Goal: Task Accomplishment & Management: Manage account settings

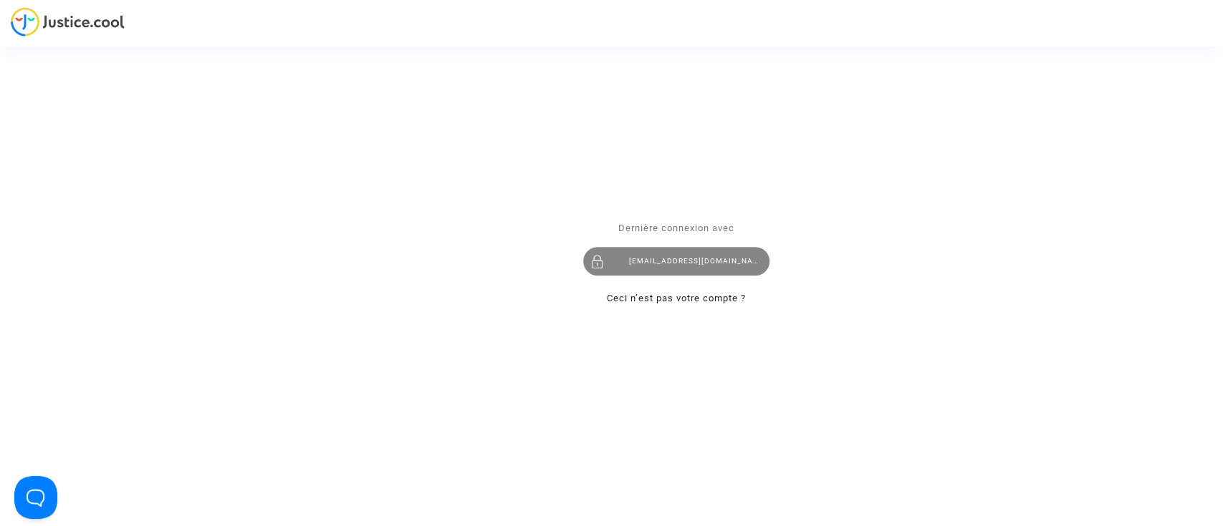
click at [671, 272] on div "[EMAIL_ADDRESS][DOMAIN_NAME]" at bounding box center [676, 261] width 186 height 29
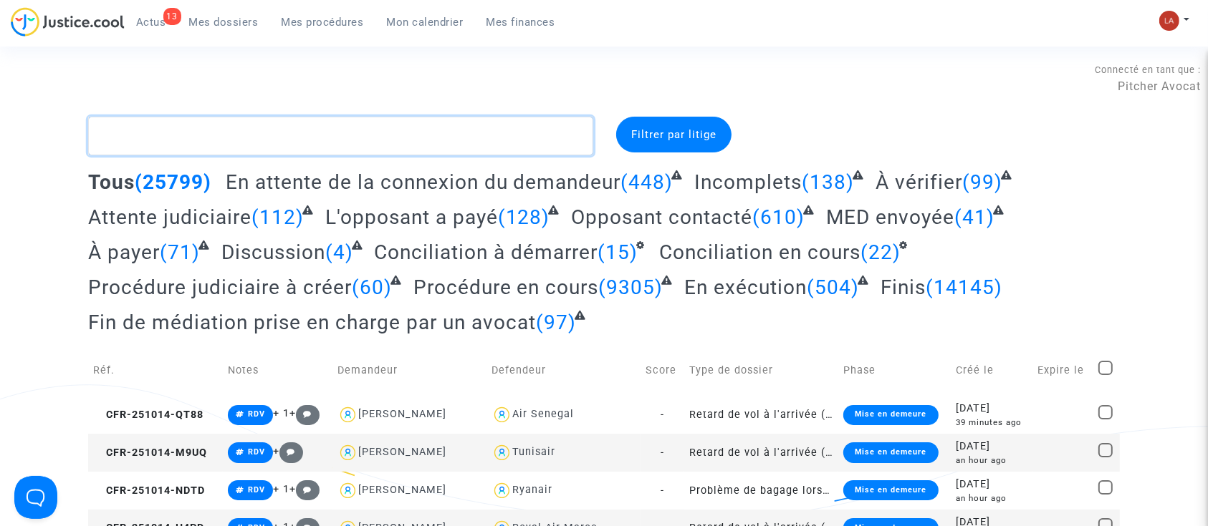
click at [289, 136] on textarea at bounding box center [340, 136] width 505 height 39
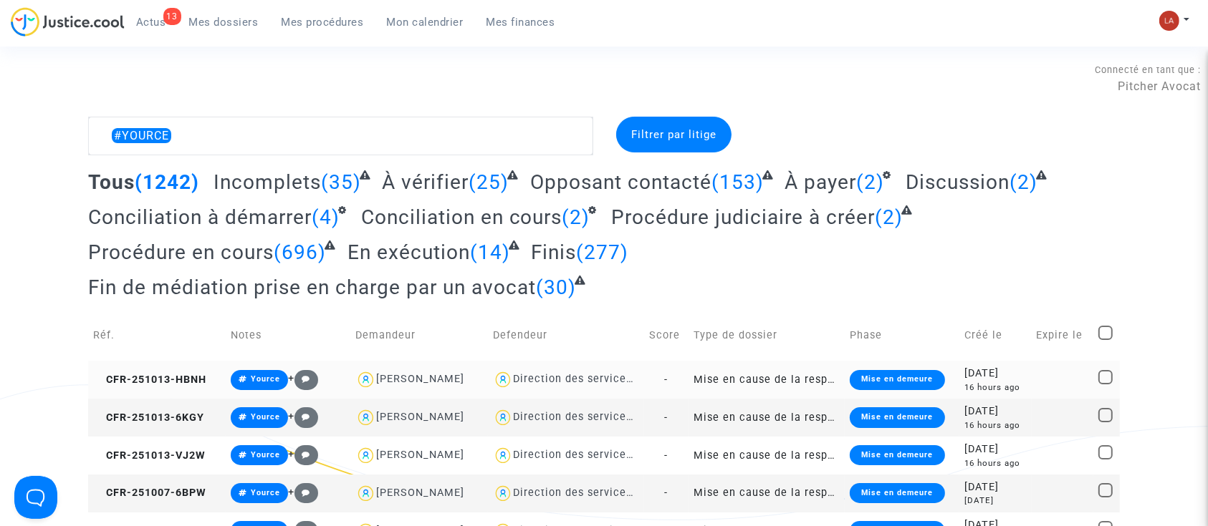
click at [584, 387] on div "Direction des services judiciaires du Ministère de la Justice - Bureau FIP4" at bounding box center [566, 380] width 146 height 21
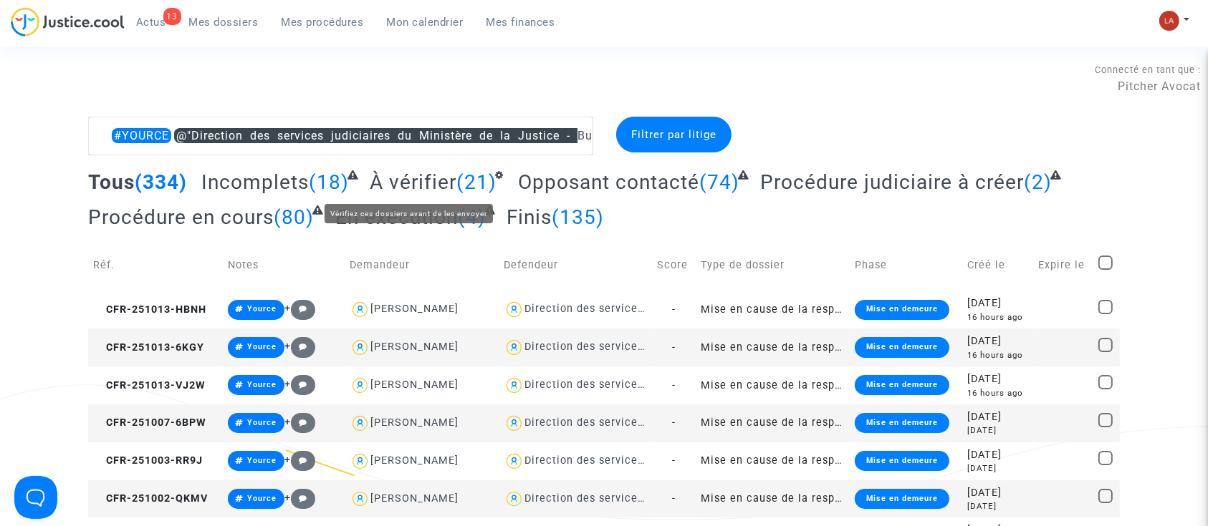
click at [411, 179] on span "À vérifier" at bounding box center [413, 182] width 87 height 24
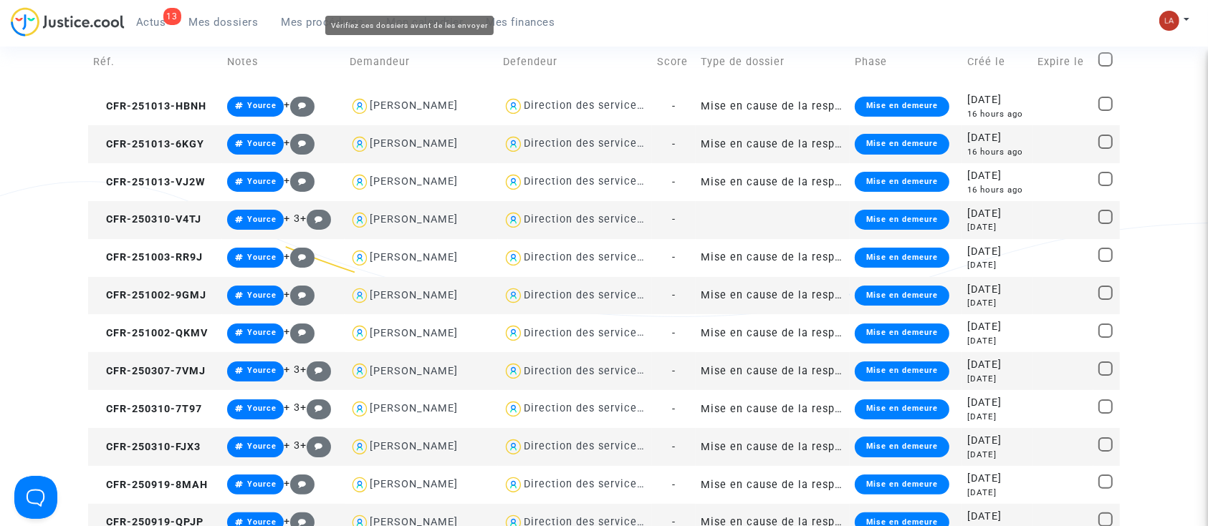
scroll to position [206, 0]
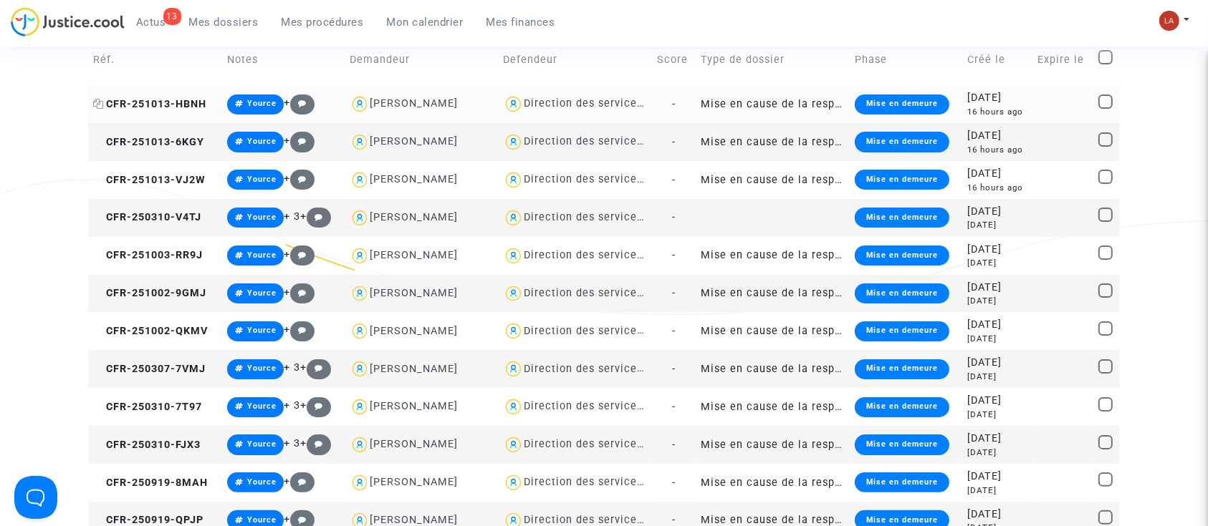
click at [176, 100] on span "CFR-251013-HBNH" at bounding box center [149, 104] width 113 height 12
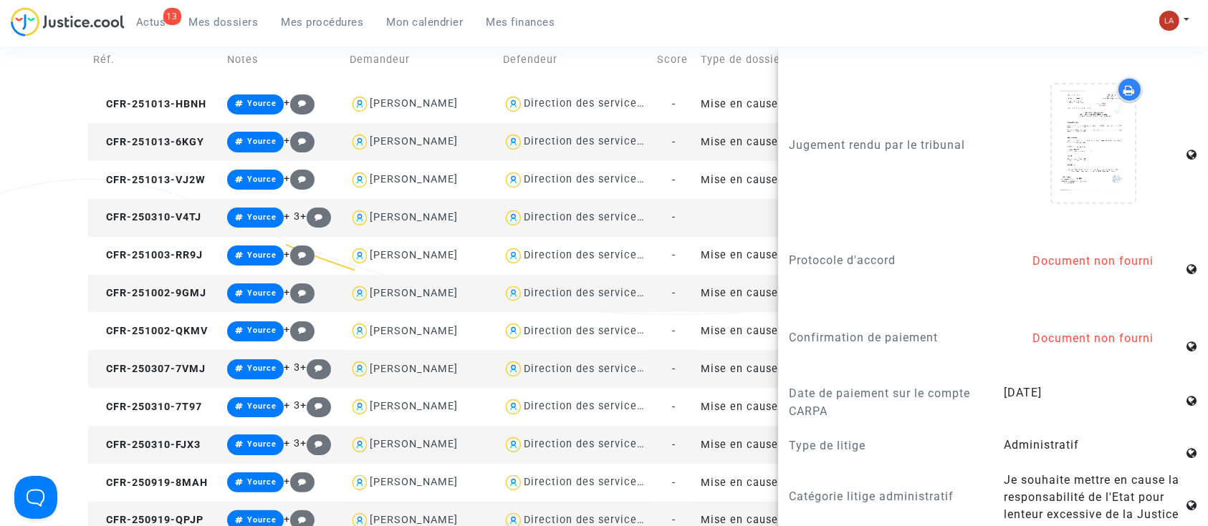
scroll to position [1858, 0]
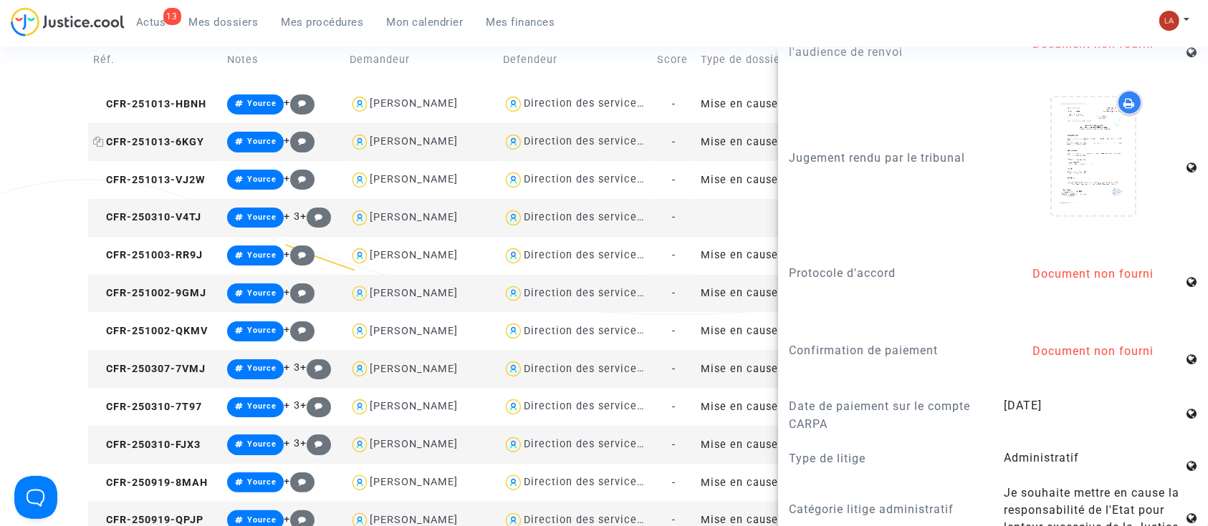
click at [126, 144] on span "CFR-251013-6KGY" at bounding box center [148, 142] width 111 height 12
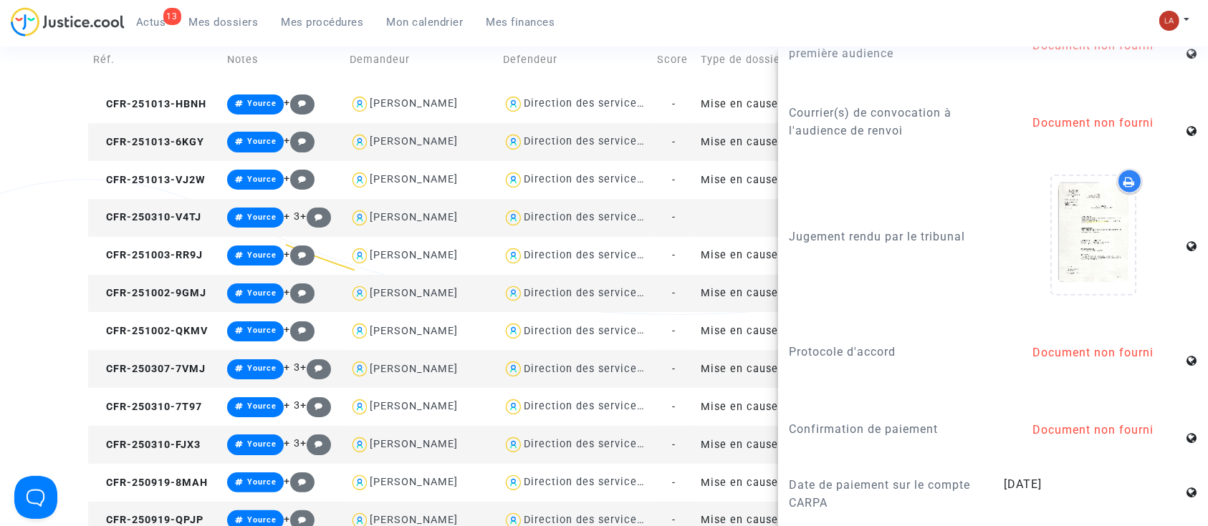
scroll to position [1780, 0]
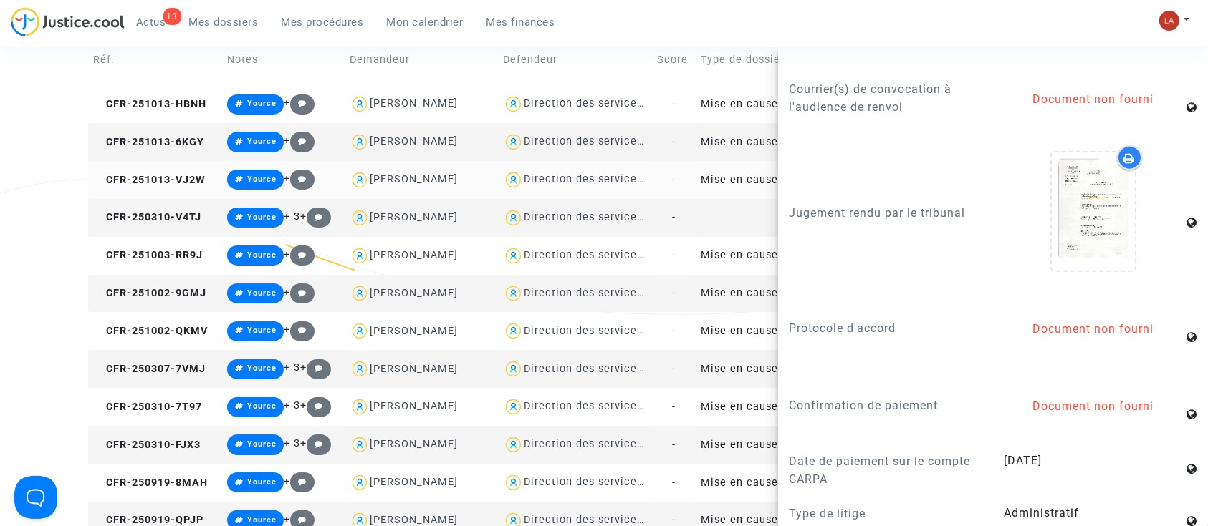
click at [186, 188] on td "CFR-251013-VJ2W" at bounding box center [155, 180] width 134 height 38
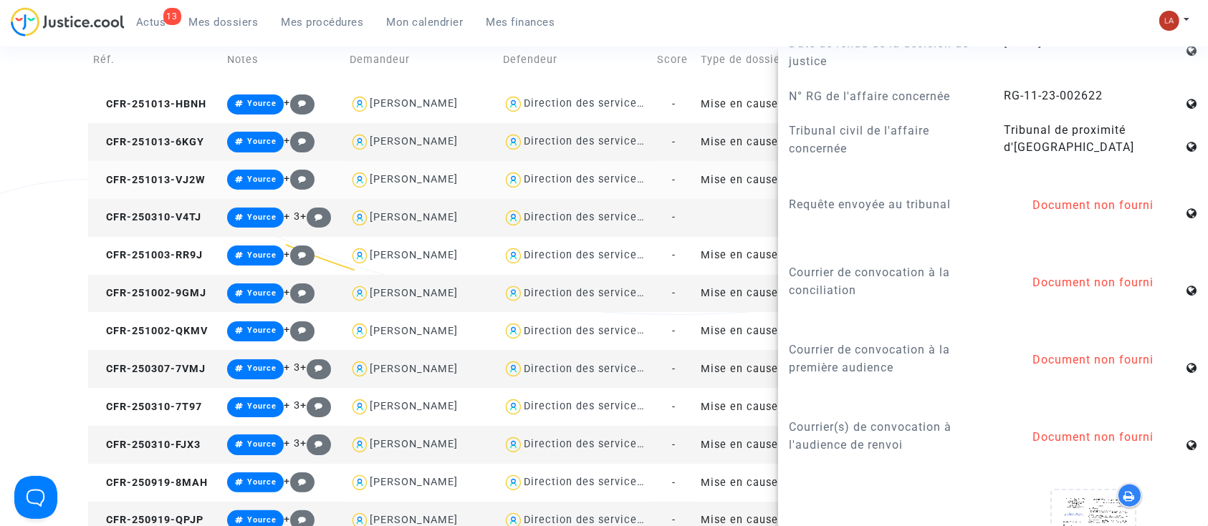
scroll to position [1489, 0]
click at [168, 258] on span "CFR-251003-RR9J" at bounding box center [148, 255] width 110 height 12
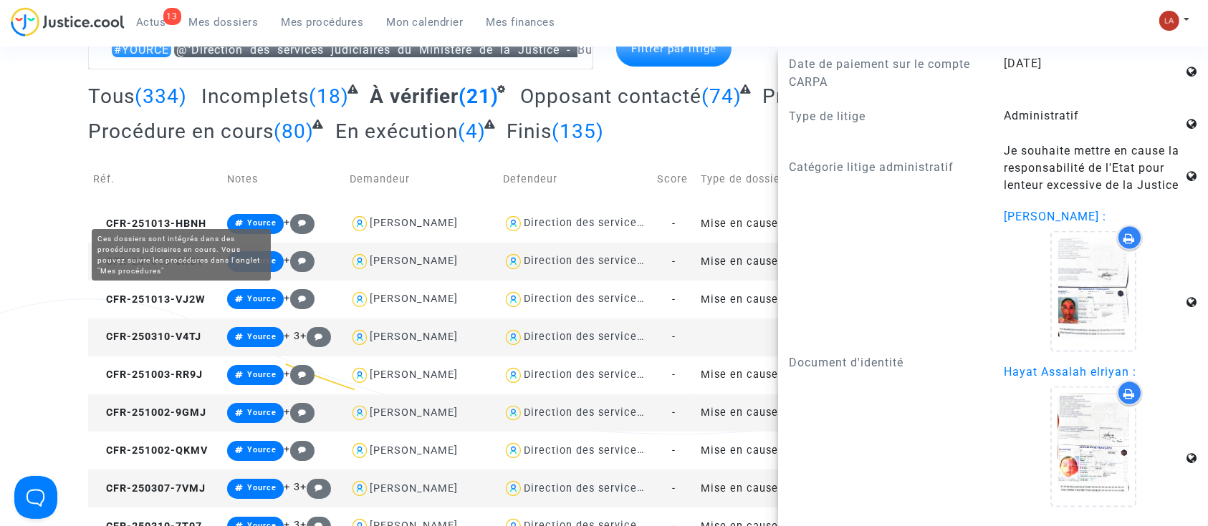
scroll to position [0, 0]
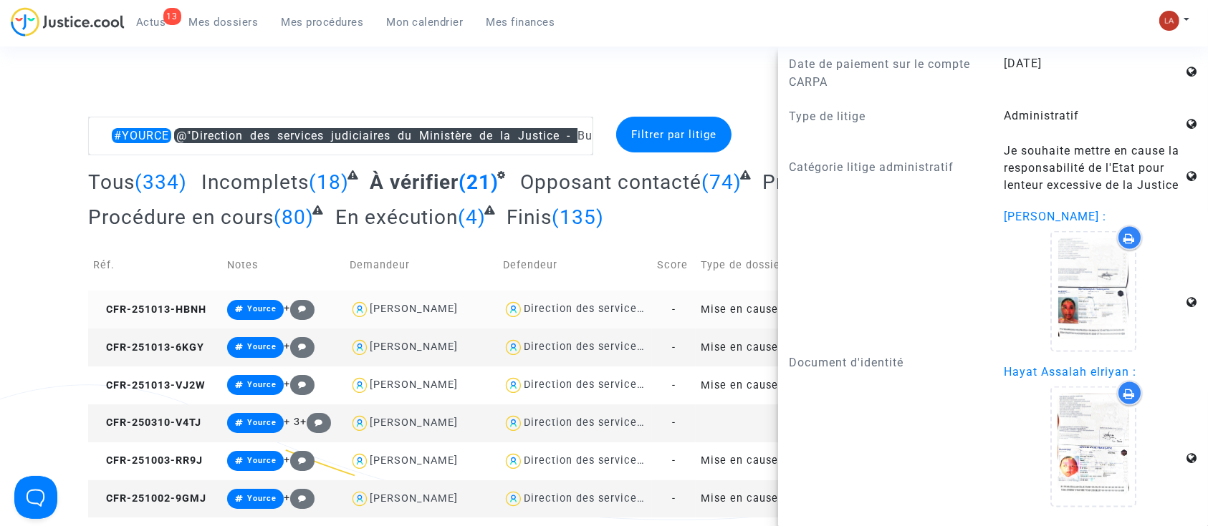
drag, startPoint x: 158, startPoint y: 309, endPoint x: 258, endPoint y: 294, distance: 101.3
click at [158, 307] on span "CFR-251013-HBNH" at bounding box center [149, 310] width 113 height 12
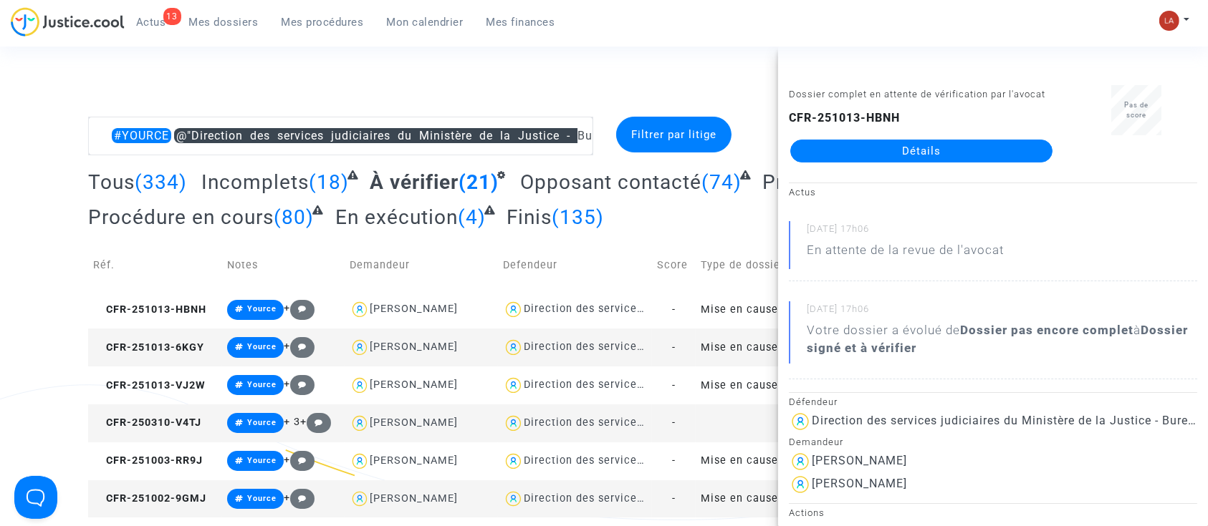
drag, startPoint x: 916, startPoint y: 154, endPoint x: 921, endPoint y: 163, distance: 10.6
click at [142, 347] on span "CFR-251013-6KGY" at bounding box center [148, 348] width 111 height 12
click at [138, 382] on span "CFR-251013-VJ2W" at bounding box center [149, 386] width 112 height 12
click at [171, 420] on span "CFR-250310-V4TJ" at bounding box center [147, 423] width 108 height 12
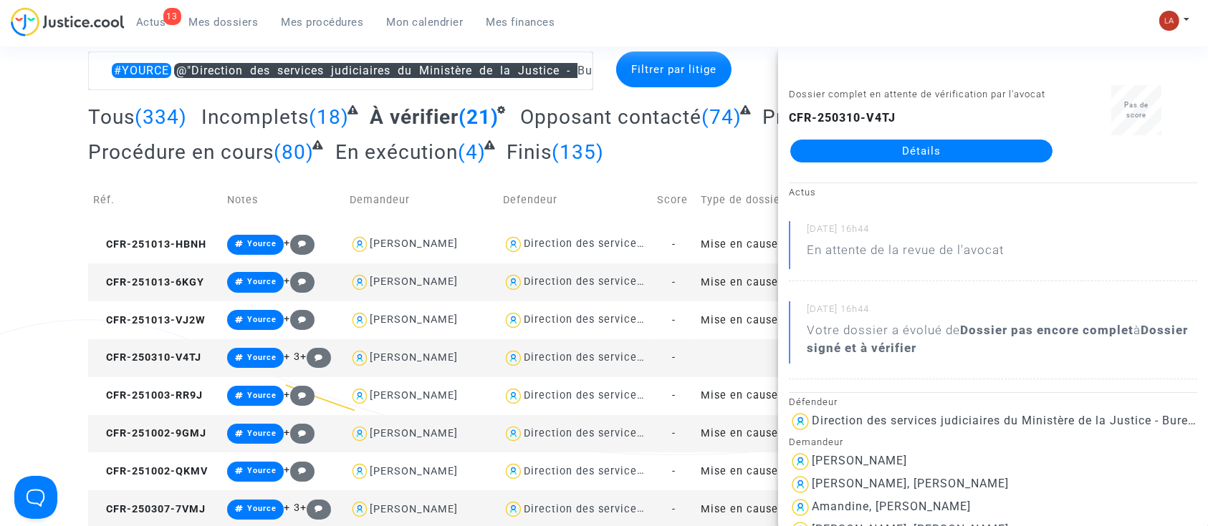
scroll to position [95, 0]
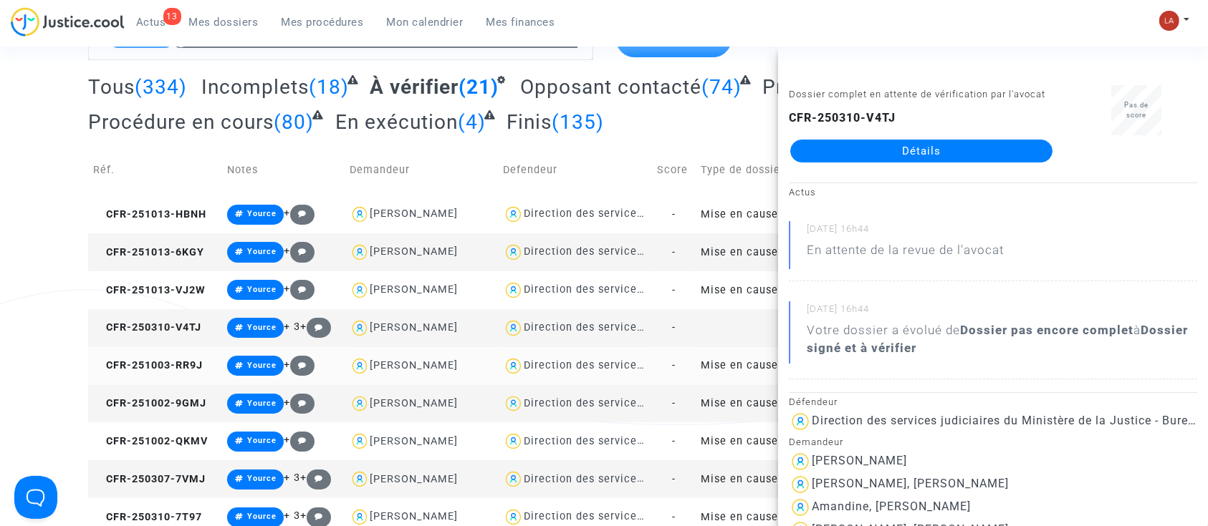
click at [186, 372] on td "CFR-251003-RR9J" at bounding box center [155, 366] width 134 height 38
click at [178, 440] on span "CFR-251002-QKMV" at bounding box center [150, 441] width 115 height 12
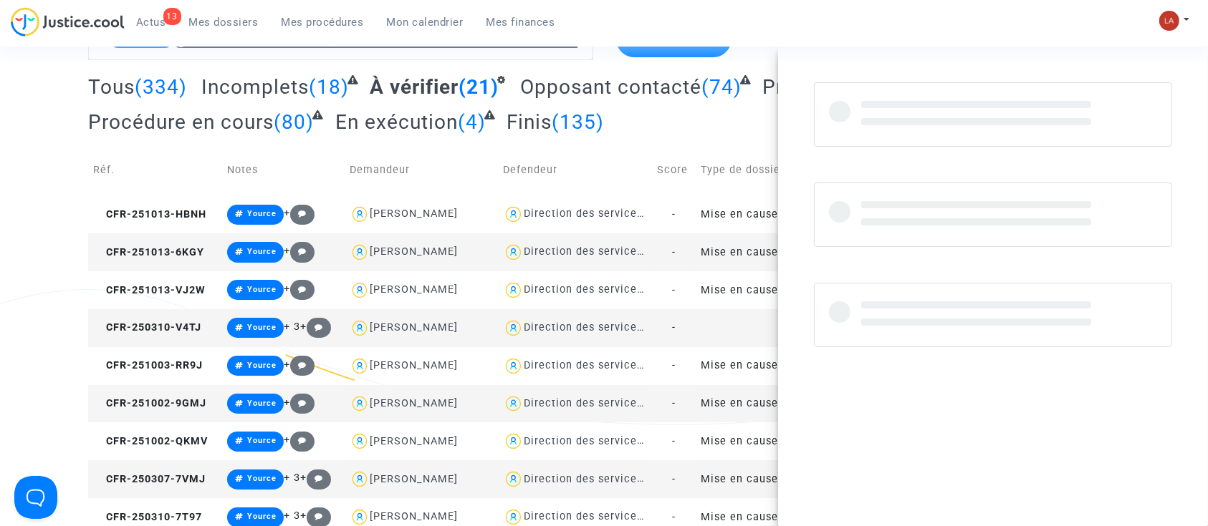
click at [187, 395] on td "CFR-251002-9GMJ" at bounding box center [155, 404] width 134 height 38
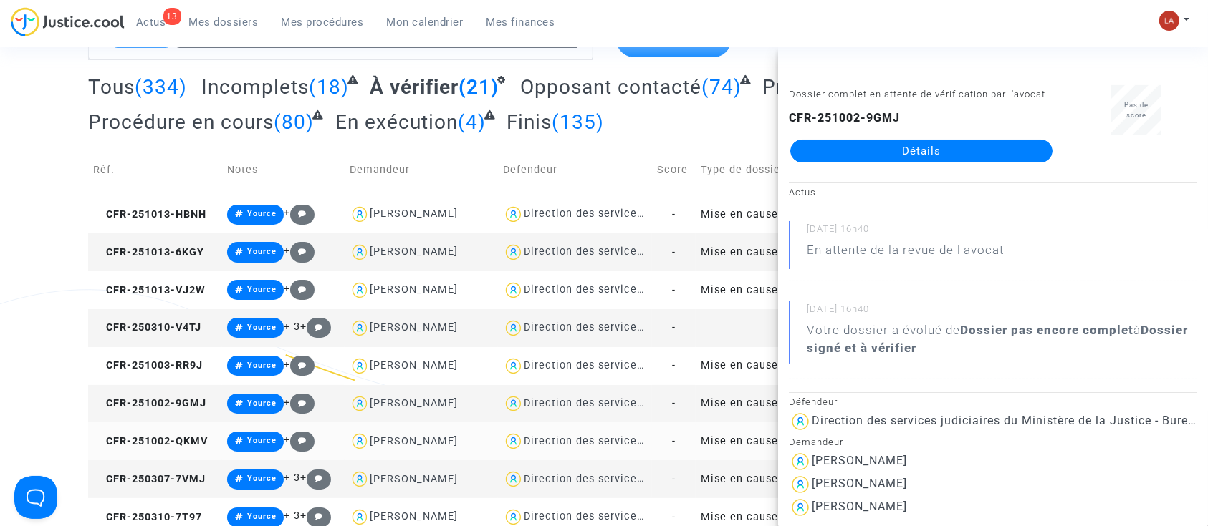
click at [187, 433] on td "CFR-251002-QKMV" at bounding box center [155, 442] width 134 height 38
drag, startPoint x: 145, startPoint y: 481, endPoint x: 366, endPoint y: 400, distance: 234.7
click at [147, 481] on span "CFR-250307-7VMJ" at bounding box center [149, 479] width 112 height 12
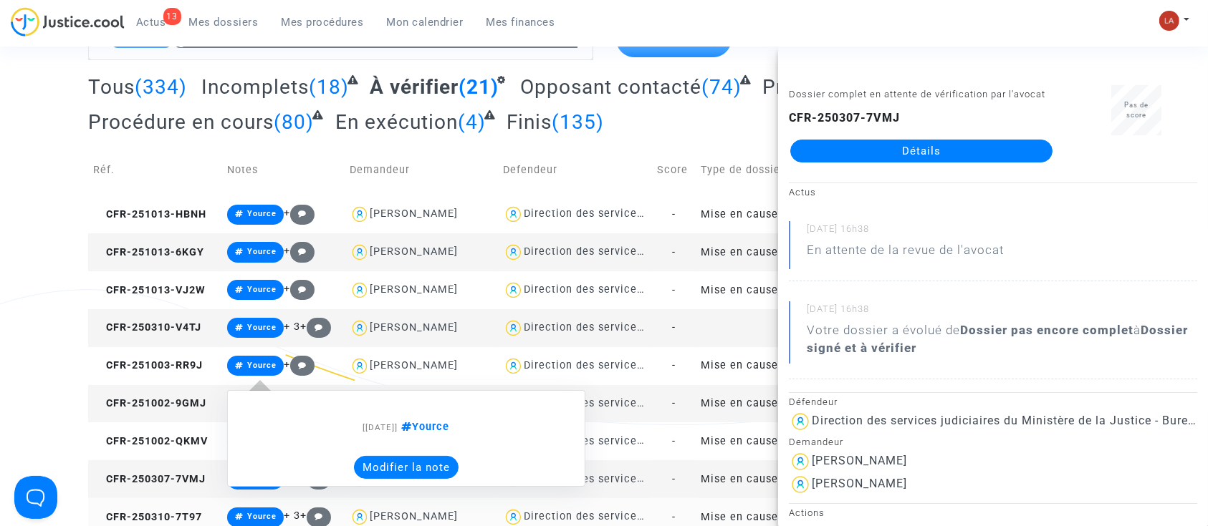
scroll to position [286, 0]
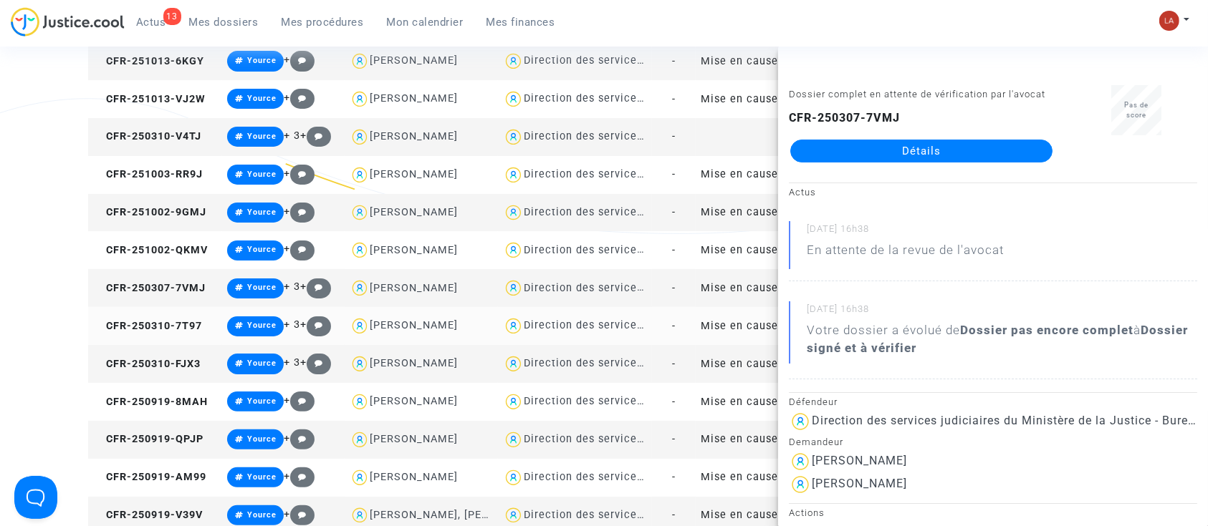
click at [166, 335] on td "CFR-250310-7T97" at bounding box center [155, 326] width 134 height 38
drag, startPoint x: 155, startPoint y: 362, endPoint x: 182, endPoint y: 352, distance: 29.0
click at [155, 361] on span "CFR-250310-FJX3" at bounding box center [146, 364] width 107 height 12
click at [160, 404] on span "CFR-250919-8MAH" at bounding box center [150, 402] width 115 height 12
click at [189, 438] on span "CFR-250919-QPJP" at bounding box center [148, 439] width 110 height 12
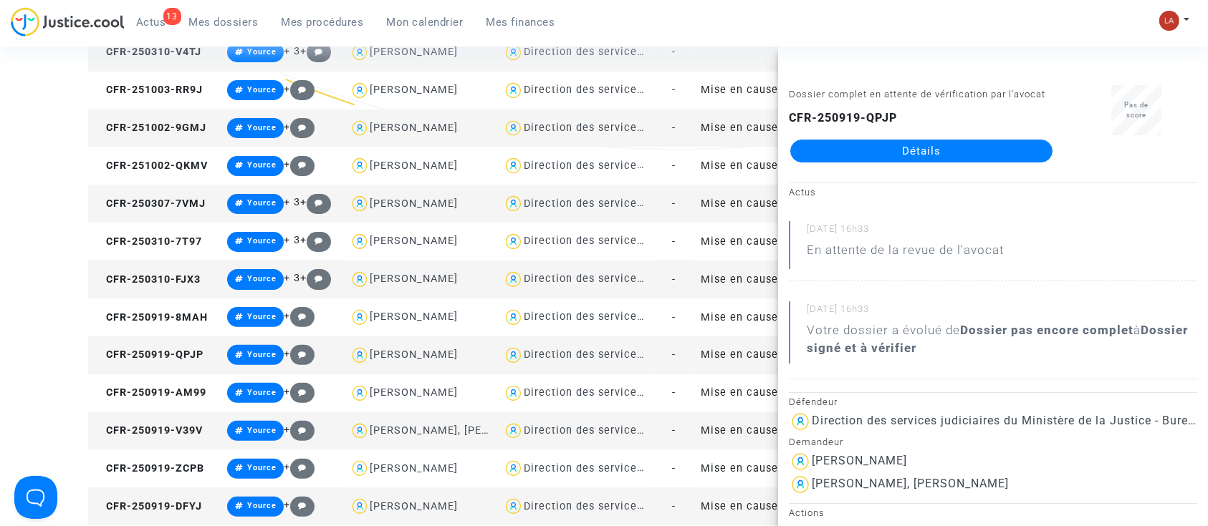
scroll to position [477, 0]
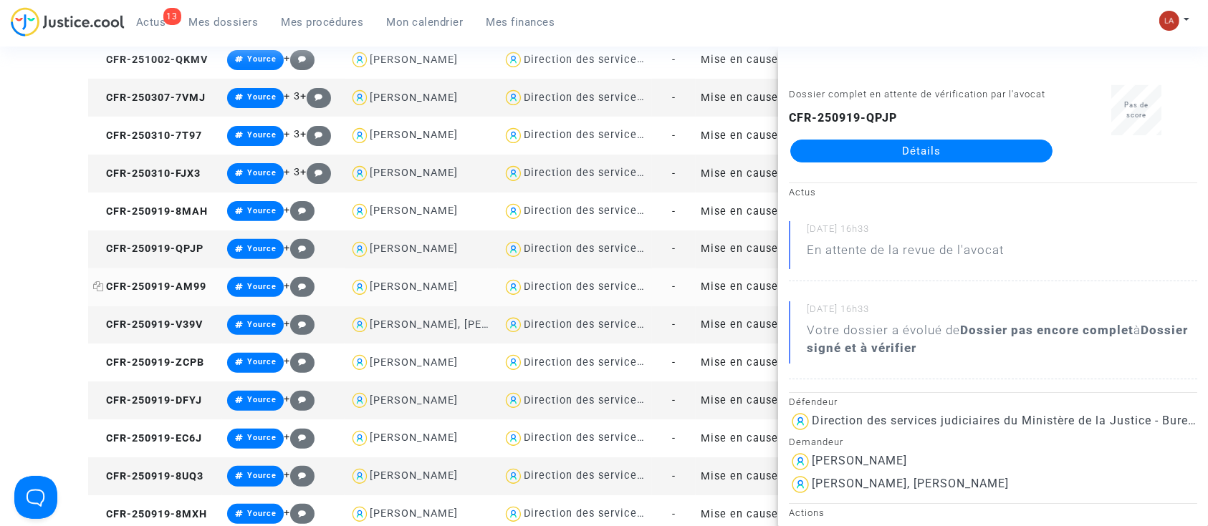
click at [185, 281] on span "CFR-250919-AM99" at bounding box center [149, 287] width 113 height 12
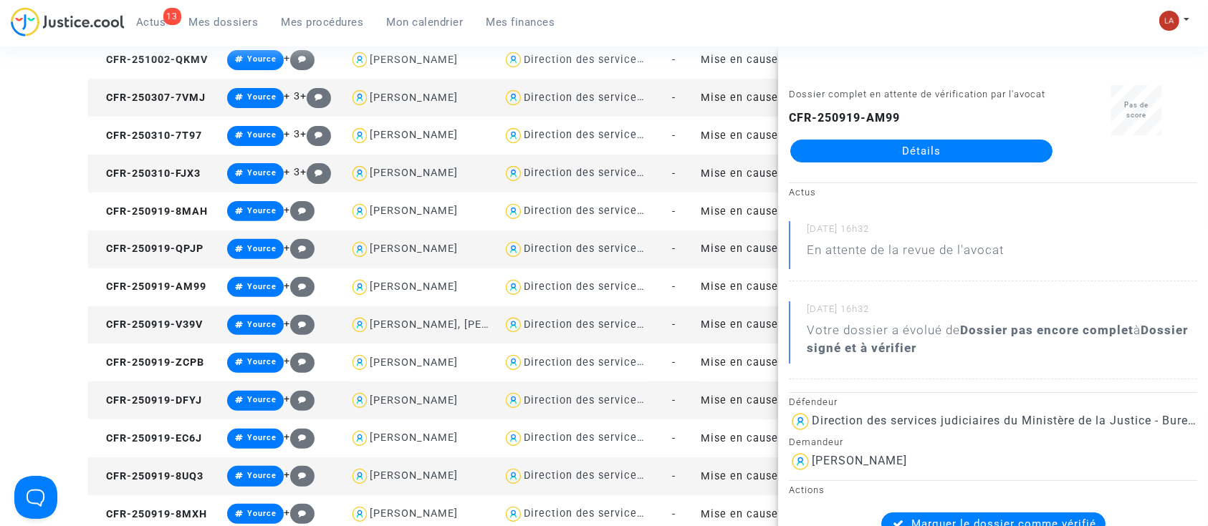
click at [158, 334] on td "CFR-250919-V39V" at bounding box center [155, 326] width 134 height 38
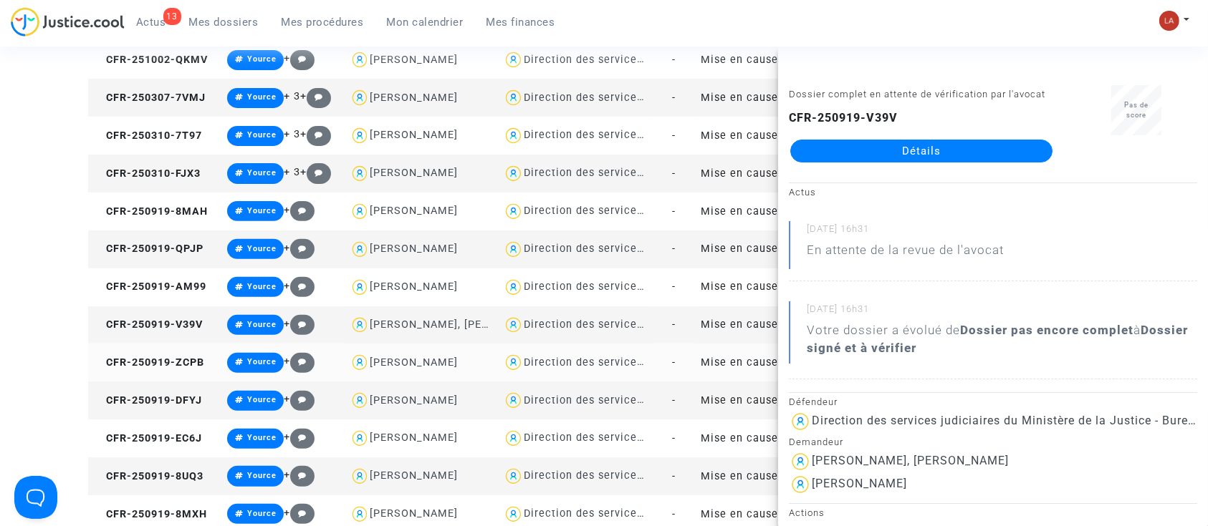
click at [172, 347] on td "CFR-250919-ZCPB" at bounding box center [155, 363] width 134 height 38
drag, startPoint x: 153, startPoint y: 400, endPoint x: 372, endPoint y: 321, distance: 233.1
click at [154, 400] on span "CFR-250919-DFYJ" at bounding box center [147, 401] width 109 height 12
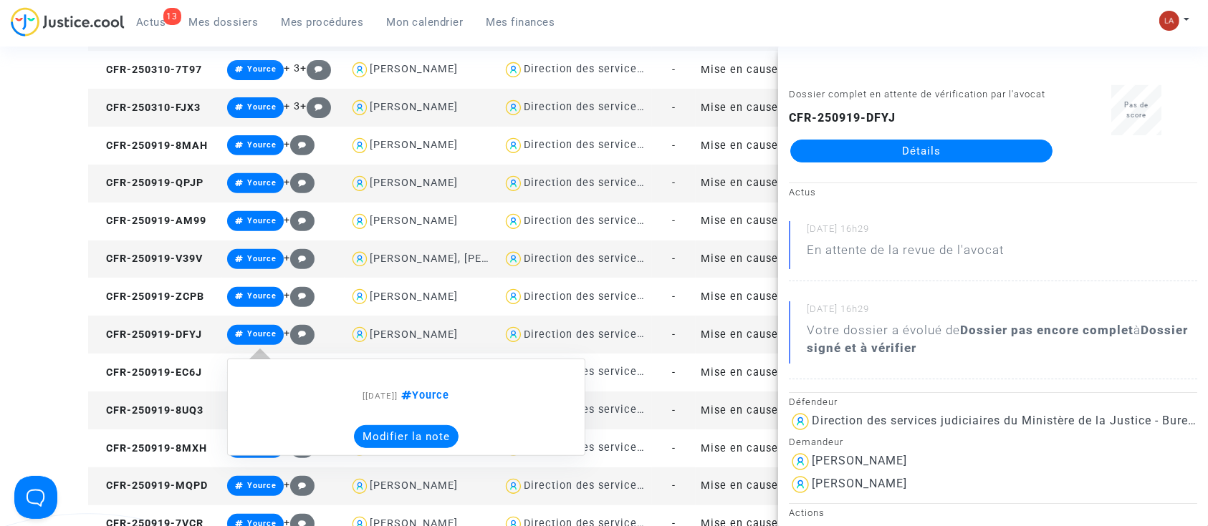
scroll to position [573, 0]
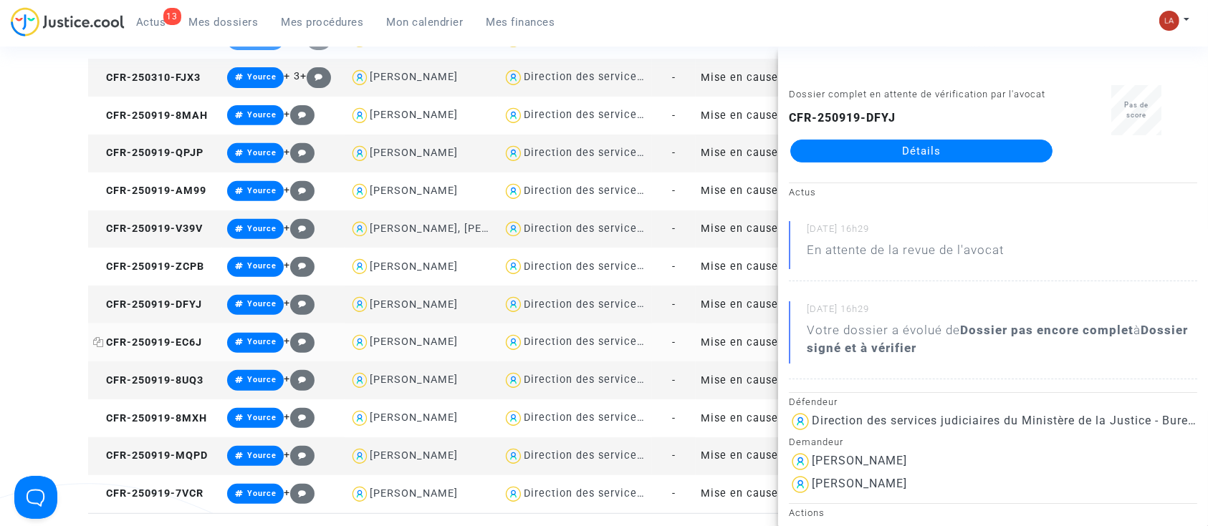
click at [164, 341] on span "CFR-250919-EC6J" at bounding box center [147, 343] width 109 height 12
click at [167, 385] on span "CFR-250919-8UQ3" at bounding box center [148, 381] width 110 height 12
click at [156, 413] on span "CFR-250919-8MXH" at bounding box center [150, 419] width 114 height 12
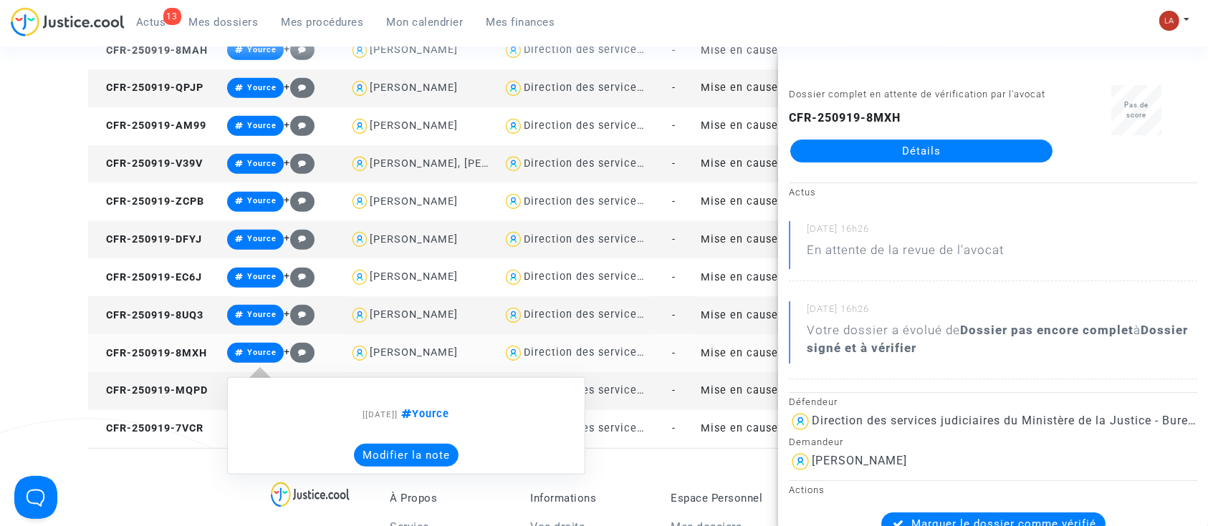
scroll to position [668, 0]
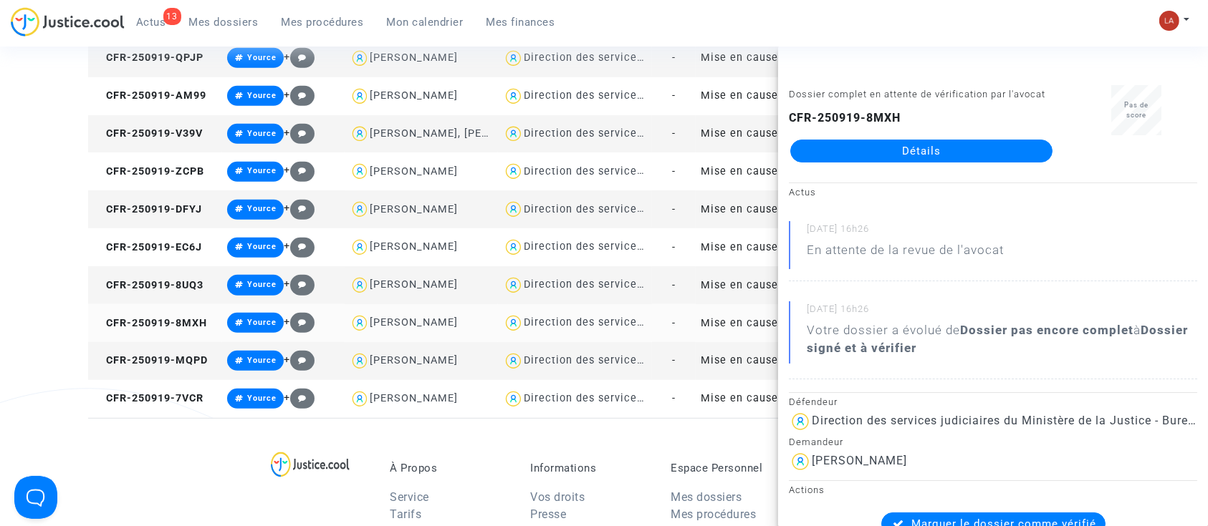
click at [163, 360] on span "CFR-250919-MQPD" at bounding box center [150, 361] width 115 height 12
click at [188, 393] on span "CFR-250919-7VCR" at bounding box center [148, 399] width 110 height 12
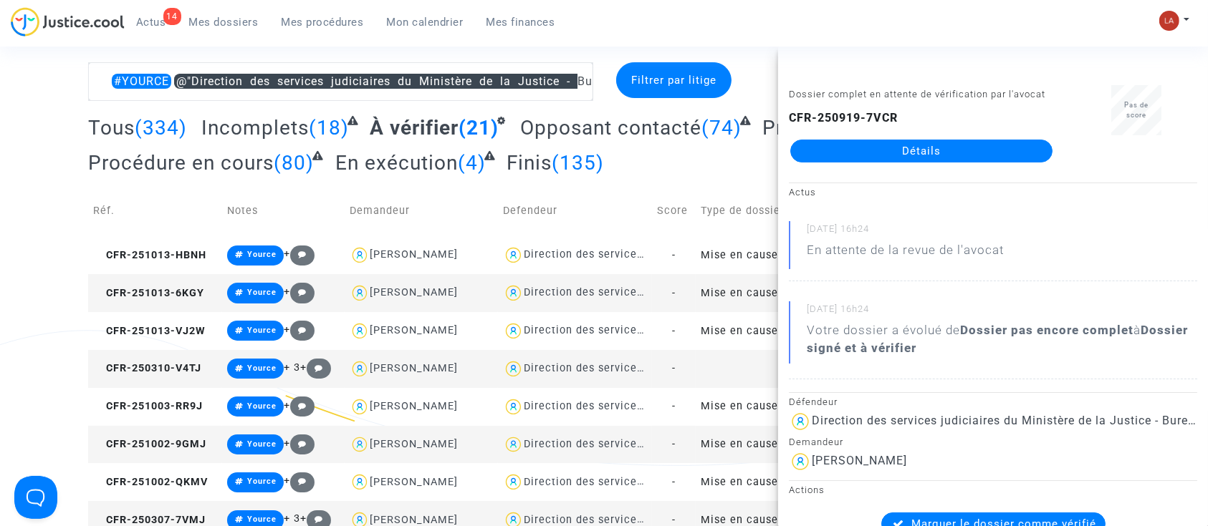
scroll to position [0, 0]
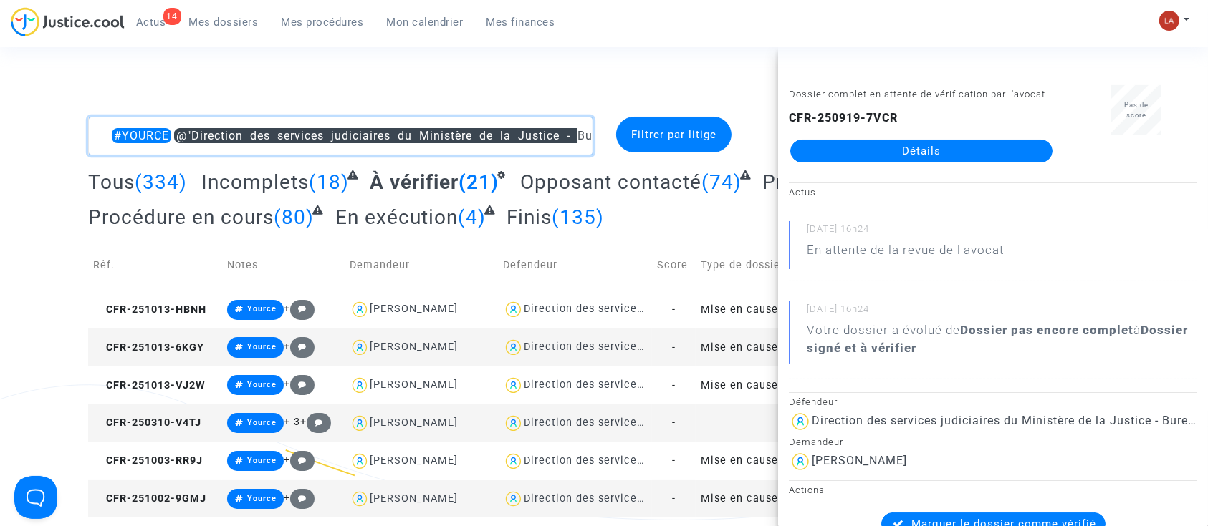
click at [165, 127] on textarea at bounding box center [340, 136] width 505 height 39
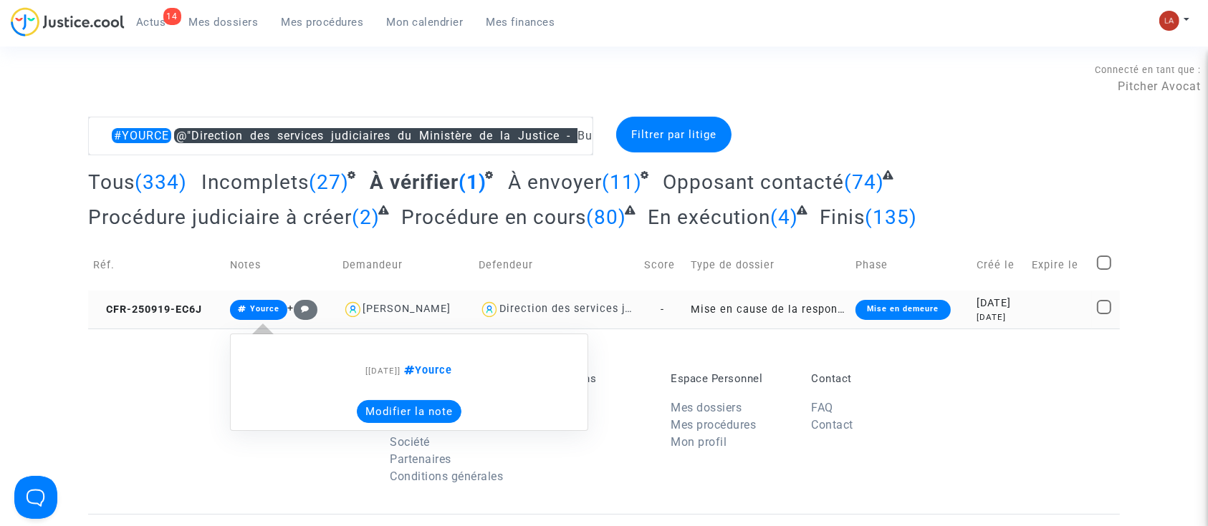
click at [148, 320] on td "CFR-250919-EC6J" at bounding box center [156, 310] width 137 height 38
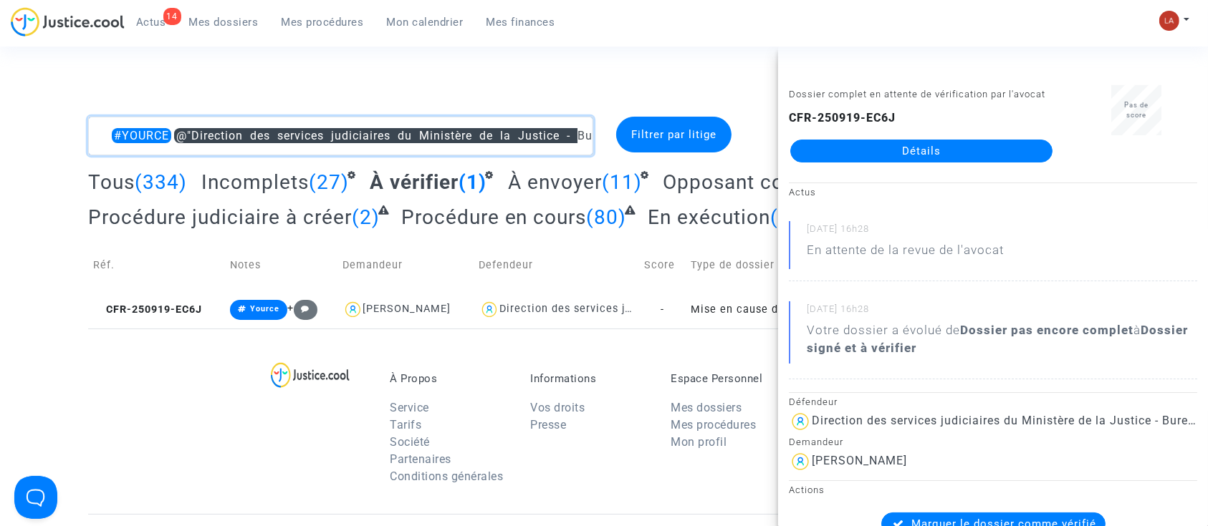
click at [172, 127] on textarea at bounding box center [340, 136] width 505 height 39
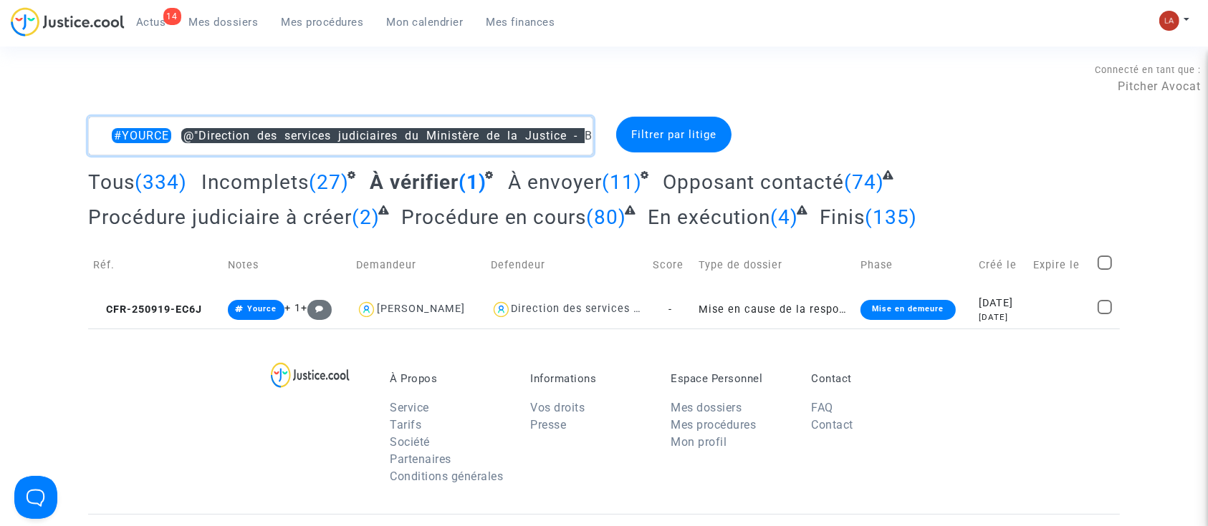
type textarea "#YOURCE @"Direction des services judiciaires du Ministère de la Justice - Burea…"
click at [107, 121] on textarea at bounding box center [340, 136] width 505 height 39
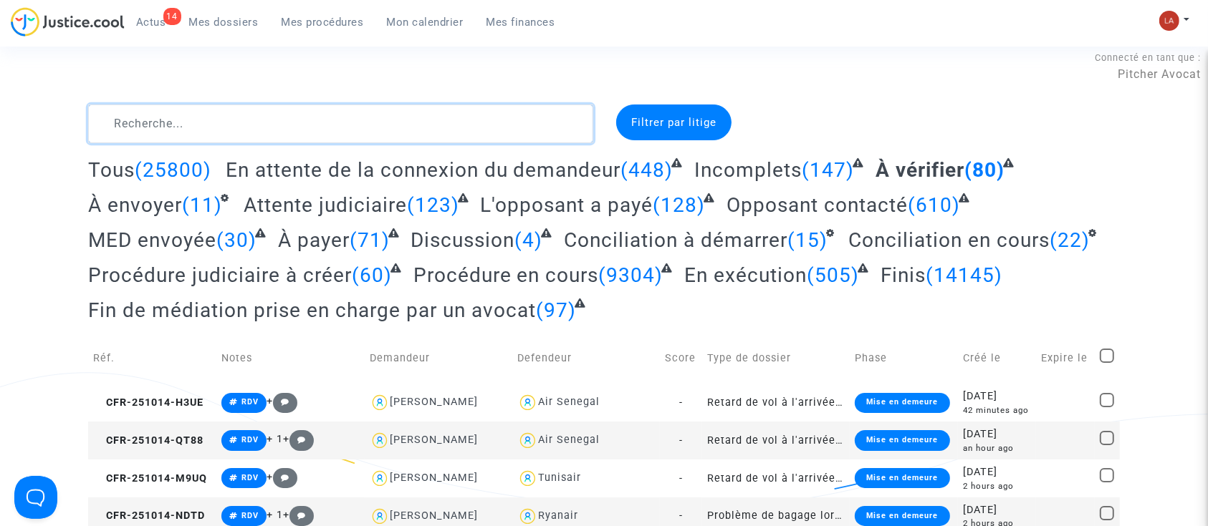
scroll to position [11, 0]
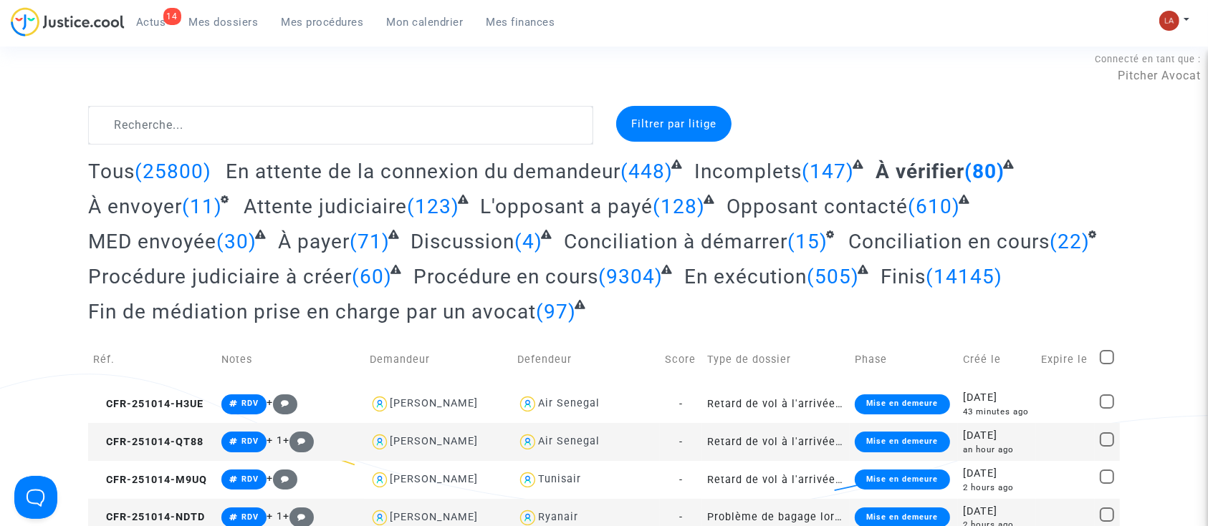
drag, startPoint x: 315, startPoint y: 19, endPoint x: 426, endPoint y: 41, distance: 113.1
click at [315, 19] on span "Mes procédures" at bounding box center [322, 22] width 82 height 13
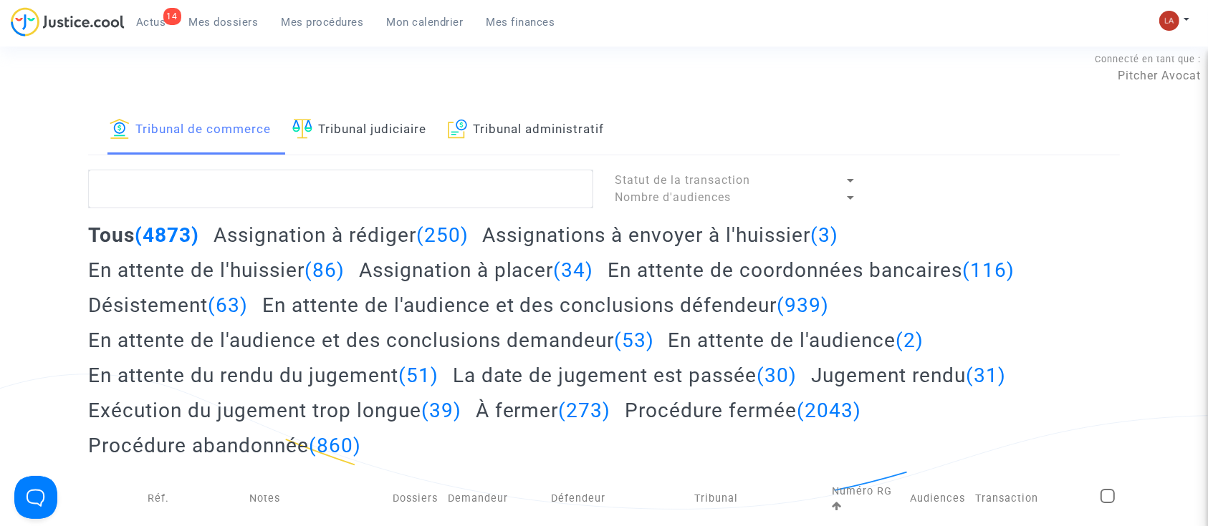
click at [372, 123] on link "Tribunal judiciaire" at bounding box center [359, 130] width 134 height 49
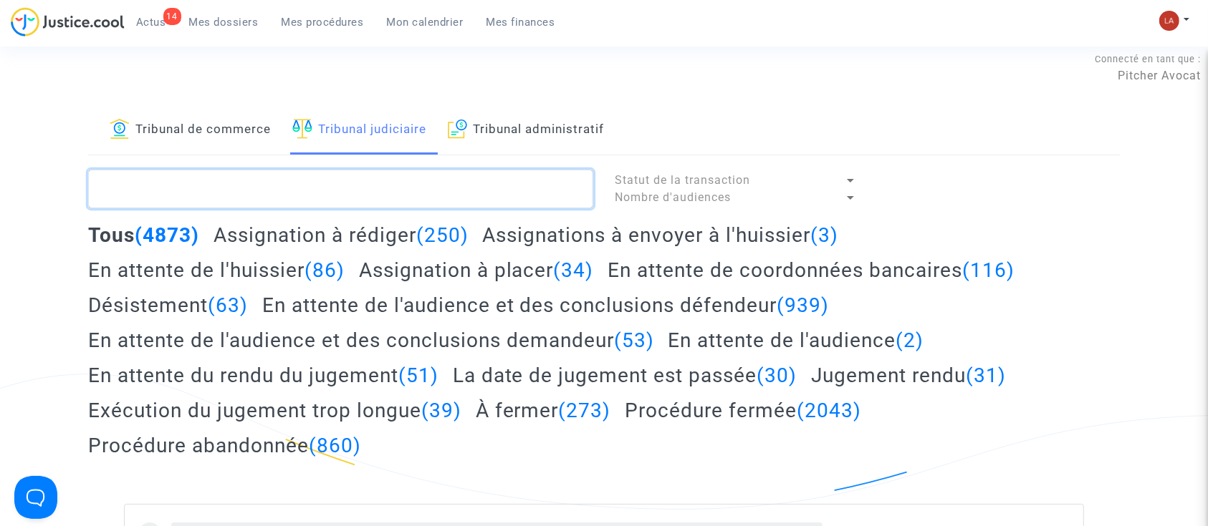
click at [355, 180] on textarea at bounding box center [340, 189] width 505 height 39
paste textarea "4GCM"
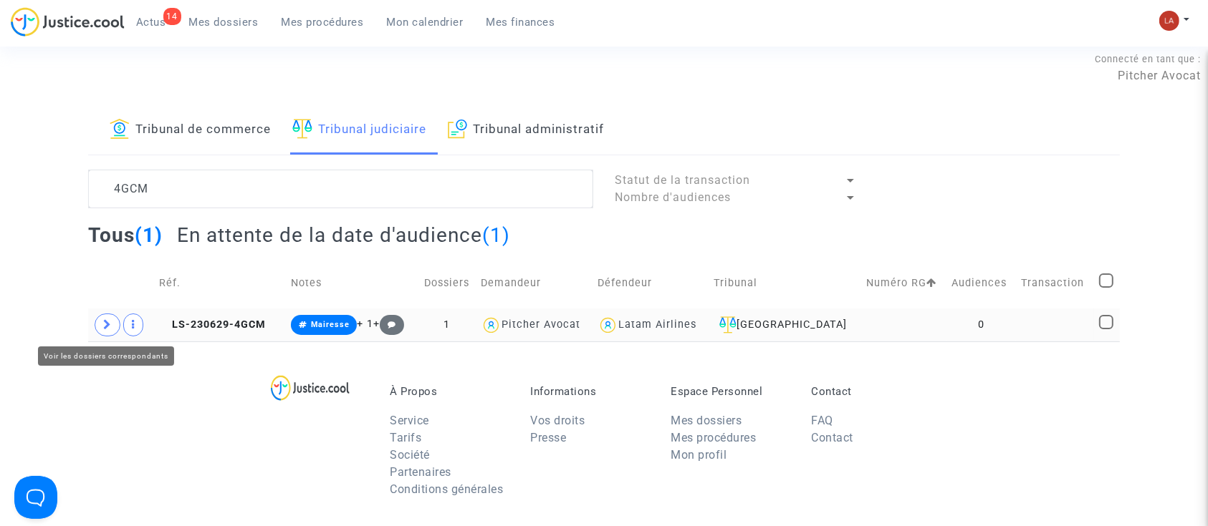
click at [110, 330] on span at bounding box center [108, 325] width 26 height 23
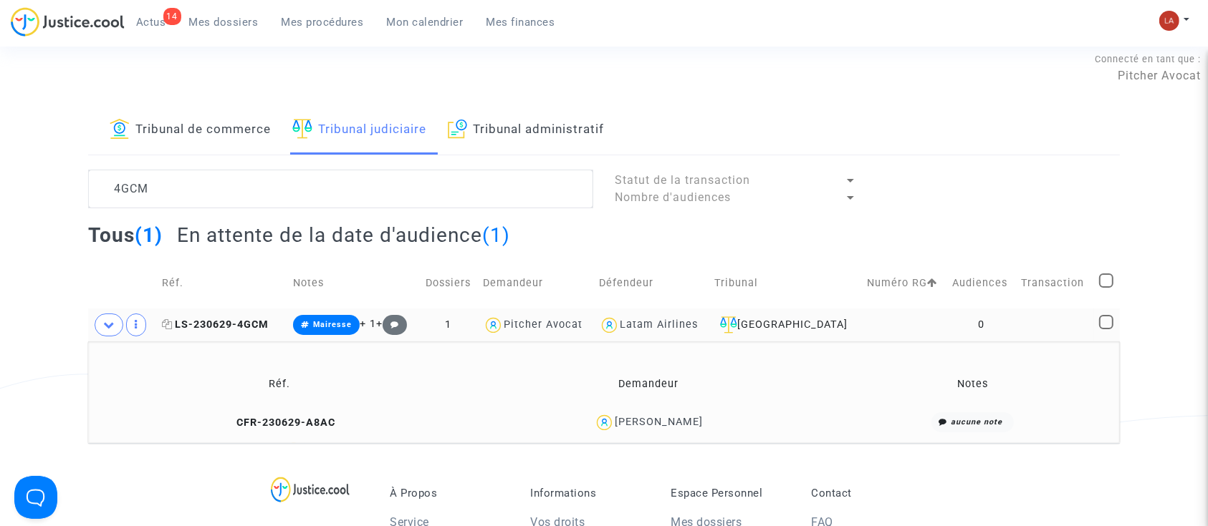
click at [221, 319] on span "LS-230629-4GCM" at bounding box center [215, 325] width 107 height 12
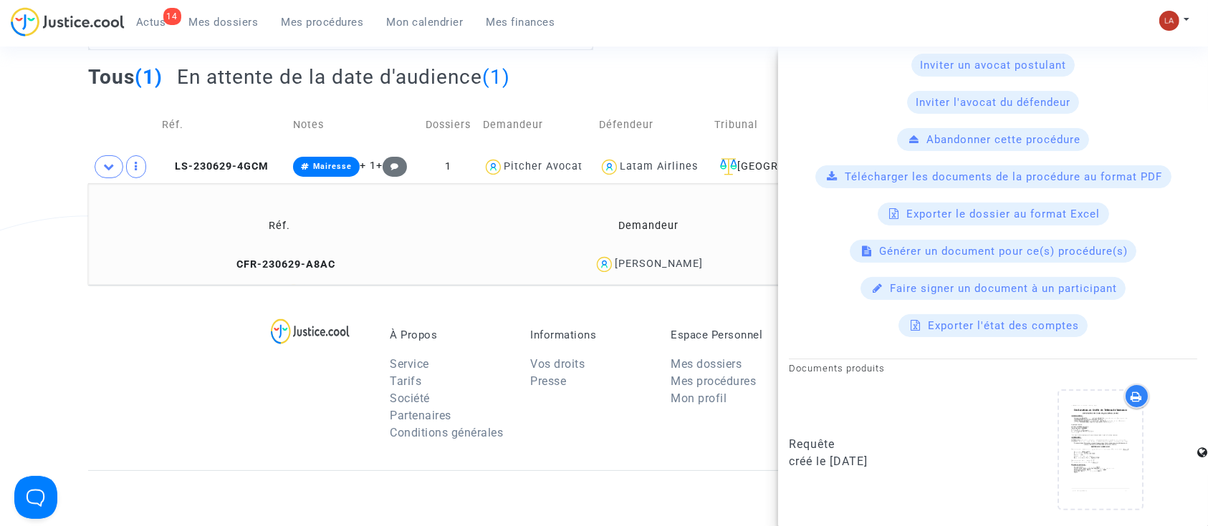
scroll to position [178, 0]
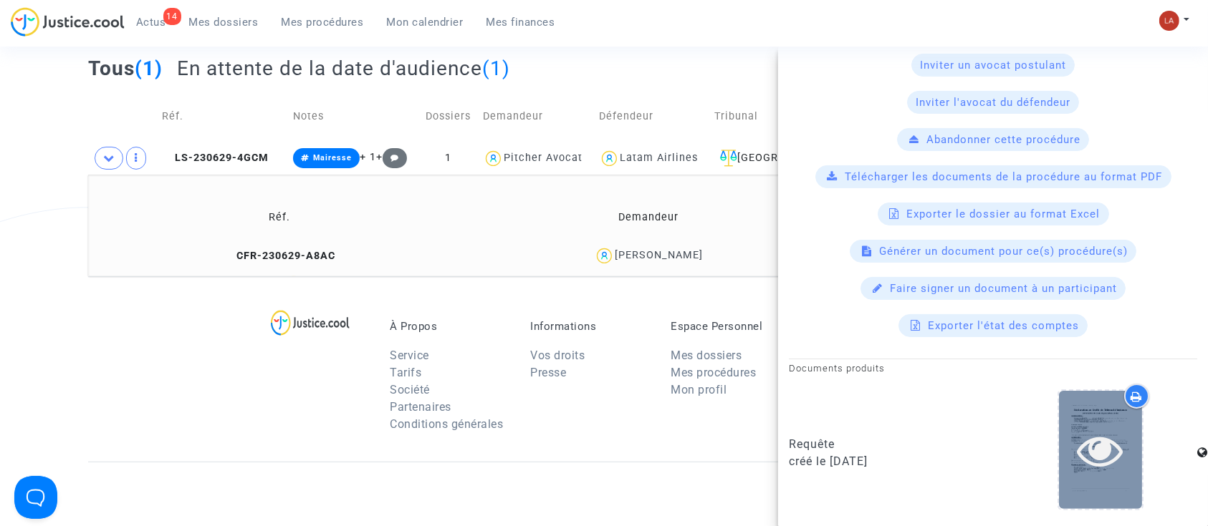
click at [1060, 438] on div at bounding box center [1100, 451] width 83 height 46
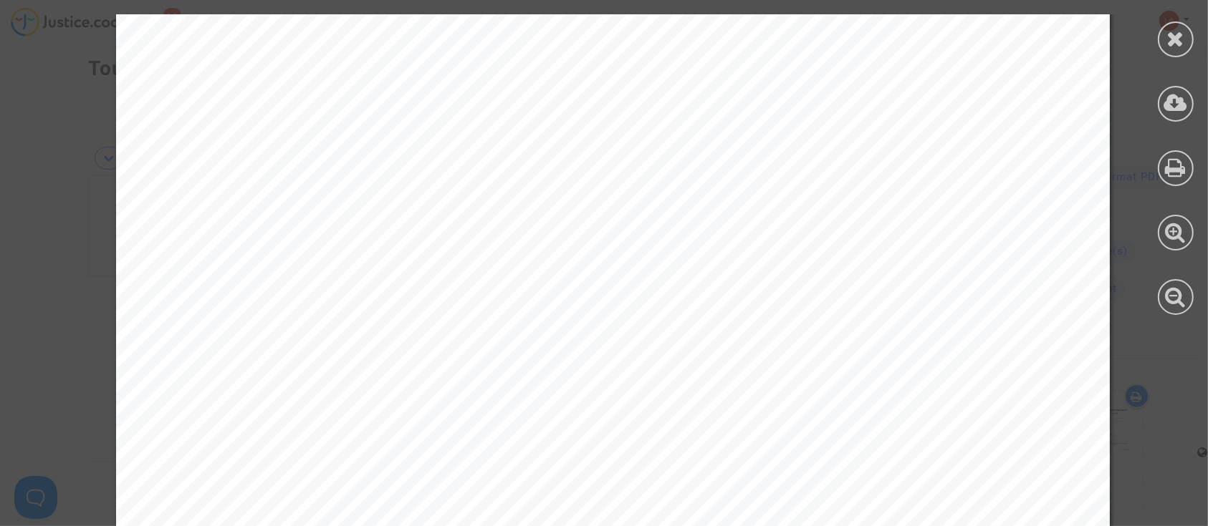
scroll to position [435, 0]
click at [1178, 44] on icon at bounding box center [1176, 38] width 18 height 21
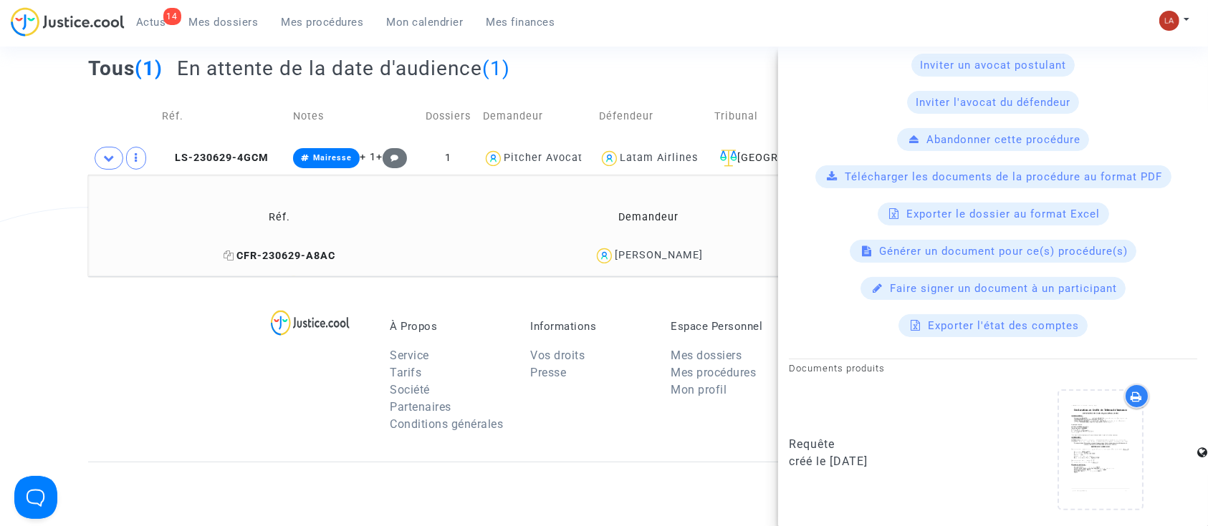
click at [283, 260] on span "CFR-230629-A8AC" at bounding box center [279, 256] width 112 height 12
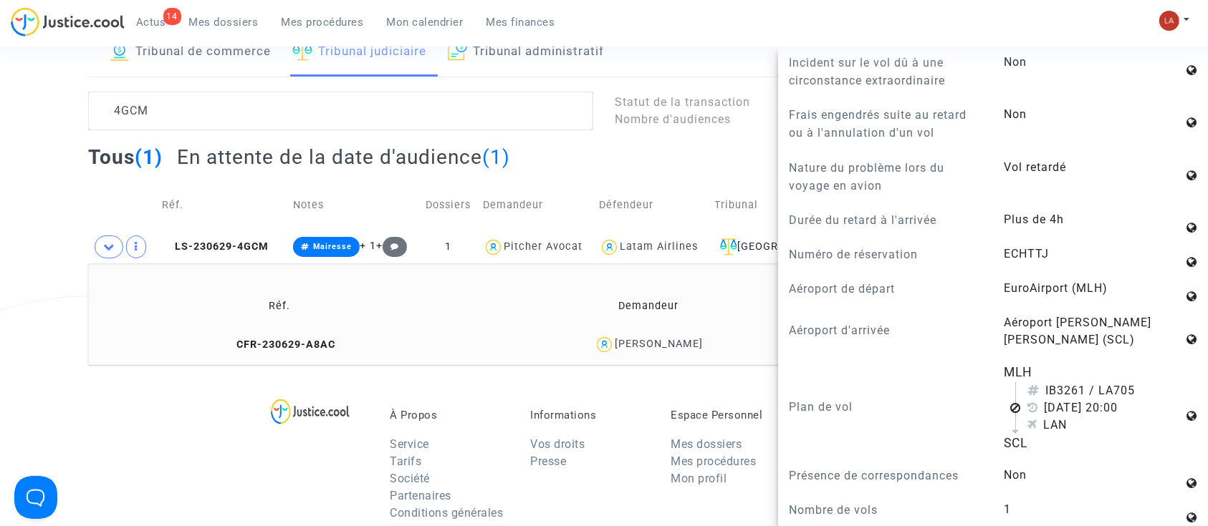
scroll to position [0, 0]
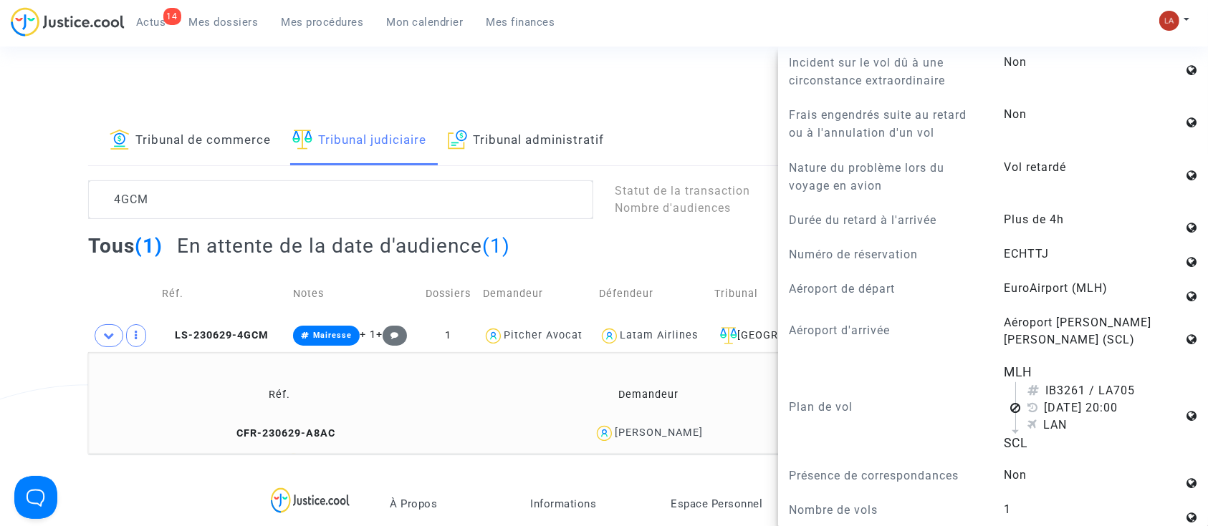
click at [282, 442] on td "CFR-230629-A8AC" at bounding box center [279, 433] width 373 height 31
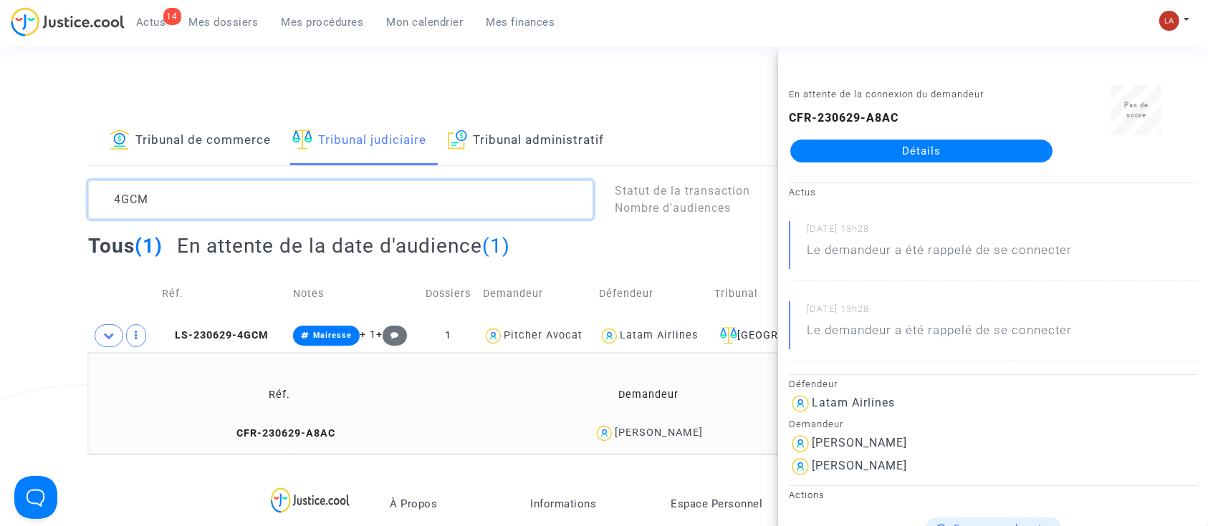
click at [127, 198] on textarea at bounding box center [340, 199] width 505 height 39
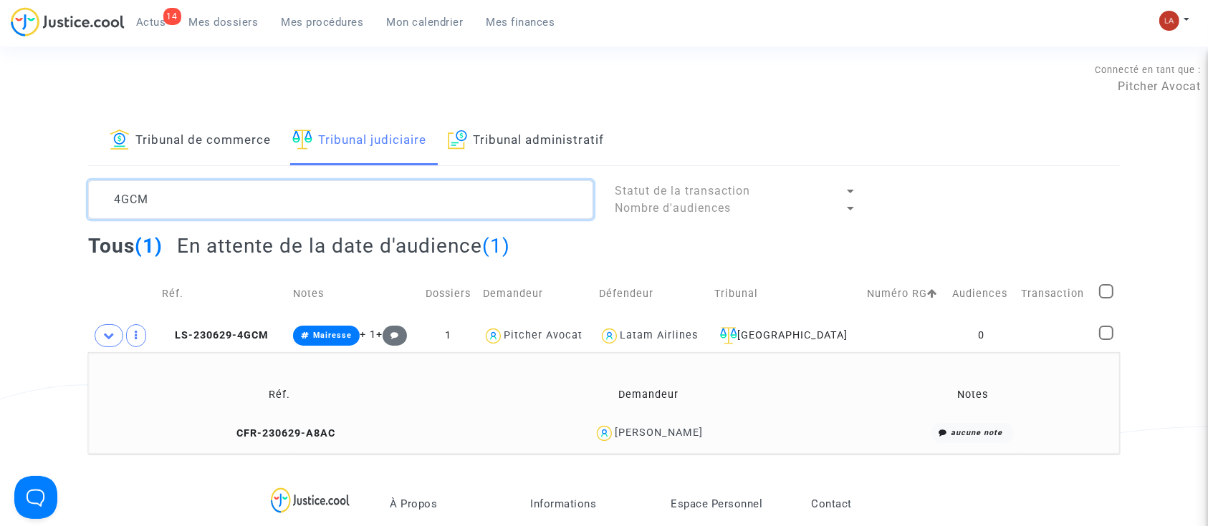
click at [127, 198] on textarea at bounding box center [340, 199] width 505 height 39
paste textarea "98BB"
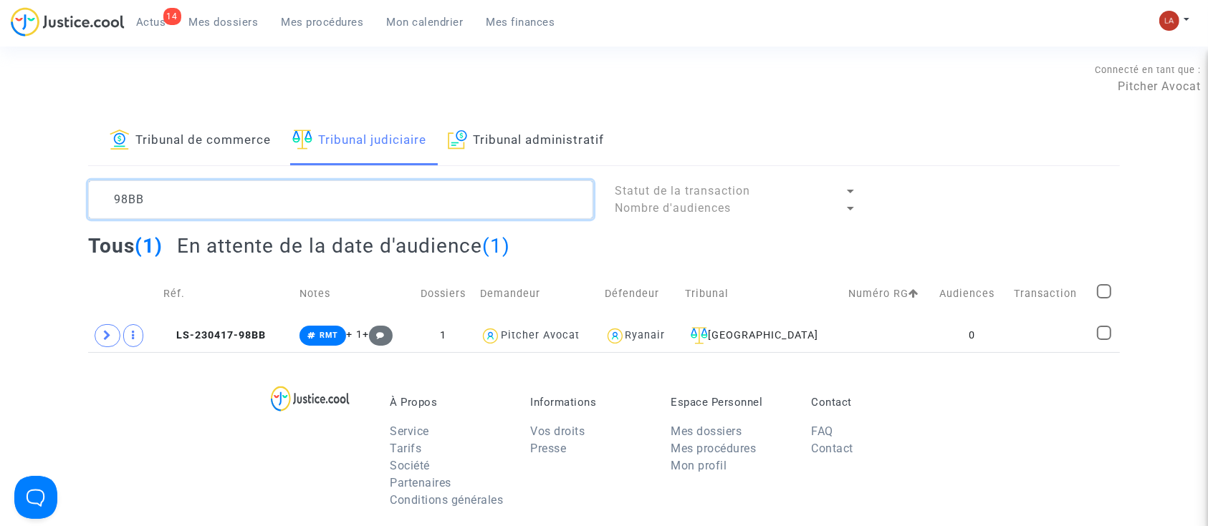
type textarea "98BB"
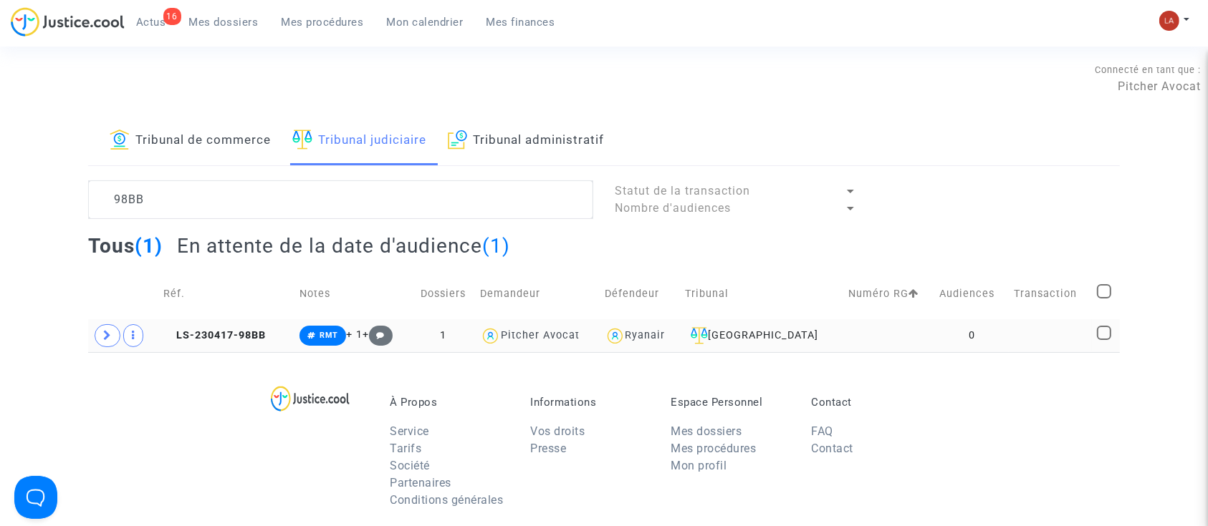
drag, startPoint x: 220, startPoint y: 336, endPoint x: 458, endPoint y: 324, distance: 238.8
click at [220, 336] on span "LS-230417-98BB" at bounding box center [214, 335] width 102 height 12
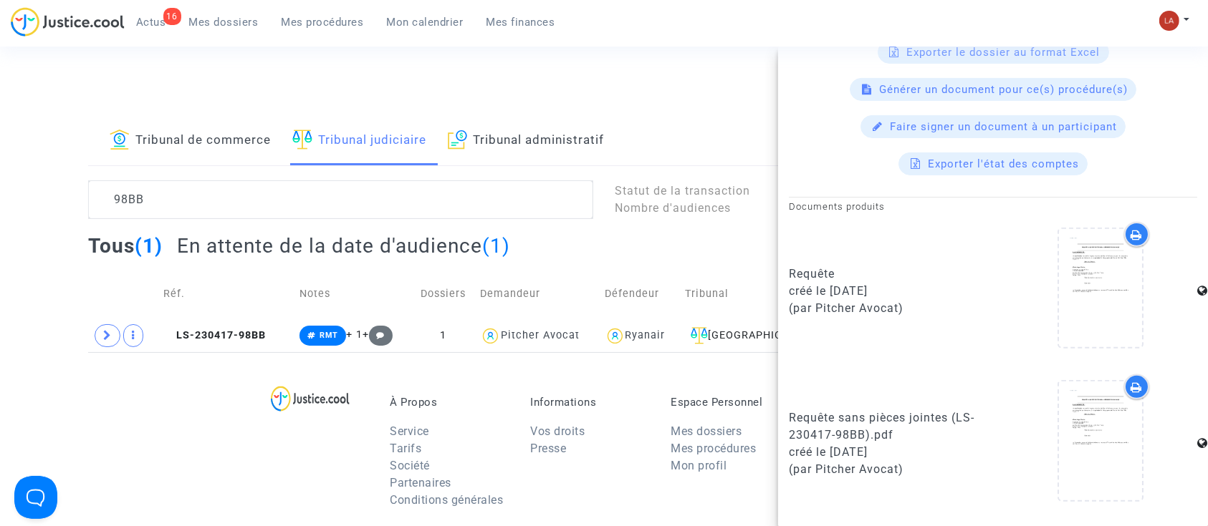
scroll to position [573, 0]
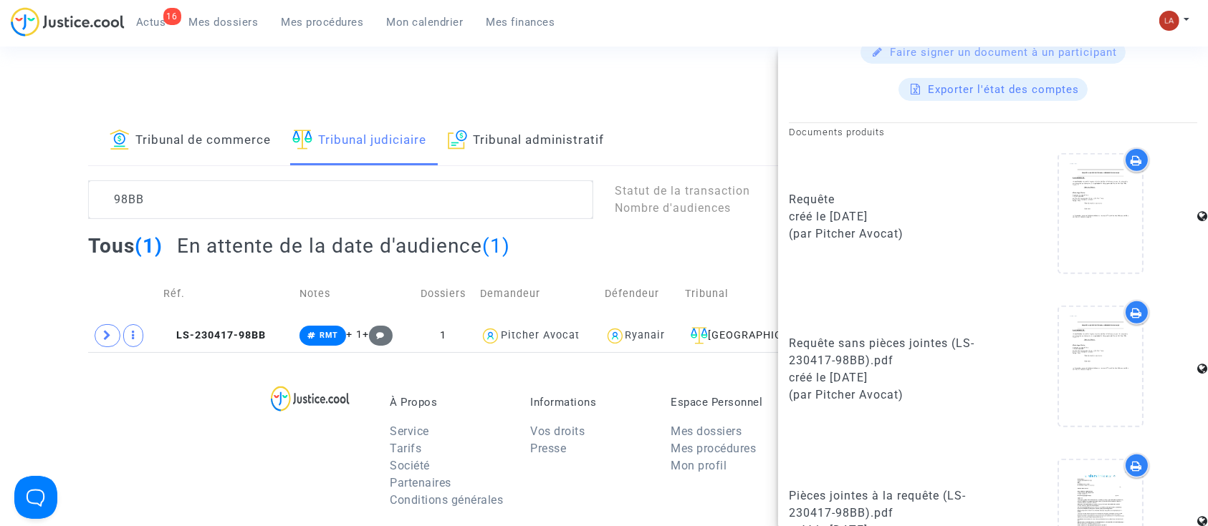
click at [1131, 155] on icon at bounding box center [1136, 160] width 11 height 11
click at [160, 21] on span "Actus" at bounding box center [151, 22] width 30 height 13
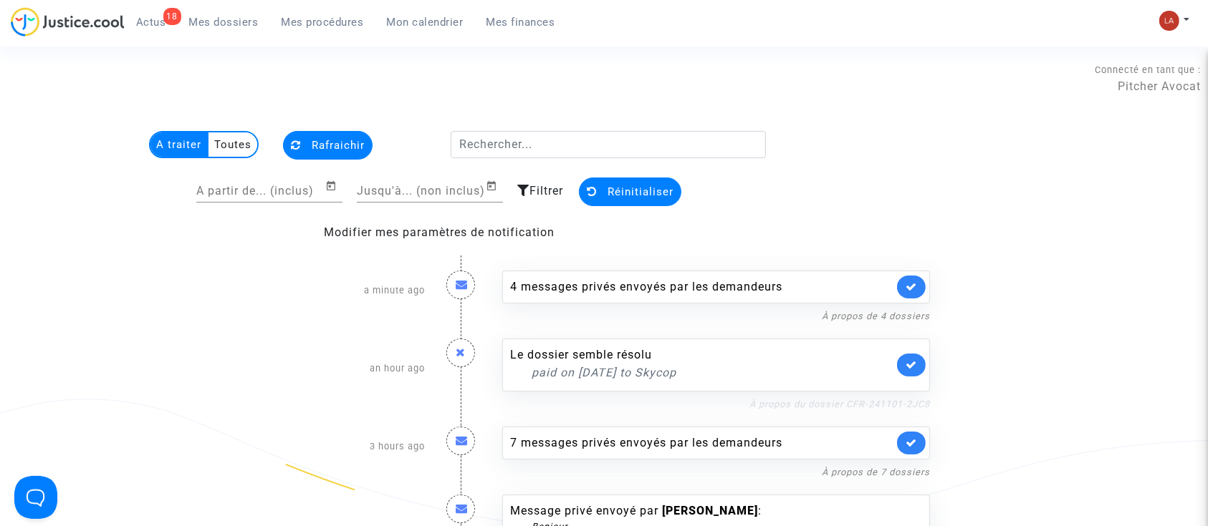
click at [774, 404] on link "À propos du dossier CFR-241101-2JC8" at bounding box center [839, 404] width 180 height 11
click at [895, 369] on div "Le dossier semble résolu paid on 2025-04-28 to Skycop" at bounding box center [716, 365] width 428 height 53
click at [899, 367] on link at bounding box center [911, 365] width 29 height 23
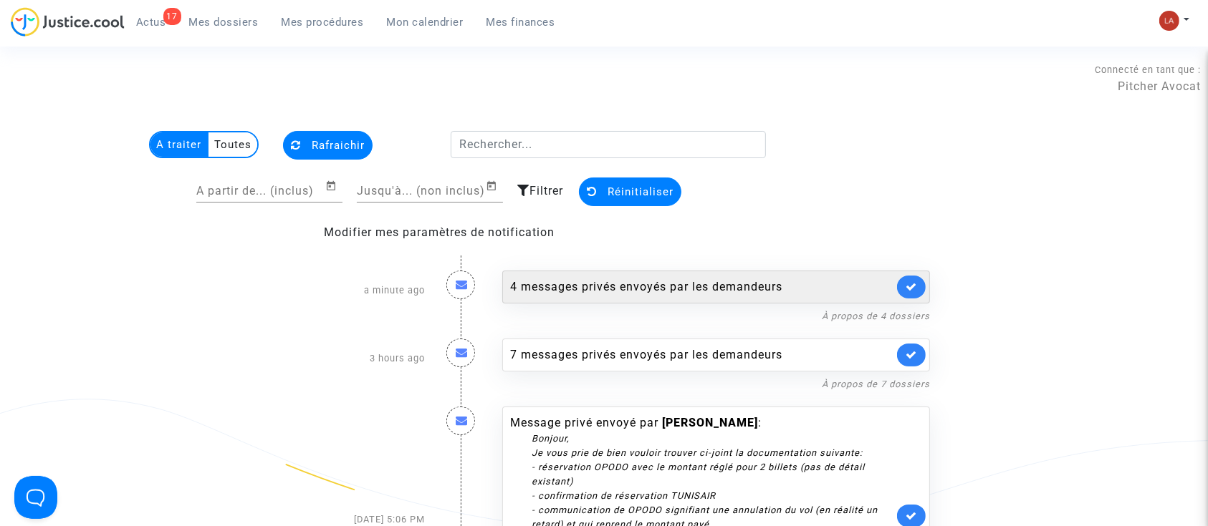
click at [726, 284] on div "4 messages privés envoyés par les demandeurs" at bounding box center [701, 287] width 383 height 17
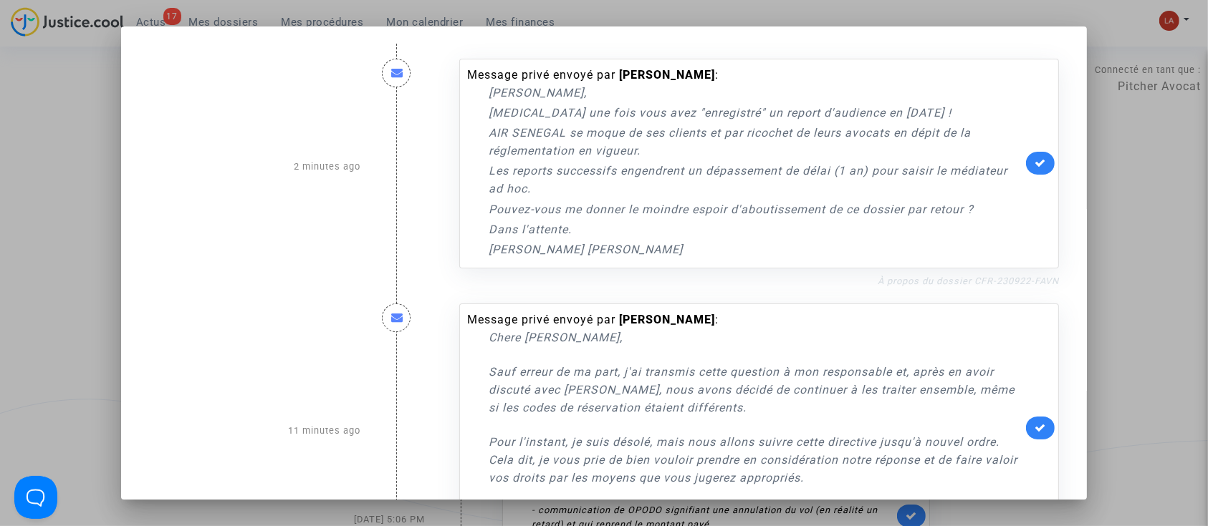
click at [941, 284] on link "À propos du dossier CFR-230922-FAVN" at bounding box center [967, 281] width 181 height 11
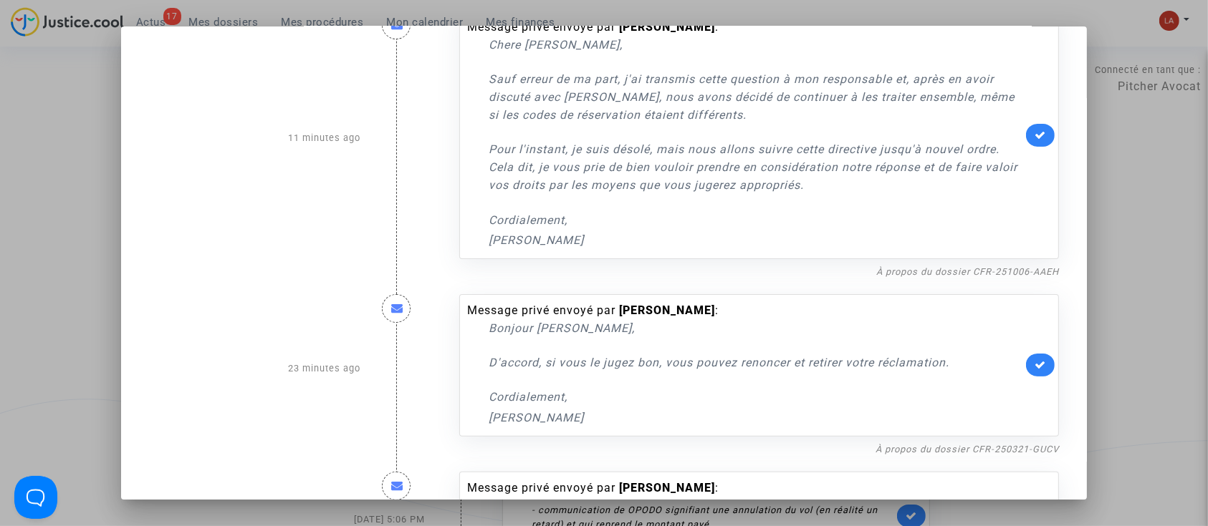
scroll to position [382, 0]
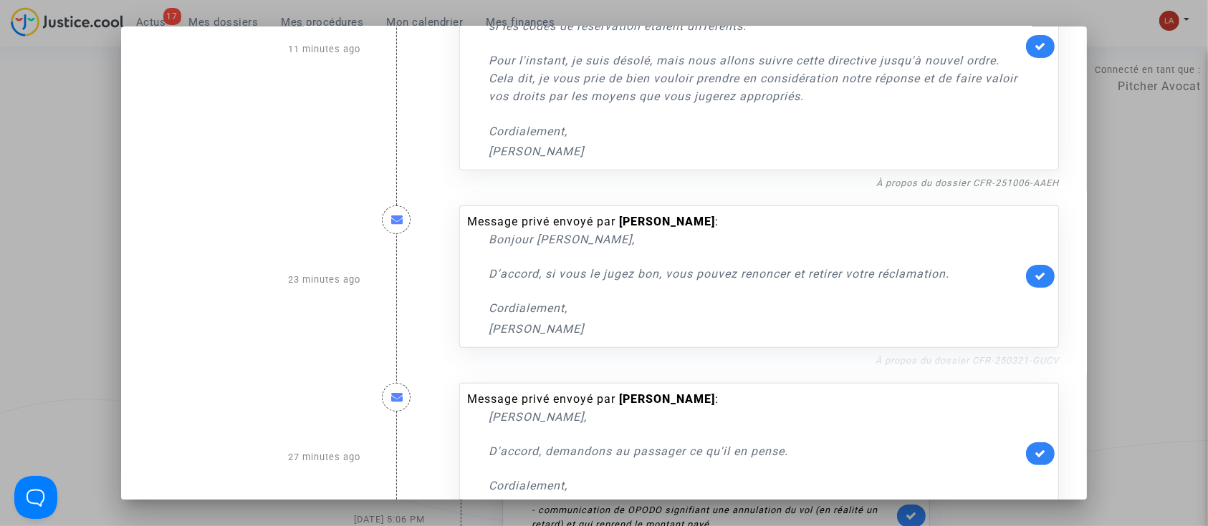
click at [923, 363] on link "À propos du dossier CFR-250321-GUCV" at bounding box center [966, 360] width 183 height 11
click at [1026, 273] on link at bounding box center [1040, 276] width 29 height 23
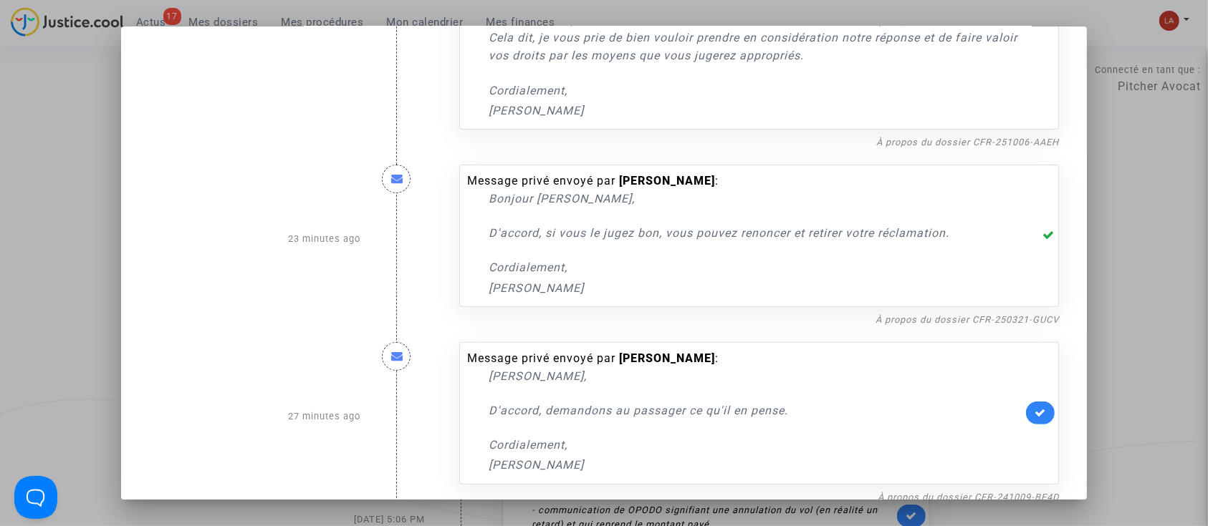
scroll to position [444, 0]
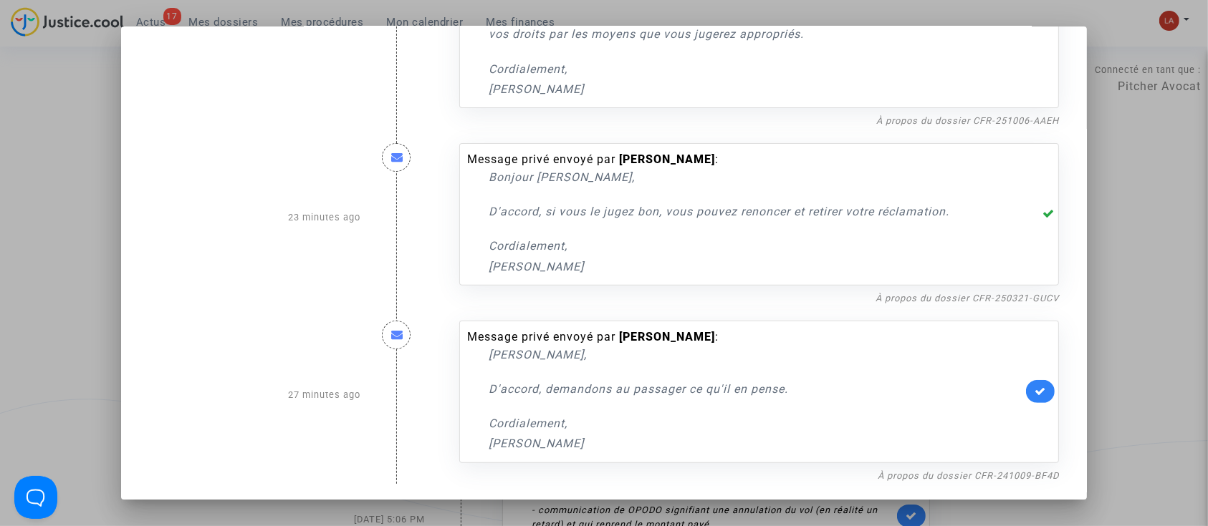
click at [1028, 398] on link at bounding box center [1040, 391] width 29 height 23
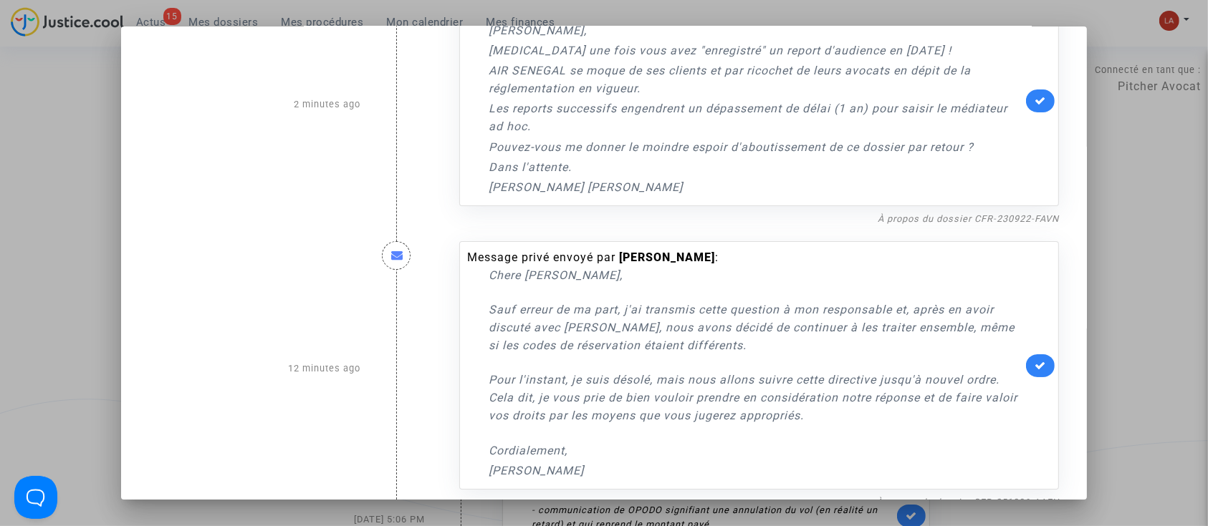
scroll to position [158, 0]
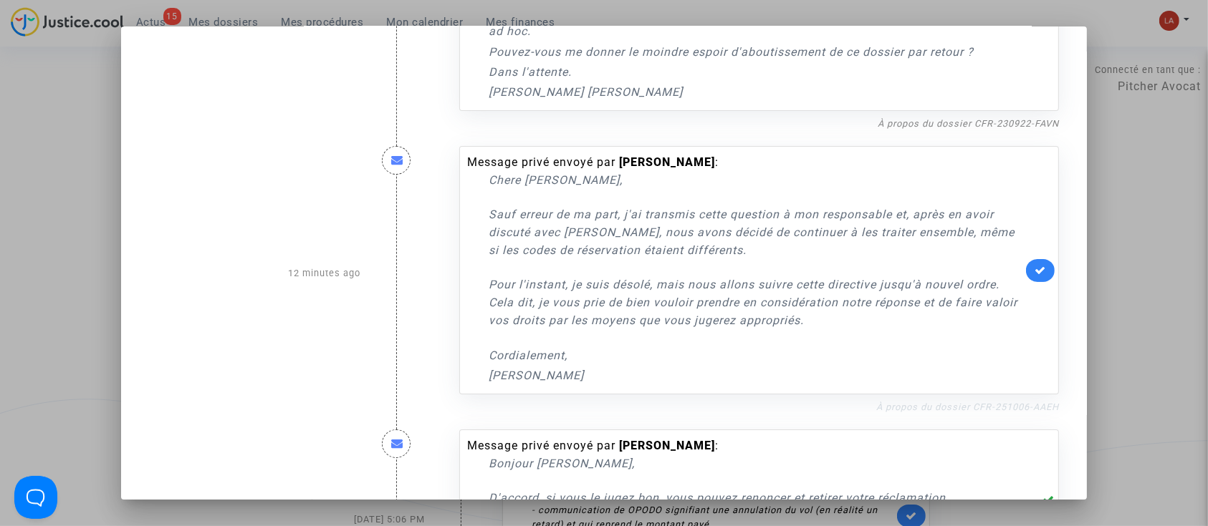
click at [890, 403] on link "À propos du dossier CFR-251006-AAEH" at bounding box center [967, 407] width 183 height 11
click at [1140, 196] on div at bounding box center [604, 263] width 1208 height 526
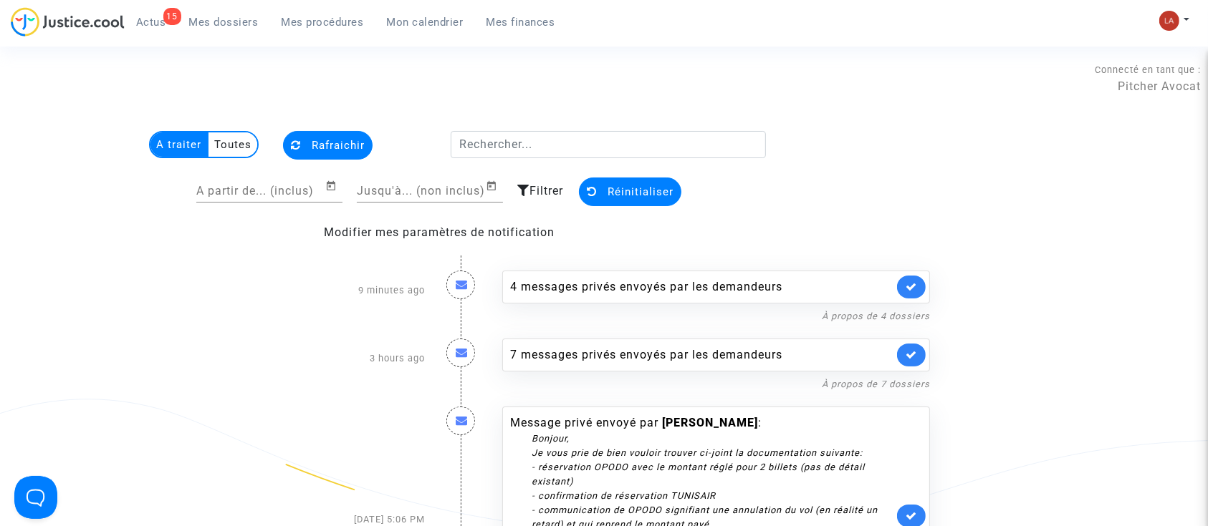
click at [225, 14] on link "Mes dossiers" at bounding box center [224, 21] width 92 height 21
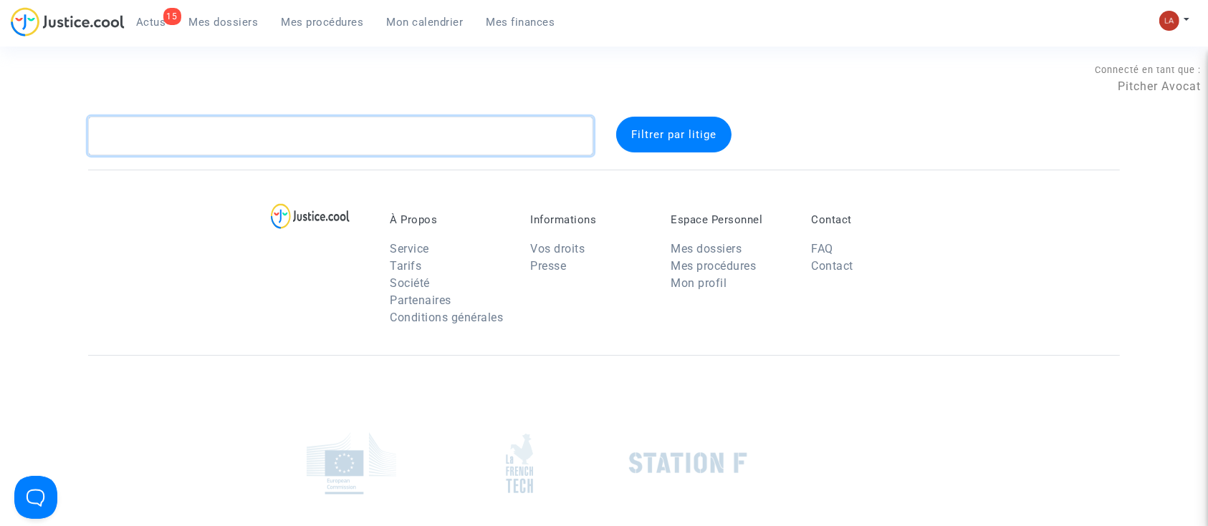
click at [275, 150] on textarea at bounding box center [340, 136] width 505 height 39
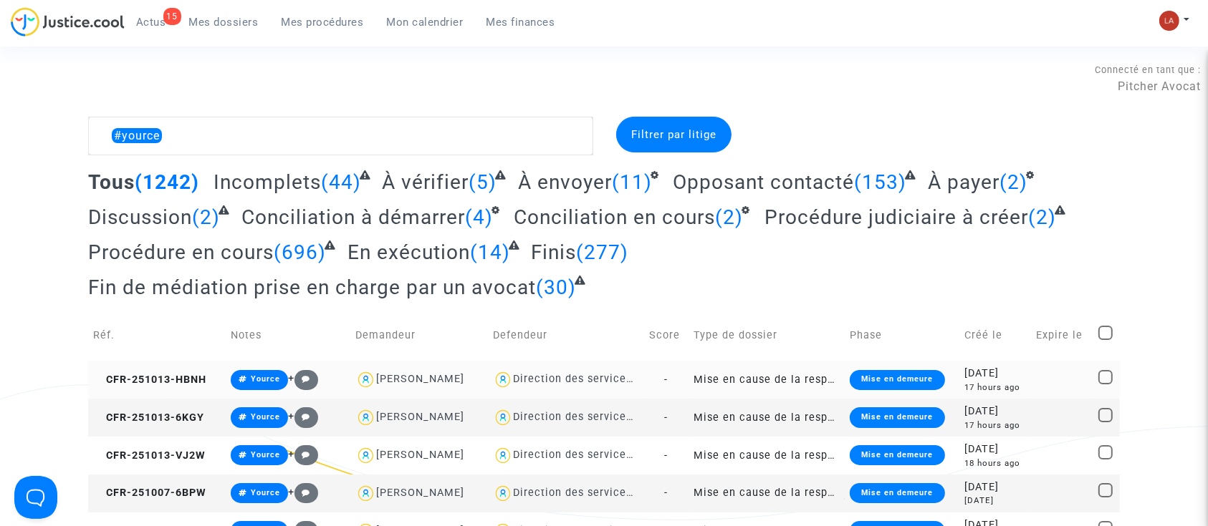
click at [561, 370] on span "Direction des services judiciaires du Ministère de la Justice - Bureau FIP4" at bounding box center [712, 338] width 398 height 95
type textarea "#yource @"Direction des services judiciaires du Ministère de la Justice - Burea…"
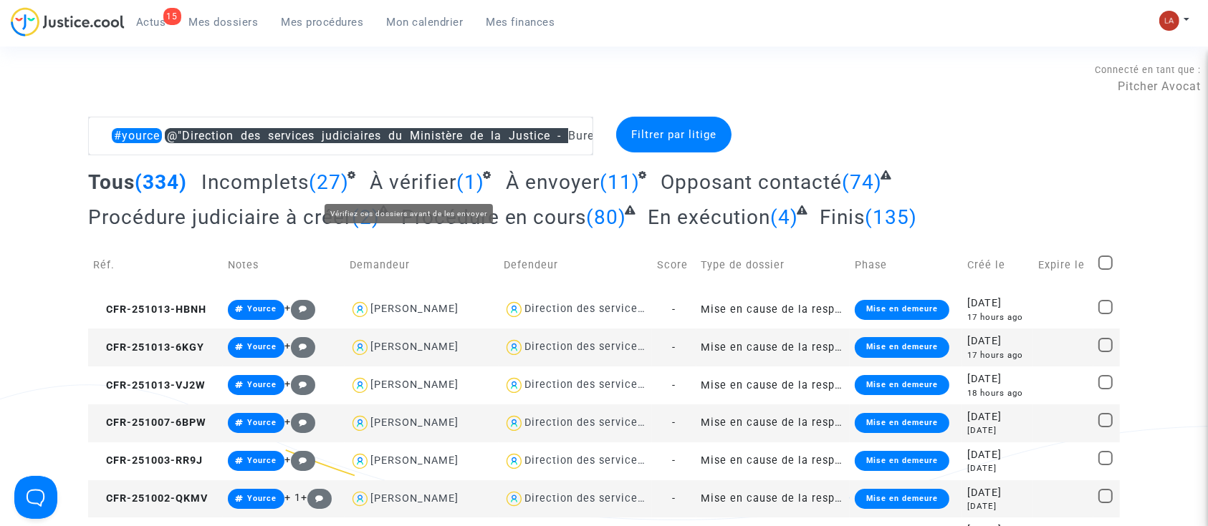
click at [406, 175] on span "À vérifier" at bounding box center [413, 182] width 87 height 24
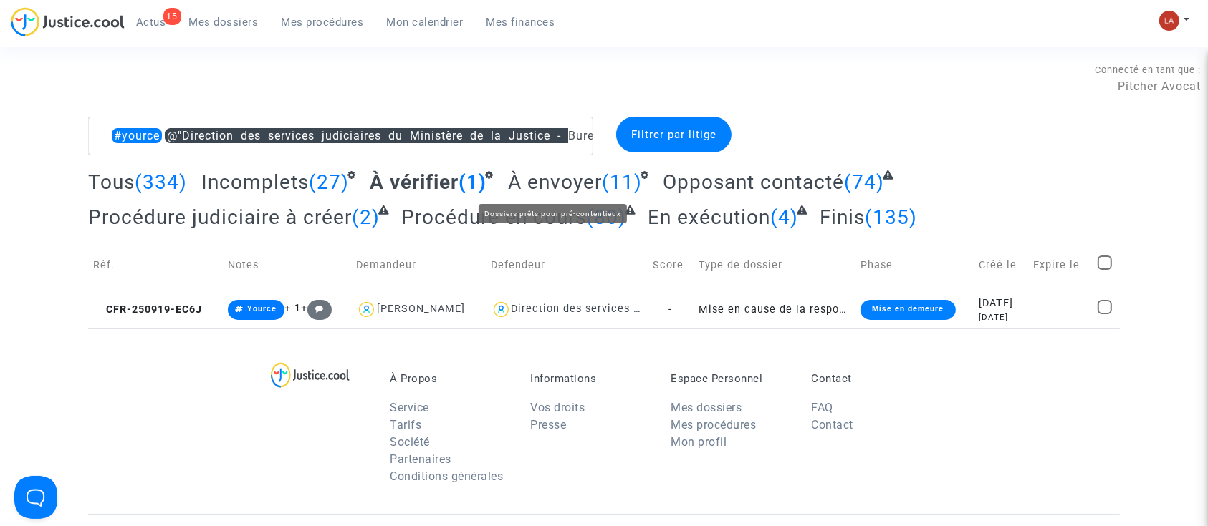
click at [557, 189] on span "À envoyer" at bounding box center [555, 182] width 94 height 24
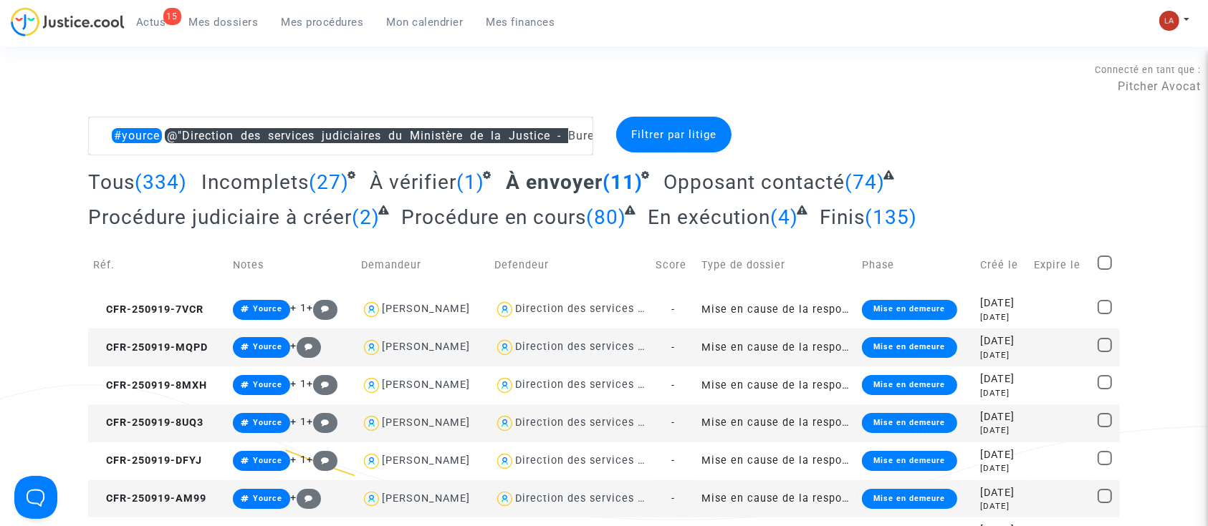
click at [1113, 258] on check at bounding box center [1105, 266] width 17 height 20
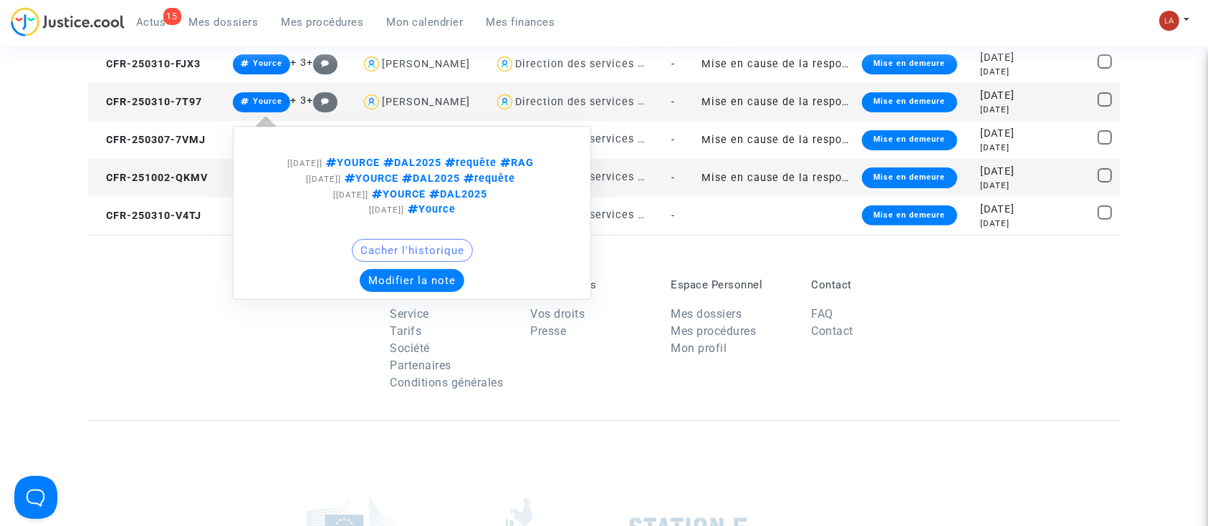
scroll to position [494, 0]
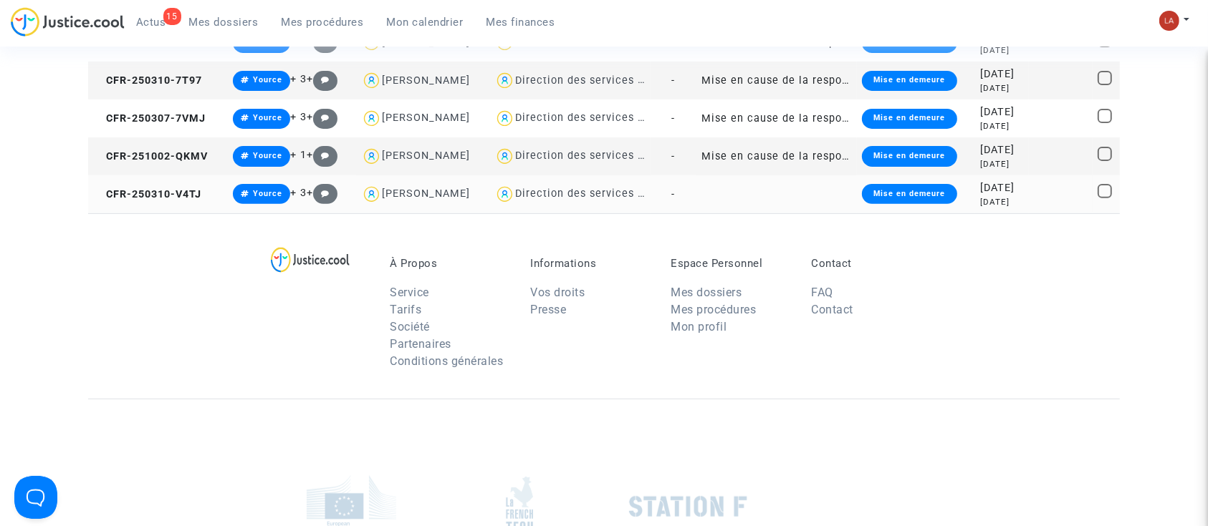
click at [165, 176] on td "CFR-250310-V4TJ" at bounding box center [158, 194] width 140 height 38
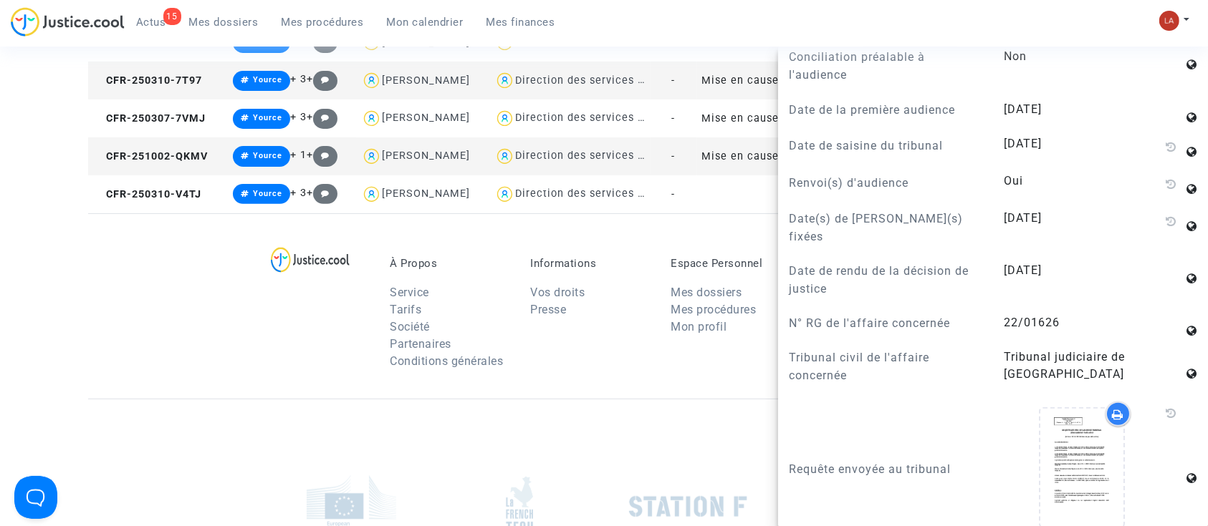
scroll to position [1381, 0]
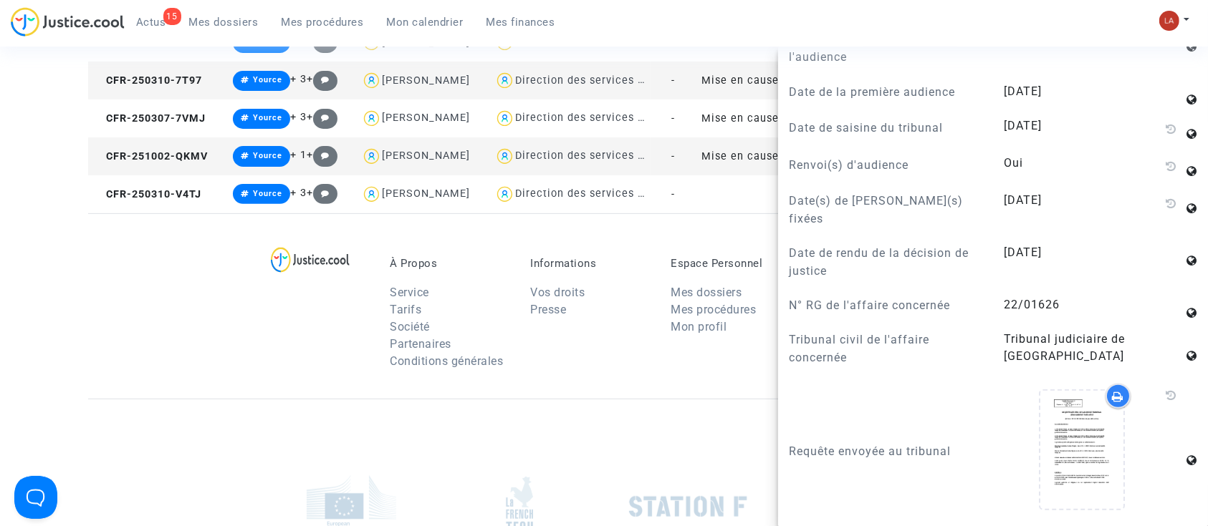
click at [232, 354] on div "À Propos Service Tarifs Société Partenaires Conditions générales Informations V…" at bounding box center [603, 306] width 1031 height 186
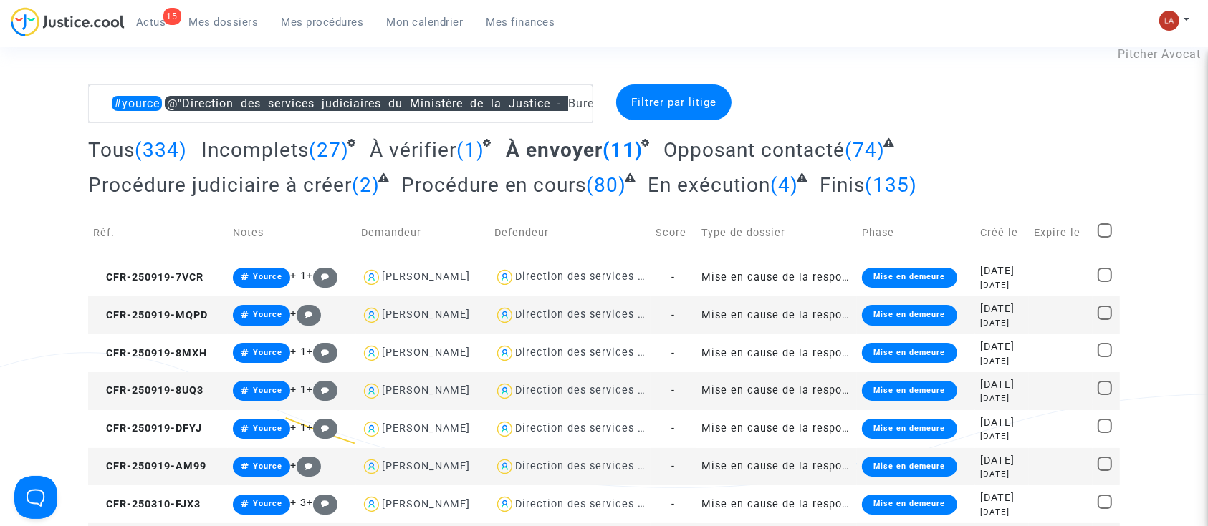
scroll to position [0, 0]
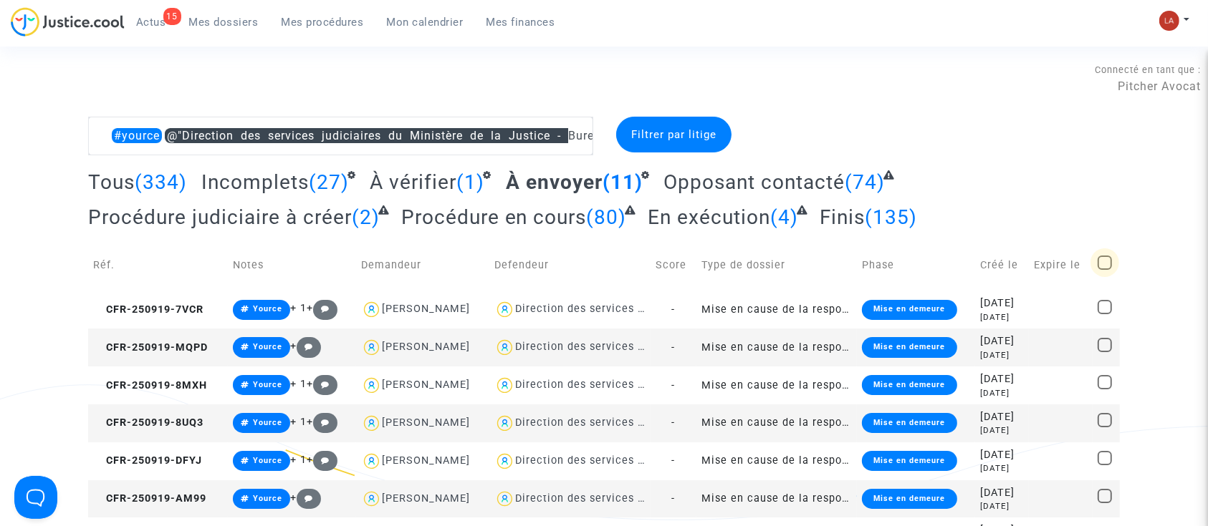
click at [1110, 264] on span at bounding box center [1104, 263] width 14 height 14
click at [1104, 270] on input "checkbox" at bounding box center [1104, 270] width 1 height 1
checkbox input "true"
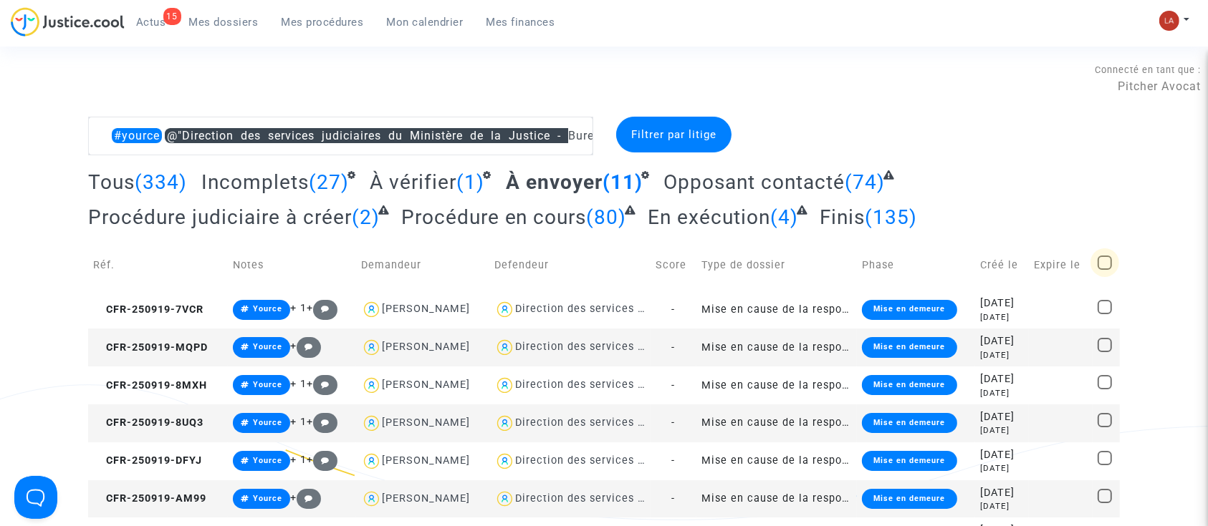
checkbox input "true"
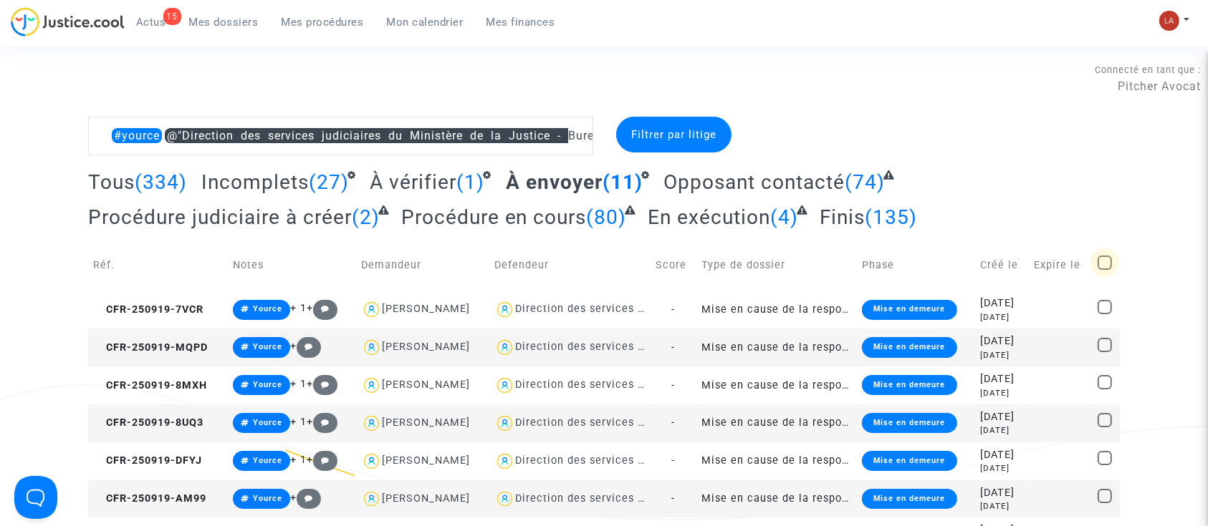
checkbox input "true"
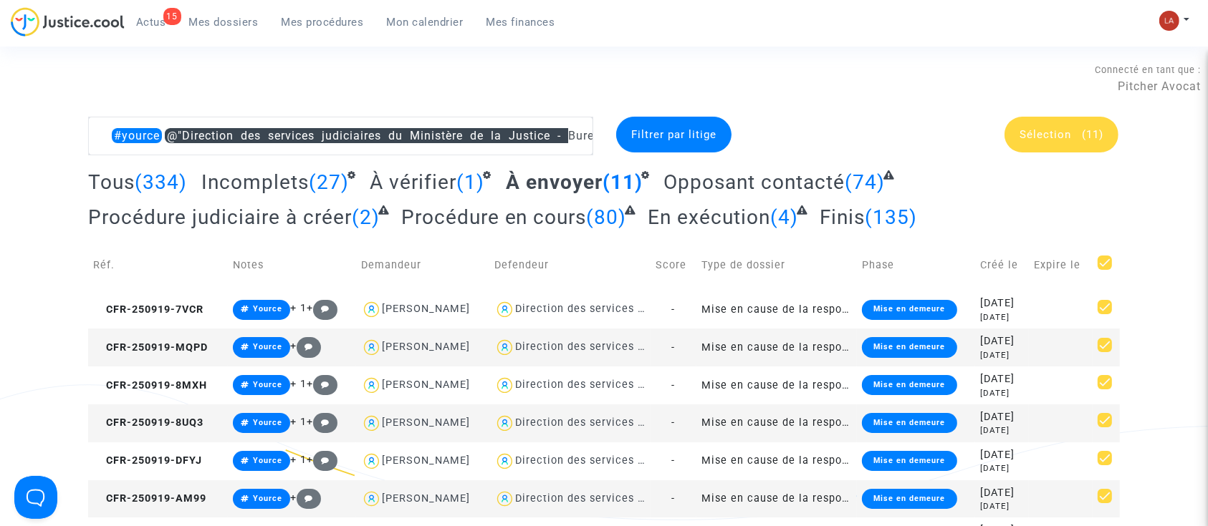
click at [1097, 138] on span "(11)" at bounding box center [1092, 134] width 21 height 13
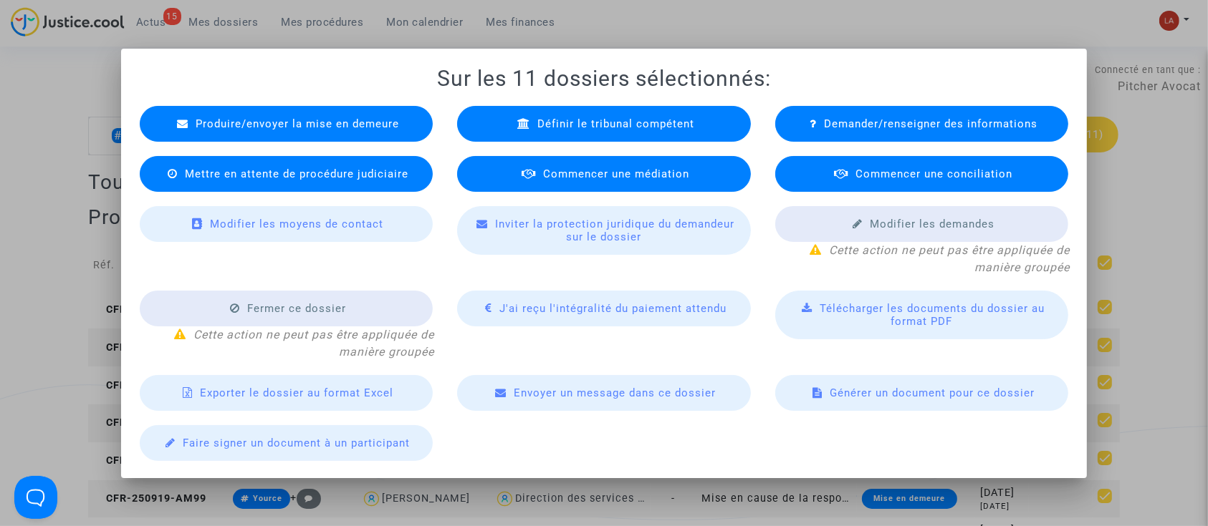
click at [604, 175] on span "Commencer une médiation" at bounding box center [616, 174] width 146 height 13
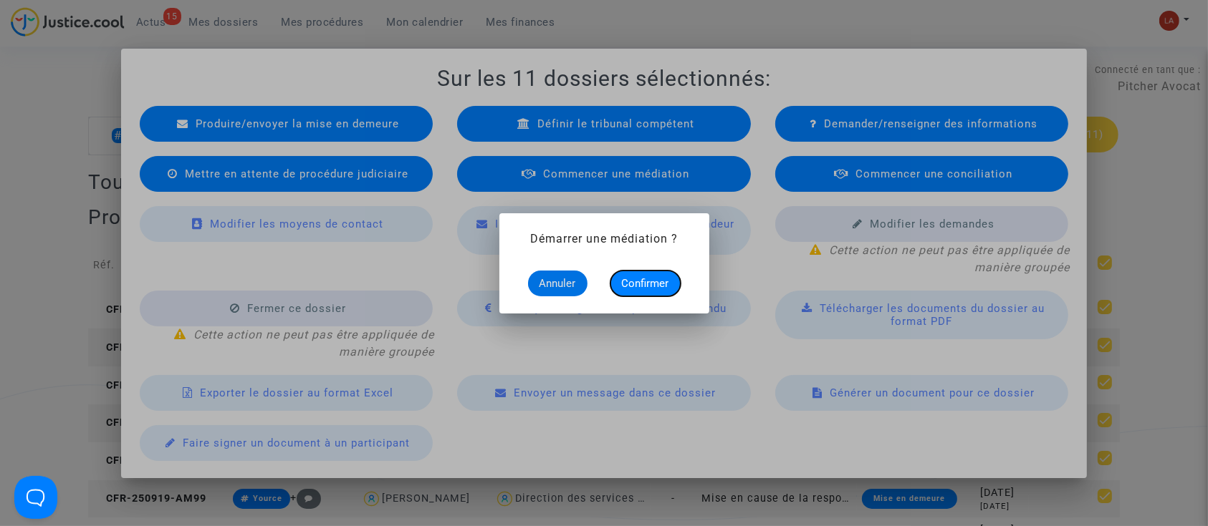
click at [662, 292] on button "Confirmer" at bounding box center [645, 284] width 70 height 26
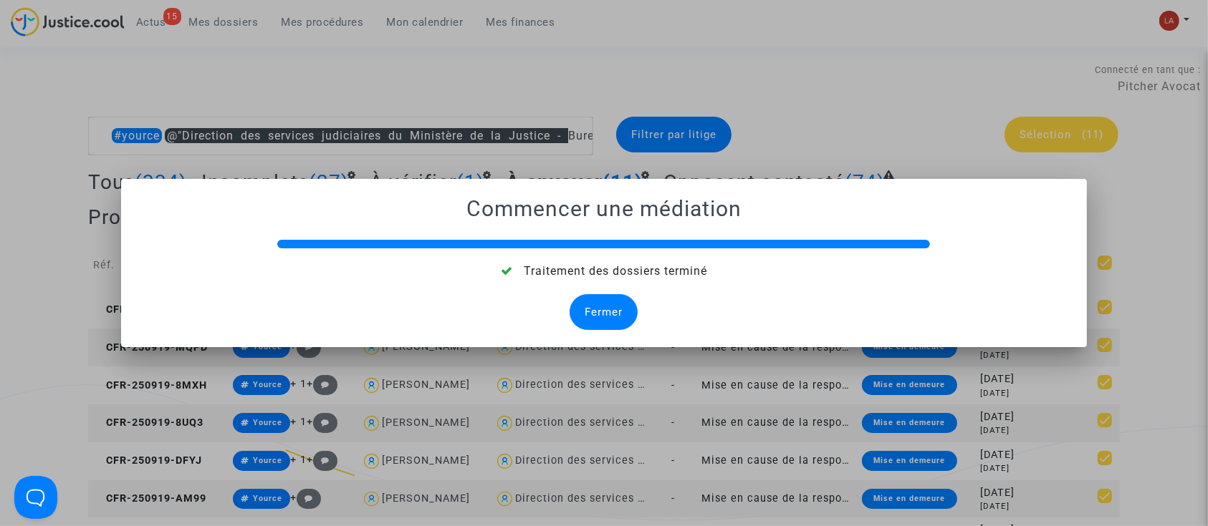
click at [574, 312] on div "Fermer" at bounding box center [603, 312] width 68 height 36
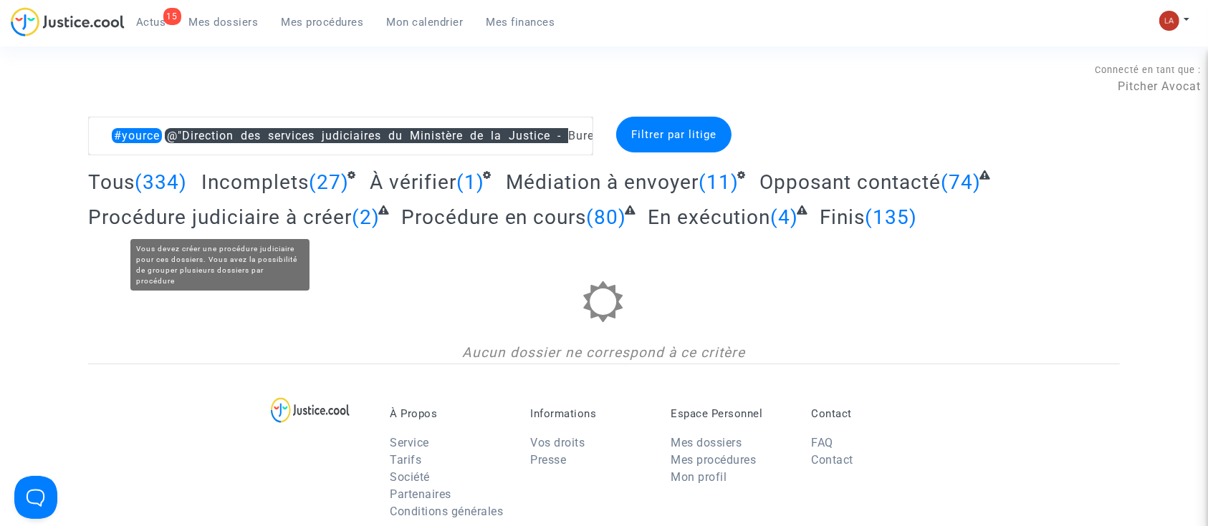
click at [277, 211] on span "Procédure judiciaire à créer" at bounding box center [220, 218] width 264 height 24
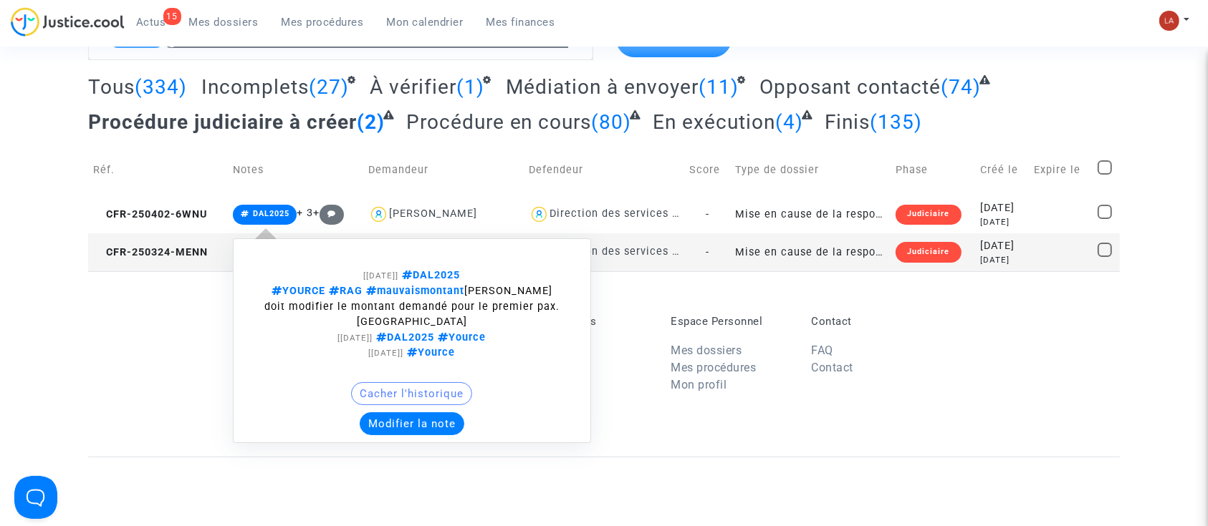
scroll to position [115, 0]
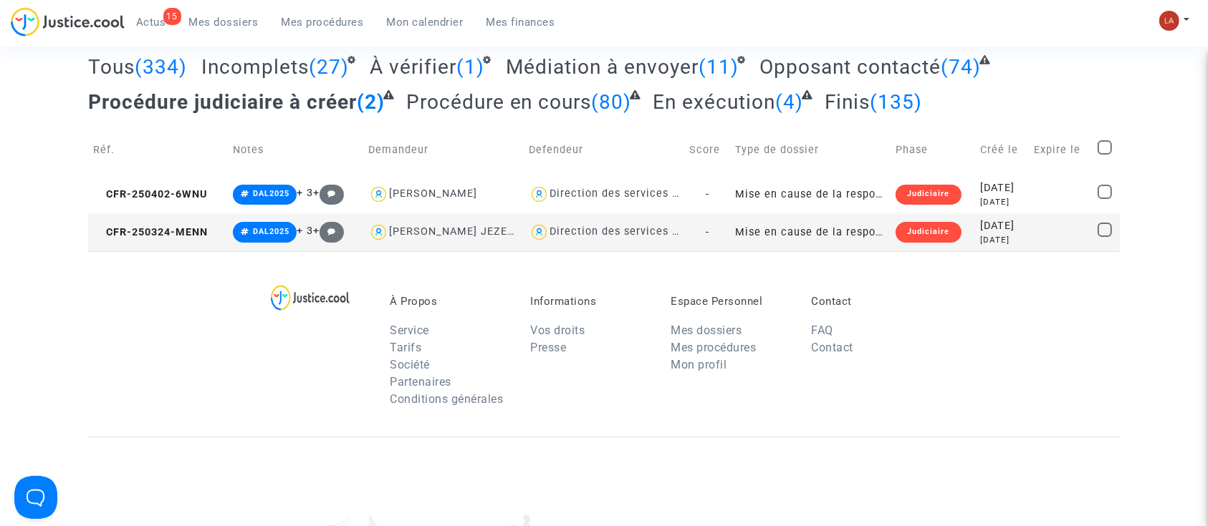
click at [173, 173] on td "Réf." at bounding box center [158, 150] width 140 height 51
click at [184, 203] on td "CFR-250402-6WNU" at bounding box center [158, 194] width 140 height 38
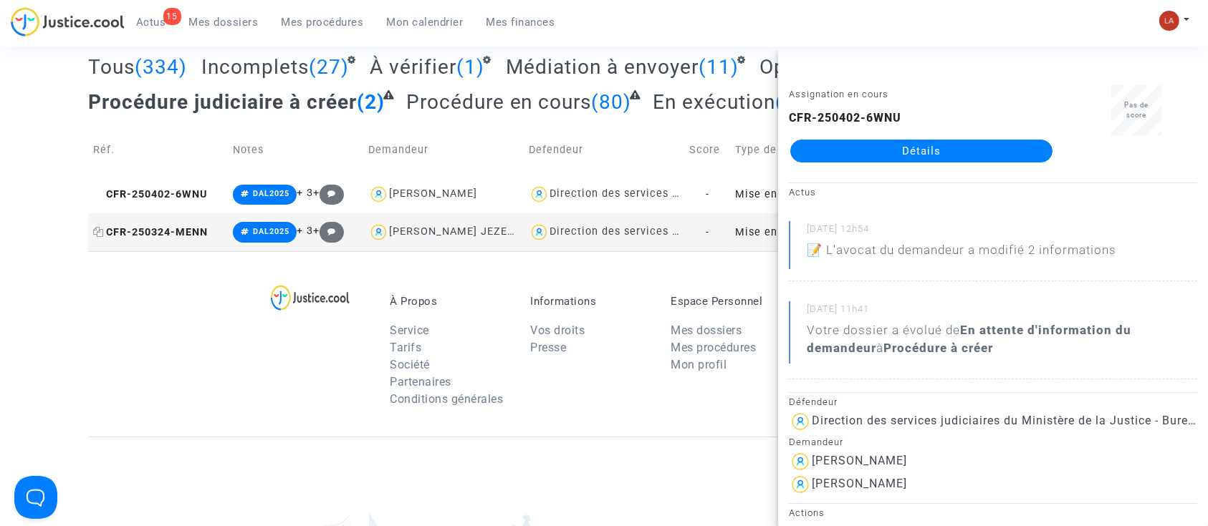
click at [191, 229] on span "CFR-250324-MENN" at bounding box center [150, 232] width 115 height 12
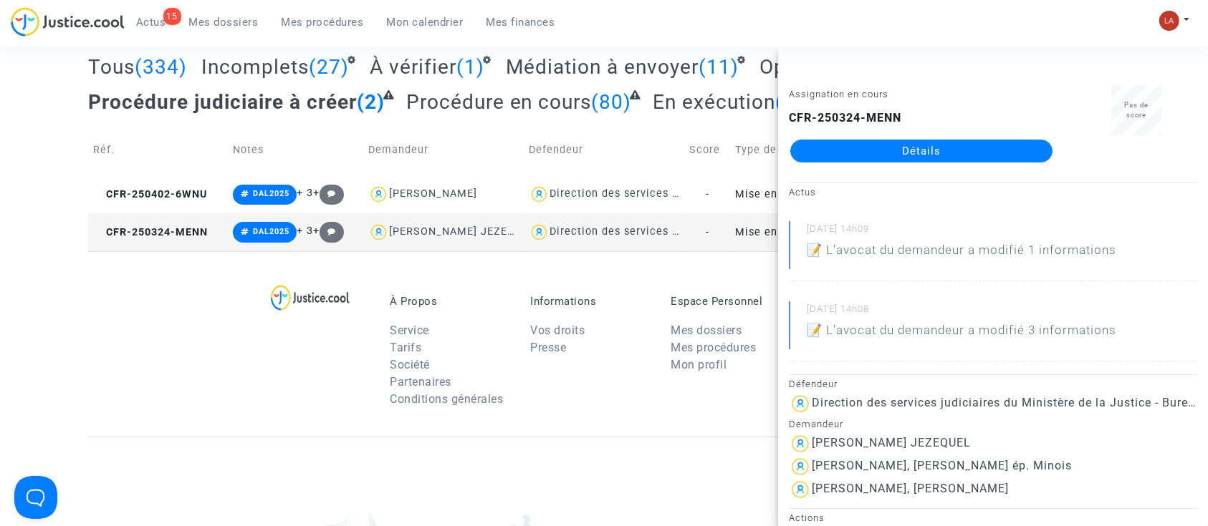
scroll to position [0, 0]
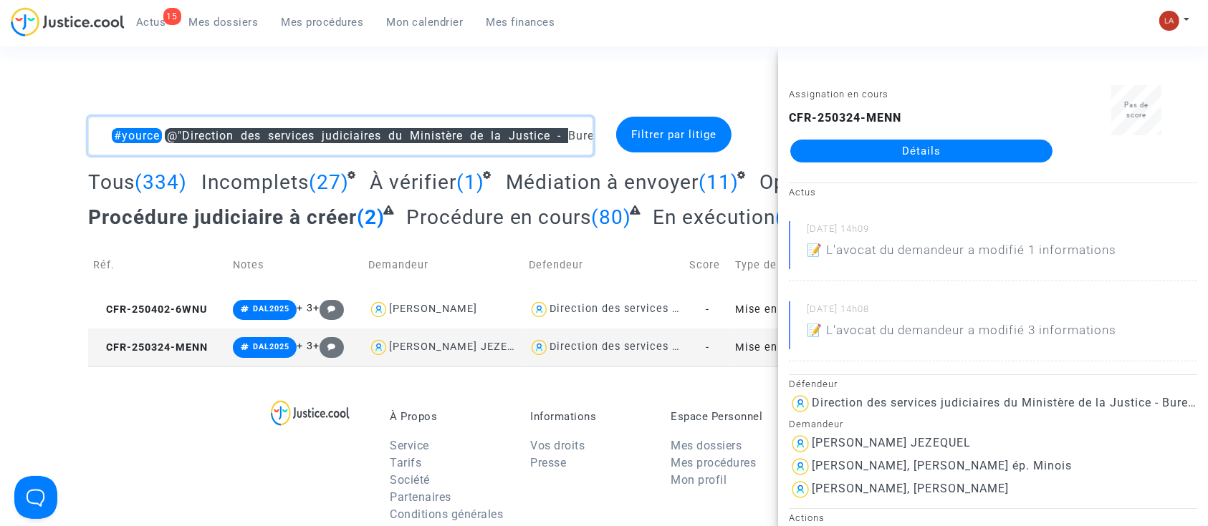
click at [100, 135] on textarea at bounding box center [340, 136] width 505 height 39
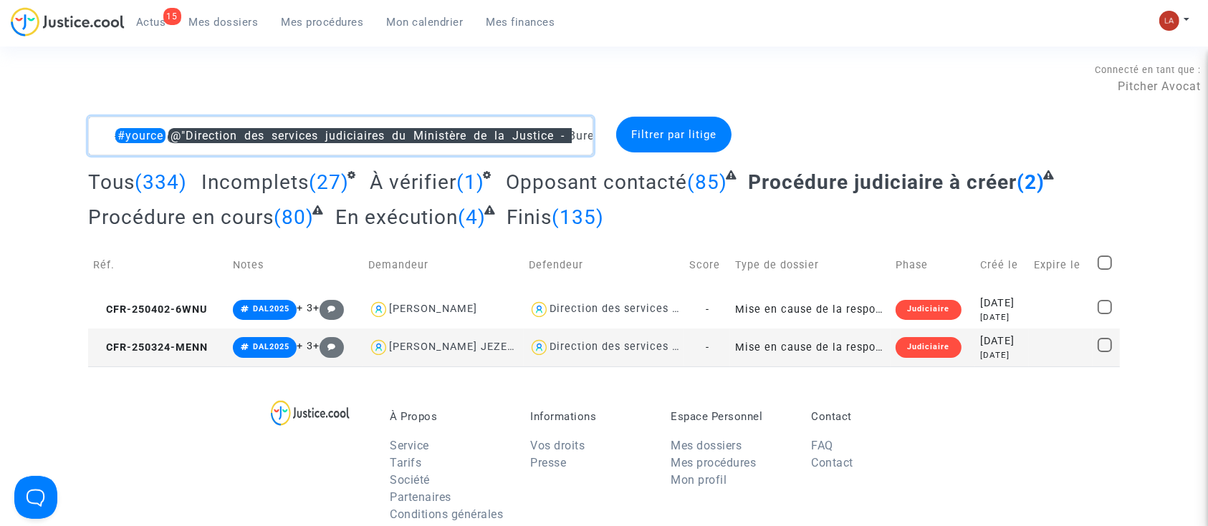
click at [99, 134] on textarea at bounding box center [340, 136] width 505 height 39
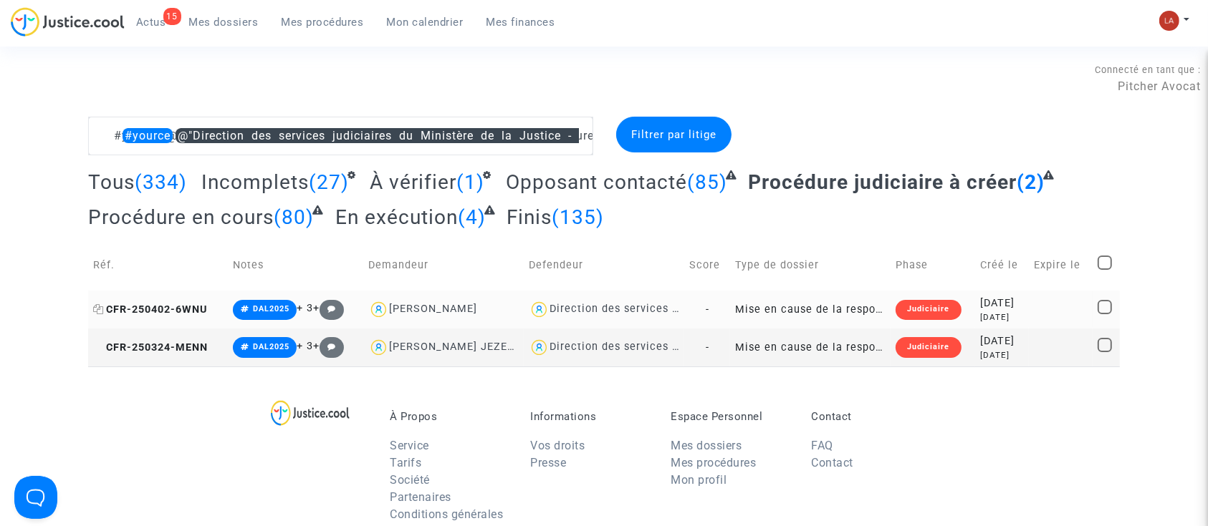
click at [99, 314] on span "CFR-250402-6WNU" at bounding box center [150, 310] width 114 height 12
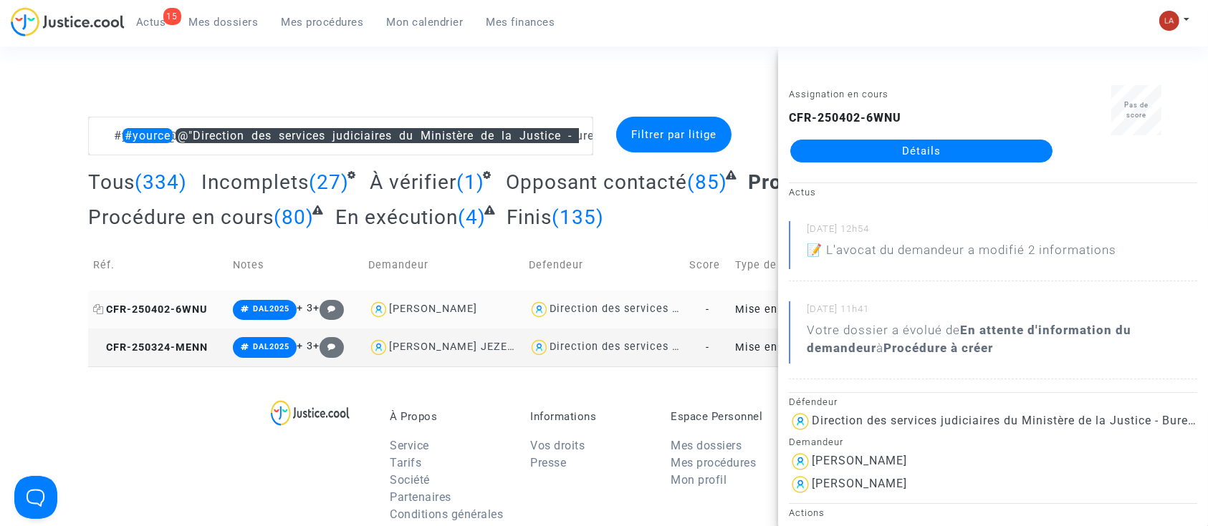
click at [98, 310] on icon at bounding box center [98, 309] width 11 height 10
click at [97, 347] on icon at bounding box center [98, 347] width 11 height 10
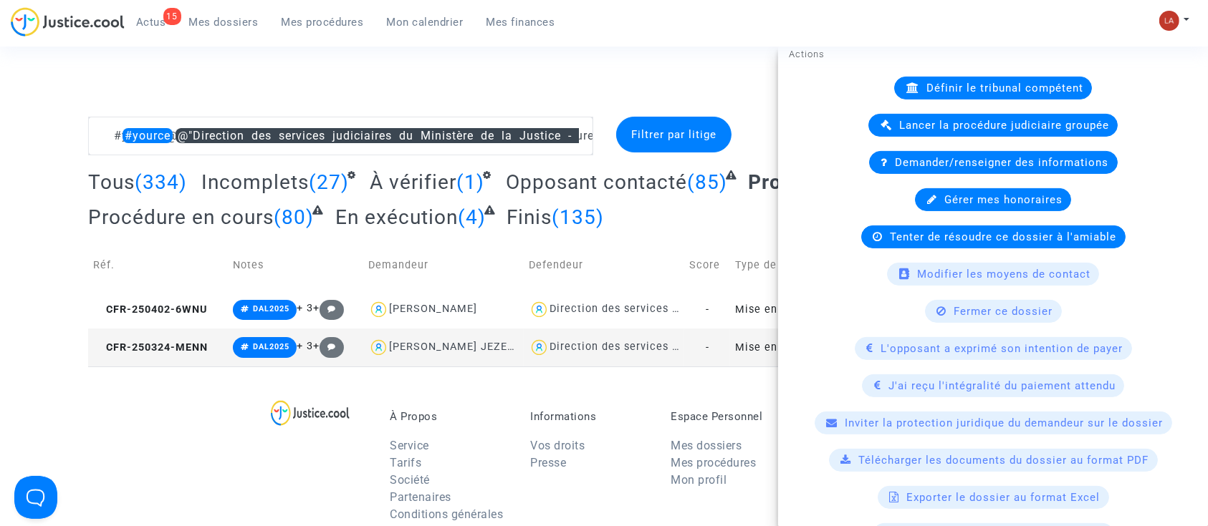
scroll to position [458, 0]
click at [443, 62] on div "Connecté en tant que : Pitcher Avocat" at bounding box center [600, 78] width 1200 height 34
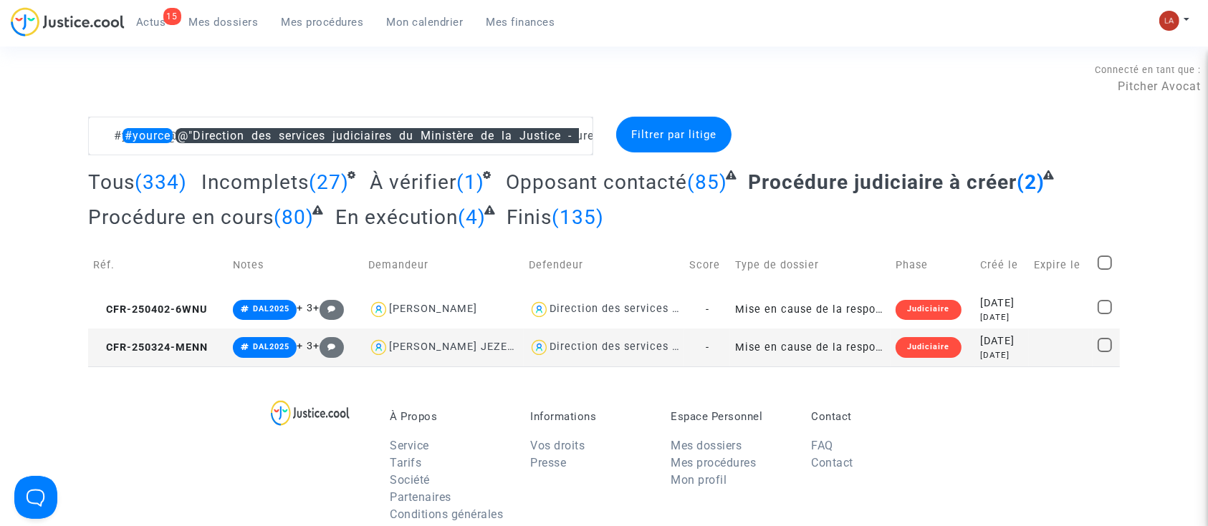
scroll to position [0, 0]
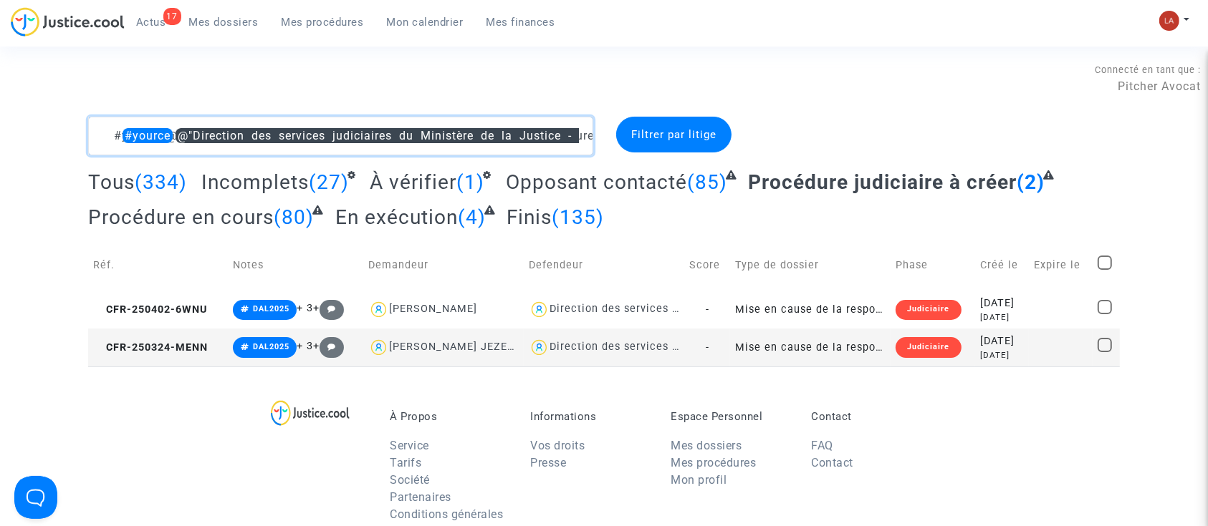
click at [130, 140] on textarea at bounding box center [340, 136] width 505 height 39
paste textarea "CFR-250304-DQ7T"
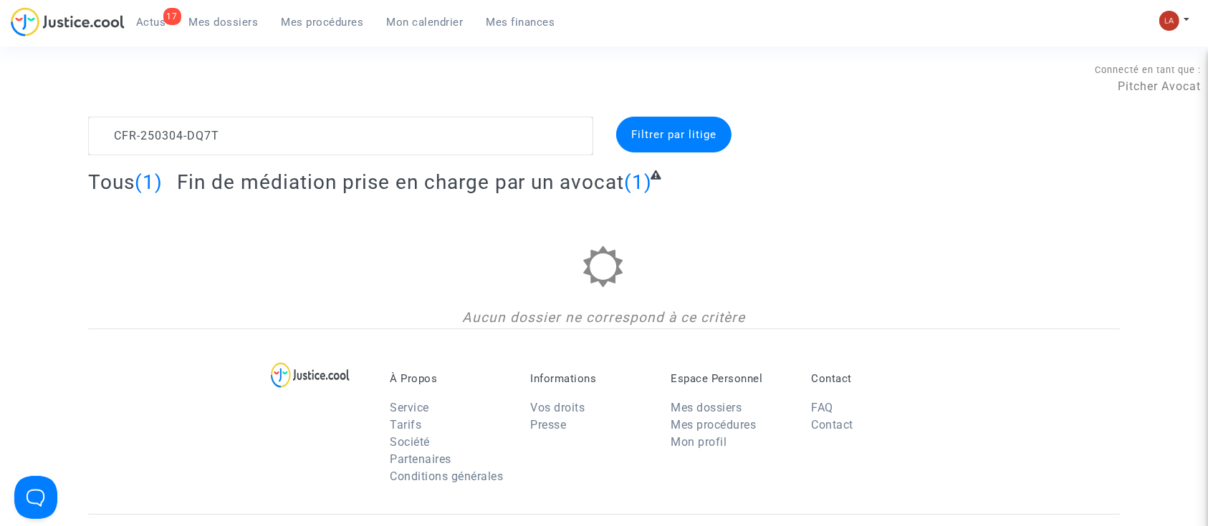
click at [317, 185] on span "Fin de médiation prise en charge par un avocat" at bounding box center [401, 182] width 448 height 24
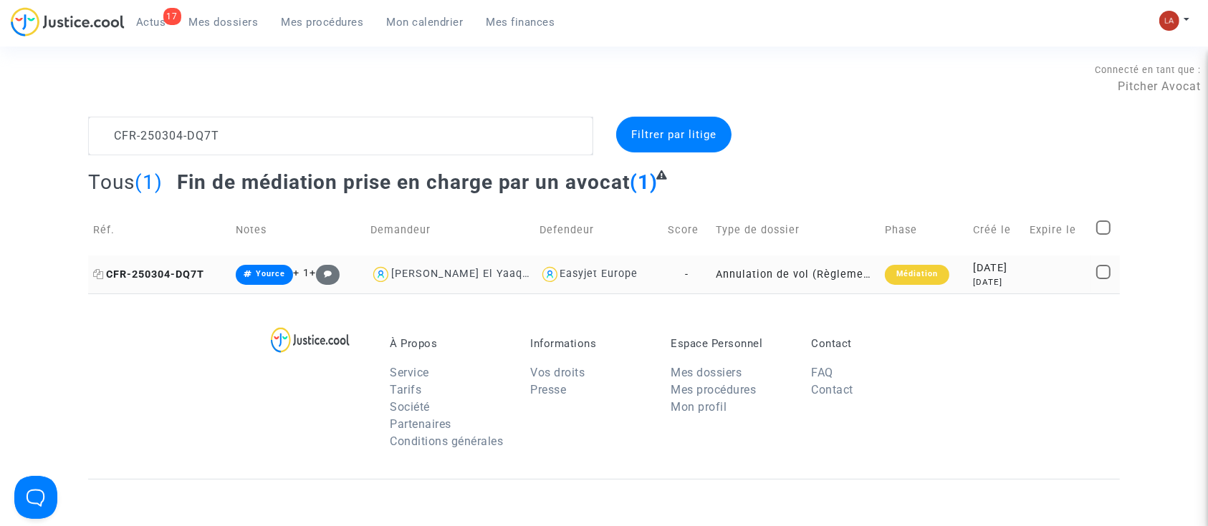
click at [183, 269] on span "CFR-250304-DQ7T" at bounding box center [148, 275] width 111 height 12
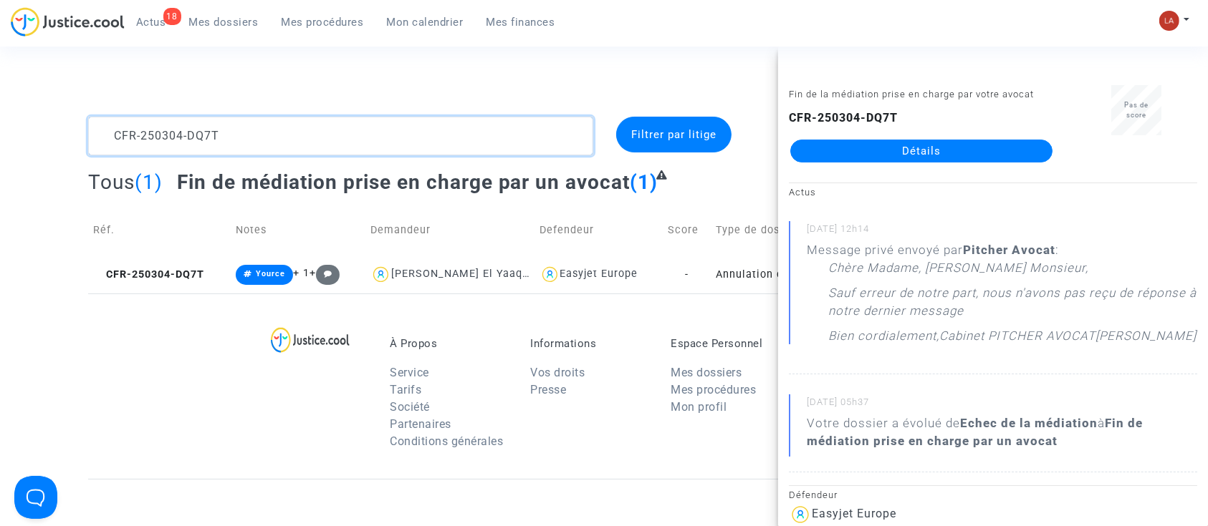
click at [203, 133] on textarea at bounding box center [340, 136] width 505 height 39
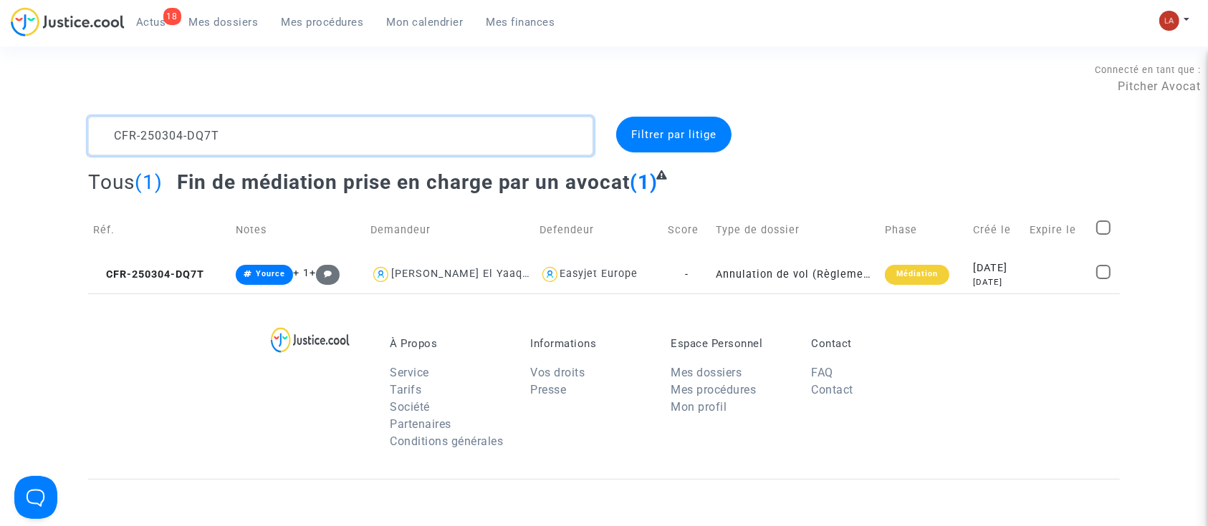
click at [203, 133] on textarea at bounding box center [340, 136] width 505 height 39
paste textarea "228-WV9Q"
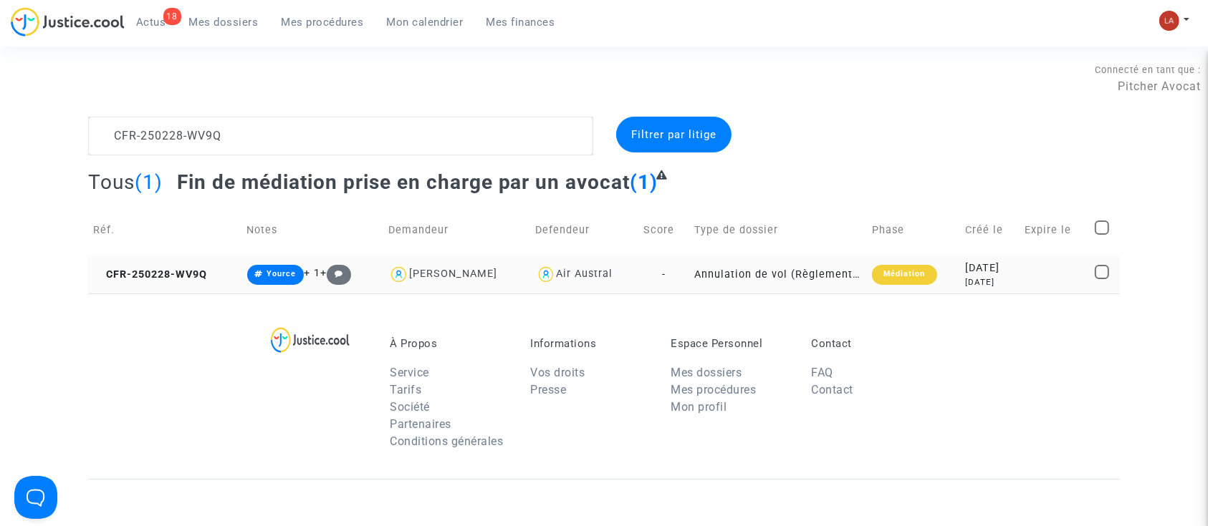
click at [177, 284] on td "CFR-250228-WV9Q" at bounding box center [165, 275] width 154 height 38
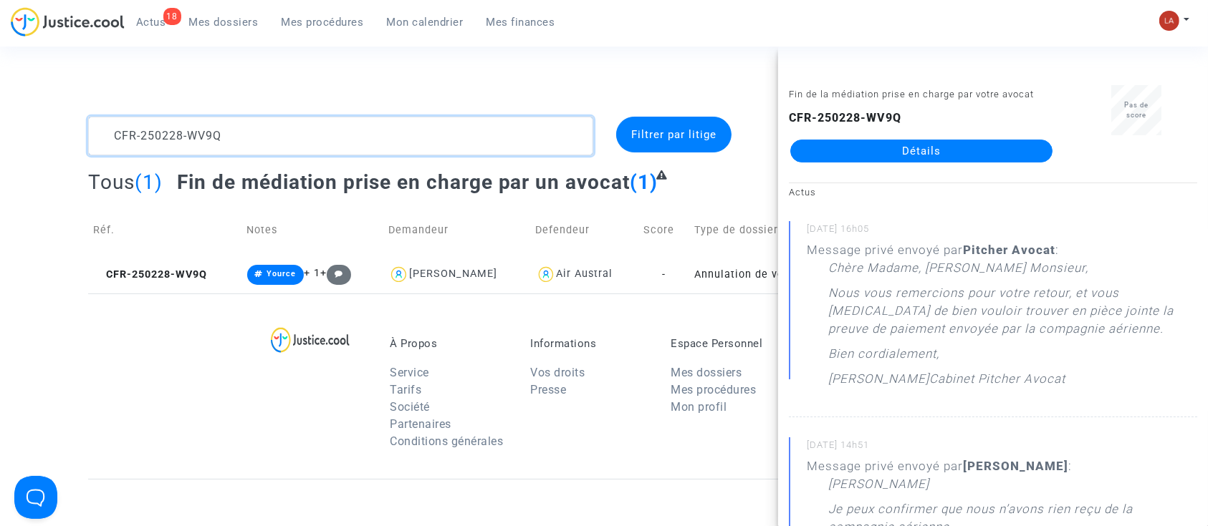
click at [191, 132] on textarea at bounding box center [340, 136] width 505 height 39
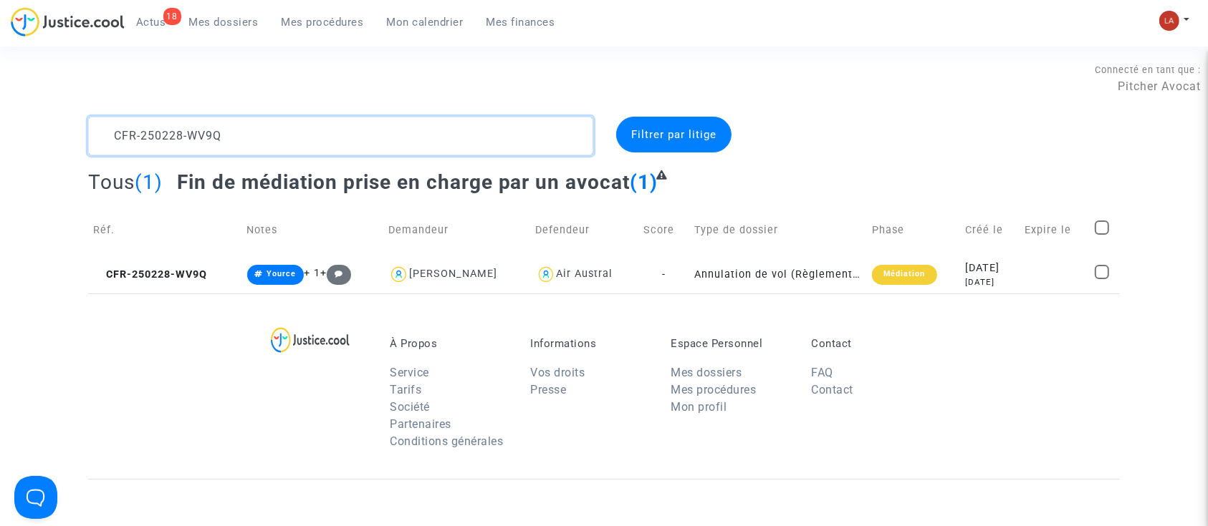
click at [191, 132] on textarea at bounding box center [340, 136] width 505 height 39
paste textarea "UTW"
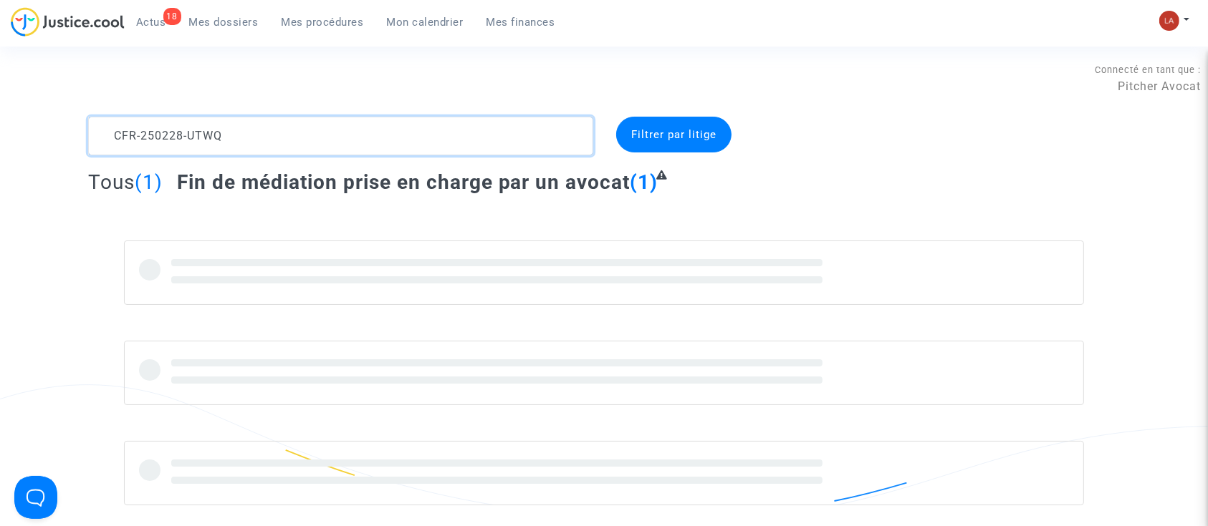
click at [427, 117] on textarea at bounding box center [340, 136] width 505 height 39
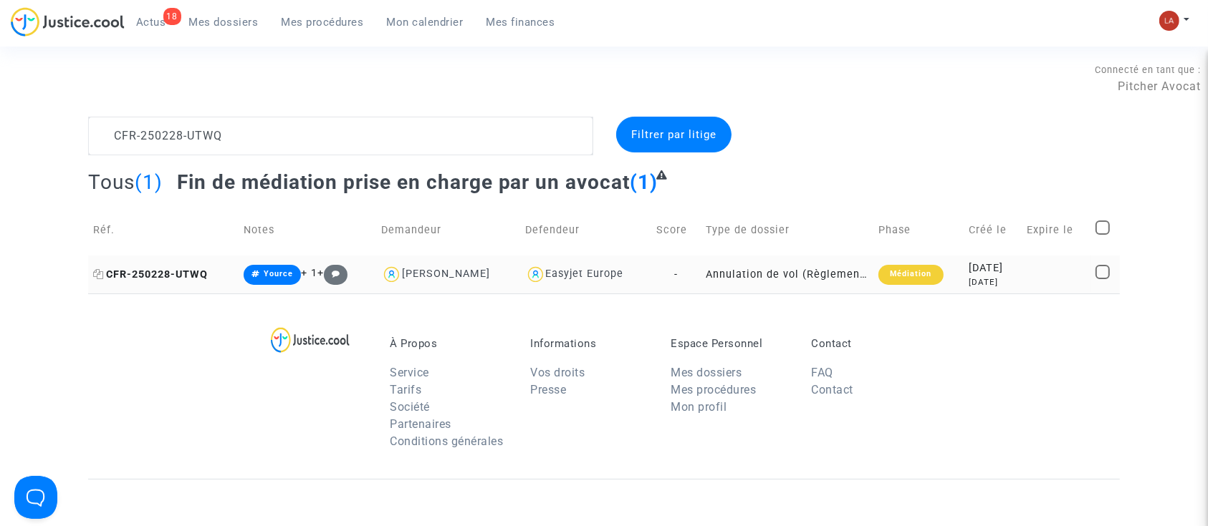
click at [173, 276] on span "CFR-250228-UTWQ" at bounding box center [150, 275] width 115 height 12
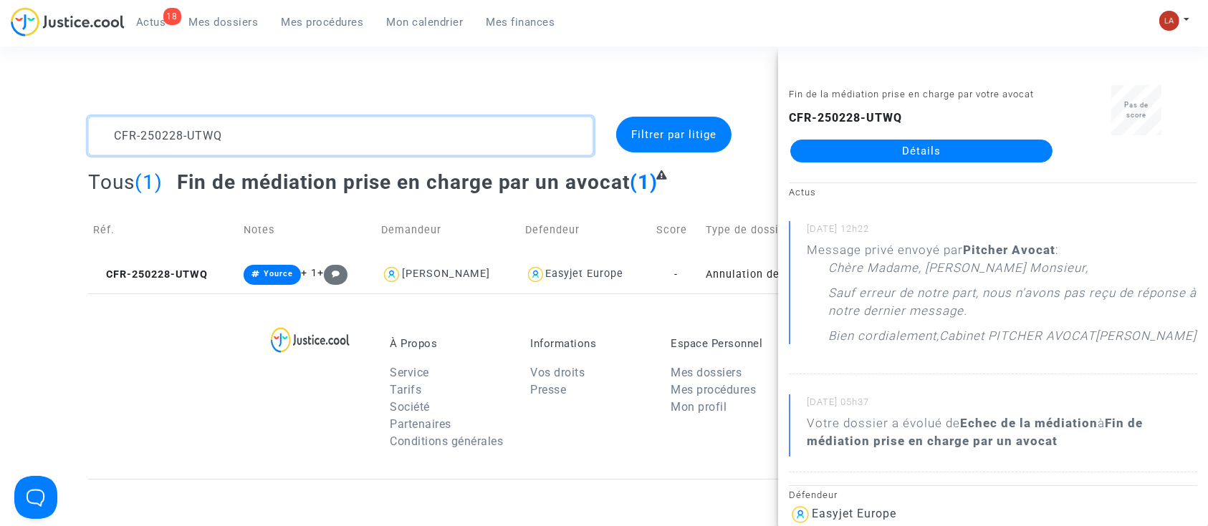
click at [153, 136] on textarea at bounding box center [340, 136] width 505 height 39
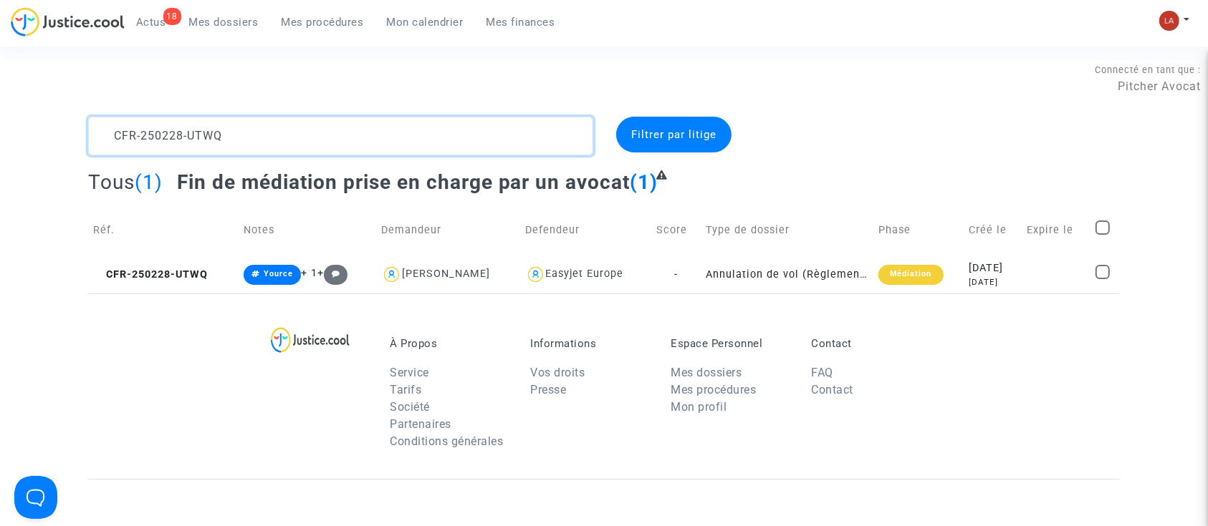
click at [153, 136] on textarea at bounding box center [340, 136] width 505 height 39
paste textarea "1-GMBA"
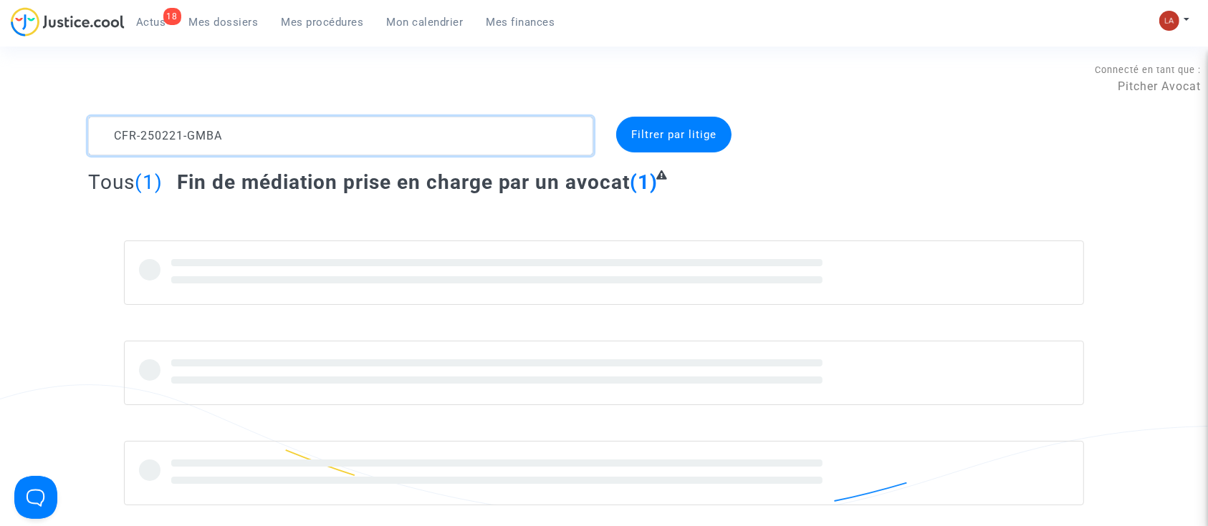
scroll to position [29, 0]
drag, startPoint x: 299, startPoint y: 129, endPoint x: 355, endPoint y: 337, distance: 216.0
click at [355, 337] on complex-dispute-list "CFR-250221-GMBA Filtrer par litige Tous (1) Fin de médiation prise en charge pa…" at bounding box center [603, 311] width 1031 height 389
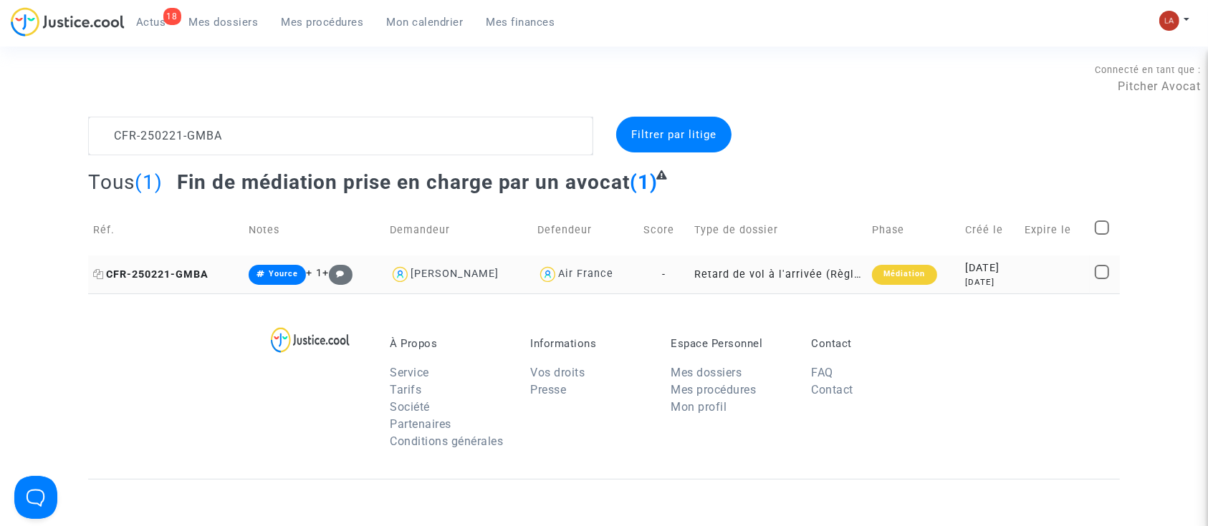
click at [148, 275] on span "CFR-250221-GMBA" at bounding box center [150, 275] width 115 height 12
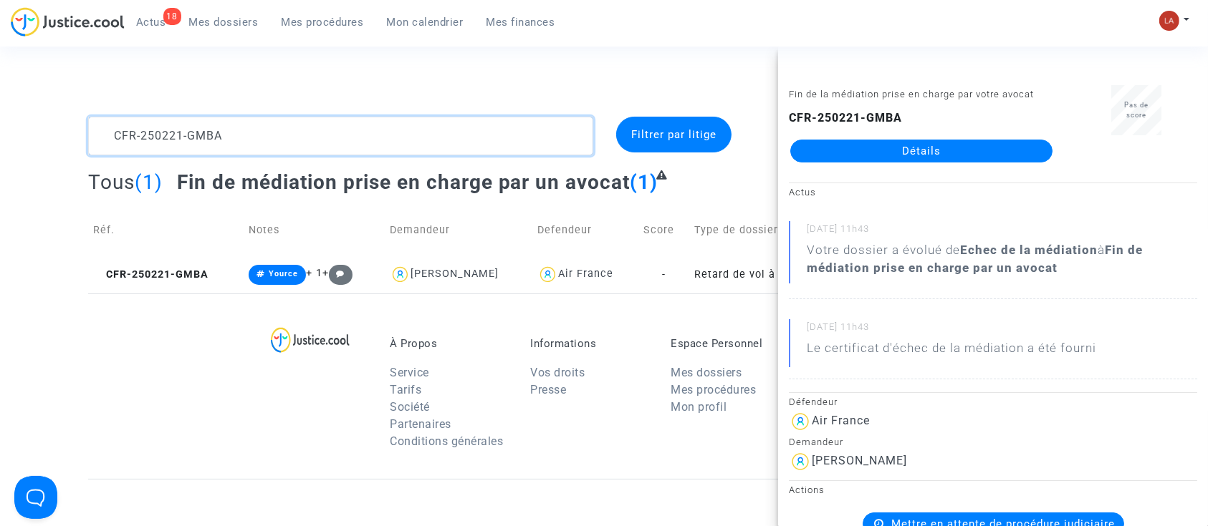
click at [160, 140] on textarea at bounding box center [340, 136] width 505 height 39
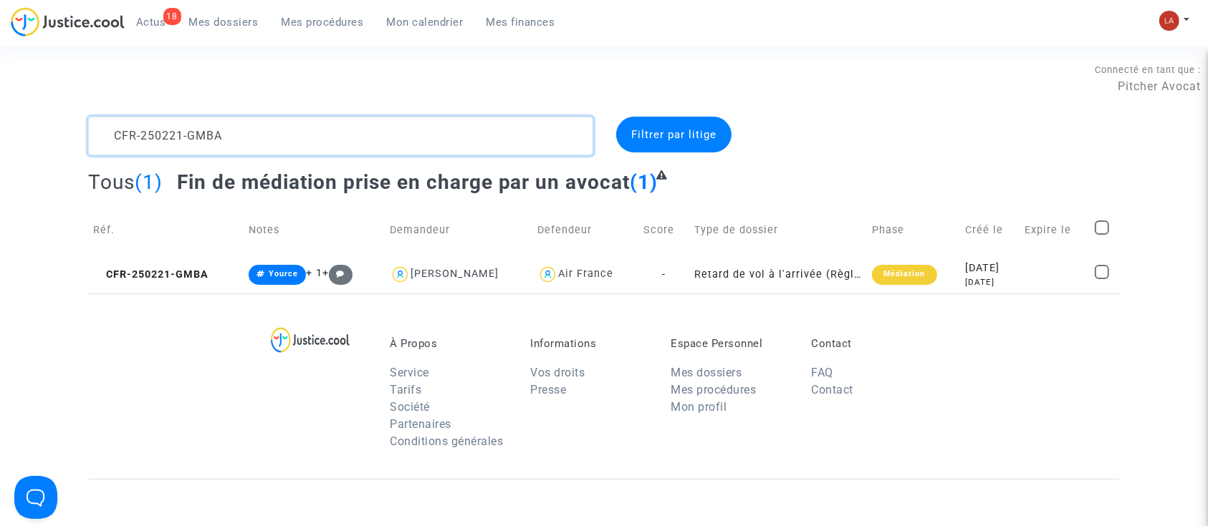
click at [160, 140] on textarea at bounding box center [340, 136] width 505 height 39
paste textarea "07-WKPW"
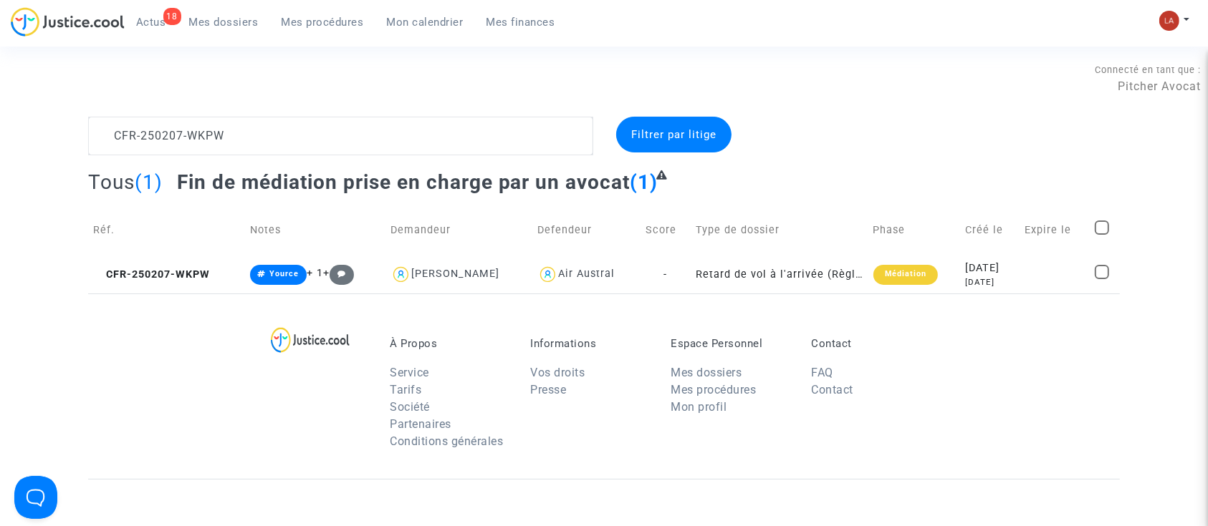
click at [161, 254] on td "Réf." at bounding box center [166, 230] width 157 height 51
click at [160, 262] on td "CFR-250207-WKPW" at bounding box center [166, 275] width 157 height 38
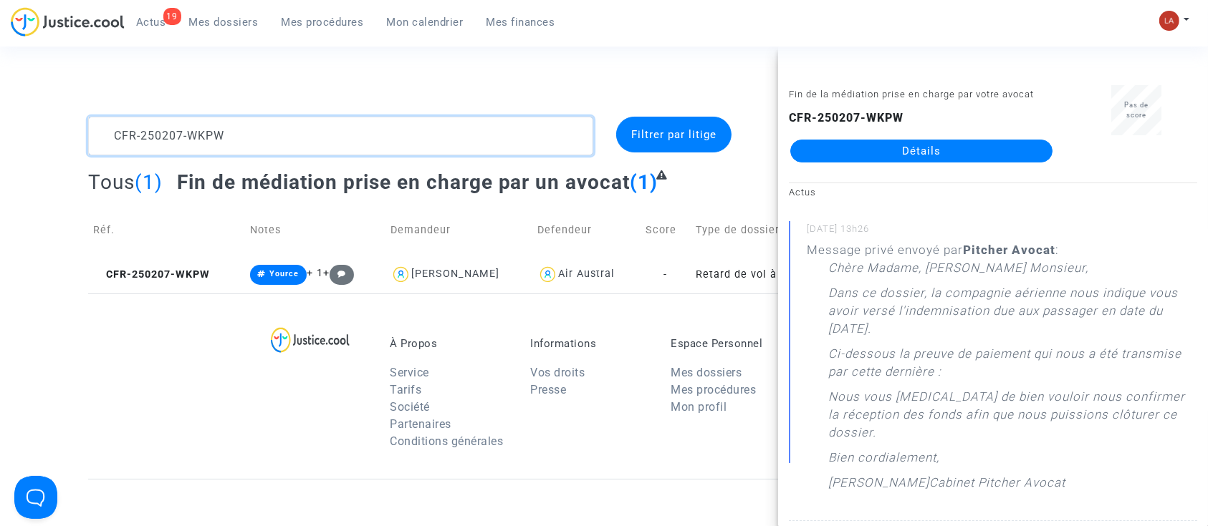
click at [241, 138] on textarea at bounding box center [340, 136] width 505 height 39
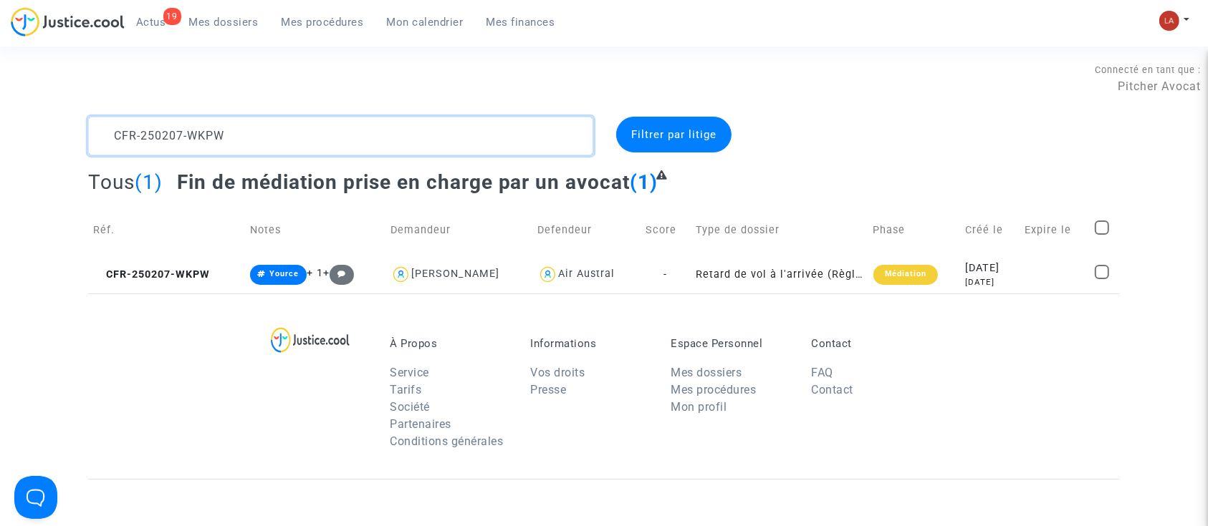
click at [241, 138] on textarea at bounding box center [340, 136] width 505 height 39
paste textarea "MCK7"
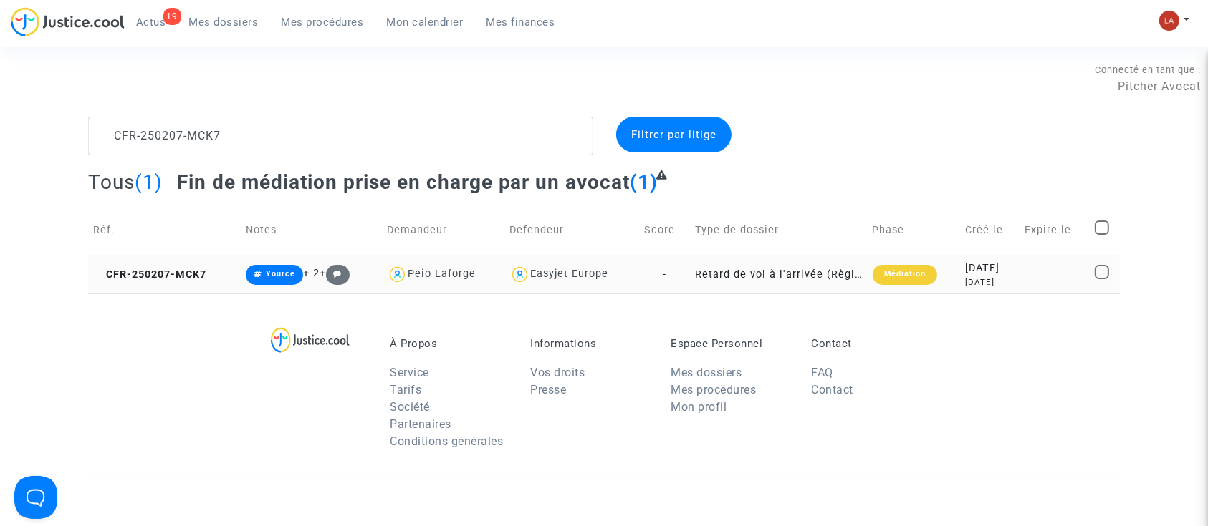
click at [153, 266] on td "CFR-250207-MCK7" at bounding box center [164, 275] width 153 height 38
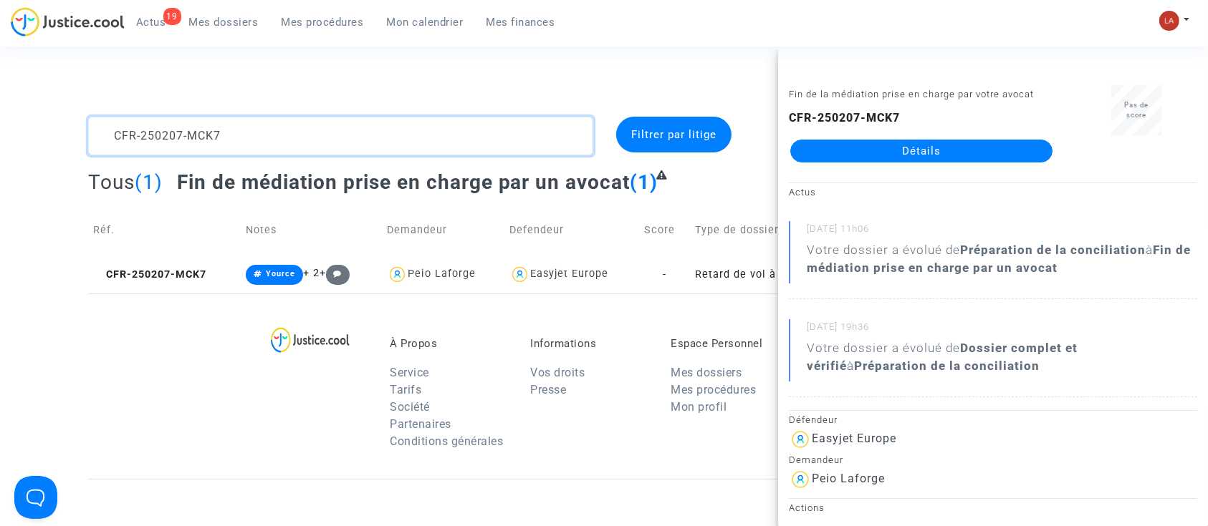
click at [158, 139] on textarea at bounding box center [340, 136] width 505 height 39
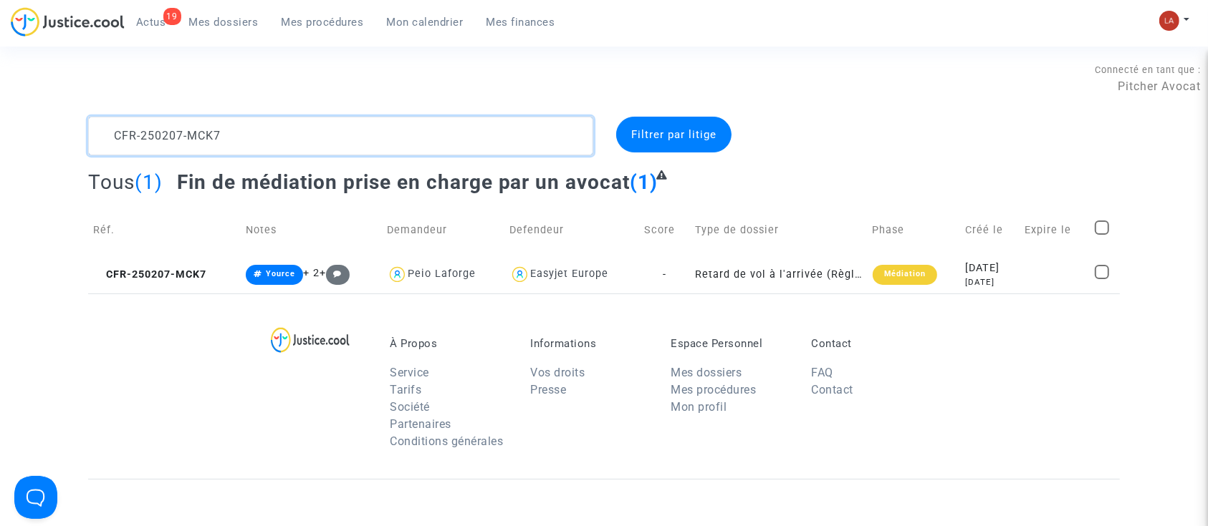
click at [158, 139] on textarea at bounding box center [340, 136] width 505 height 39
paste textarea "41220-E884"
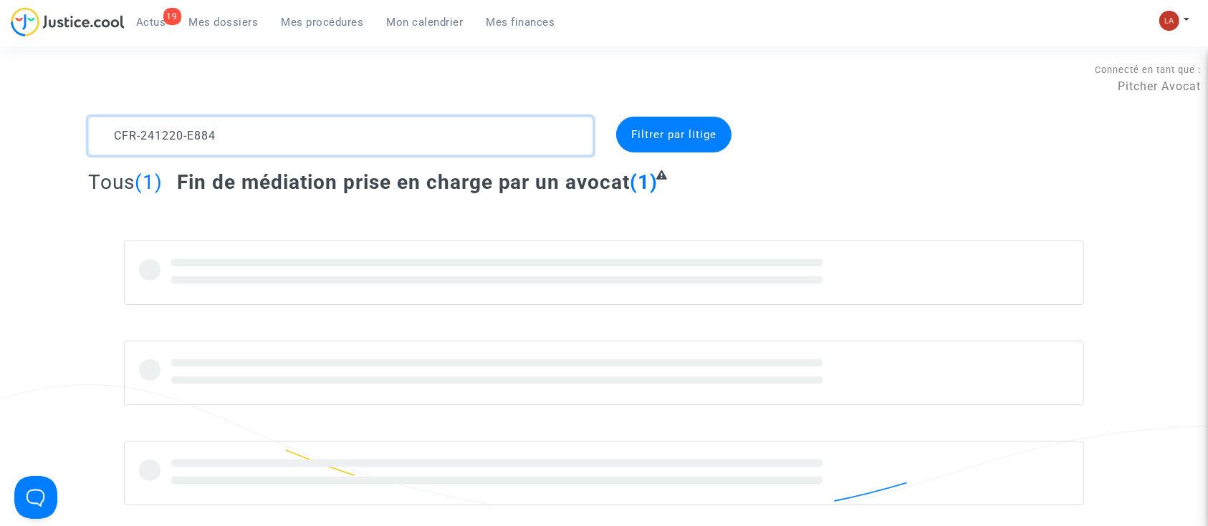
click at [278, 130] on textarea at bounding box center [340, 136] width 505 height 39
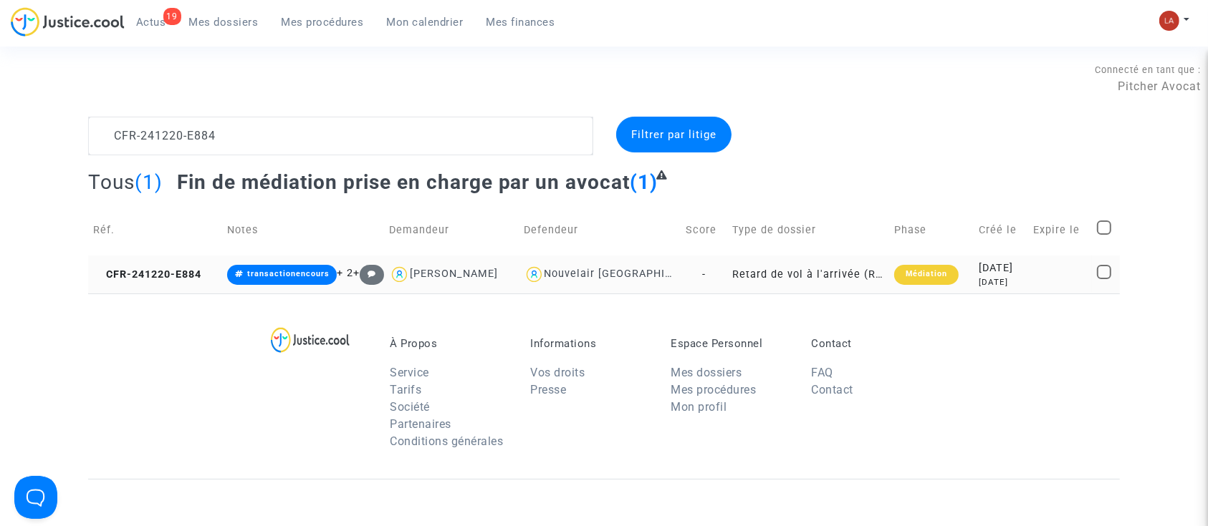
click at [188, 280] on td "CFR-241220-E884" at bounding box center [155, 275] width 134 height 38
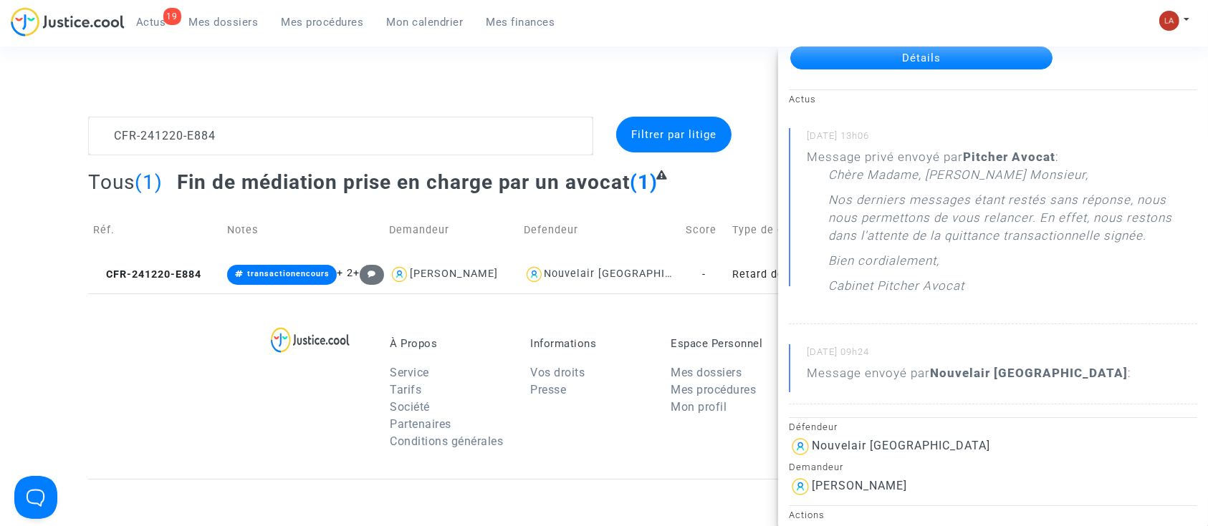
scroll to position [92, 0]
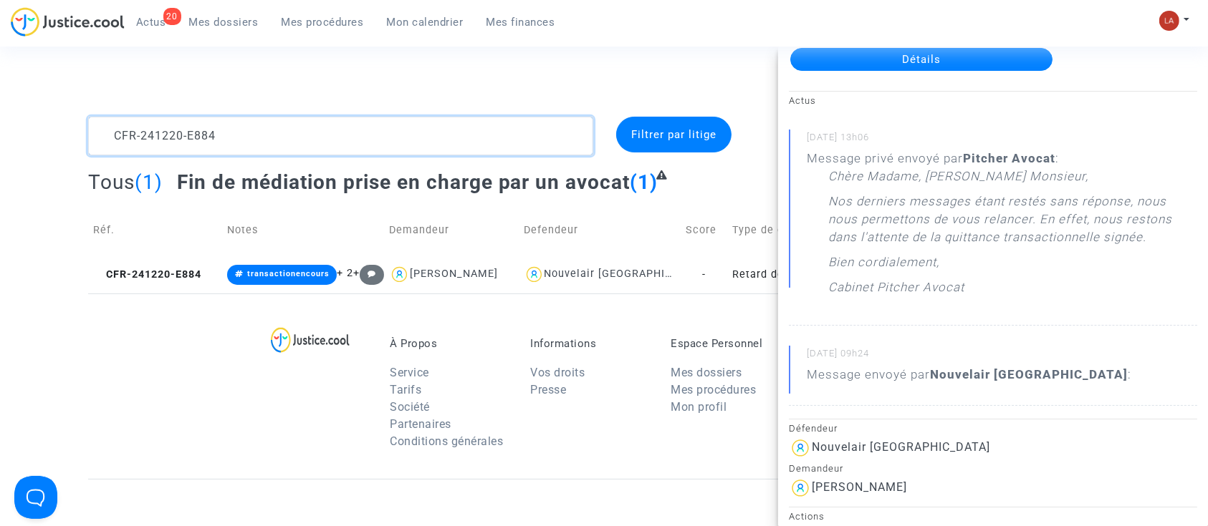
click at [204, 155] on textarea at bounding box center [340, 136] width 505 height 39
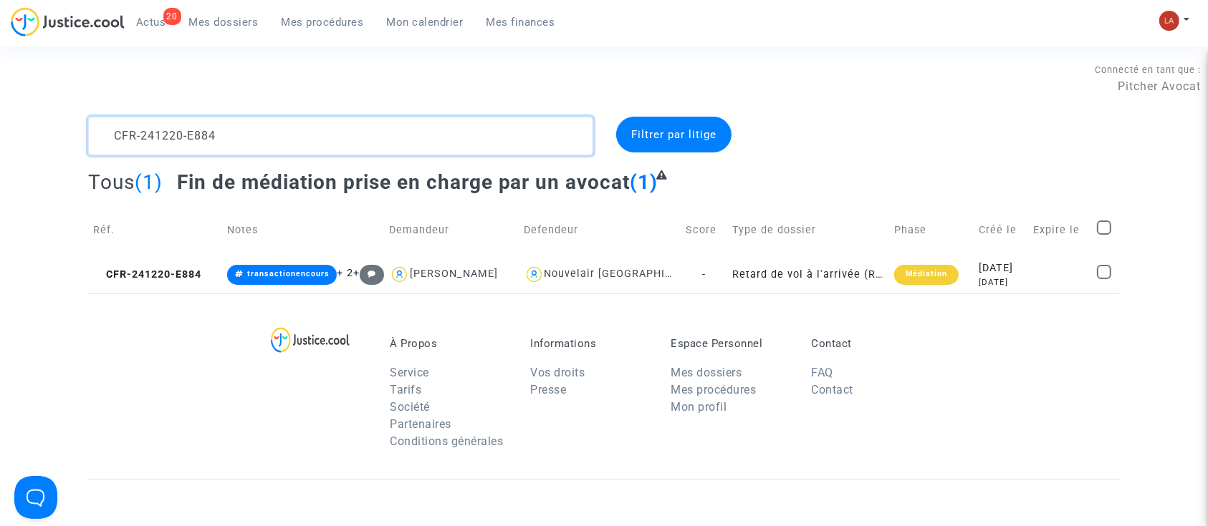
click at [204, 155] on textarea at bounding box center [340, 136] width 505 height 39
paste textarea "108-4TTA"
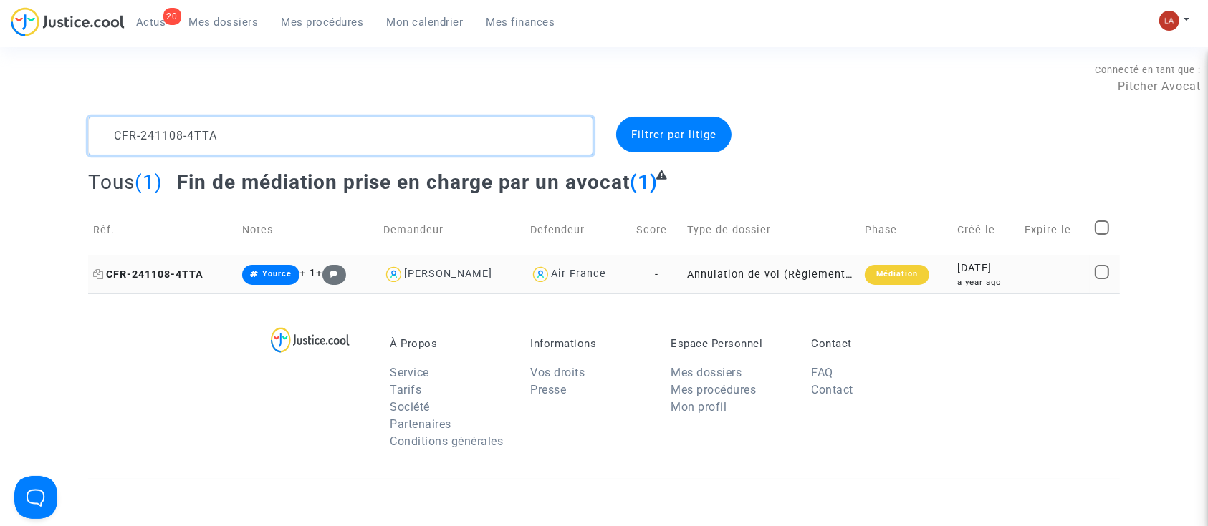
type textarea "CFR-241108-4TTA"
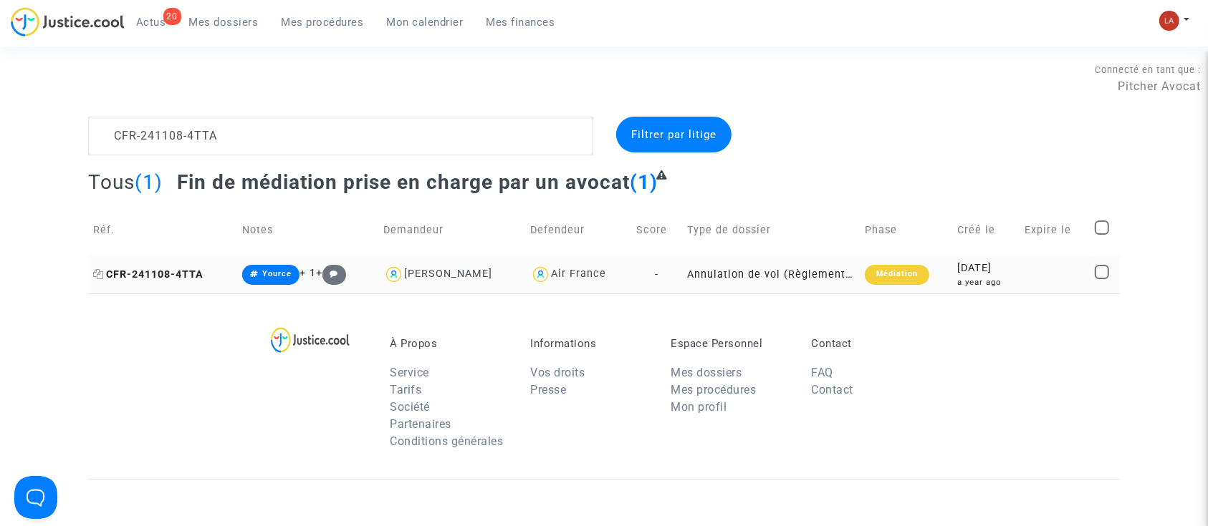
click at [183, 275] on span "CFR-241108-4TTA" at bounding box center [148, 275] width 110 height 12
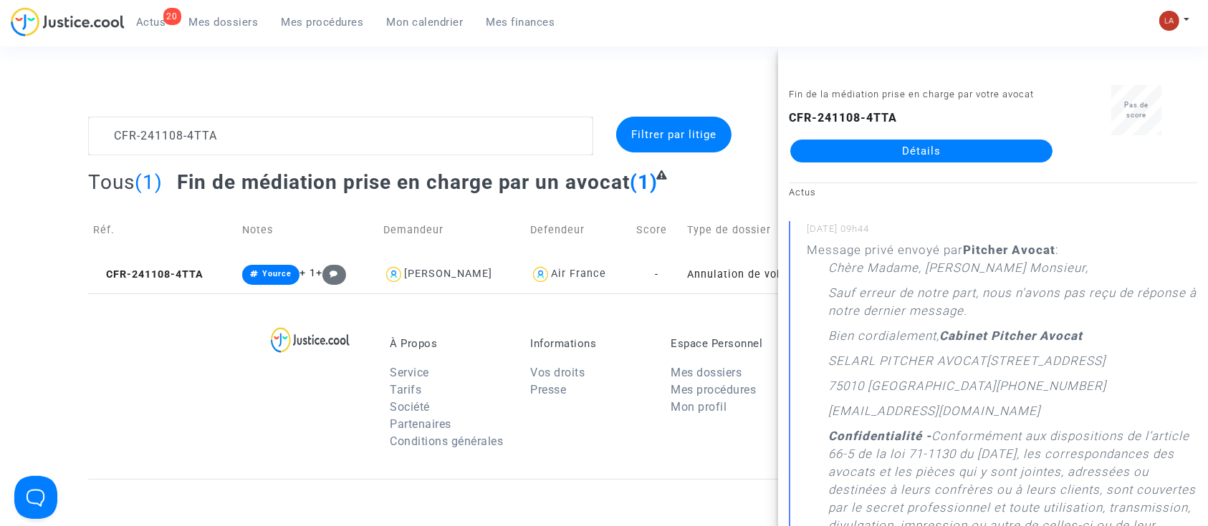
click at [863, 153] on link "Détails" at bounding box center [921, 151] width 262 height 23
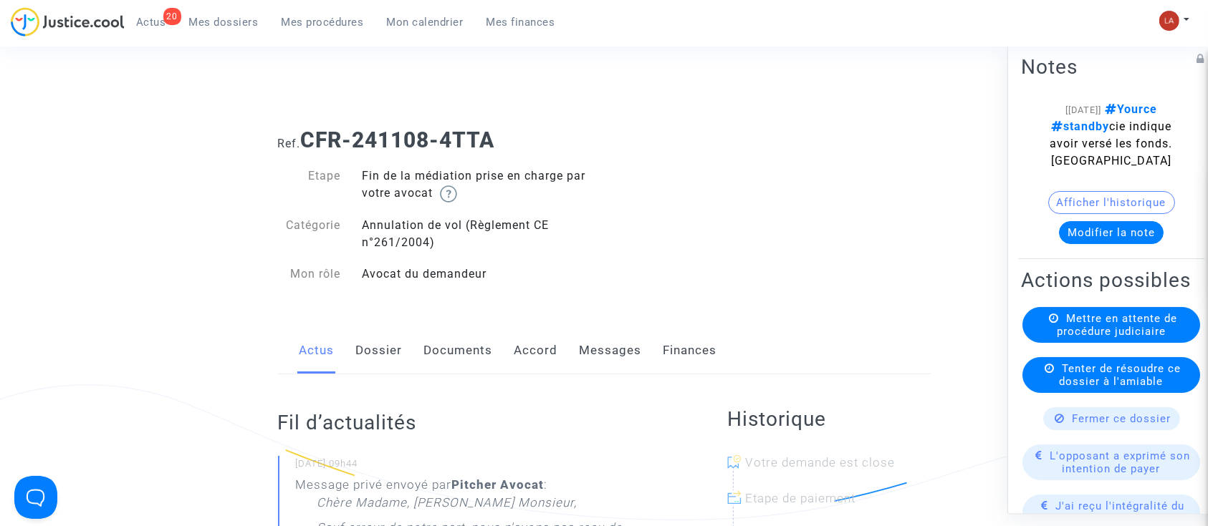
click at [589, 357] on link "Messages" at bounding box center [610, 350] width 62 height 47
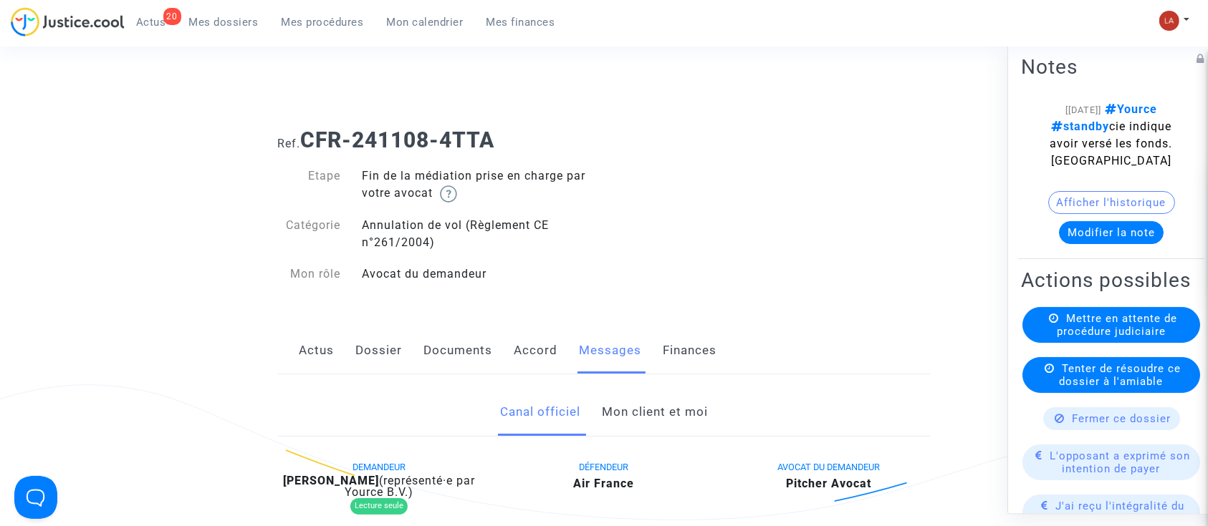
click at [617, 425] on link "Mon client et moi" at bounding box center [655, 412] width 106 height 47
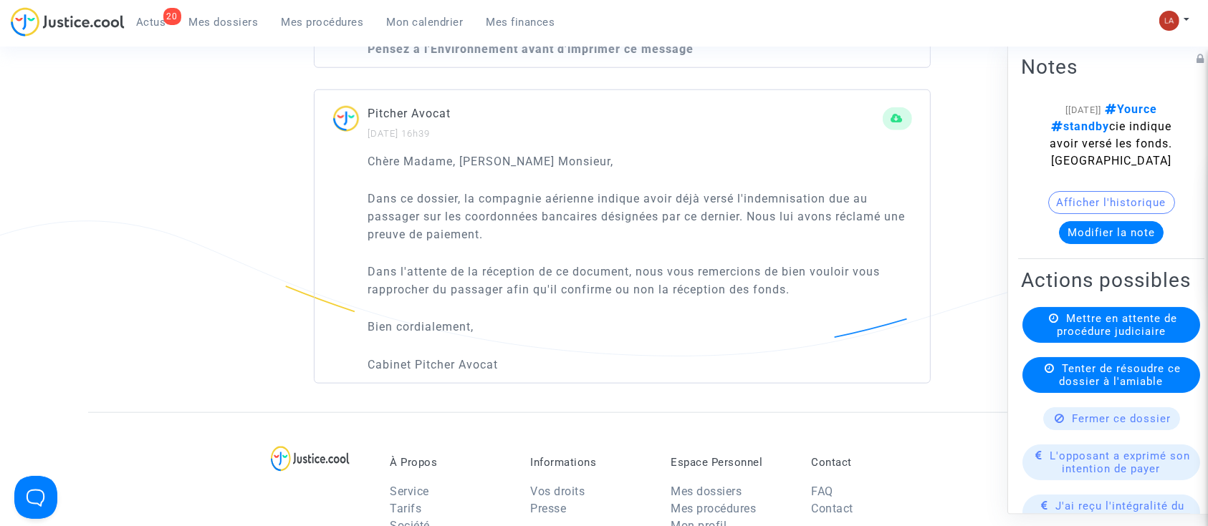
scroll to position [1497, 0]
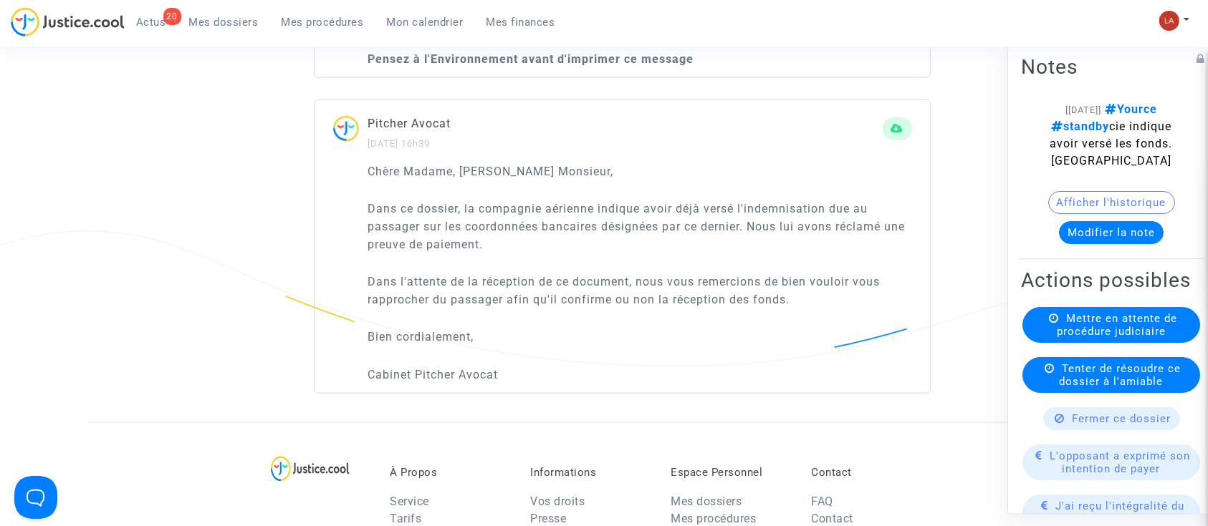
click at [199, 26] on span "Mes dossiers" at bounding box center [223, 22] width 69 height 13
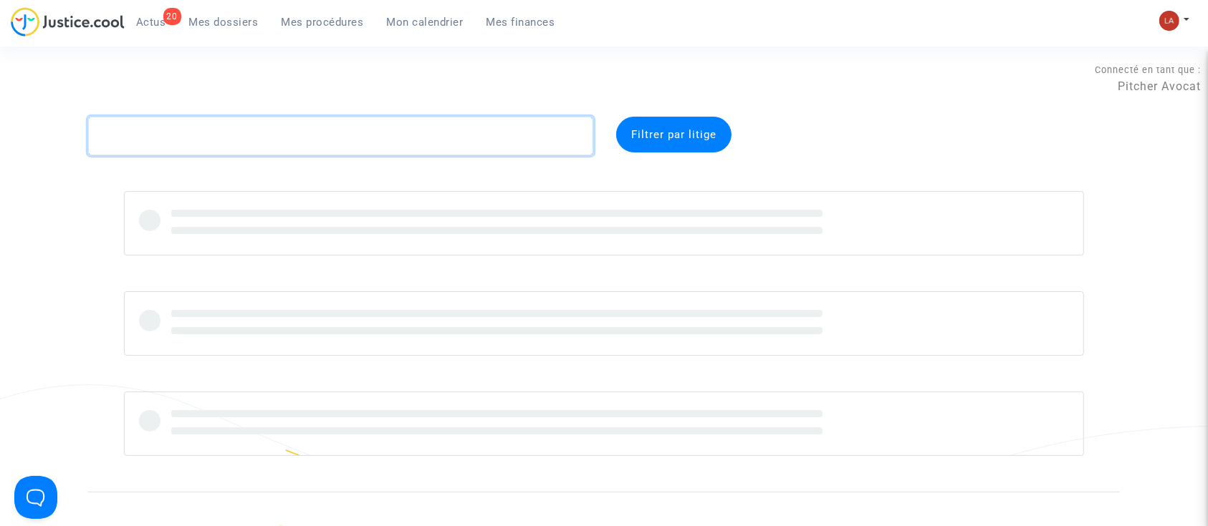
click at [321, 154] on textarea at bounding box center [340, 136] width 505 height 39
paste textarea "CFR-241025-FW7E"
drag, startPoint x: 321, startPoint y: 154, endPoint x: 318, endPoint y: 133, distance: 21.7
click at [318, 133] on textarea at bounding box center [340, 136] width 505 height 39
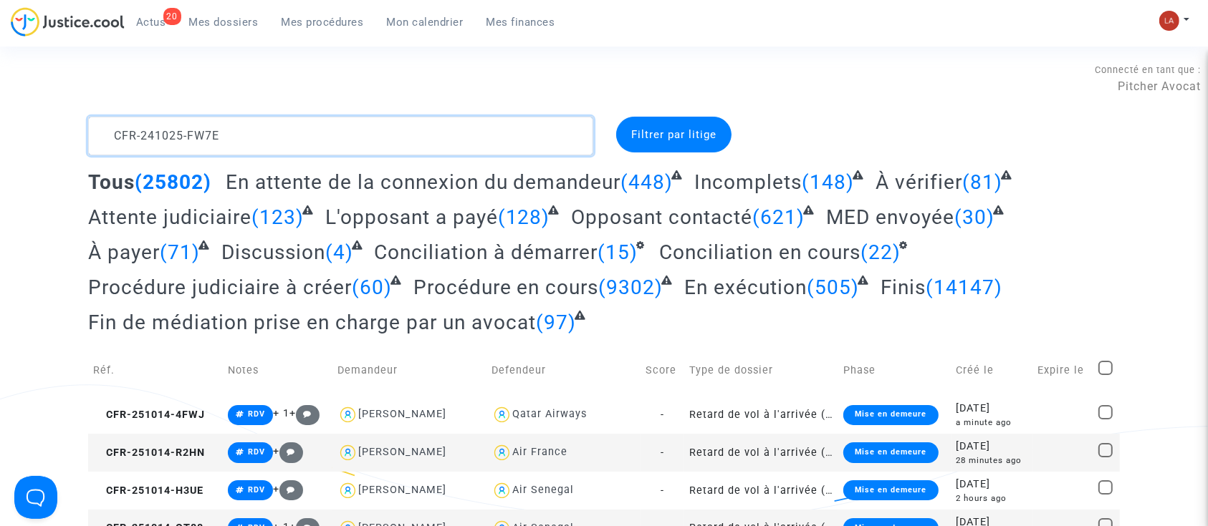
scroll to position [24, 0]
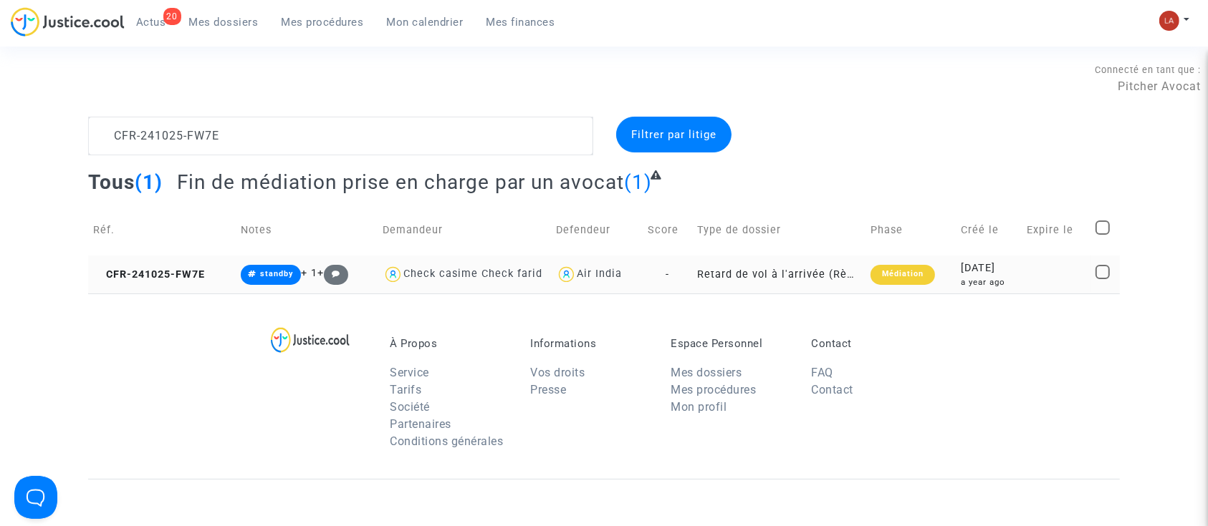
click at [170, 269] on span "CFR-241025-FW7E" at bounding box center [149, 275] width 112 height 12
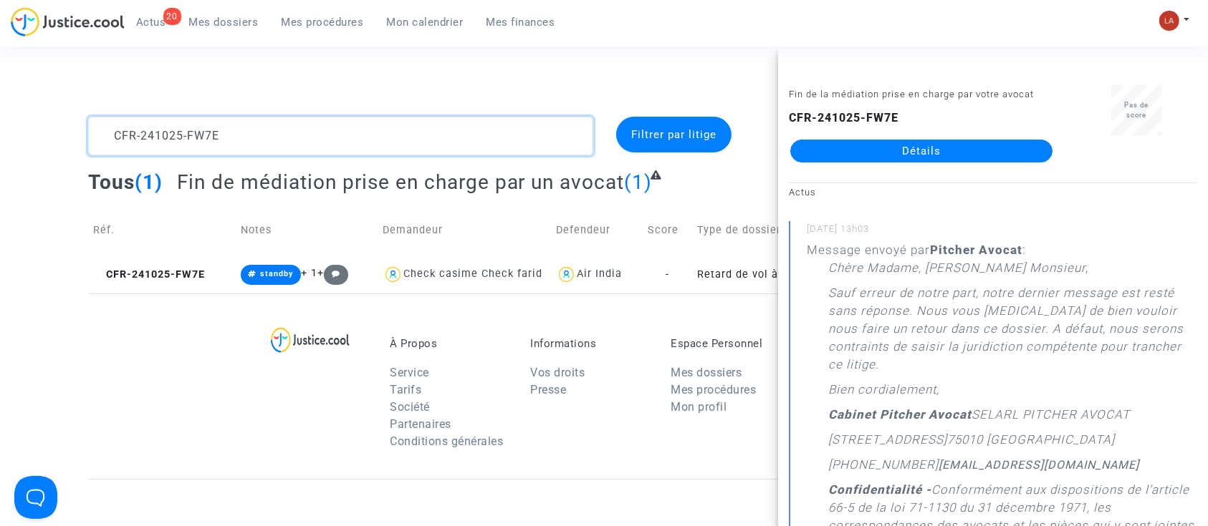
click at [190, 138] on textarea at bounding box center [340, 136] width 505 height 39
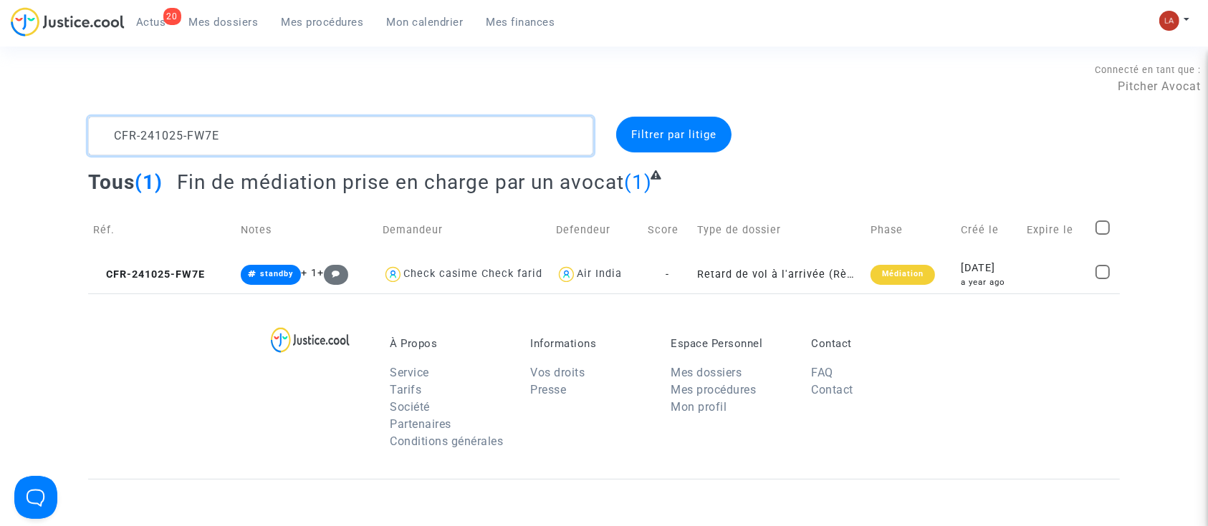
click at [190, 138] on textarea at bounding box center [340, 136] width 505 height 39
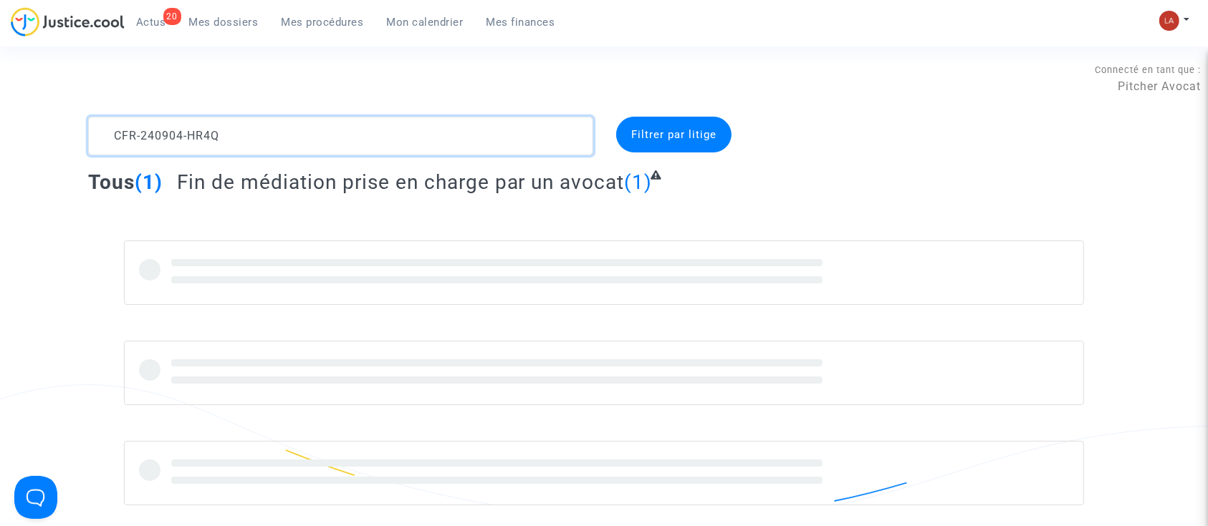
click at [248, 143] on textarea at bounding box center [340, 136] width 505 height 39
drag, startPoint x: 235, startPoint y: 119, endPoint x: 298, endPoint y: 219, distance: 118.4
click at [298, 219] on complex-dispute-list "CFR-240904-HR4Q Filtrer par litige Tous (1) Fin de médiation prise en charge pa…" at bounding box center [603, 311] width 1031 height 389
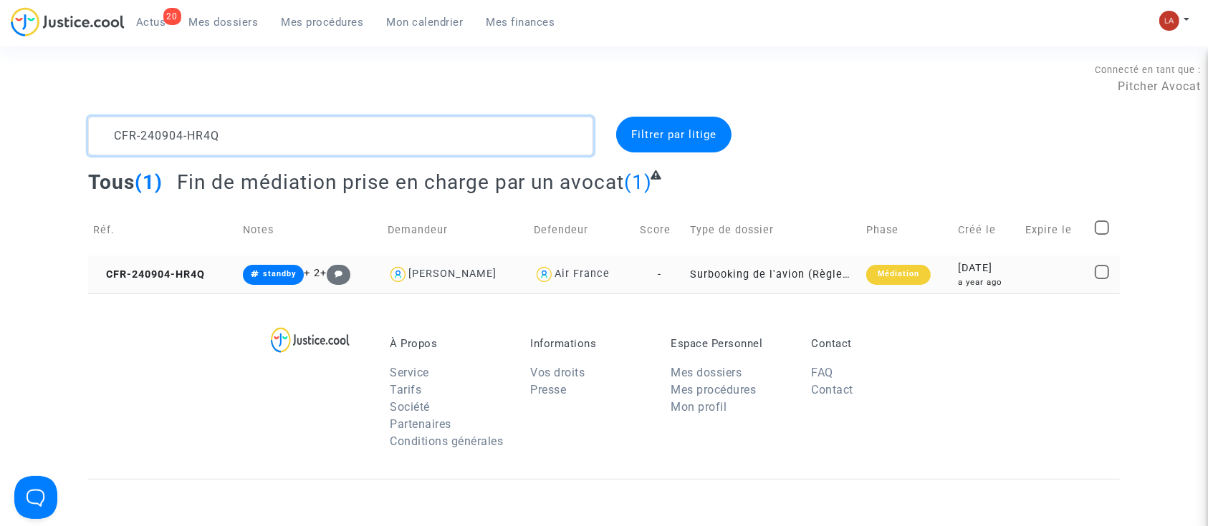
type textarea "CFR-240904-HR4Q"
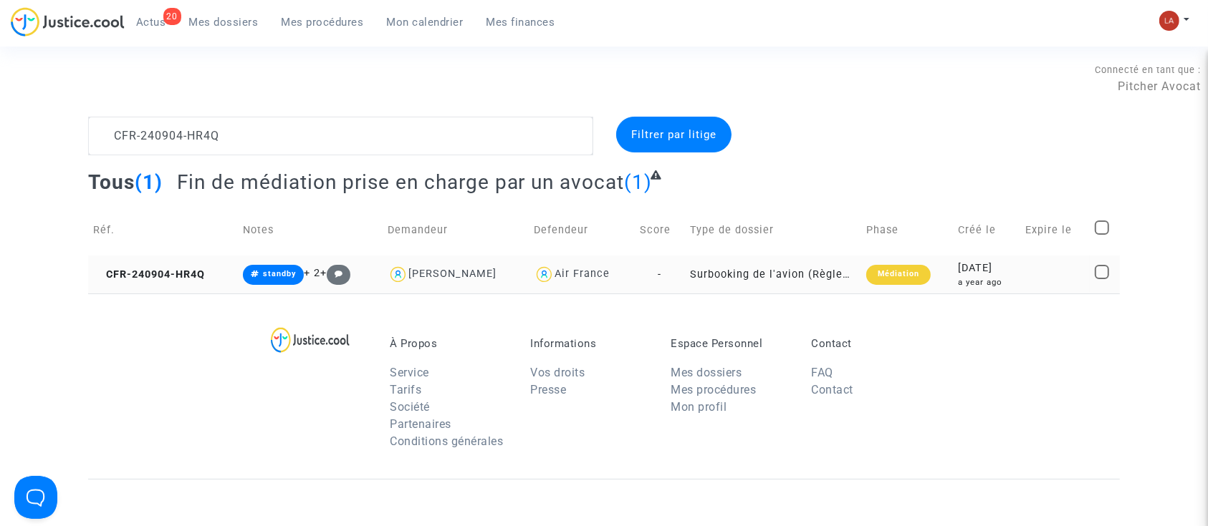
click at [180, 288] on td "CFR-240904-HR4Q" at bounding box center [163, 275] width 150 height 38
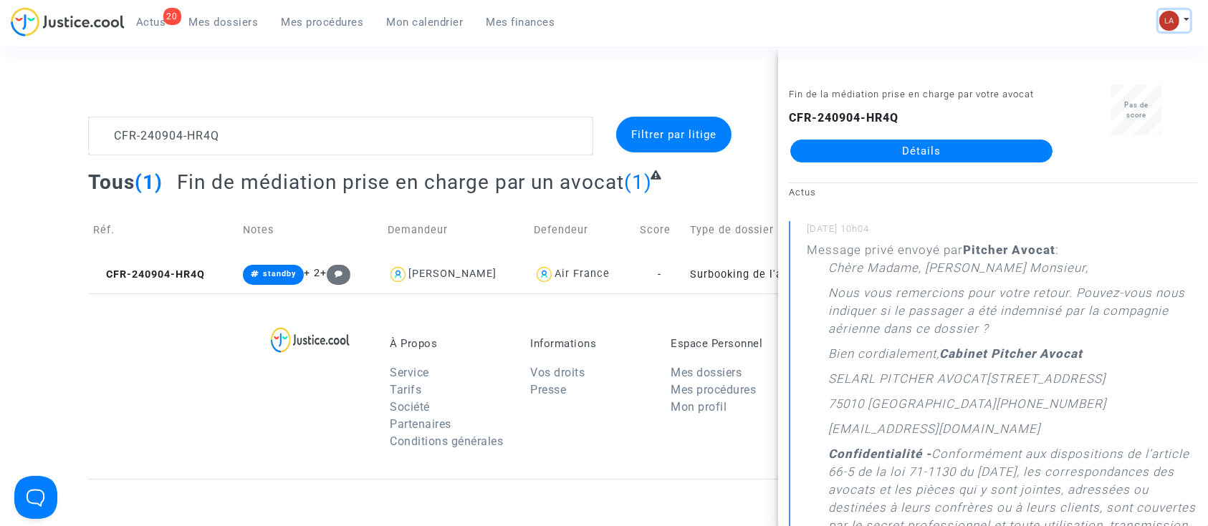
click at [1177, 20] on img at bounding box center [1169, 21] width 20 height 20
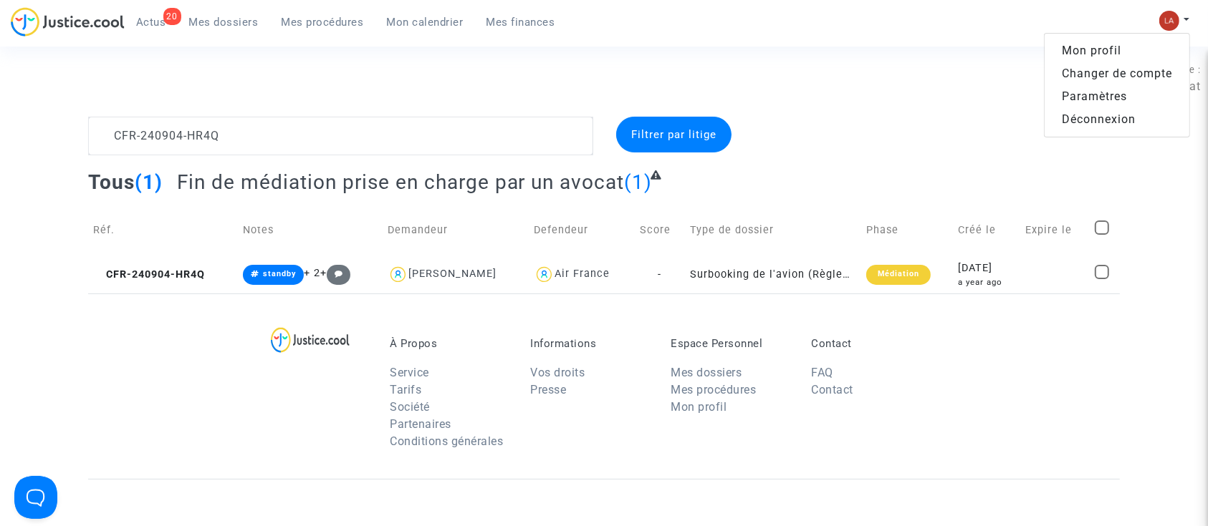
click at [1072, 74] on link "Changer de compte" at bounding box center [1116, 73] width 145 height 23
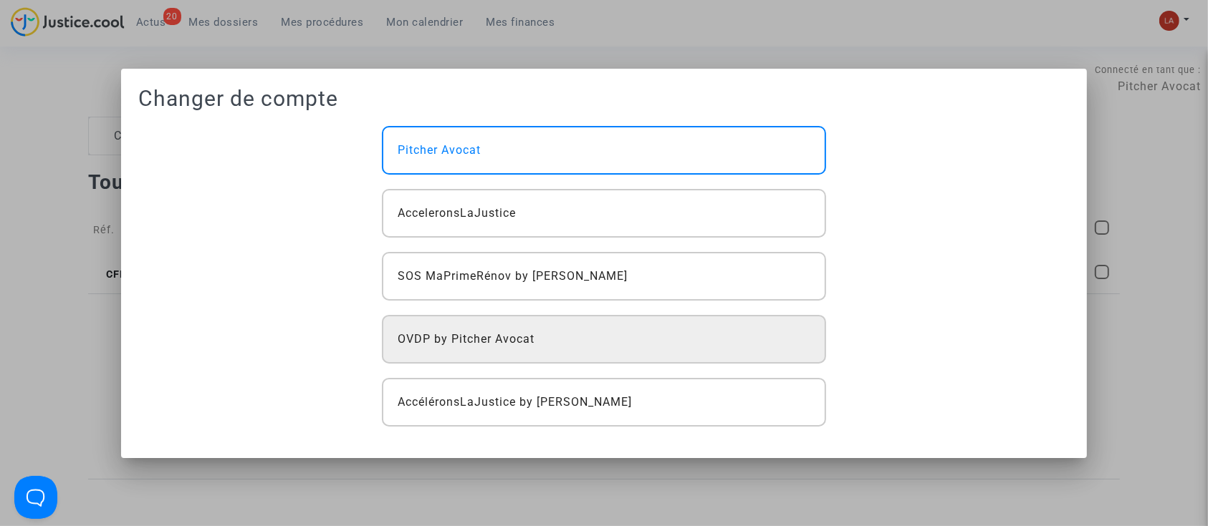
click at [542, 351] on div "OVDP by Pitcher Avocat" at bounding box center [604, 339] width 444 height 49
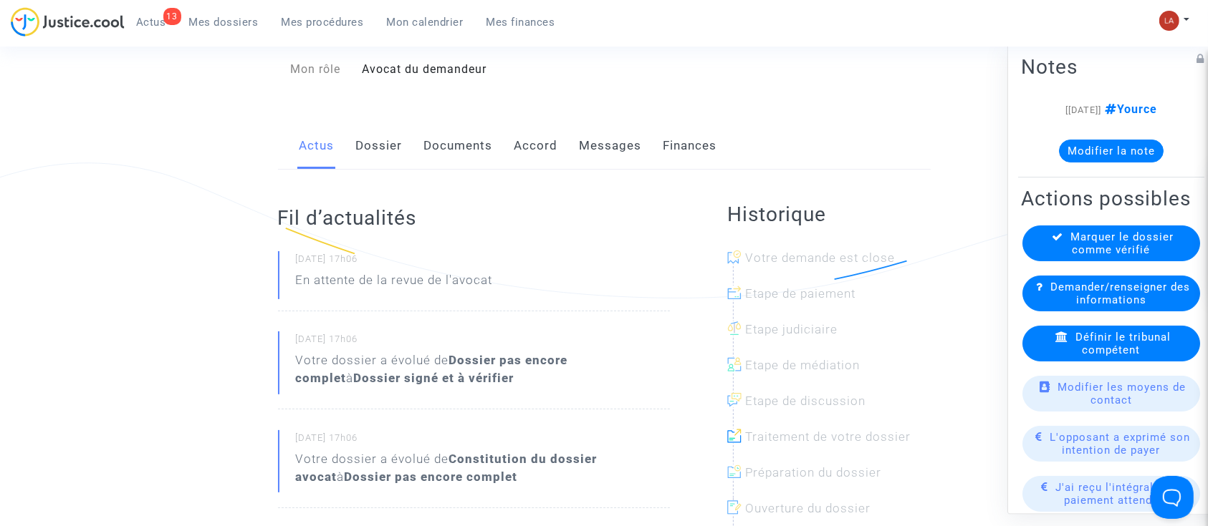
scroll to position [95, 0]
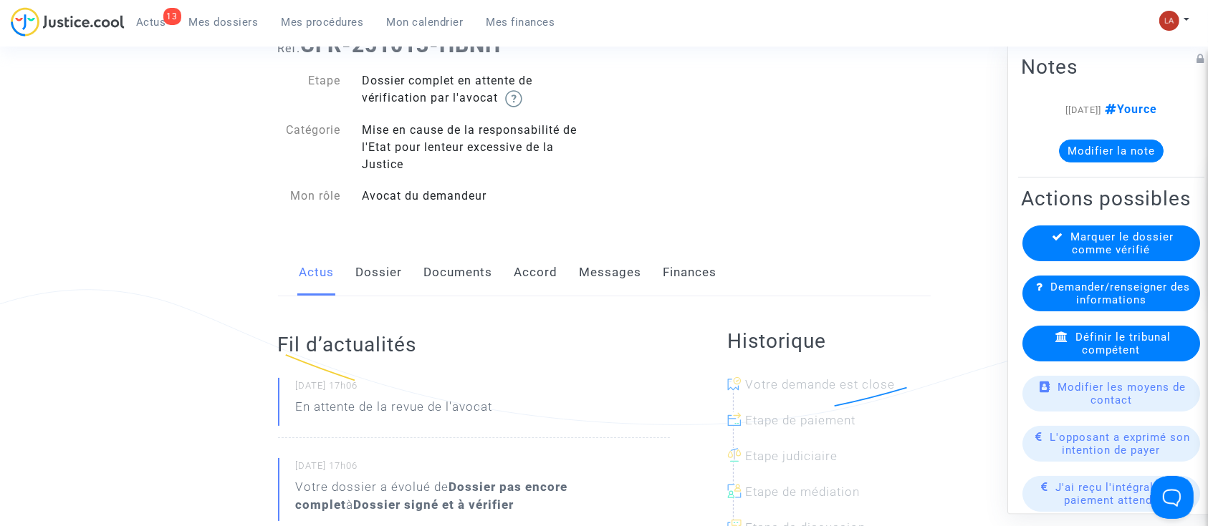
click at [434, 260] on link "Documents" at bounding box center [458, 272] width 69 height 47
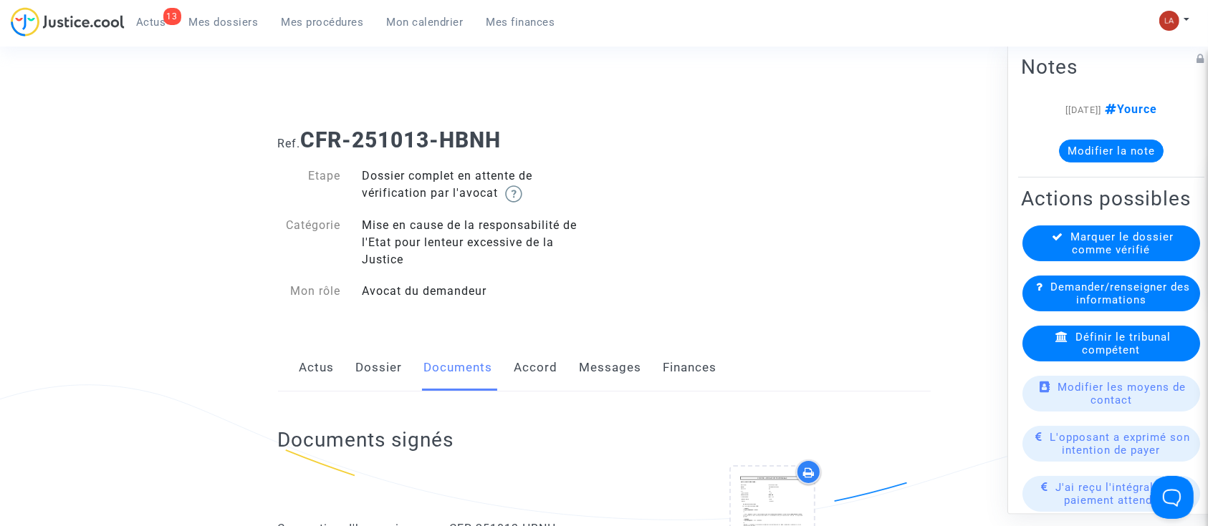
click at [605, 357] on link "Messages" at bounding box center [610, 368] width 62 height 47
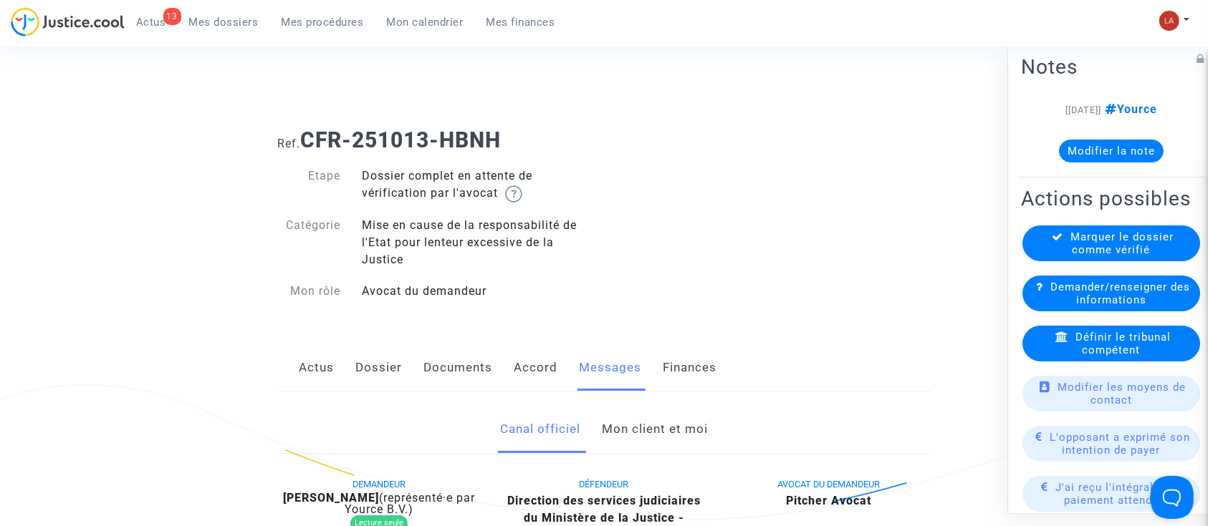
click at [699, 433] on link "Mon client et moi" at bounding box center [655, 429] width 106 height 47
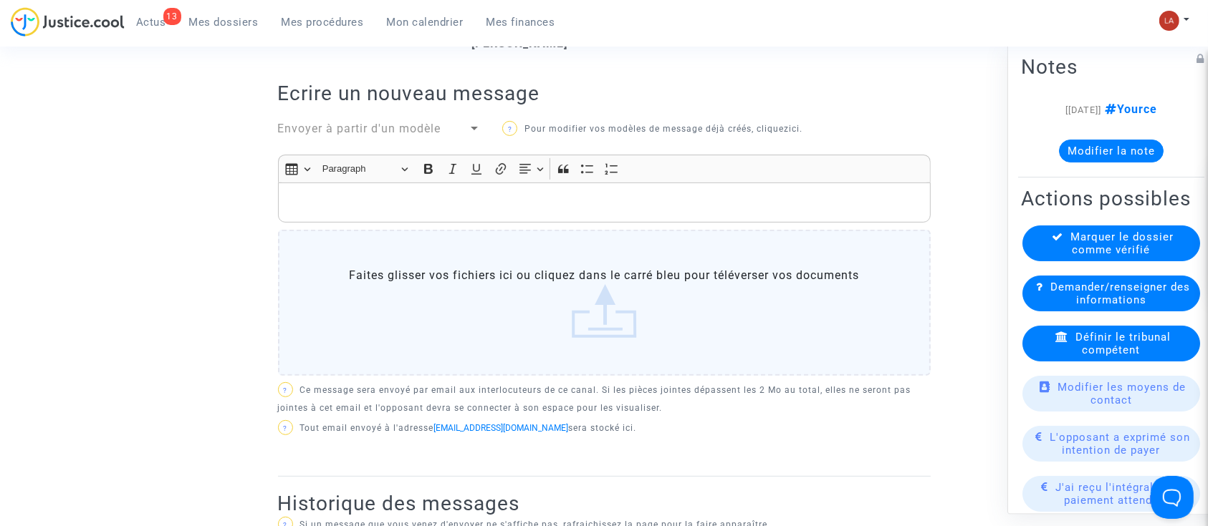
scroll to position [382, 0]
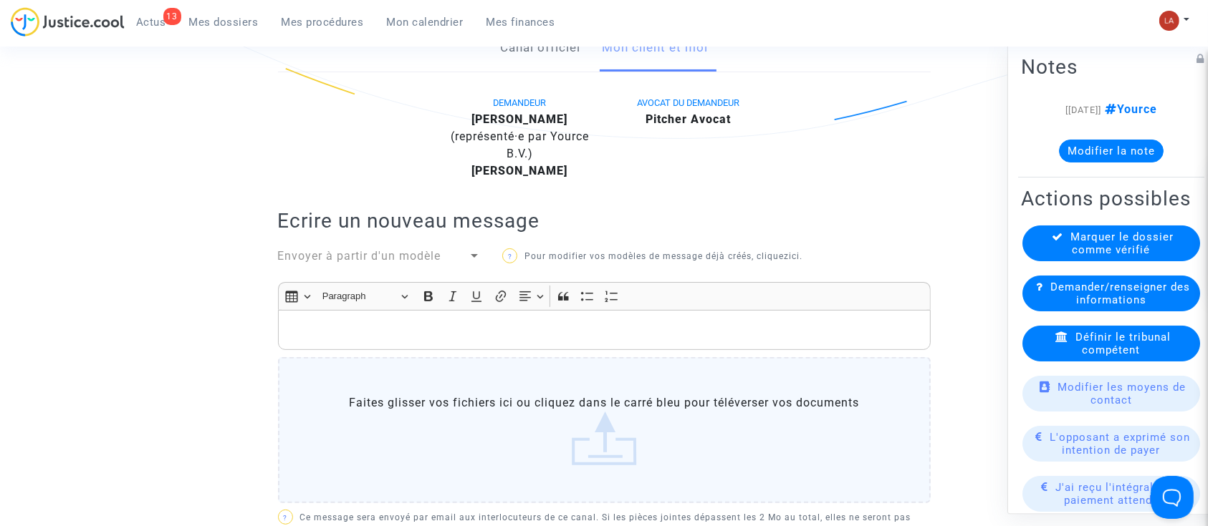
click at [726, 340] on div "Rich Text Editor, main" at bounding box center [604, 330] width 652 height 40
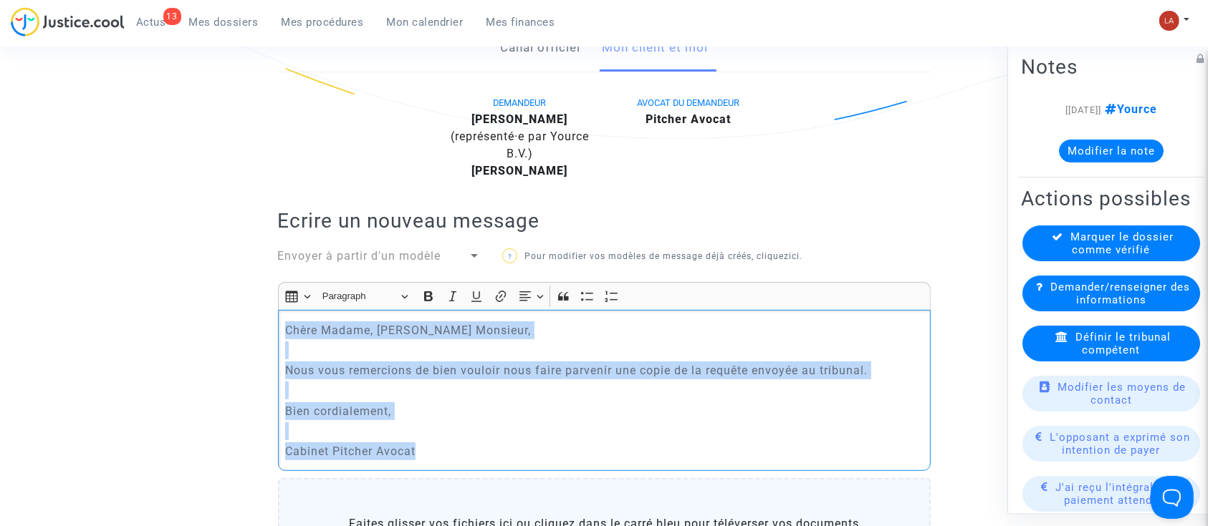
copy div "Chère Madame, Cher Monsieur, Nous vous remercions de bien vouloir nous faire pa…"
click at [1139, 312] on div "Demander/renseigner des informations" at bounding box center [1111, 294] width 178 height 36
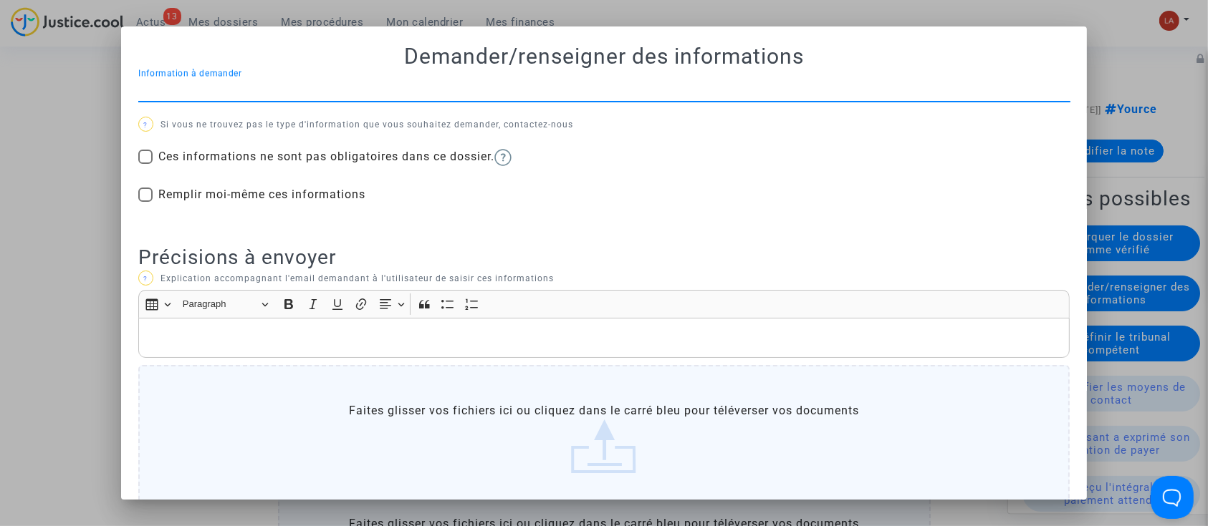
scroll to position [0, 0]
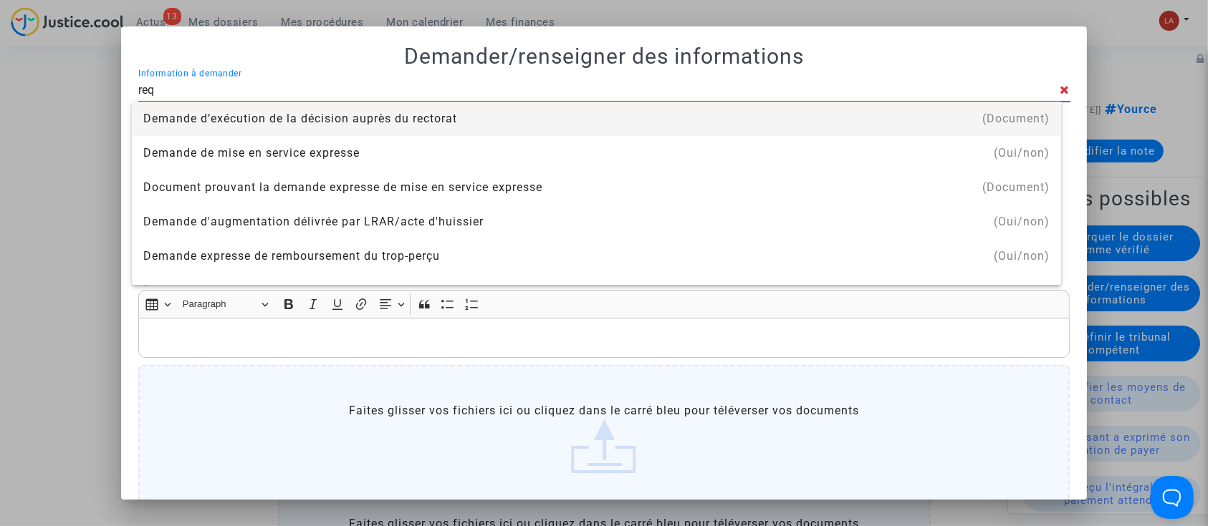
type input "requête"
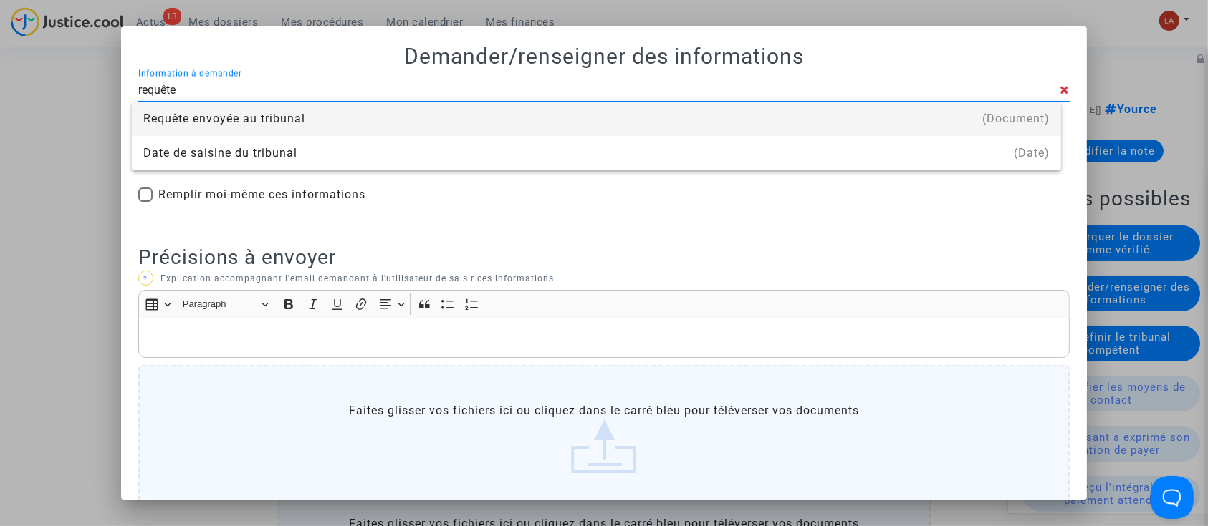
click at [284, 117] on div "Requête envoyée au tribunal" at bounding box center [596, 119] width 906 height 34
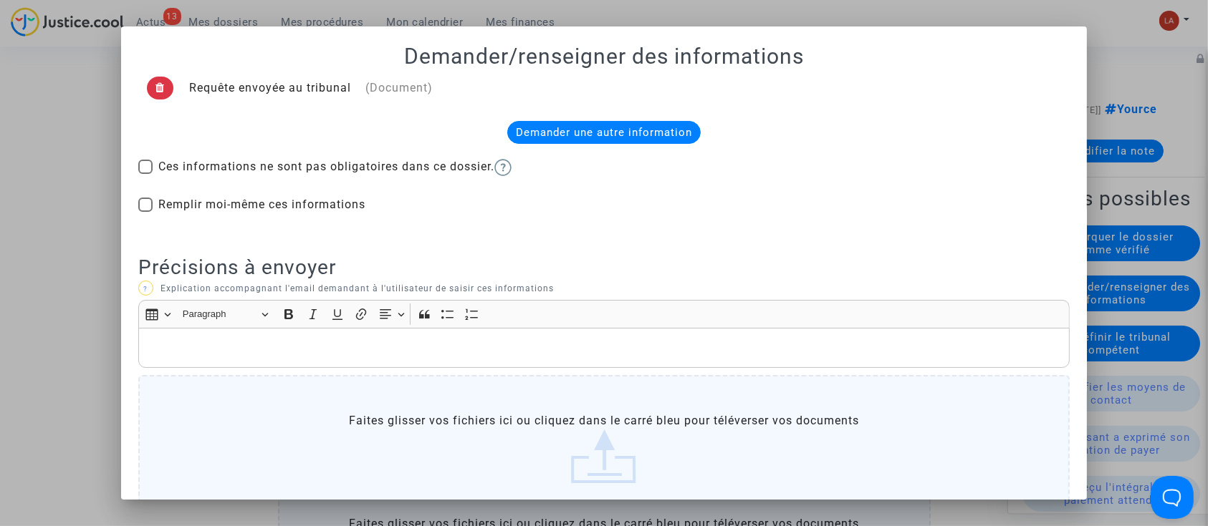
click at [525, 375] on label "Faites glisser vos fichiers ici ou cliquez dans le carré bleu pour téléverser v…" at bounding box center [604, 448] width 932 height 146
click at [0, 0] on input "Faites glisser vos fichiers ici ou cliquez dans le carré bleu pour téléverser v…" at bounding box center [0, 0] width 0 height 0
click at [622, 370] on div "Rich Text Editor Insert table Insert table Heading Paragraph Paragraph Heading …" at bounding box center [604, 413] width 932 height 227
click at [630, 355] on p "Rich Text Editor, main" at bounding box center [603, 349] width 917 height 18
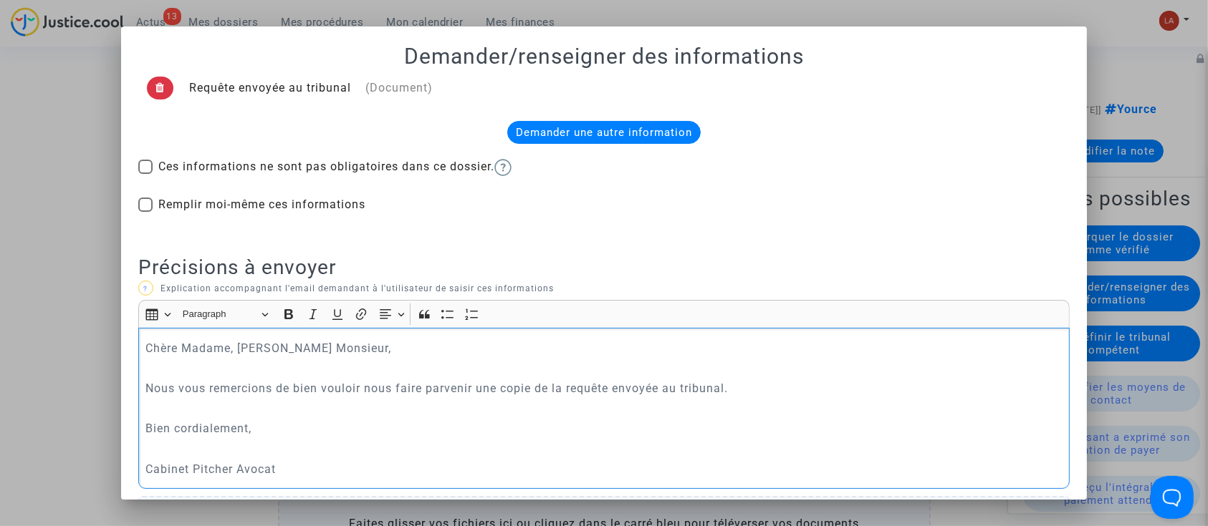
scroll to position [228, 0]
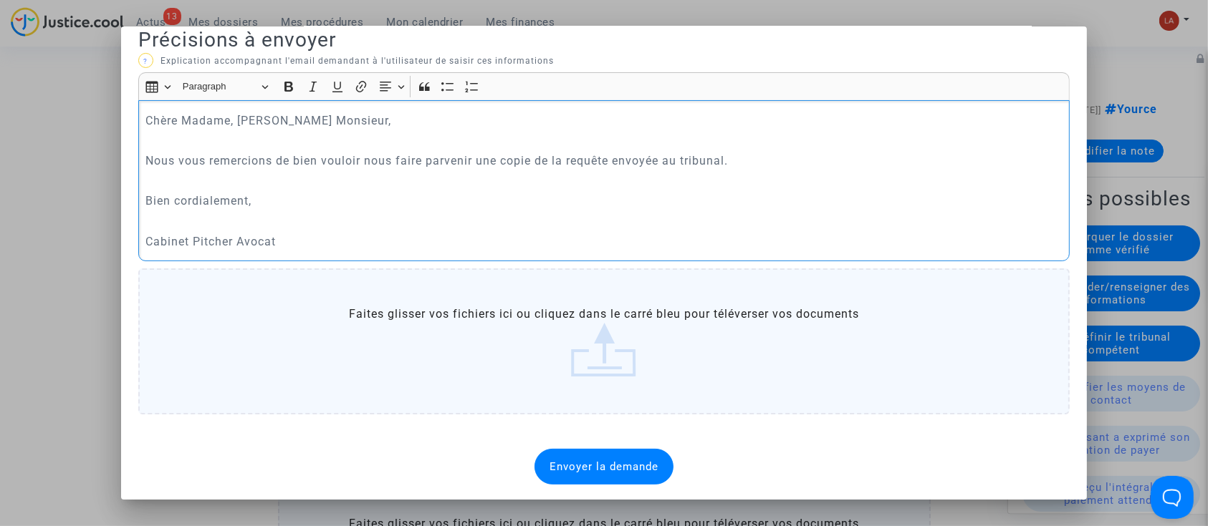
click at [607, 466] on span "Envoyer la demande" at bounding box center [603, 467] width 109 height 13
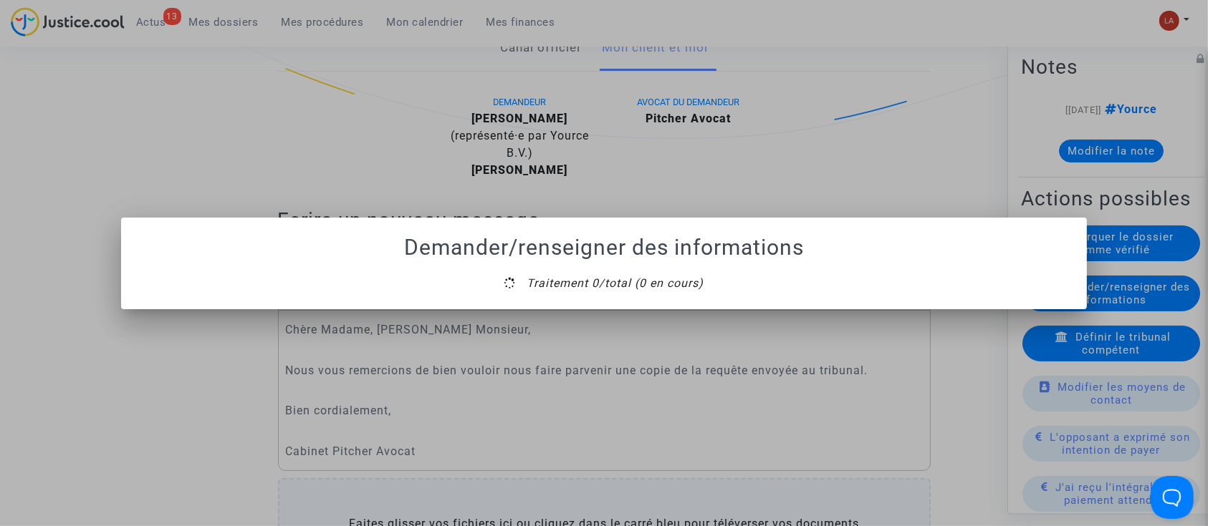
scroll to position [0, 0]
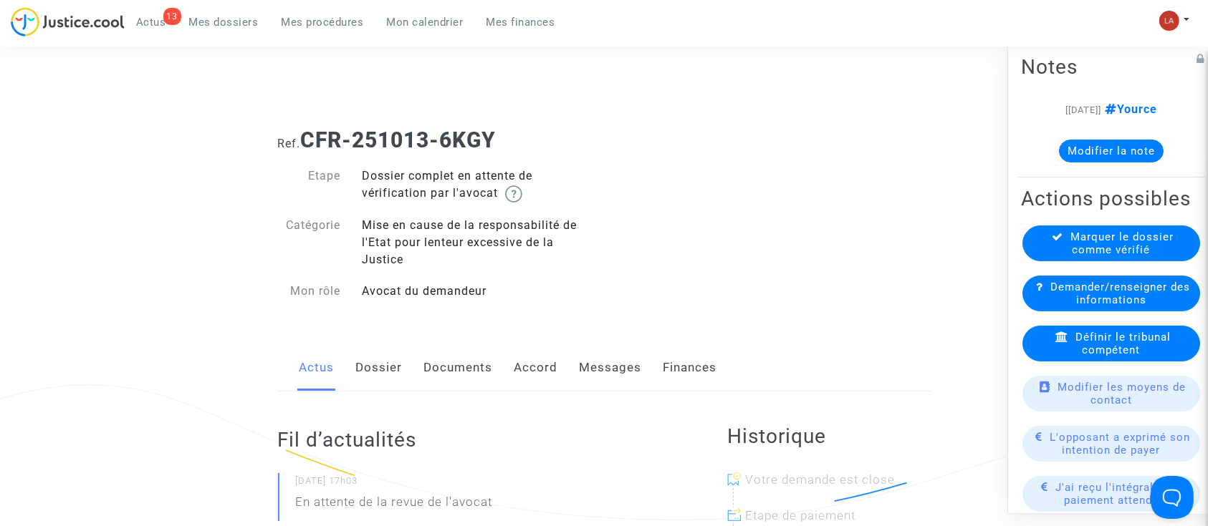
click at [435, 364] on link "Documents" at bounding box center [458, 368] width 69 height 47
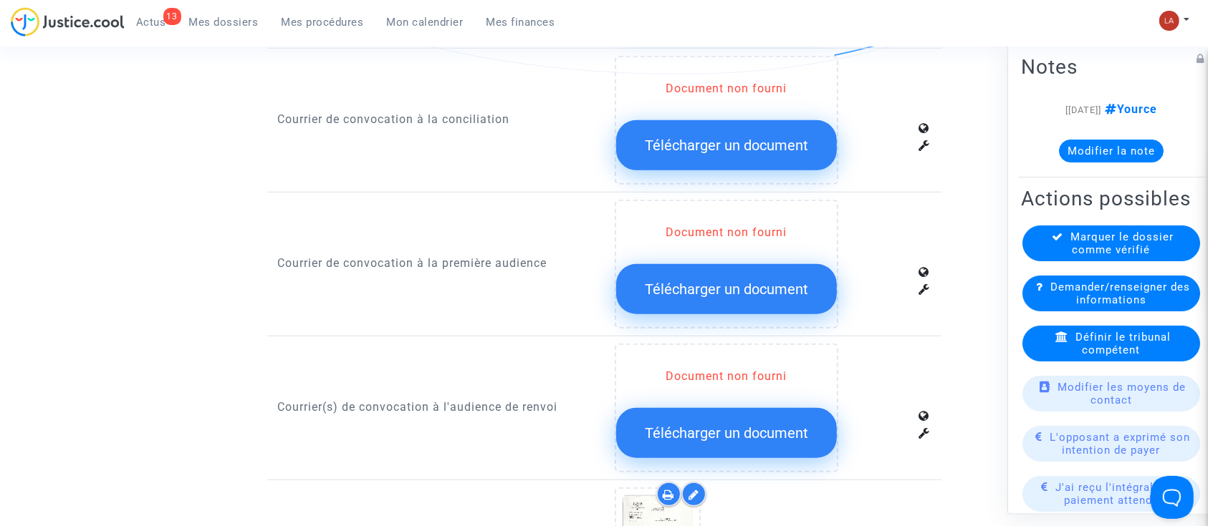
scroll to position [1241, 0]
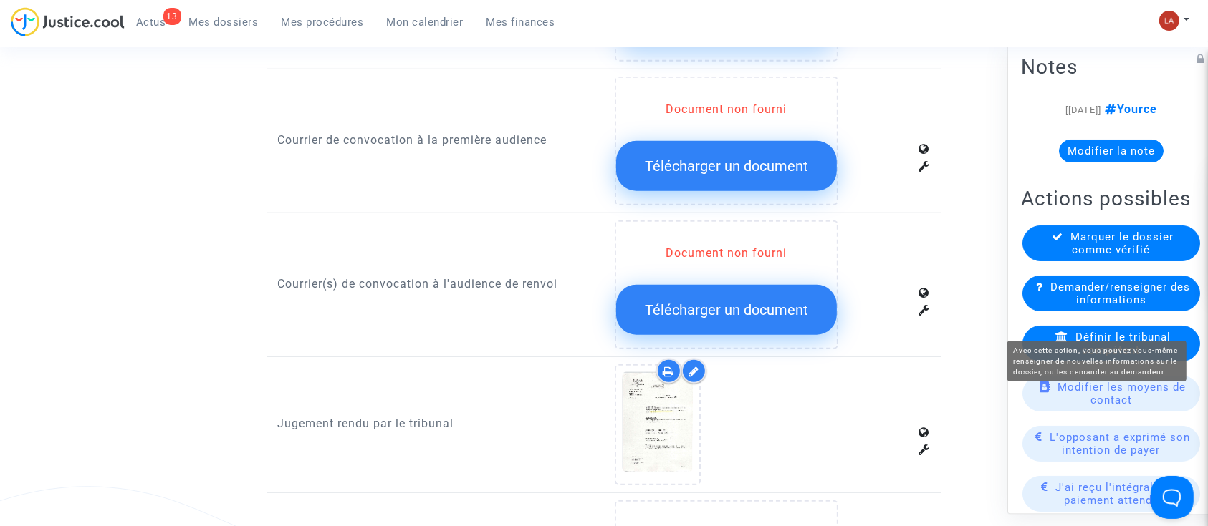
click at [1088, 307] on span "Demander/renseigner des informations" at bounding box center [1120, 294] width 140 height 26
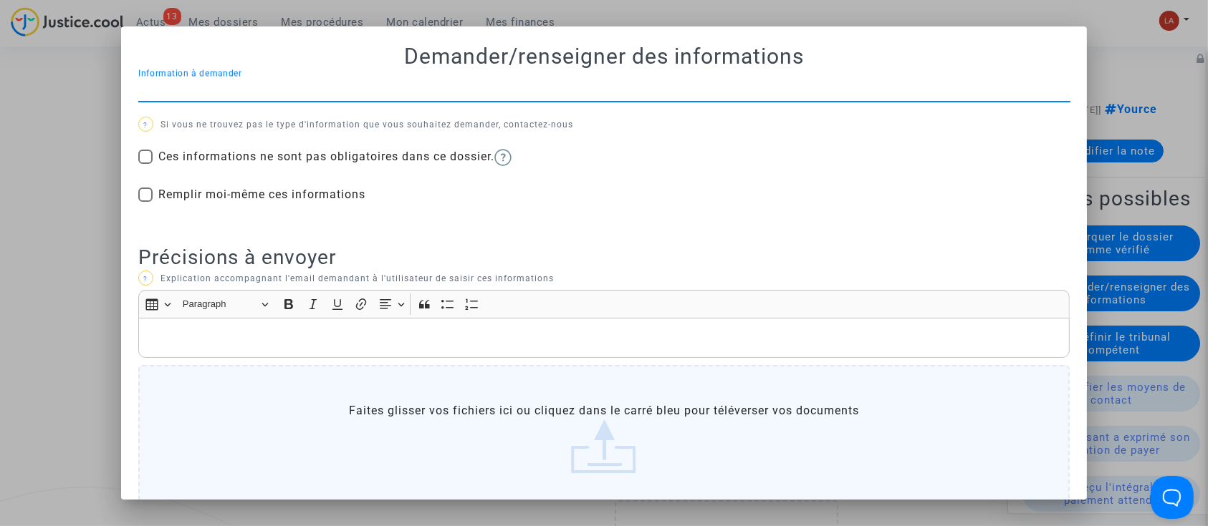
scroll to position [0, 0]
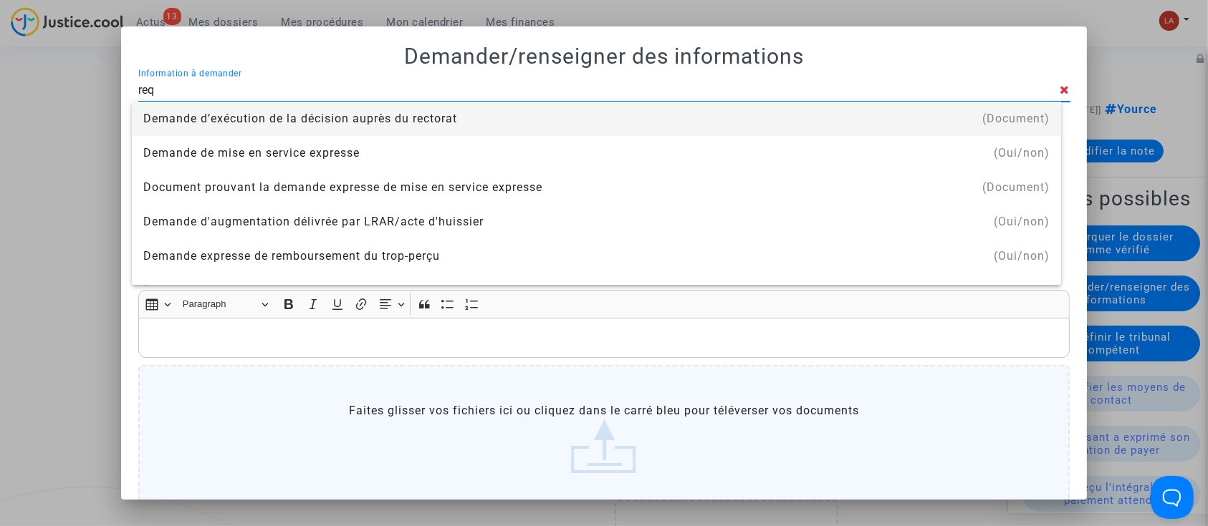
type input "requête"
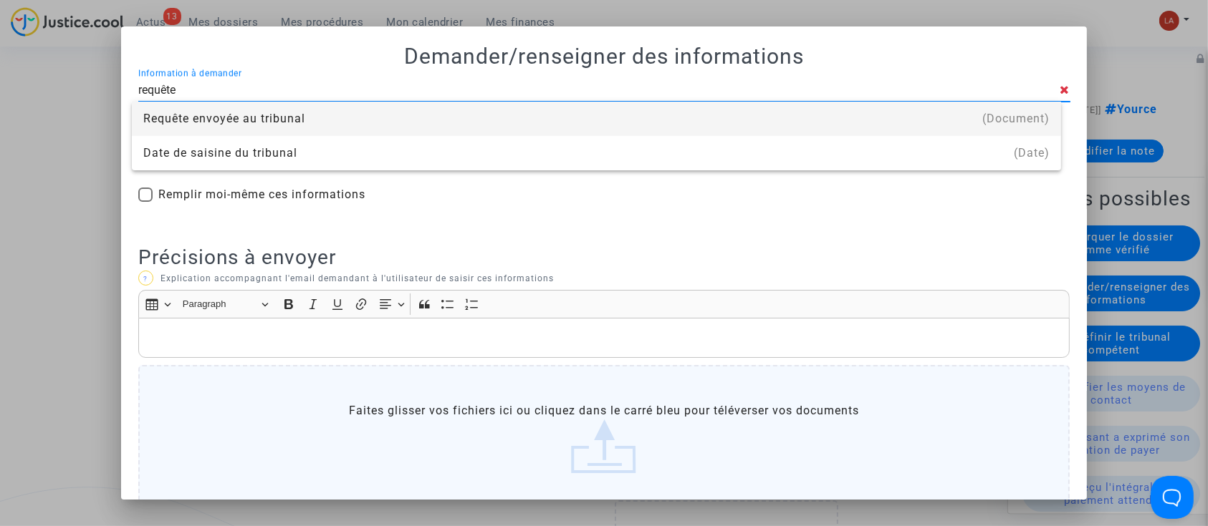
click at [320, 130] on div "Requête envoyée au tribunal" at bounding box center [596, 119] width 906 height 34
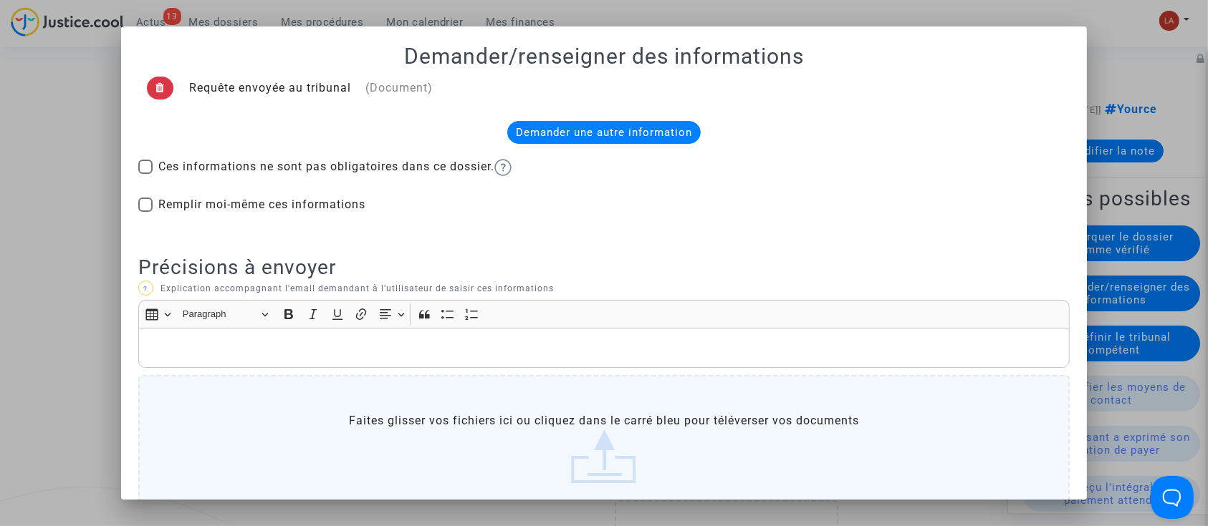
click at [329, 347] on p "Rich Text Editor, main" at bounding box center [603, 349] width 917 height 18
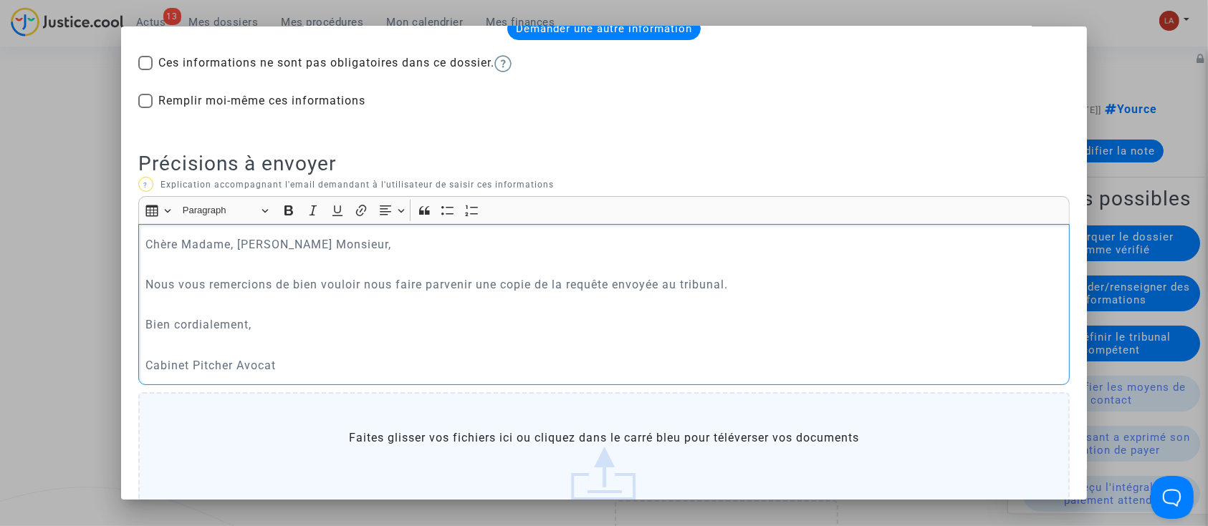
scroll to position [228, 0]
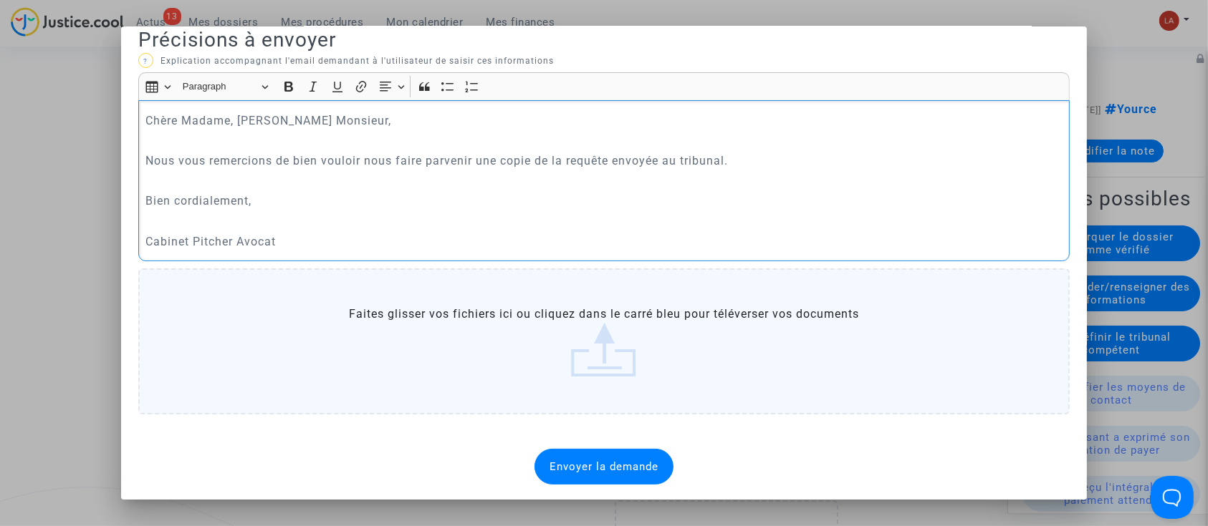
click at [599, 468] on span "Envoyer la demande" at bounding box center [603, 467] width 109 height 13
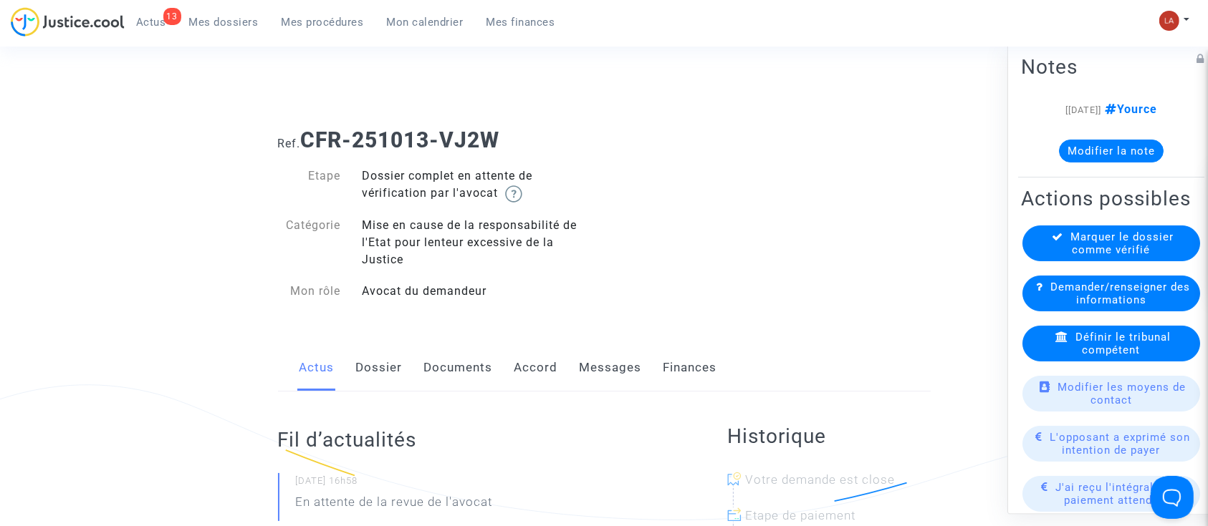
click at [447, 375] on link "Documents" at bounding box center [458, 368] width 69 height 47
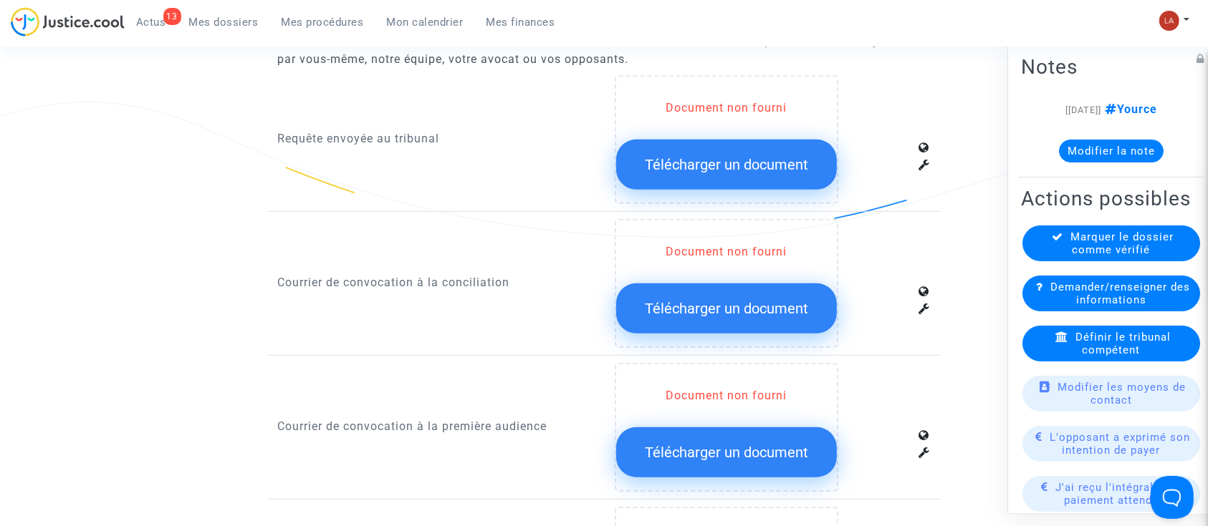
scroll to position [1241, 0]
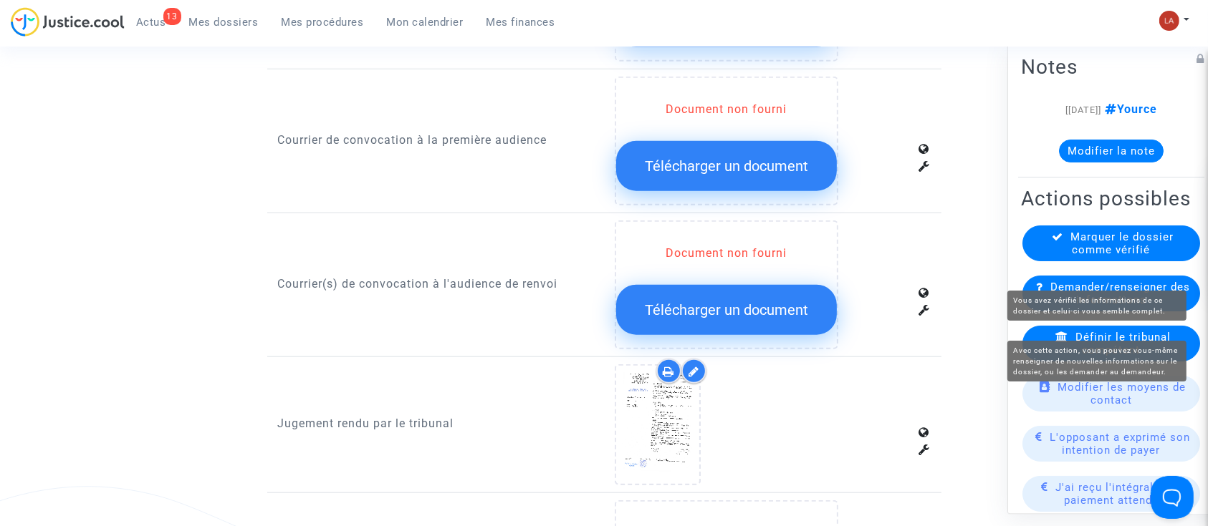
click at [1072, 307] on span "Demander/renseigner des informations" at bounding box center [1120, 294] width 140 height 26
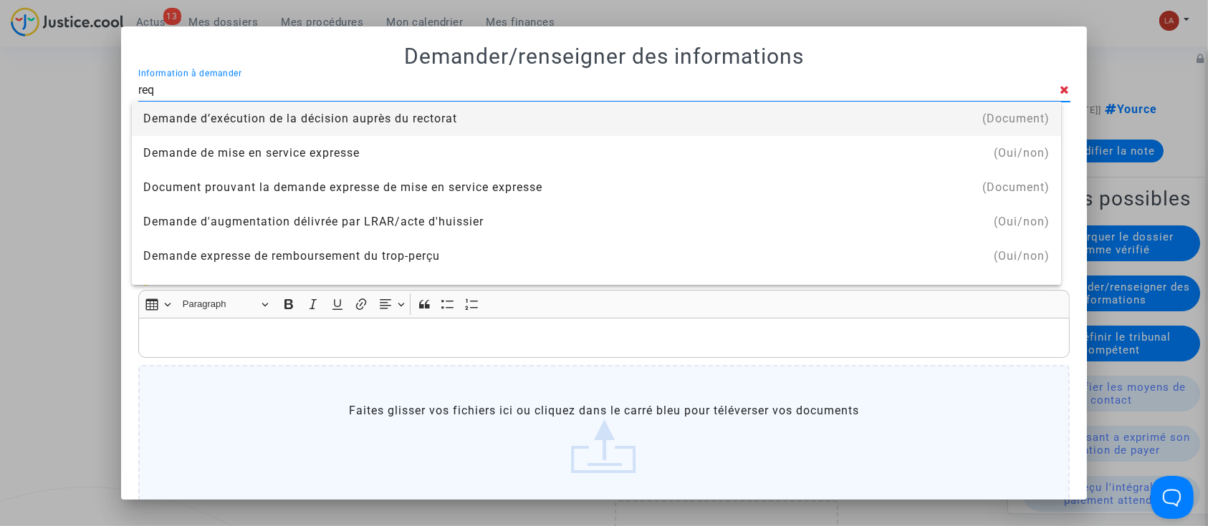
type input "requête"
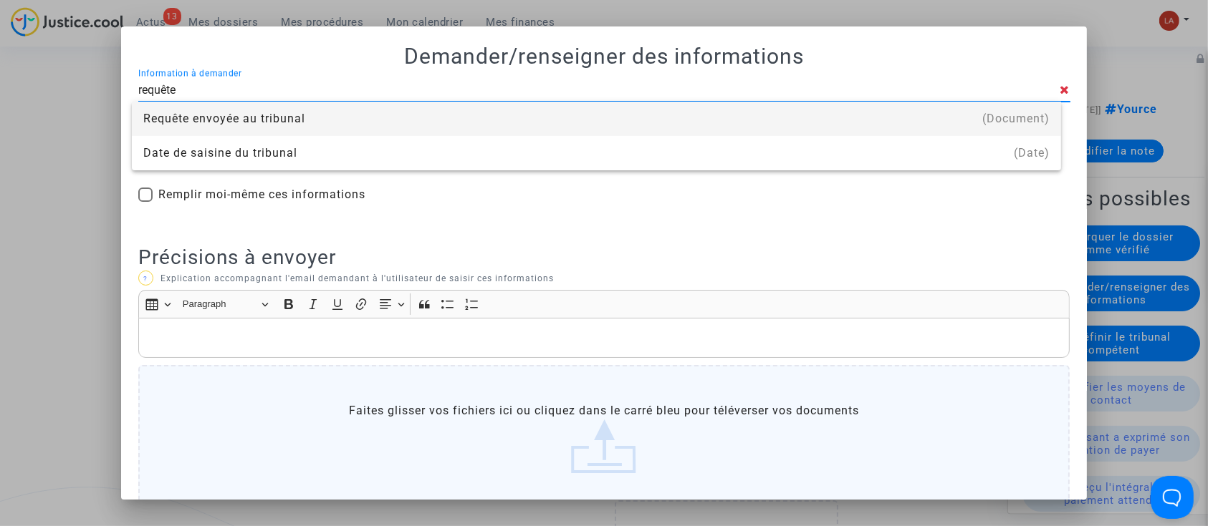
click at [310, 107] on div "Requête envoyée au tribunal" at bounding box center [596, 119] width 906 height 34
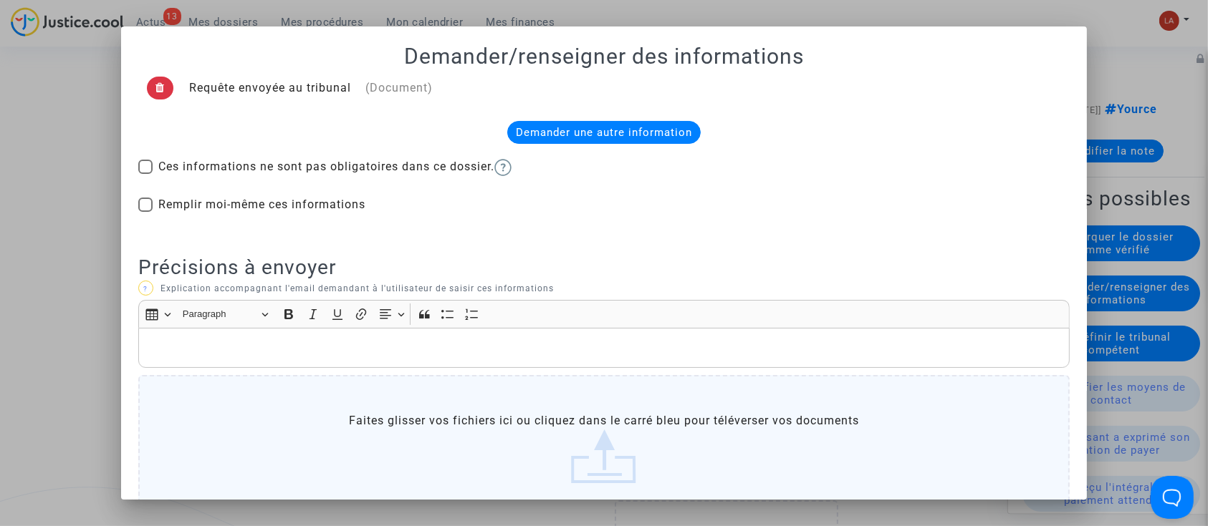
click at [473, 353] on p "Rich Text Editor, main" at bounding box center [603, 349] width 917 height 18
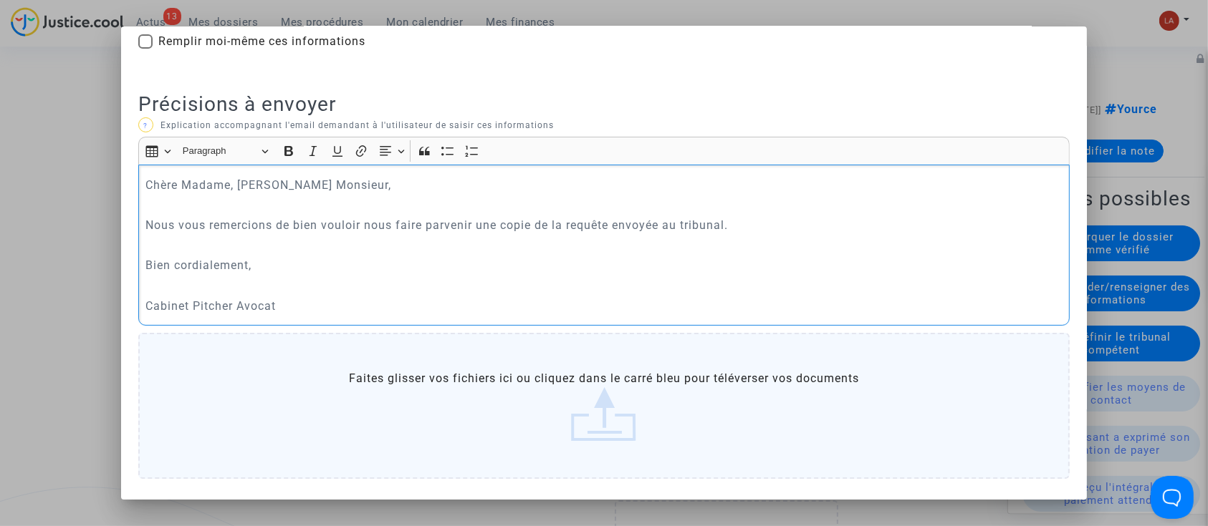
scroll to position [228, 0]
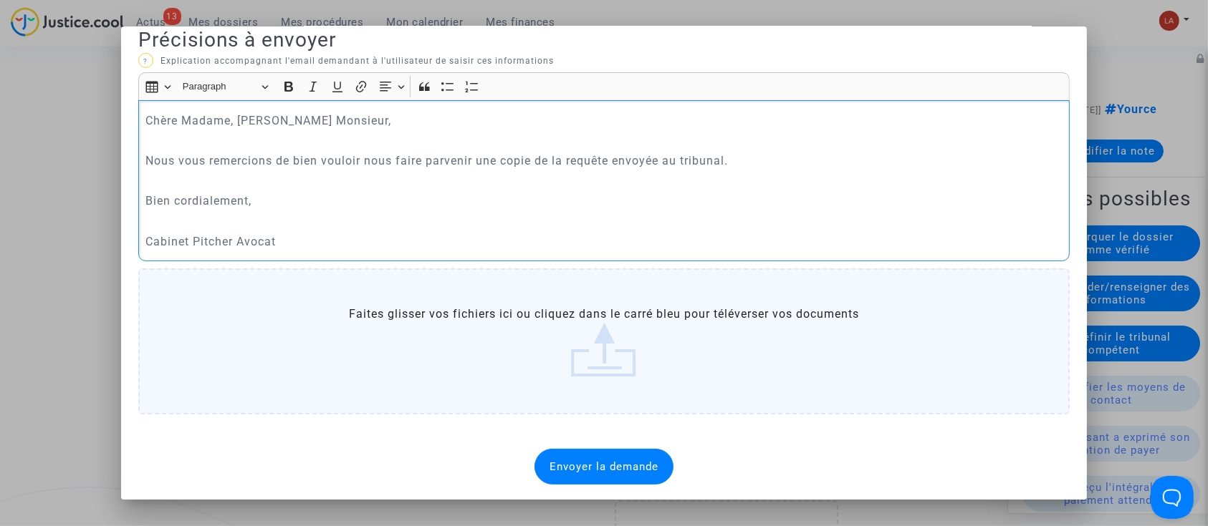
click at [589, 446] on div "Requête envoyée au tribunal (Document) Demander une autre information Ces infor…" at bounding box center [604, 163] width 932 height 643
click at [590, 456] on div "Envoyer la demande" at bounding box center [603, 467] width 139 height 36
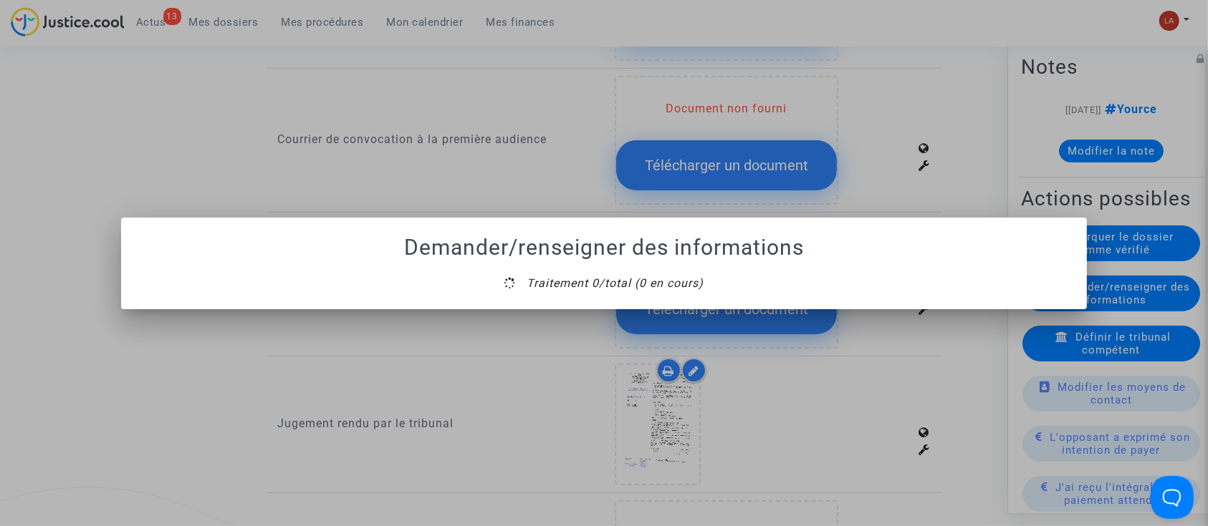
scroll to position [0, 0]
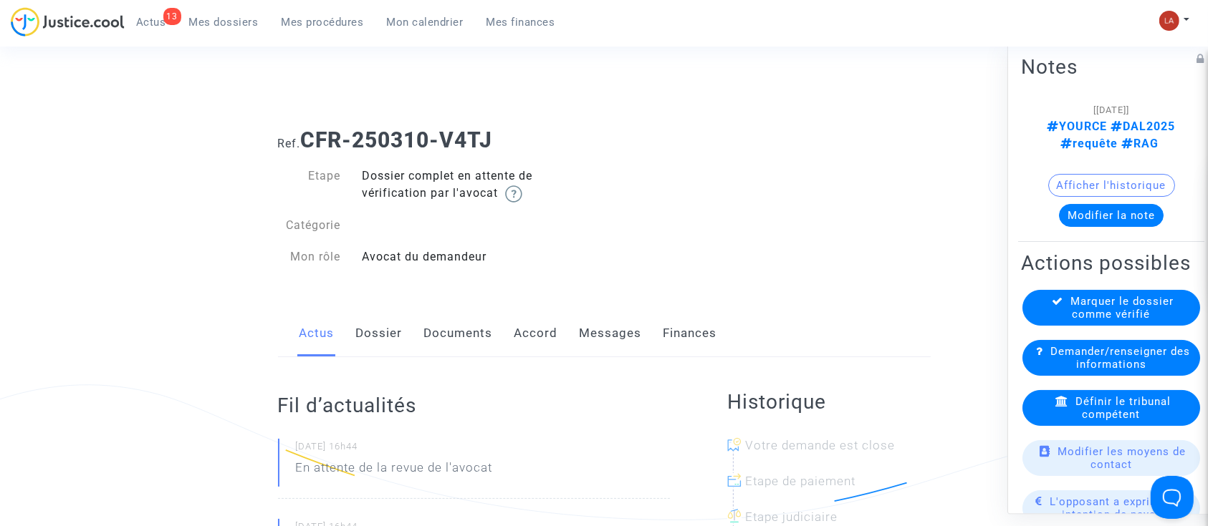
drag, startPoint x: 440, startPoint y: 325, endPoint x: 435, endPoint y: 319, distance: 7.6
click at [441, 324] on link "Documents" at bounding box center [458, 333] width 69 height 47
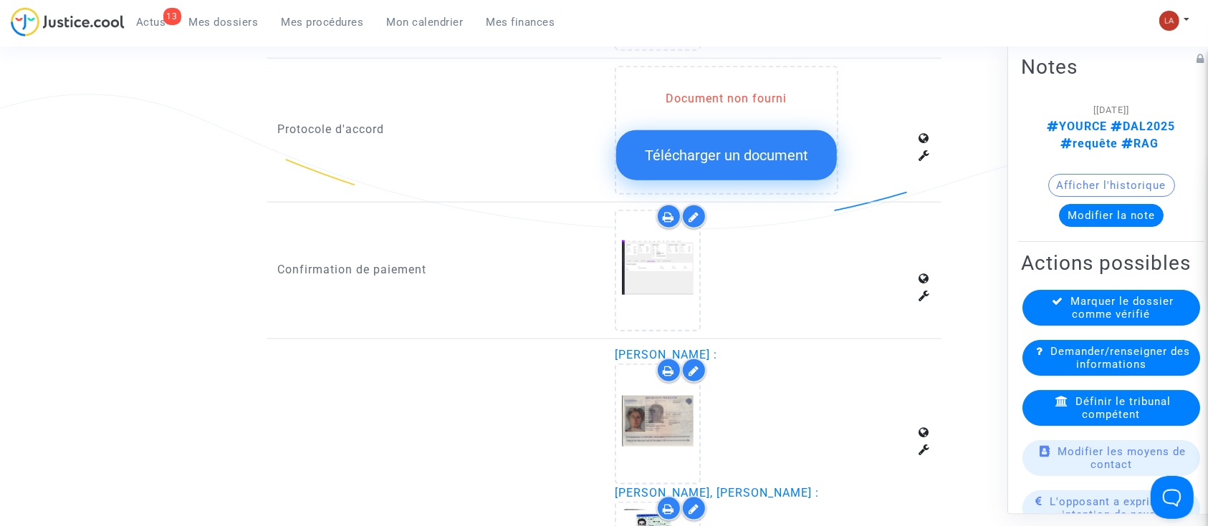
scroll to position [1719, 0]
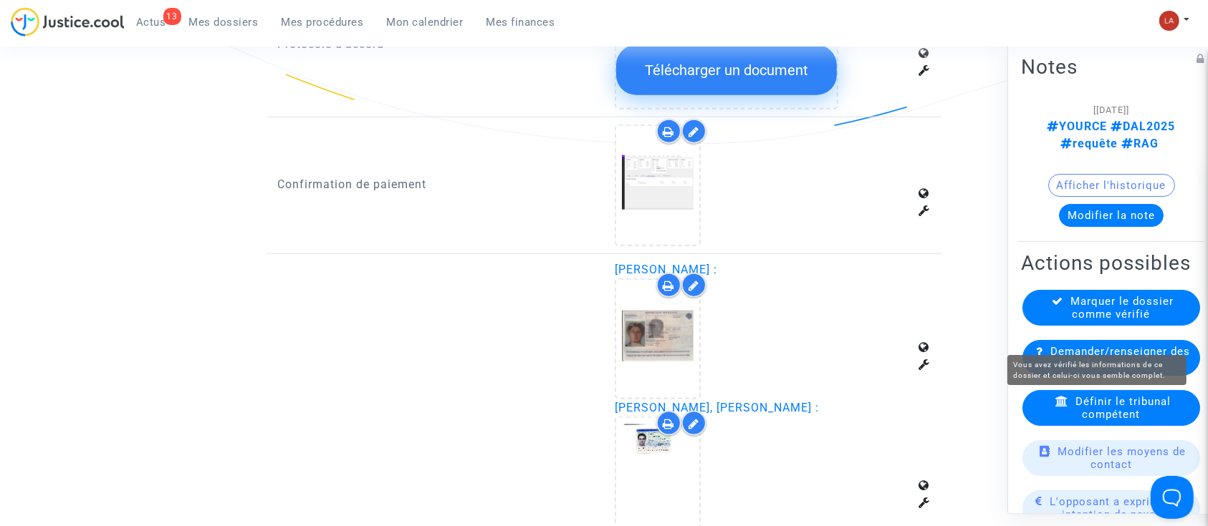
click at [1085, 321] on span "Marquer le dossier comme vérifié" at bounding box center [1122, 308] width 103 height 26
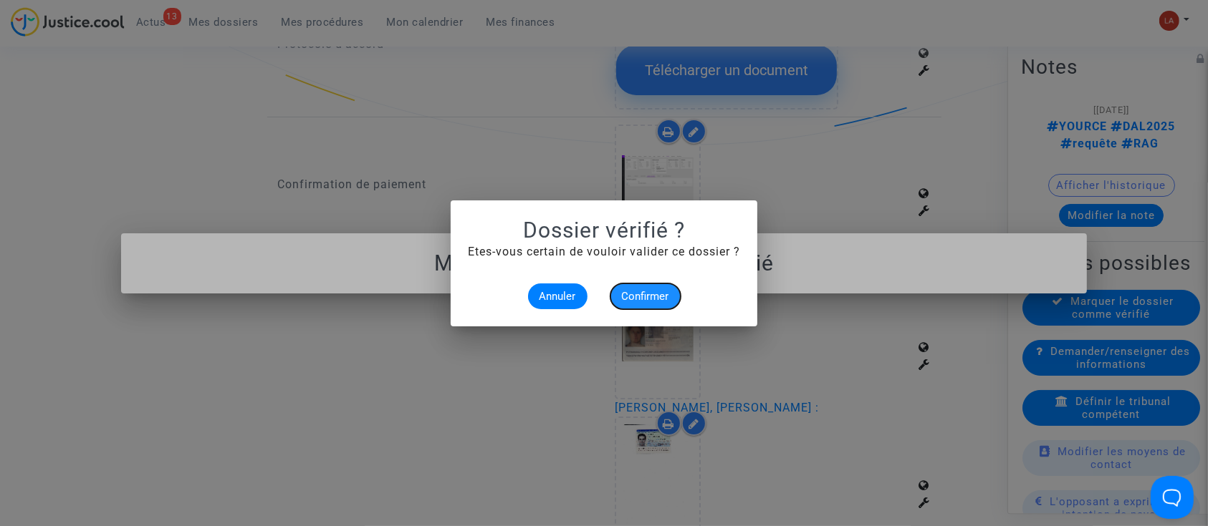
click at [613, 292] on button "Confirmer" at bounding box center [645, 297] width 70 height 26
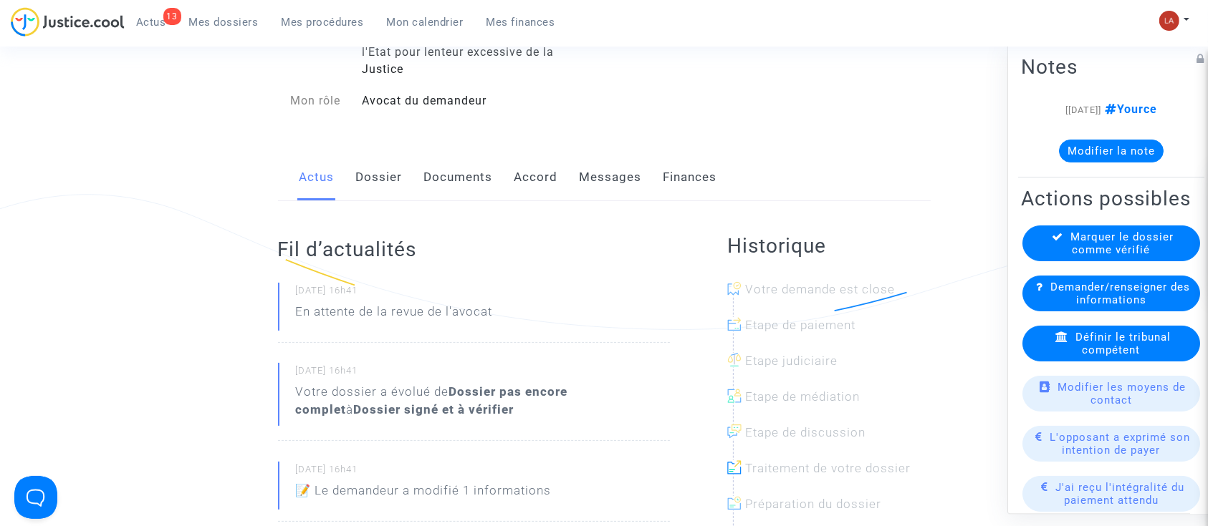
click at [469, 191] on link "Documents" at bounding box center [458, 177] width 69 height 47
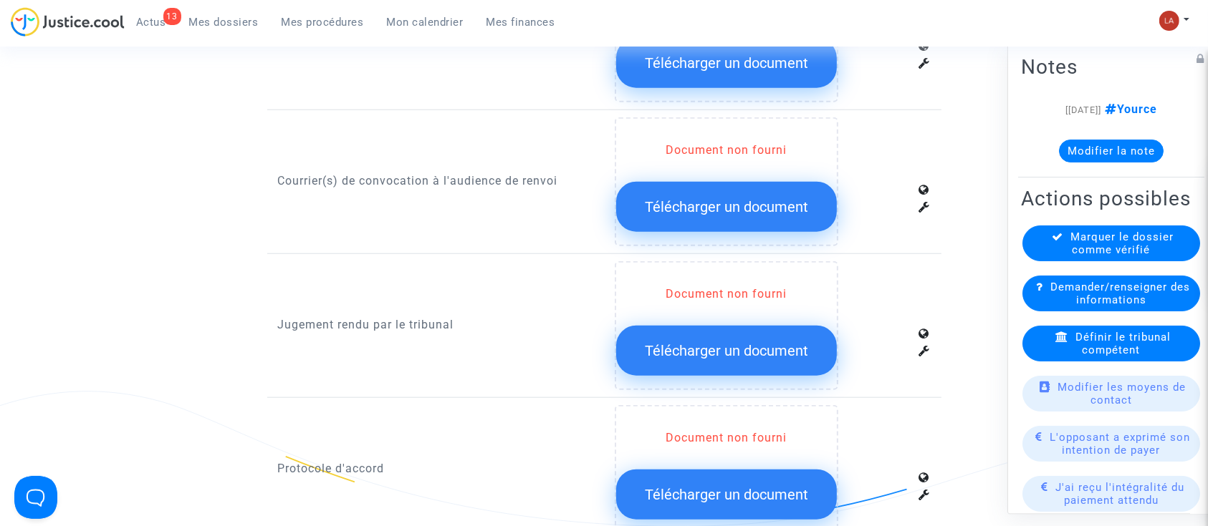
scroll to position [1719, 0]
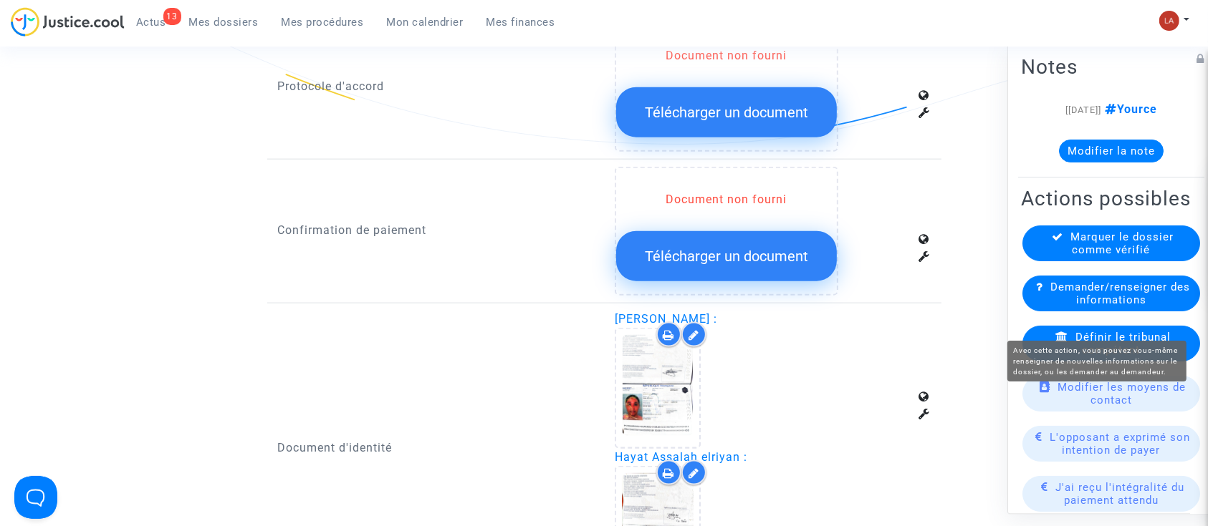
click at [1066, 307] on span "Demander/renseigner des informations" at bounding box center [1120, 294] width 140 height 26
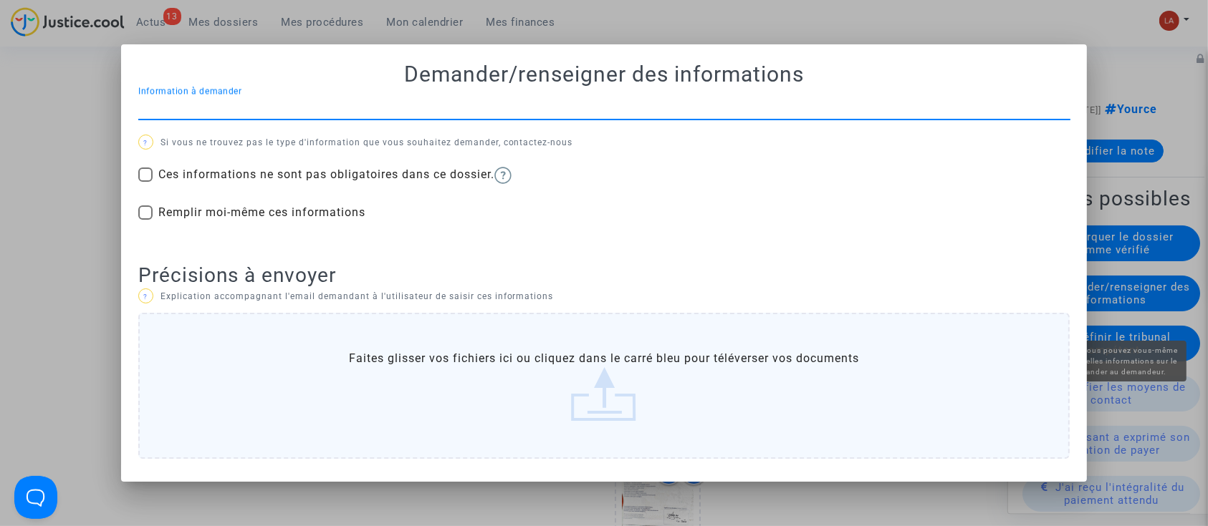
scroll to position [0, 0]
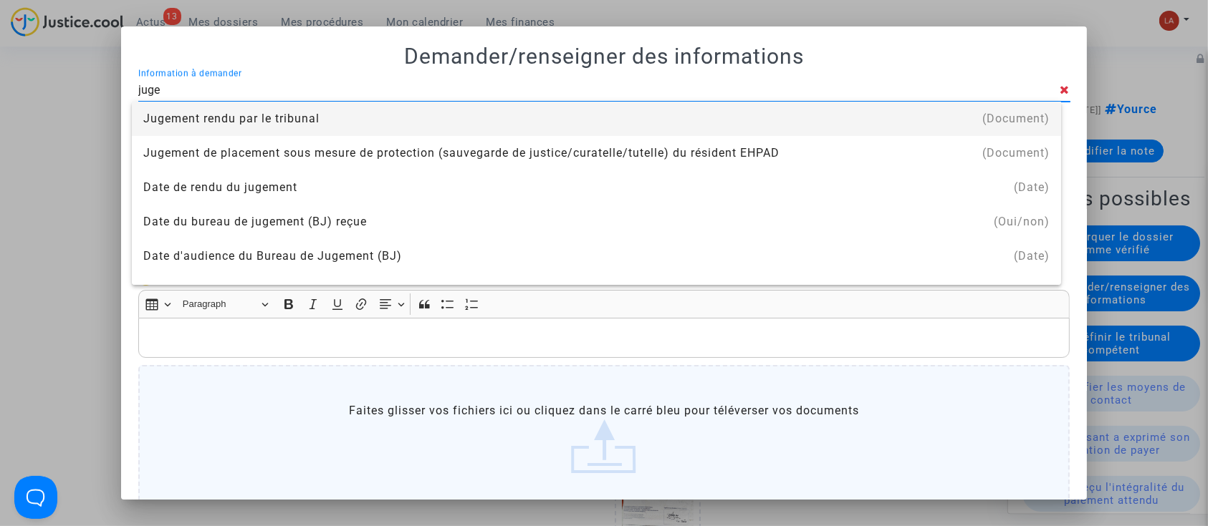
type input "JUGEMENT"
click at [310, 107] on div "Jugement rendu par le tribunal" at bounding box center [596, 119] width 906 height 34
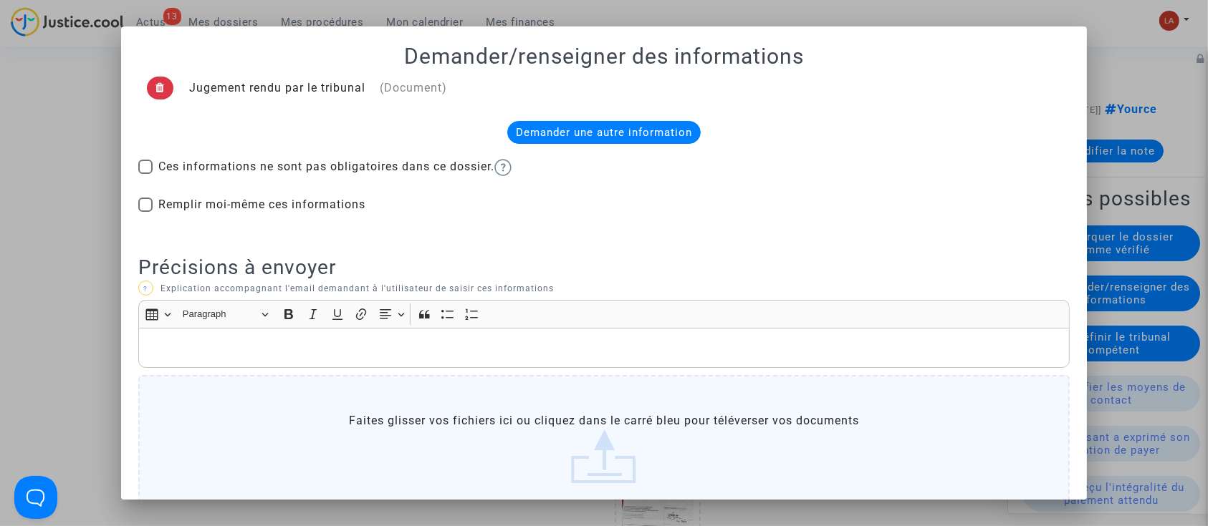
click at [345, 352] on p "Rich Text Editor, main" at bounding box center [603, 349] width 917 height 18
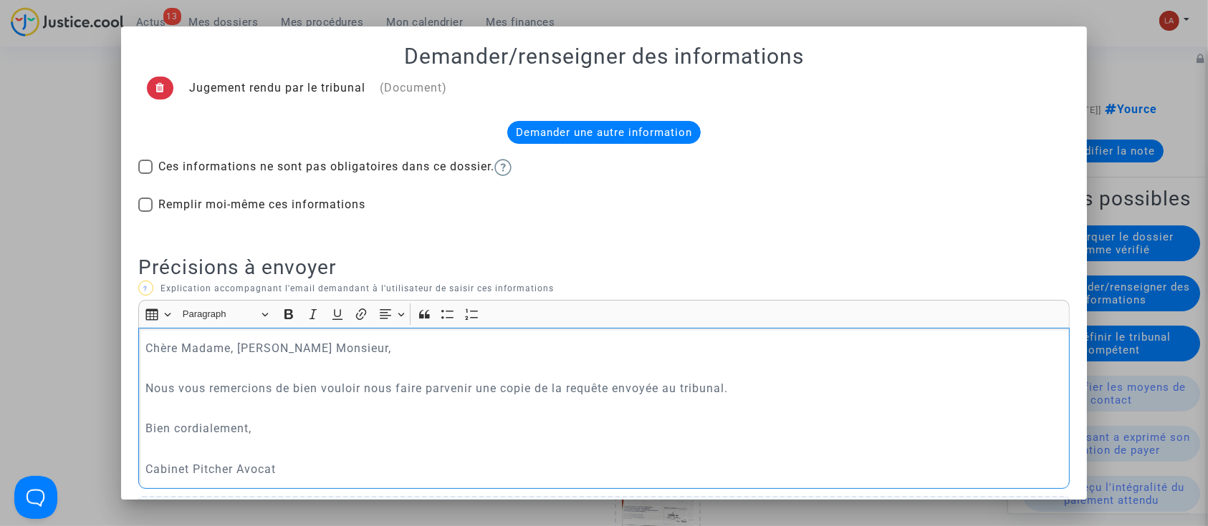
drag, startPoint x: 566, startPoint y: 380, endPoint x: 671, endPoint y: 379, distance: 105.3
click at [671, 380] on p "Nous vous remercions de bien vouloir nous faire parvenir une copie de la requêt…" at bounding box center [603, 389] width 917 height 18
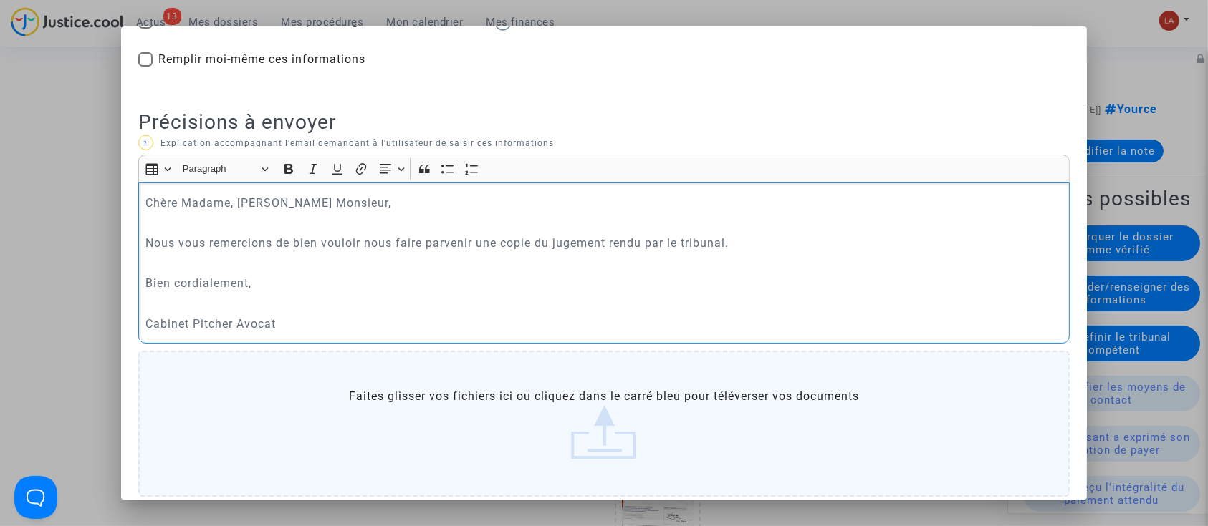
scroll to position [228, 0]
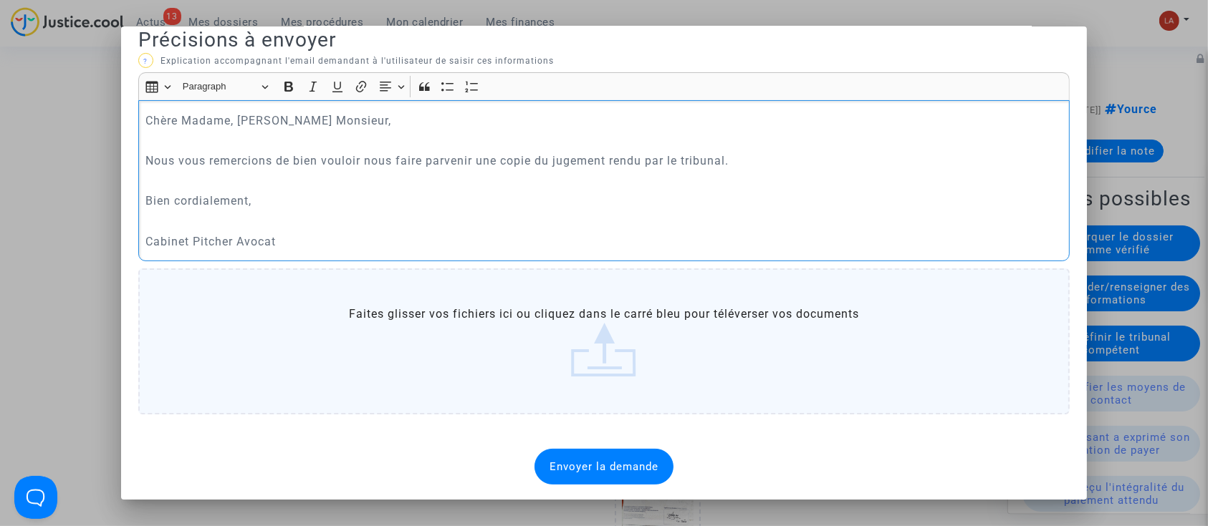
click at [580, 468] on span "Envoyer la demande" at bounding box center [603, 467] width 109 height 13
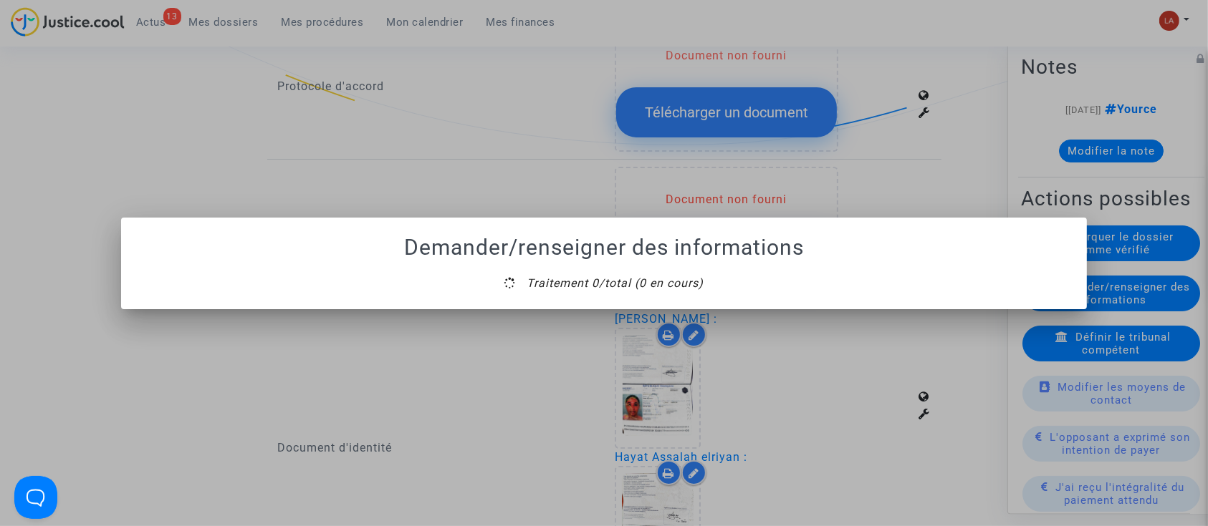
scroll to position [0, 0]
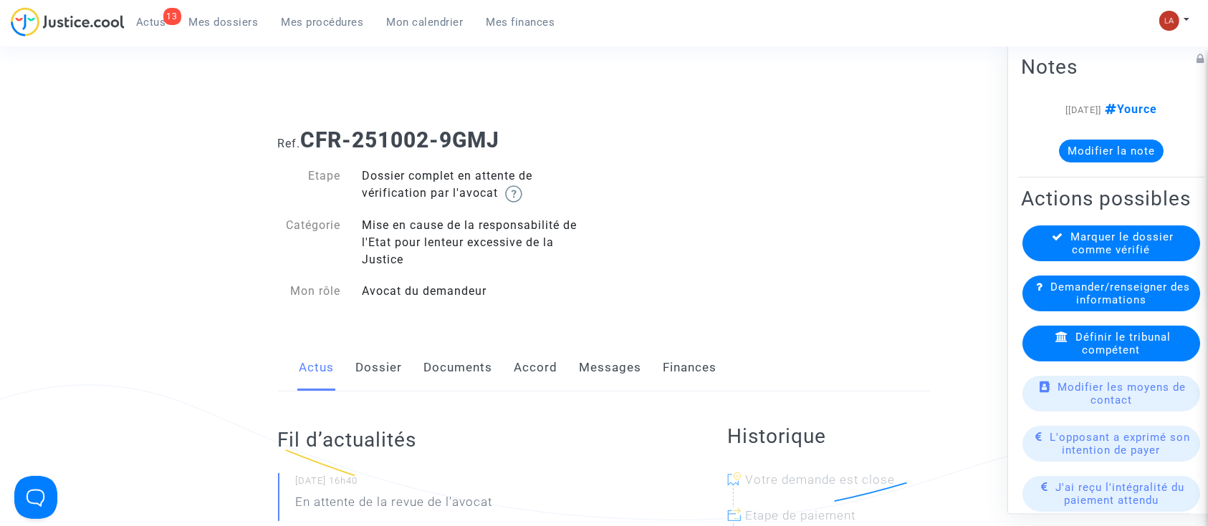
click at [481, 352] on link "Documents" at bounding box center [458, 368] width 69 height 47
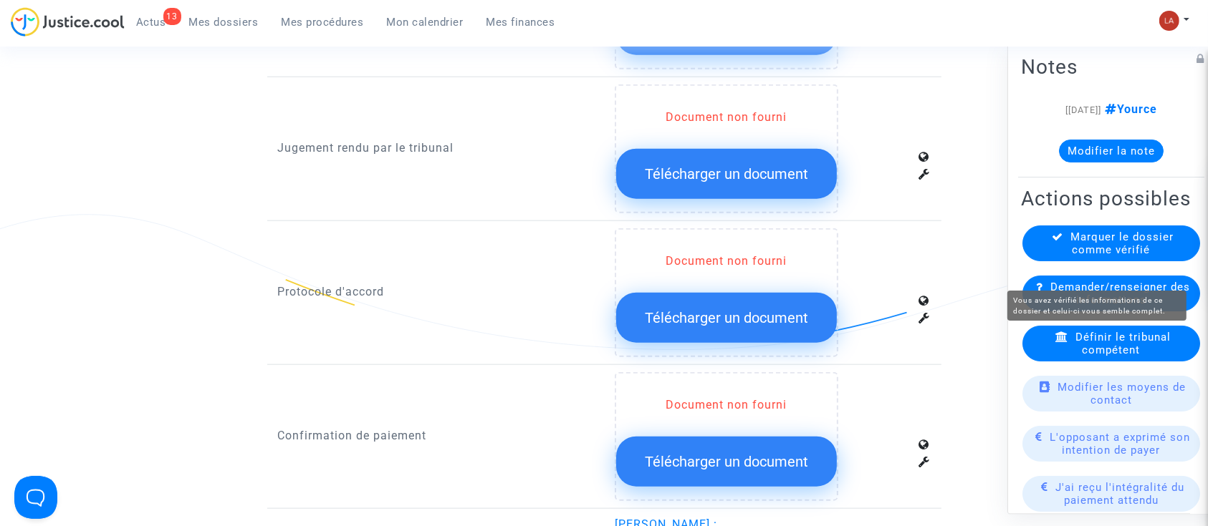
scroll to position [1623, 0]
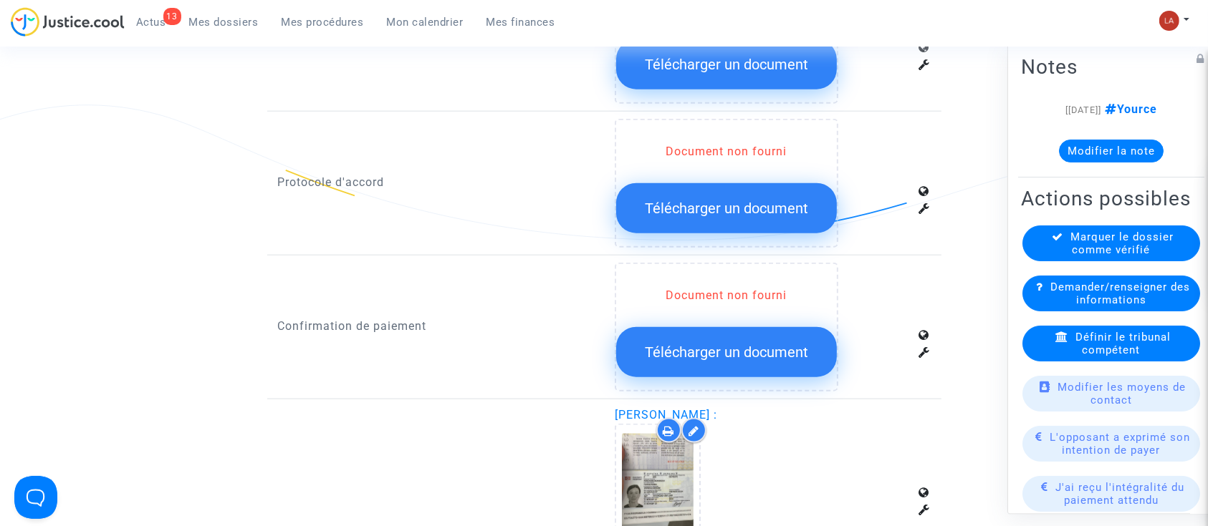
click at [1150, 312] on div "Demander/renseigner des informations" at bounding box center [1111, 294] width 178 height 36
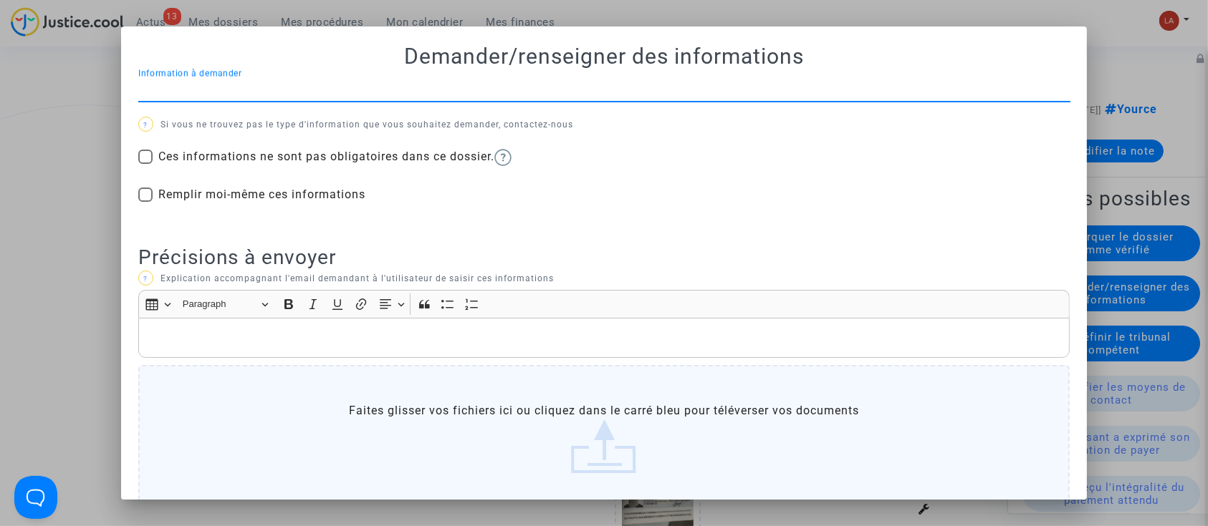
scroll to position [0, 0]
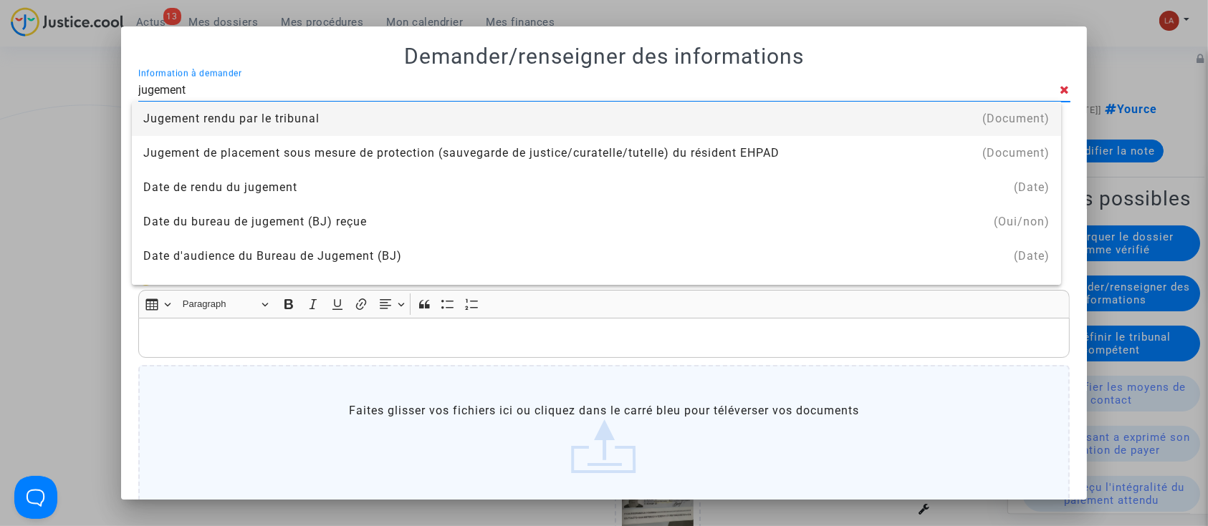
type input "jugement"
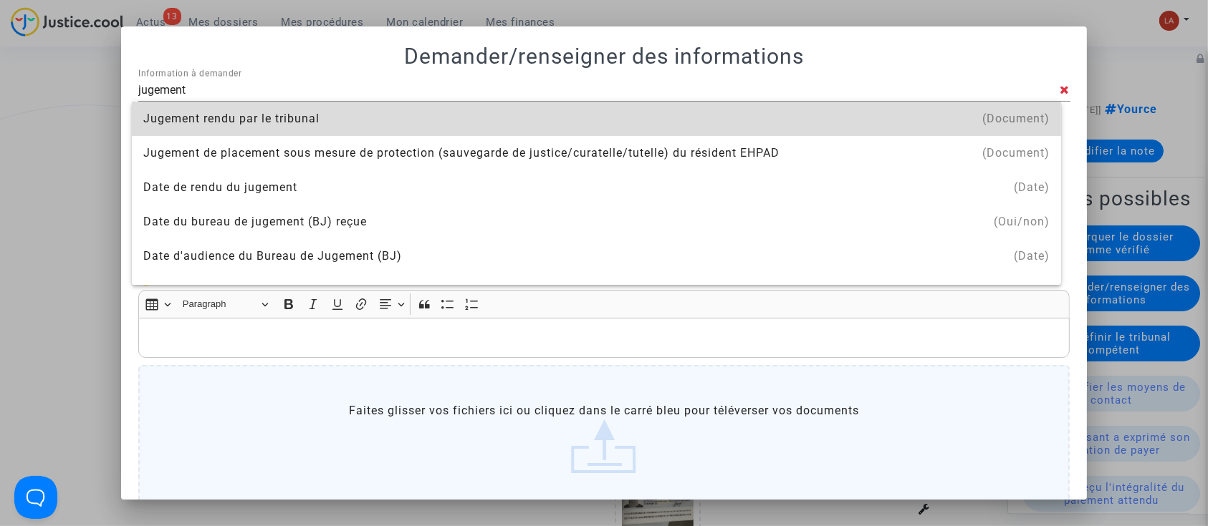
drag, startPoint x: 756, startPoint y: 103, endPoint x: 745, endPoint y: 111, distance: 13.3
click at [756, 103] on div "Jugement rendu par le tribunal" at bounding box center [596, 119] width 906 height 34
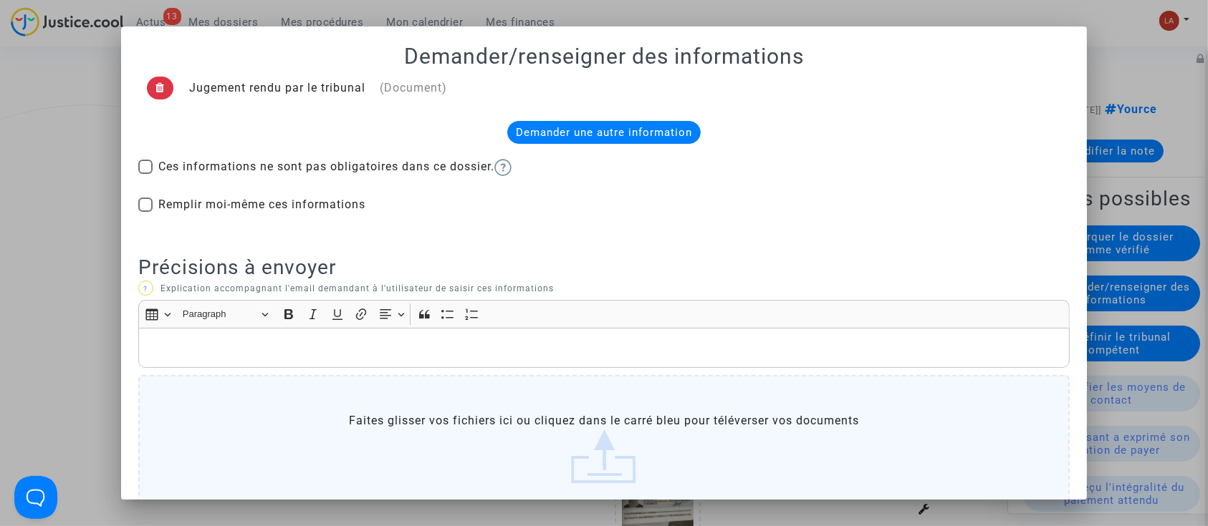
click at [447, 355] on p "Rich Text Editor, main" at bounding box center [603, 349] width 917 height 18
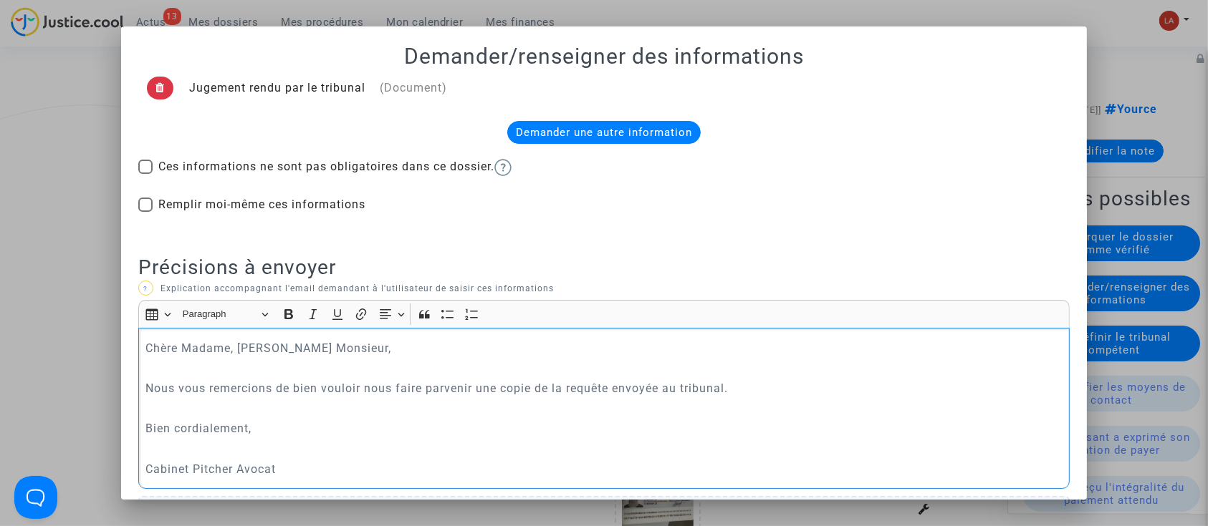
drag, startPoint x: 551, startPoint y: 387, endPoint x: 674, endPoint y: 388, distance: 123.2
click at [674, 388] on p "Nous vous remercions de bien vouloir nous faire parvenir une copie de la requêt…" at bounding box center [603, 389] width 917 height 18
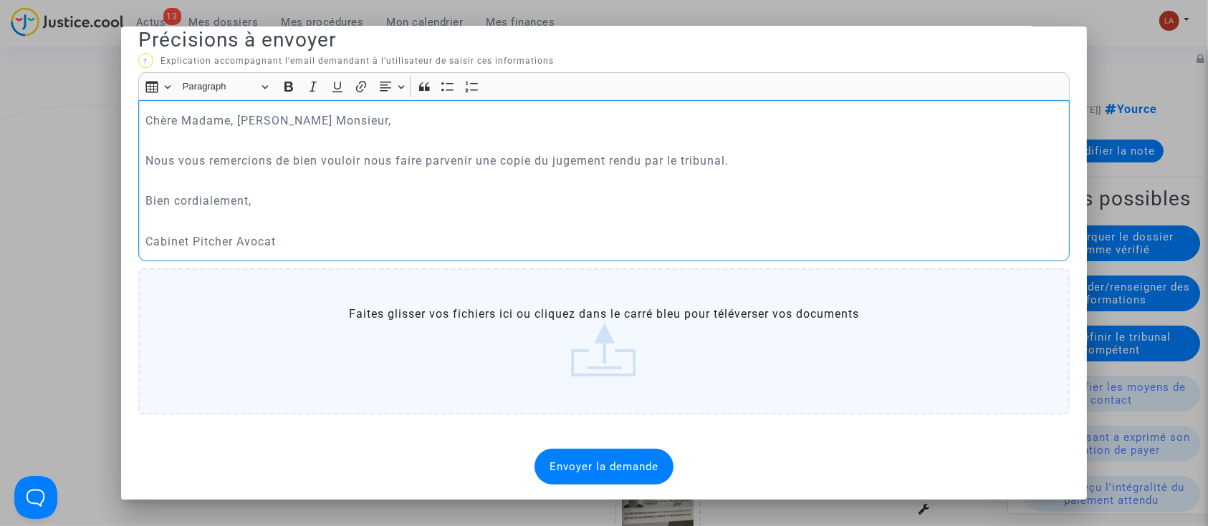
click at [630, 473] on div "Envoyer la demande" at bounding box center [603, 467] width 139 height 36
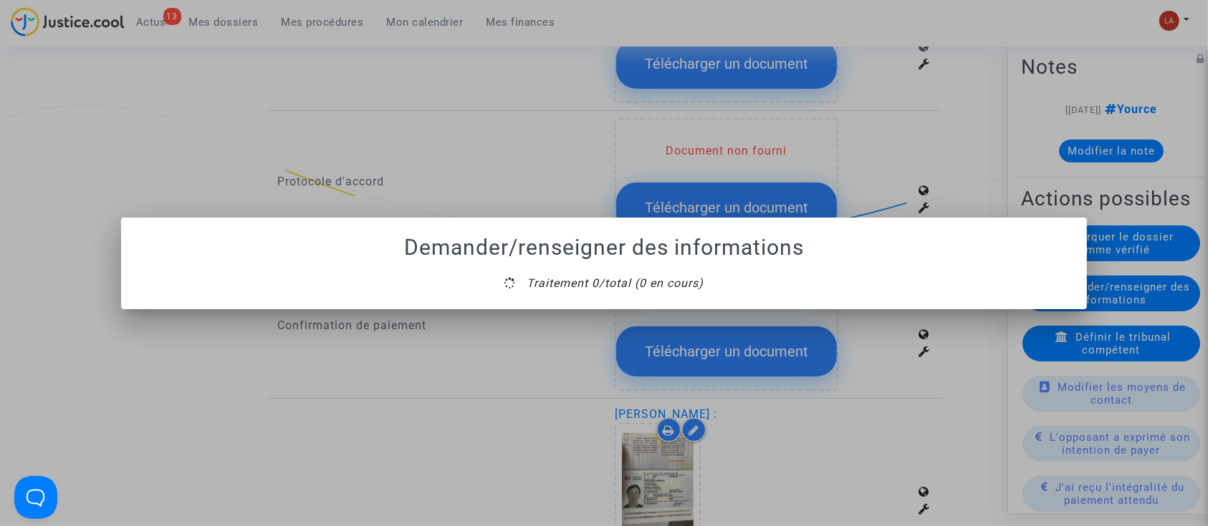
scroll to position [0, 0]
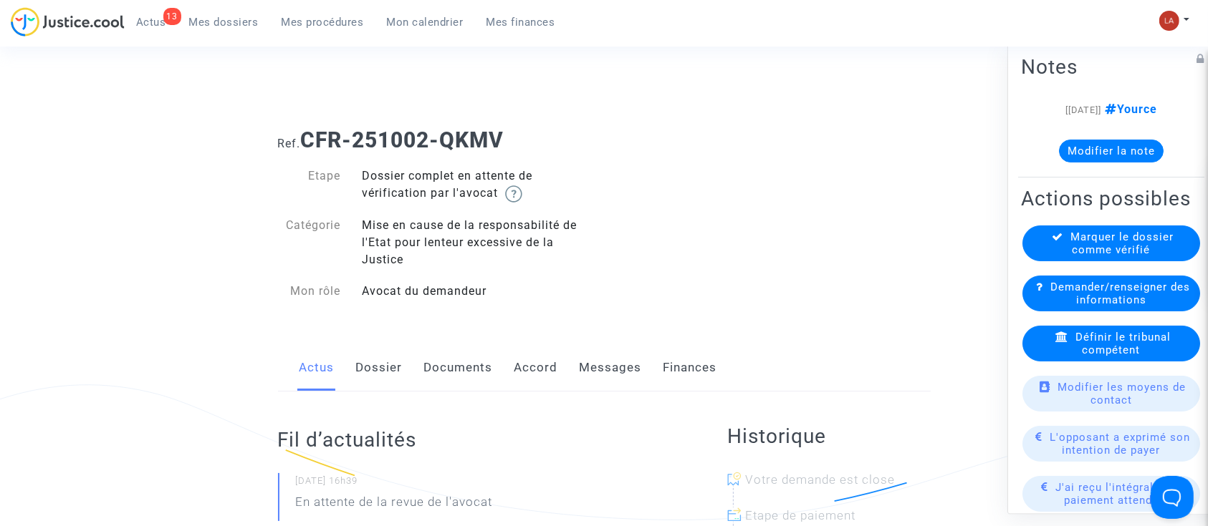
click at [449, 386] on link "Documents" at bounding box center [458, 368] width 69 height 47
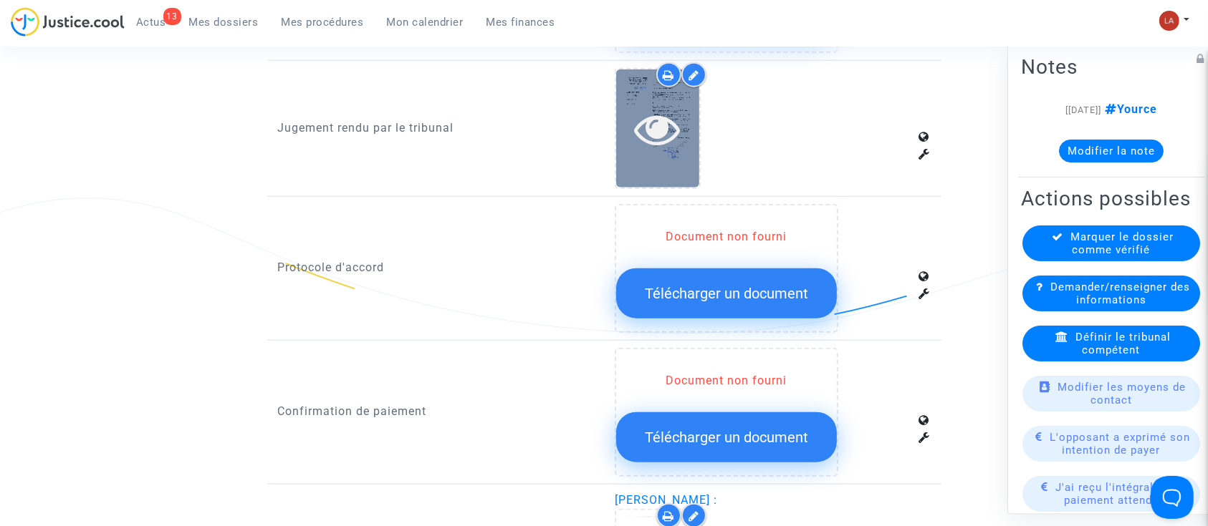
scroll to position [1623, 0]
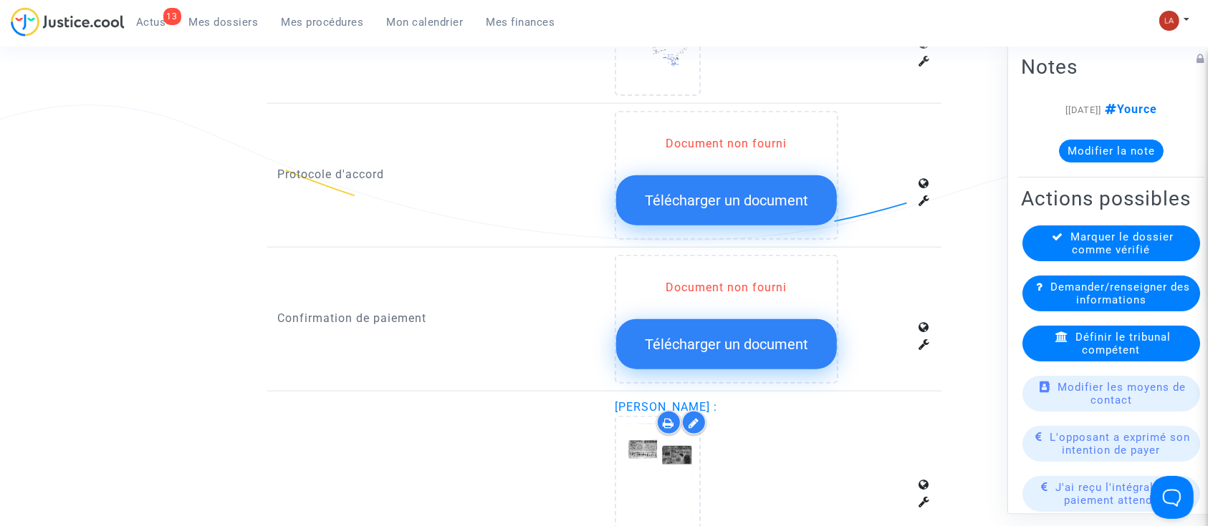
click at [1068, 153] on button "Modifier la note" at bounding box center [1111, 151] width 105 height 23
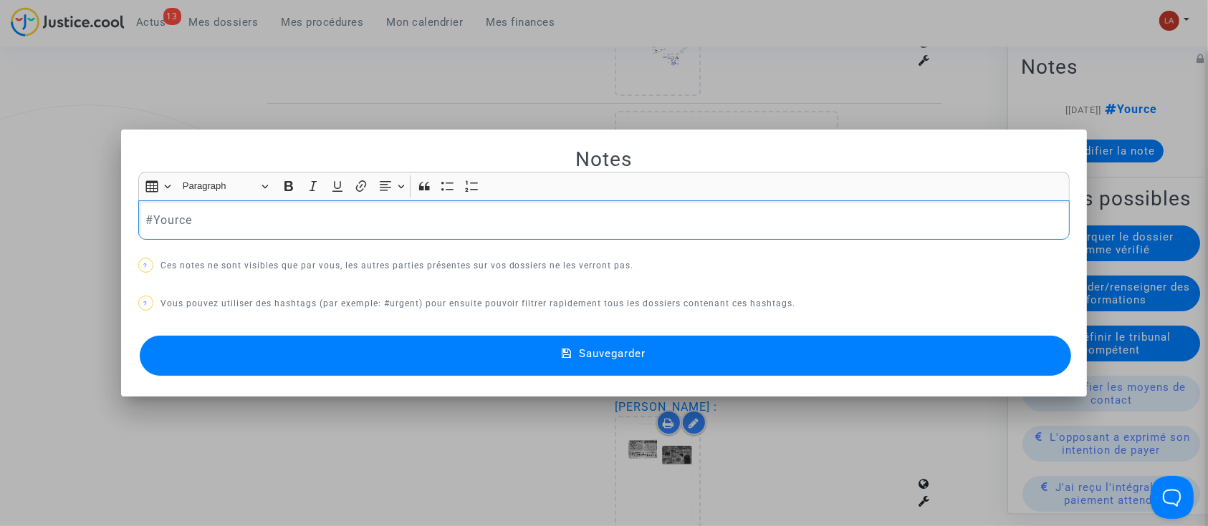
click at [650, 217] on p "#Yource" at bounding box center [603, 220] width 917 height 18
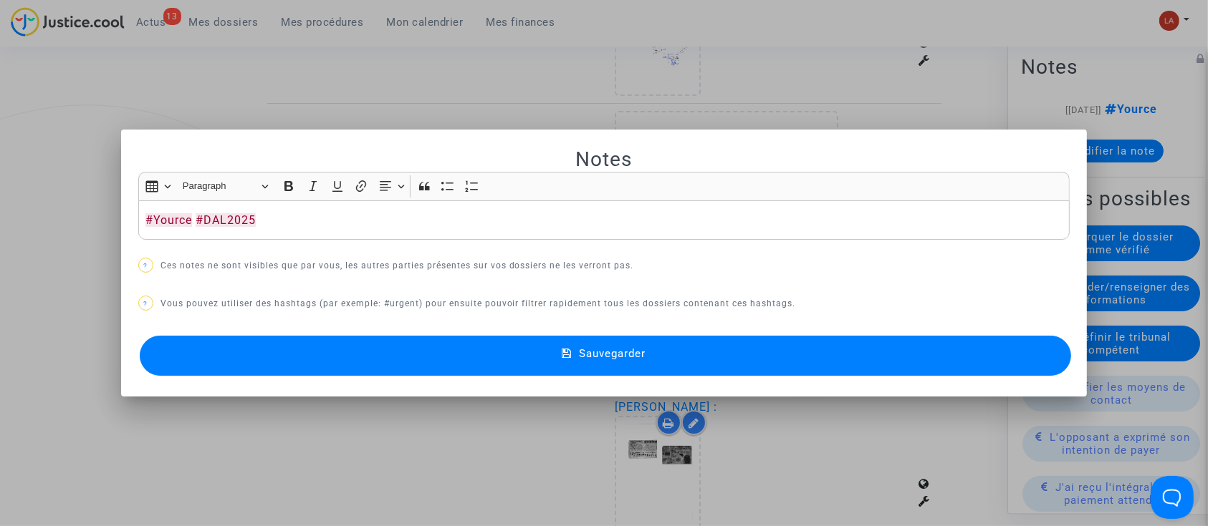
click at [636, 345] on button "Sauvegarder" at bounding box center [606, 356] width 932 height 40
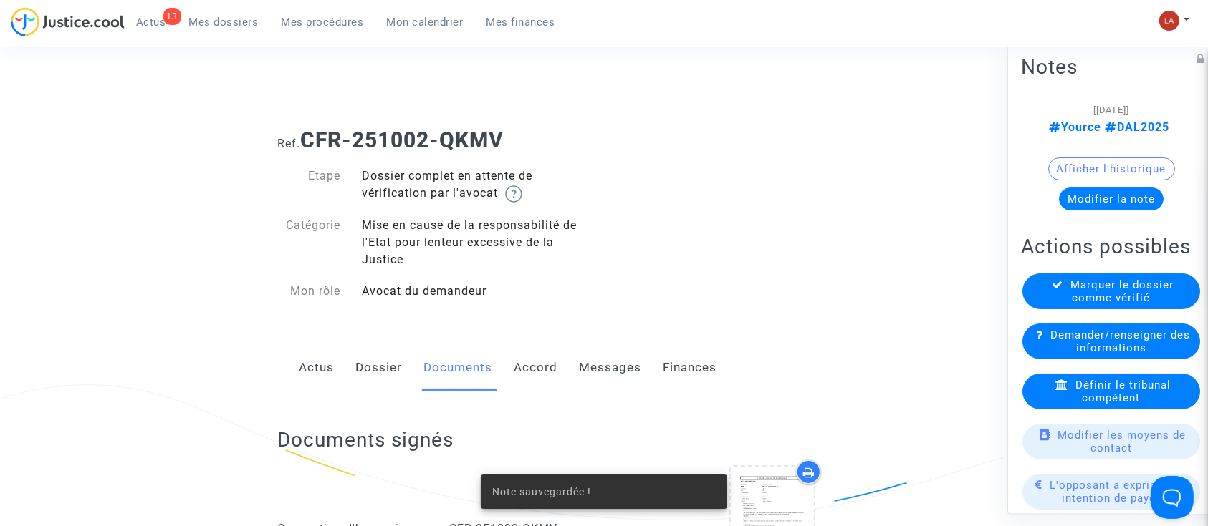
scroll to position [1623, 0]
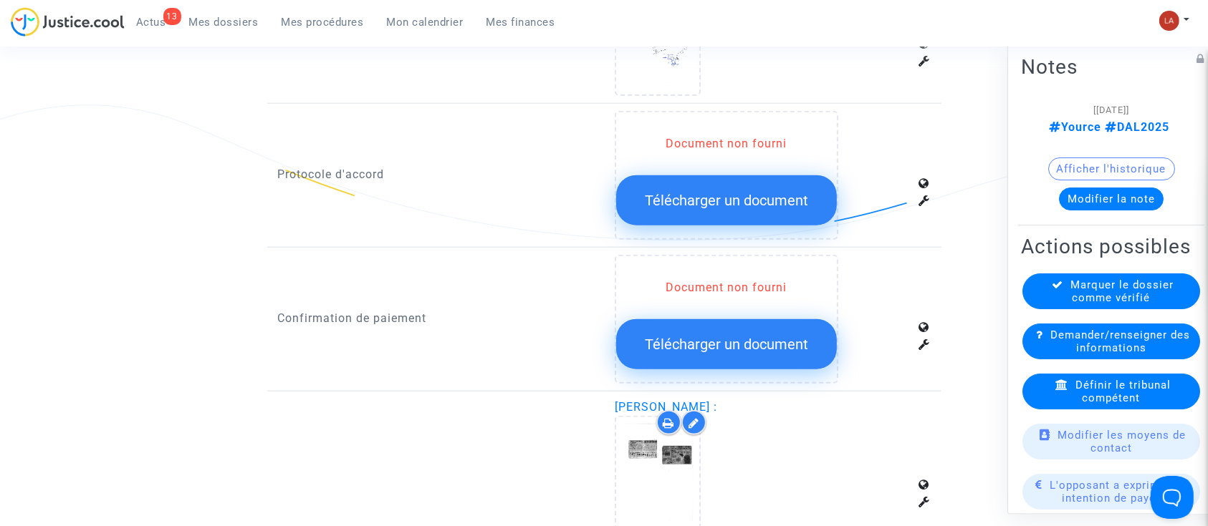
click at [1074, 410] on div "Définir le tribunal compétent" at bounding box center [1111, 392] width 178 height 36
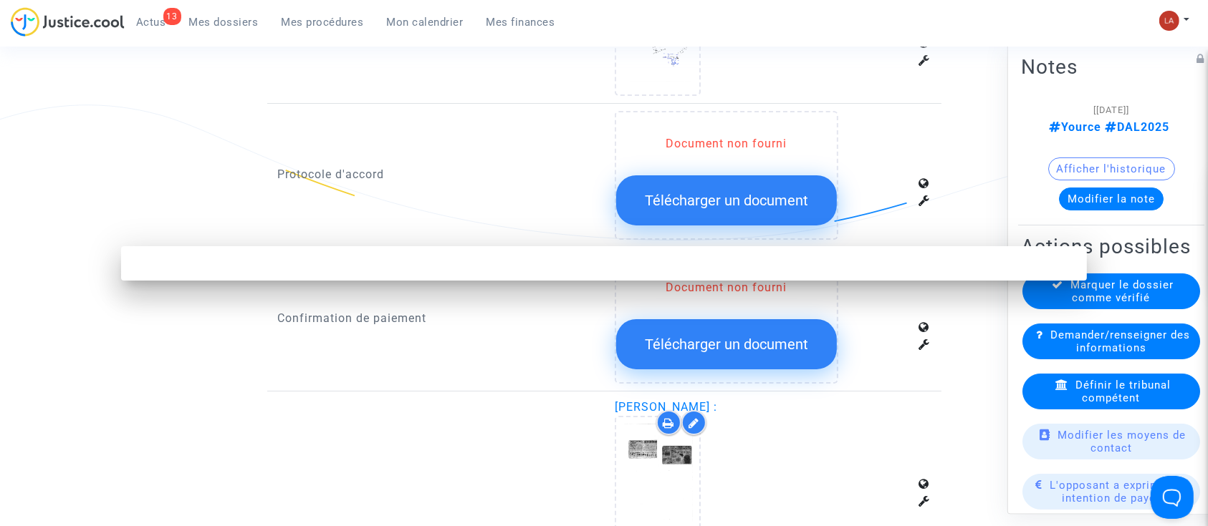
scroll to position [0, 0]
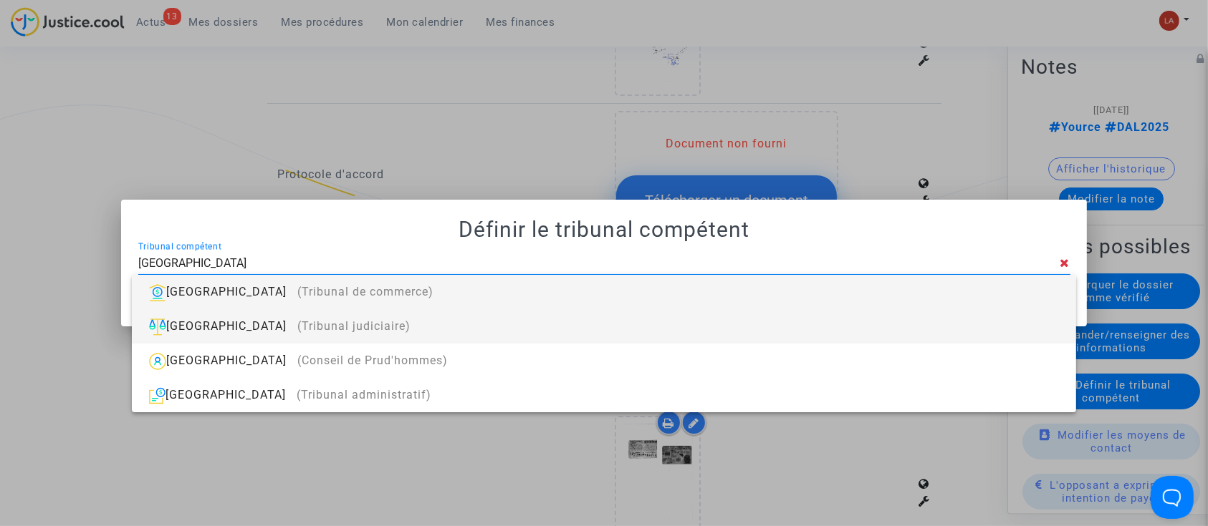
type input "[GEOGRAPHIC_DATA]"
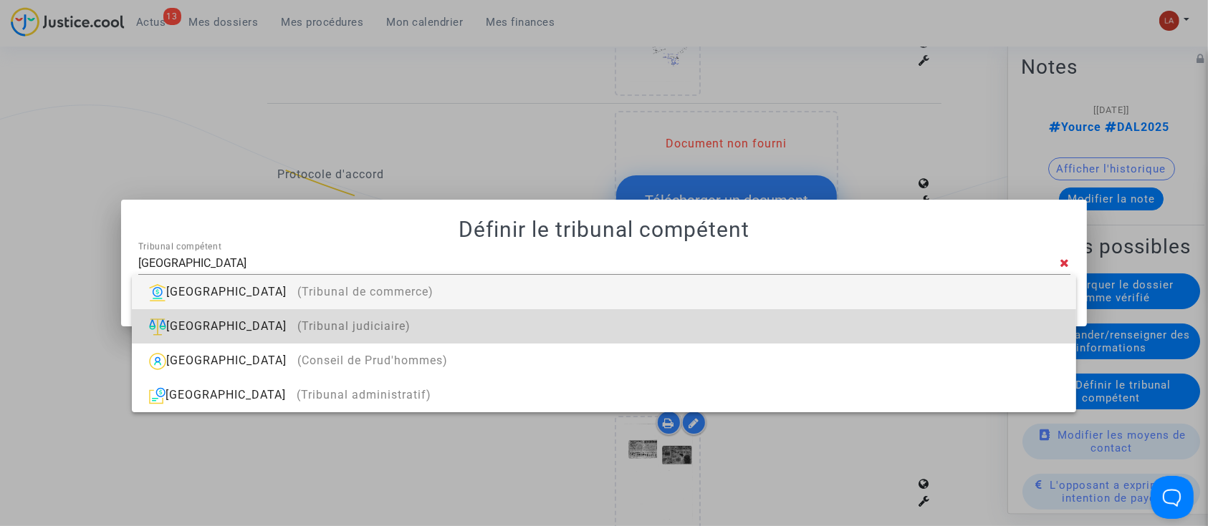
drag, startPoint x: 390, startPoint y: 310, endPoint x: 406, endPoint y: 310, distance: 16.5
click at [390, 310] on div "Paris (Tribunal judiciaire)" at bounding box center [603, 326] width 920 height 34
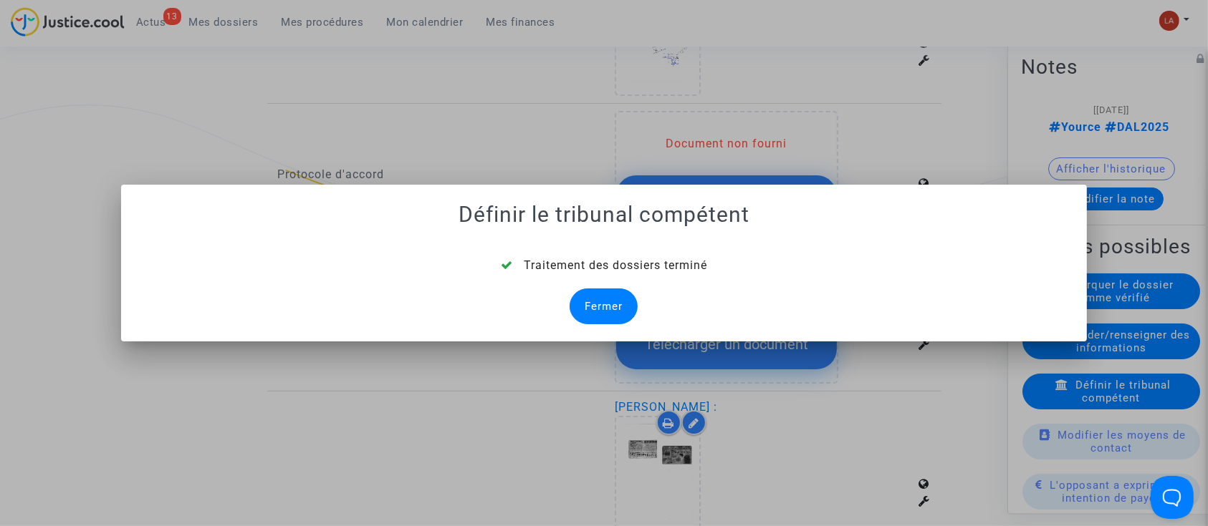
click at [618, 301] on div "Fermer" at bounding box center [603, 307] width 68 height 36
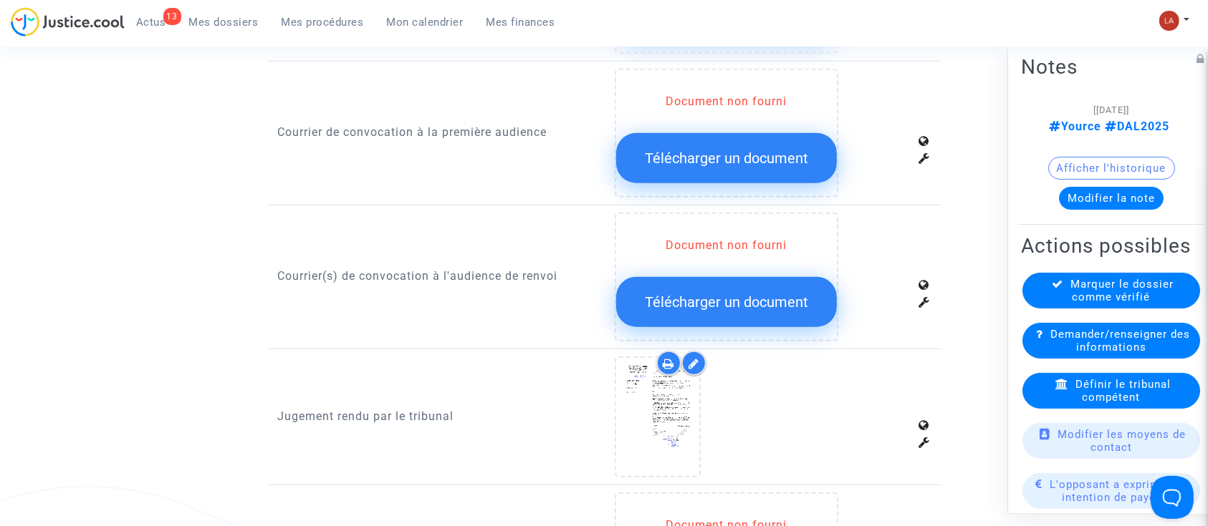
scroll to position [859, 0]
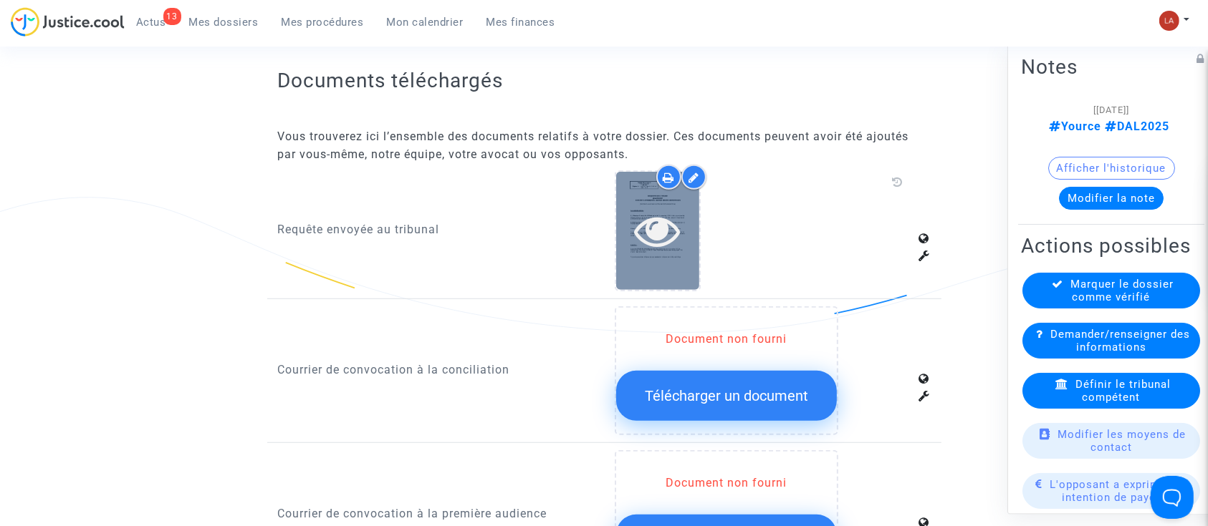
click at [683, 254] on div at bounding box center [657, 231] width 83 height 118
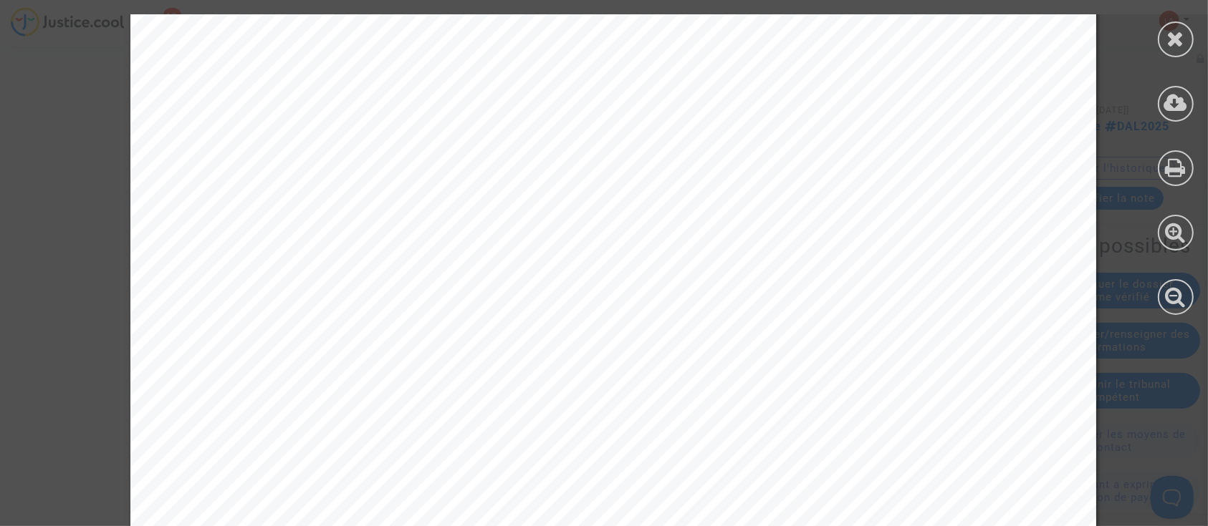
scroll to position [477, 0]
click at [1159, 32] on div at bounding box center [1175, 39] width 36 height 36
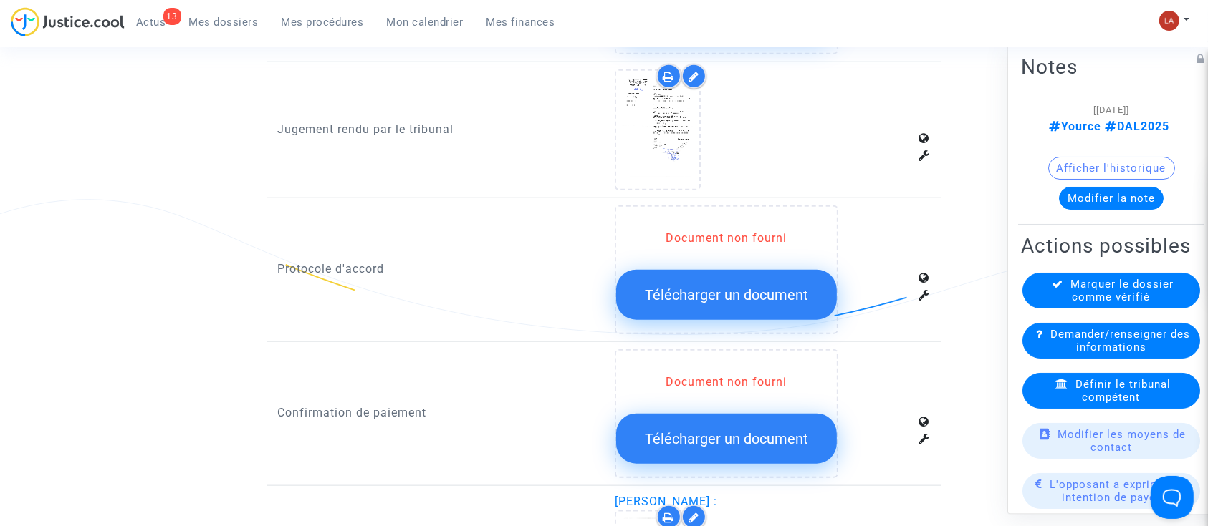
scroll to position [1528, 0]
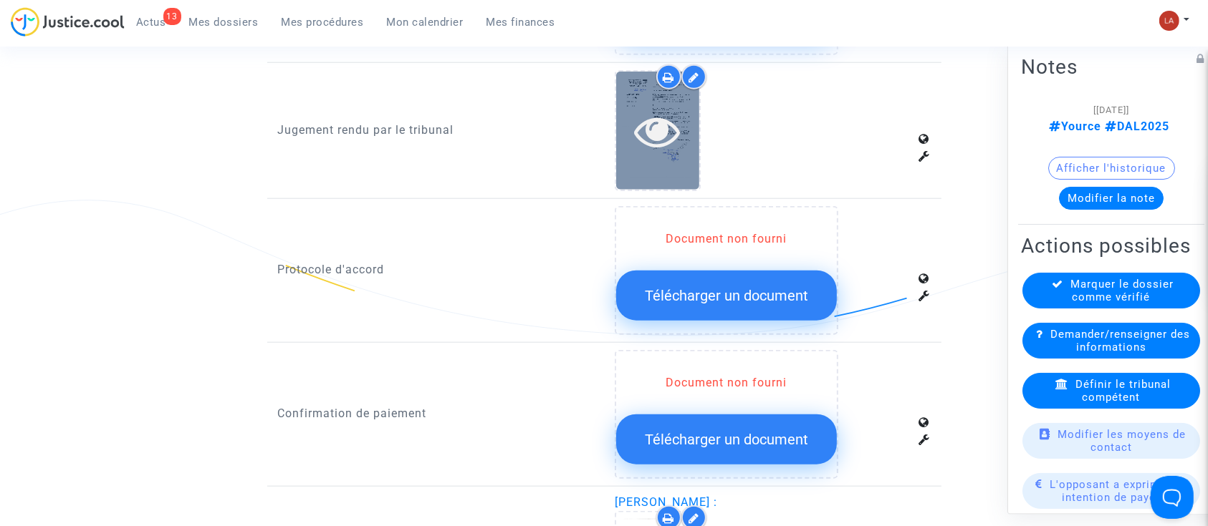
click at [642, 129] on icon at bounding box center [658, 131] width 47 height 46
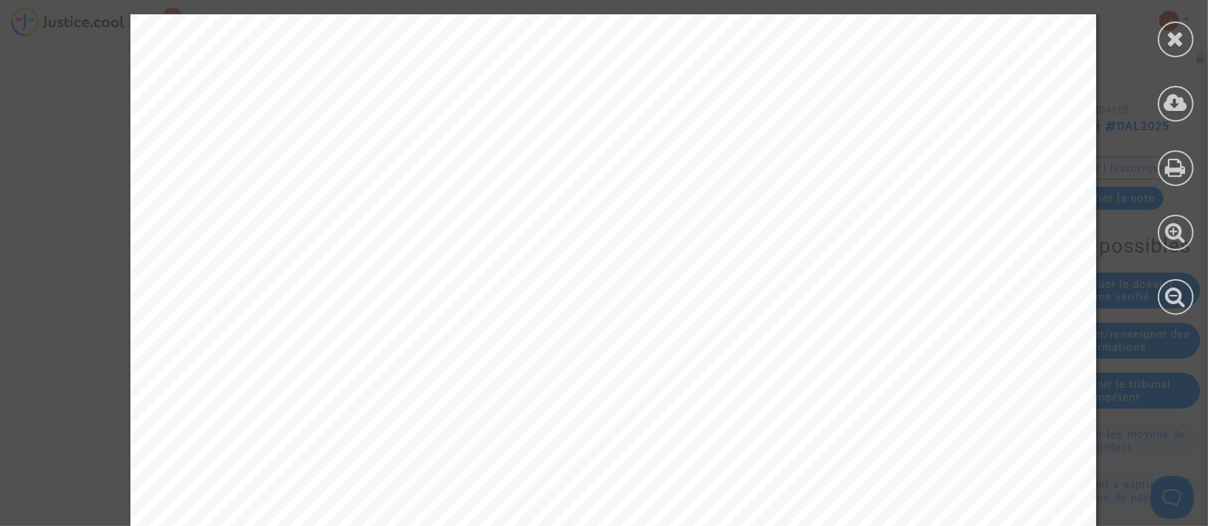
scroll to position [286, 0]
click at [1191, 40] on div at bounding box center [1175, 39] width 36 height 36
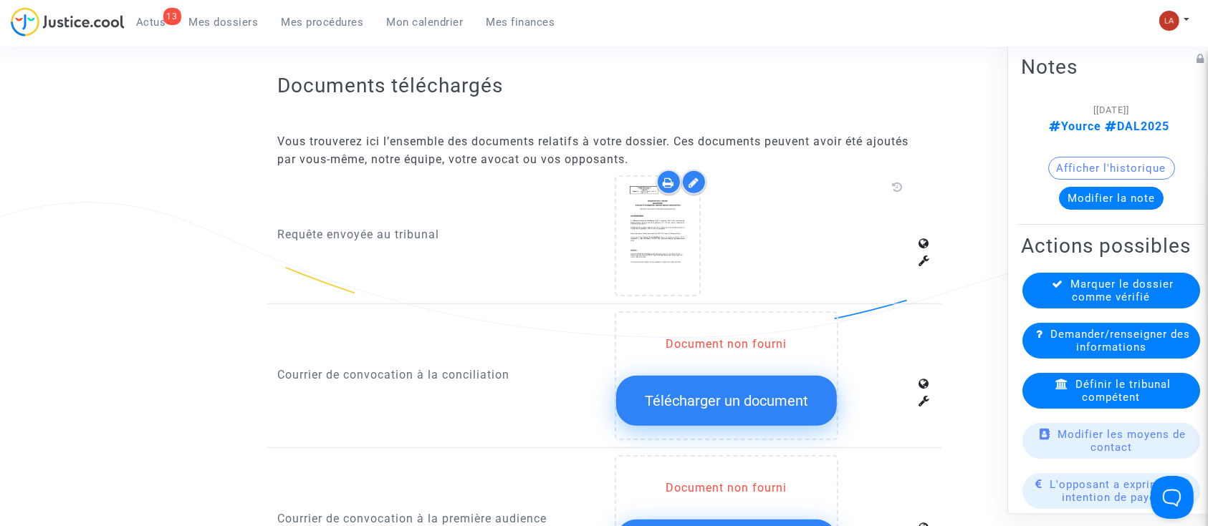
scroll to position [668, 0]
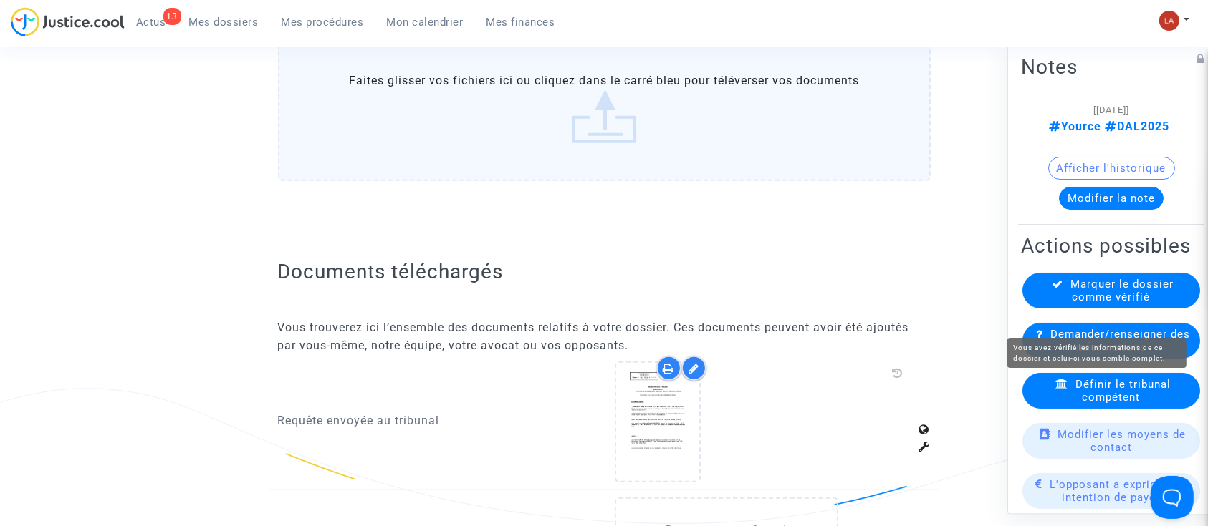
click at [1117, 304] on span "Marquer le dossier comme vérifié" at bounding box center [1122, 291] width 103 height 26
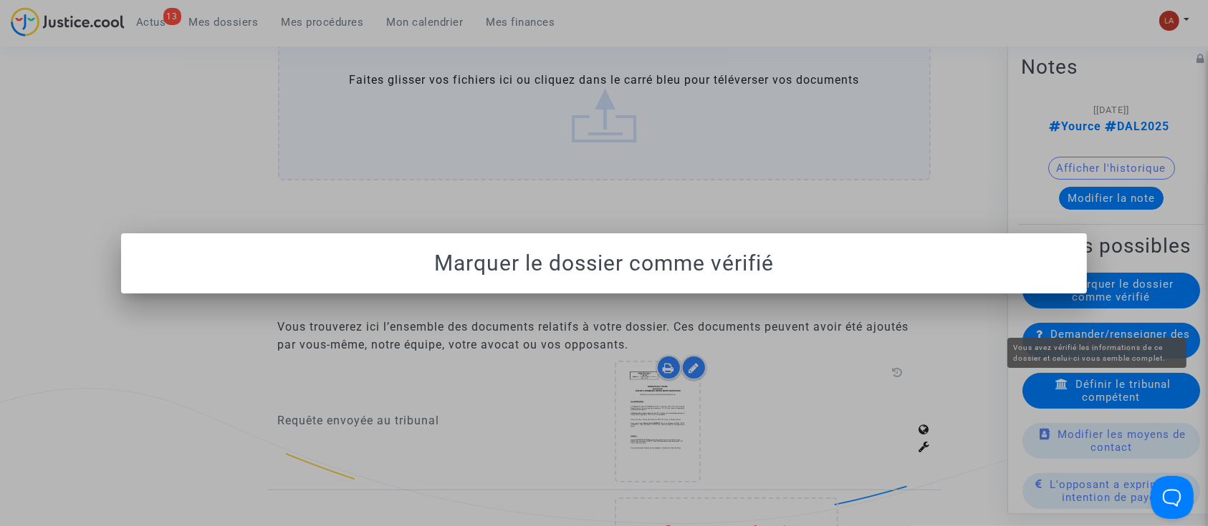
scroll to position [0, 0]
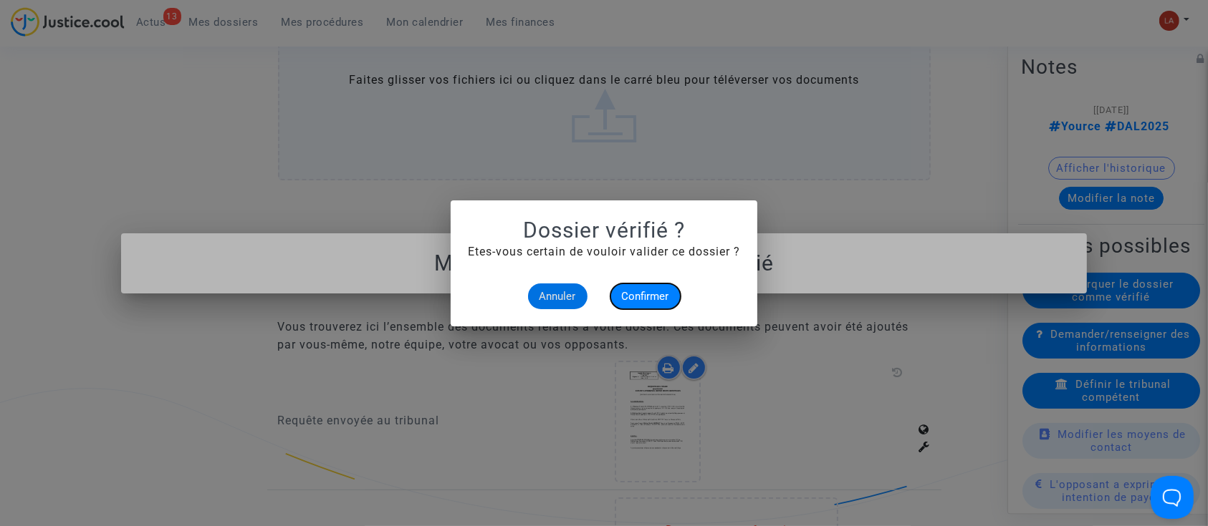
click at [664, 300] on span "Confirmer" at bounding box center [645, 296] width 47 height 13
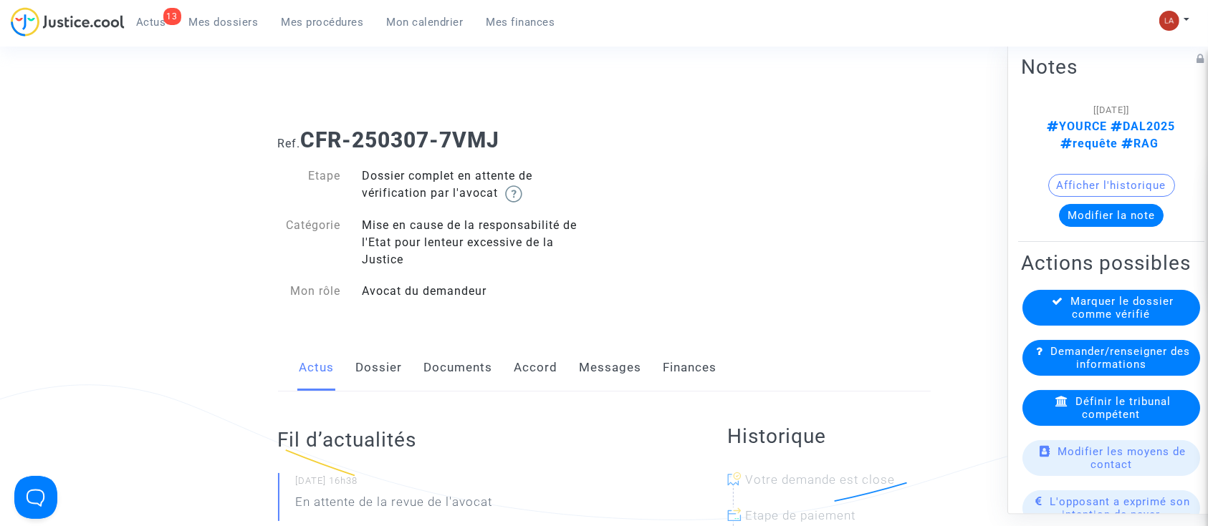
click at [453, 369] on link "Documents" at bounding box center [458, 368] width 69 height 47
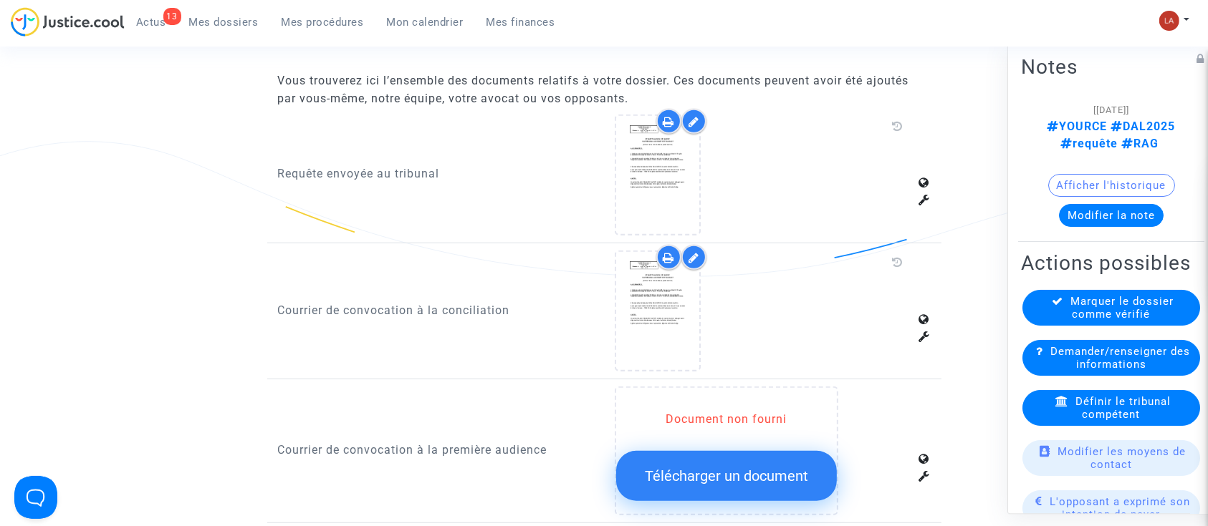
scroll to position [1050, 0]
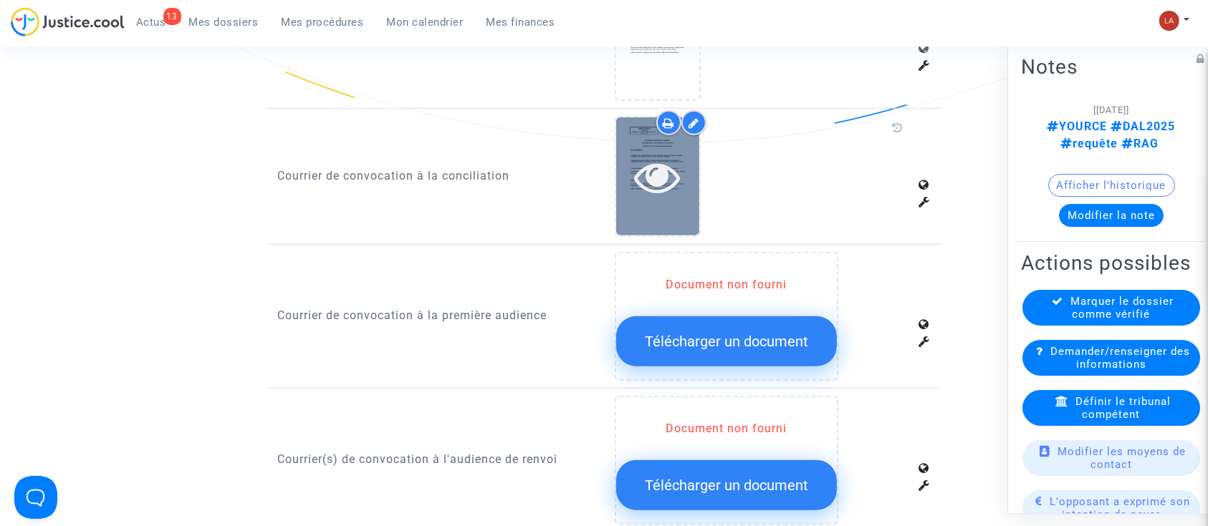
click at [648, 220] on div at bounding box center [657, 176] width 83 height 118
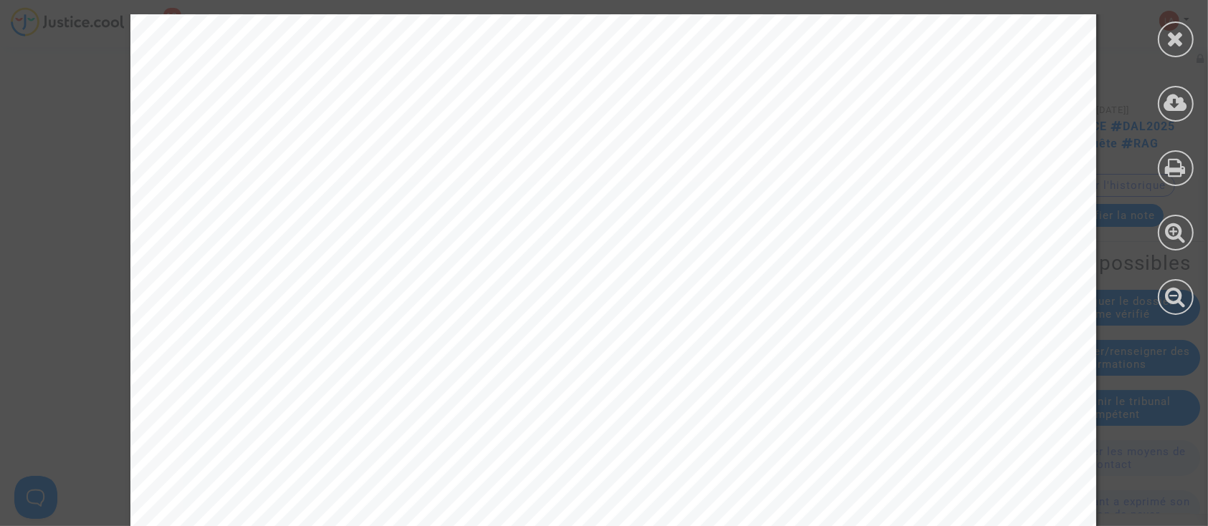
scroll to position [4997, 0]
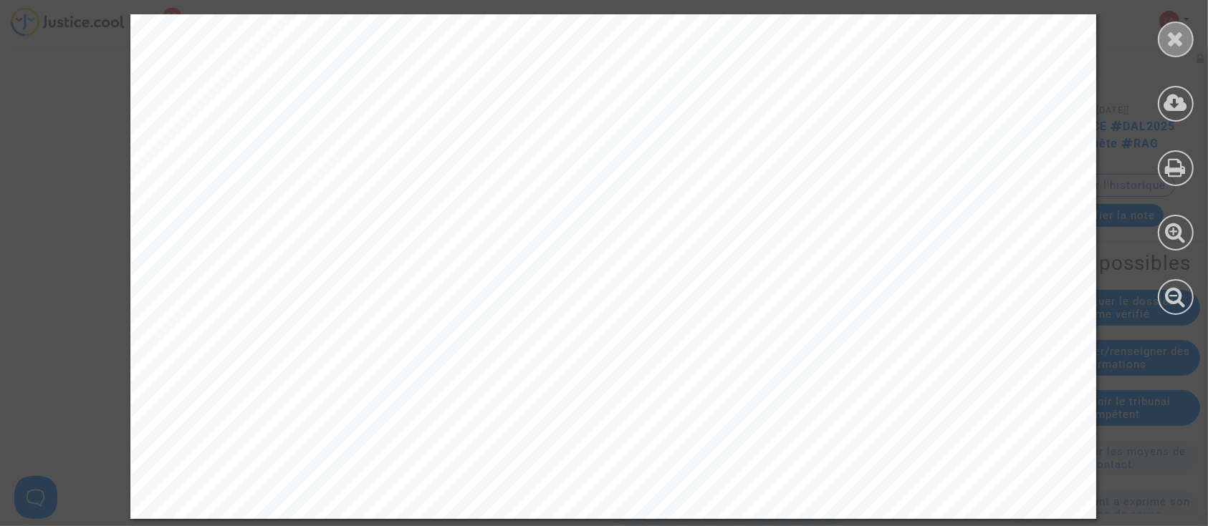
click at [1172, 28] on icon at bounding box center [1176, 38] width 18 height 21
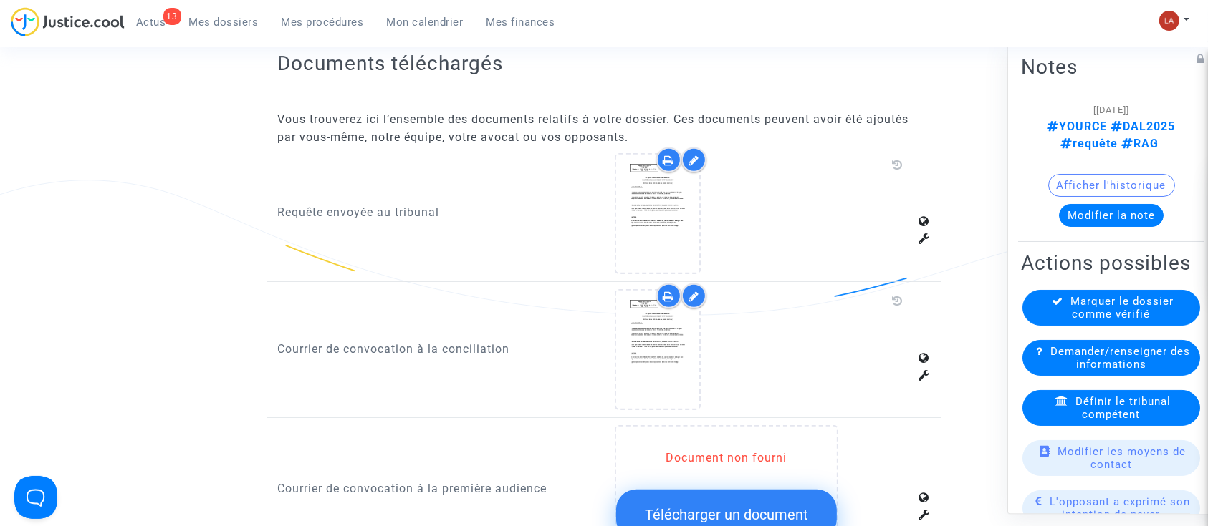
scroll to position [764, 0]
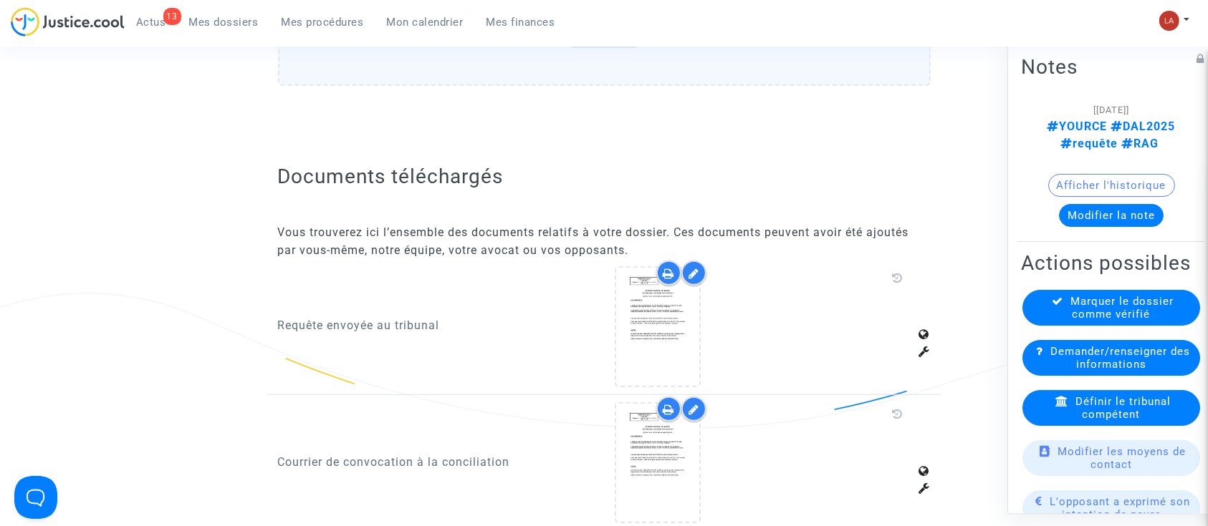
click at [698, 404] on icon at bounding box center [693, 409] width 11 height 11
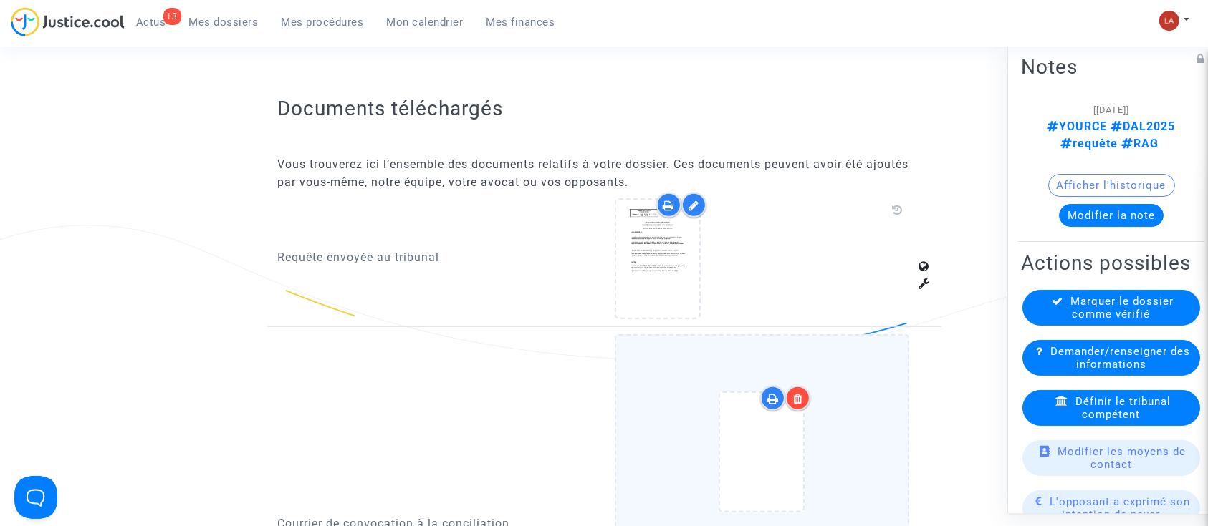
scroll to position [859, 0]
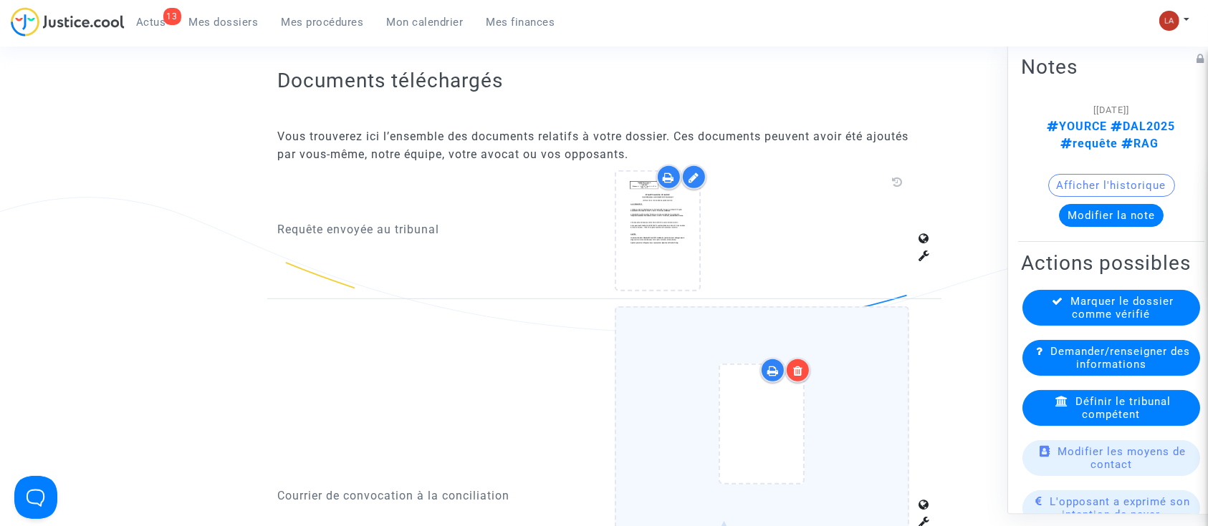
click at [797, 370] on icon at bounding box center [798, 370] width 10 height 11
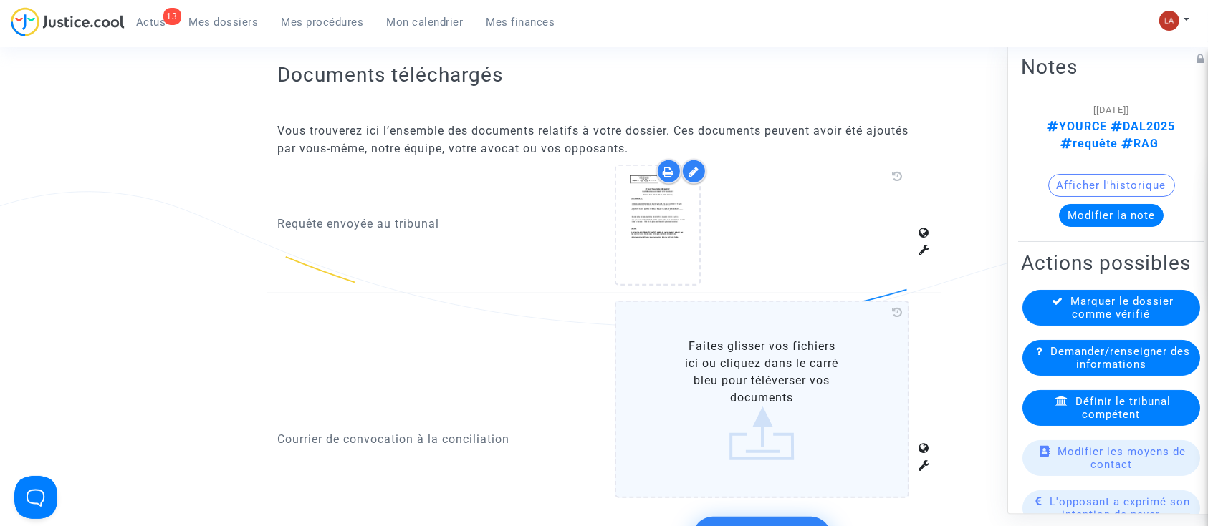
scroll to position [1050, 0]
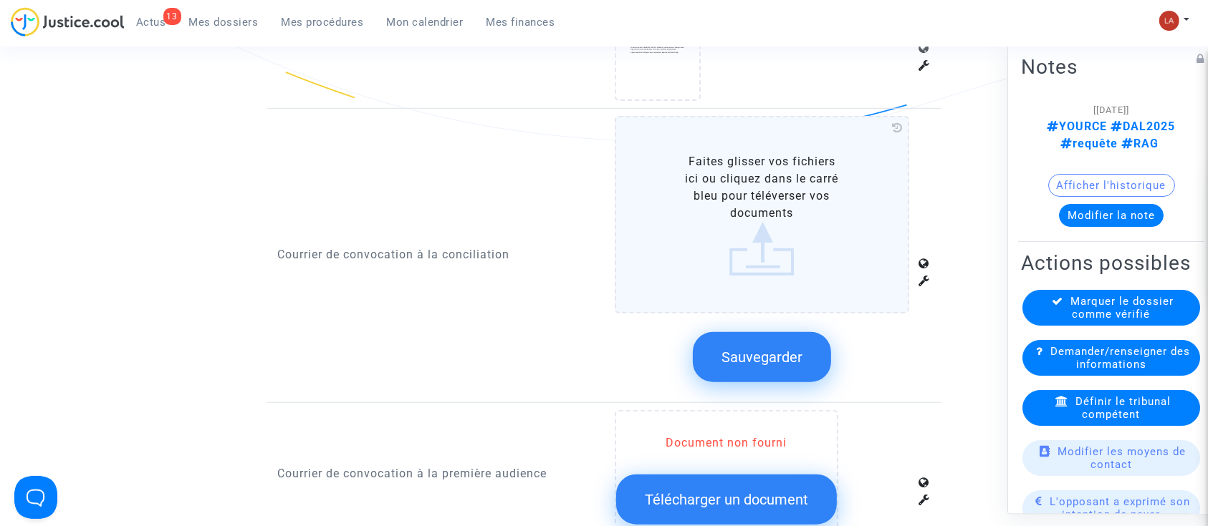
click at [774, 367] on button "Sauvegarder" at bounding box center [762, 357] width 138 height 50
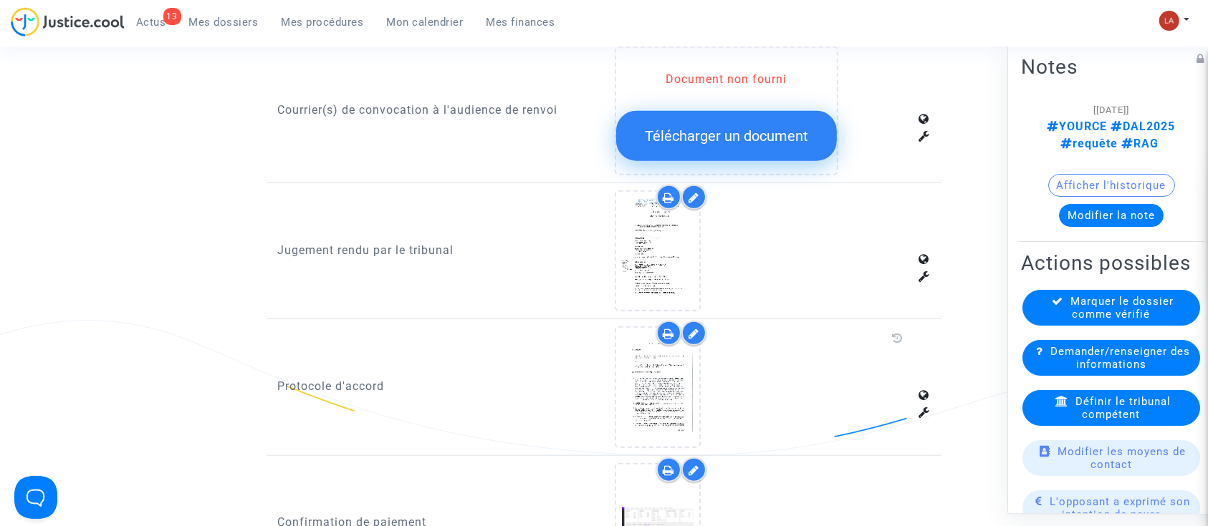
scroll to position [1432, 0]
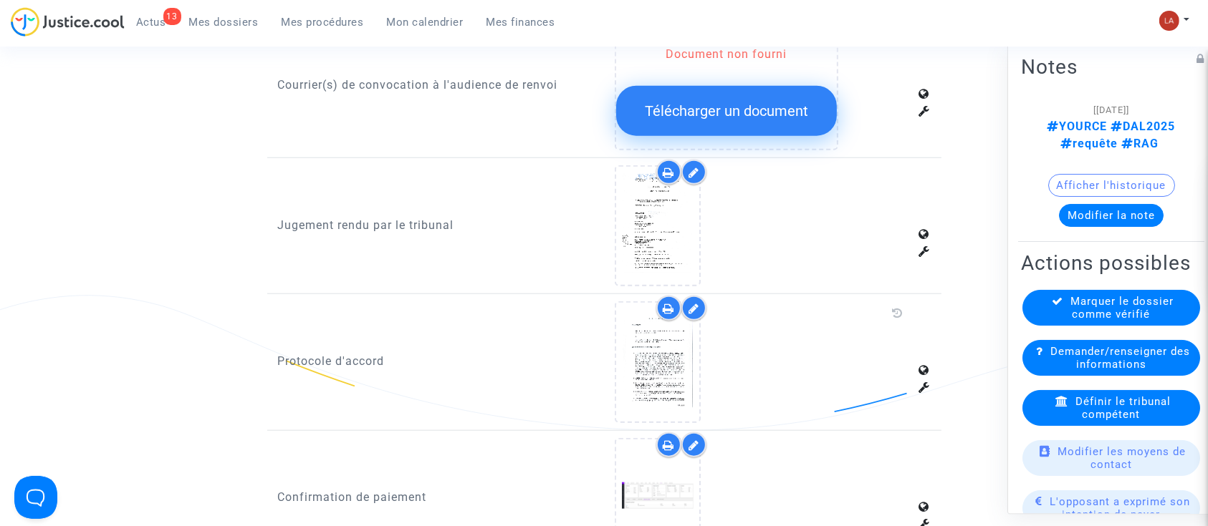
click at [1039, 326] on div "Marquer le dossier comme vérifié" at bounding box center [1111, 308] width 178 height 36
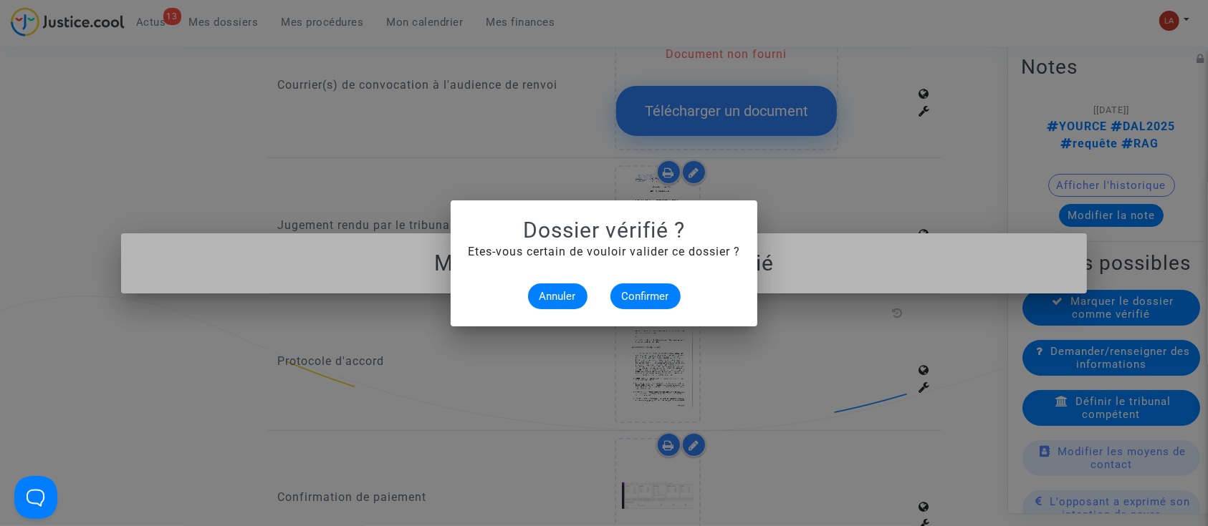
scroll to position [0, 0]
click at [630, 300] on span "Confirmer" at bounding box center [645, 296] width 47 height 13
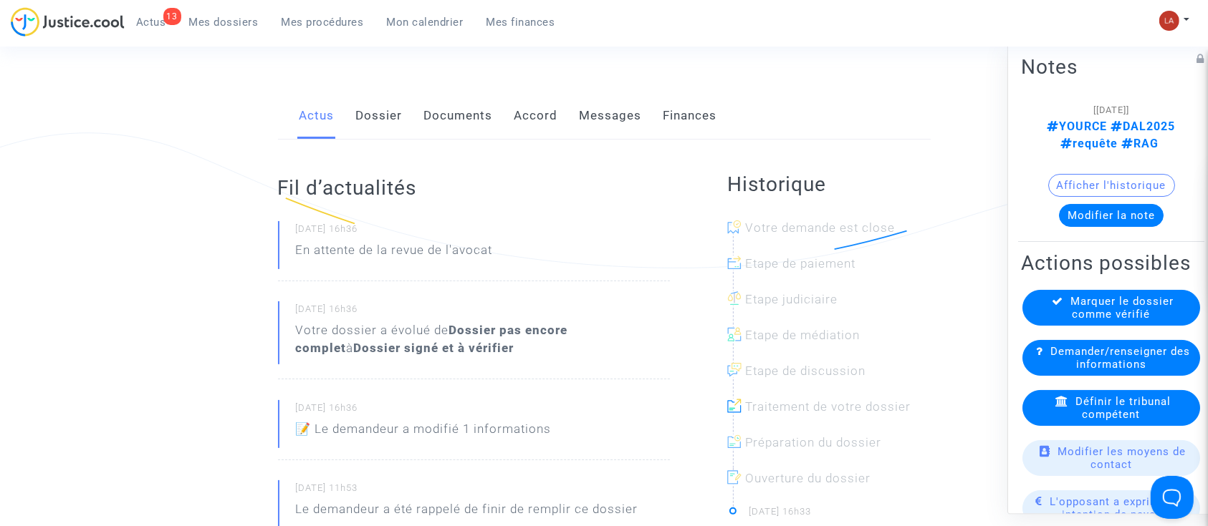
scroll to position [95, 0]
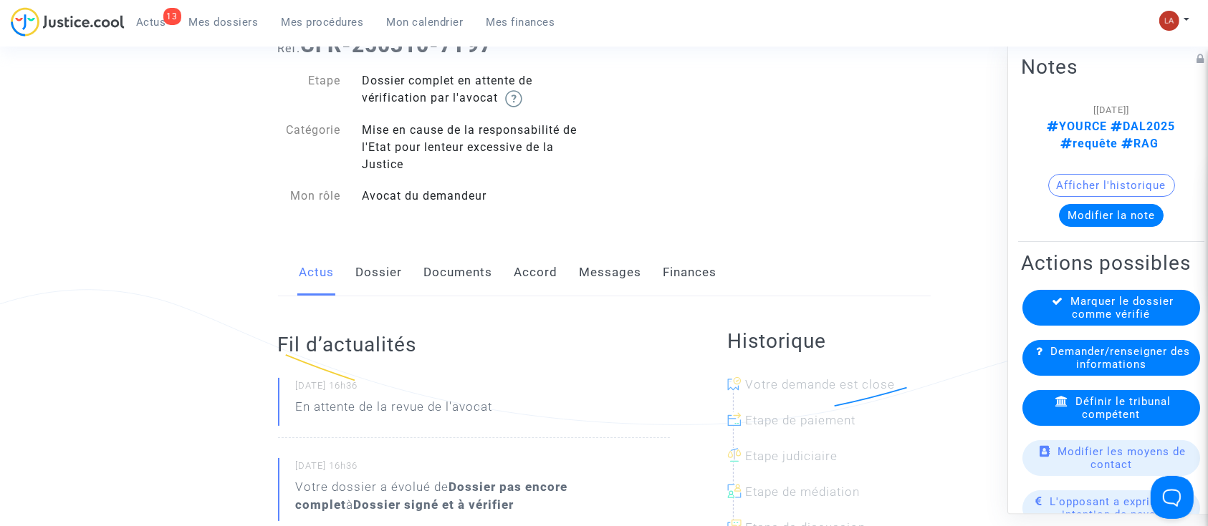
click at [381, 269] on link "Dossier" at bounding box center [379, 272] width 47 height 47
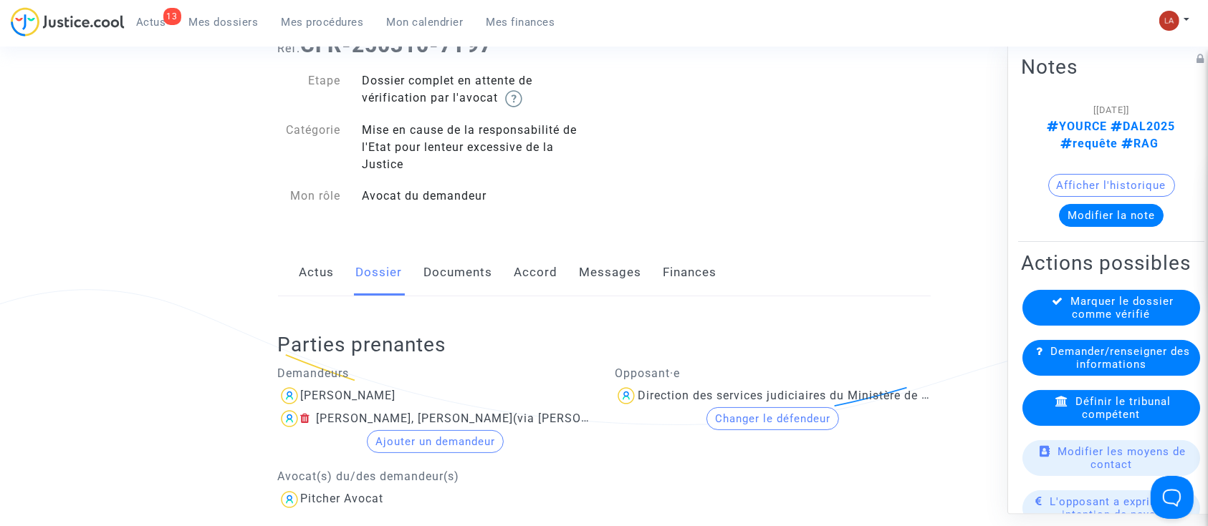
click at [475, 284] on link "Documents" at bounding box center [458, 272] width 69 height 47
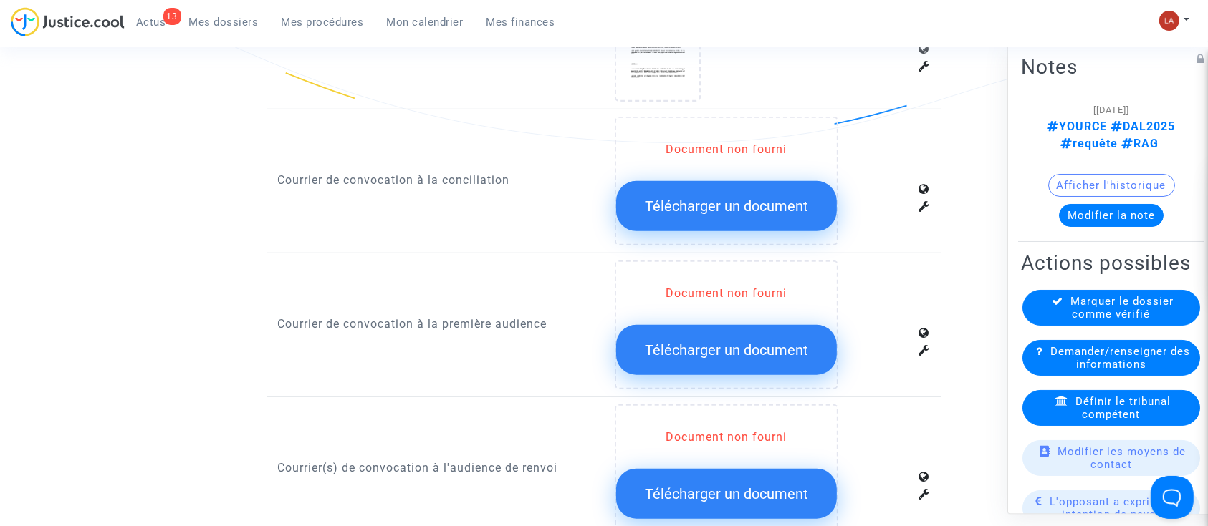
scroll to position [859, 0]
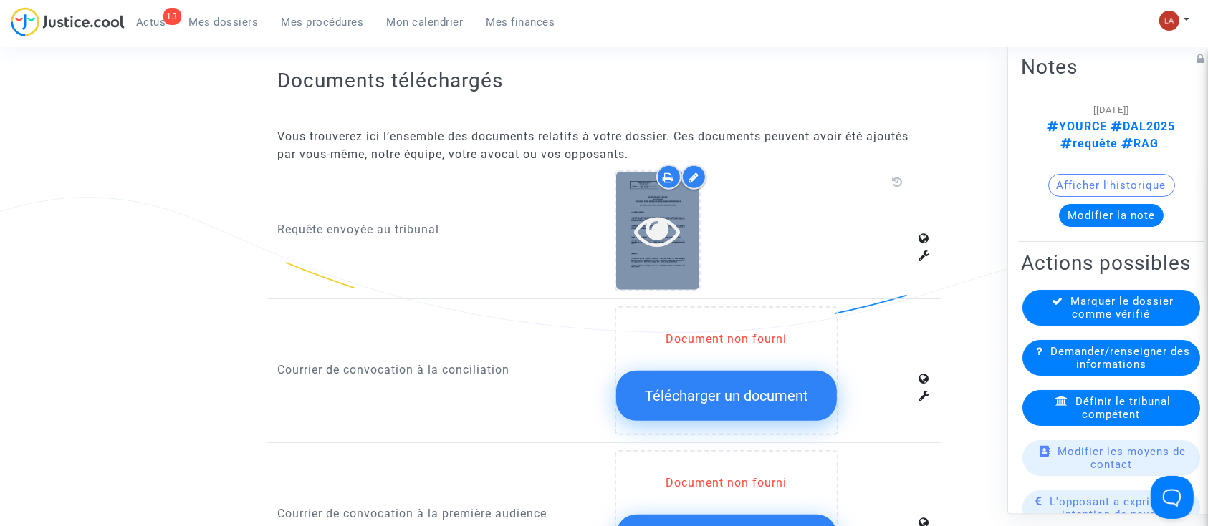
click at [676, 238] on icon at bounding box center [658, 231] width 47 height 46
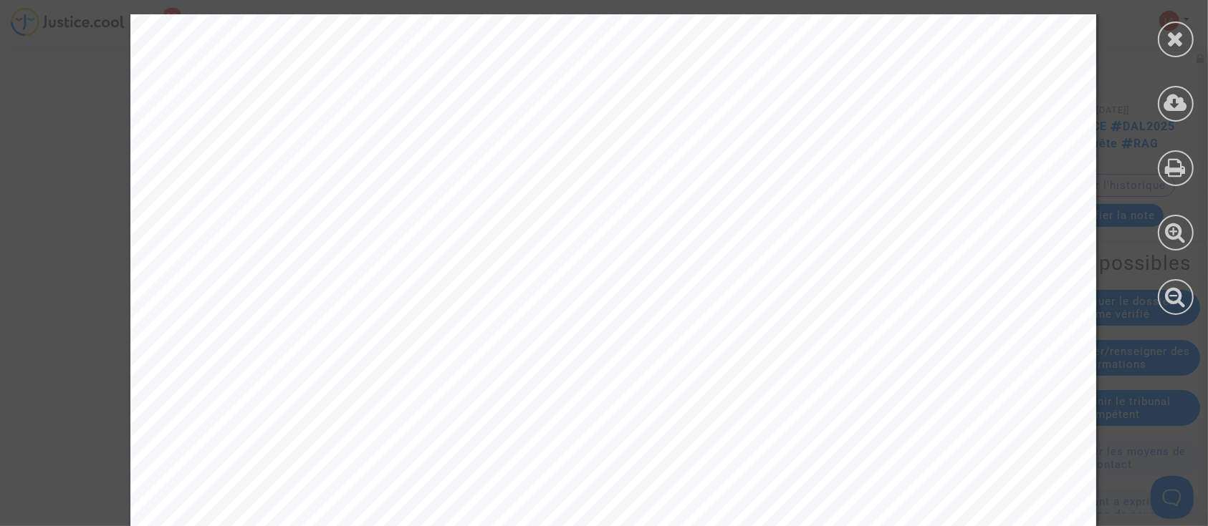
scroll to position [2196, 0]
click at [1187, 19] on div at bounding box center [1175, 164] width 64 height 329
click at [1184, 34] on icon at bounding box center [1176, 38] width 18 height 21
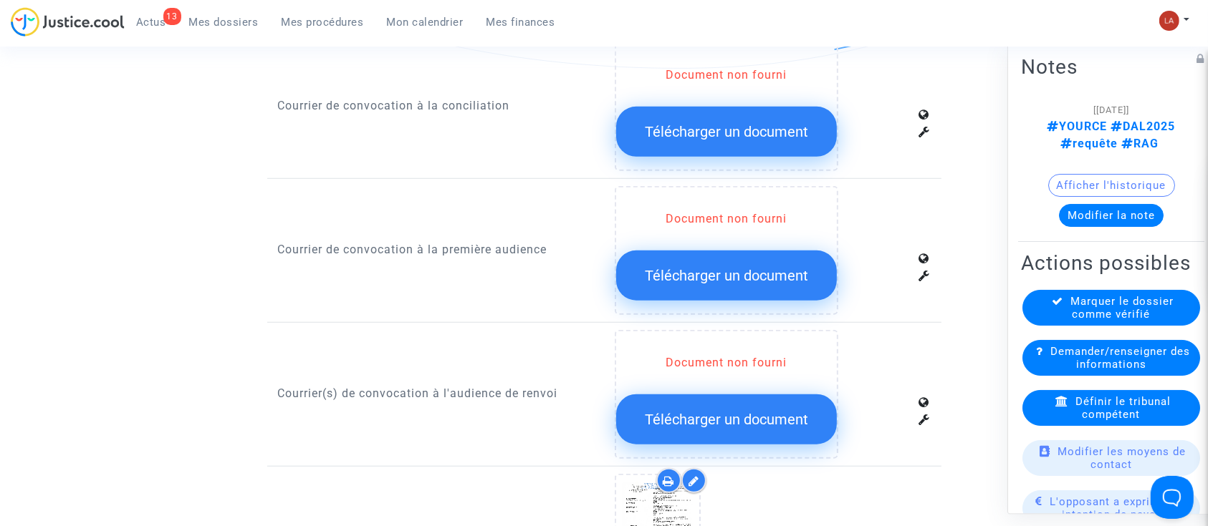
scroll to position [1241, 0]
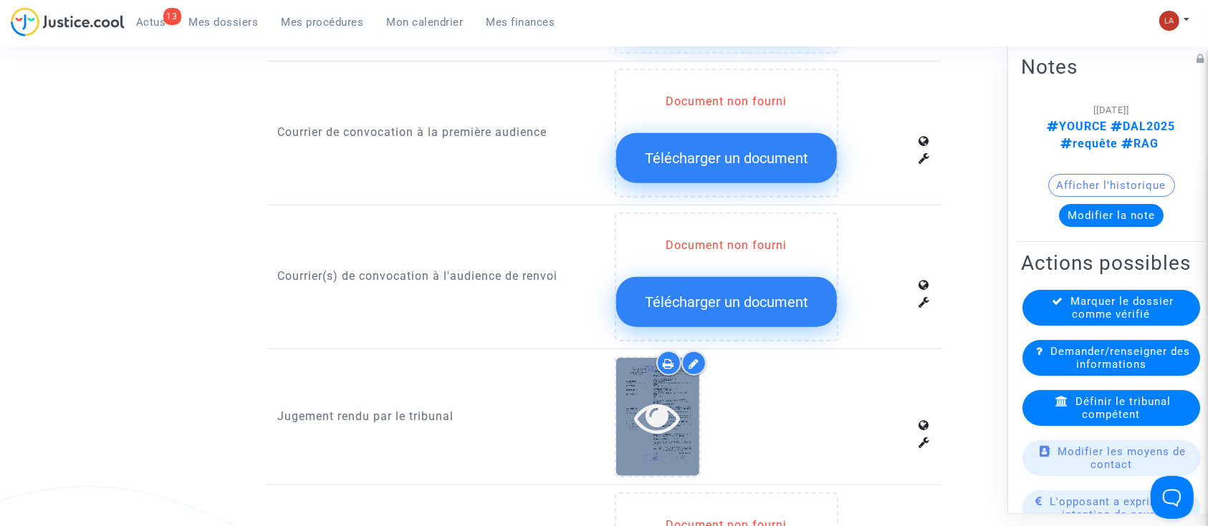
click at [643, 415] on icon at bounding box center [658, 418] width 47 height 46
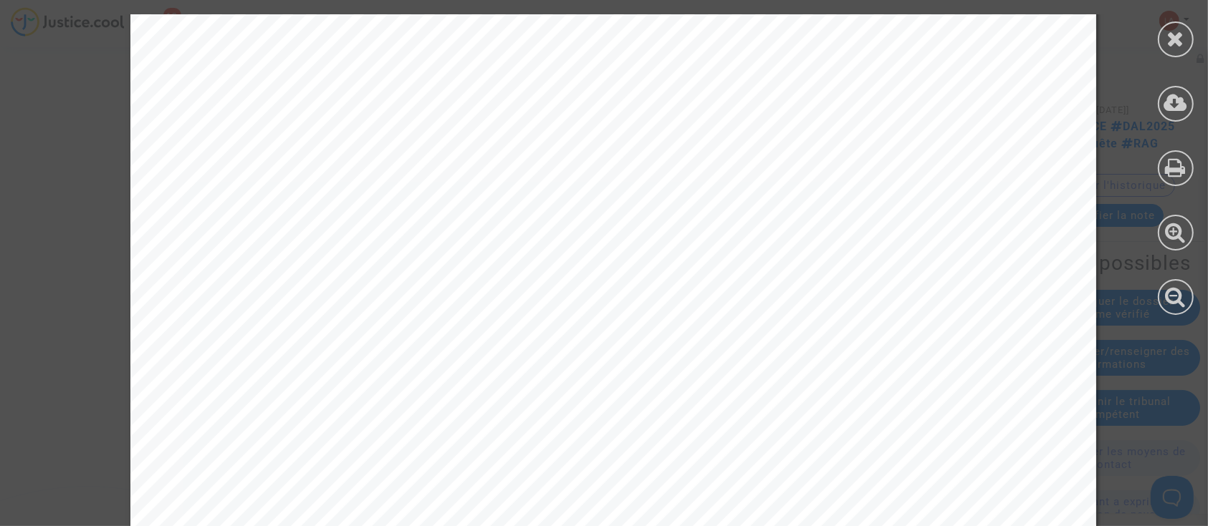
scroll to position [477, 0]
click at [1170, 32] on icon at bounding box center [1176, 38] width 18 height 21
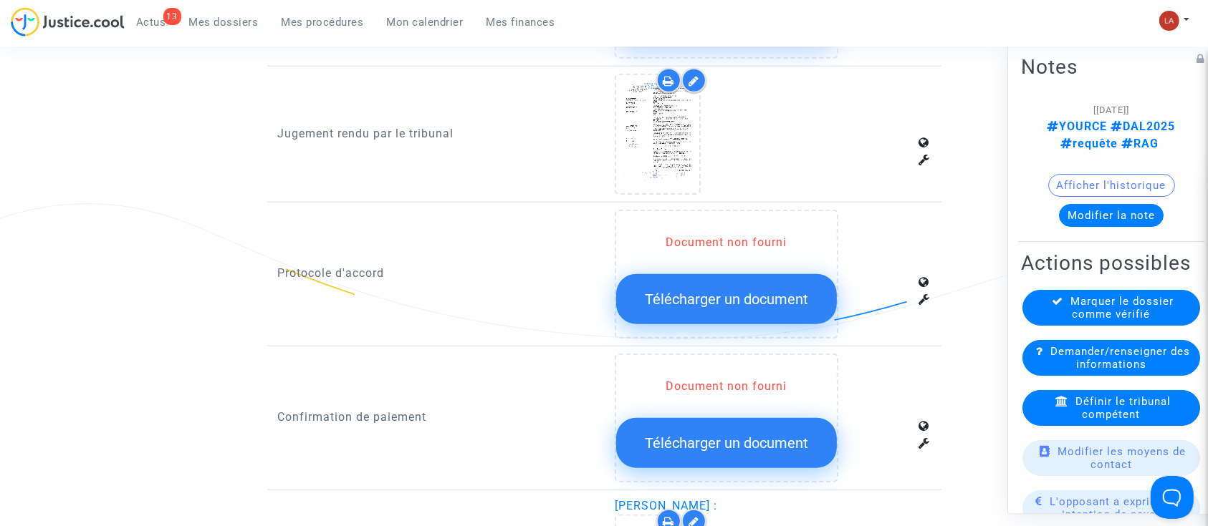
scroll to position [1623, 0]
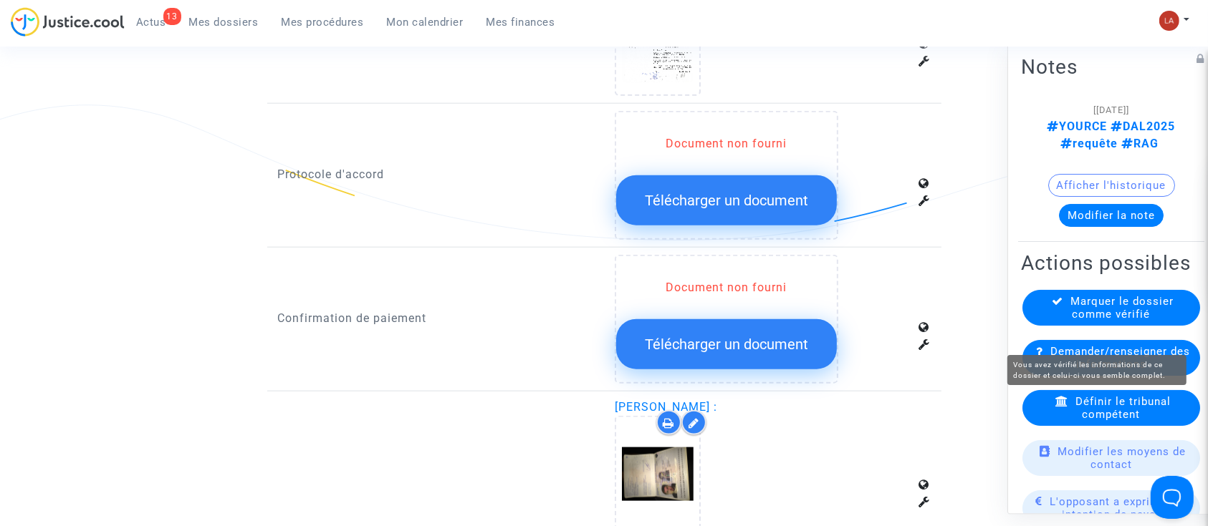
click at [1088, 321] on span "Marquer le dossier comme vérifié" at bounding box center [1122, 308] width 103 height 26
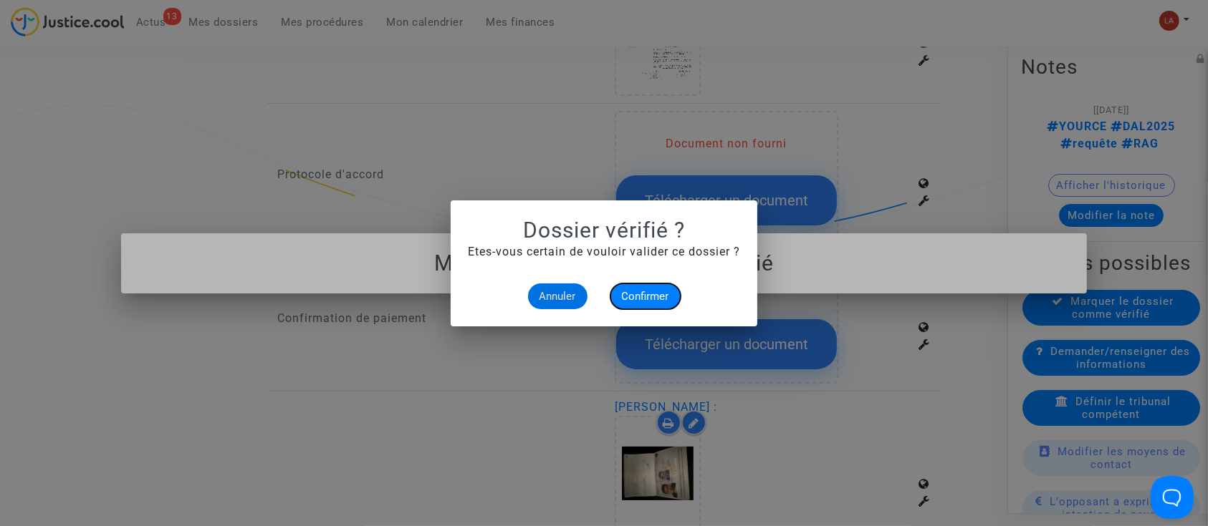
click at [664, 304] on button "Confirmer" at bounding box center [645, 297] width 70 height 26
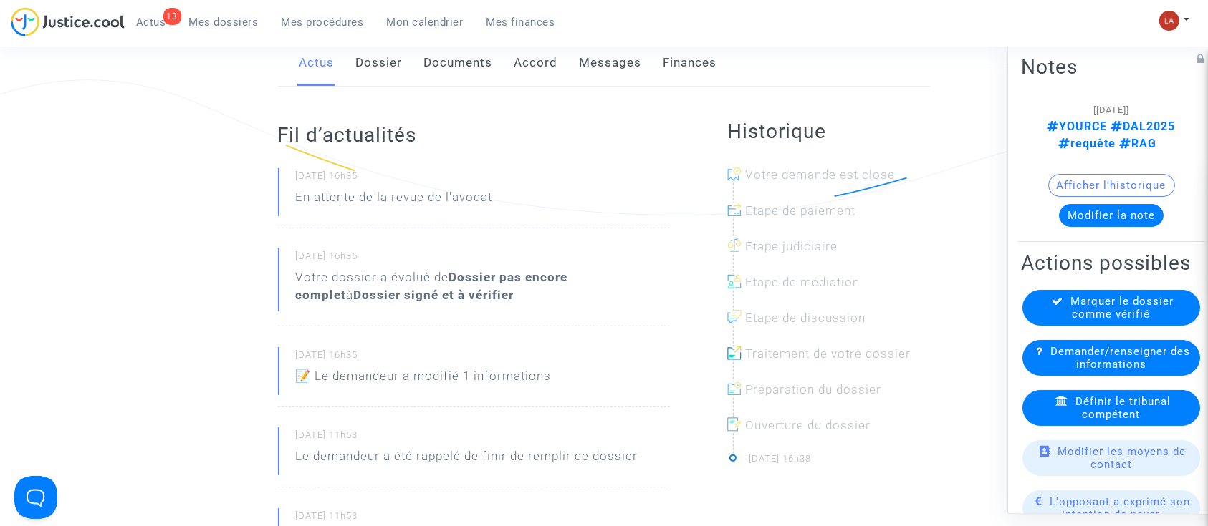
scroll to position [191, 0]
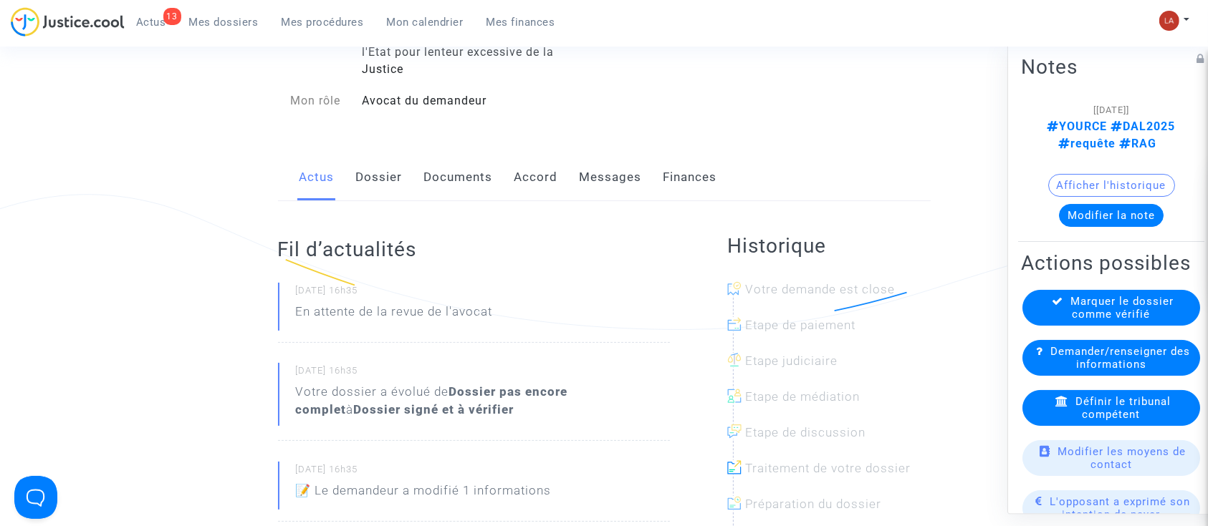
click at [491, 160] on link "Documents" at bounding box center [458, 177] width 69 height 47
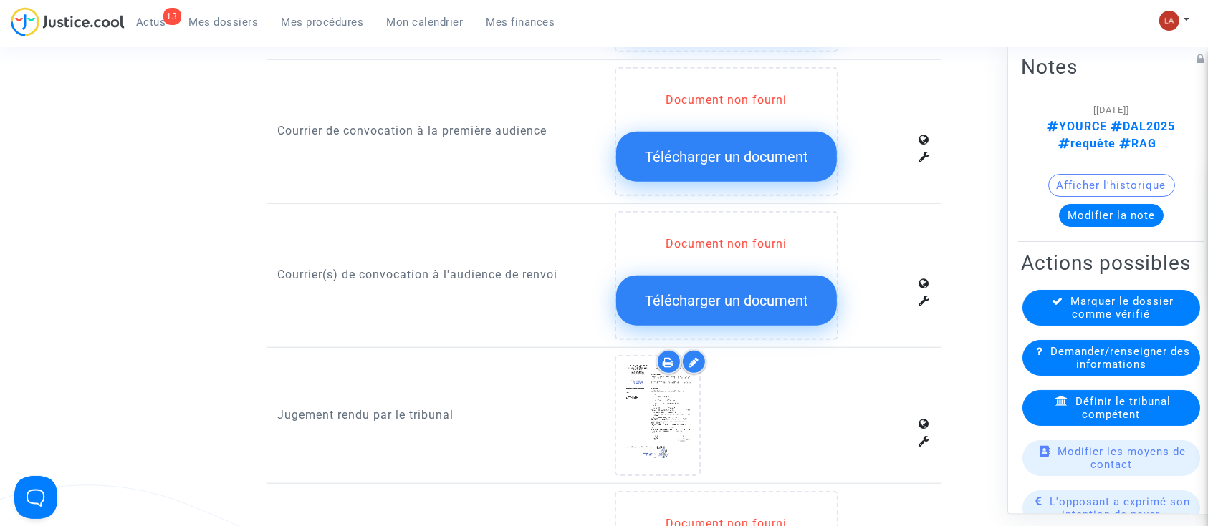
scroll to position [1241, 0]
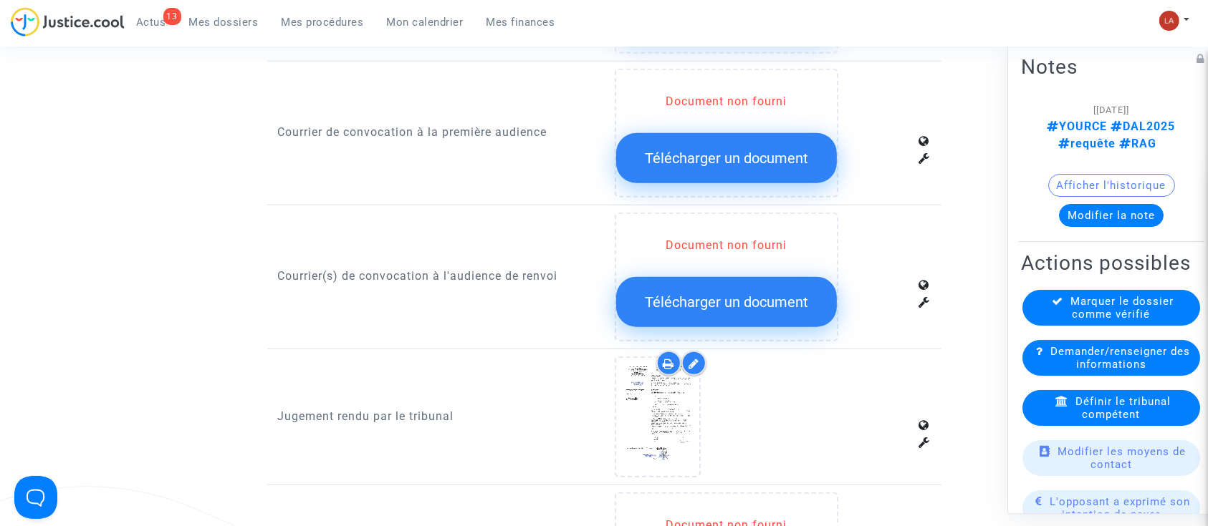
click at [1054, 319] on div "Marquer le dossier comme vérifié" at bounding box center [1111, 308] width 178 height 36
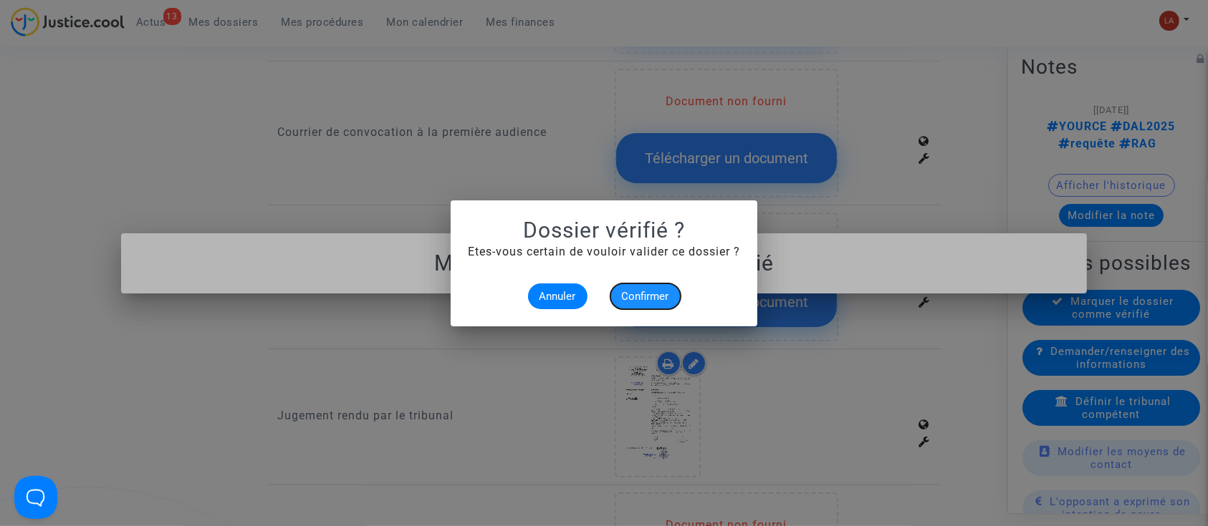
click at [640, 291] on span "Confirmer" at bounding box center [645, 296] width 47 height 13
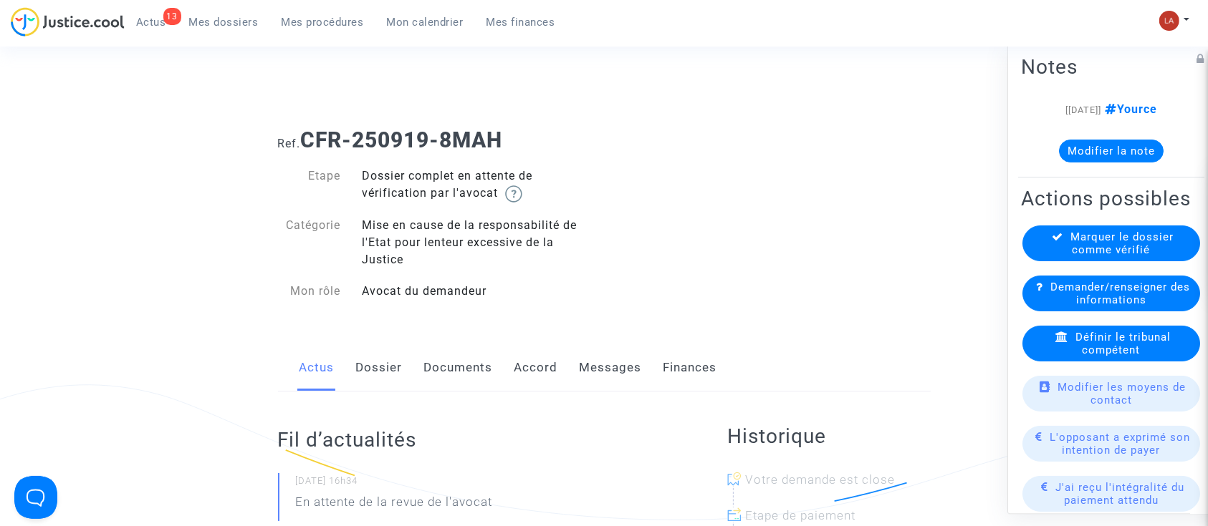
click at [459, 357] on link "Documents" at bounding box center [458, 368] width 69 height 47
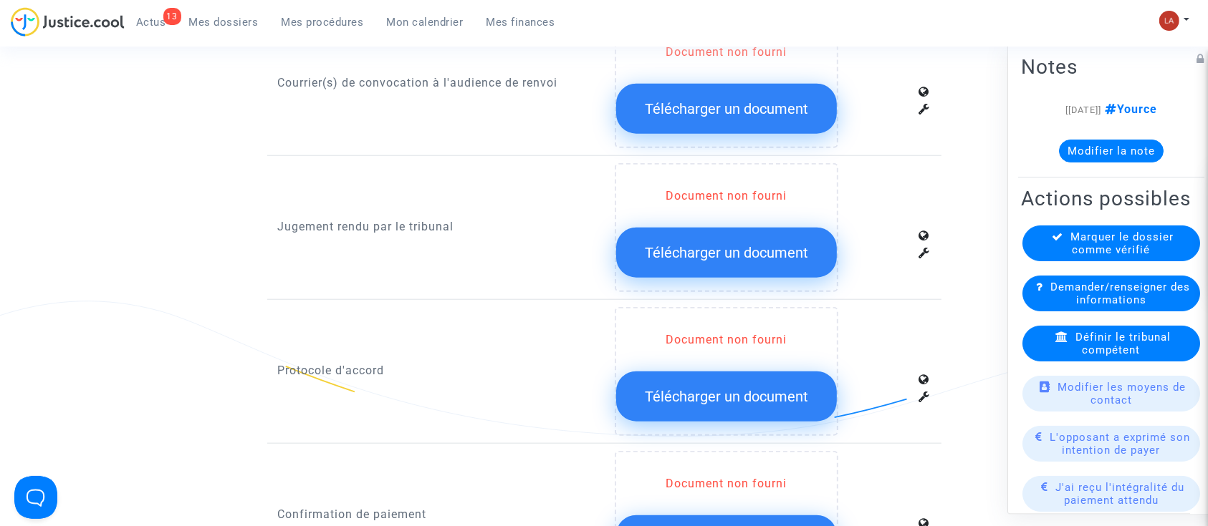
scroll to position [1528, 0]
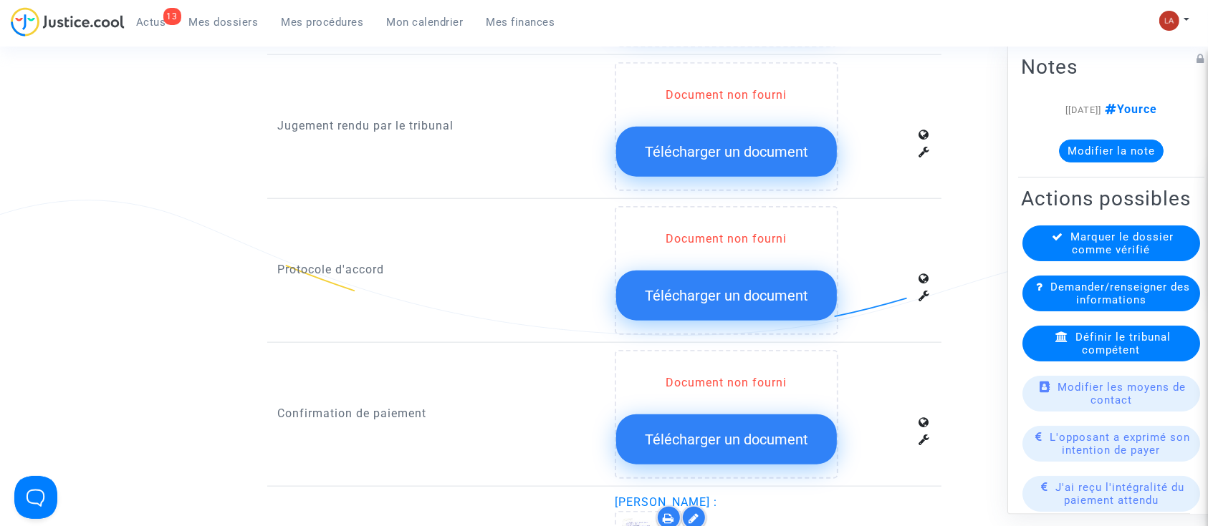
click at [1135, 312] on div "Demander/renseigner des informations" at bounding box center [1111, 294] width 178 height 36
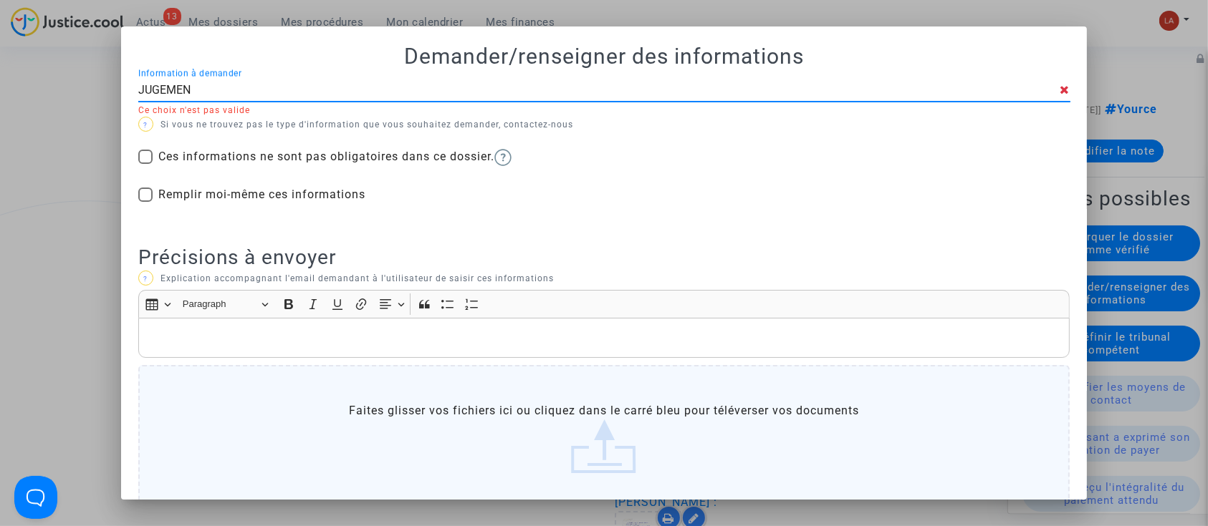
type input "JUGEMENT"
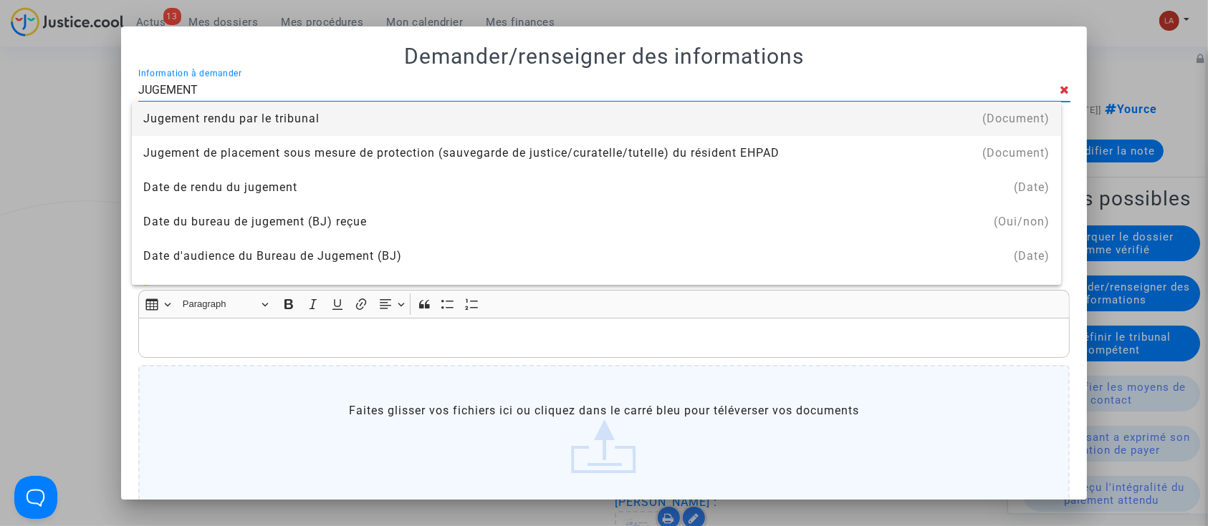
drag, startPoint x: 572, startPoint y: 115, endPoint x: 535, endPoint y: 173, distance: 68.6
click at [572, 115] on div "Jugement rendu par le tribunal" at bounding box center [596, 119] width 906 height 34
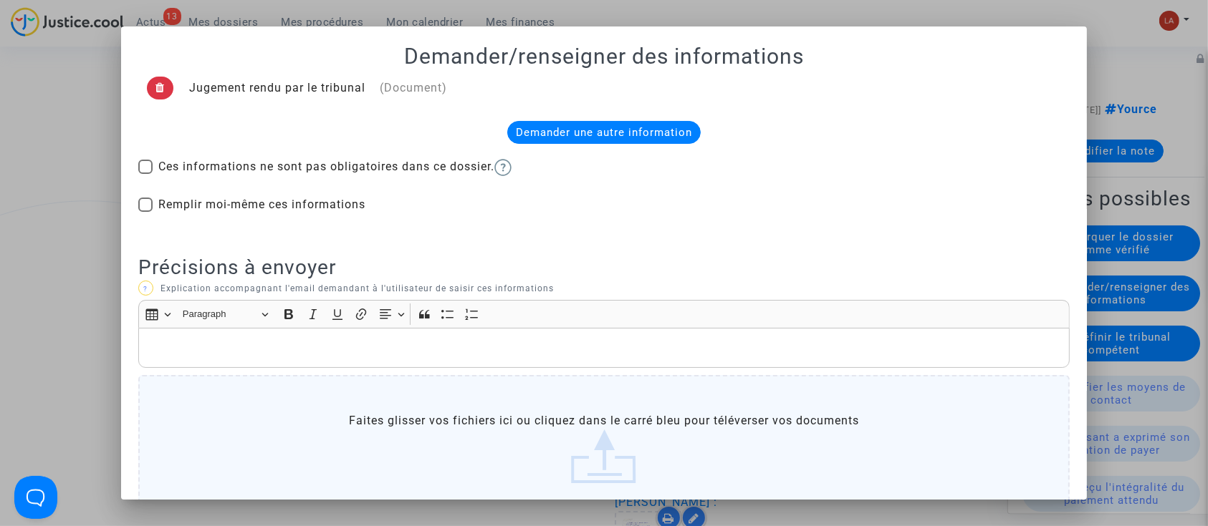
click at [439, 347] on p "Rich Text Editor, main" at bounding box center [603, 349] width 917 height 18
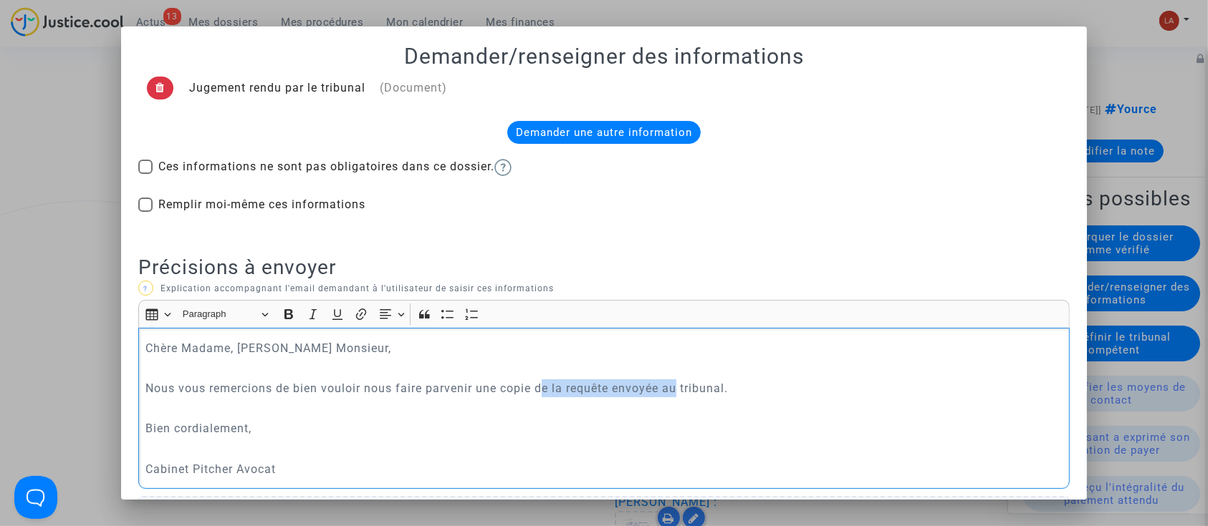
drag, startPoint x: 534, startPoint y: 382, endPoint x: 673, endPoint y: 380, distance: 139.0
click at [673, 380] on p "Nous vous remercions de bien vouloir nous faire parvenir une copie de la requêt…" at bounding box center [603, 389] width 917 height 18
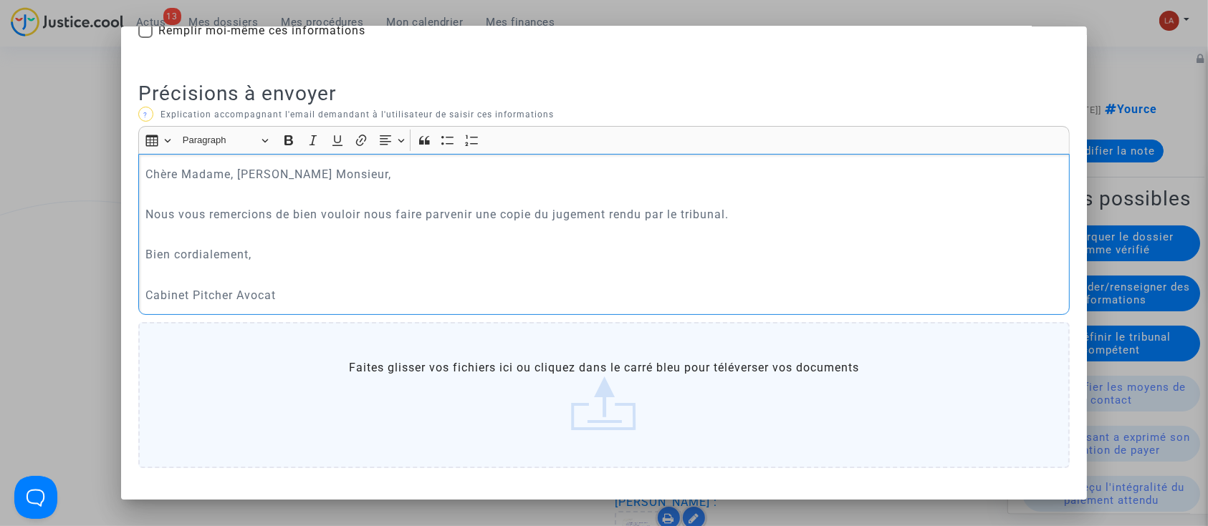
scroll to position [228, 0]
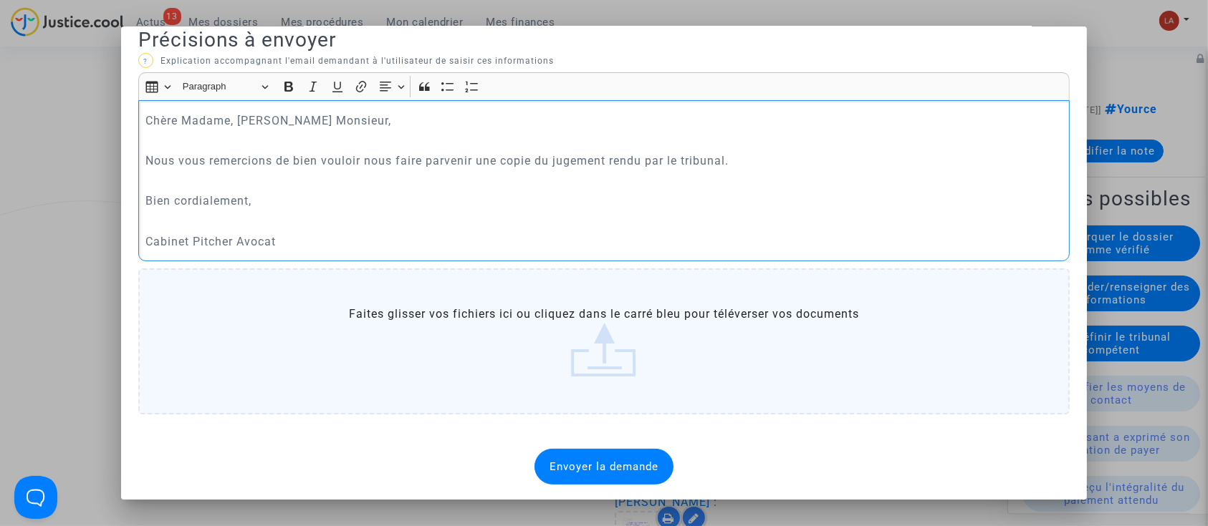
click at [564, 457] on div "Envoyer la demande" at bounding box center [603, 467] width 139 height 36
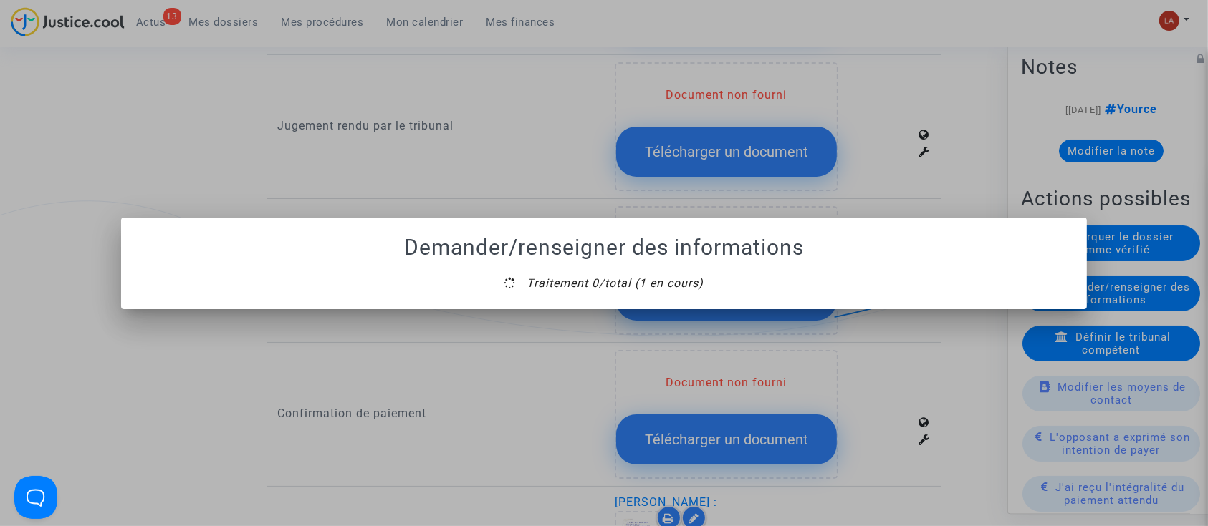
scroll to position [0, 0]
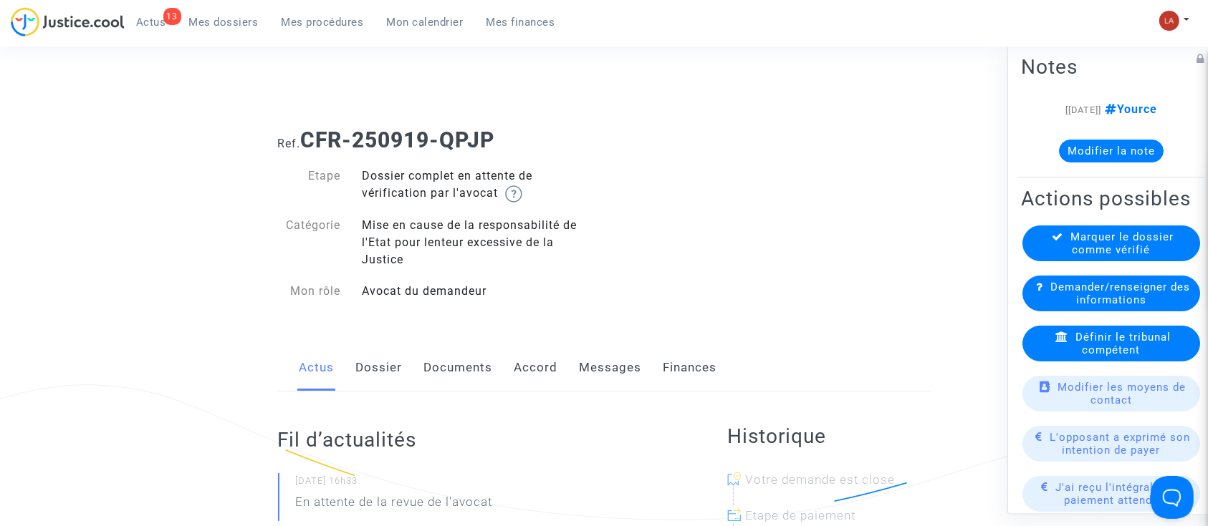
click at [466, 377] on link "Documents" at bounding box center [458, 368] width 69 height 47
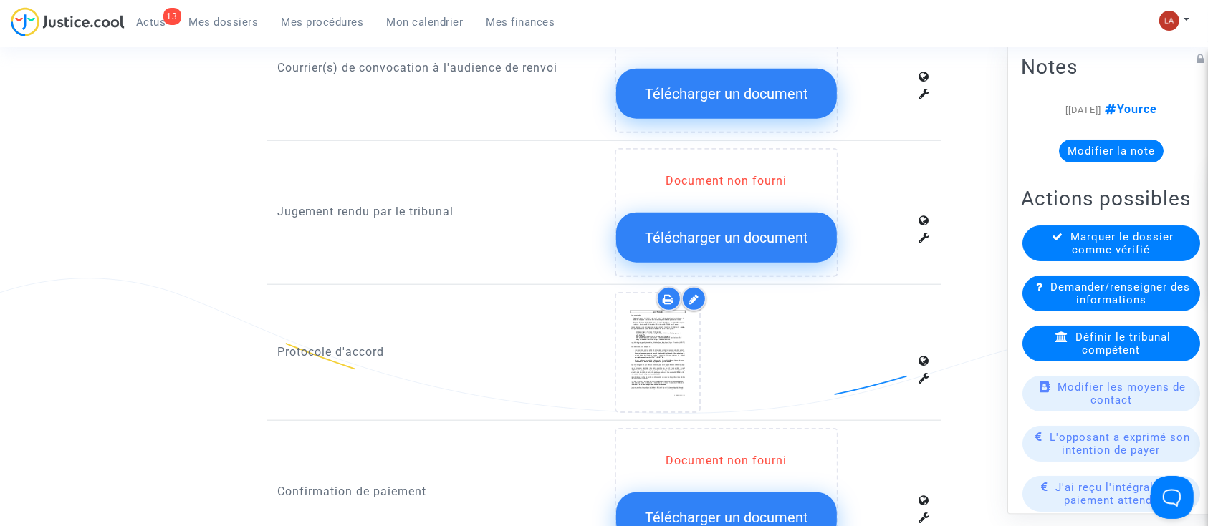
scroll to position [1528, 0]
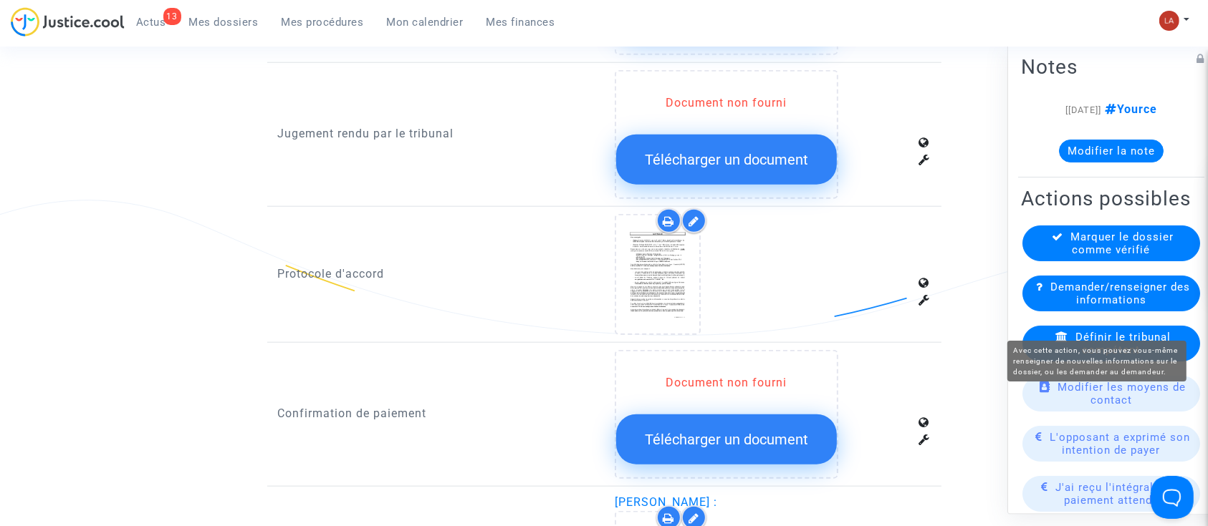
click at [1075, 307] on span "Demander/renseigner des informations" at bounding box center [1120, 294] width 140 height 26
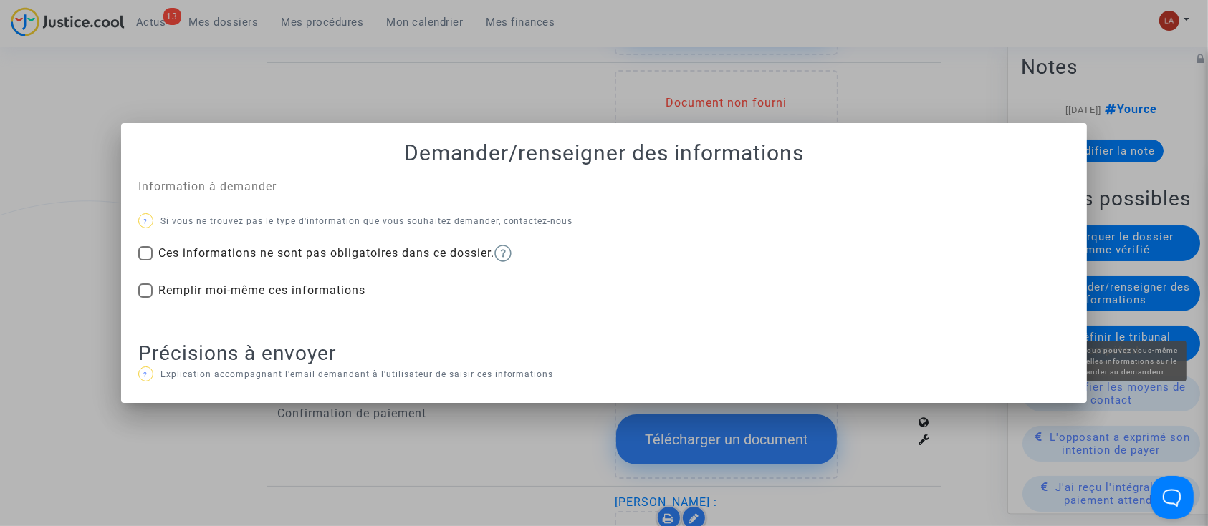
scroll to position [0, 0]
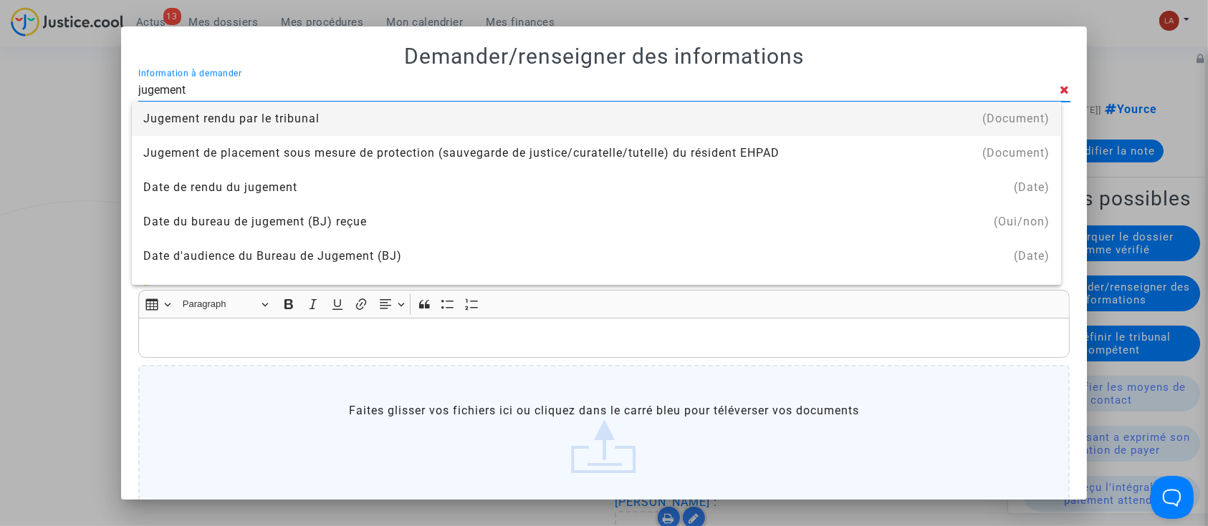
type input "jugement"
drag, startPoint x: 321, startPoint y: 117, endPoint x: 363, endPoint y: 200, distance: 93.2
click at [322, 114] on div "Jugement rendu par le tribunal" at bounding box center [596, 119] width 906 height 34
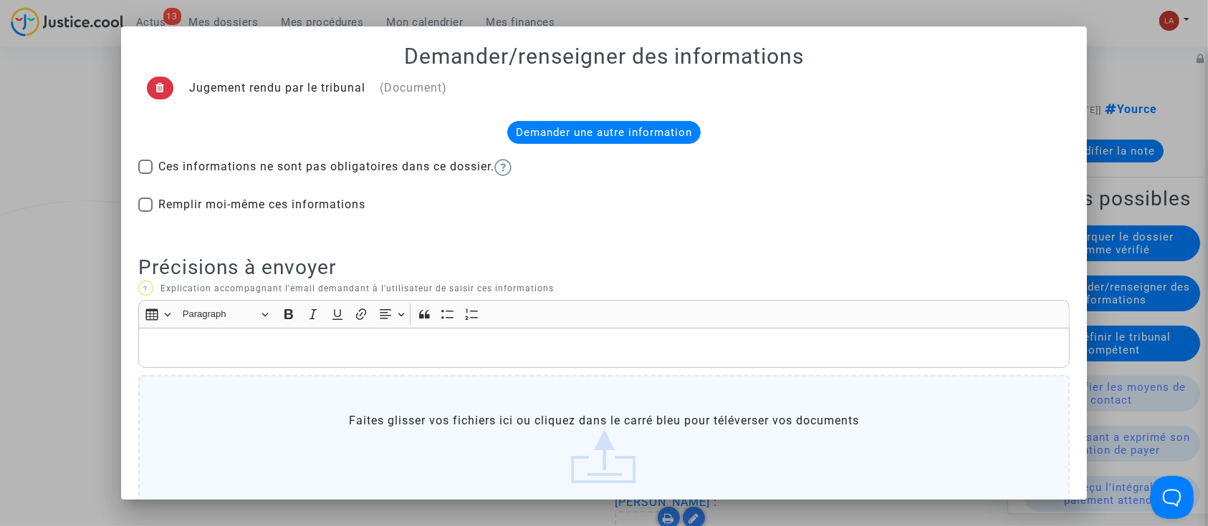
click at [403, 347] on p "Rich Text Editor, main" at bounding box center [603, 349] width 917 height 18
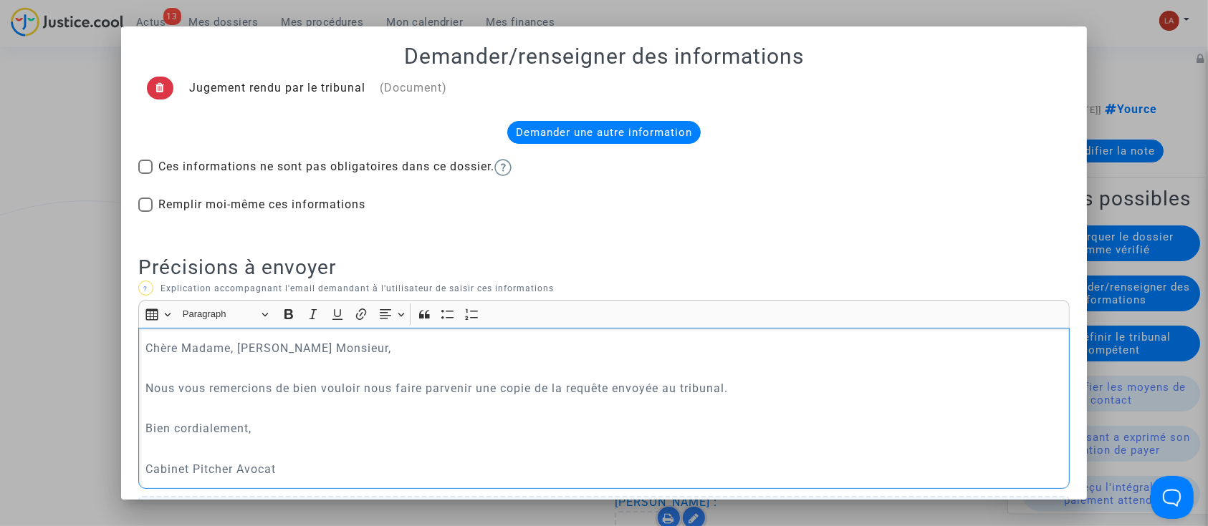
drag, startPoint x: 540, startPoint y: 385, endPoint x: 676, endPoint y: 387, distance: 136.1
click at [676, 387] on p "Nous vous remercions de bien vouloir nous faire parvenir une copie de la requêt…" at bounding box center [603, 389] width 917 height 18
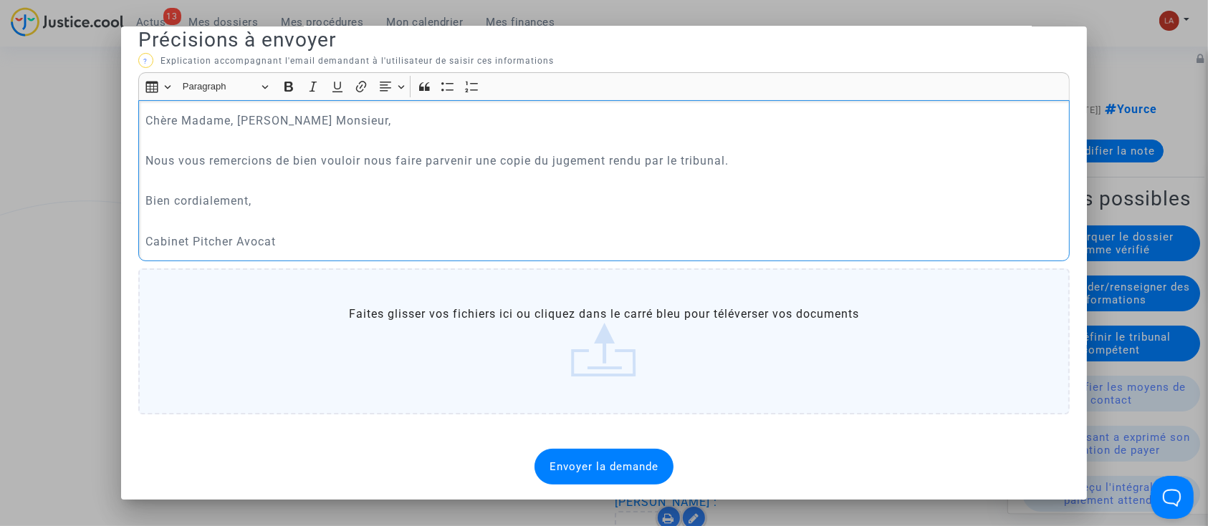
click at [589, 461] on span "Envoyer la demande" at bounding box center [603, 467] width 109 height 13
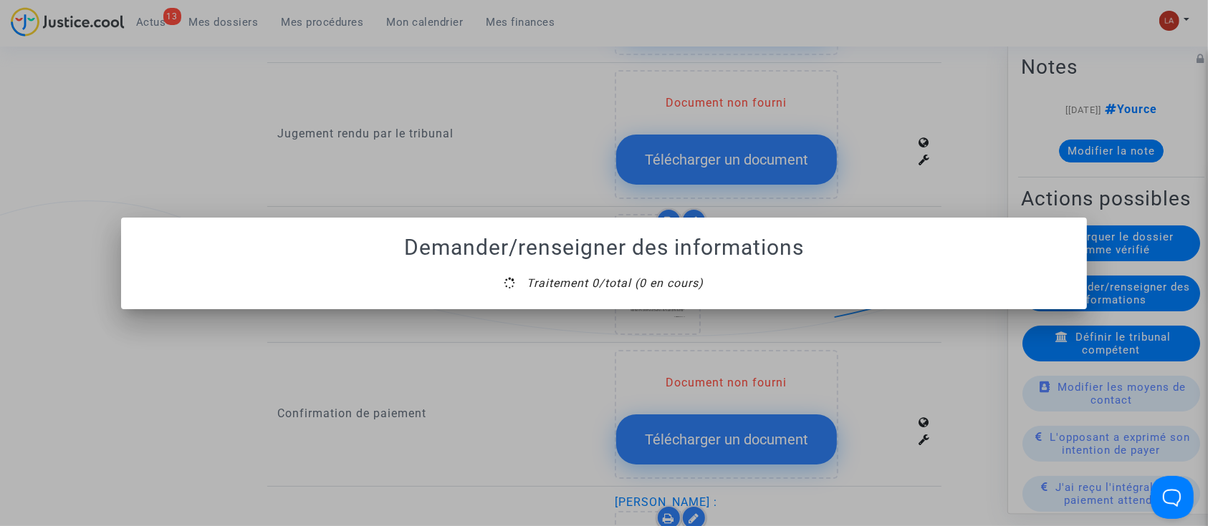
scroll to position [0, 0]
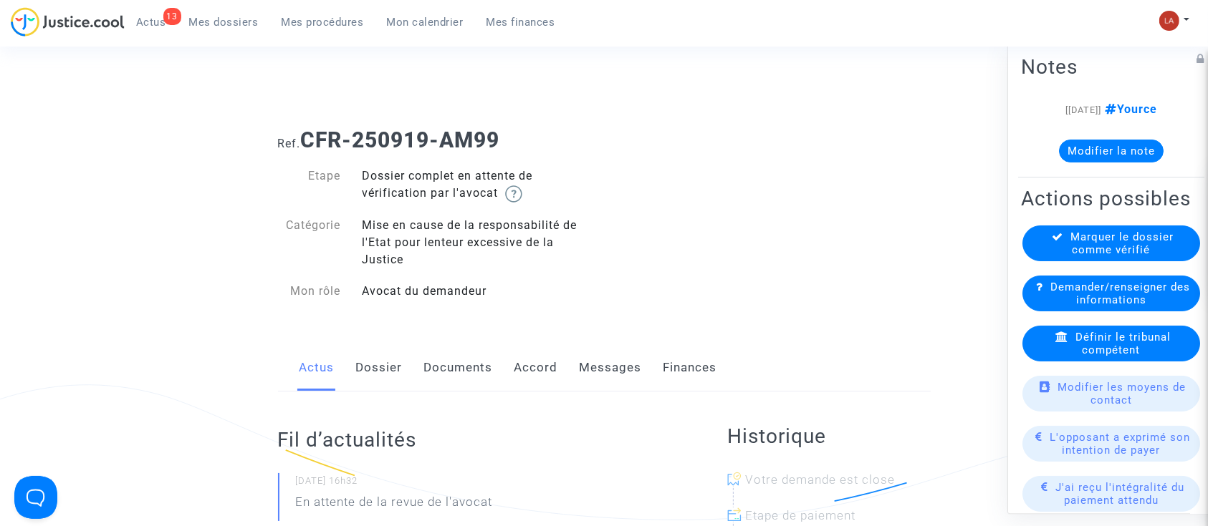
click at [418, 362] on div "Actus Dossier Documents Accord Messages Finances" at bounding box center [604, 369] width 652 height 48
drag, startPoint x: 435, startPoint y: 360, endPoint x: 462, endPoint y: 343, distance: 31.8
click at [435, 358] on link "Documents" at bounding box center [458, 368] width 69 height 47
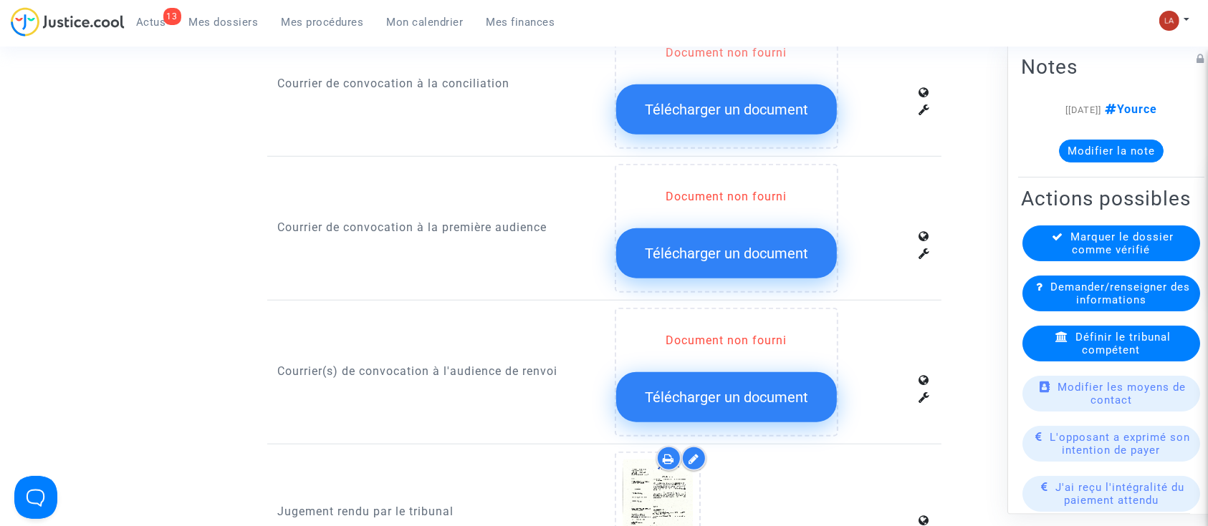
scroll to position [1241, 0]
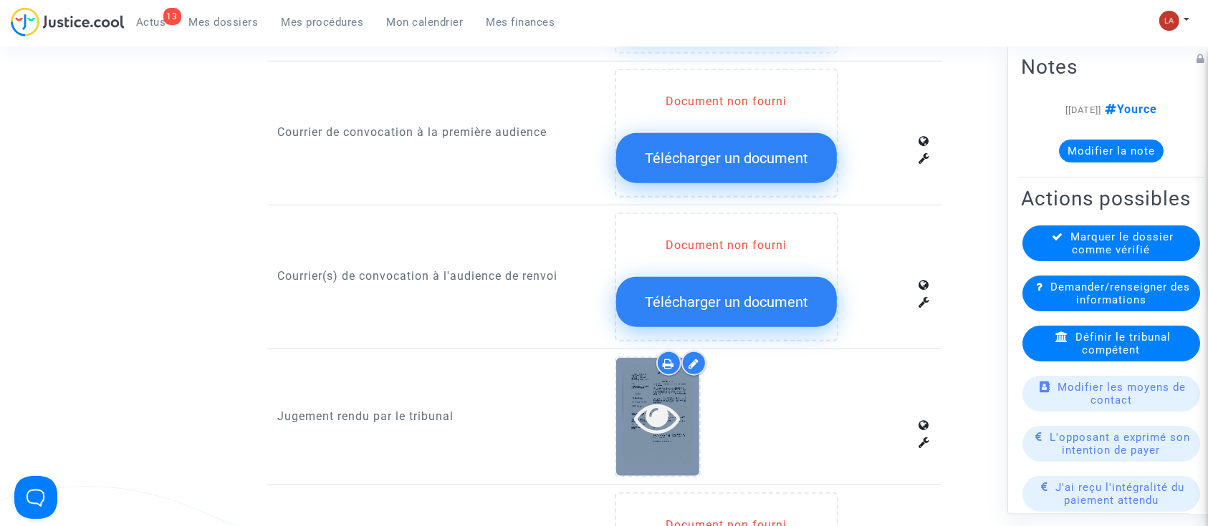
click at [672, 445] on div at bounding box center [657, 417] width 83 height 118
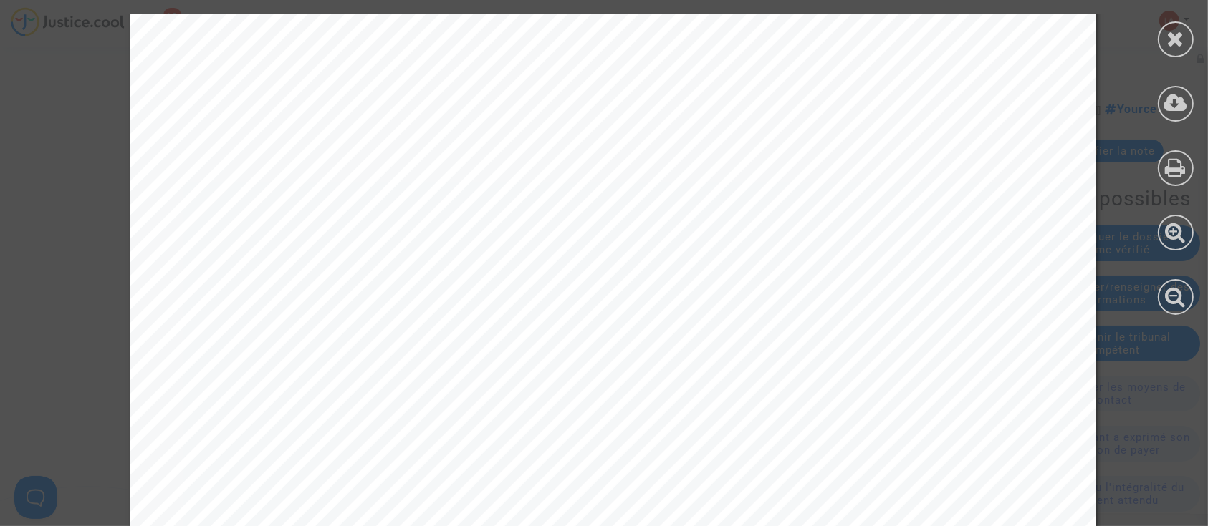
scroll to position [573, 0]
click at [1186, 48] on div at bounding box center [1175, 39] width 36 height 36
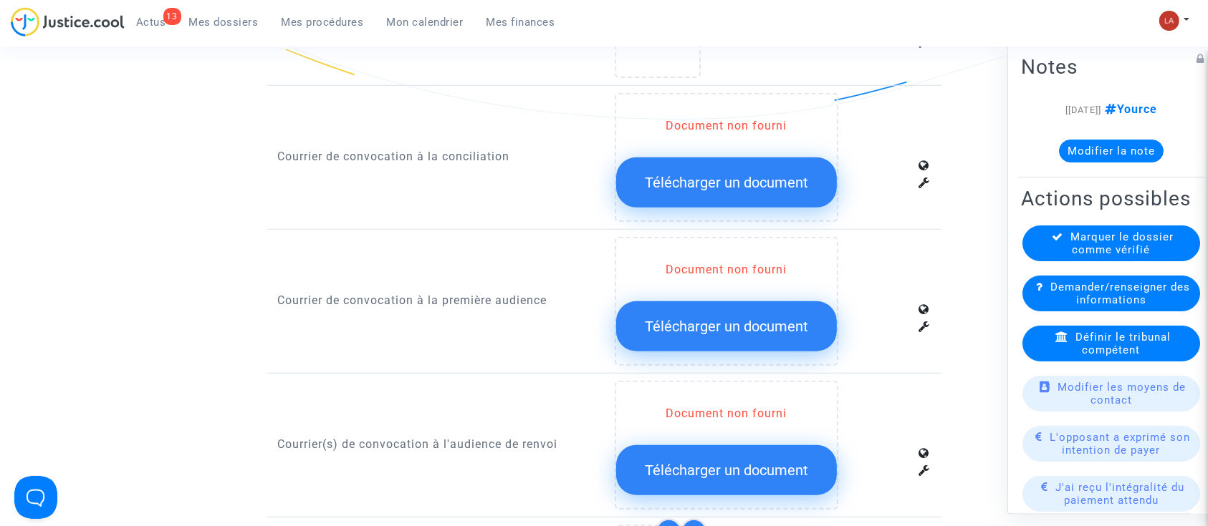
scroll to position [955, 0]
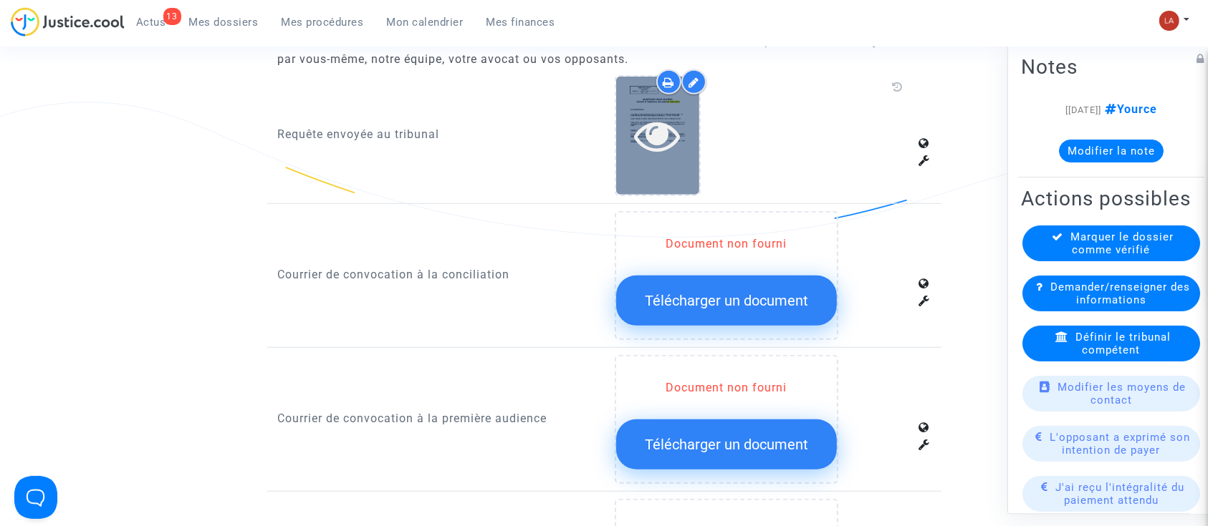
click at [647, 156] on icon at bounding box center [658, 135] width 47 height 46
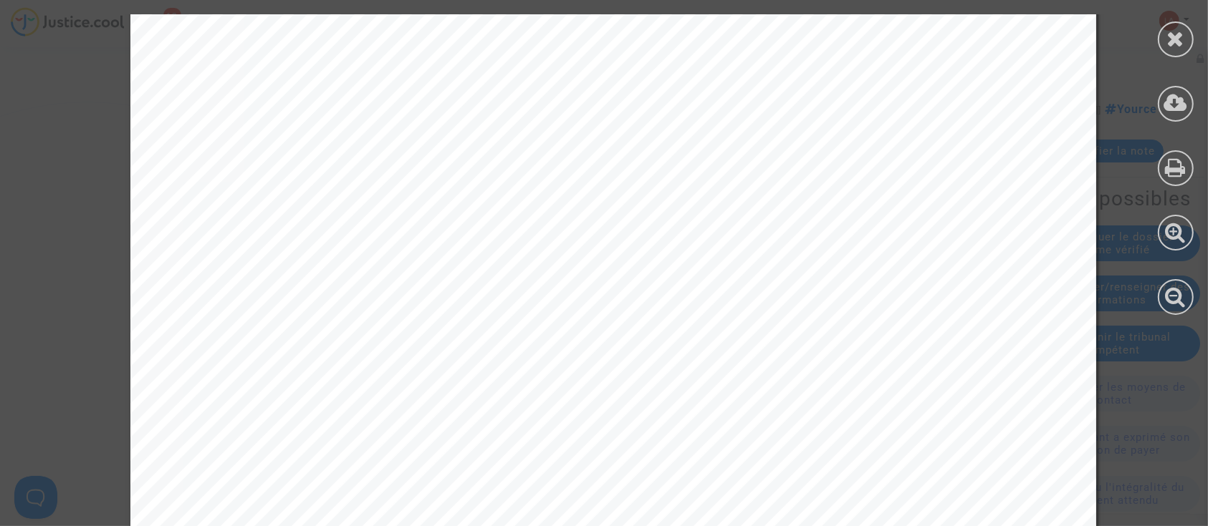
scroll to position [191, 0]
click at [1189, 21] on div at bounding box center [1175, 164] width 64 height 329
click at [1192, 31] on div at bounding box center [1175, 164] width 64 height 329
click at [1185, 49] on div at bounding box center [1175, 39] width 36 height 36
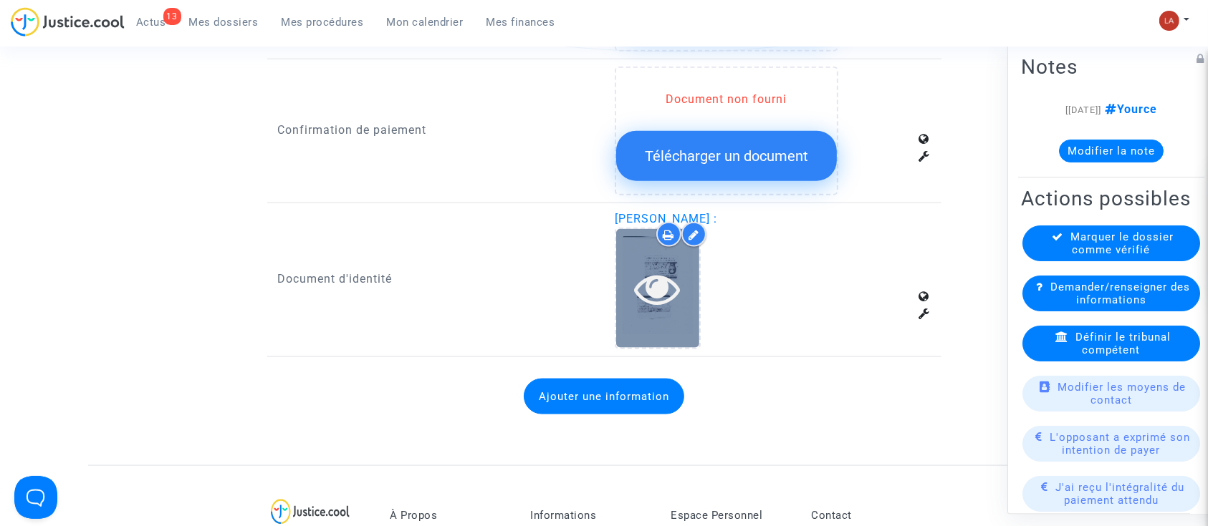
scroll to position [1719, 0]
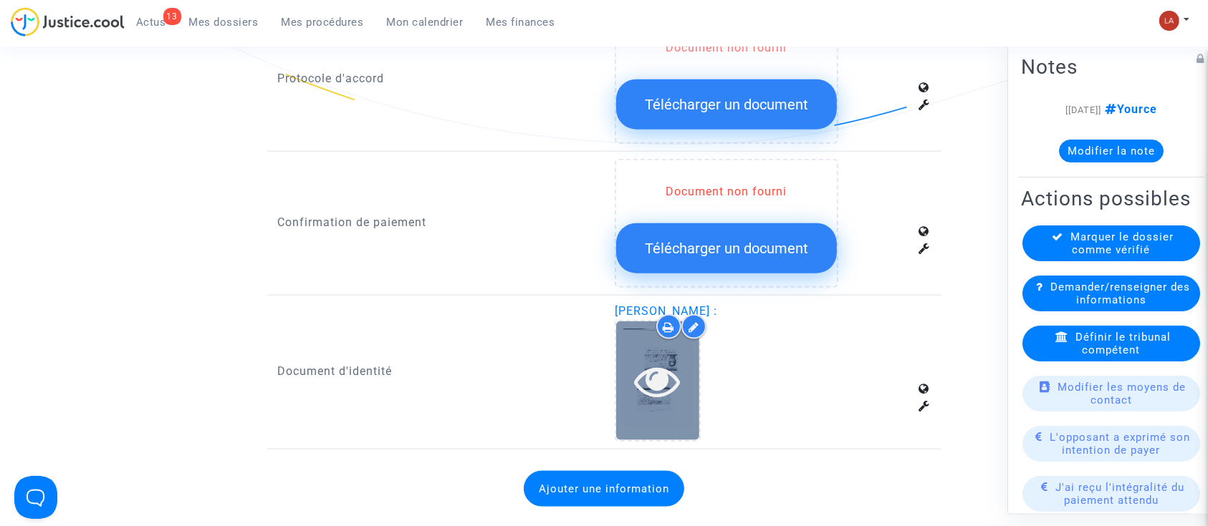
click at [670, 380] on icon at bounding box center [658, 381] width 47 height 46
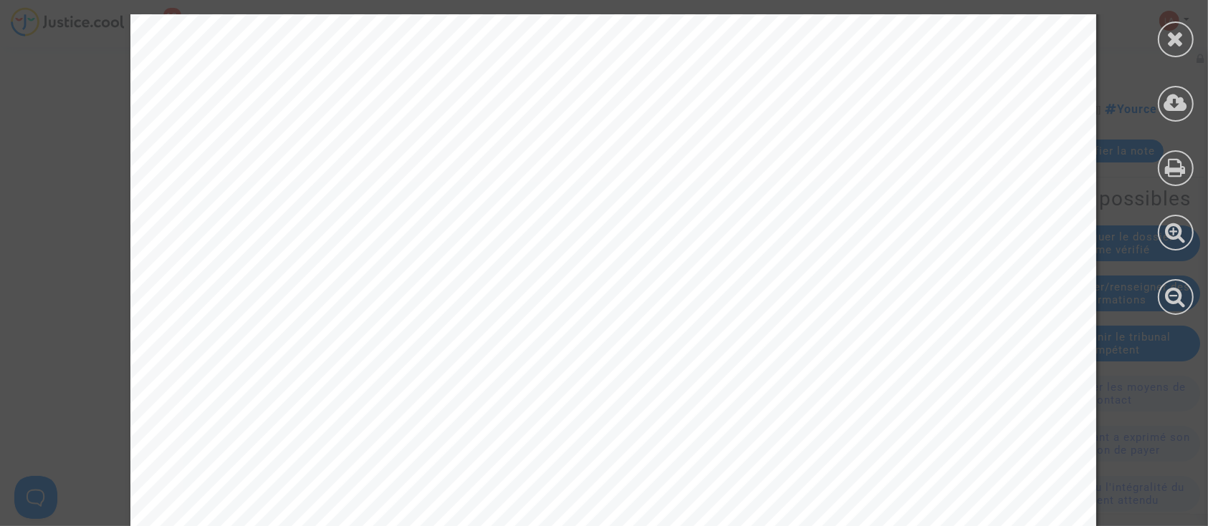
scroll to position [191, 0]
click at [1171, 33] on icon at bounding box center [1176, 38] width 18 height 21
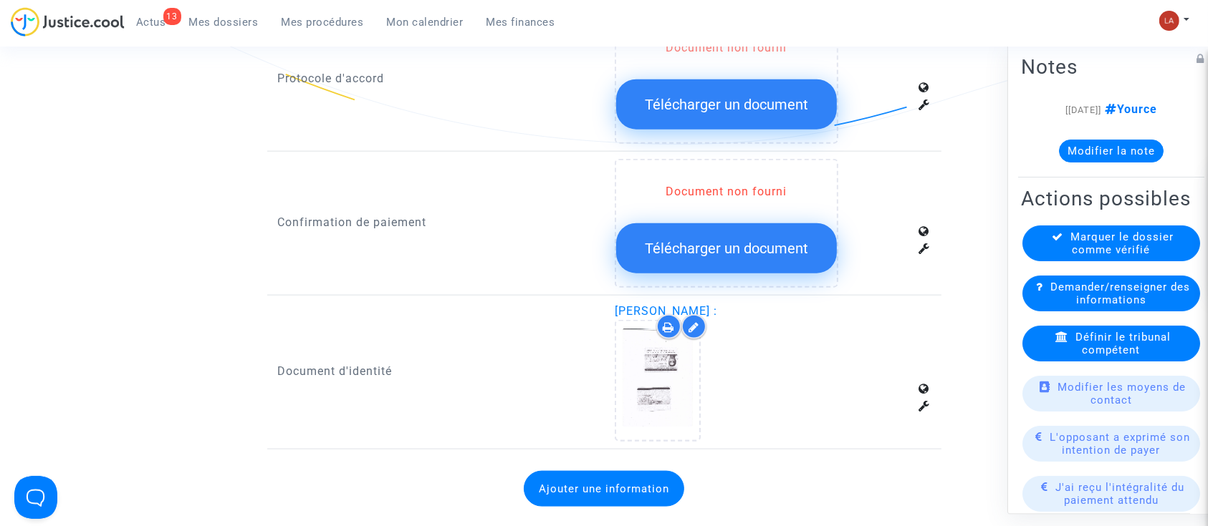
click at [1079, 256] on span "Marquer le dossier comme vérifié" at bounding box center [1122, 244] width 103 height 26
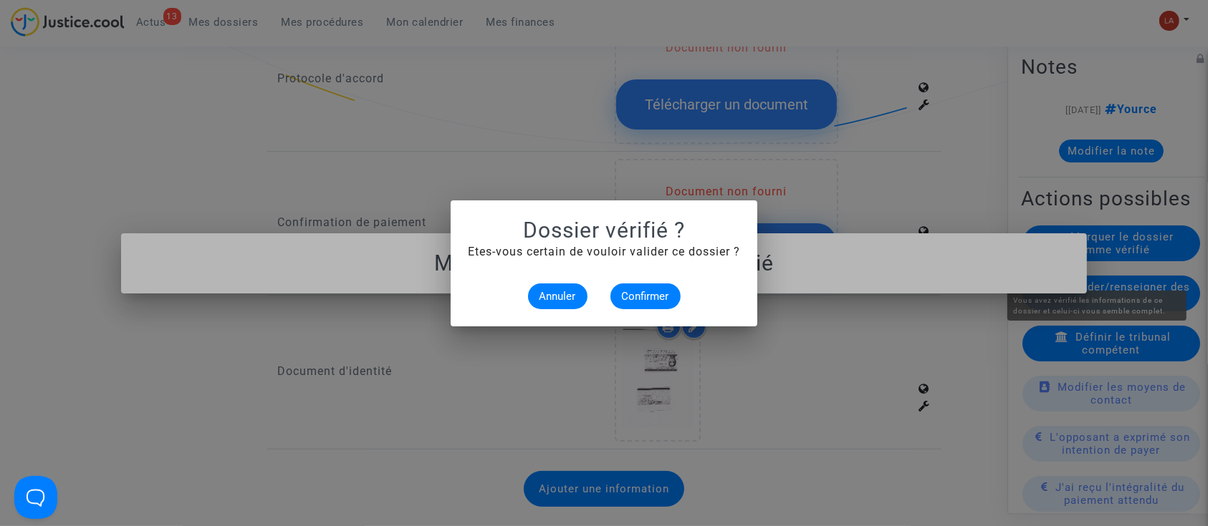
scroll to position [0, 0]
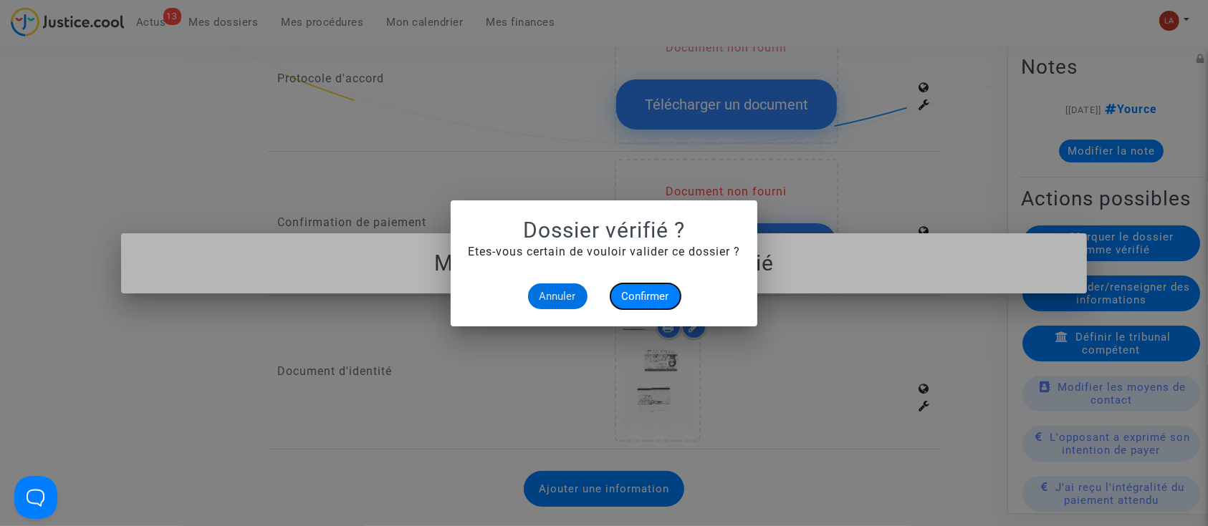
click at [655, 298] on span "Confirmer" at bounding box center [645, 296] width 47 height 13
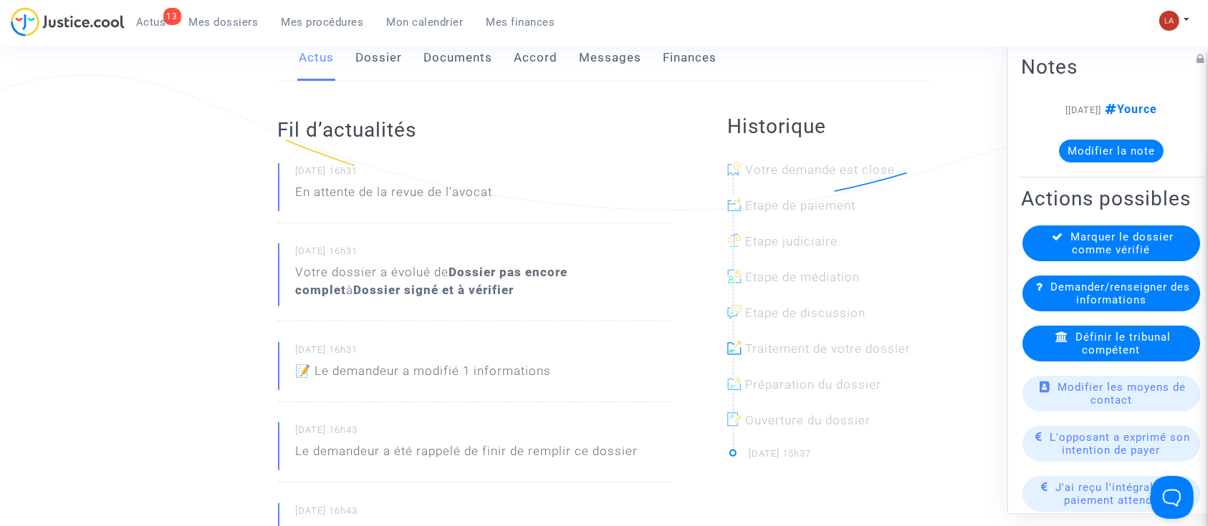
scroll to position [191, 0]
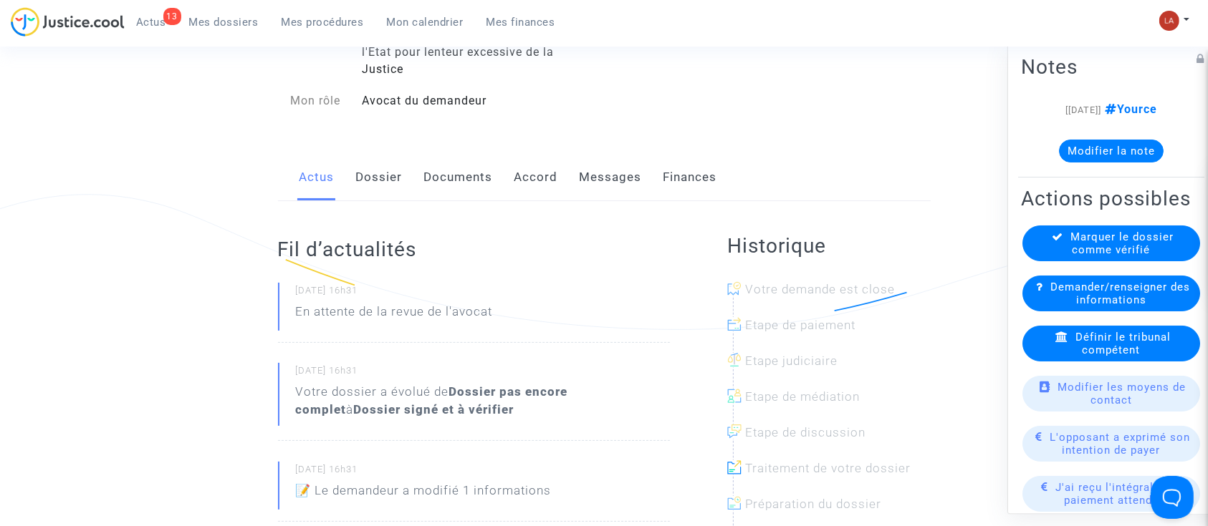
click at [451, 160] on link "Documents" at bounding box center [458, 177] width 69 height 47
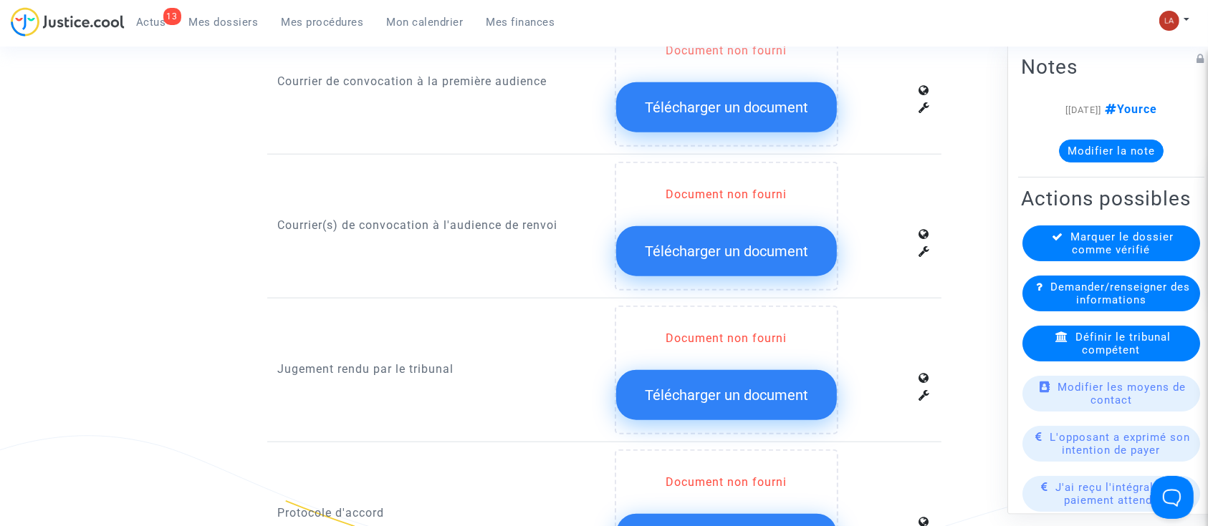
scroll to position [1432, 0]
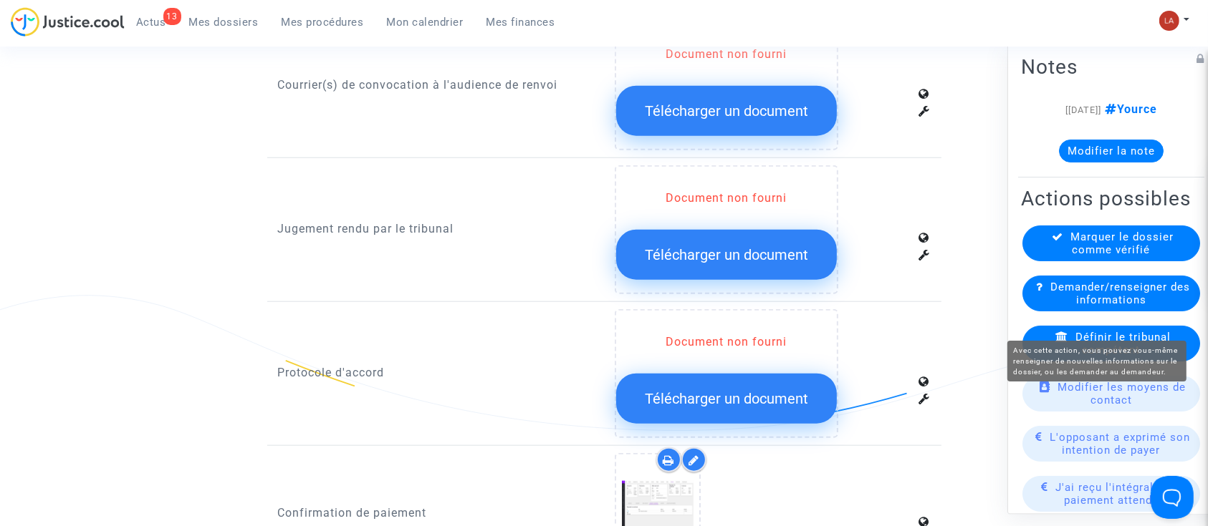
click at [1133, 307] on span "Demander/renseigner des informations" at bounding box center [1120, 294] width 140 height 26
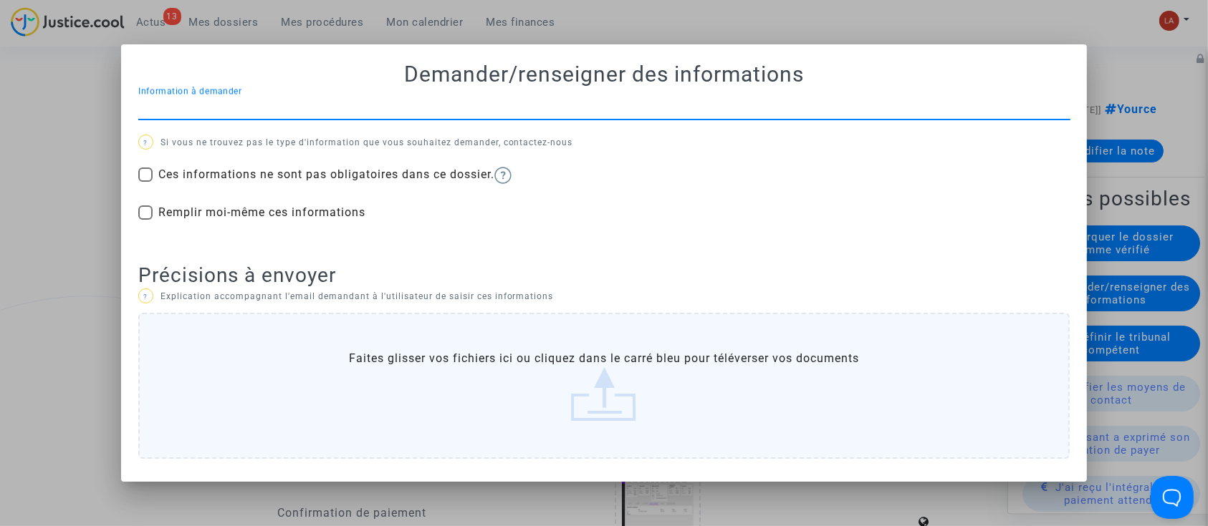
scroll to position [0, 0]
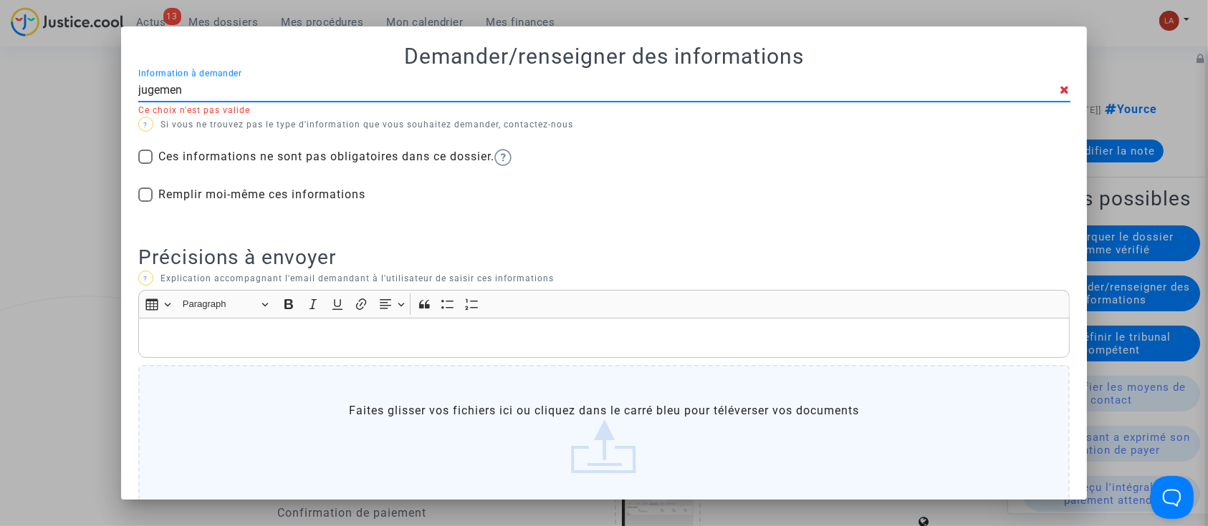
type input "jugement"
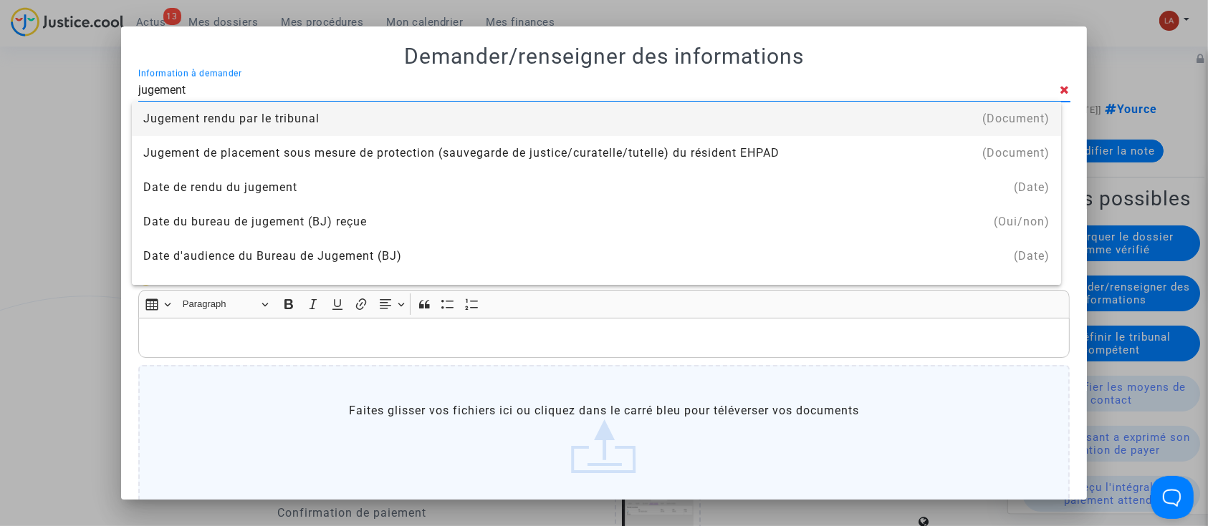
click at [498, 115] on div "Jugement rendu par le tribunal" at bounding box center [596, 119] width 906 height 34
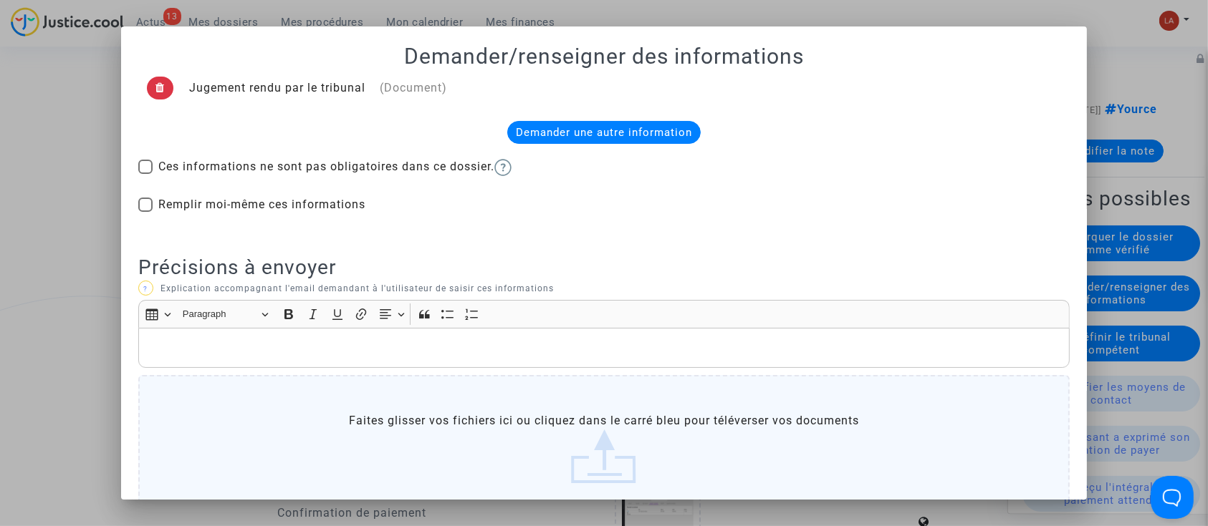
click at [585, 358] on div "Rich Text Editor, main" at bounding box center [604, 348] width 932 height 40
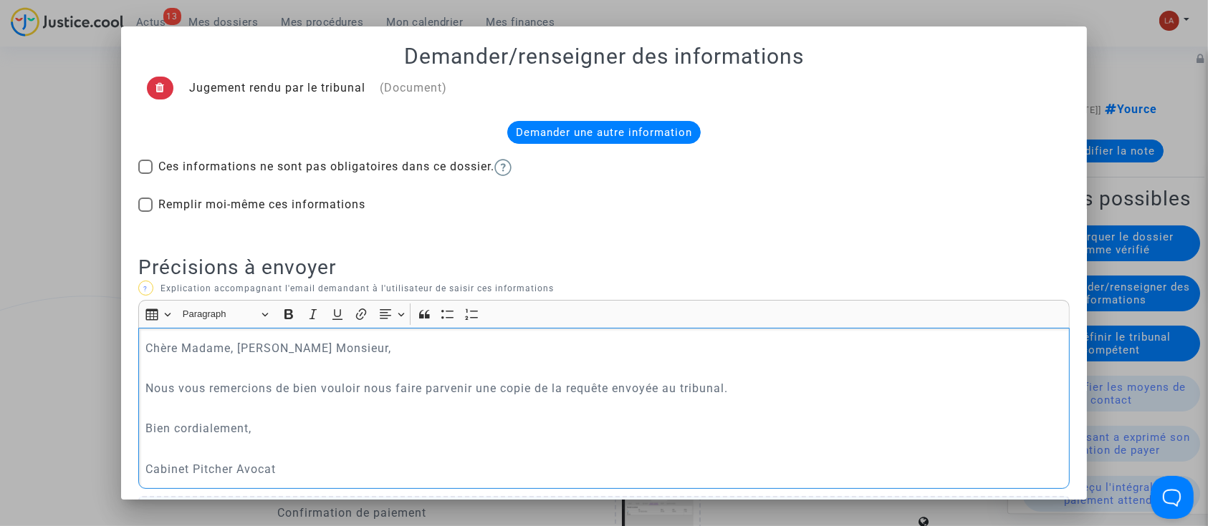
click at [542, 387] on p "Nous vous remercions de bien vouloir nous faire parvenir une copie de la requêt…" at bounding box center [603, 389] width 917 height 18
drag, startPoint x: 542, startPoint y: 387, endPoint x: 616, endPoint y: 391, distance: 73.9
click at [617, 391] on p "Nous vous remercions de bien vouloir nous faire parvenir une copie de la requêt…" at bounding box center [603, 389] width 917 height 18
drag, startPoint x: 537, startPoint y: 387, endPoint x: 675, endPoint y: 392, distance: 137.6
click at [675, 392] on p "Nous vous remercions de bien vouloir nous faire parvenir une copie de la requêt…" at bounding box center [603, 389] width 917 height 18
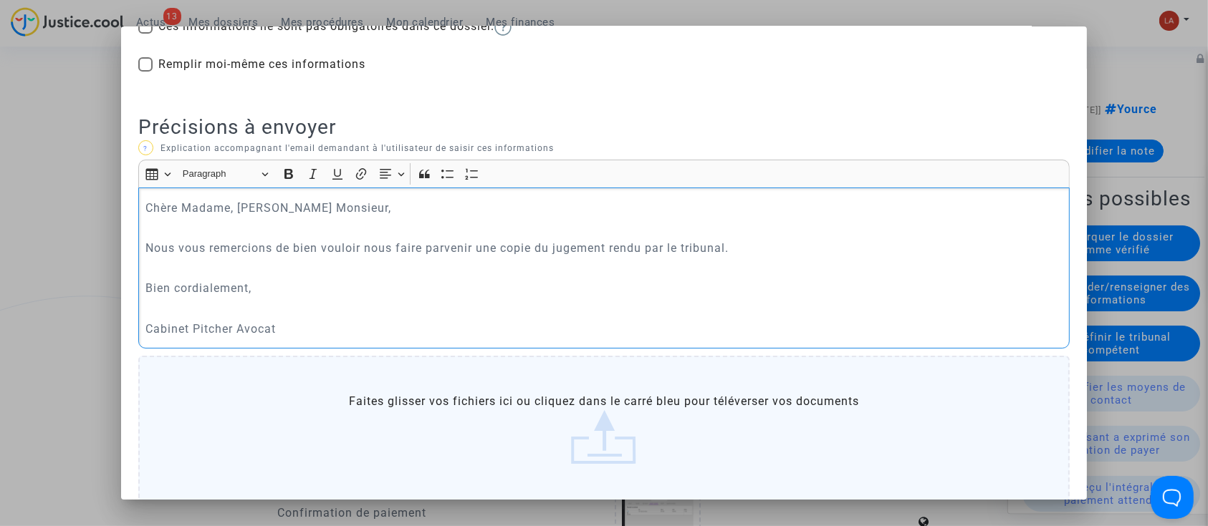
scroll to position [228, 0]
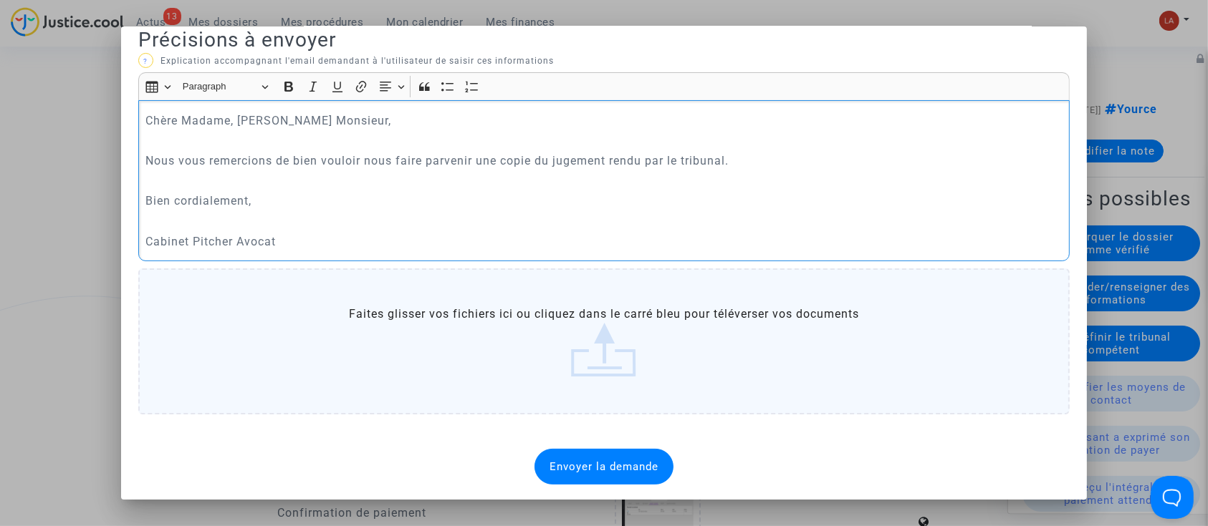
click at [592, 449] on div "Envoyer la demande" at bounding box center [603, 467] width 139 height 36
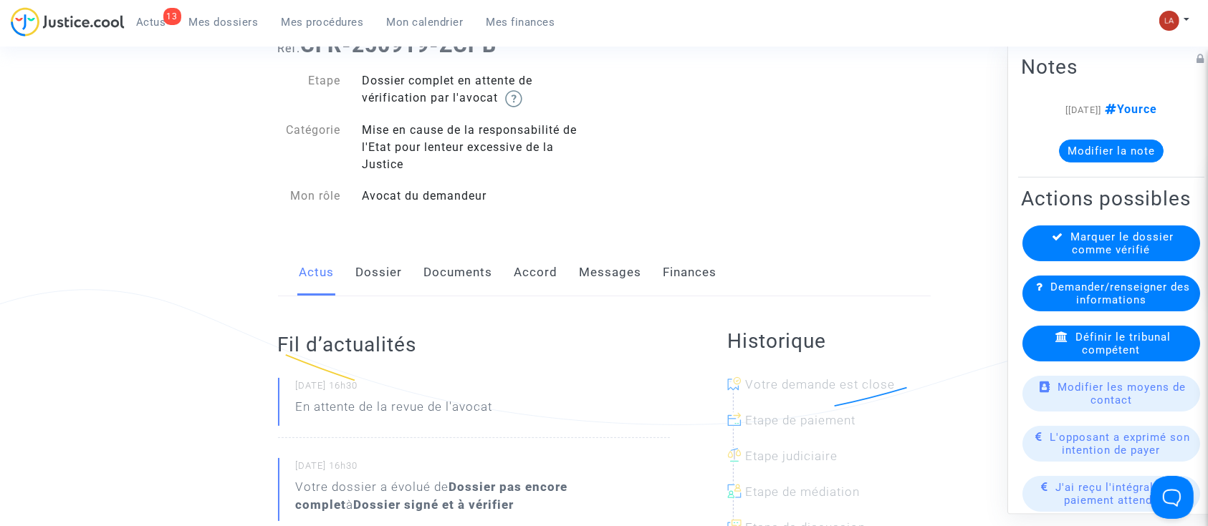
click at [427, 282] on link "Documents" at bounding box center [458, 272] width 69 height 47
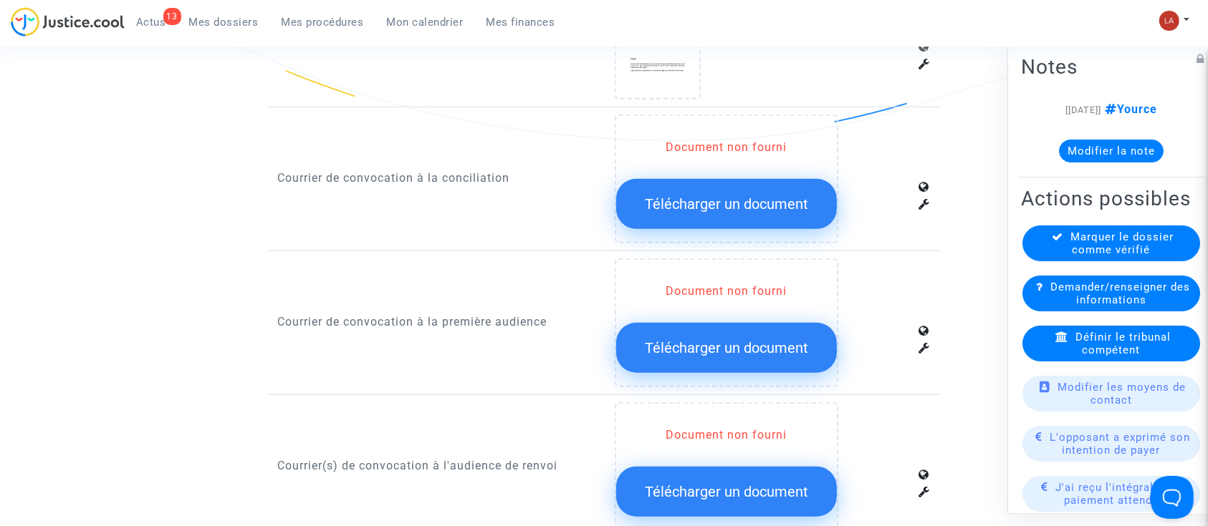
scroll to position [1432, 0]
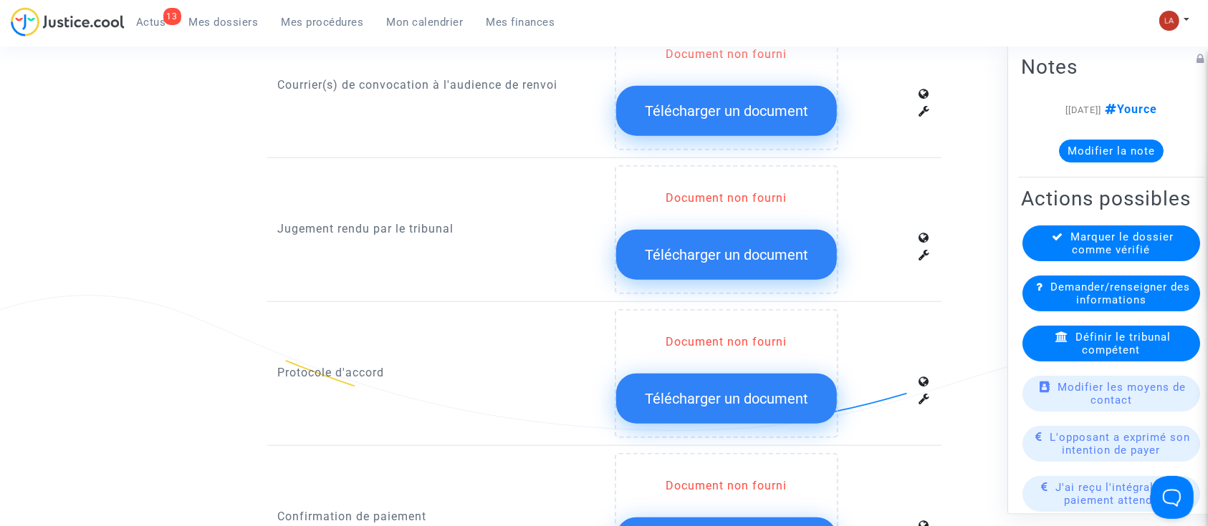
click at [1116, 307] on span "Demander/renseigner des informations" at bounding box center [1120, 294] width 140 height 26
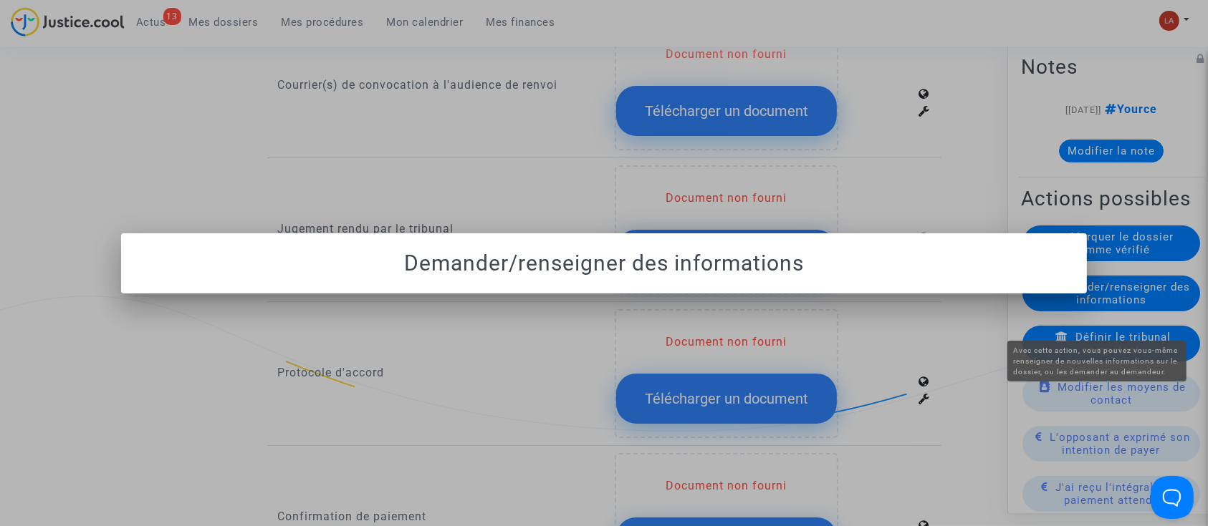
scroll to position [0, 0]
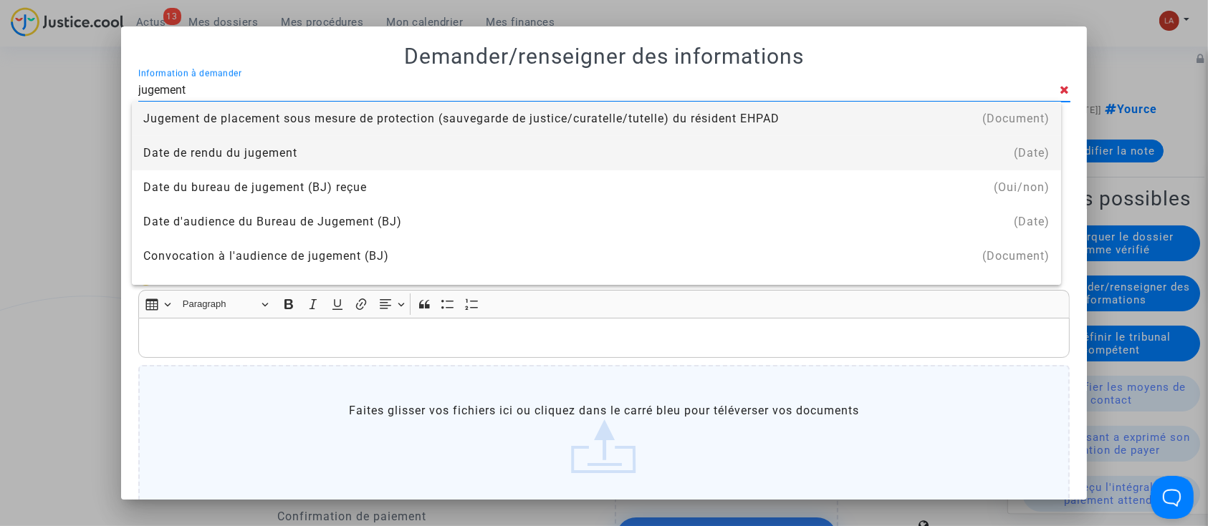
type input "Jugement"
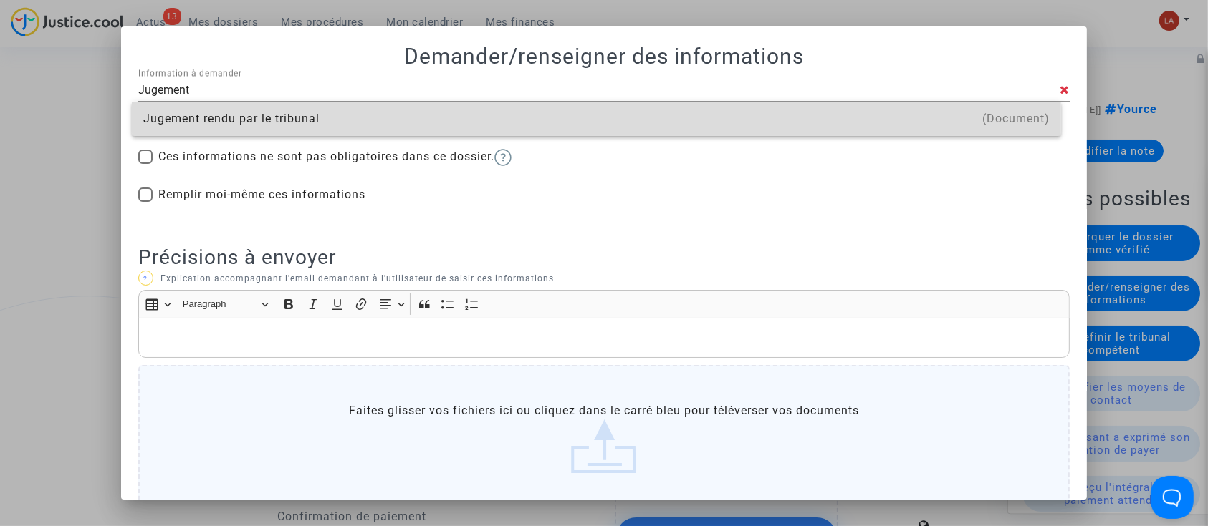
click at [418, 121] on div "Jugement rendu par le tribunal" at bounding box center [596, 119] width 906 height 34
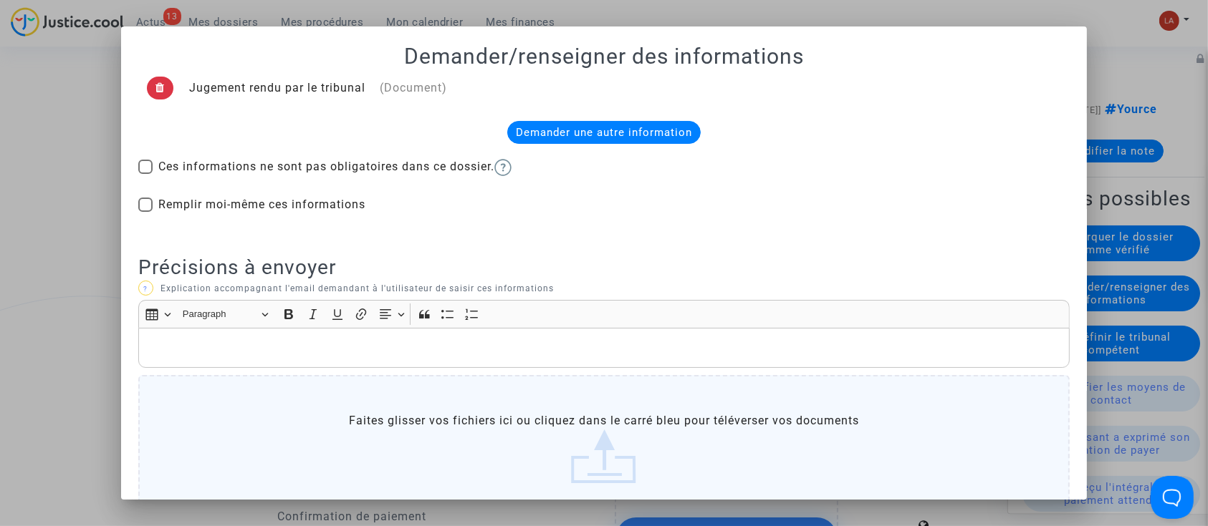
click at [505, 370] on div "Rich Text Editor Insert table Insert table Heading Paragraph Paragraph Heading …" at bounding box center [604, 413] width 932 height 227
click at [511, 361] on div "Rich Text Editor, main" at bounding box center [604, 348] width 932 height 40
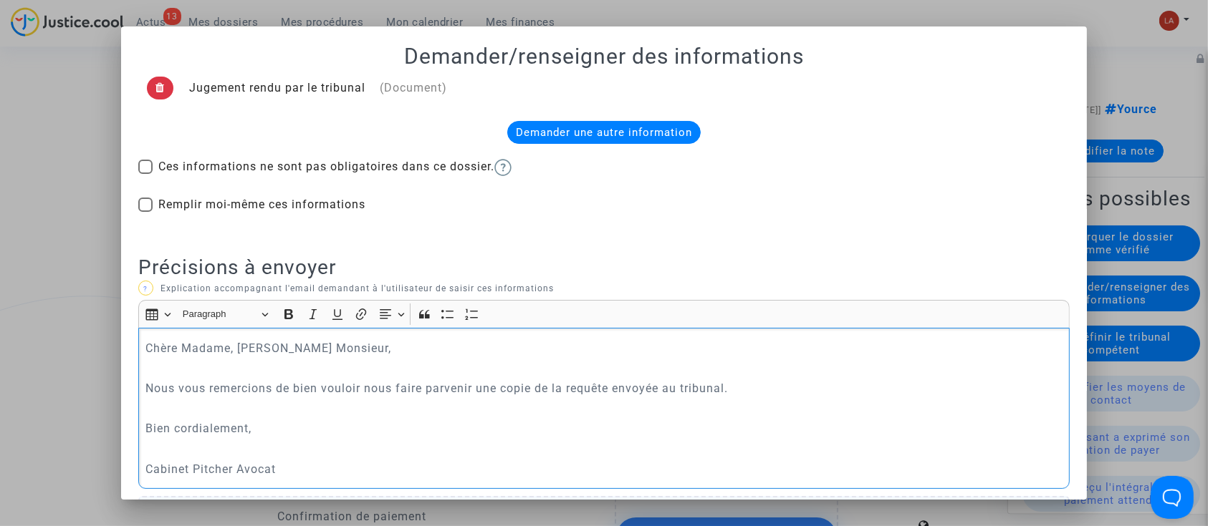
click at [537, 397] on div "Chère Madame, Cher Monsieur, Nous vous remercions de bien vouloir nous faire pa…" at bounding box center [604, 408] width 932 height 161
drag, startPoint x: 539, startPoint y: 383, endPoint x: 688, endPoint y: 367, distance: 149.9
click at [673, 376] on div "Chère Madame, Cher Monsieur, Nous vous remercions de bien vouloir nous faire pa…" at bounding box center [604, 408] width 932 height 161
click at [688, 377] on div "Chère Madame, Cher Monsieur, Nous vous remercions de bien vouloir nous faire pa…" at bounding box center [604, 408] width 932 height 161
drag, startPoint x: 674, startPoint y: 381, endPoint x: 536, endPoint y: 385, distance: 137.6
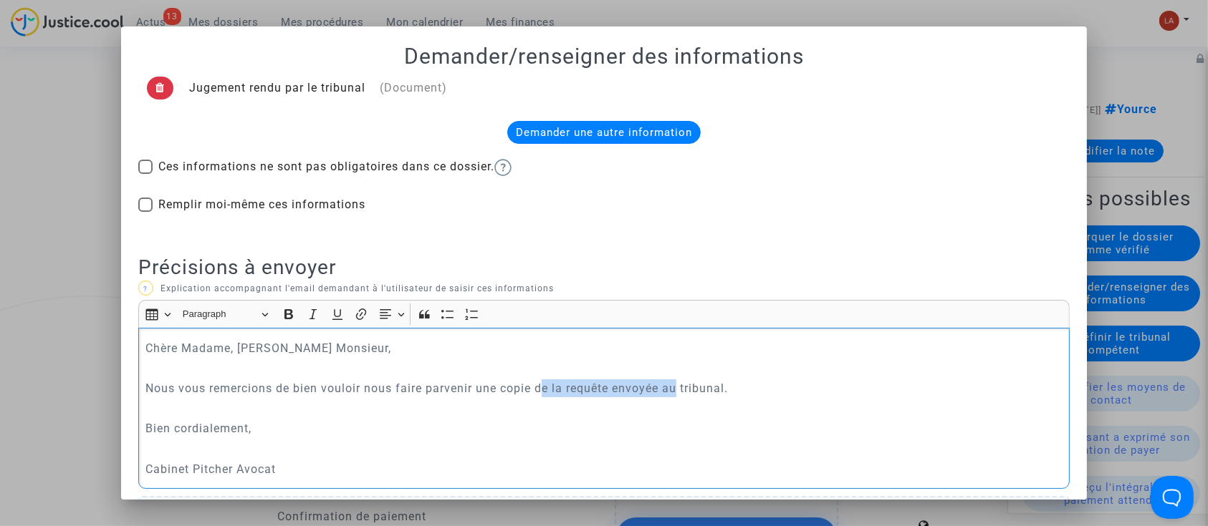
click at [536, 385] on p "Nous vous remercions de bien vouloir nous faire parvenir une copie de la requêt…" at bounding box center [603, 389] width 917 height 18
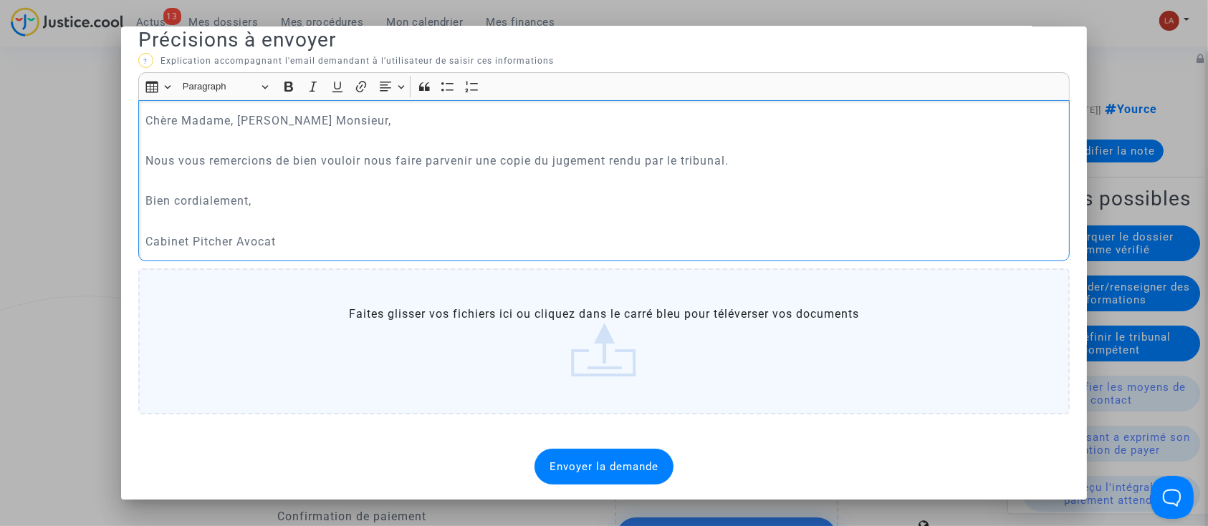
click at [570, 456] on div "Envoyer la demande" at bounding box center [603, 467] width 139 height 36
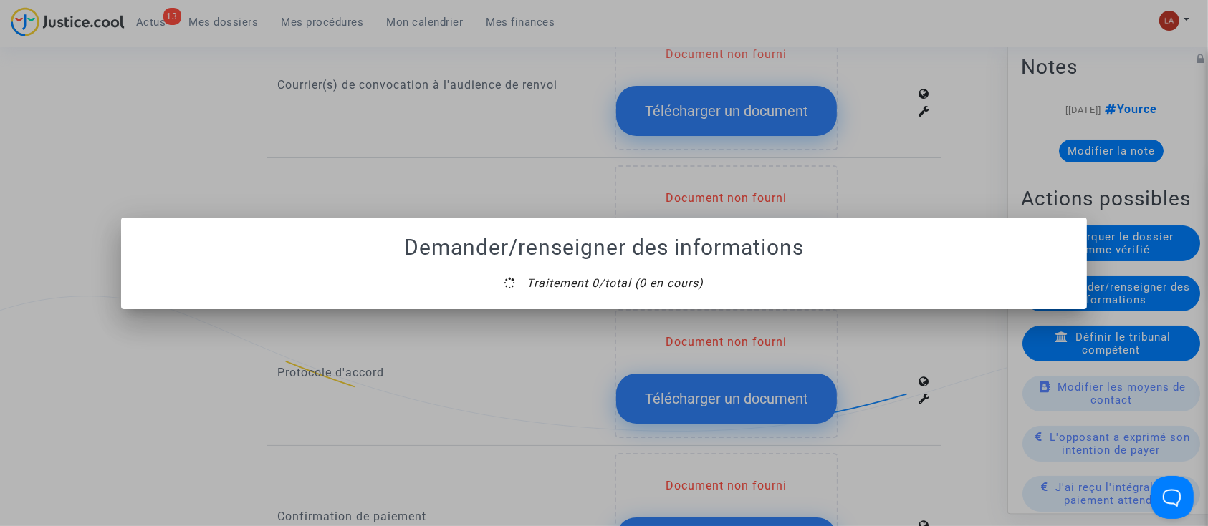
scroll to position [0, 0]
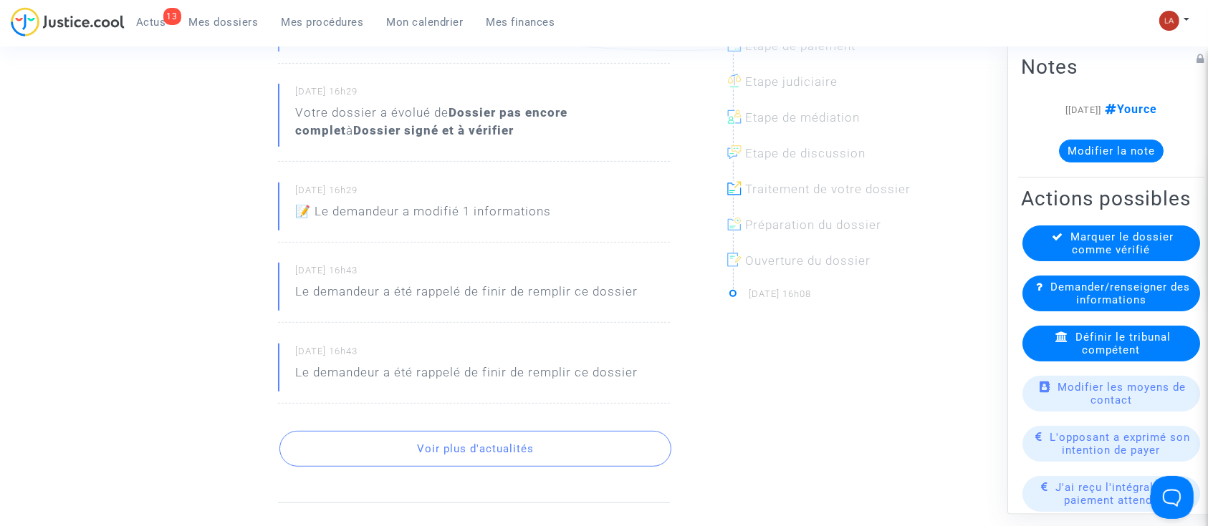
scroll to position [95, 0]
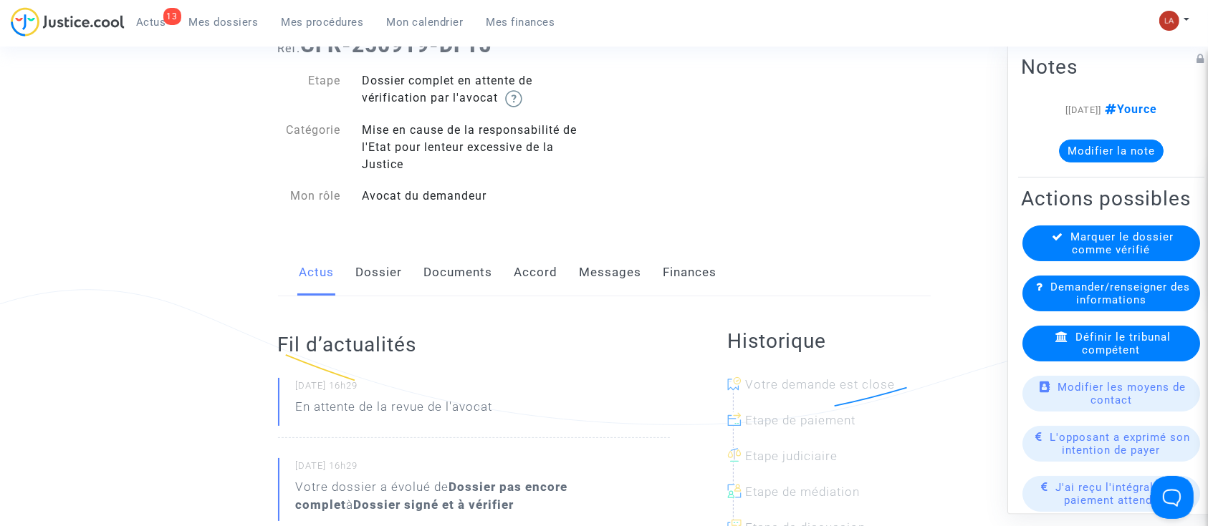
click at [455, 260] on link "Documents" at bounding box center [458, 272] width 69 height 47
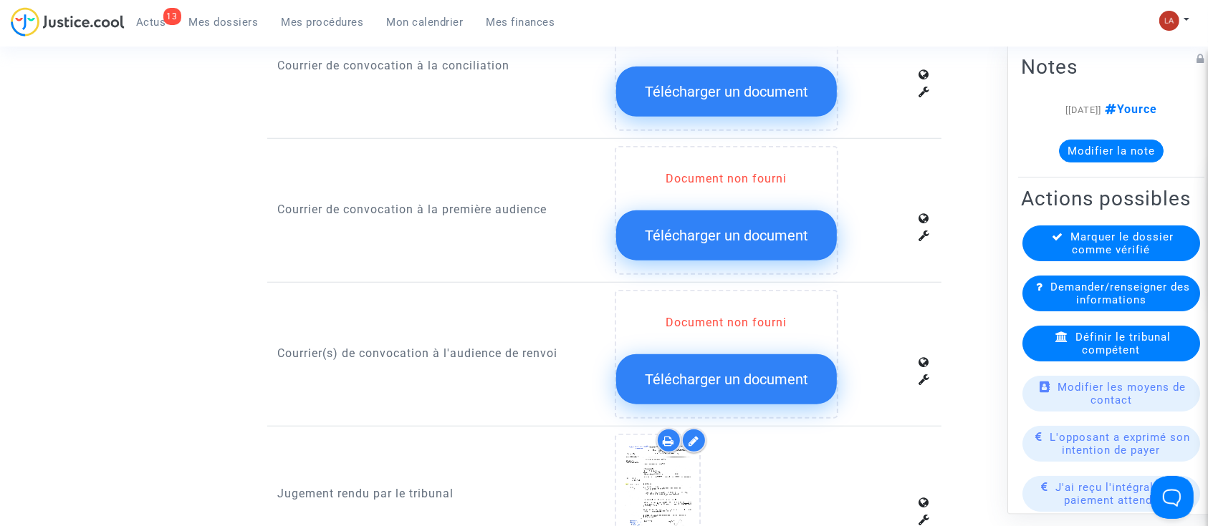
scroll to position [1432, 0]
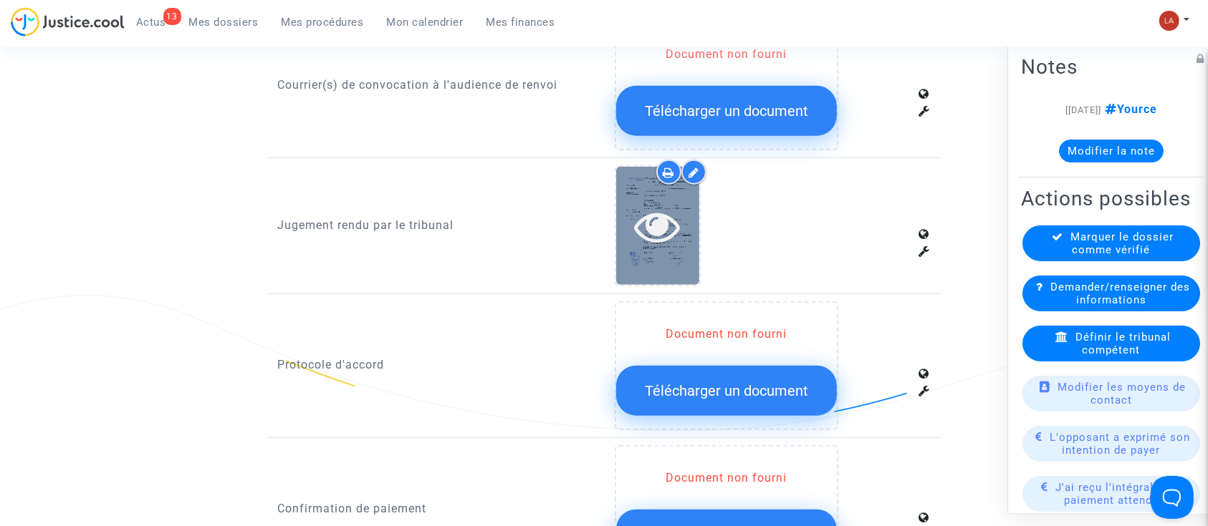
click at [650, 226] on icon at bounding box center [658, 226] width 47 height 46
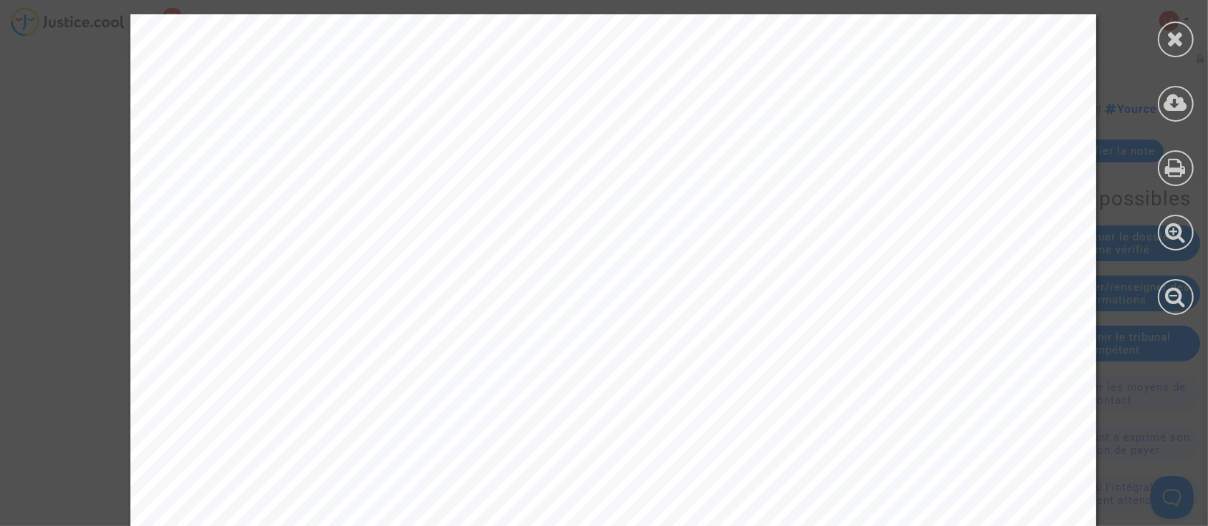
click at [1202, 13] on div at bounding box center [1175, 164] width 64 height 329
click at [1170, 42] on icon at bounding box center [1176, 38] width 18 height 21
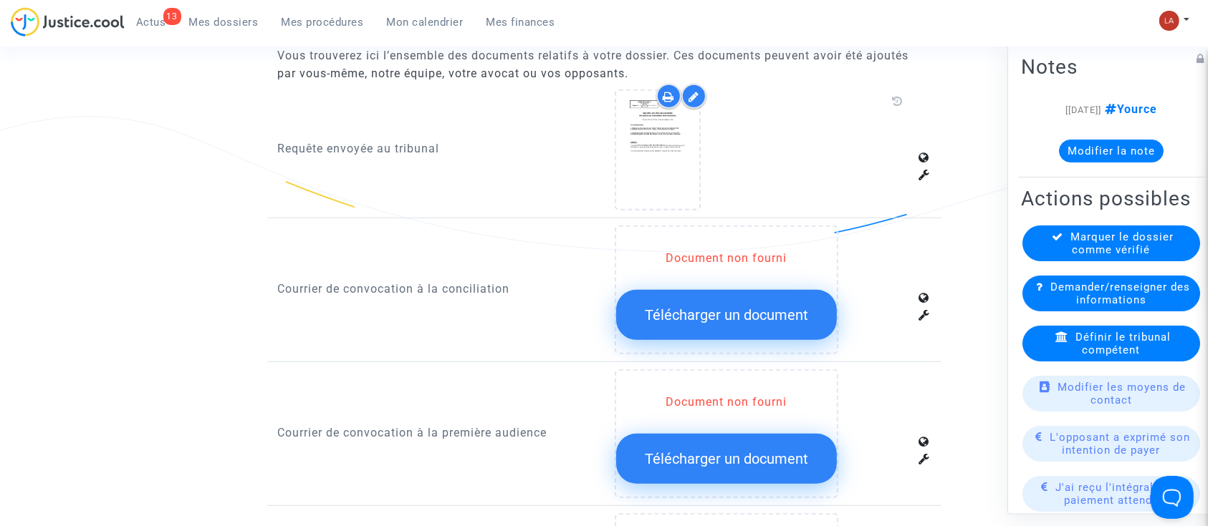
scroll to position [859, 0]
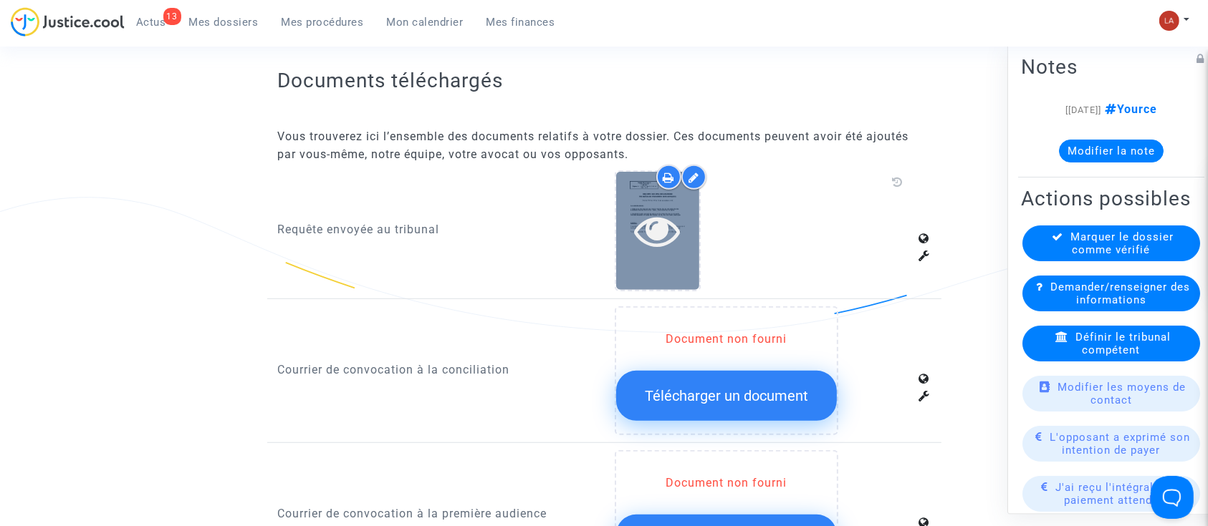
click at [683, 246] on div at bounding box center [657, 231] width 83 height 46
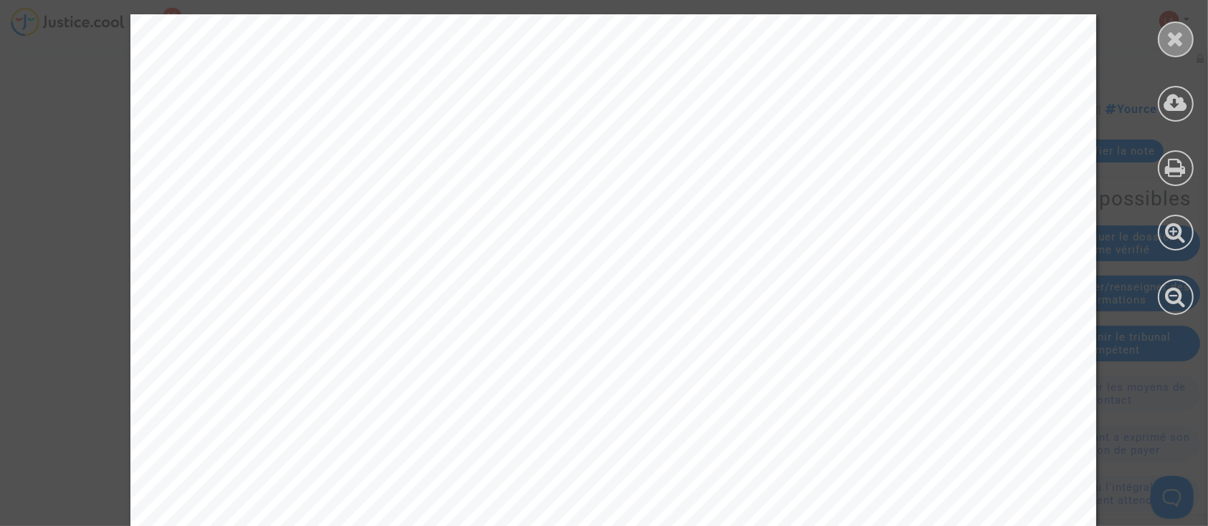
click at [1189, 37] on div at bounding box center [1175, 39] width 36 height 36
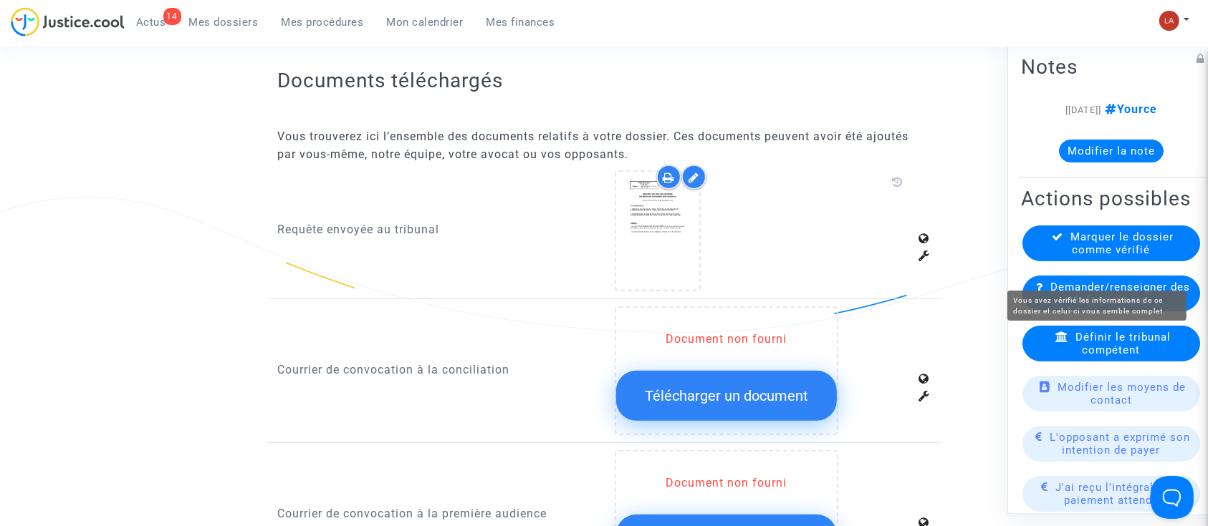
click at [1112, 255] on span "Marquer le dossier comme vérifié" at bounding box center [1122, 244] width 103 height 26
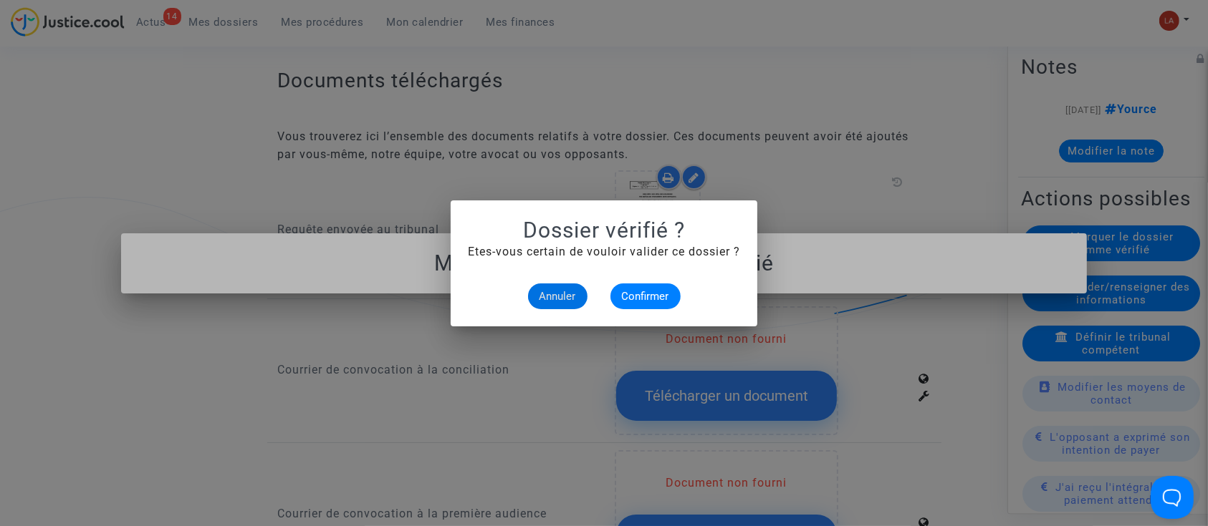
click at [678, 158] on div at bounding box center [604, 263] width 1208 height 526
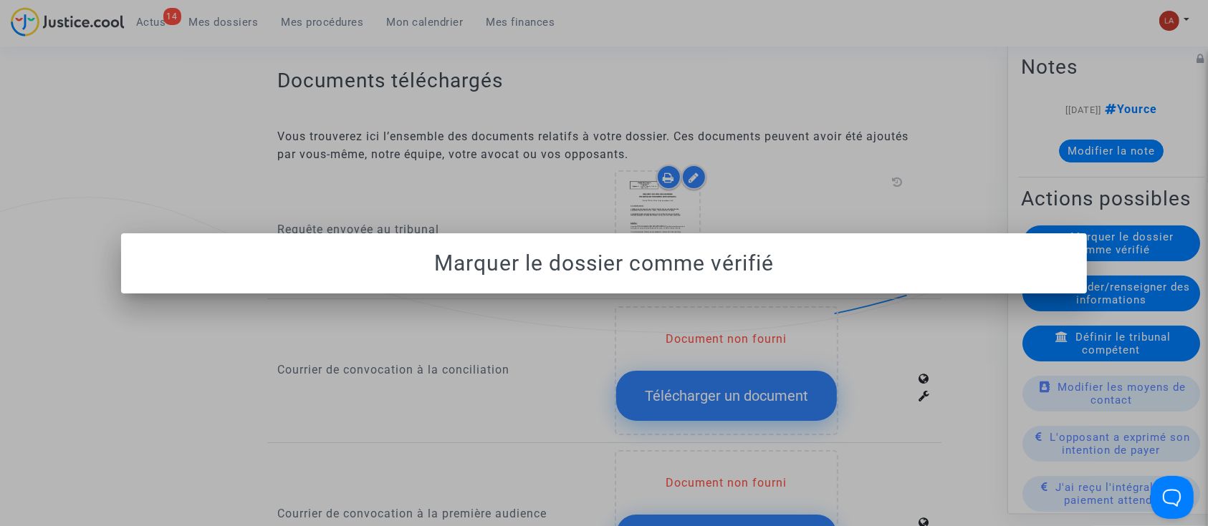
drag, startPoint x: 680, startPoint y: 108, endPoint x: 576, endPoint y: 87, distance: 106.8
click at [681, 108] on div at bounding box center [604, 263] width 1208 height 526
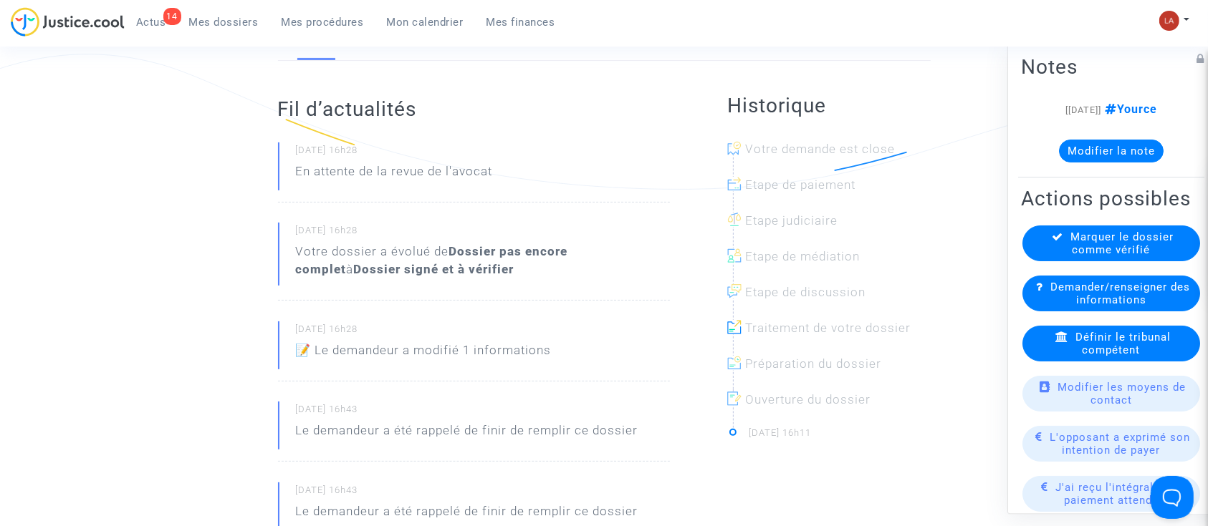
scroll to position [191, 0]
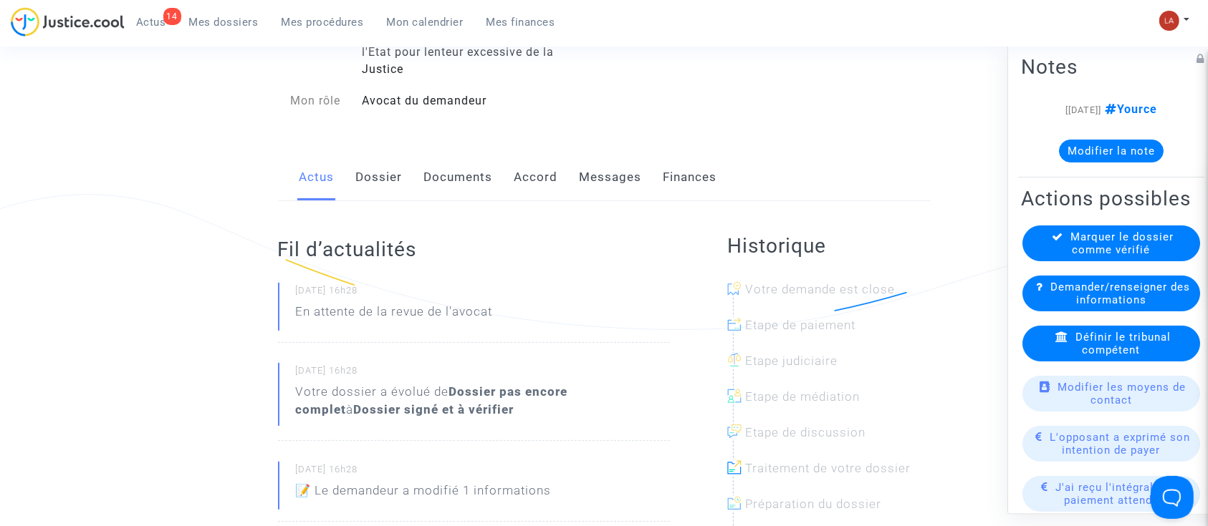
click at [463, 178] on link "Documents" at bounding box center [458, 177] width 69 height 47
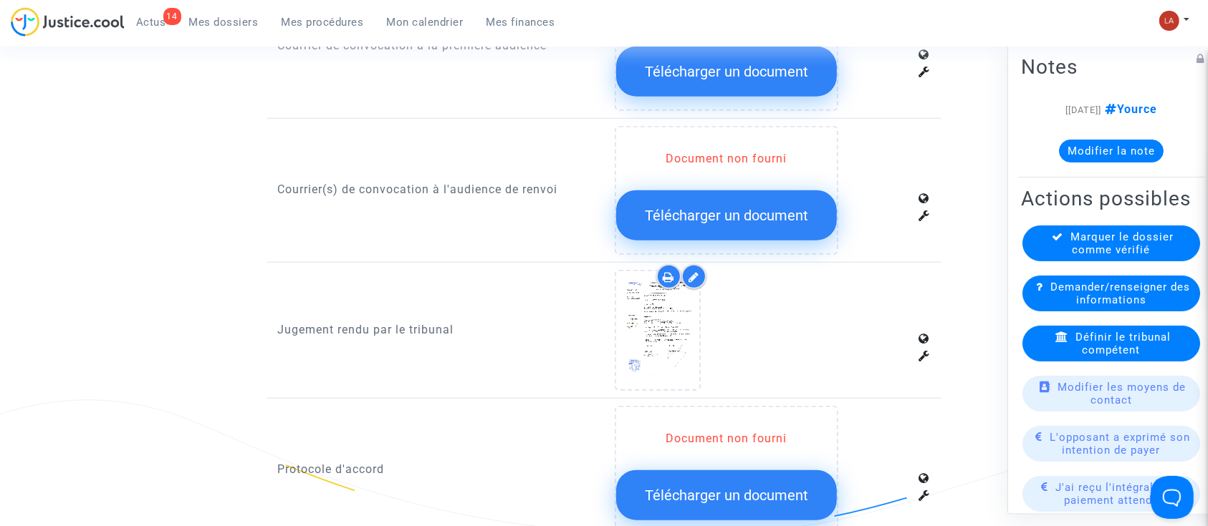
scroll to position [1432, 0]
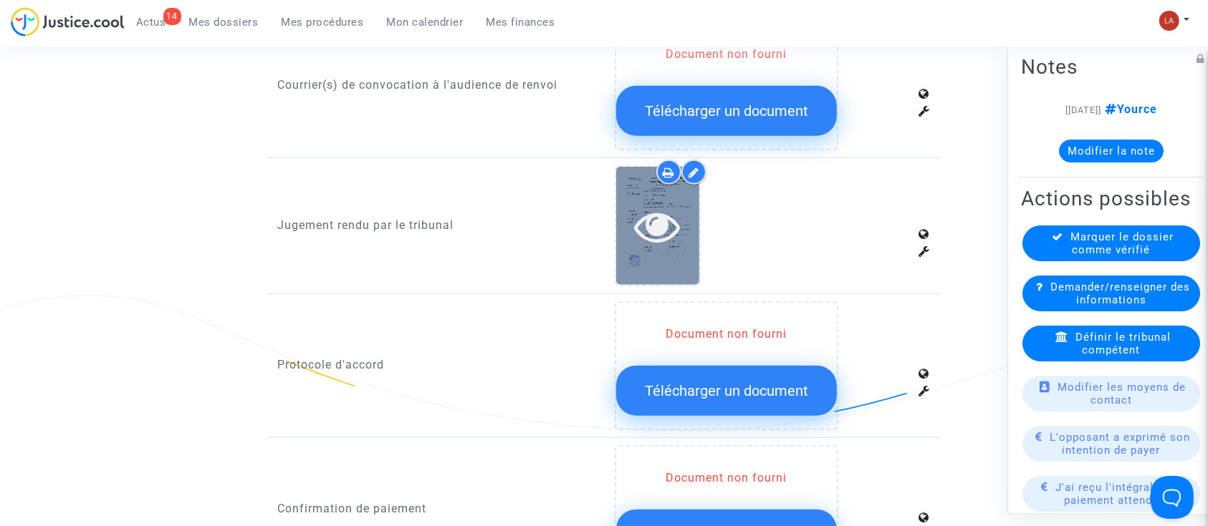
click at [664, 274] on div at bounding box center [657, 226] width 83 height 118
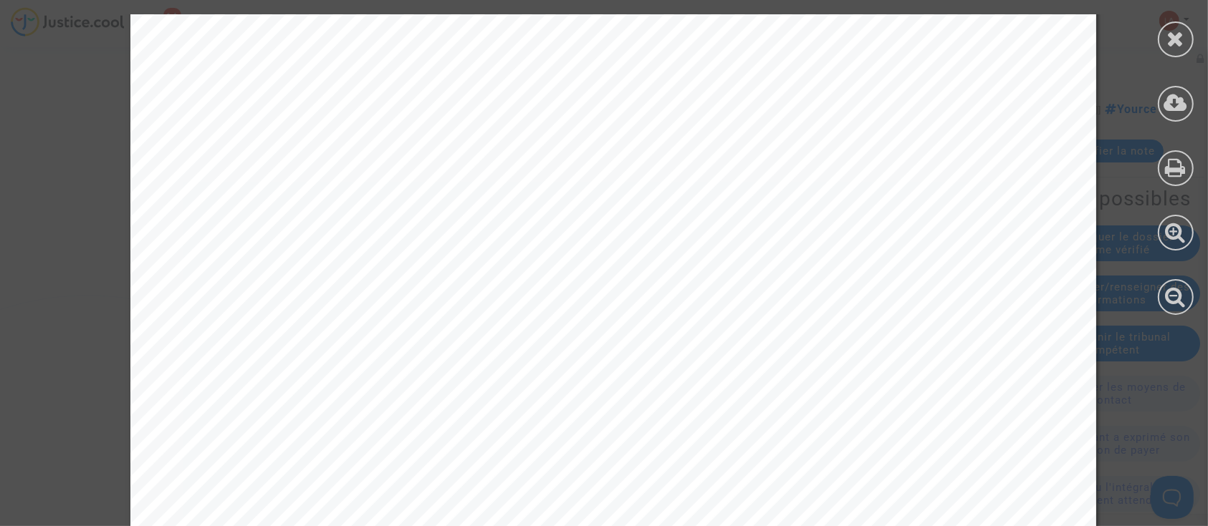
scroll to position [477, 0]
click at [1178, 37] on icon at bounding box center [1176, 38] width 18 height 21
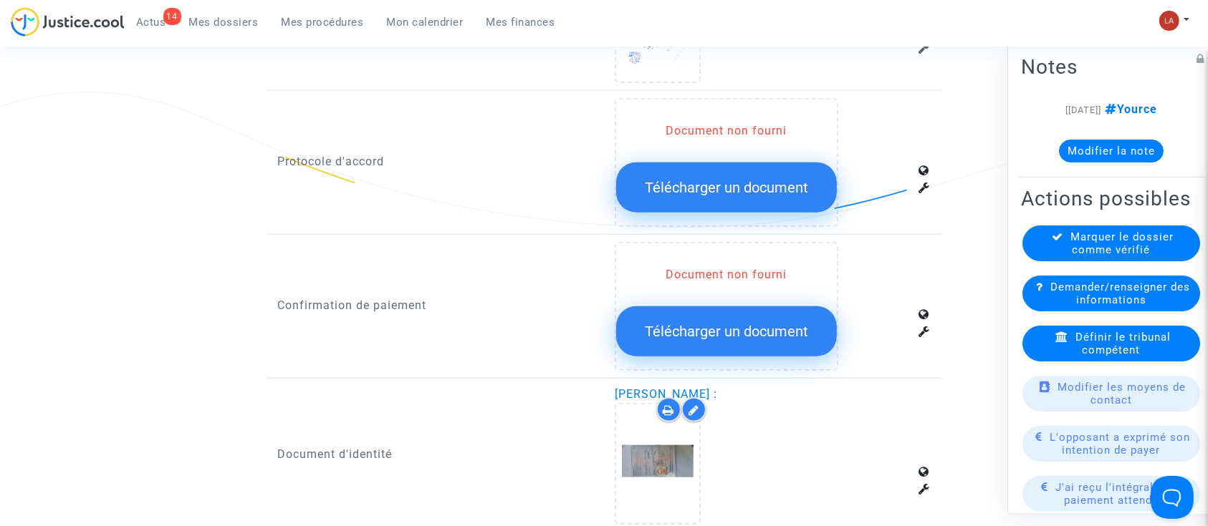
scroll to position [1719, 0]
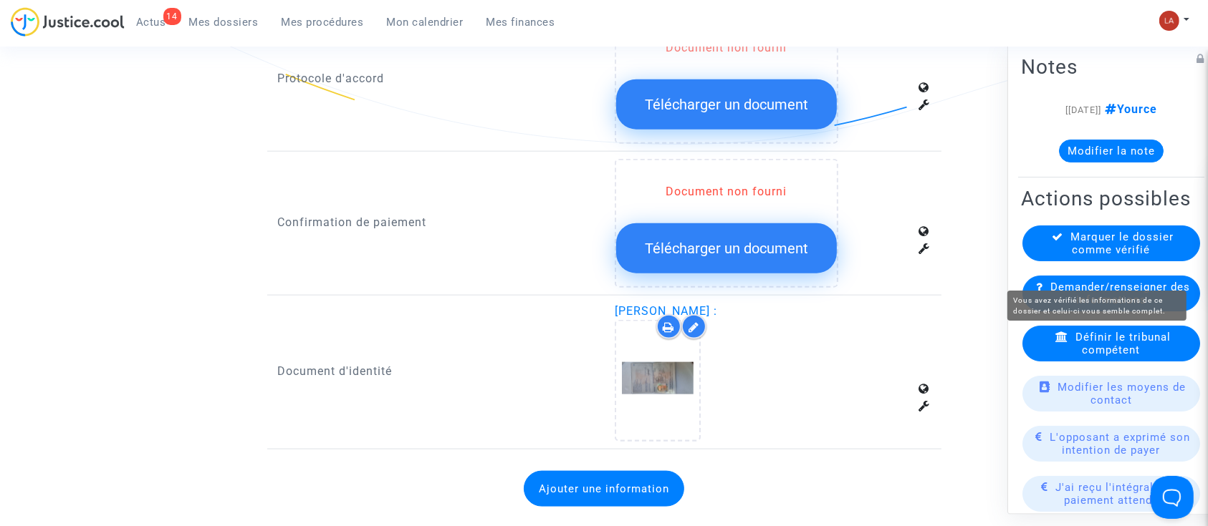
click at [1072, 256] on span "Marquer le dossier comme vérifié" at bounding box center [1122, 244] width 103 height 26
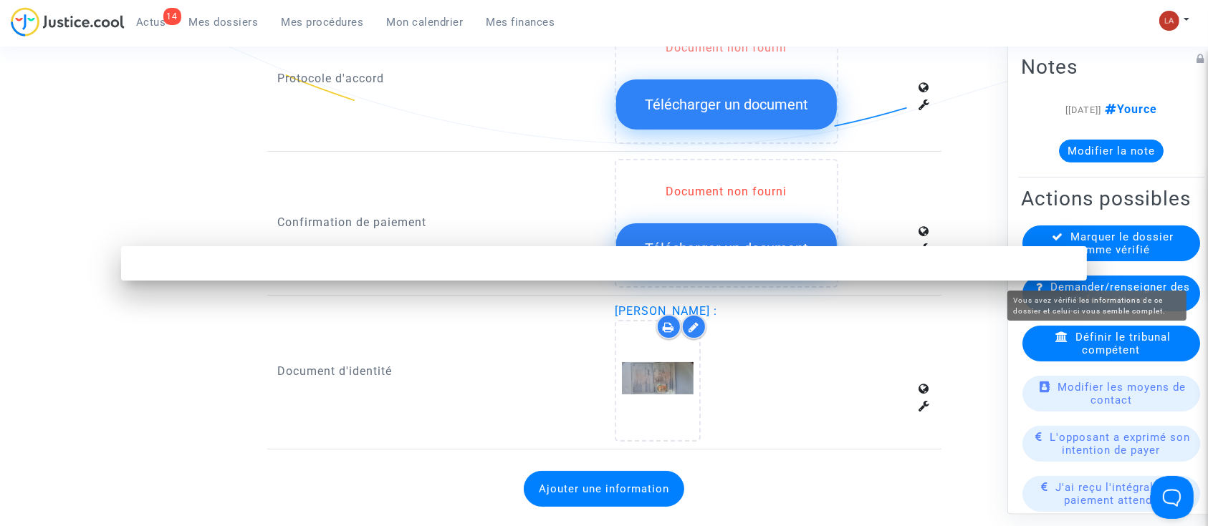
scroll to position [0, 0]
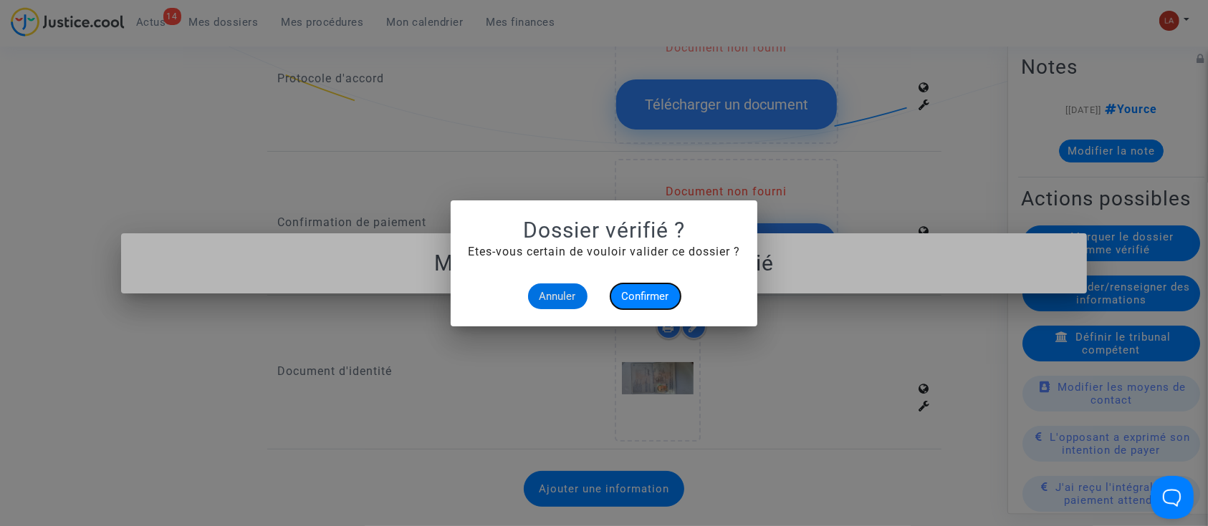
click at [673, 299] on button "Confirmer" at bounding box center [645, 297] width 70 height 26
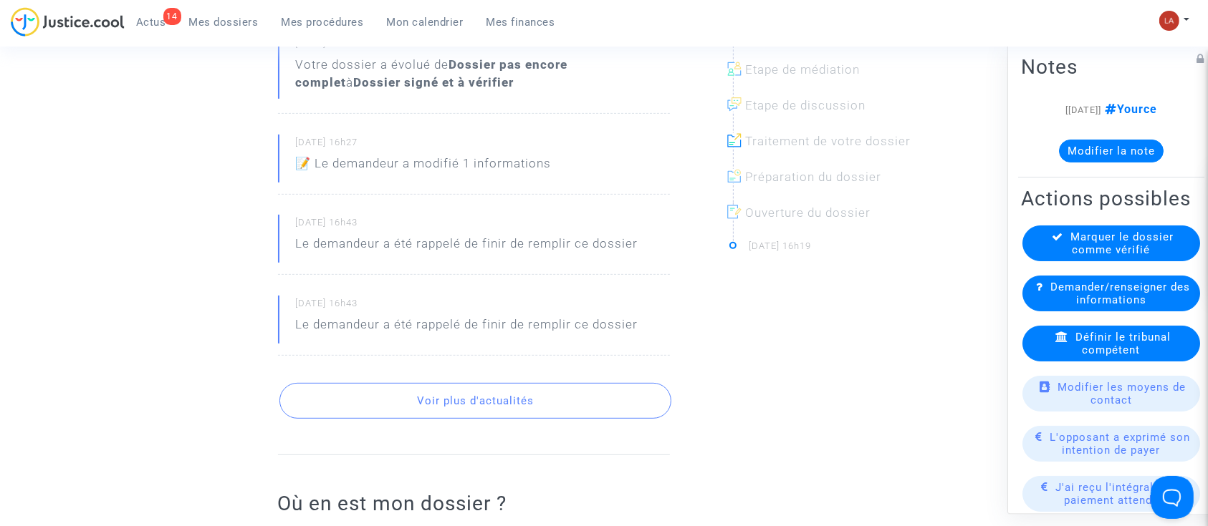
scroll to position [286, 0]
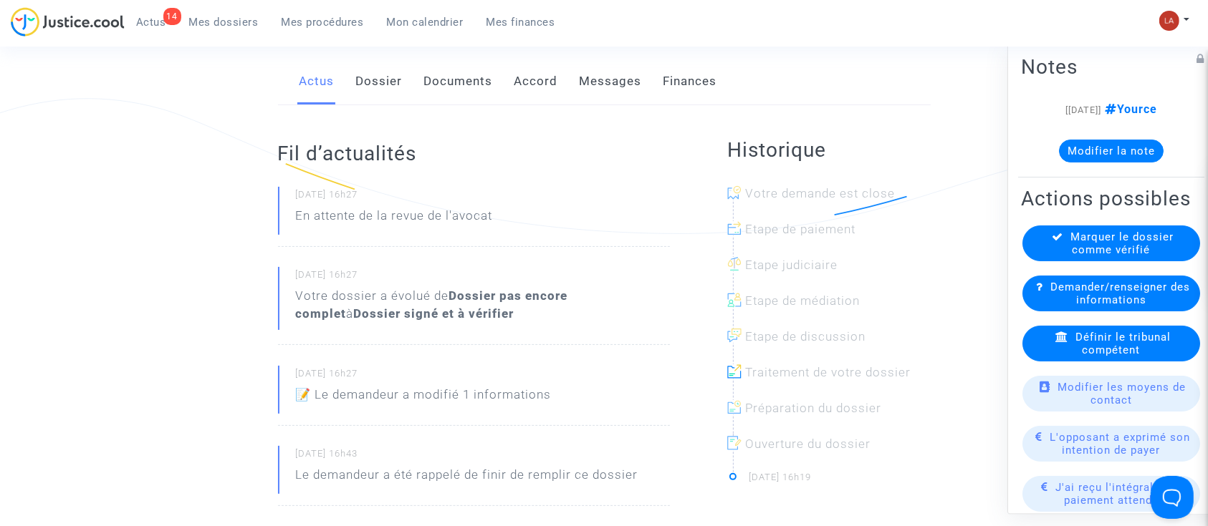
click at [470, 90] on link "Documents" at bounding box center [458, 81] width 69 height 47
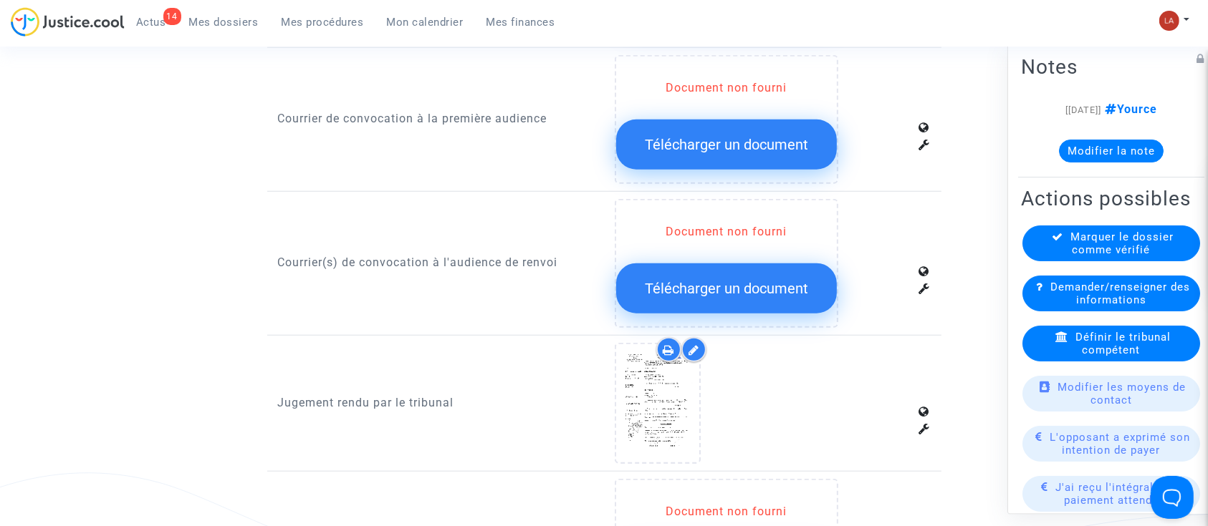
scroll to position [1432, 0]
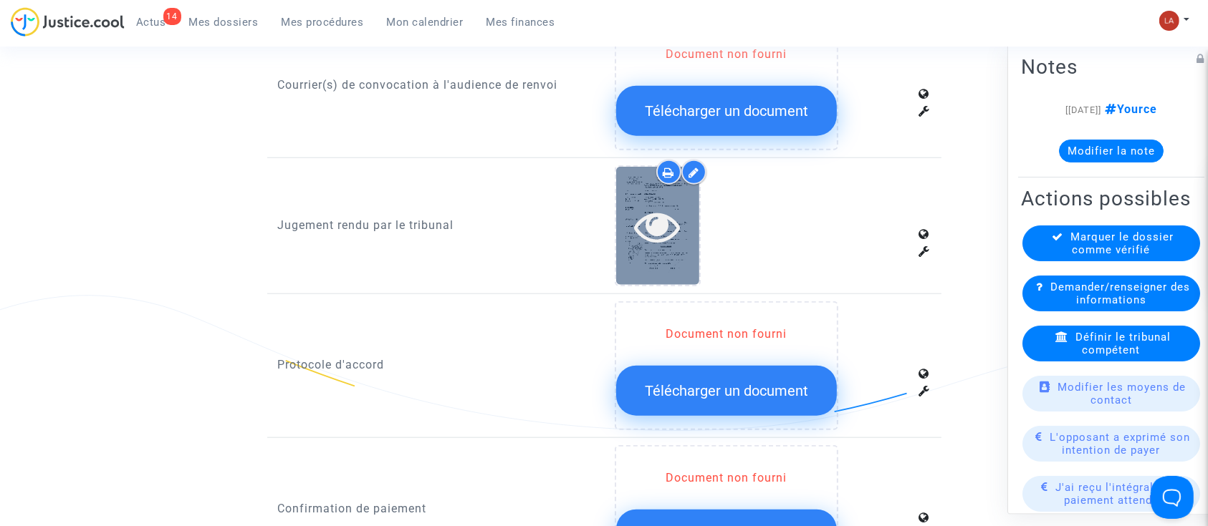
click at [649, 231] on icon at bounding box center [658, 226] width 47 height 46
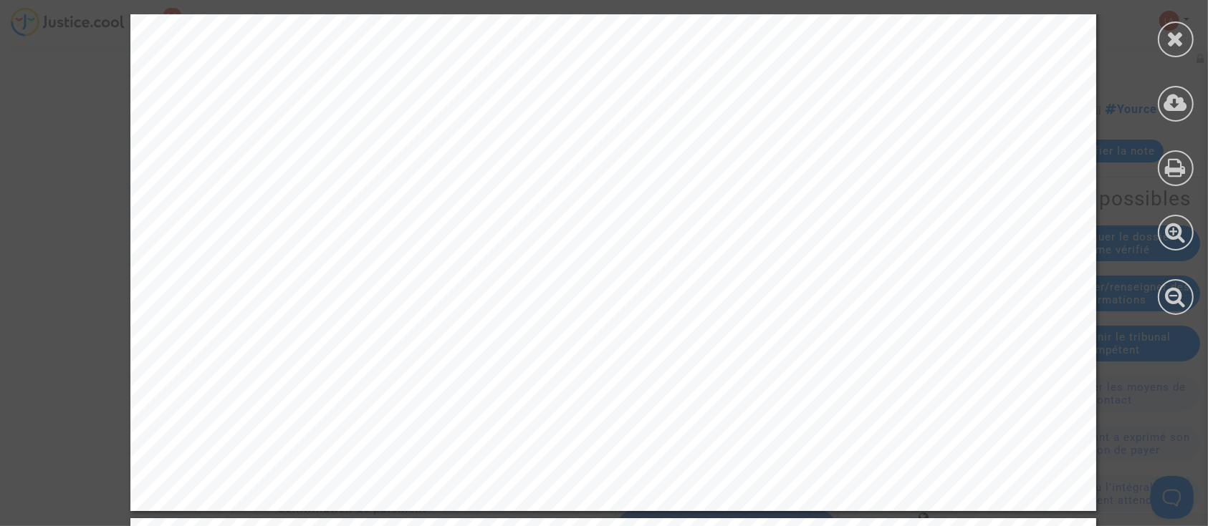
scroll to position [1050, 0]
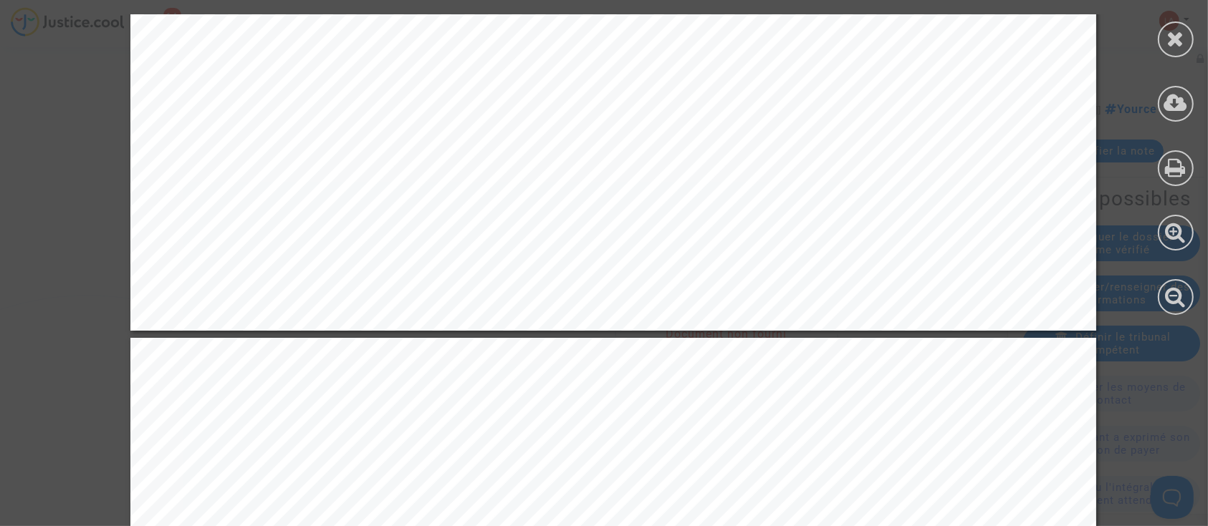
click at [1164, 37] on div at bounding box center [1175, 39] width 36 height 36
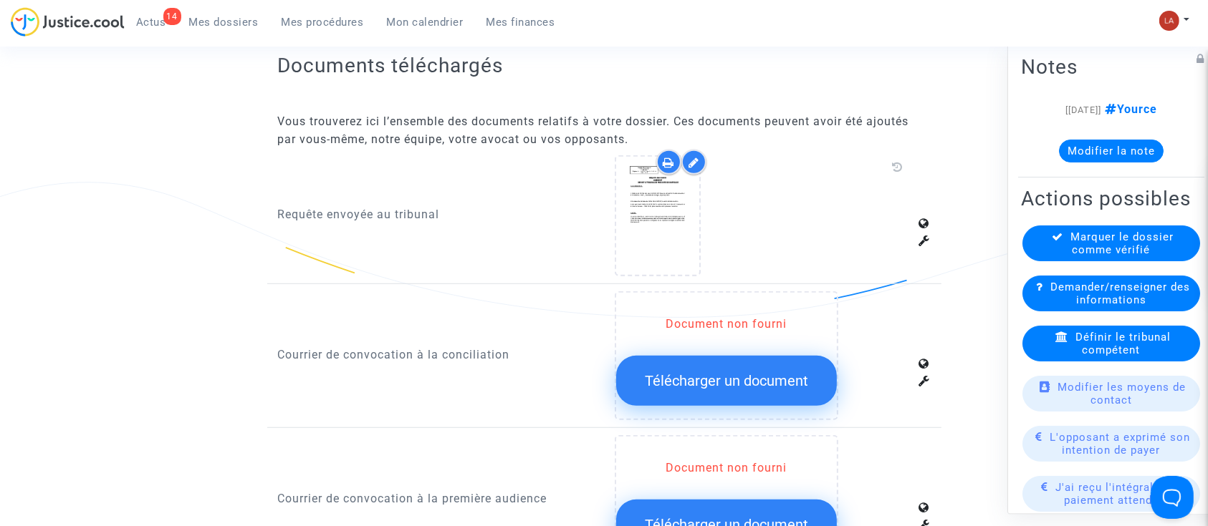
scroll to position [859, 0]
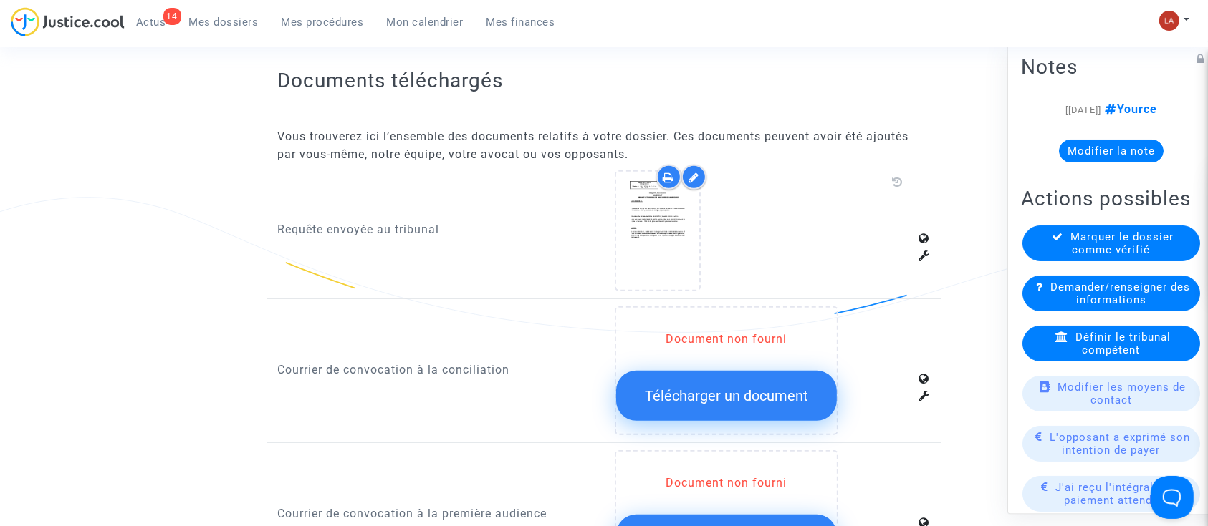
click at [1082, 256] on span "Marquer le dossier comme vérifié" at bounding box center [1122, 244] width 103 height 26
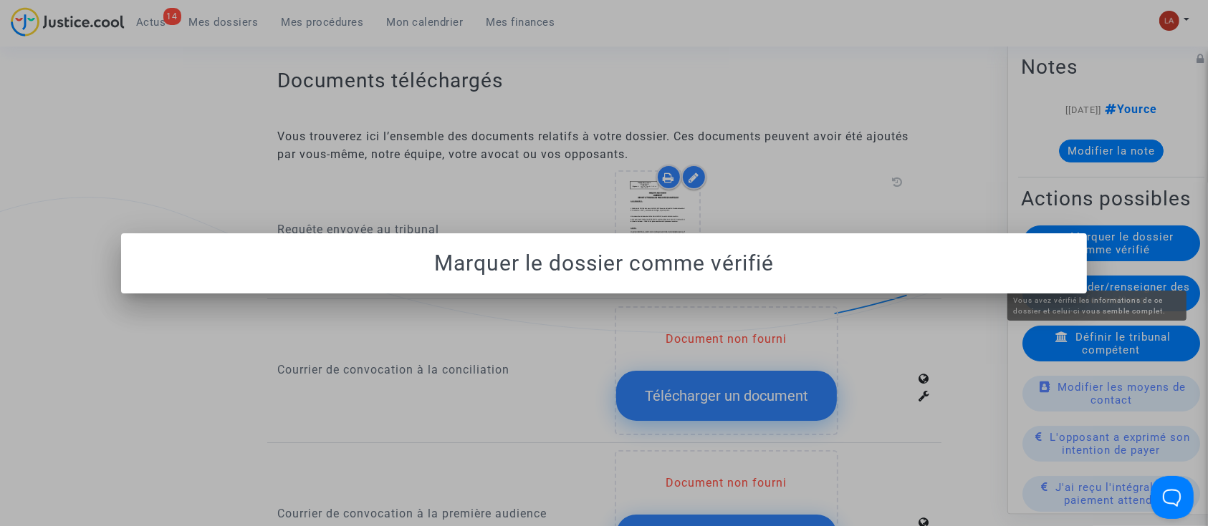
scroll to position [0, 0]
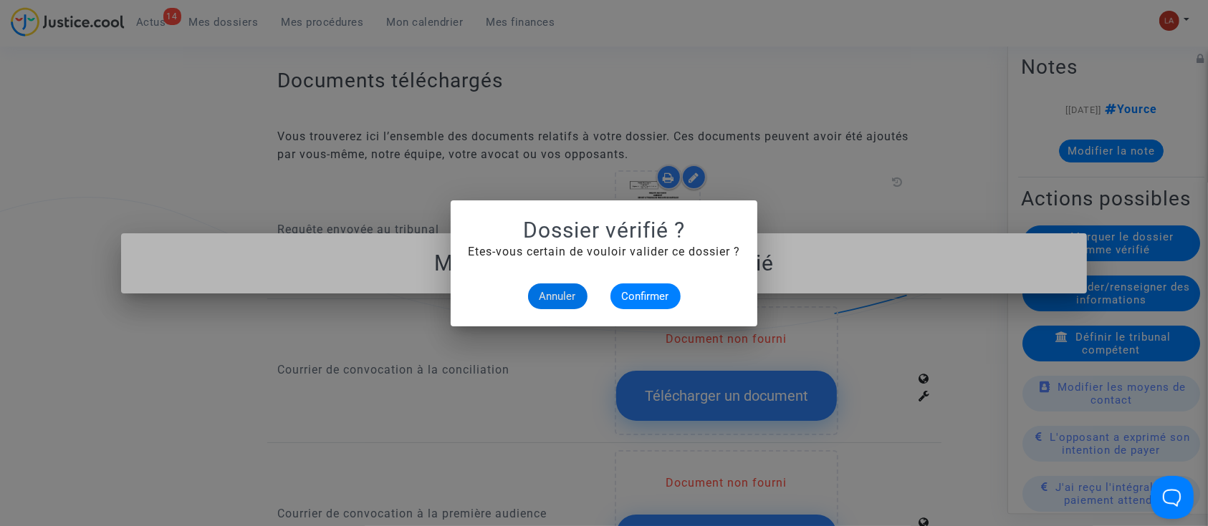
click at [581, 289] on button "Annuler" at bounding box center [557, 297] width 59 height 26
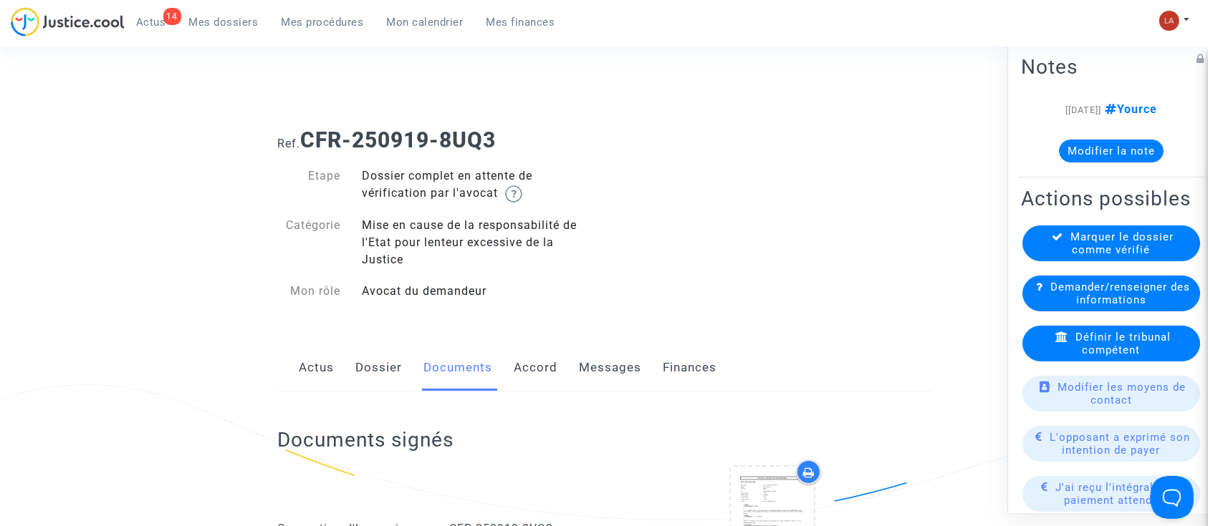
scroll to position [859, 0]
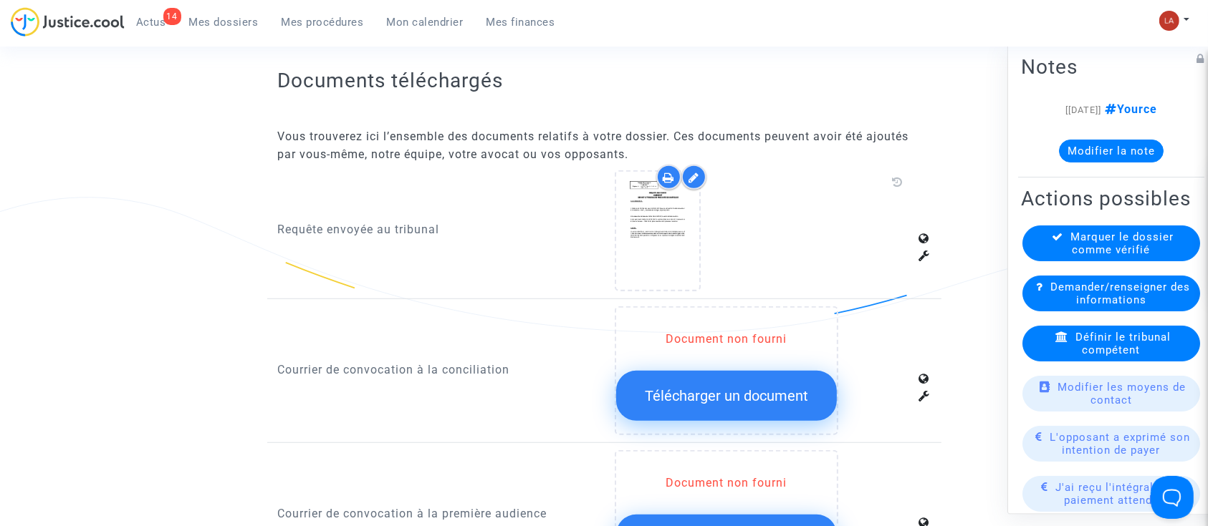
click at [1145, 155] on button "Modifier la note" at bounding box center [1111, 151] width 105 height 23
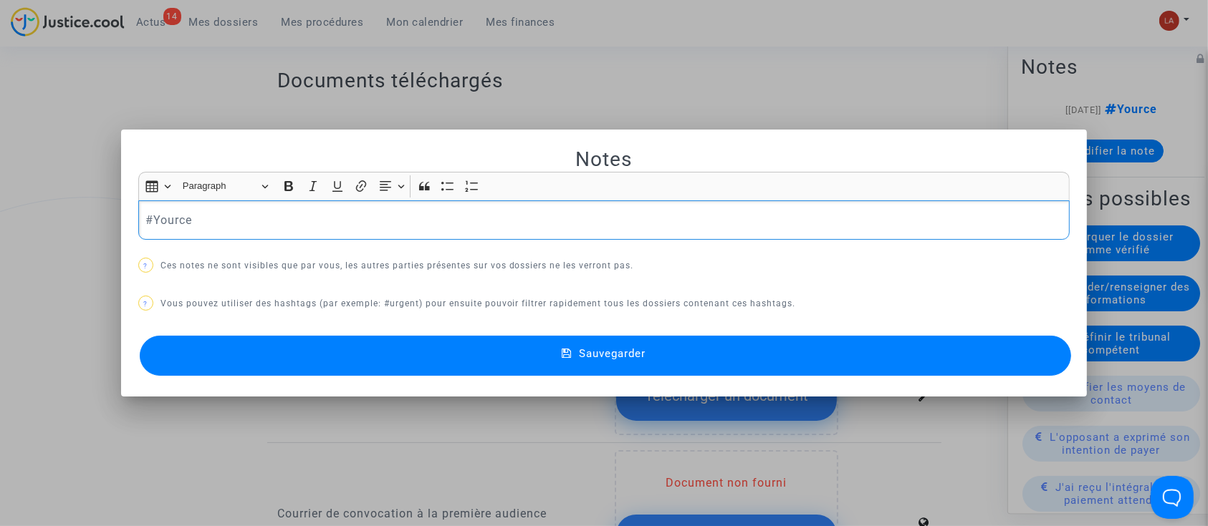
scroll to position [0, 0]
click at [407, 239] on div "#Yource" at bounding box center [604, 221] width 932 height 40
click at [433, 373] on button "Sauvegarder" at bounding box center [606, 356] width 932 height 40
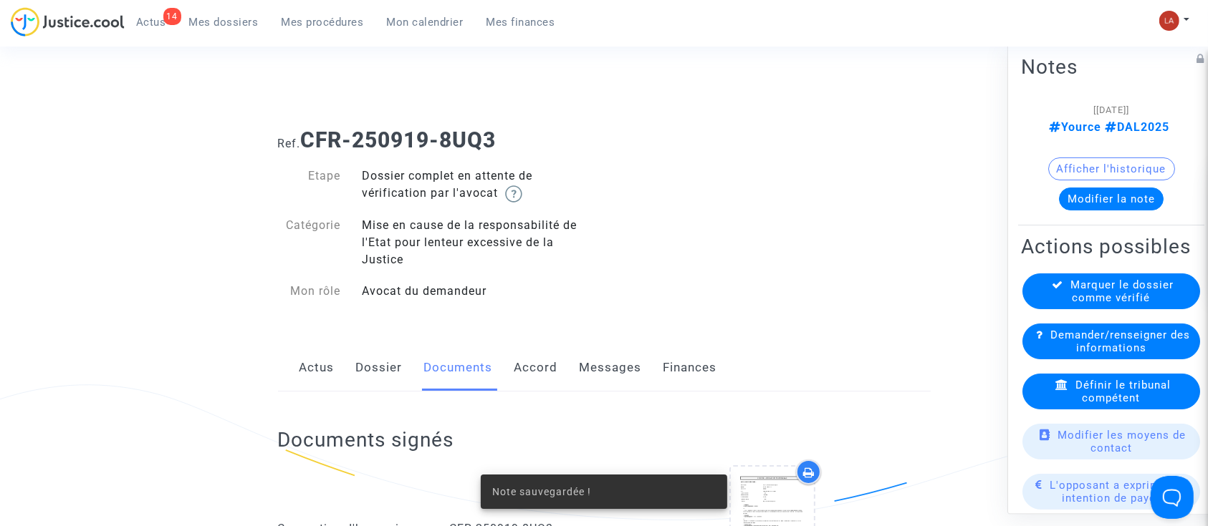
scroll to position [859, 0]
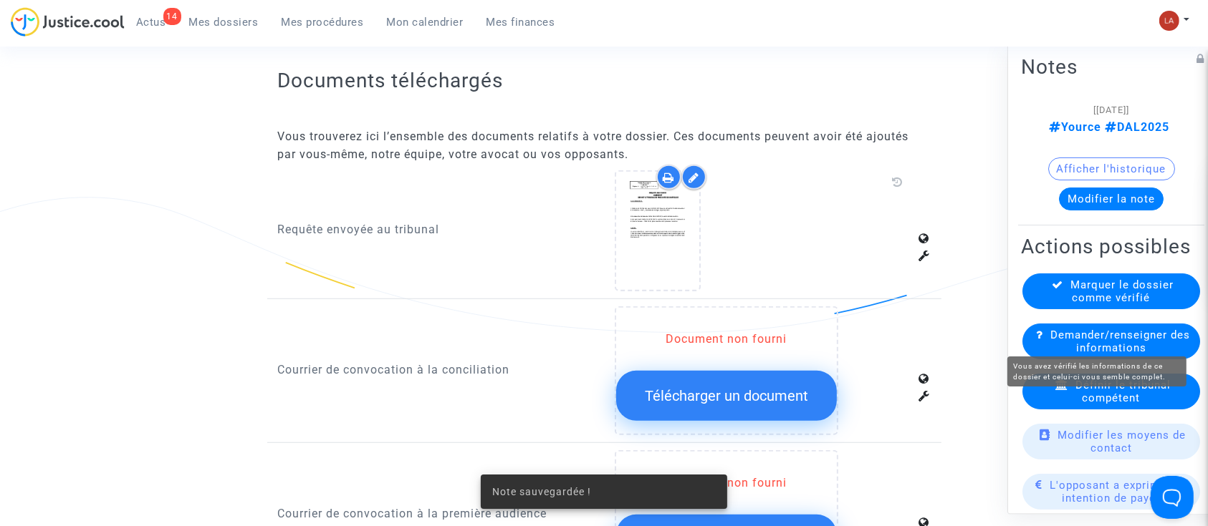
click at [1116, 304] on span "Marquer le dossier comme vérifié" at bounding box center [1122, 292] width 103 height 26
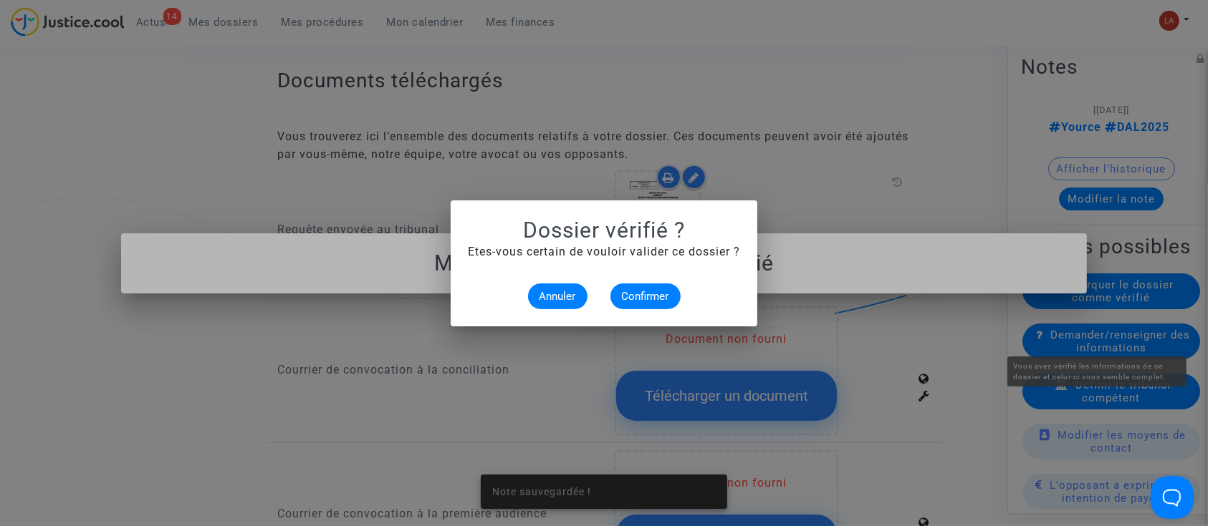
scroll to position [0, 0]
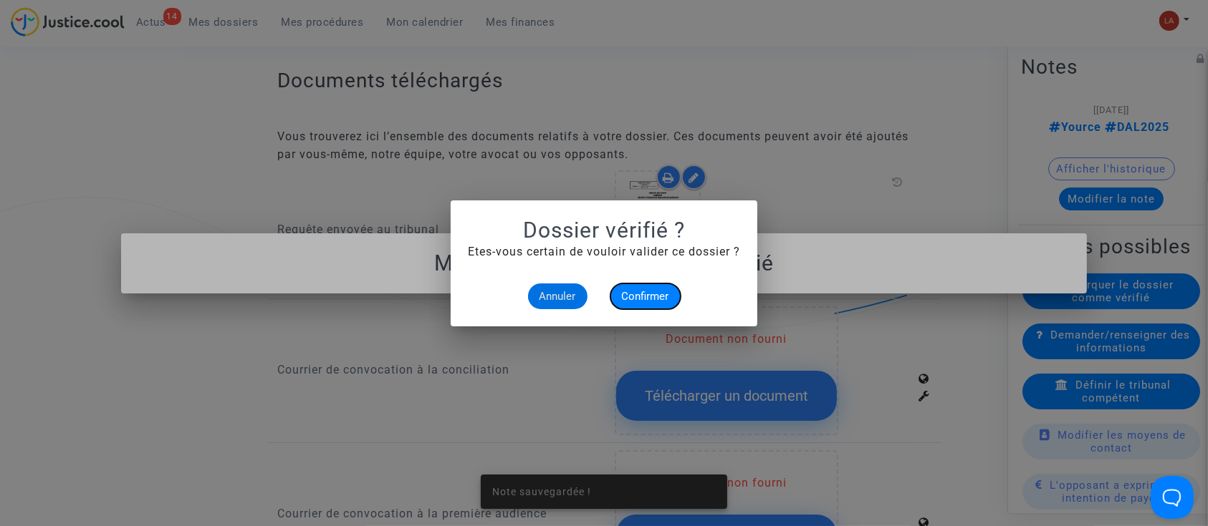
click at [656, 300] on span "Confirmer" at bounding box center [645, 296] width 47 height 13
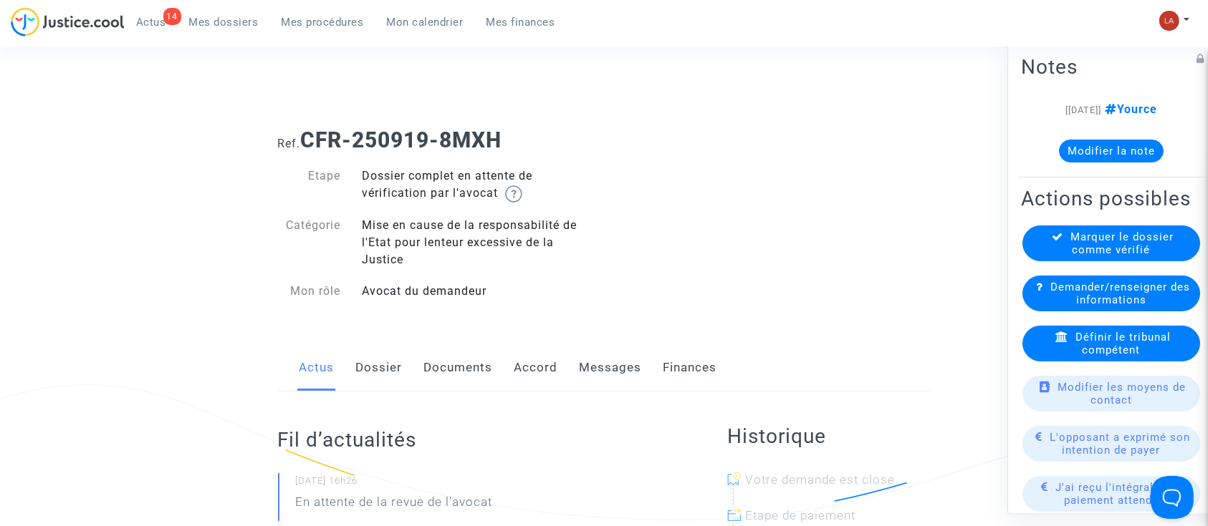
click at [467, 389] on link "Documents" at bounding box center [458, 368] width 69 height 47
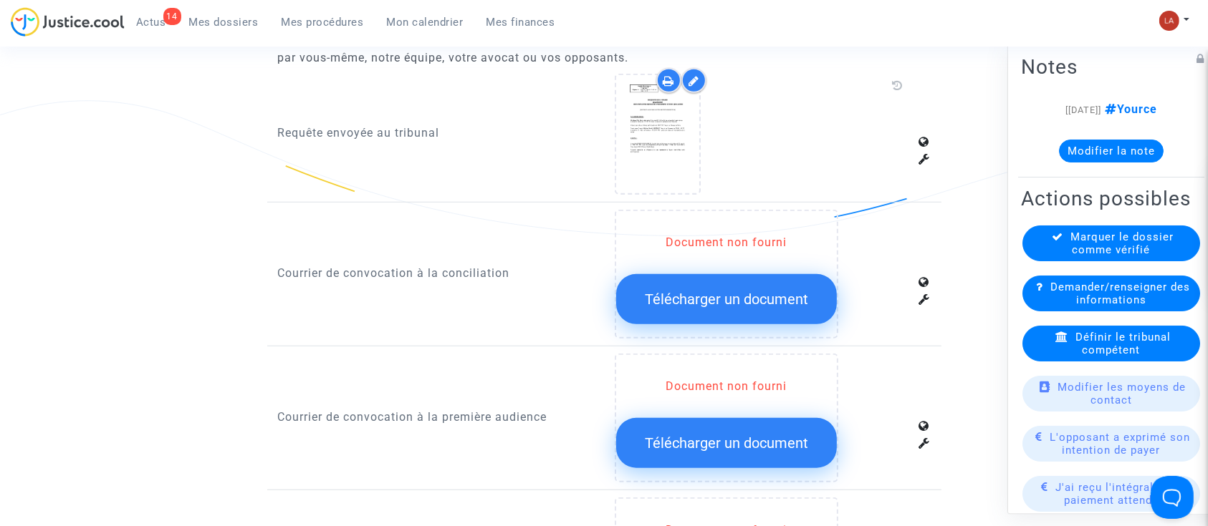
scroll to position [1337, 0]
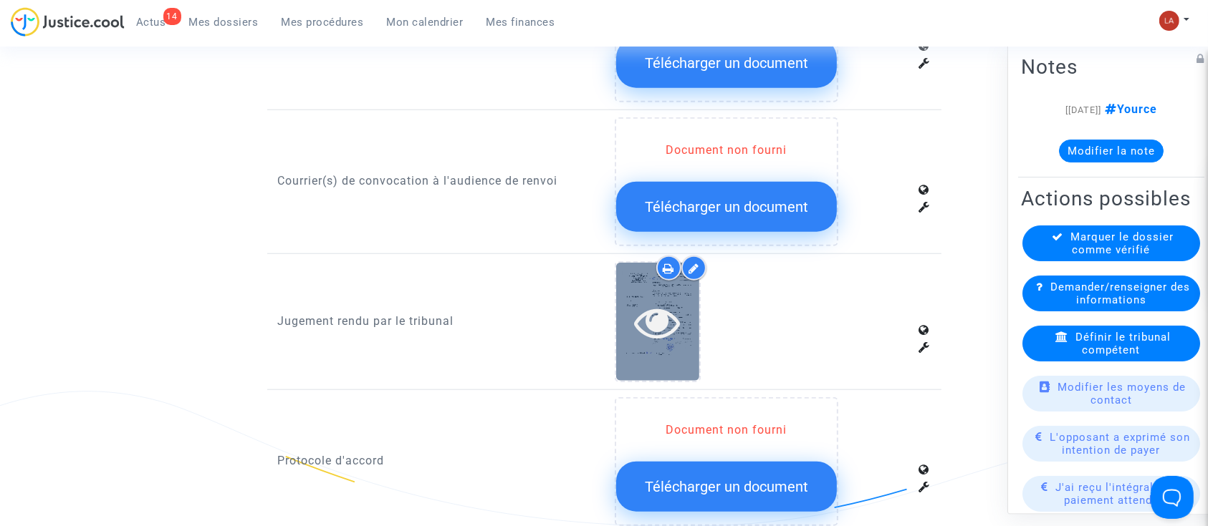
click at [670, 361] on div at bounding box center [657, 322] width 83 height 118
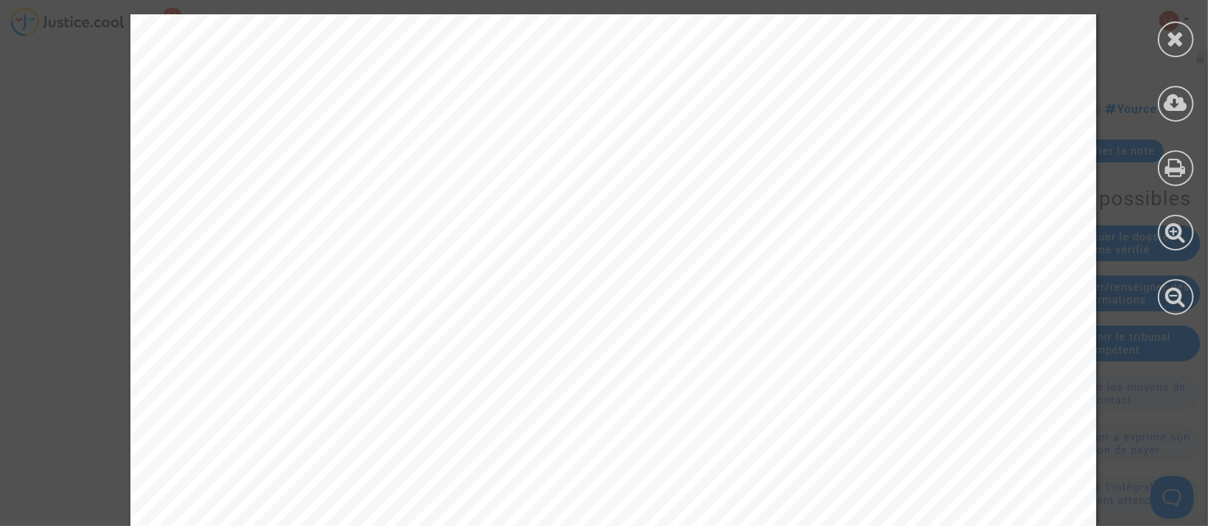
scroll to position [876, 0]
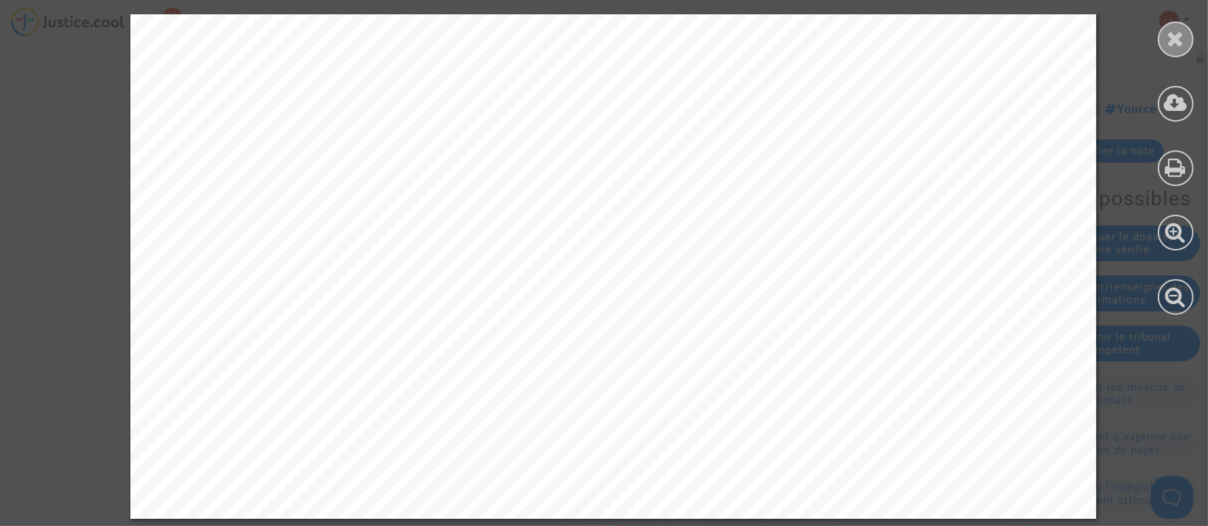
click at [1176, 39] on icon at bounding box center [1176, 38] width 18 height 21
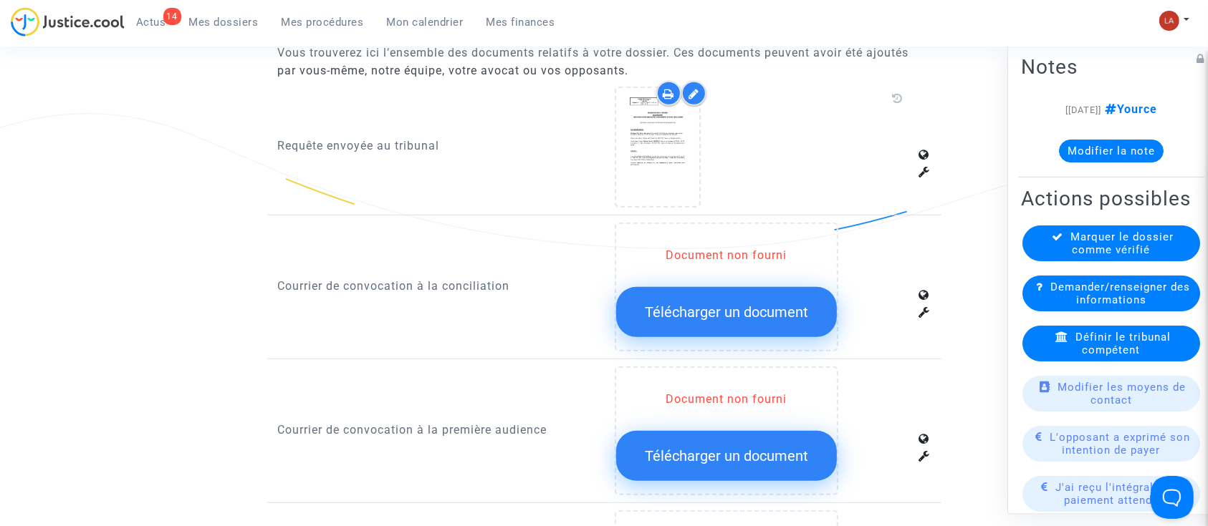
scroll to position [859, 0]
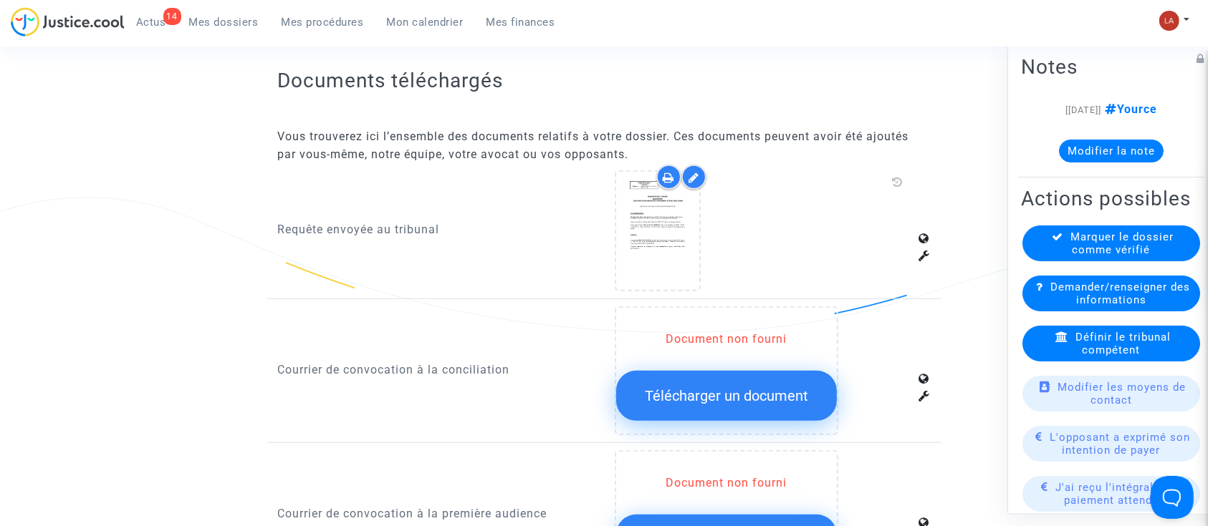
click at [1093, 140] on button "Modifier la note" at bounding box center [1111, 151] width 105 height 23
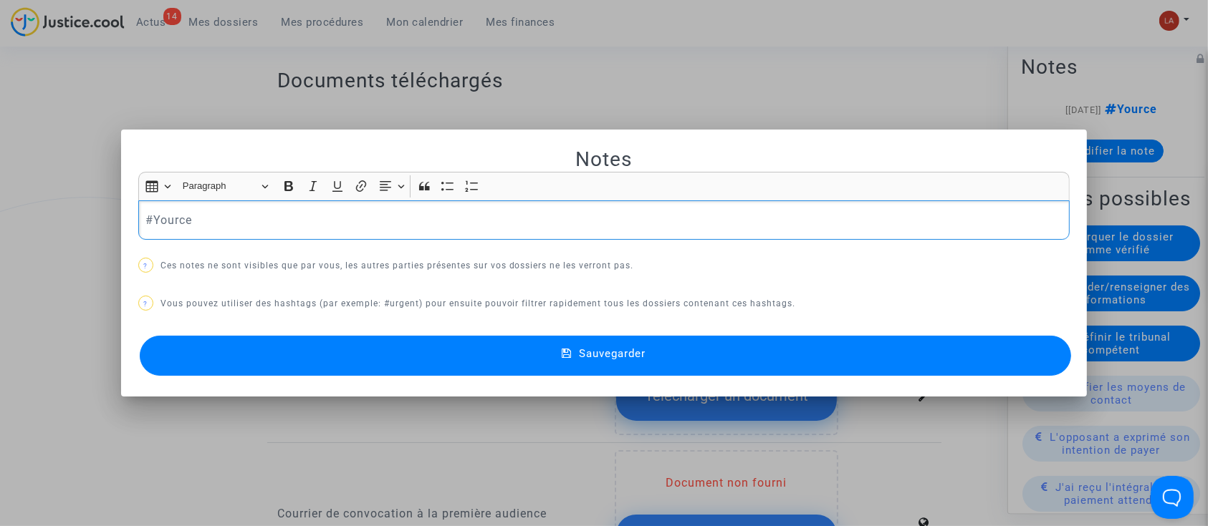
click at [542, 211] on p "#Yource" at bounding box center [603, 220] width 917 height 18
click at [663, 356] on button "Sauvegarder" at bounding box center [606, 356] width 932 height 40
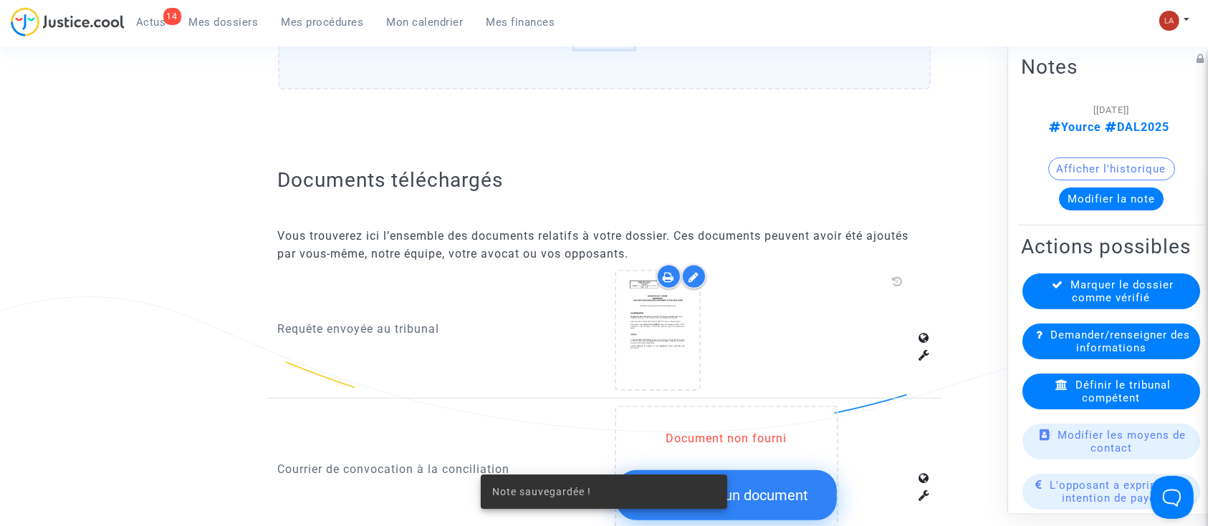
scroll to position [668, 0]
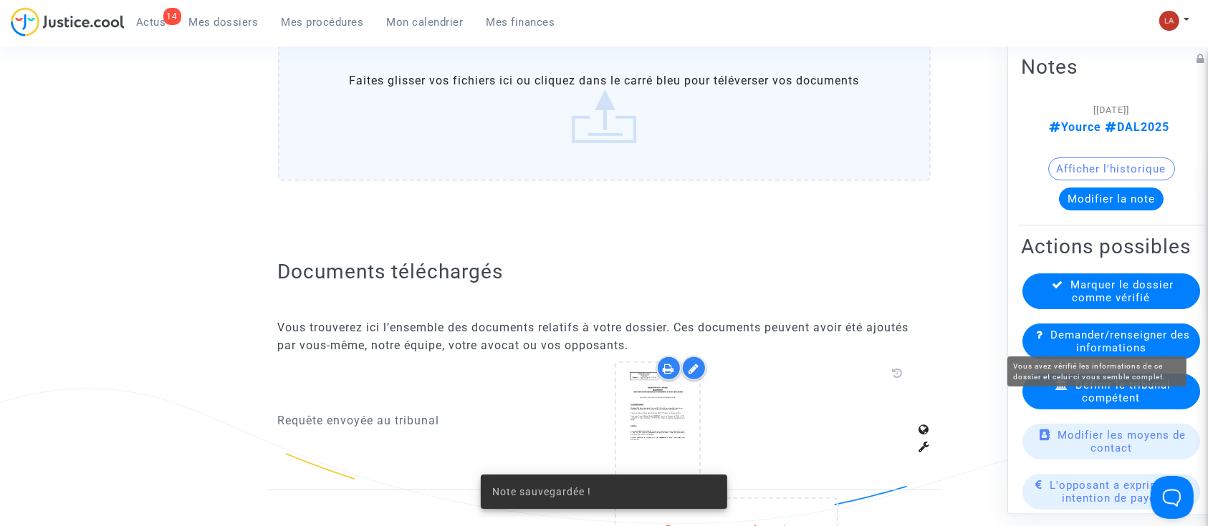
click at [1109, 304] on span "Marquer le dossier comme vérifié" at bounding box center [1122, 292] width 103 height 26
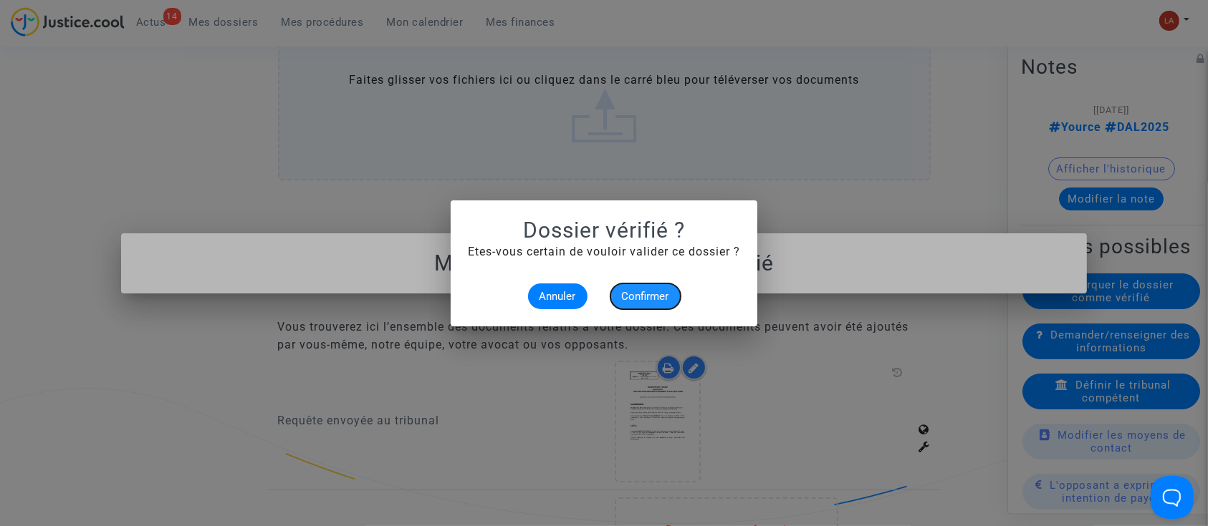
drag, startPoint x: 620, startPoint y: 294, endPoint x: 637, endPoint y: 277, distance: 23.8
click at [621, 294] on button "Confirmer" at bounding box center [645, 297] width 70 height 26
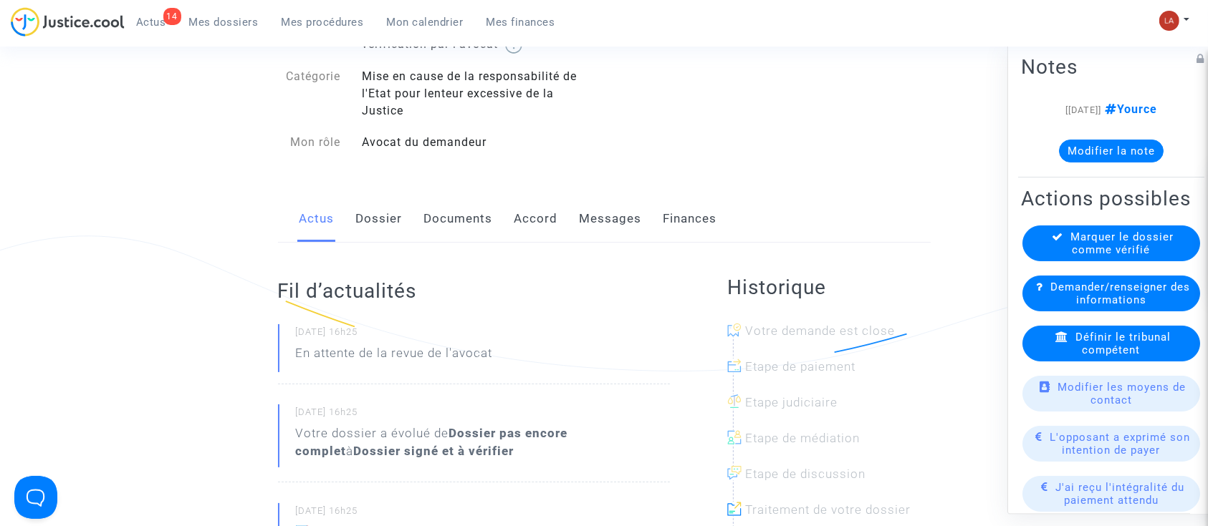
scroll to position [95, 0]
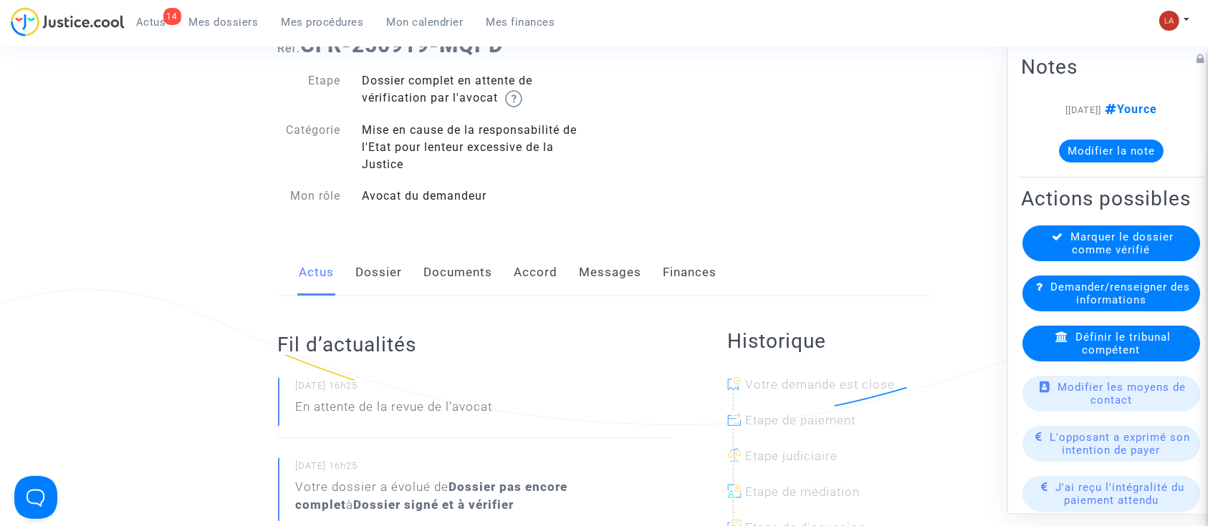
click at [479, 271] on link "Documents" at bounding box center [458, 272] width 69 height 47
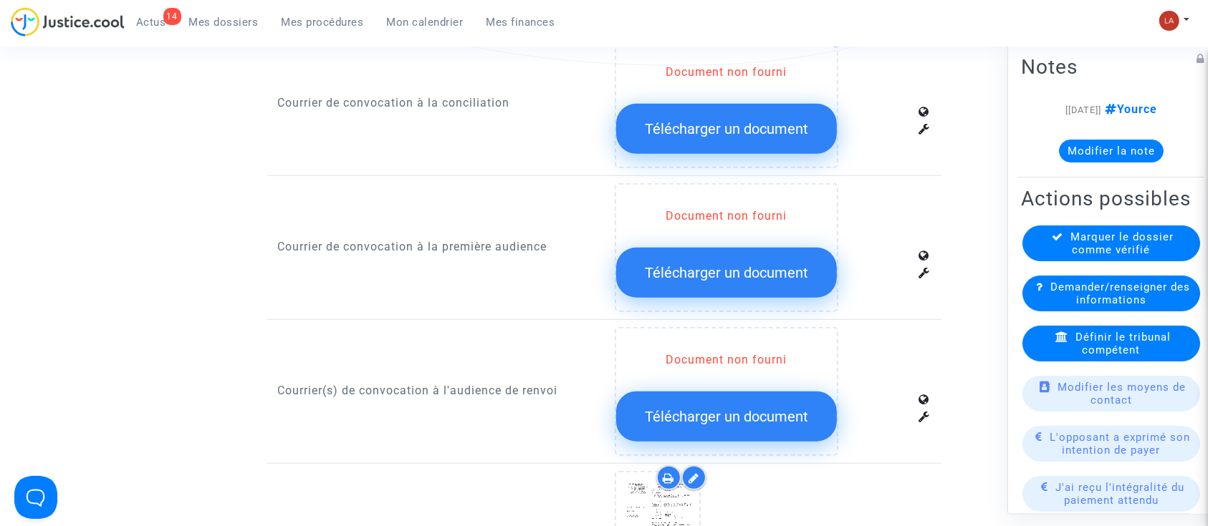
scroll to position [764, 0]
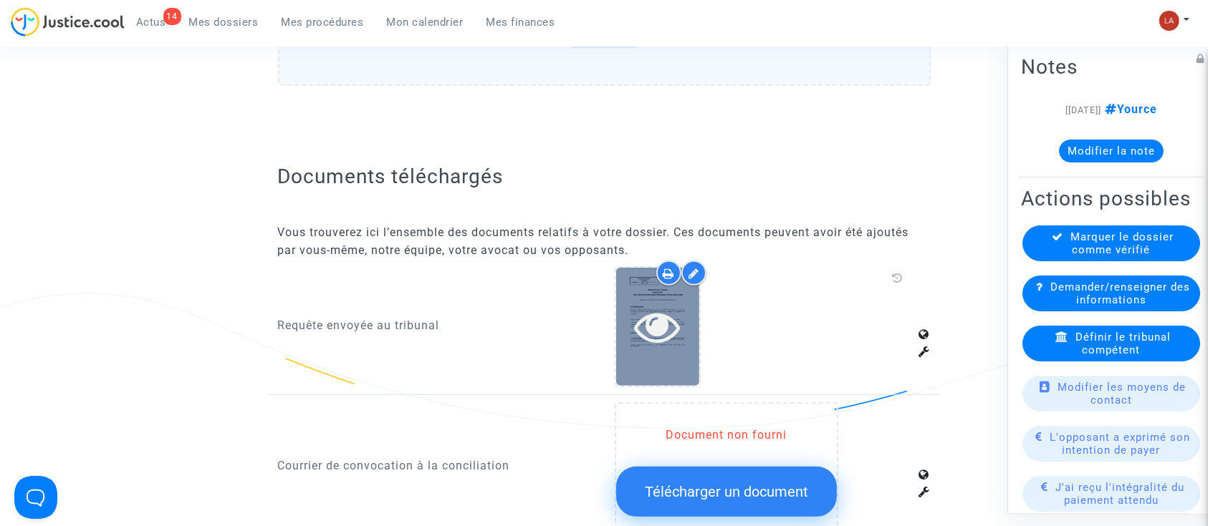
click at [649, 318] on icon at bounding box center [658, 327] width 47 height 46
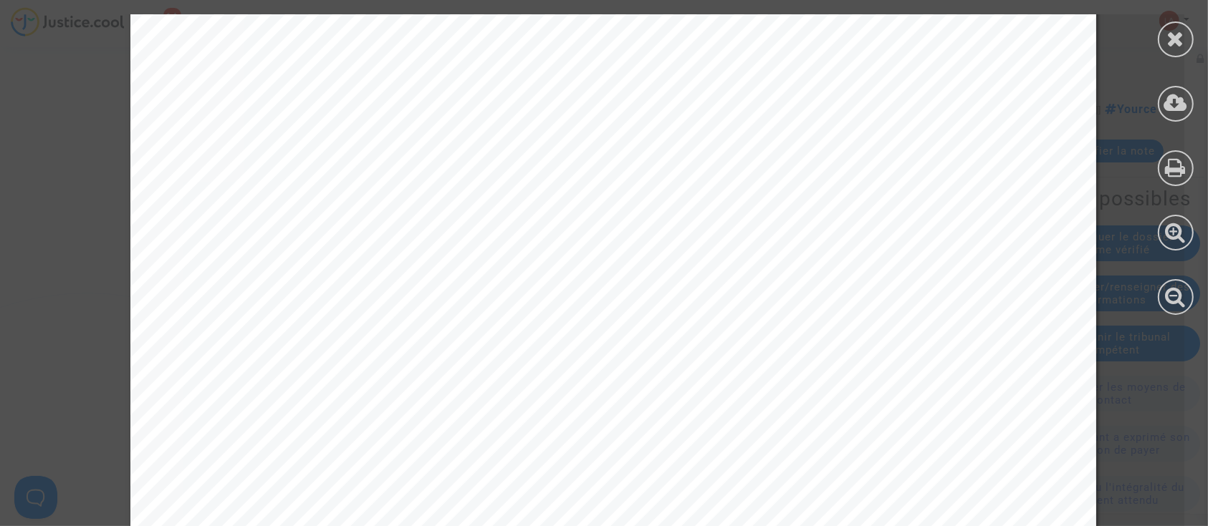
scroll to position [286, 0]
click at [1163, 27] on div at bounding box center [1175, 39] width 36 height 36
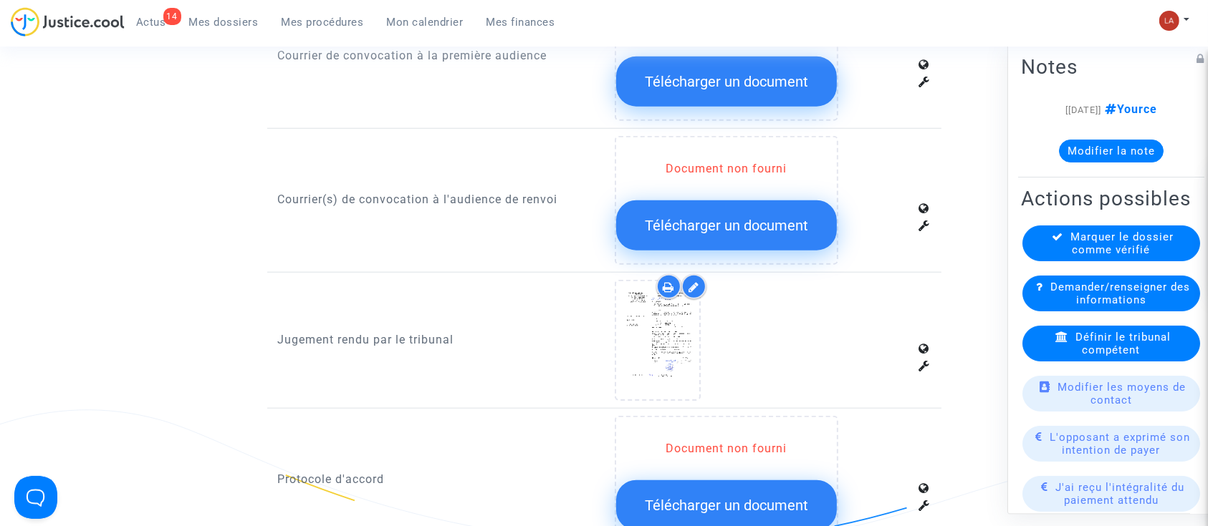
scroll to position [1337, 0]
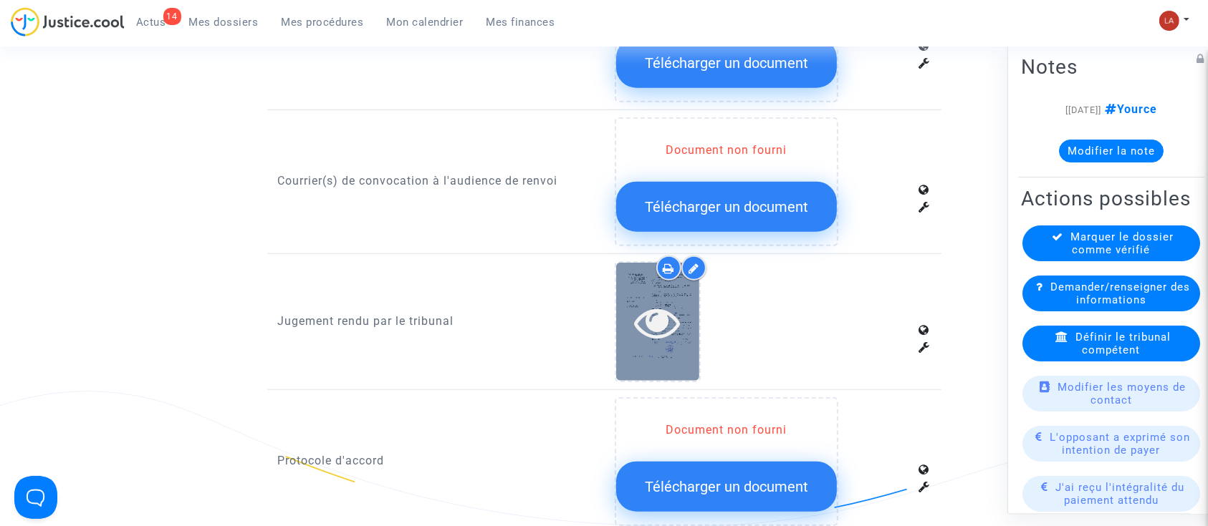
click at [652, 324] on icon at bounding box center [658, 322] width 47 height 46
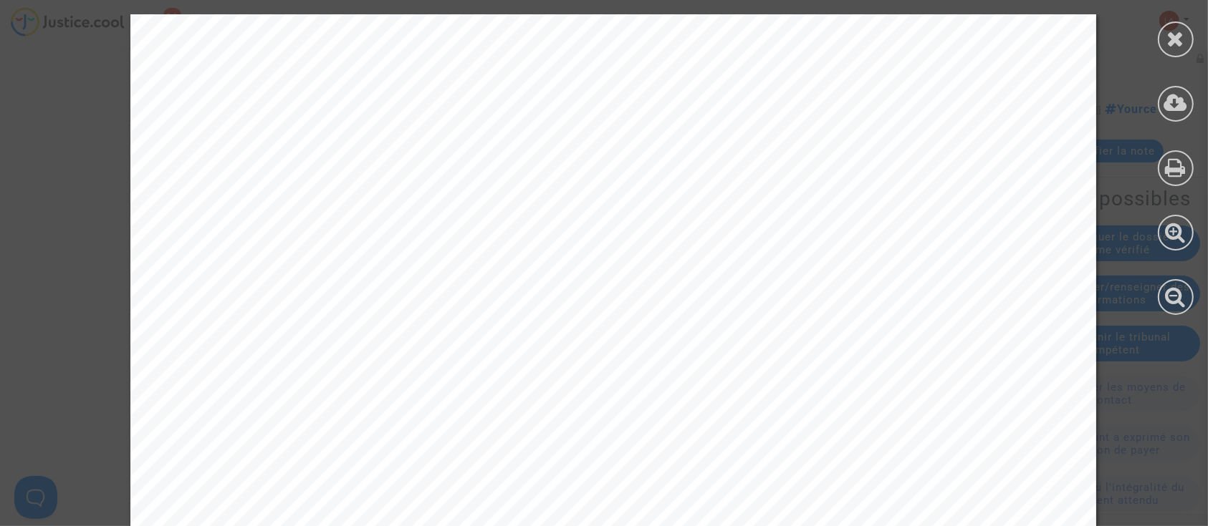
scroll to position [382, 0]
click at [1188, 42] on div at bounding box center [1175, 39] width 36 height 36
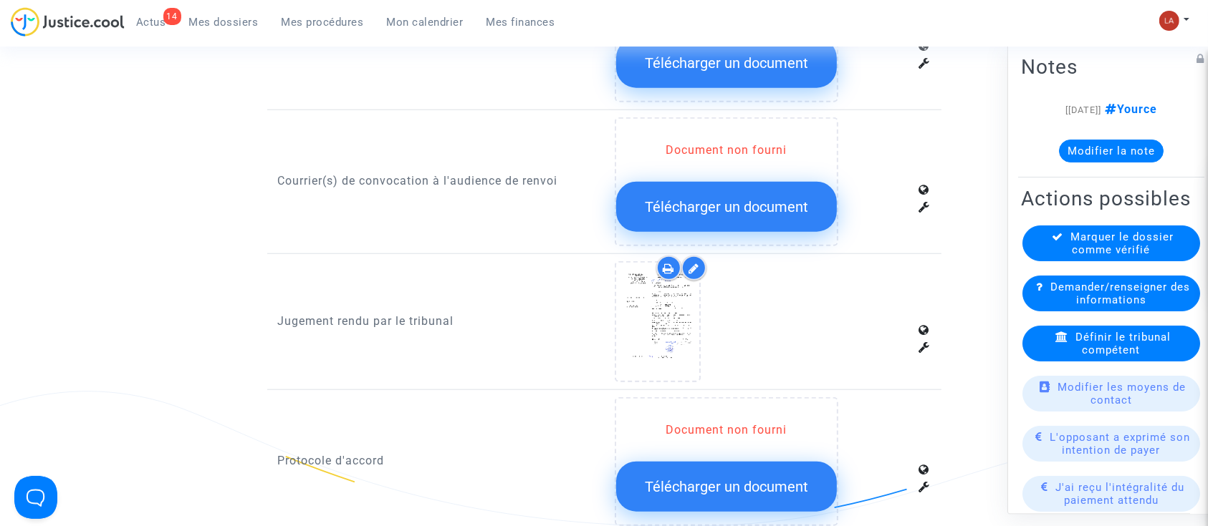
click at [1056, 261] on div "Marquer le dossier comme vérifié" at bounding box center [1111, 244] width 178 height 36
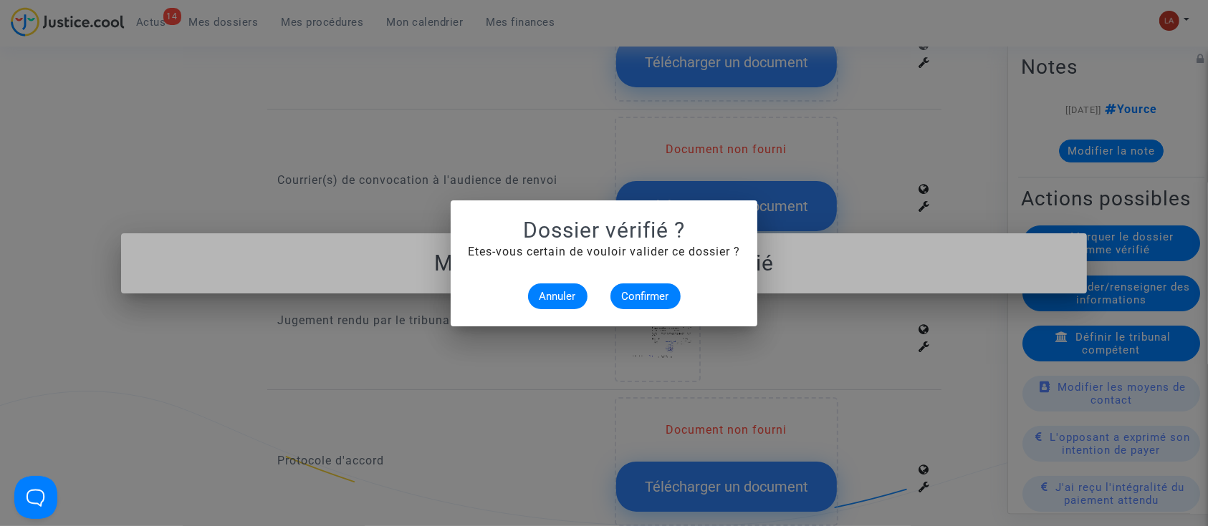
scroll to position [0, 0]
click at [652, 301] on span "Confirmer" at bounding box center [645, 296] width 47 height 13
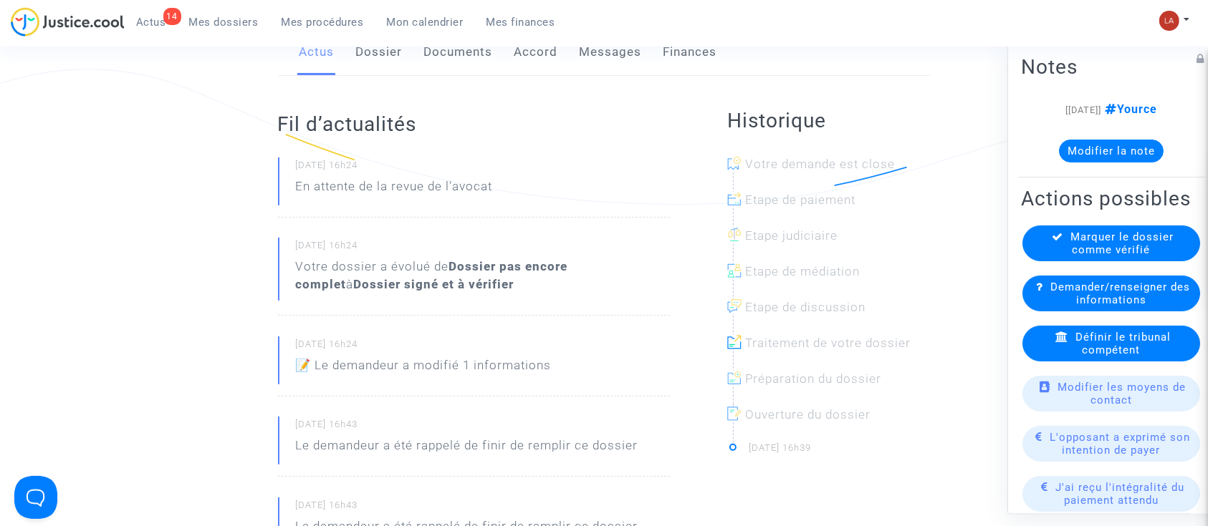
scroll to position [191, 0]
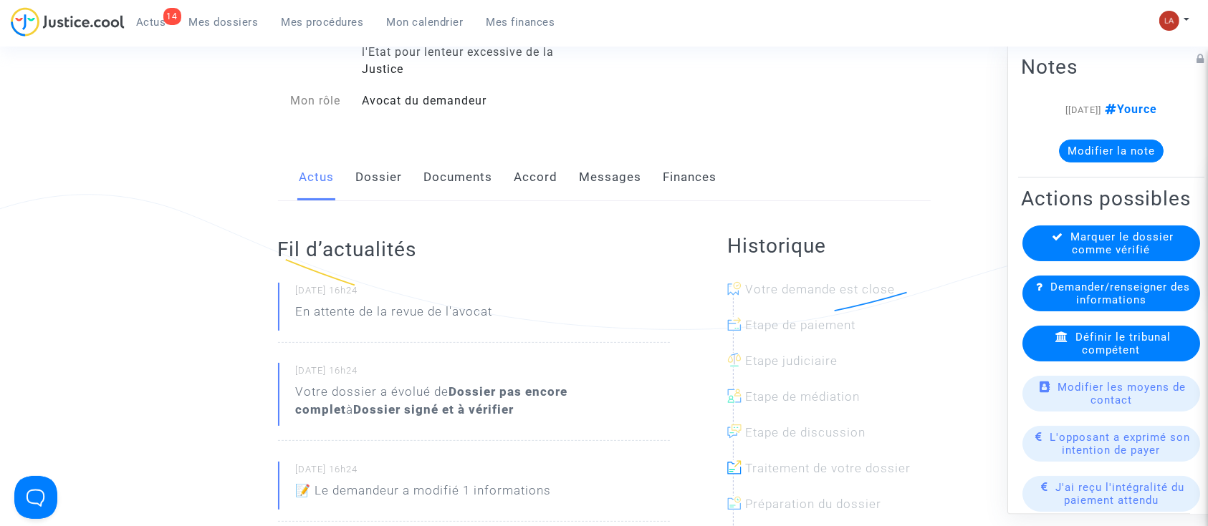
click at [481, 181] on link "Documents" at bounding box center [458, 177] width 69 height 47
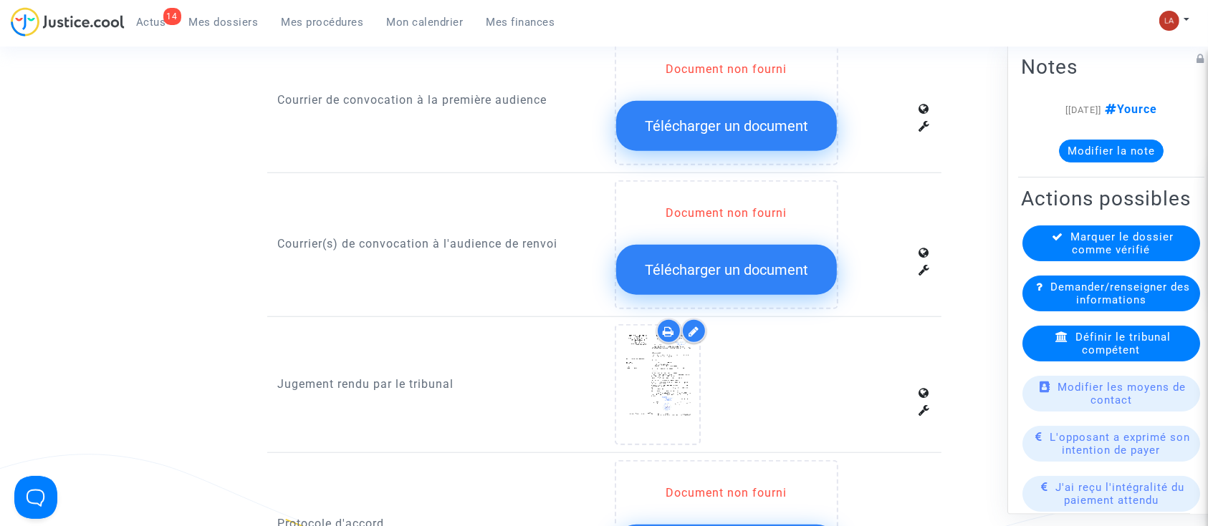
scroll to position [1337, 0]
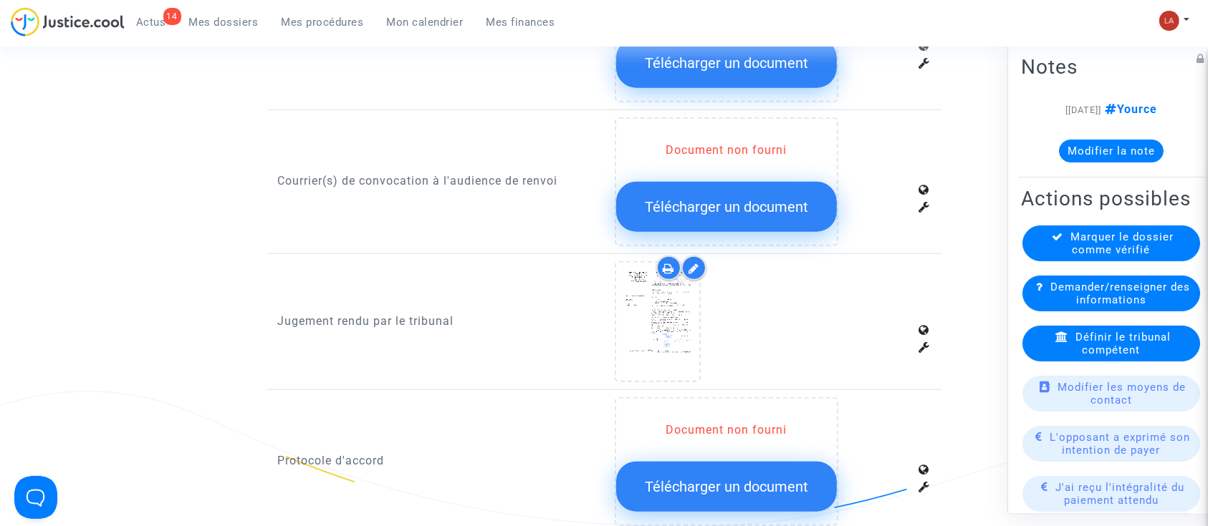
click at [1135, 160] on button "Modifier la note" at bounding box center [1111, 151] width 105 height 23
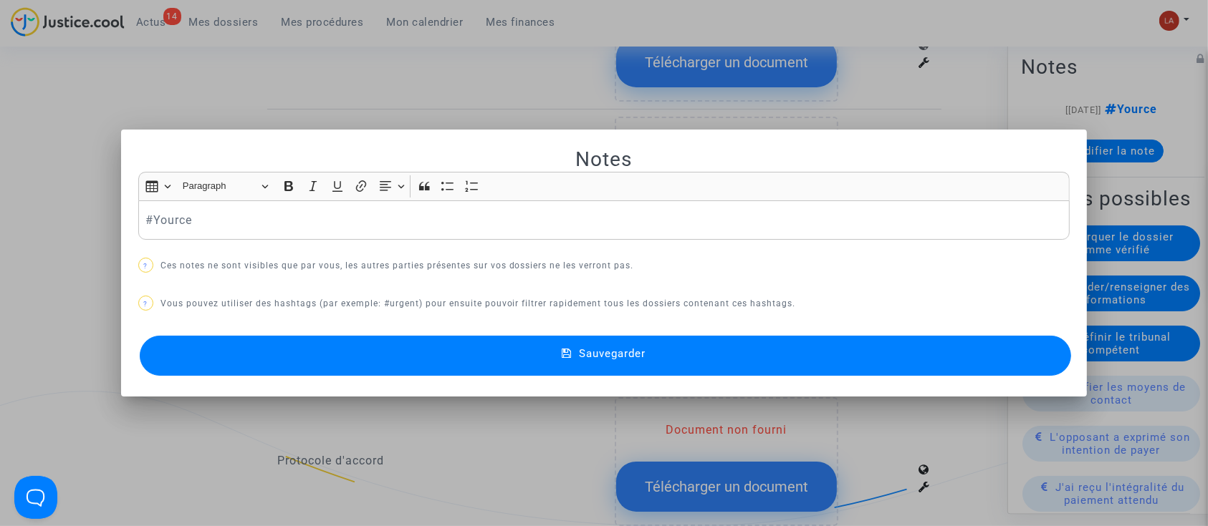
click at [463, 216] on p "#Yource" at bounding box center [603, 220] width 917 height 18
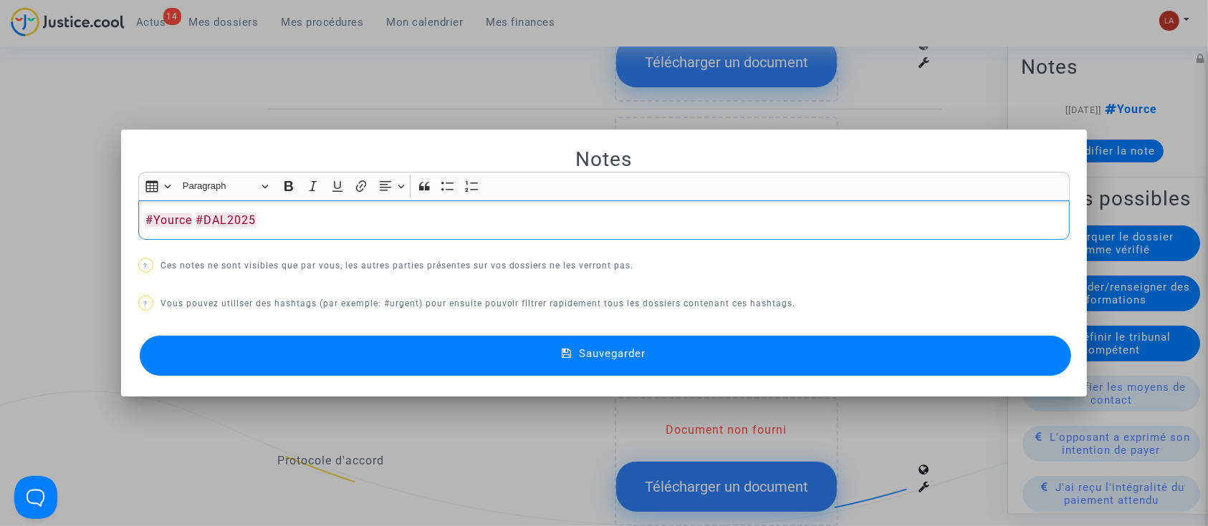
click at [677, 345] on button "Sauvegarder" at bounding box center [606, 356] width 932 height 40
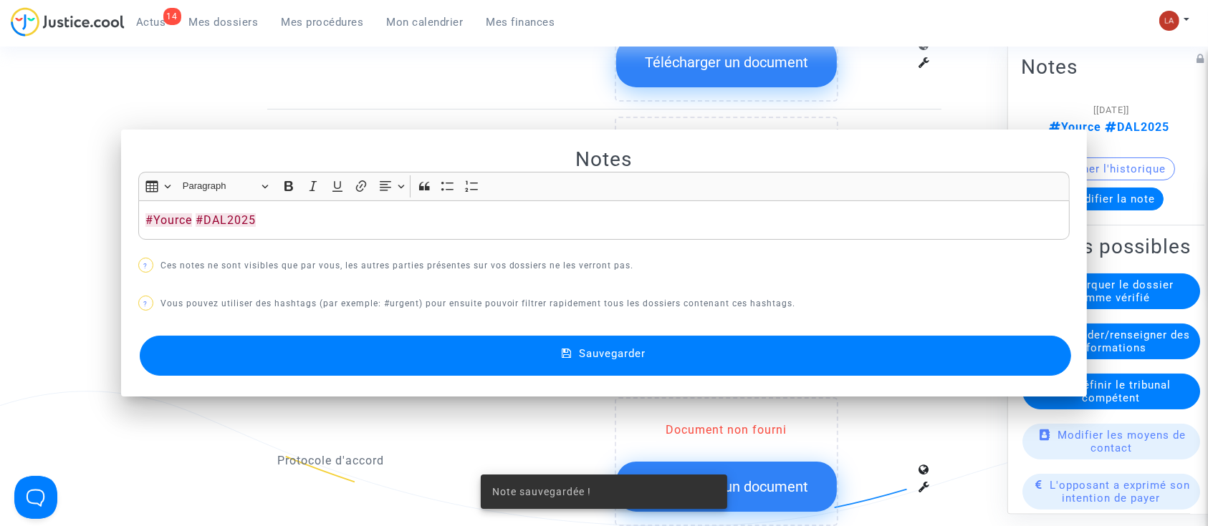
scroll to position [1337, 0]
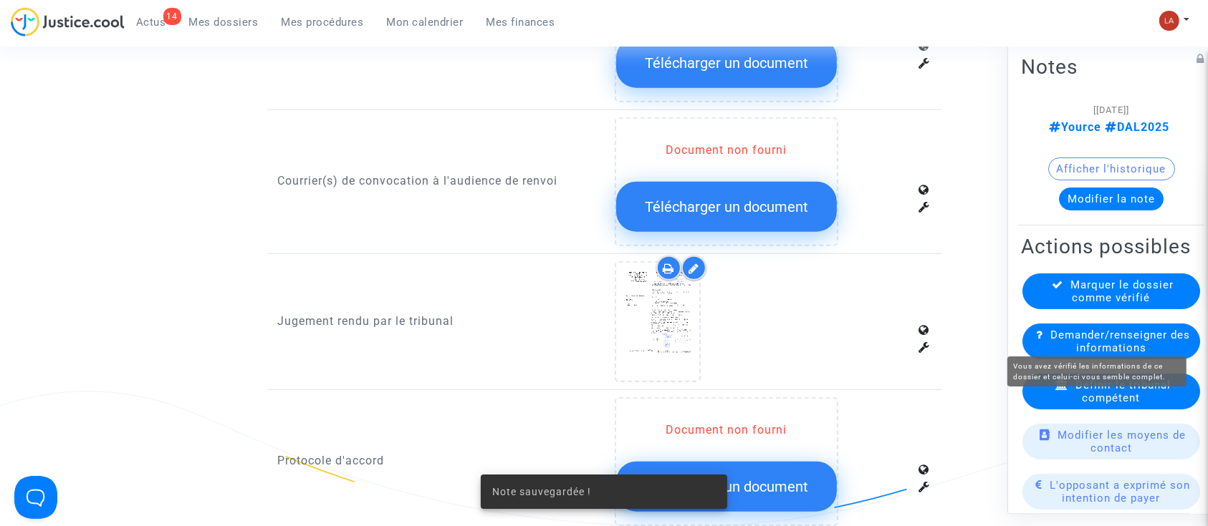
click at [1152, 304] on span "Marquer le dossier comme vérifié" at bounding box center [1122, 292] width 103 height 26
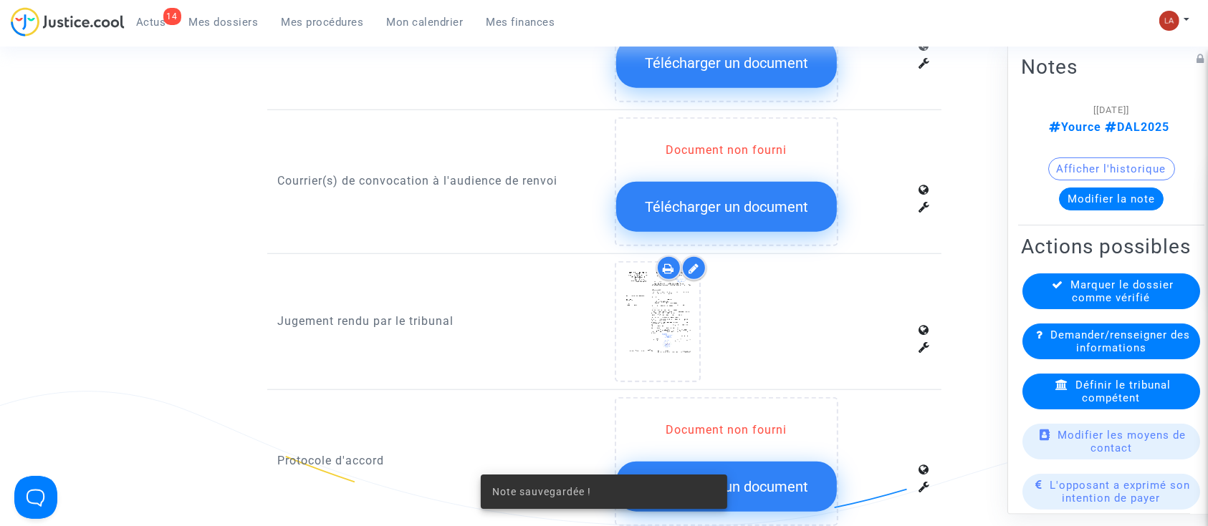
scroll to position [0, 0]
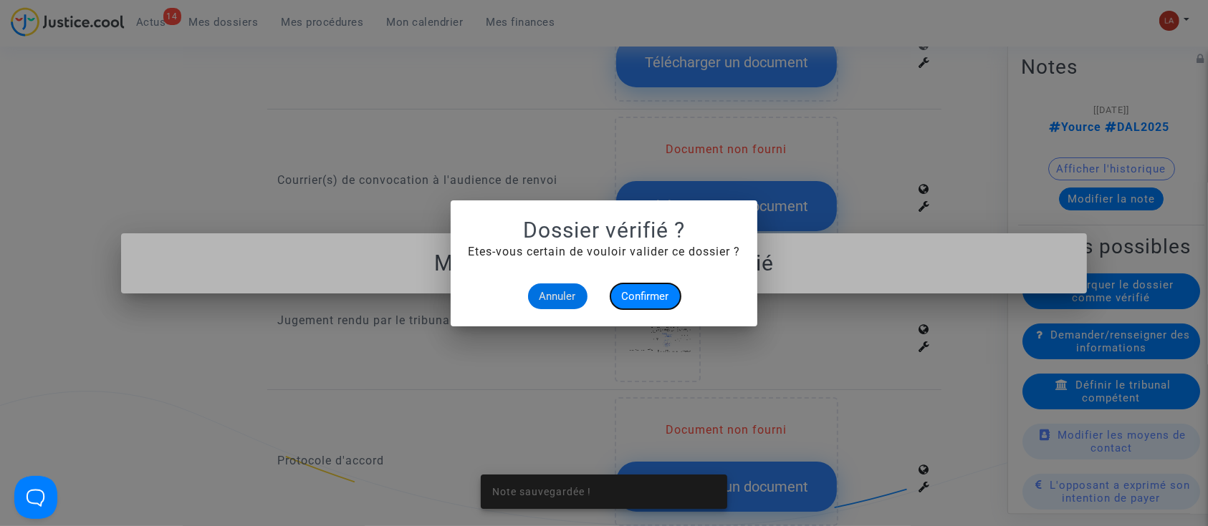
click at [642, 299] on span "Confirmer" at bounding box center [645, 296] width 47 height 13
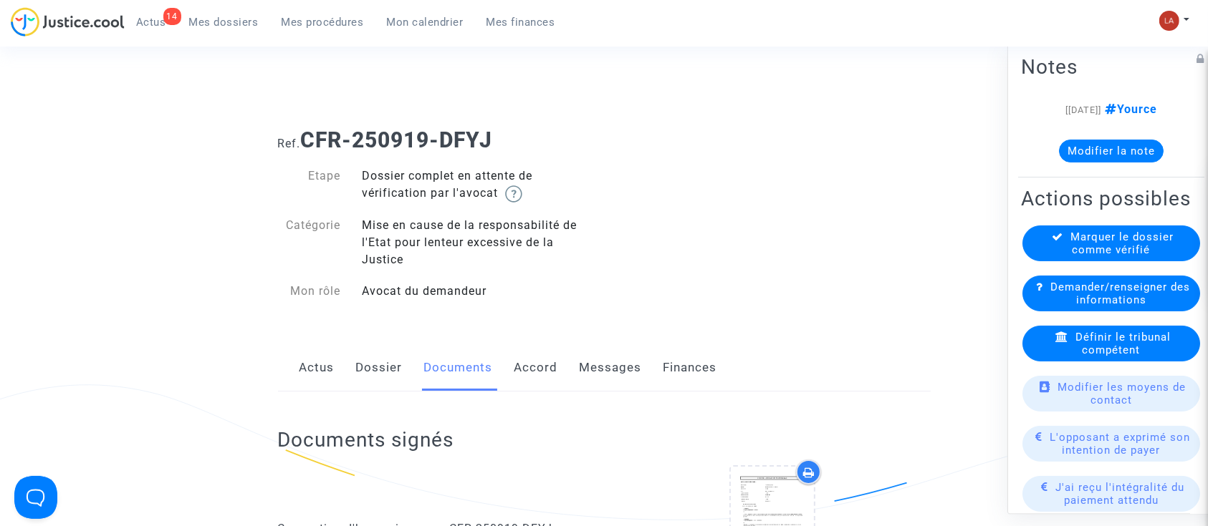
click at [1107, 156] on button "Modifier la note" at bounding box center [1111, 151] width 105 height 23
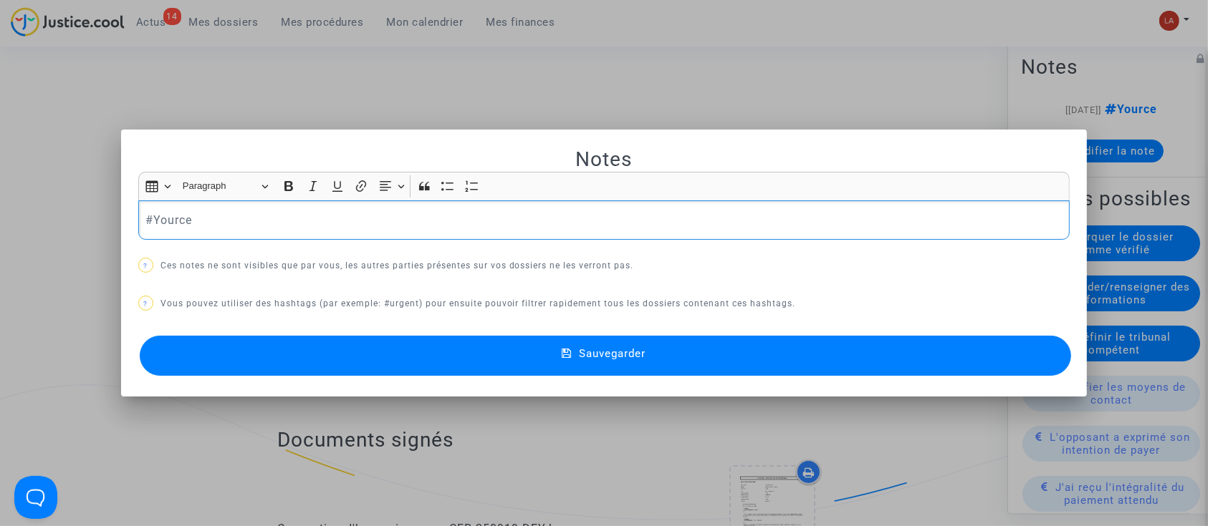
click at [403, 238] on div "#Yource" at bounding box center [604, 221] width 932 height 40
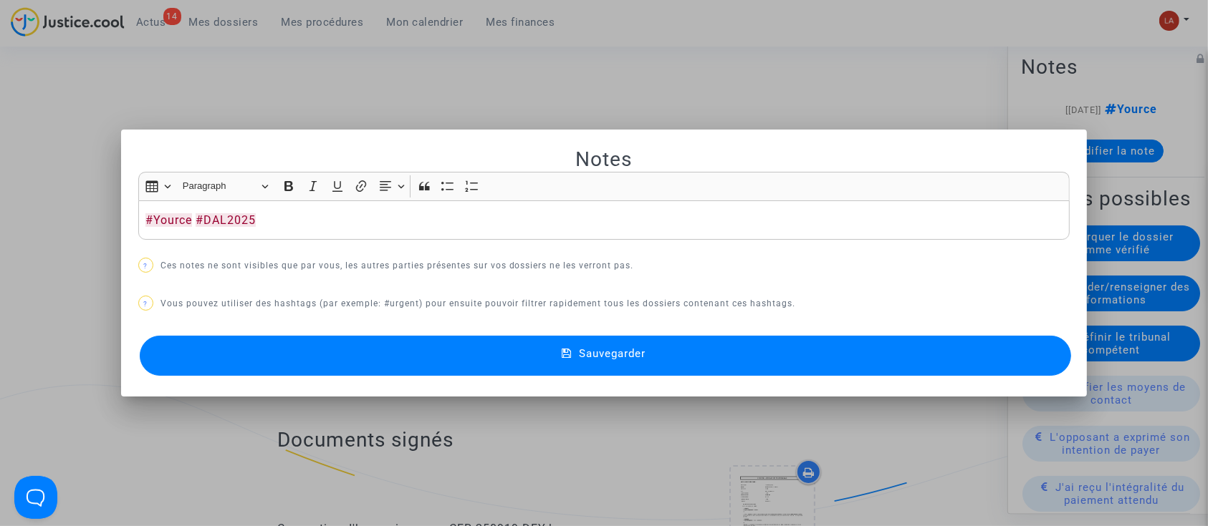
click at [435, 364] on button "Sauvegarder" at bounding box center [606, 356] width 932 height 40
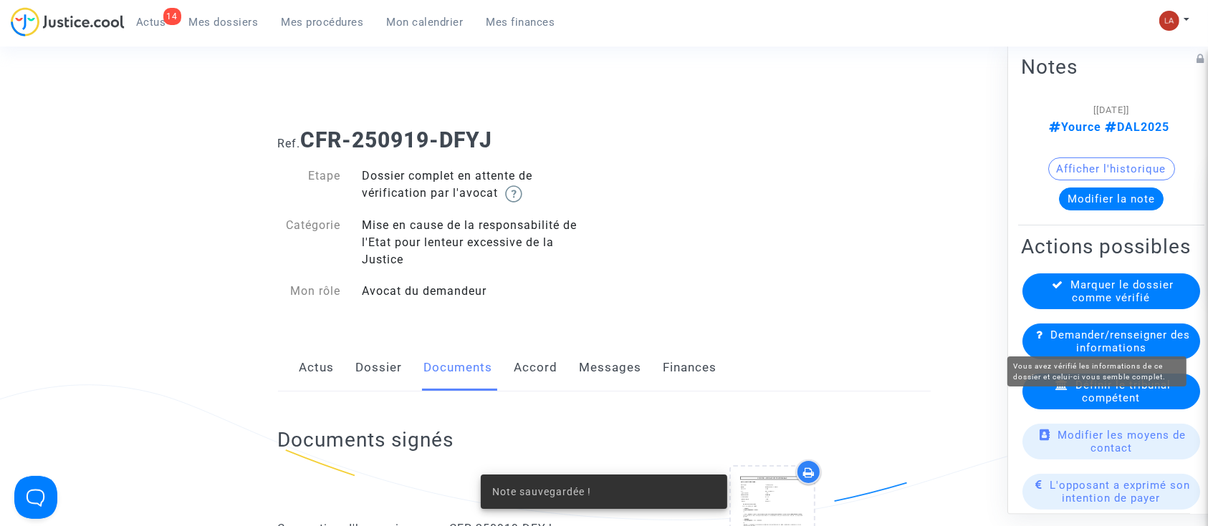
click at [1087, 304] on span "Marquer le dossier comme vérifié" at bounding box center [1122, 292] width 103 height 26
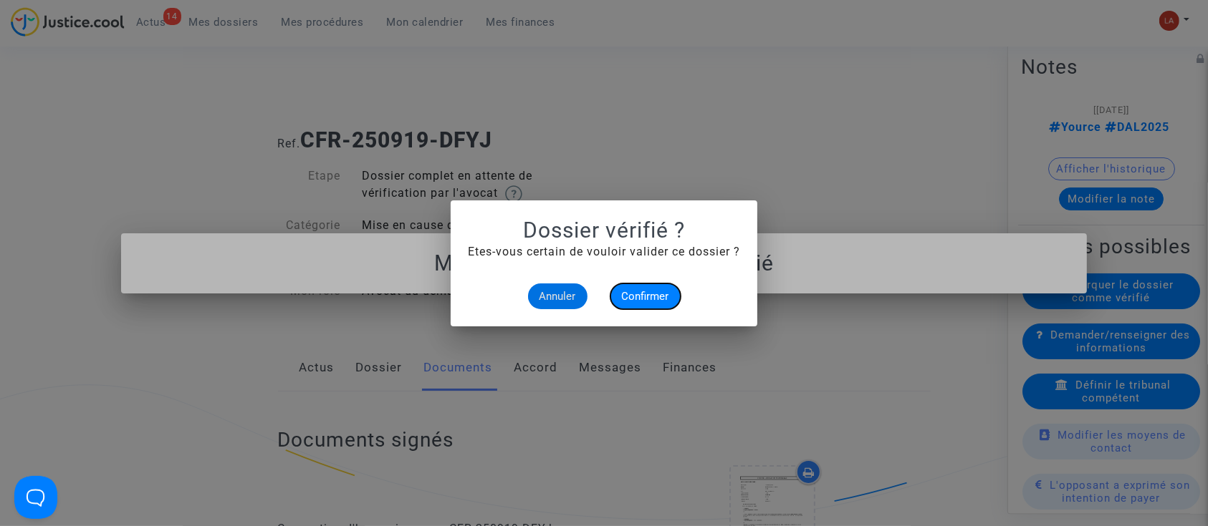
click at [654, 300] on span "Confirmer" at bounding box center [645, 296] width 47 height 13
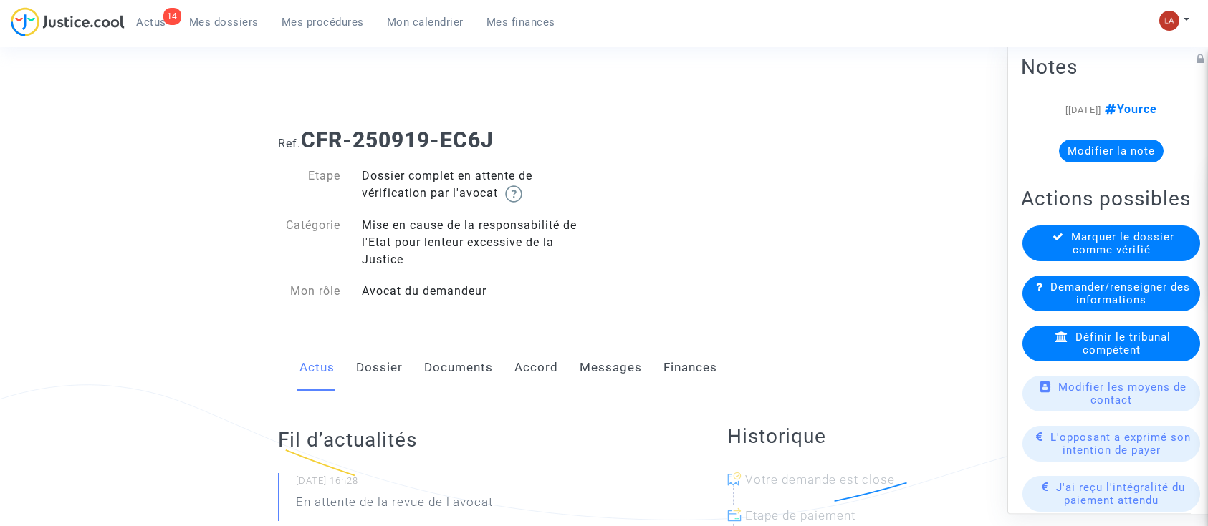
click at [456, 357] on link "Documents" at bounding box center [458, 368] width 69 height 47
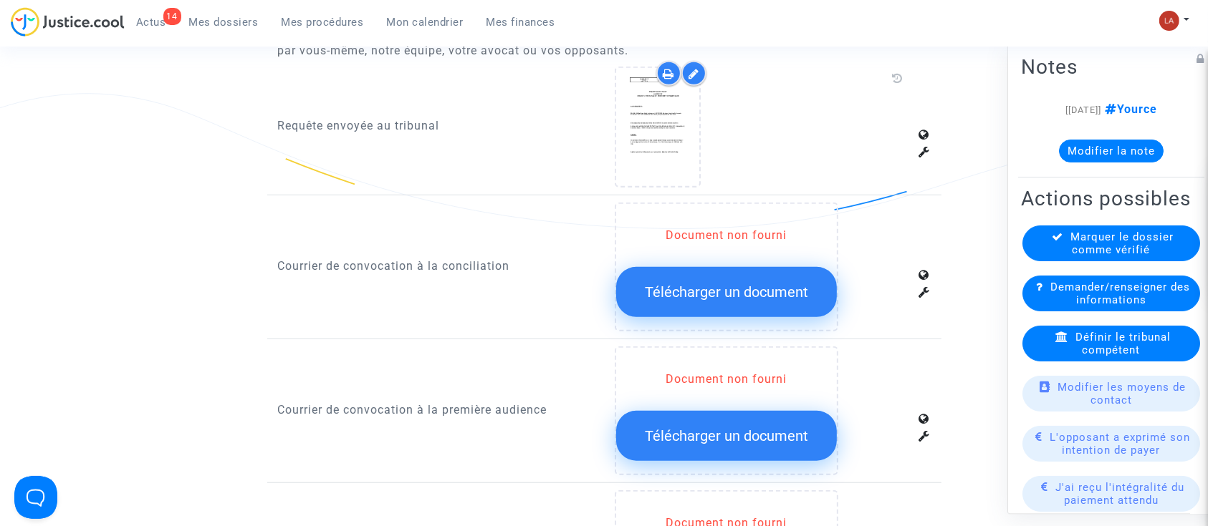
scroll to position [955, 0]
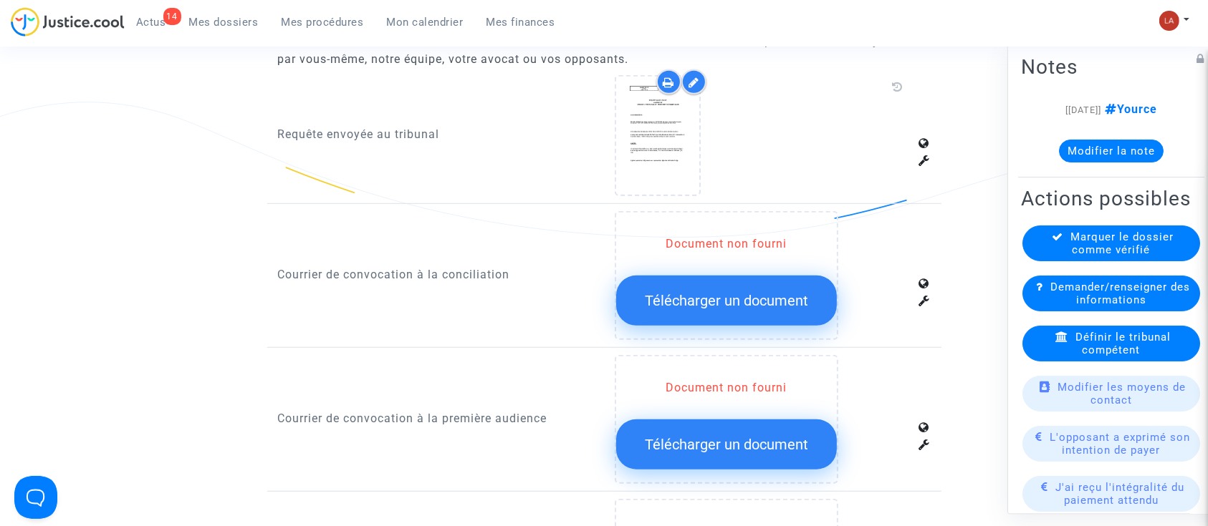
click at [1137, 140] on button "Modifier la note" at bounding box center [1111, 151] width 105 height 23
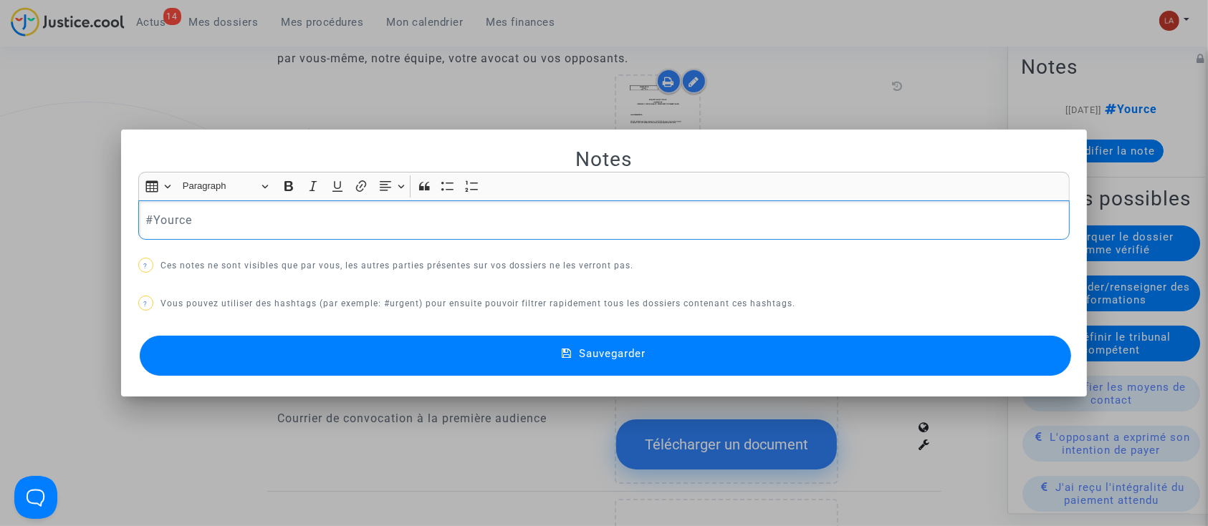
scroll to position [0, 0]
click at [379, 226] on p "#Yource" at bounding box center [603, 220] width 917 height 18
click at [386, 347] on button "Sauvegarder" at bounding box center [606, 356] width 932 height 40
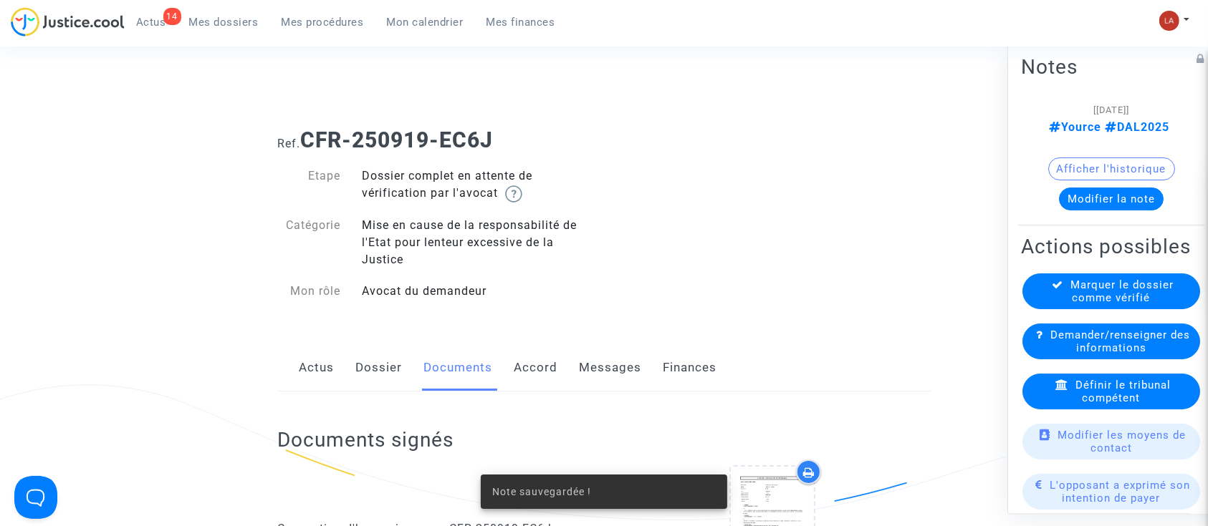
scroll to position [955, 0]
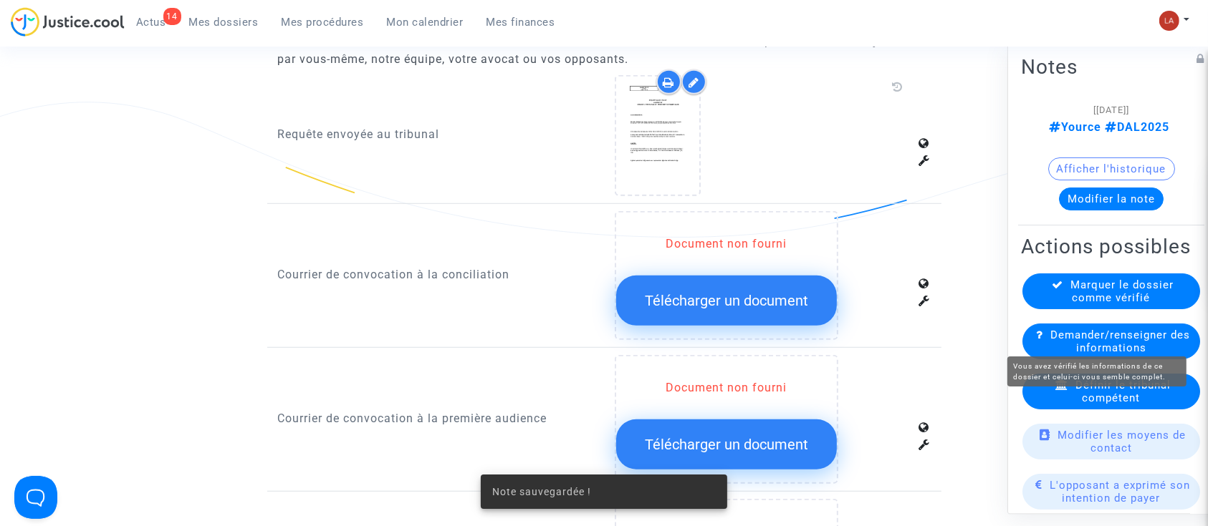
click at [1108, 304] on span "Marquer le dossier comme vérifié" at bounding box center [1122, 292] width 103 height 26
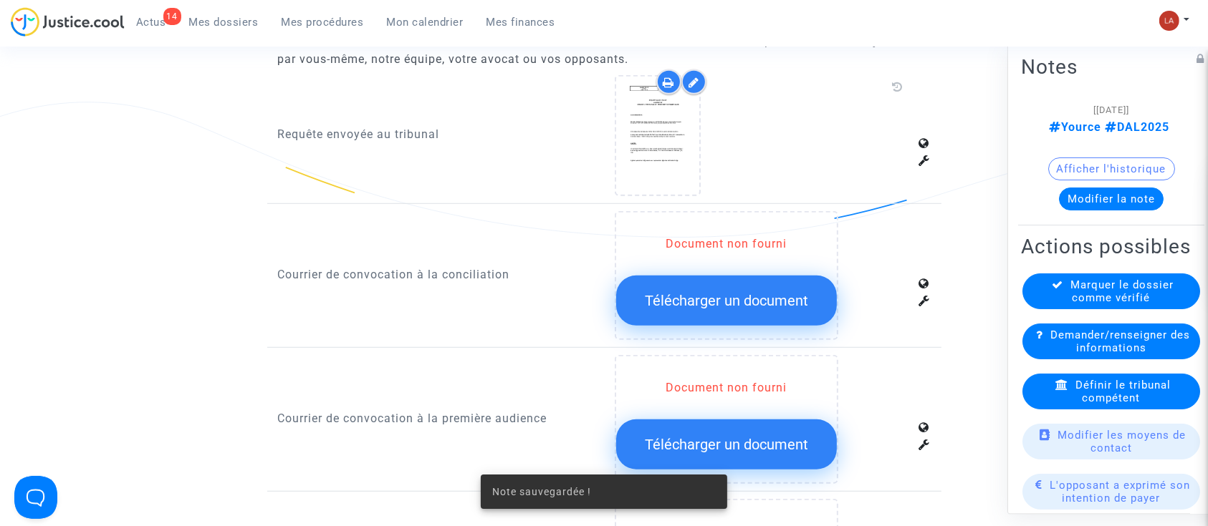
scroll to position [0, 0]
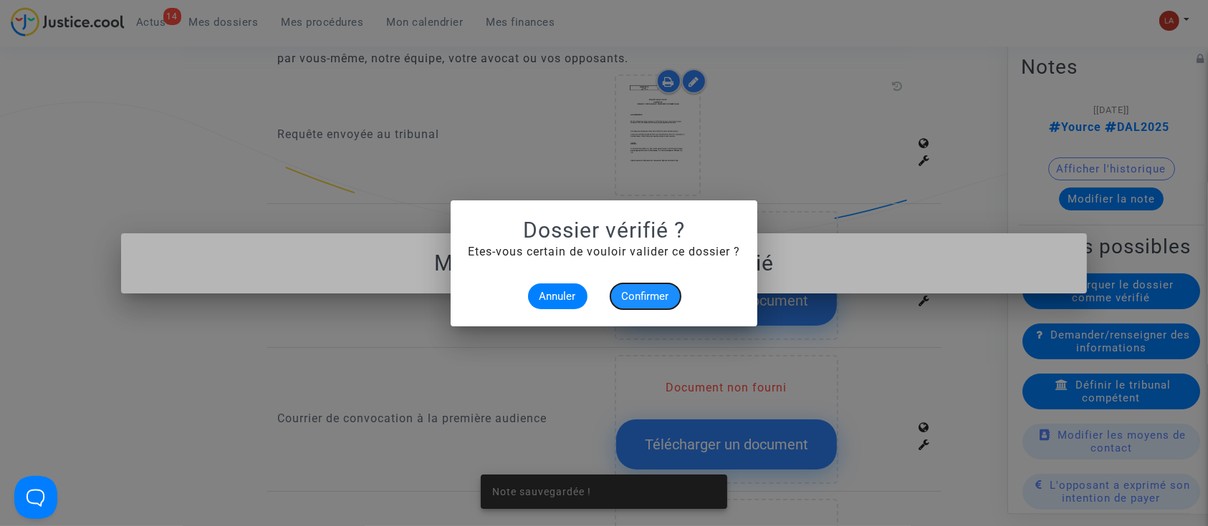
click at [654, 298] on span "Confirmer" at bounding box center [645, 296] width 47 height 13
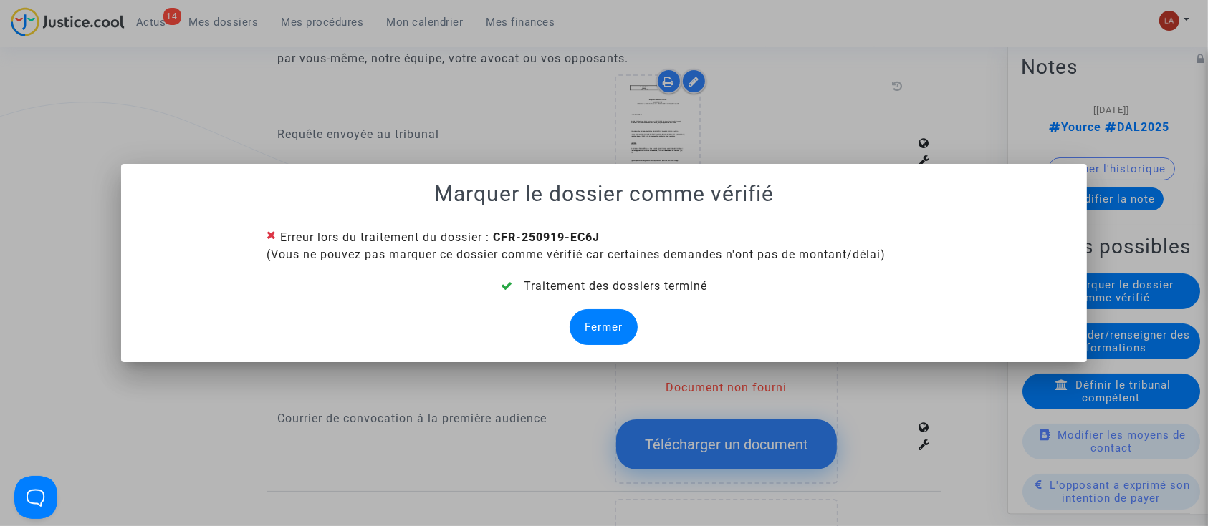
click at [605, 317] on div "Fermer" at bounding box center [603, 327] width 68 height 36
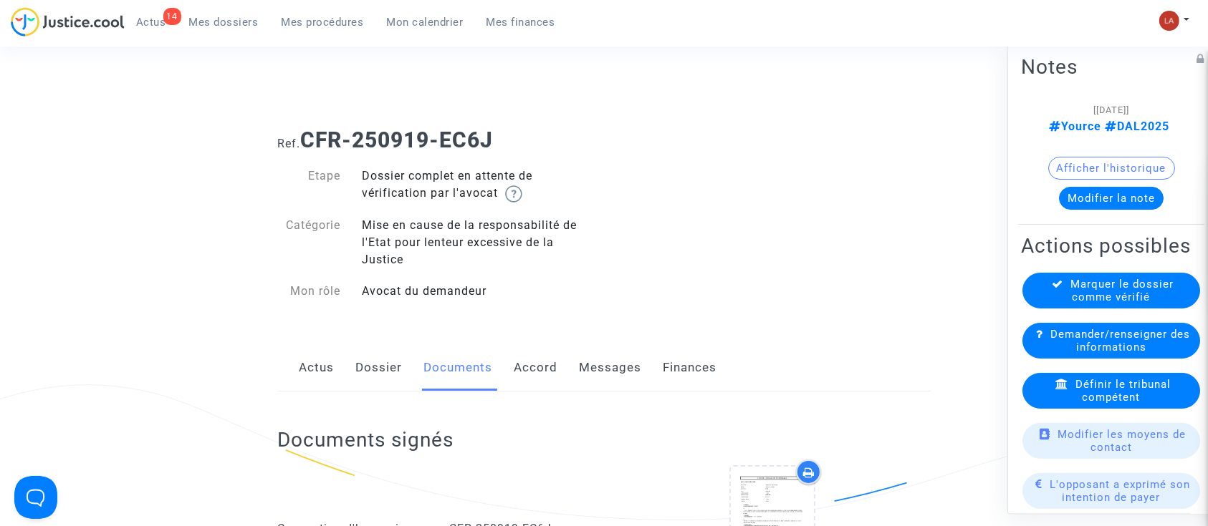
click at [531, 375] on link "Accord" at bounding box center [536, 368] width 44 height 47
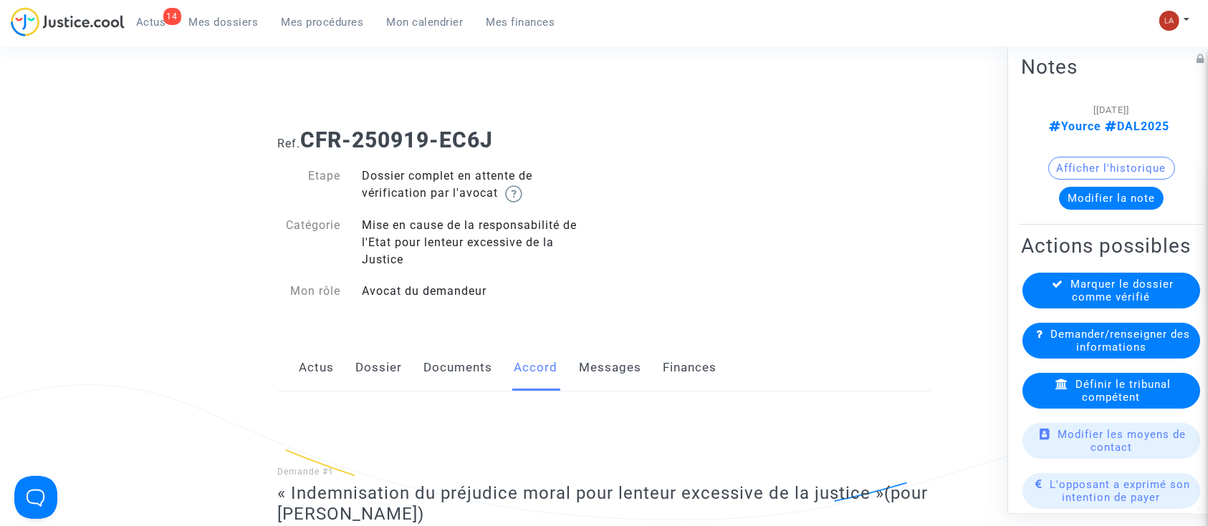
click at [473, 358] on link "Documents" at bounding box center [458, 368] width 69 height 47
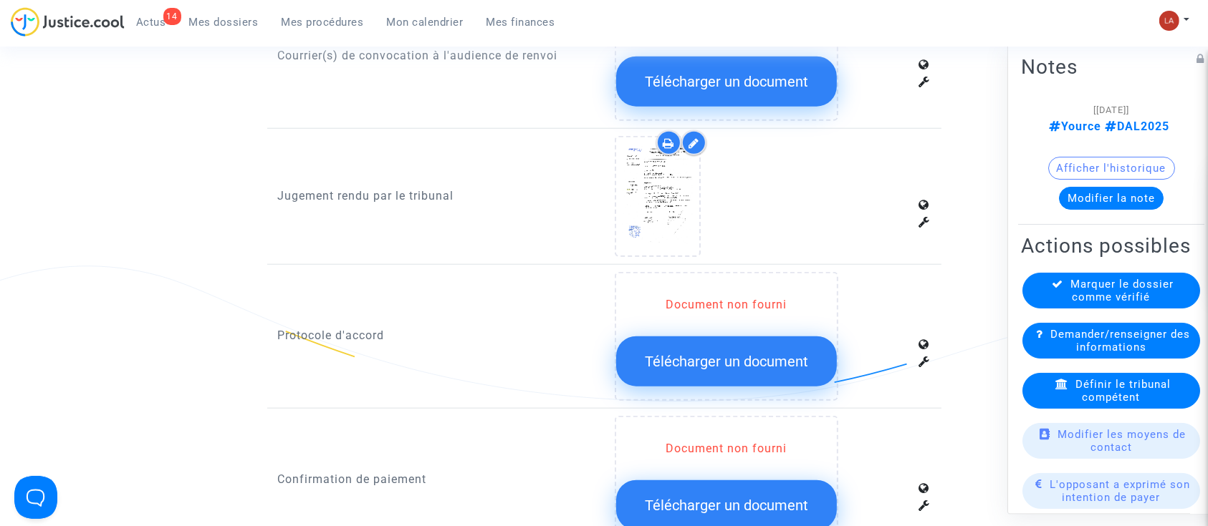
scroll to position [1528, 0]
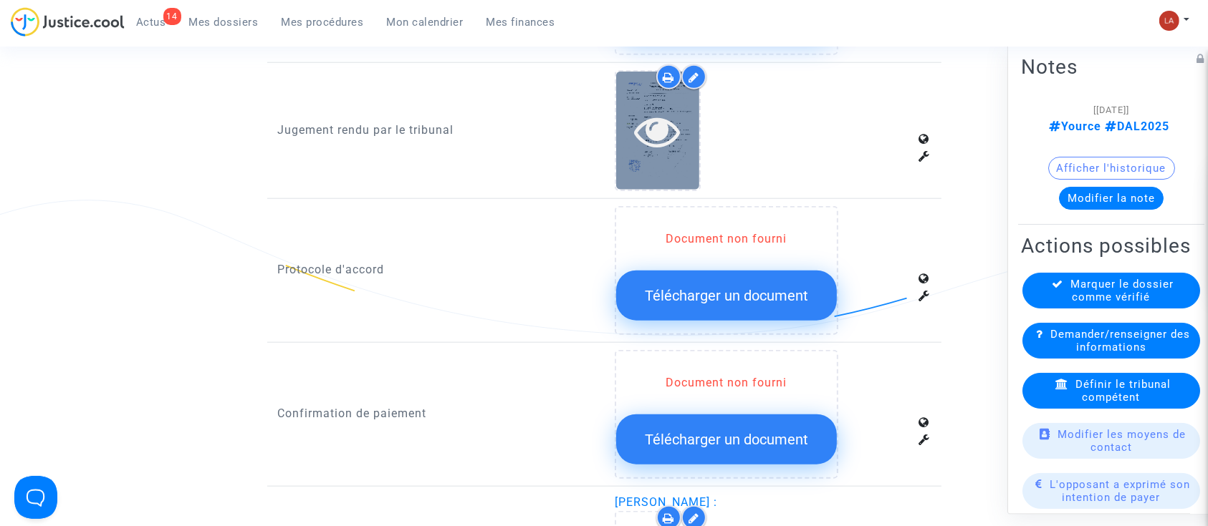
click at [675, 161] on div at bounding box center [657, 131] width 83 height 118
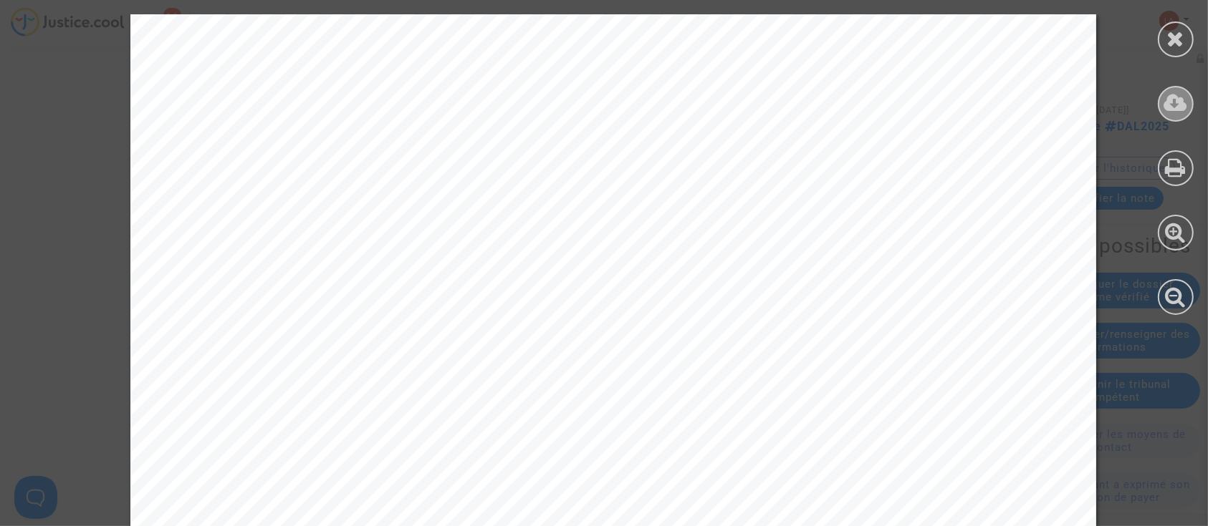
click at [1180, 104] on icon at bounding box center [1176, 102] width 24 height 21
click at [1184, 31] on icon at bounding box center [1176, 38] width 18 height 21
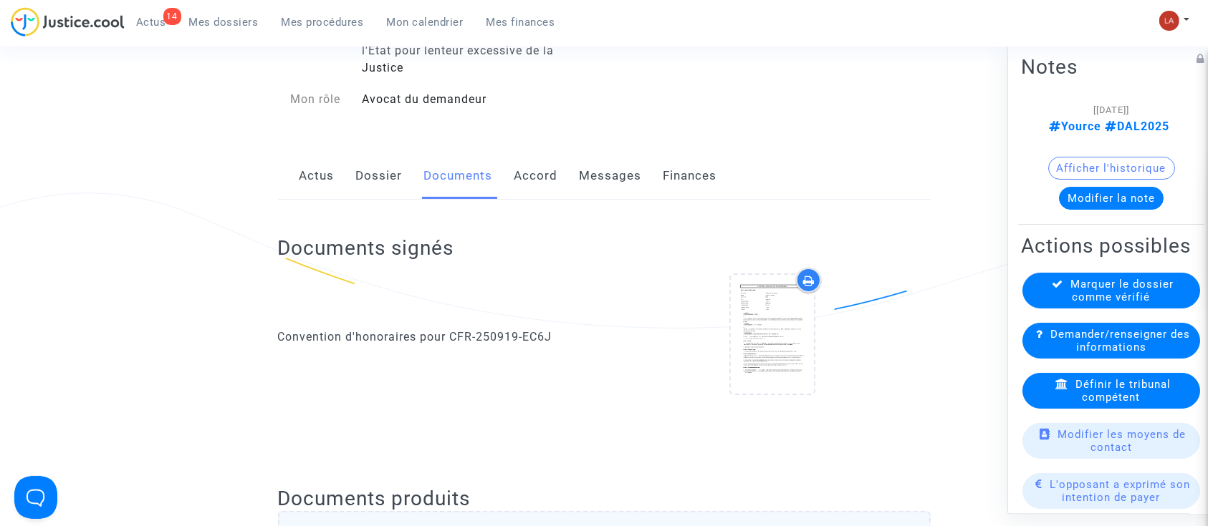
scroll to position [0, 0]
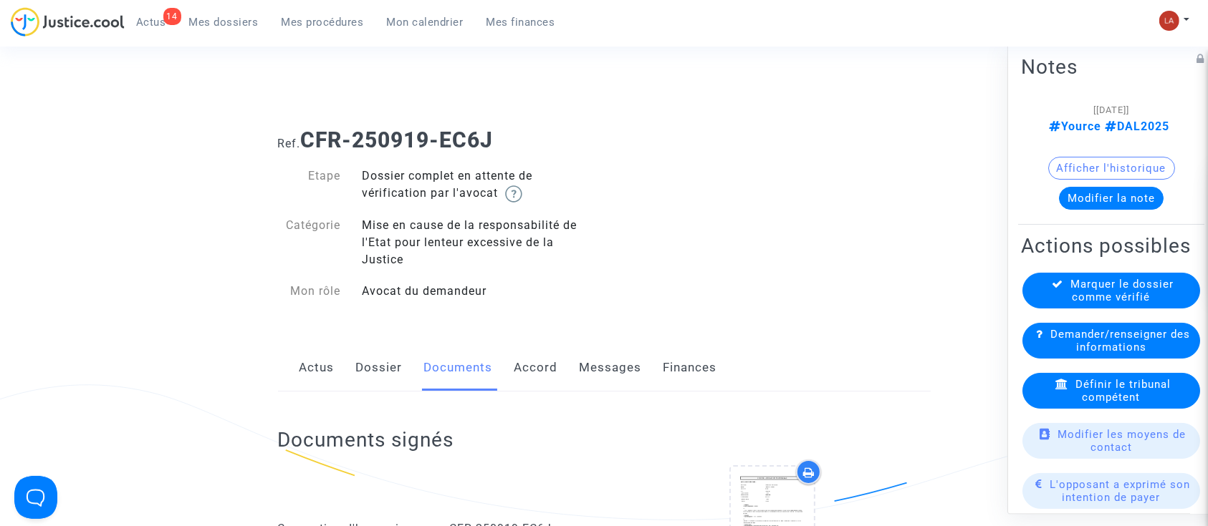
click at [367, 377] on link "Dossier" at bounding box center [379, 368] width 47 height 47
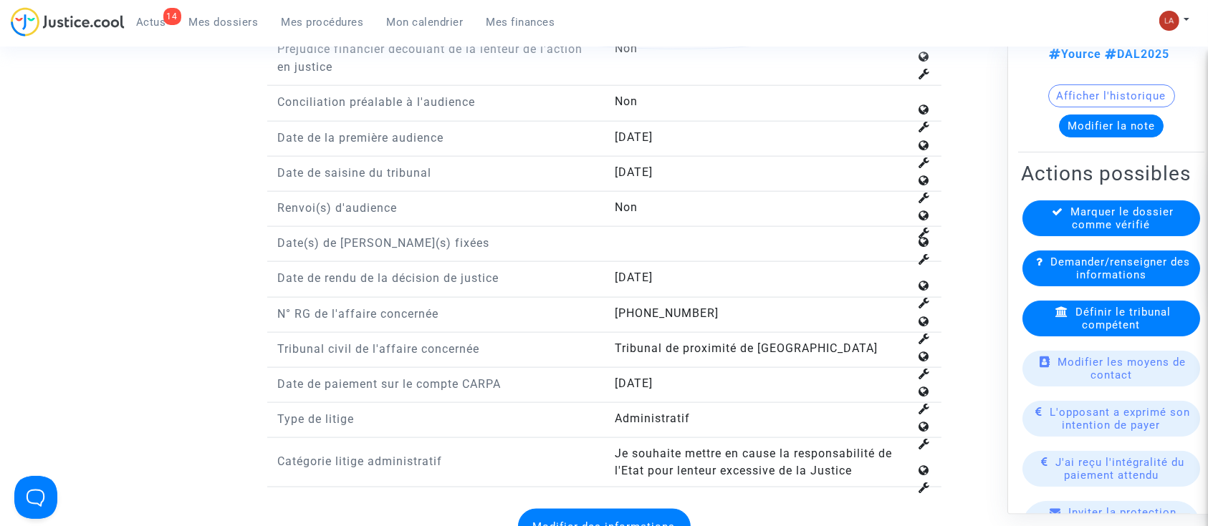
scroll to position [95, 0]
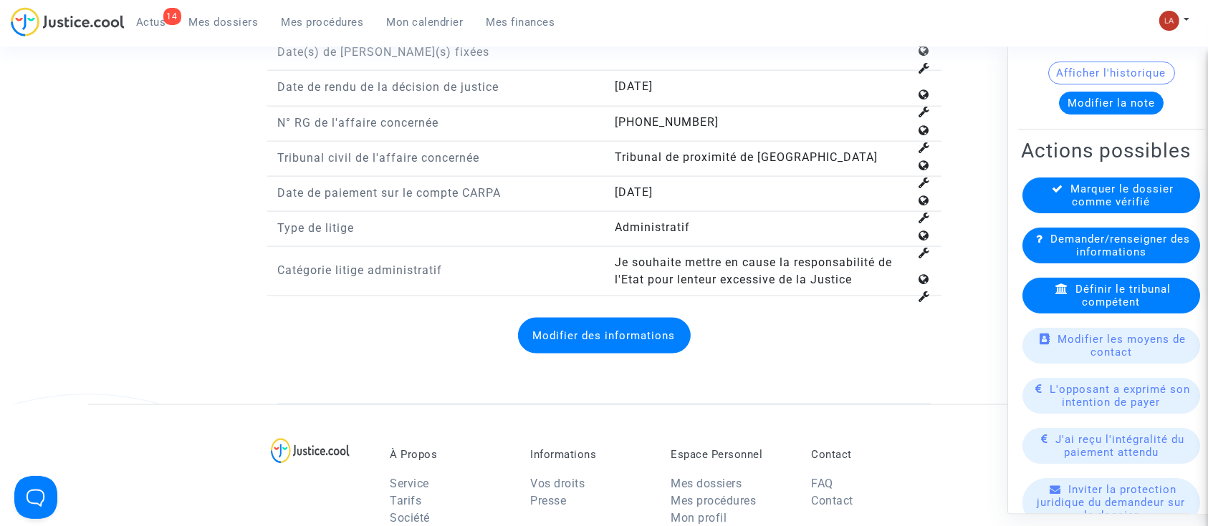
click at [589, 327] on button "Modifier des informations" at bounding box center [604, 336] width 173 height 36
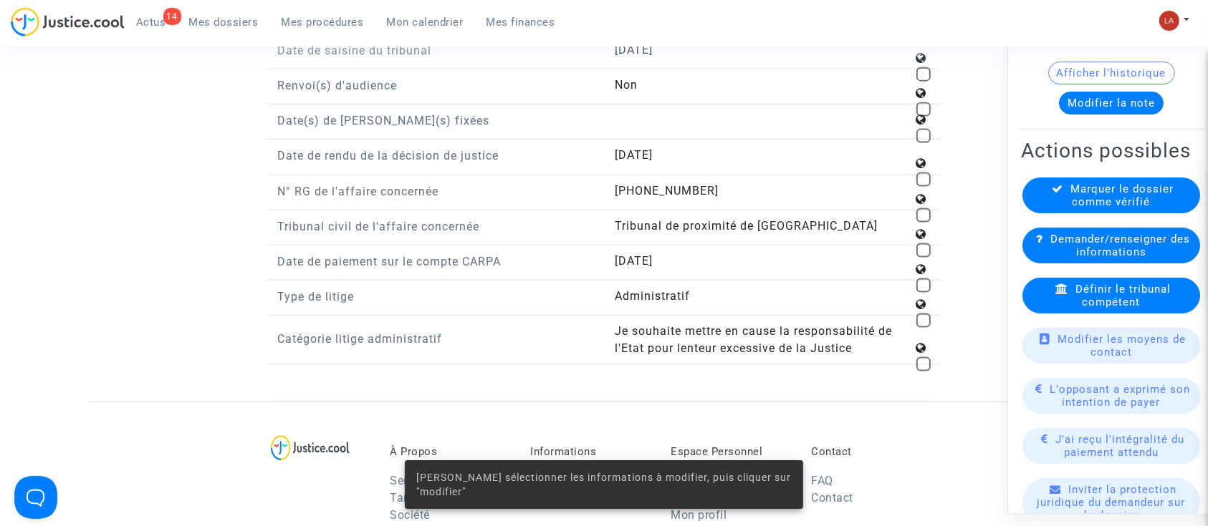
scroll to position [1814, 0]
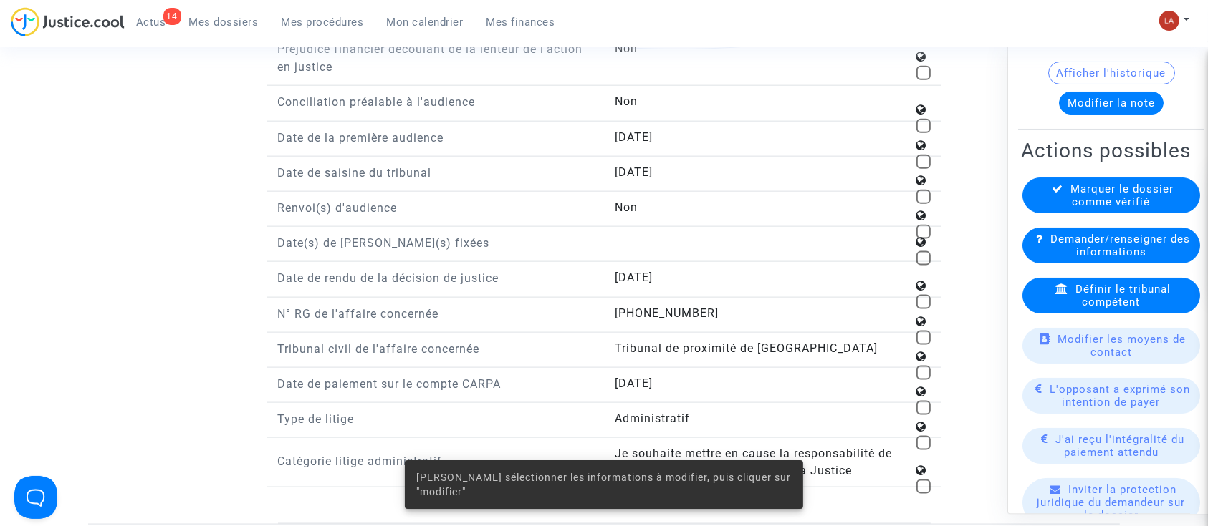
click at [923, 199] on div "Non" at bounding box center [773, 207] width 316 height 17
click at [922, 190] on span at bounding box center [923, 197] width 14 height 14
click at [923, 204] on input "checkbox" at bounding box center [923, 204] width 1 height 1
checkbox input "true"
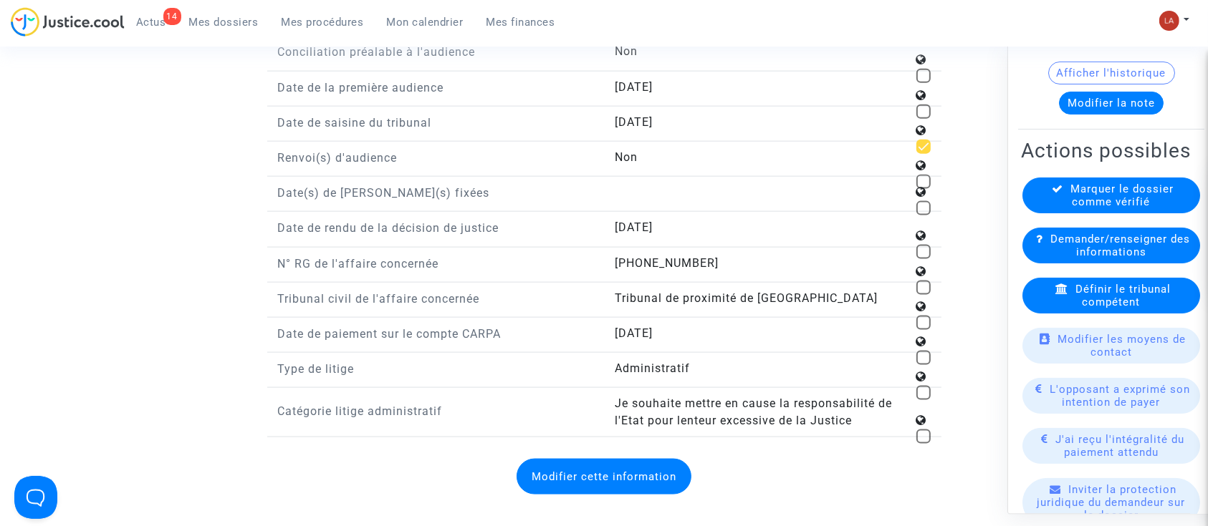
scroll to position [1910, 0]
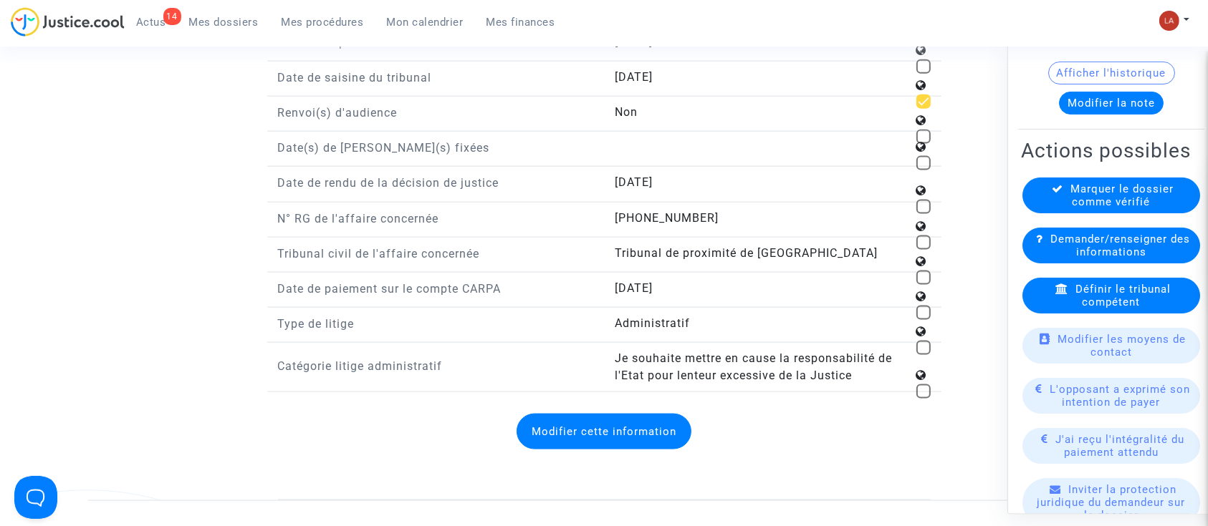
click at [655, 435] on button "Modifier cette information" at bounding box center [603, 432] width 175 height 36
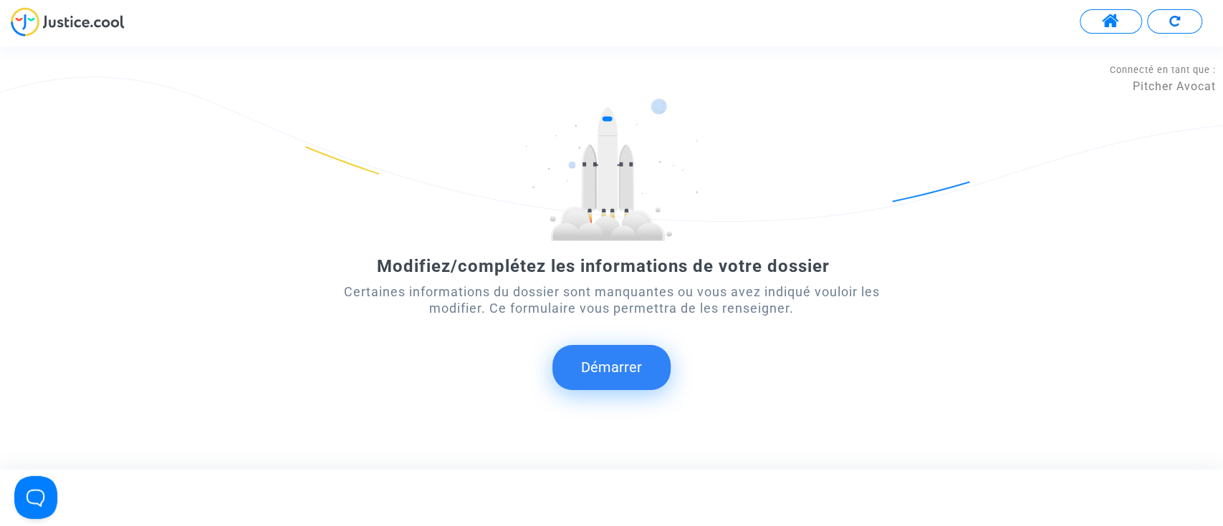
click at [612, 367] on button "Démarrer" at bounding box center [611, 367] width 118 height 44
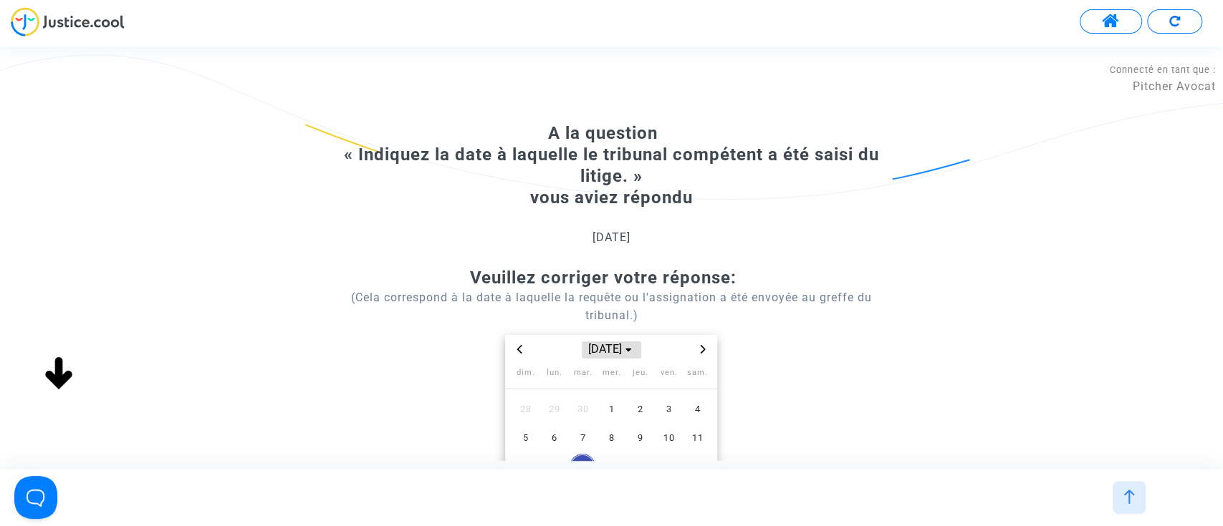
click at [594, 347] on span "oct. 2025" at bounding box center [611, 350] width 59 height 17
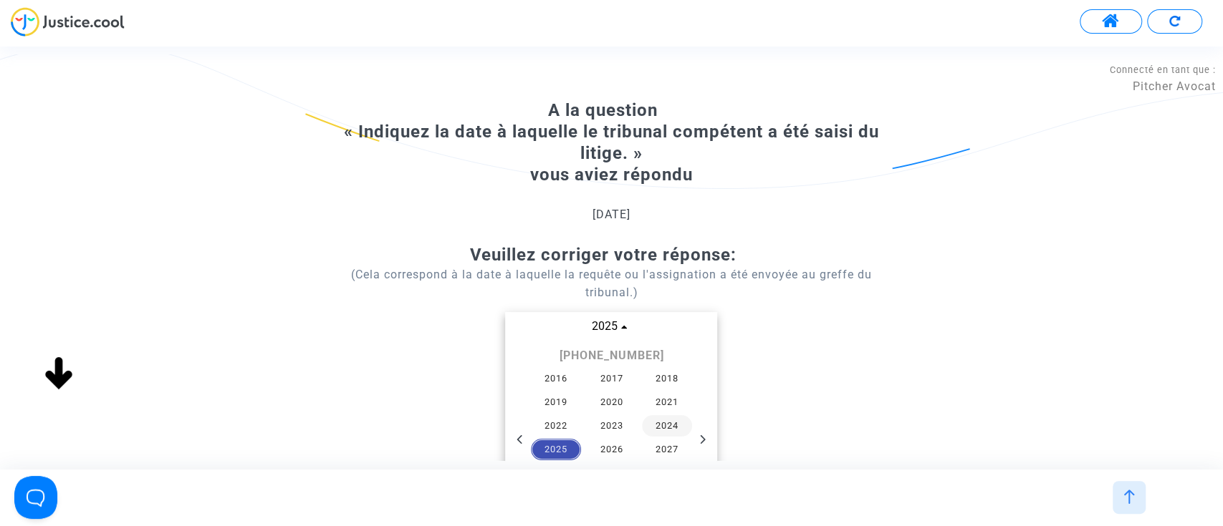
click at [647, 422] on span "2024" at bounding box center [667, 425] width 50 height 21
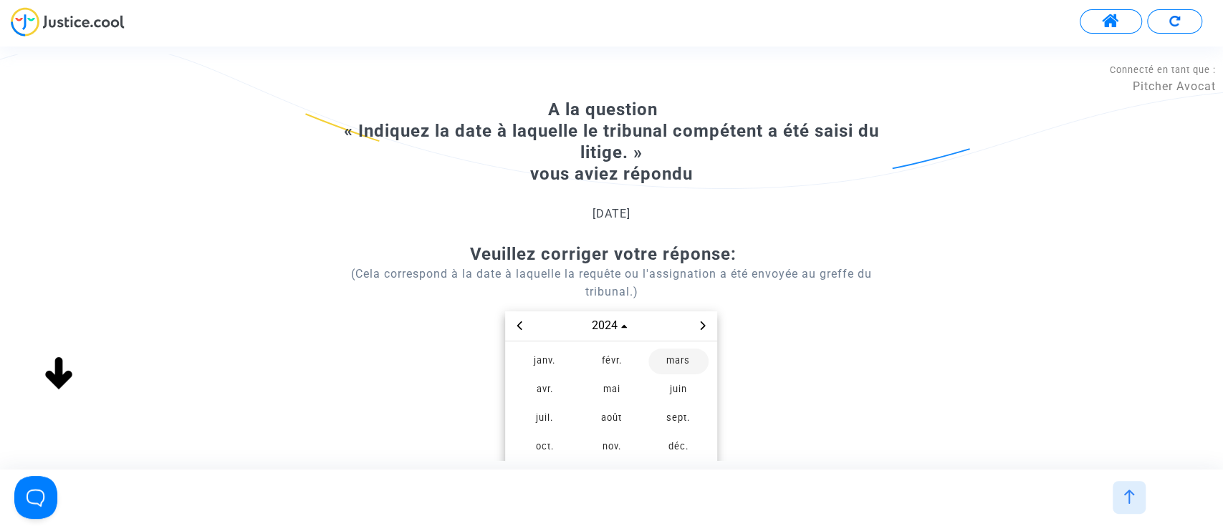
click at [684, 353] on span "mars" at bounding box center [678, 362] width 60 height 26
click at [617, 445] on span "13" at bounding box center [611, 443] width 26 height 26
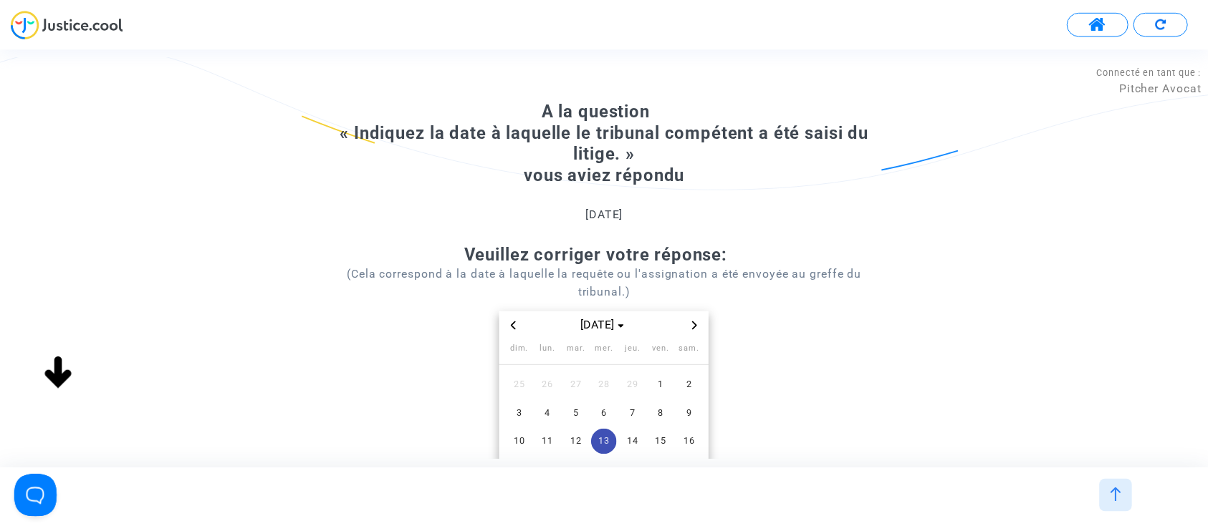
scroll to position [203, 0]
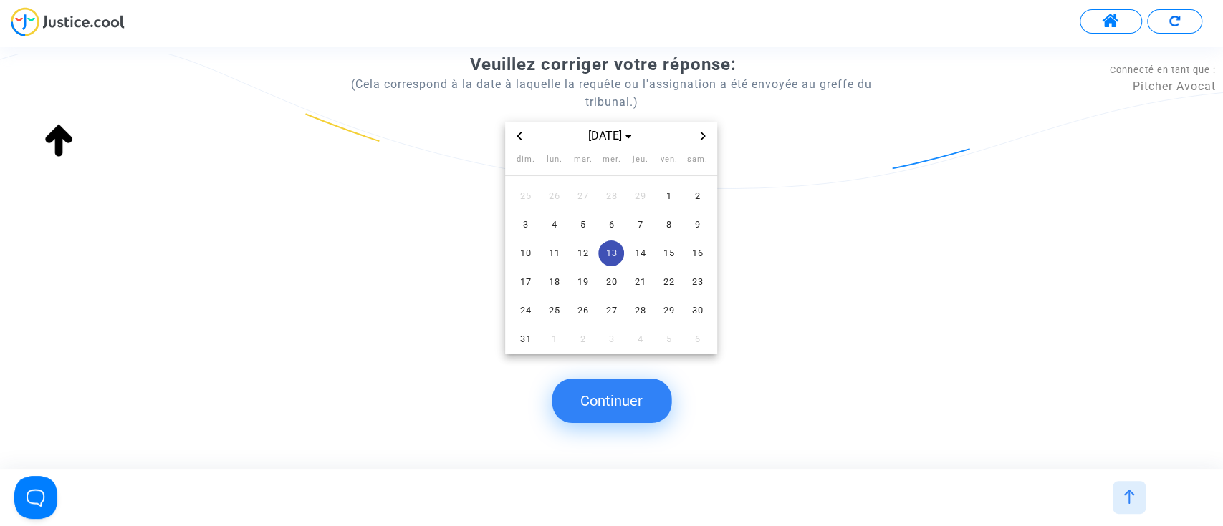
click at [598, 398] on button "Continuer" at bounding box center [612, 401] width 120 height 44
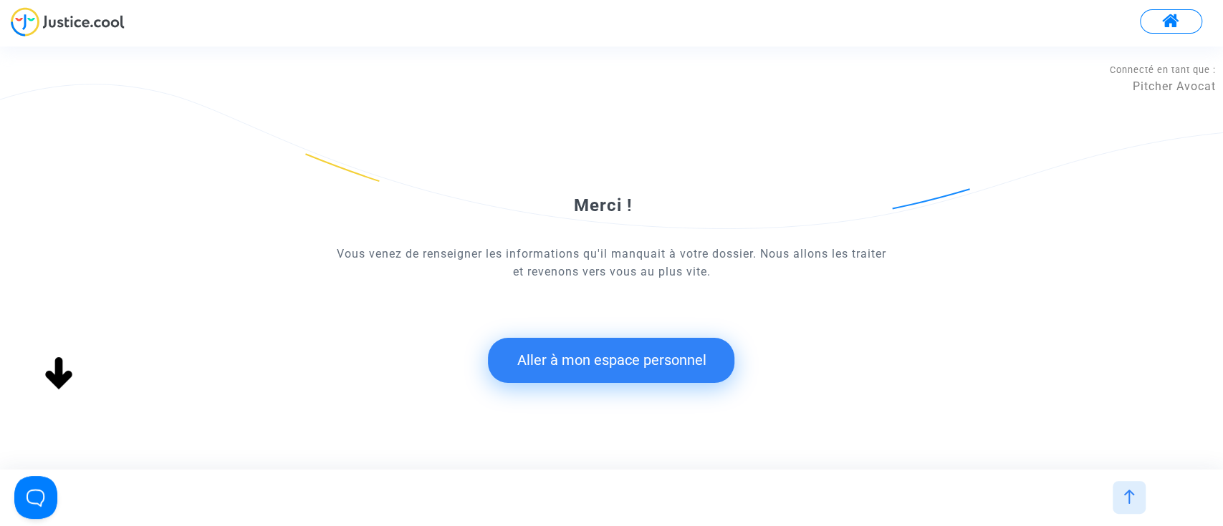
click at [620, 355] on button "Aller à mon espace personnel" at bounding box center [611, 360] width 246 height 44
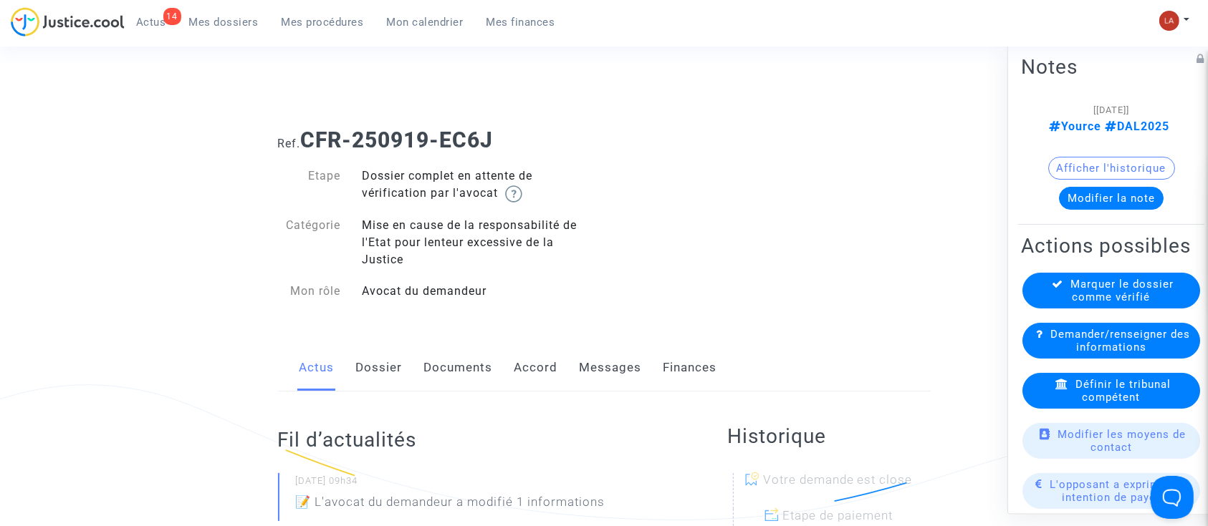
drag, startPoint x: 390, startPoint y: 363, endPoint x: 405, endPoint y: 355, distance: 16.3
click at [390, 363] on link "Dossier" at bounding box center [379, 368] width 47 height 47
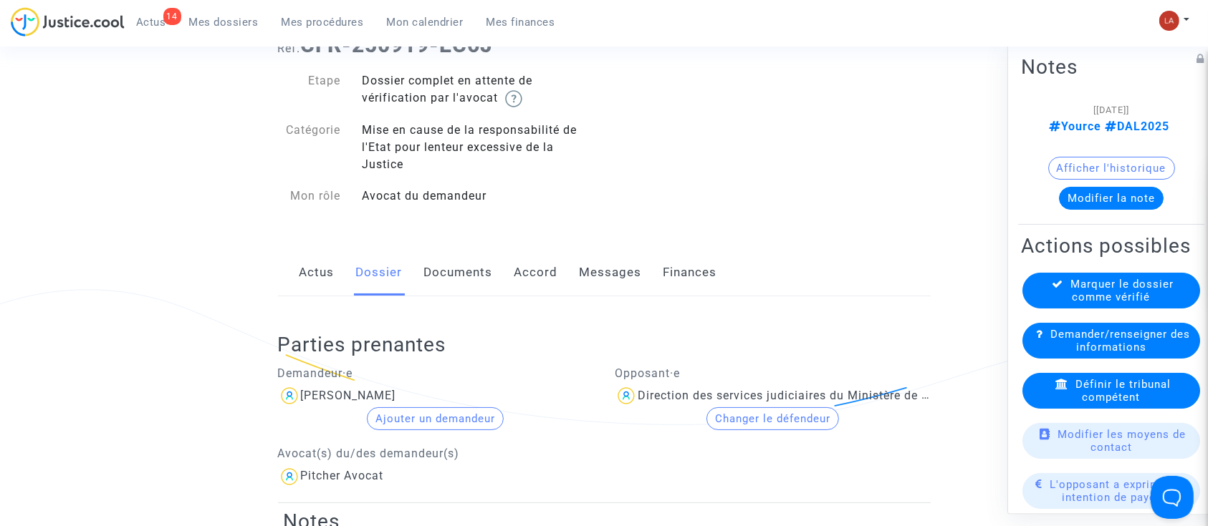
click at [521, 276] on link "Accord" at bounding box center [536, 272] width 44 height 47
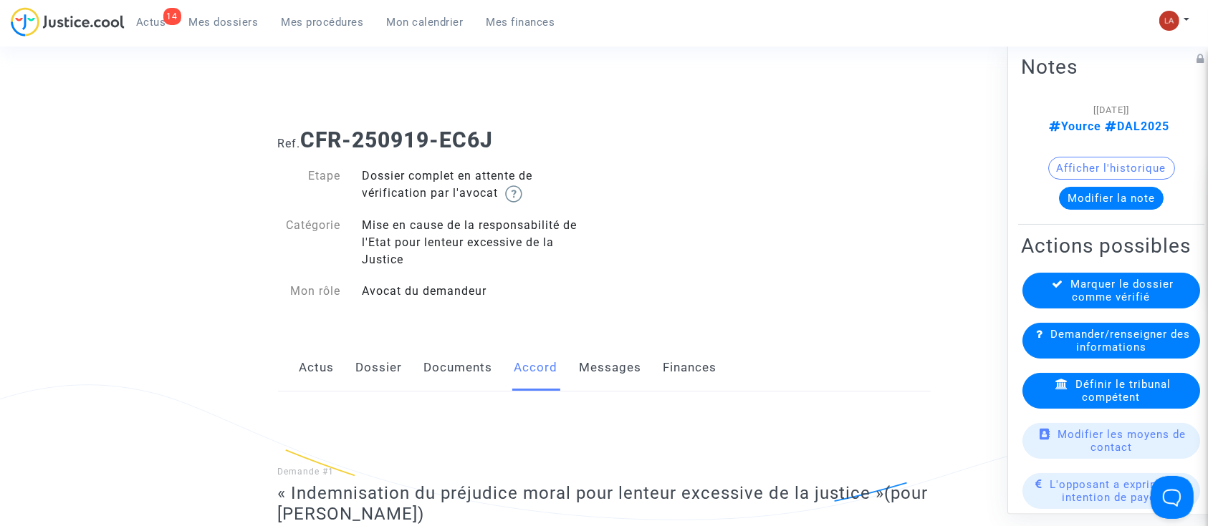
click at [395, 362] on link "Dossier" at bounding box center [379, 368] width 47 height 47
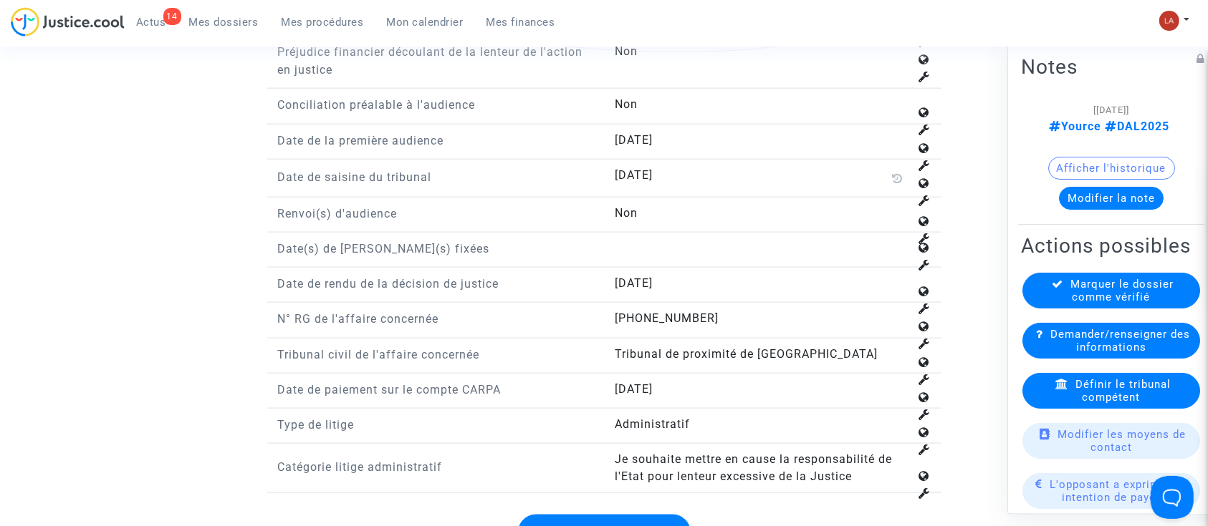
scroll to position [1719, 0]
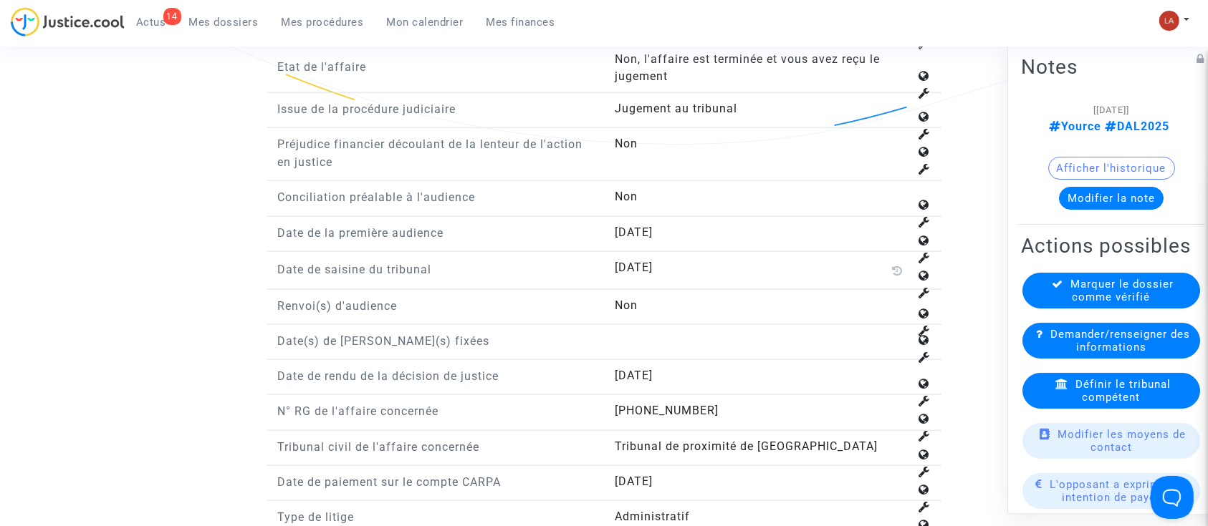
click at [1146, 309] on div "Marquer le dossier comme vérifié" at bounding box center [1111, 291] width 178 height 36
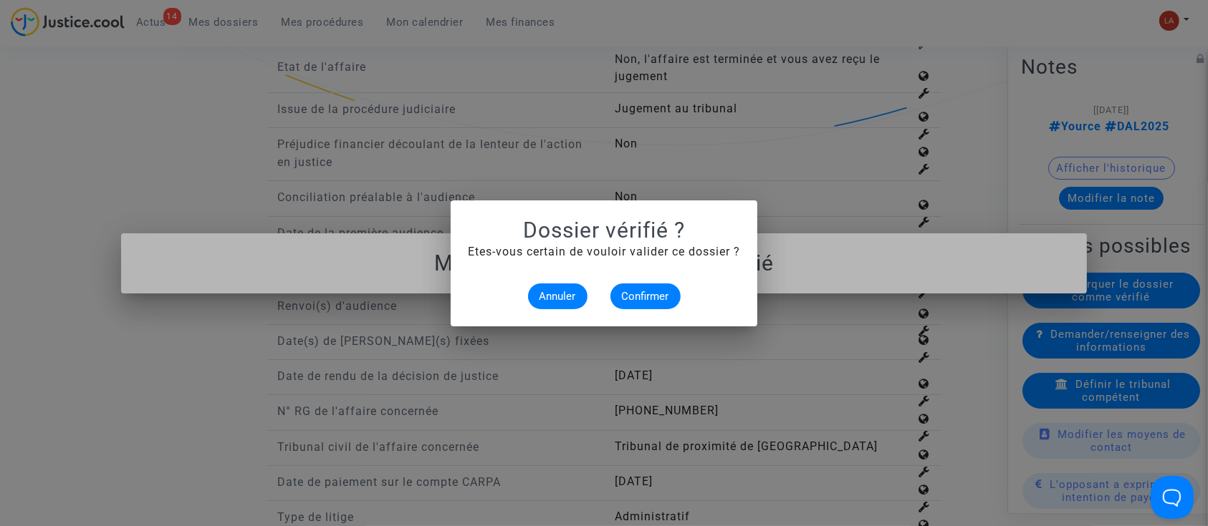
scroll to position [0, 0]
click at [627, 290] on span "Confirmer" at bounding box center [645, 296] width 47 height 13
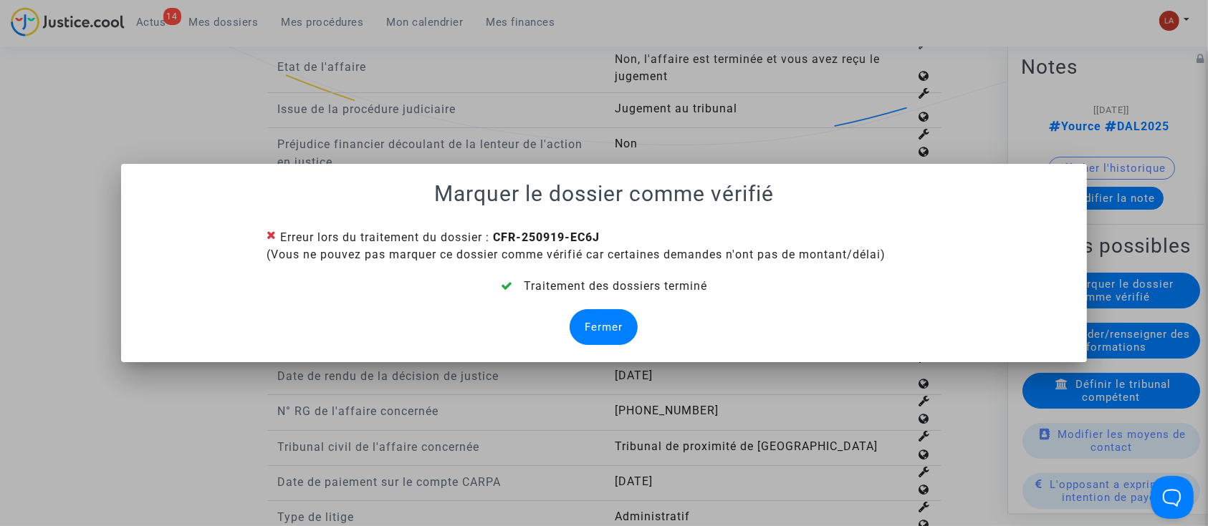
click at [580, 325] on div "Fermer" at bounding box center [603, 327] width 68 height 36
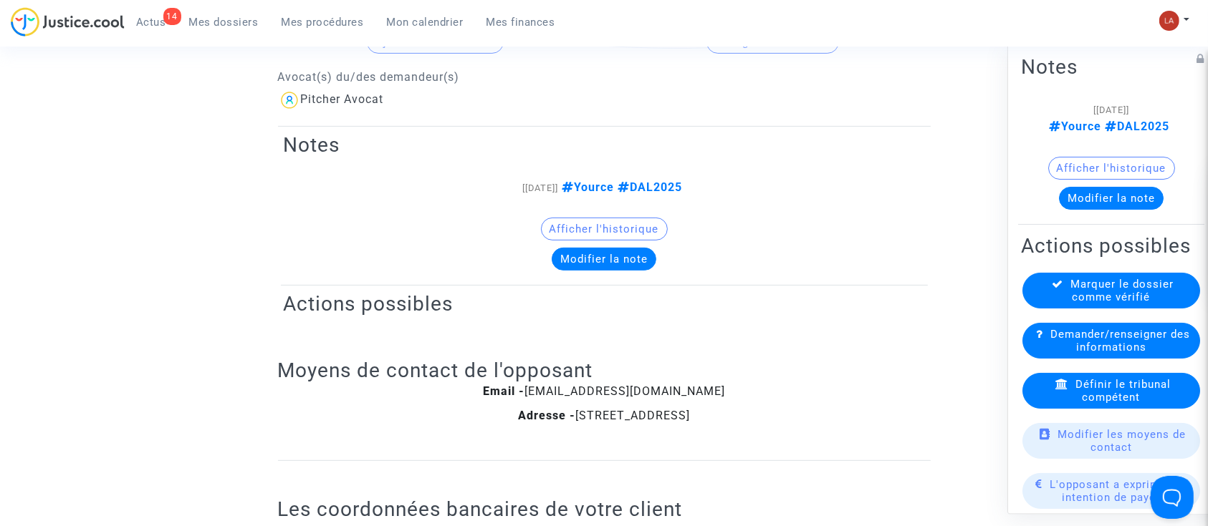
scroll to position [1719, 0]
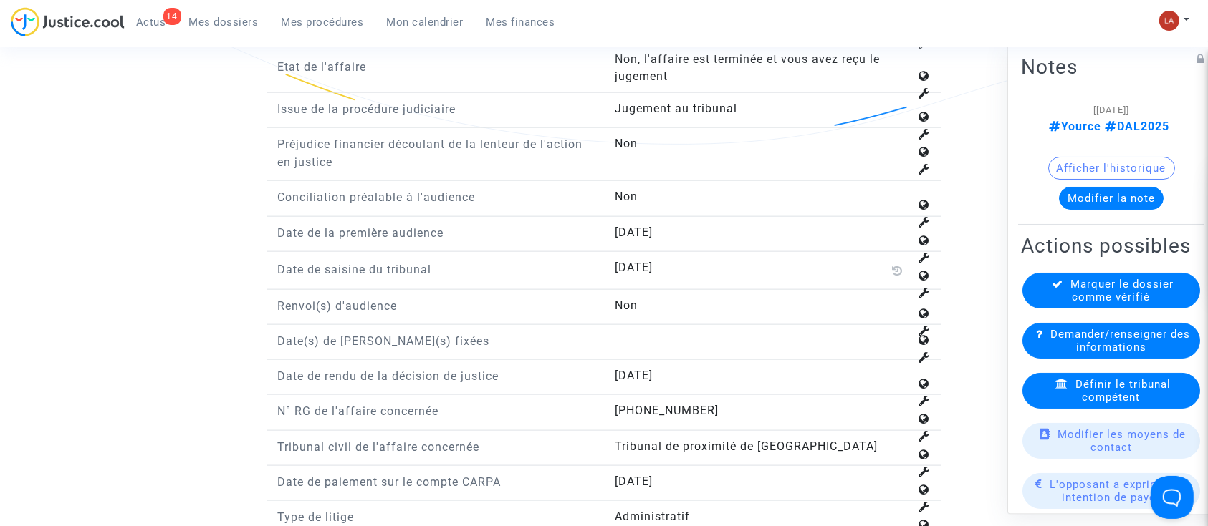
click at [1067, 193] on button "Modifier la note" at bounding box center [1111, 198] width 105 height 23
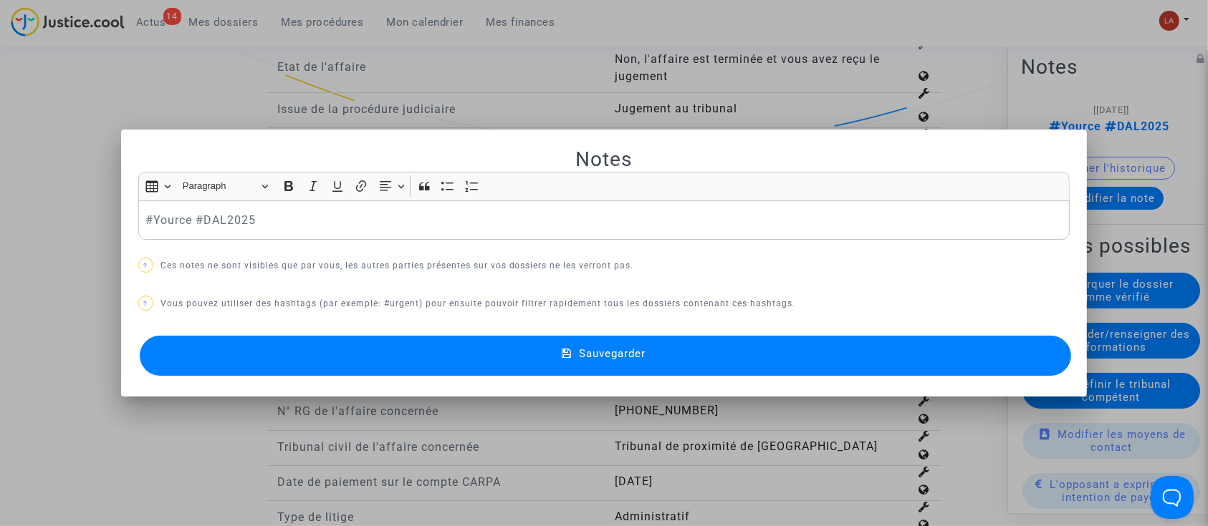
scroll to position [0, 0]
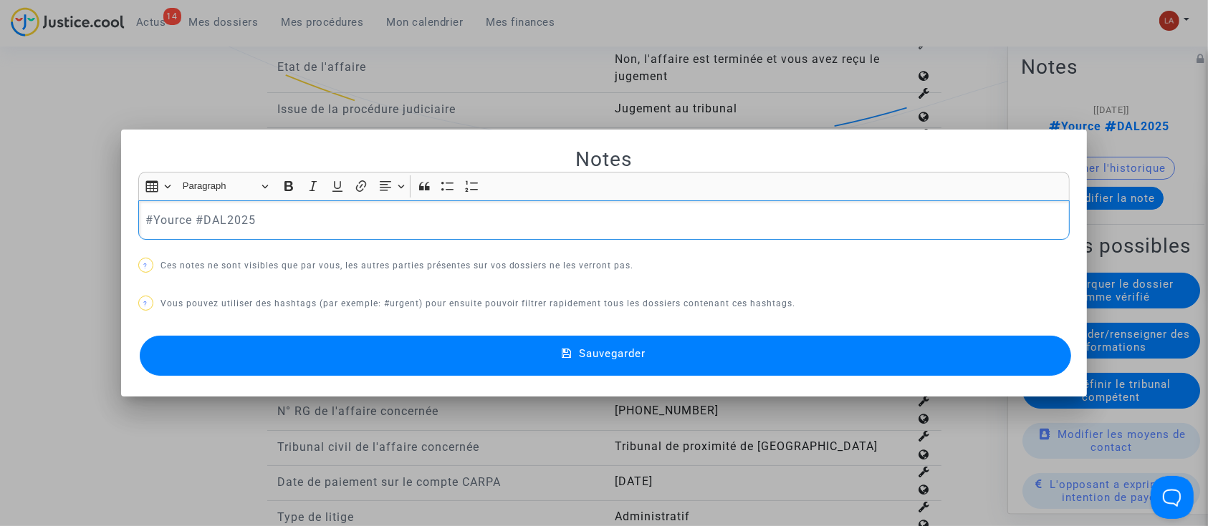
click at [395, 246] on div "Notes Rich Text Editor Insert table Insert table Heading Paragraph Paragraph He…" at bounding box center [604, 263] width 932 height 233
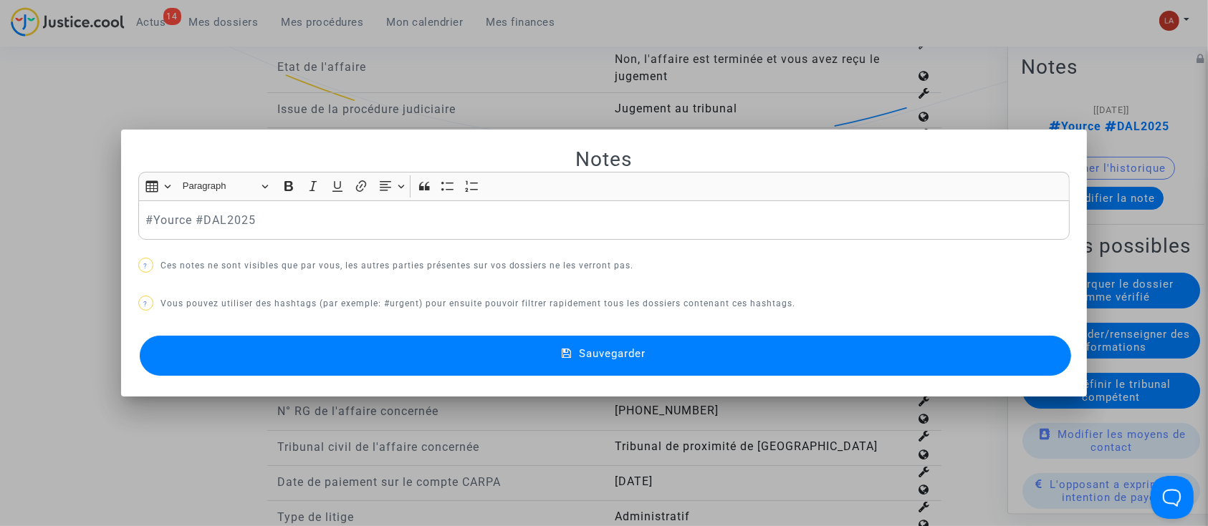
click at [373, 215] on p "#Yource #DAL2025" at bounding box center [603, 220] width 917 height 18
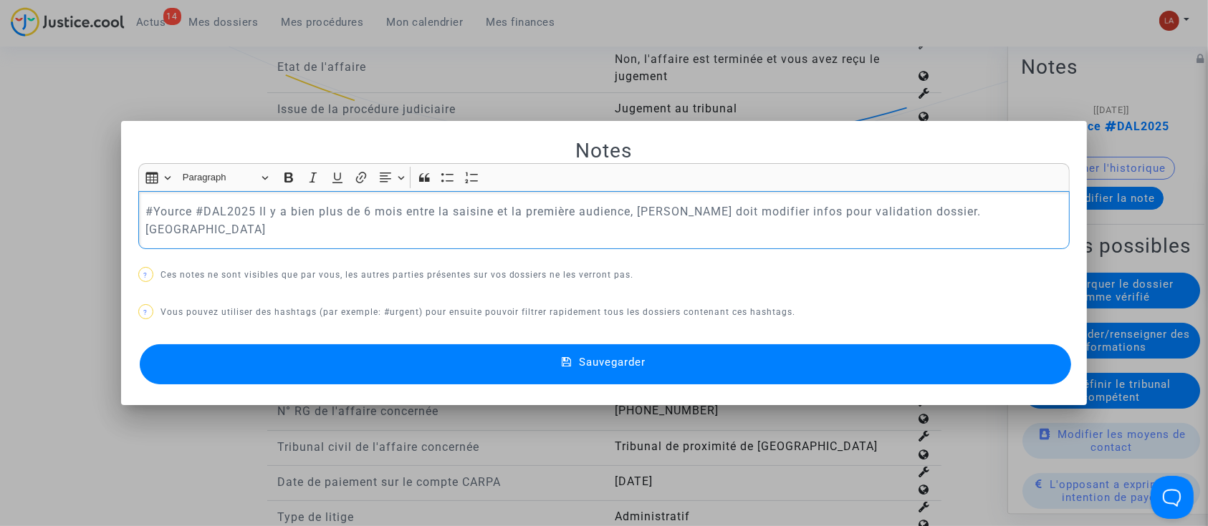
click at [386, 345] on button "Sauvegarder" at bounding box center [606, 365] width 932 height 40
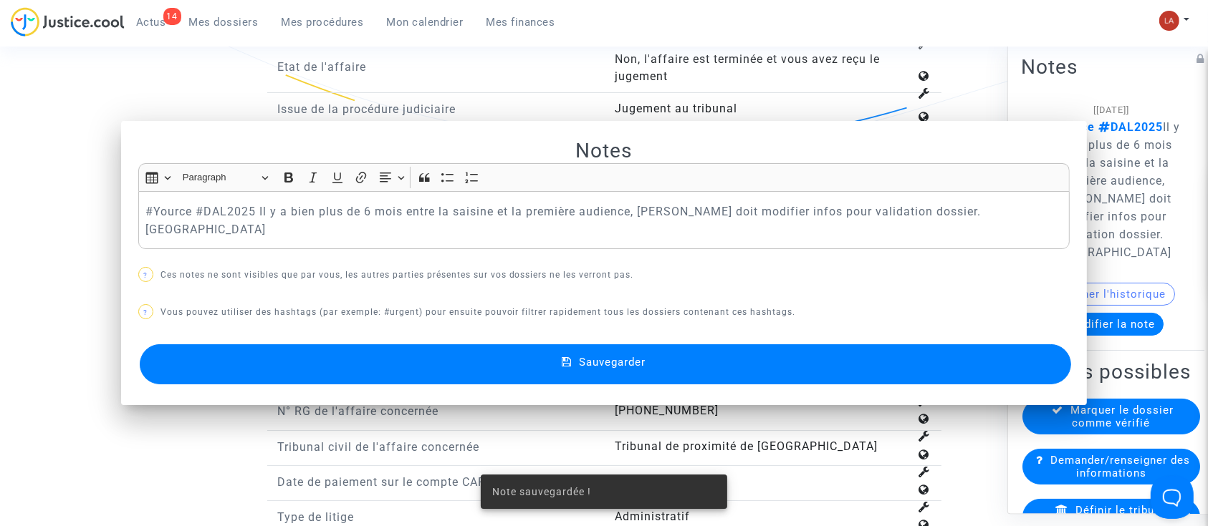
scroll to position [1719, 0]
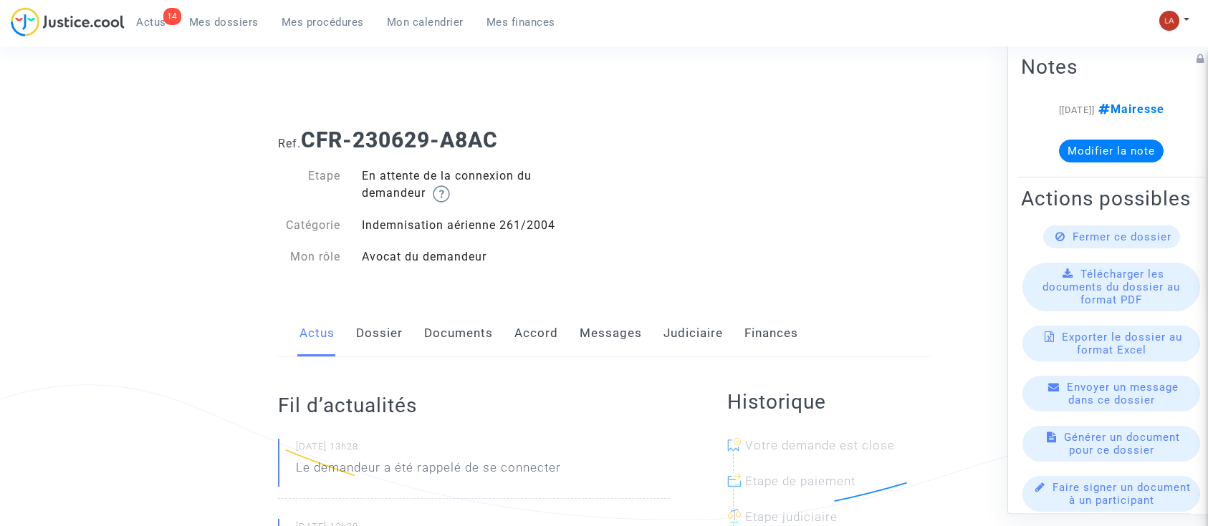
drag, startPoint x: 0, startPoint y: 0, endPoint x: 454, endPoint y: 342, distance: 568.7
click at [454, 342] on link "Documents" at bounding box center [458, 333] width 69 height 47
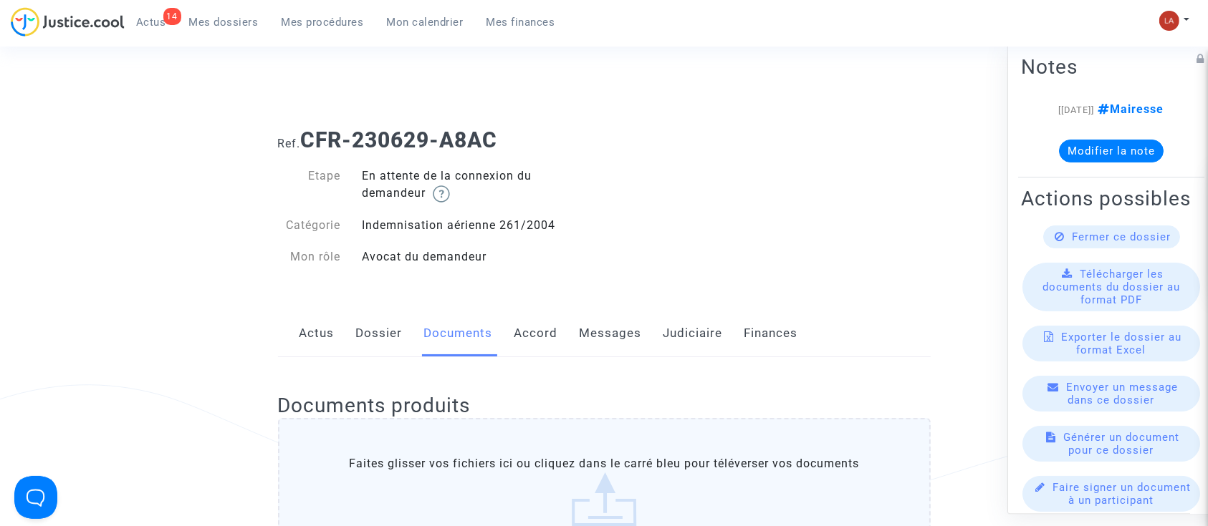
click at [405, 350] on div "Actus Dossier Documents Accord Messages Judiciaire Finances" at bounding box center [604, 334] width 652 height 48
click at [385, 336] on link "Dossier" at bounding box center [379, 333] width 47 height 47
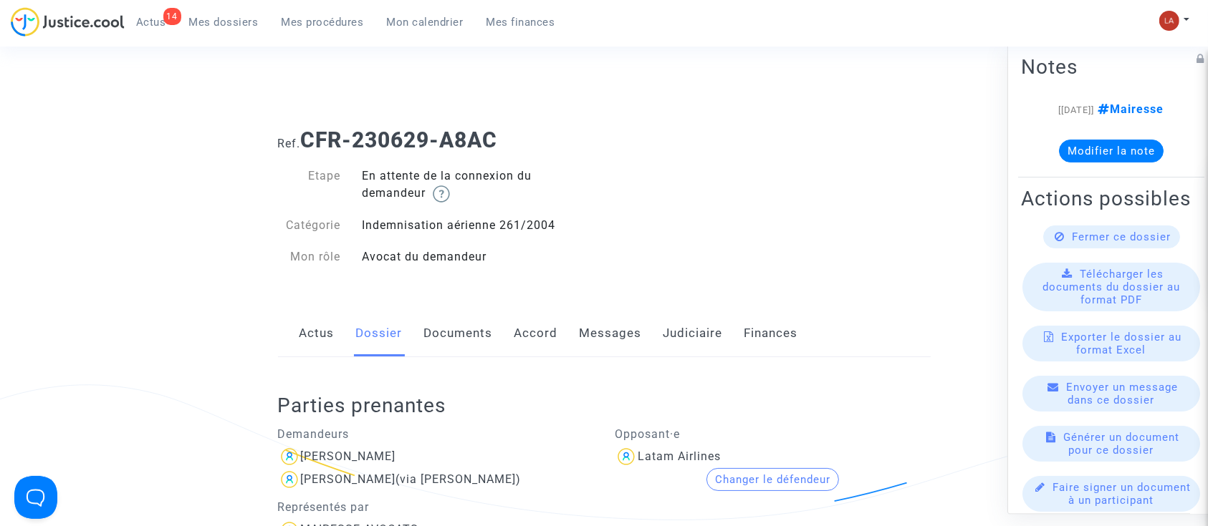
click at [678, 340] on link "Judiciaire" at bounding box center [692, 333] width 59 height 47
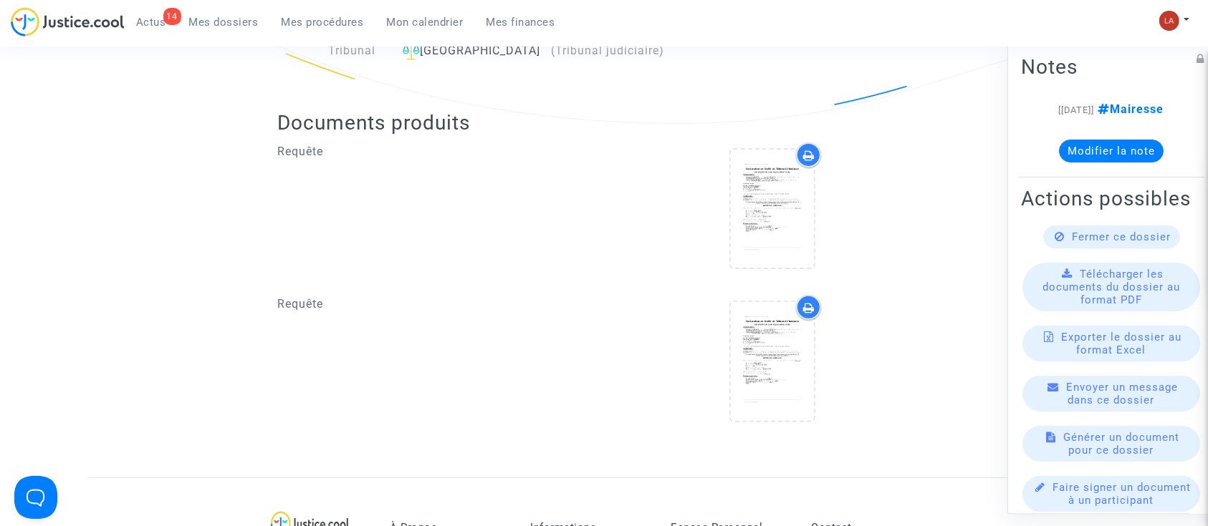
scroll to position [380, 0]
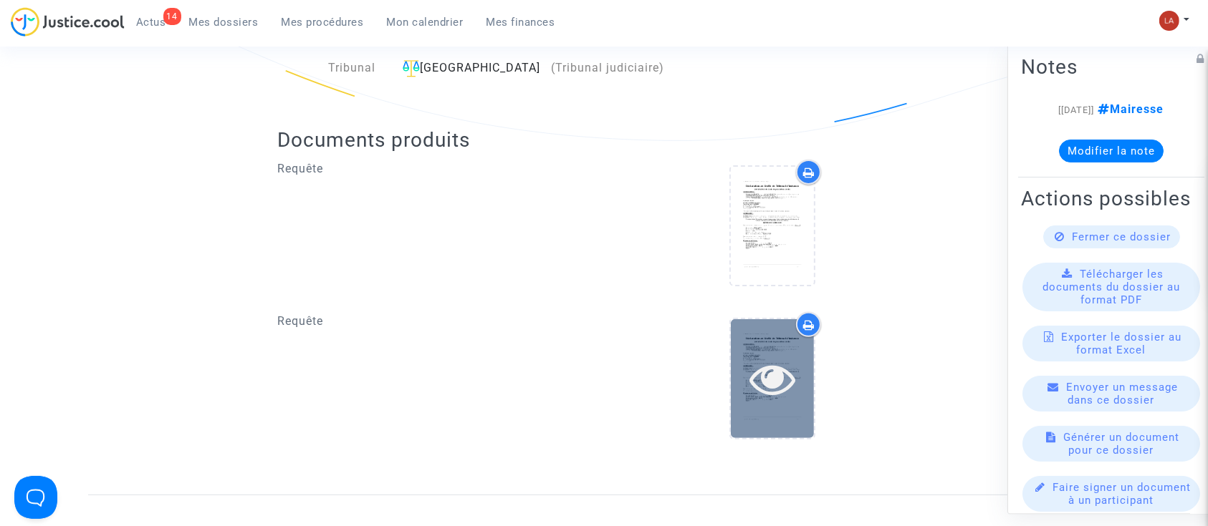
click at [768, 391] on icon at bounding box center [772, 379] width 47 height 46
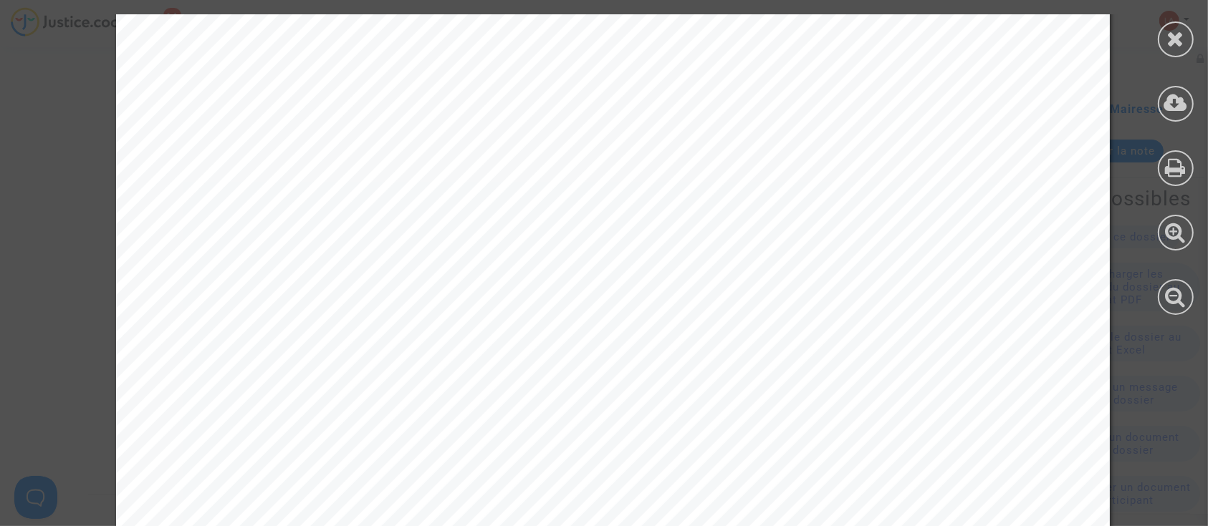
scroll to position [2087, 0]
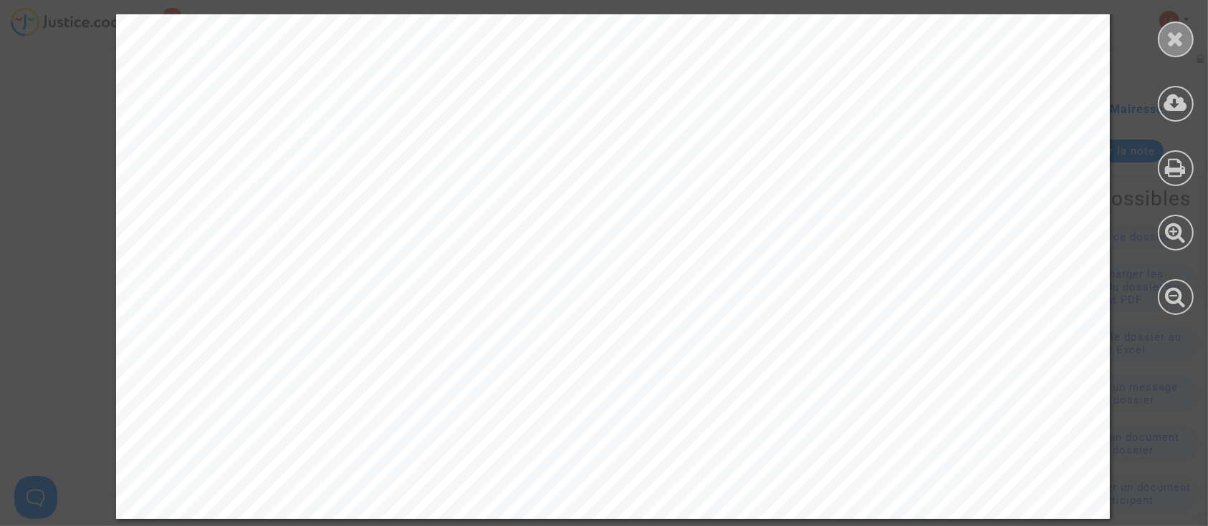
click at [1167, 34] on icon at bounding box center [1176, 38] width 18 height 21
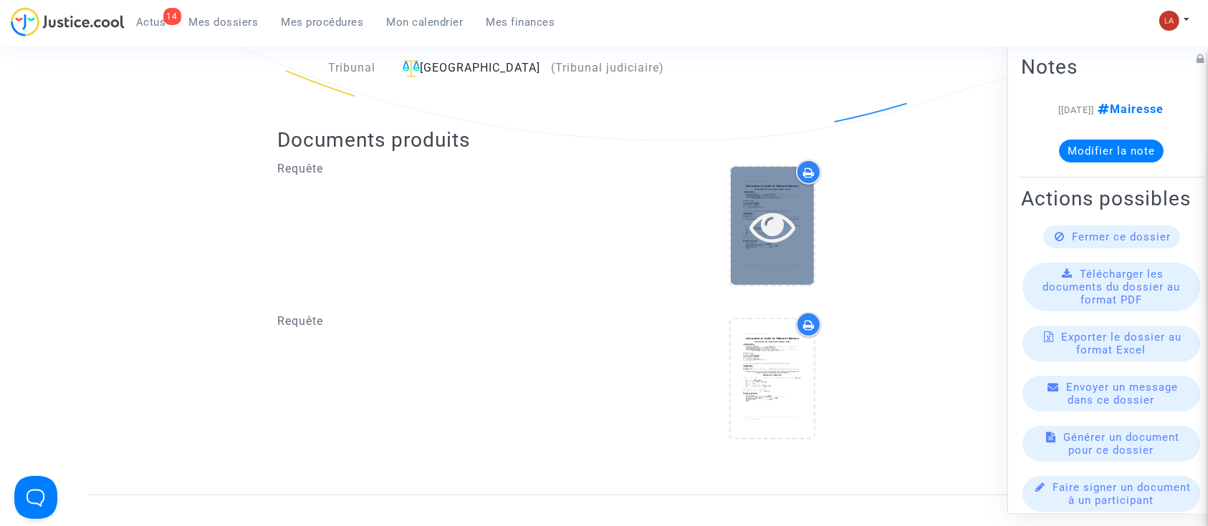
click at [760, 223] on icon at bounding box center [772, 226] width 47 height 46
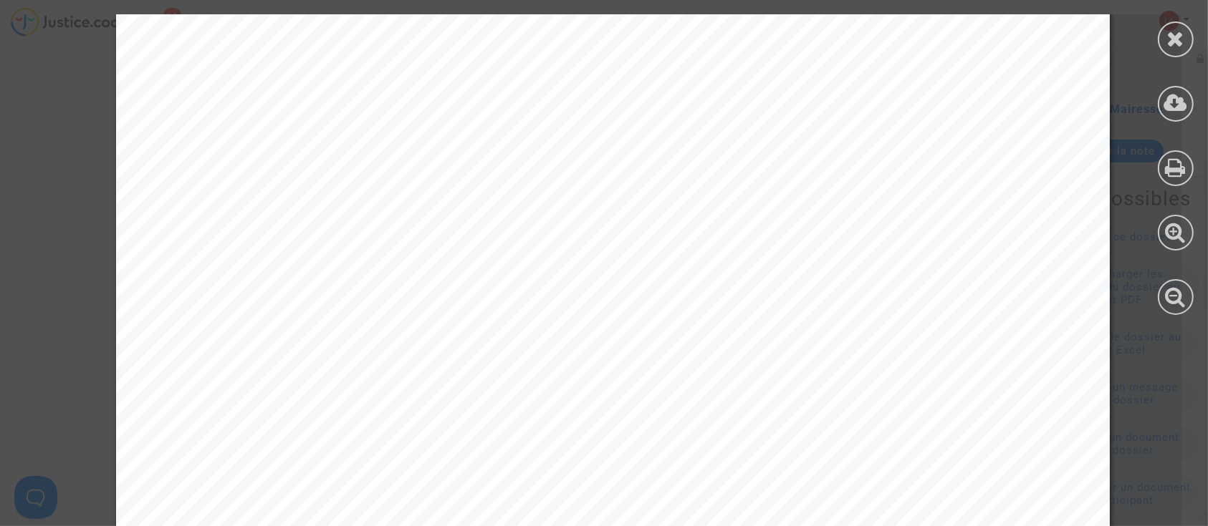
scroll to position [0, 0]
click at [1171, 42] on icon at bounding box center [1176, 38] width 18 height 21
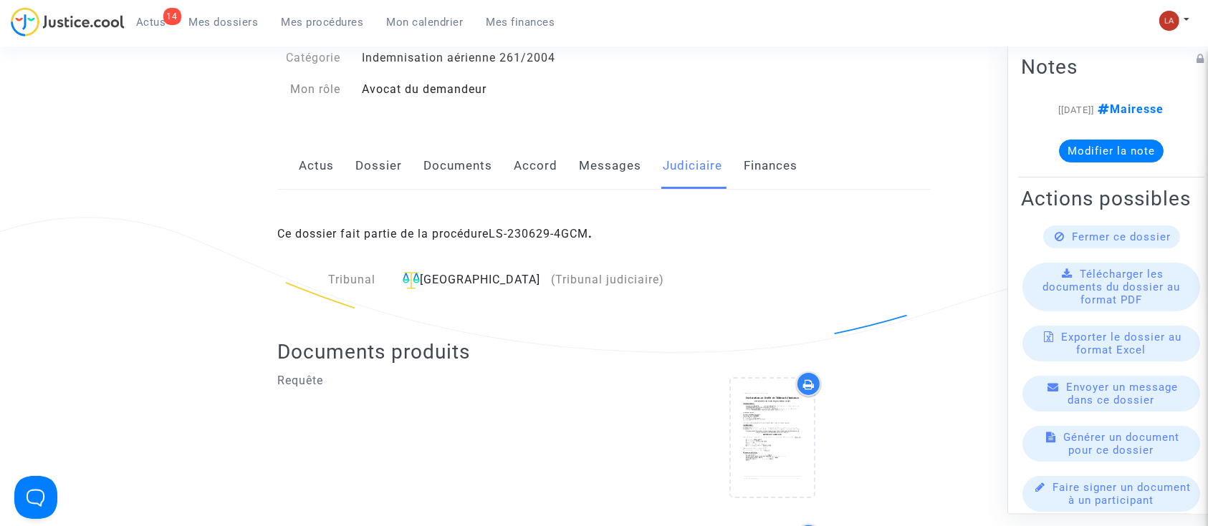
scroll to position [148, 0]
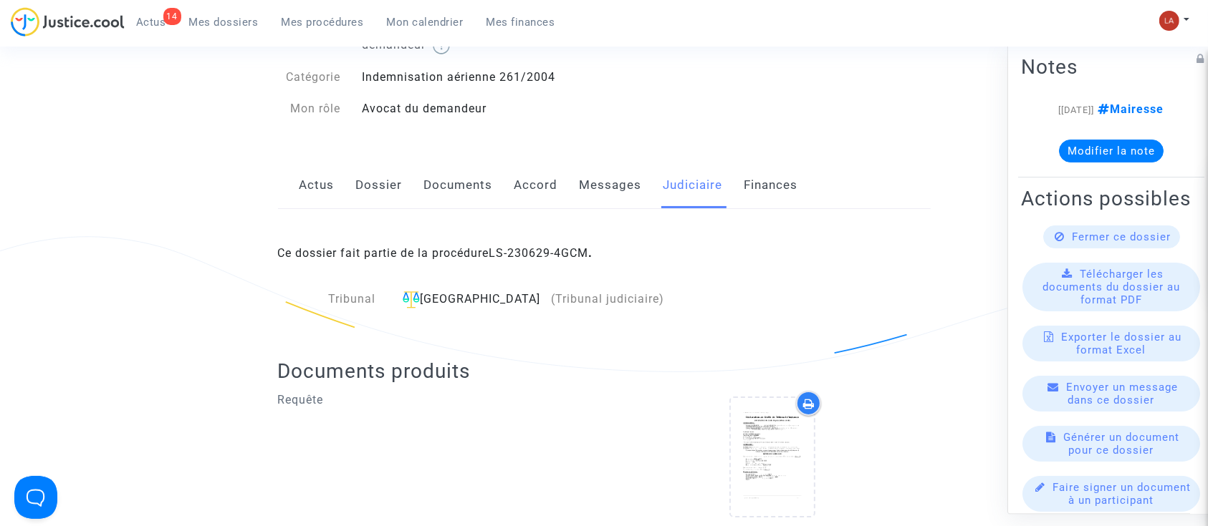
click at [378, 178] on link "Dossier" at bounding box center [379, 185] width 47 height 47
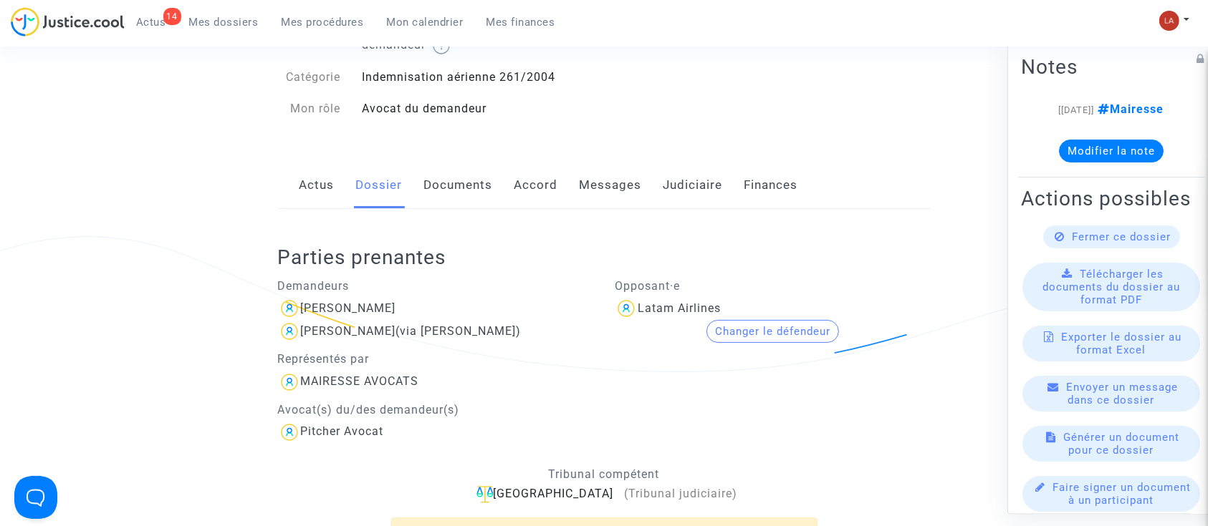
click at [580, 184] on link "Messages" at bounding box center [610, 185] width 62 height 47
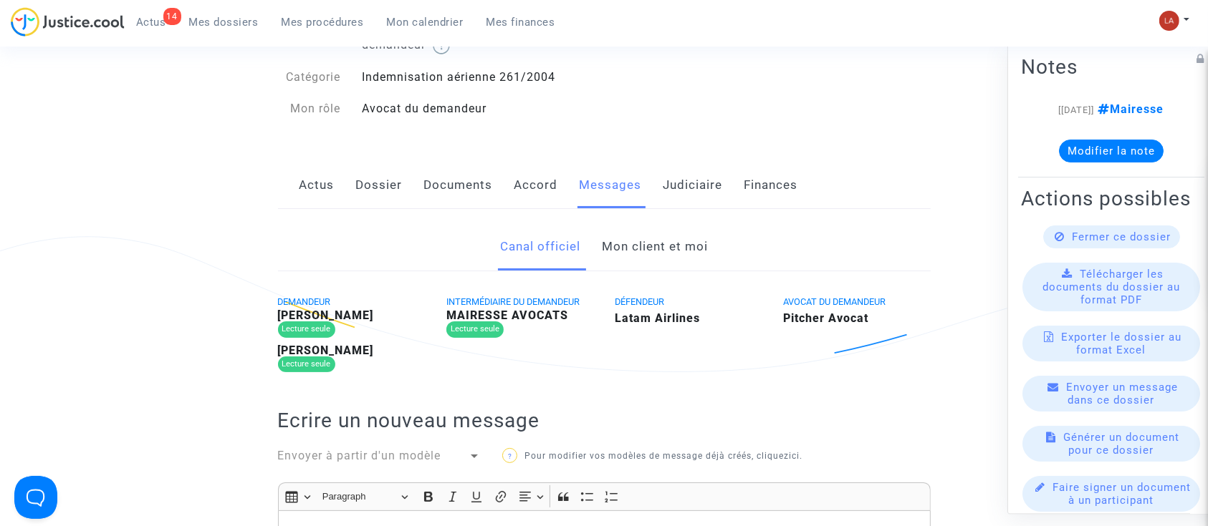
click at [338, 314] on b "Axel KRöHNE" at bounding box center [326, 316] width 96 height 14
copy b "KRöHNE"
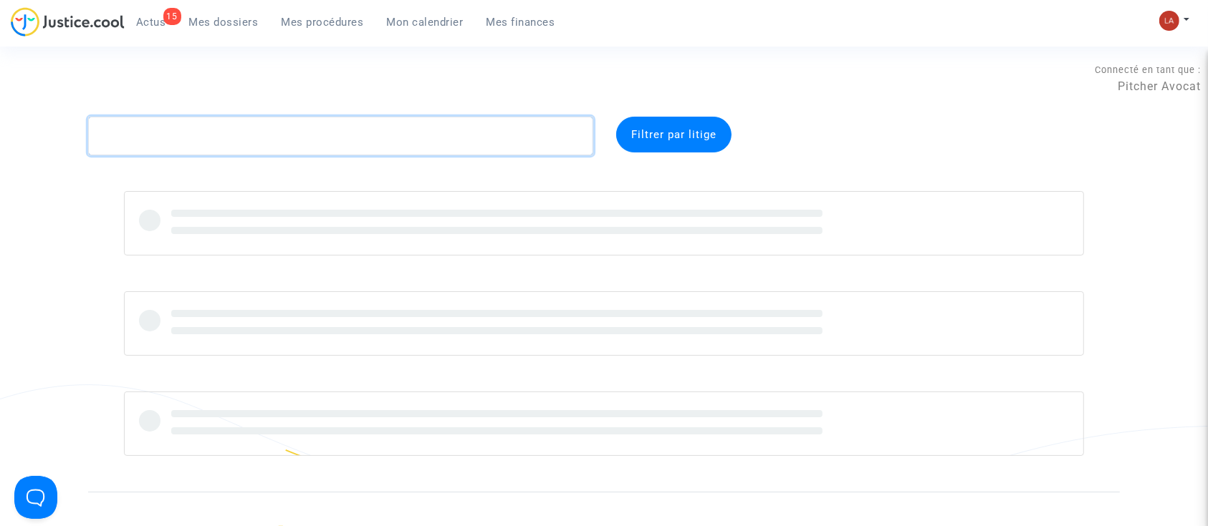
click at [235, 124] on textarea at bounding box center [340, 136] width 505 height 39
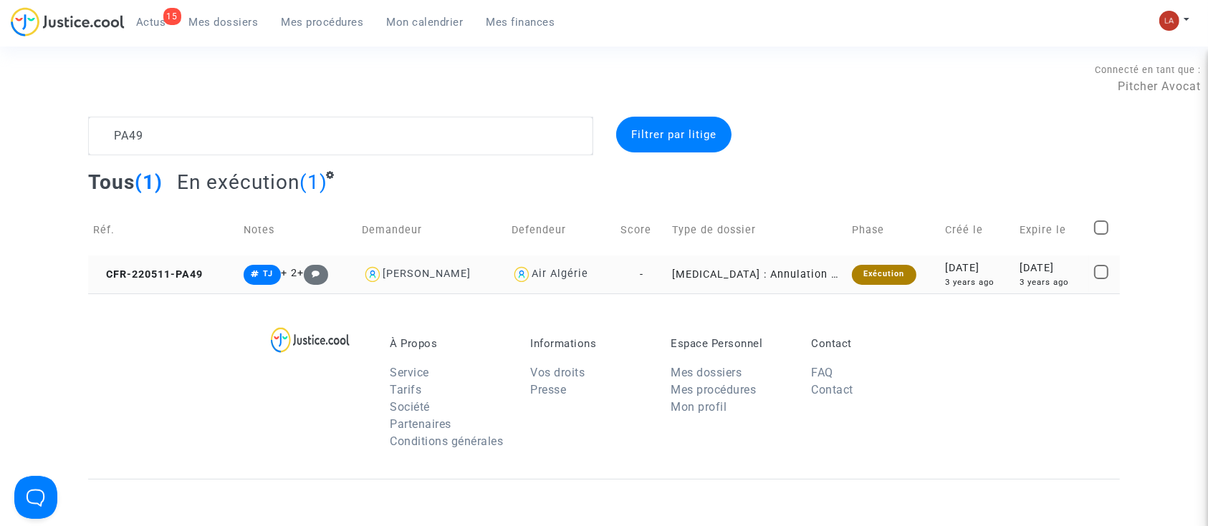
click at [145, 262] on td "CFR-220511-PA49" at bounding box center [163, 275] width 150 height 38
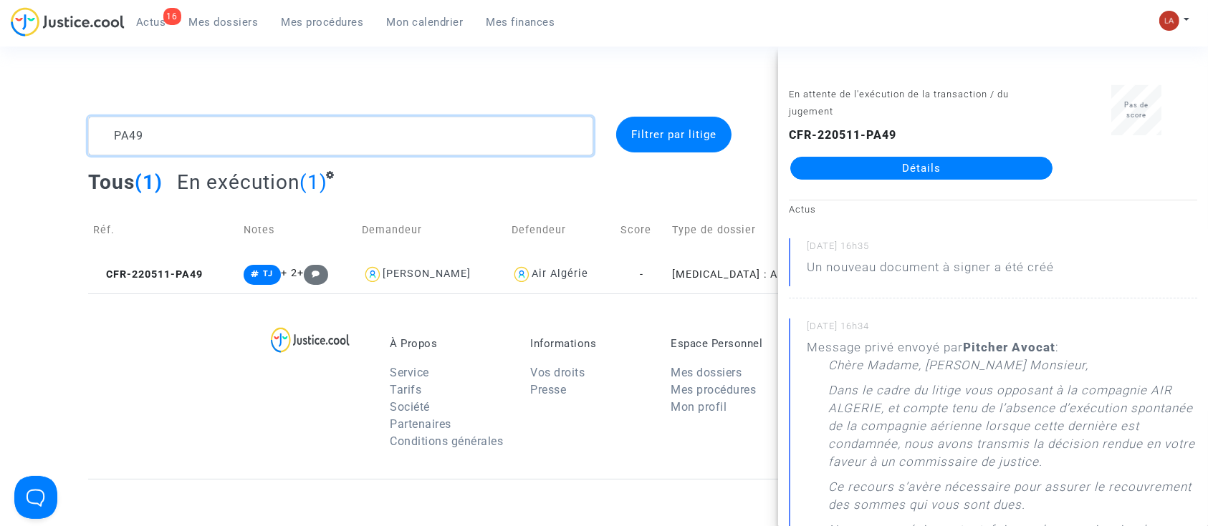
drag, startPoint x: 225, startPoint y: 138, endPoint x: -4, endPoint y: 124, distance: 229.6
click at [0, 124] on html "16 Actus Mes dossiers Mes procédures Mon calendrier Mes finances Mon profil Cha…" at bounding box center [604, 412] width 1208 height 825
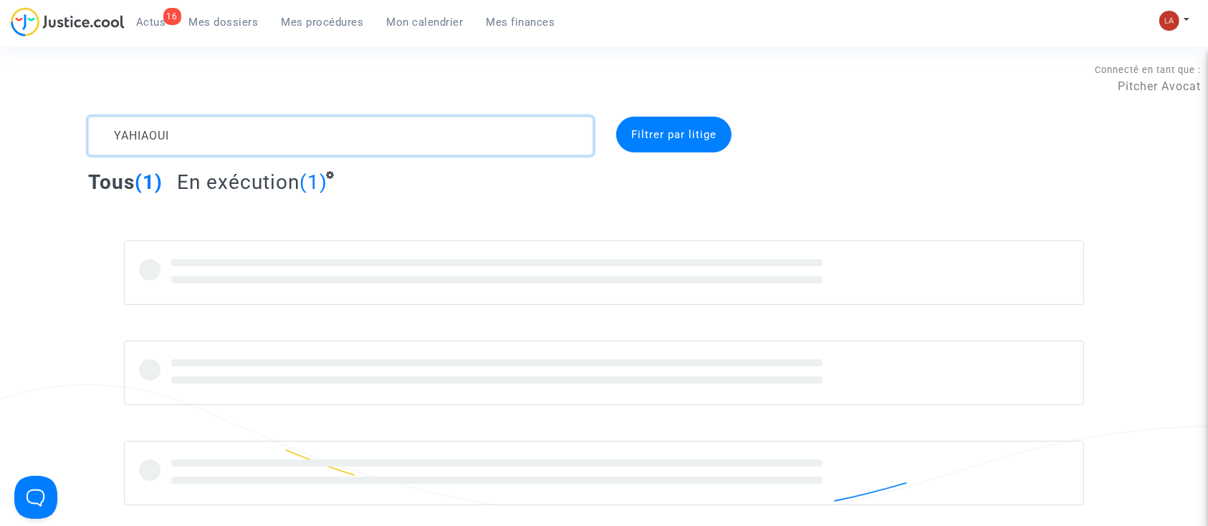
type textarea "YAHIAOUI"
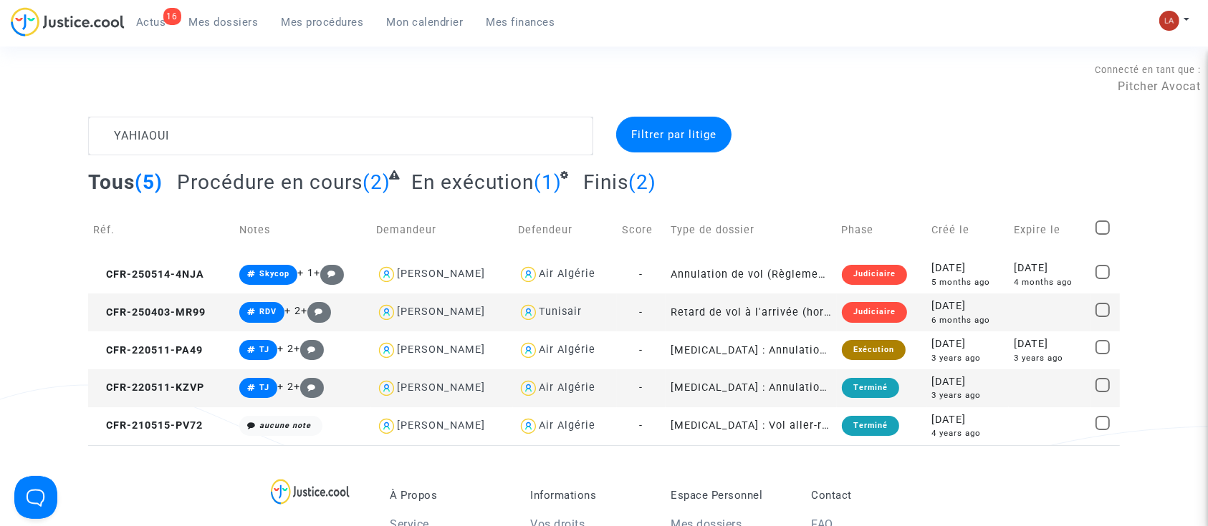
click at [492, 181] on span "En exécution" at bounding box center [472, 182] width 122 height 24
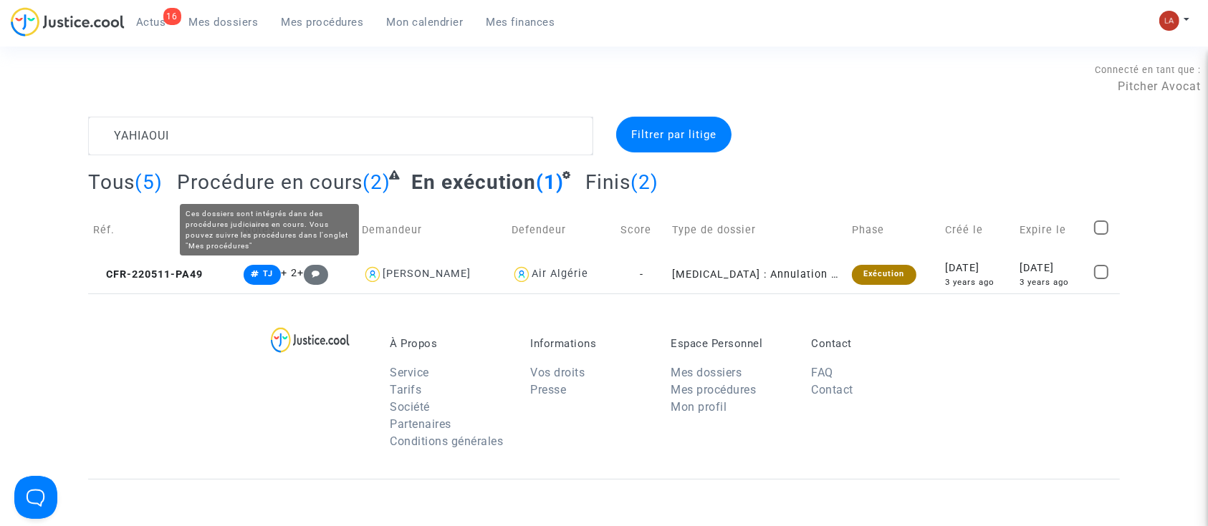
click at [305, 175] on span "Procédure en cours" at bounding box center [270, 182] width 186 height 24
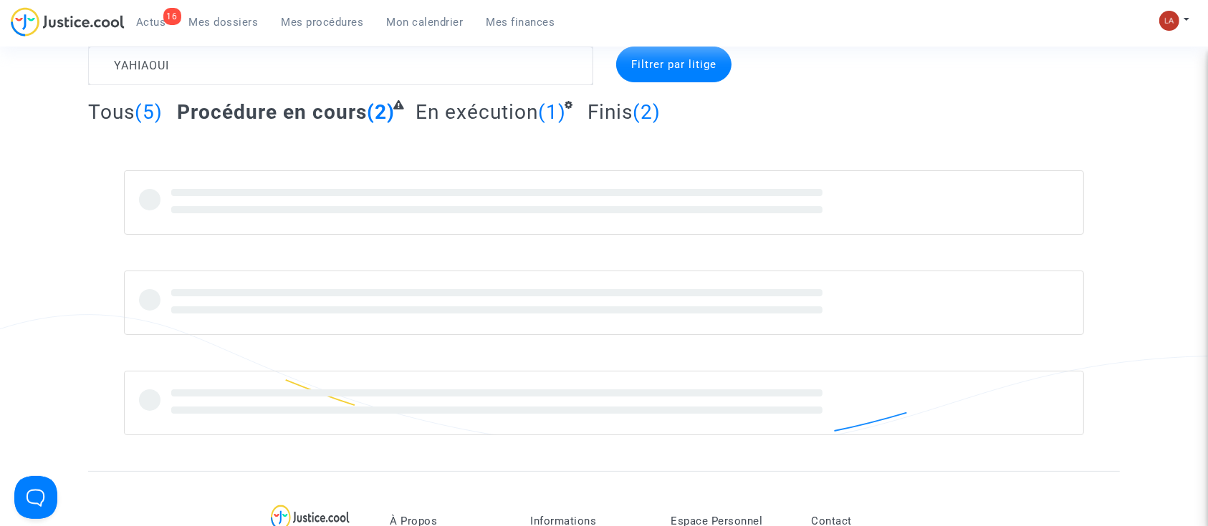
scroll to position [68, 0]
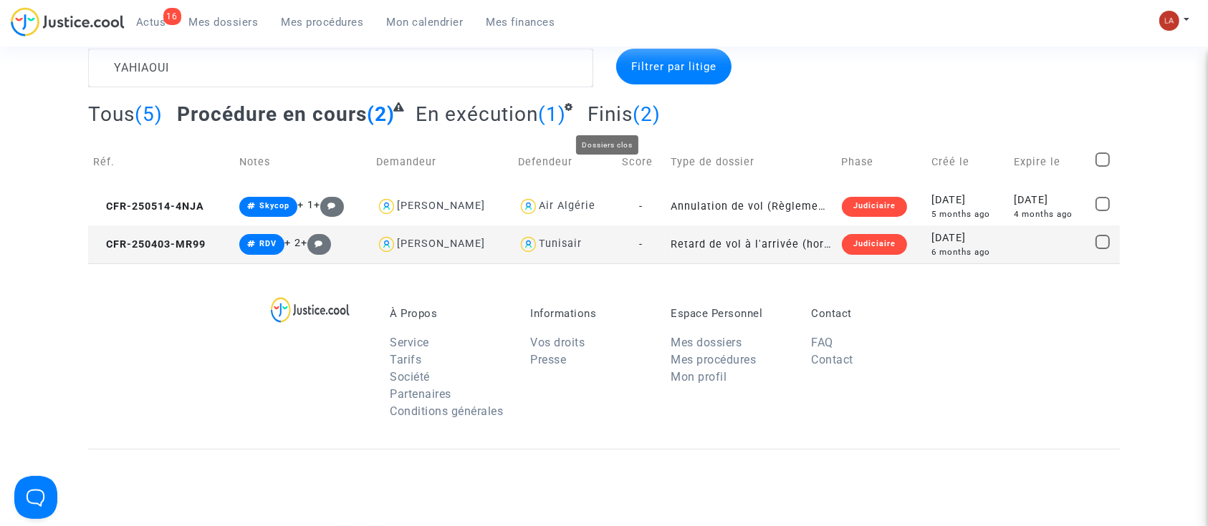
click at [591, 116] on span "Finis" at bounding box center [609, 114] width 45 height 24
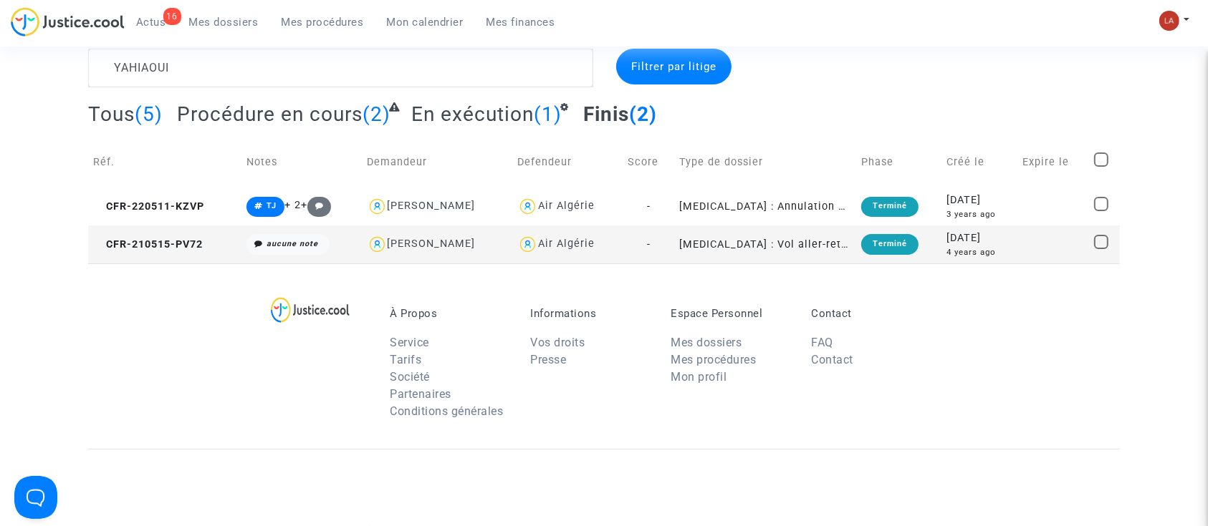
click at [103, 120] on span "Tous" at bounding box center [111, 114] width 47 height 24
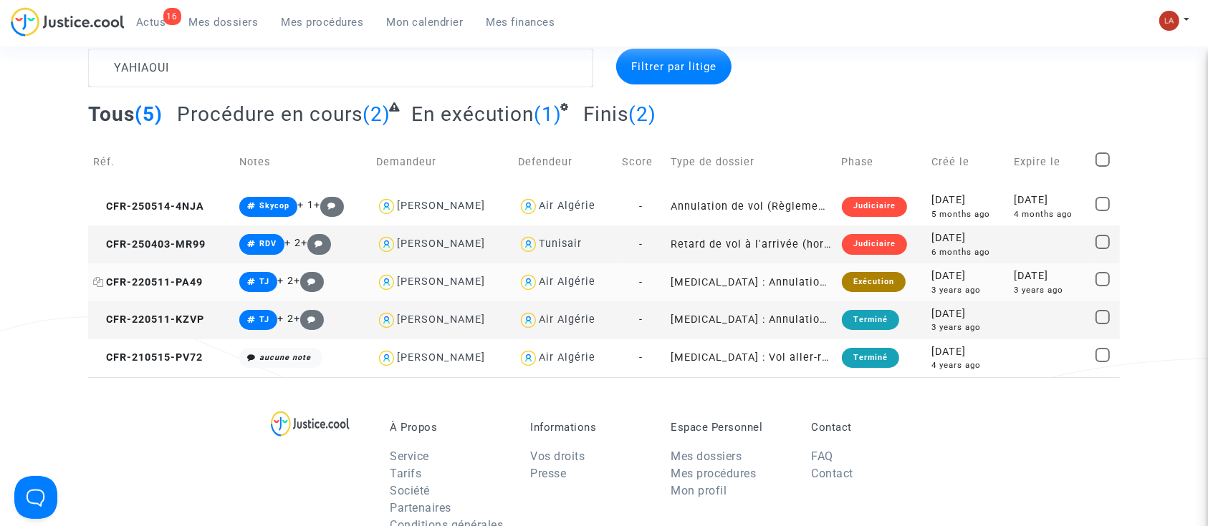
click at [168, 280] on span "CFR-220511-PA49" at bounding box center [148, 282] width 110 height 12
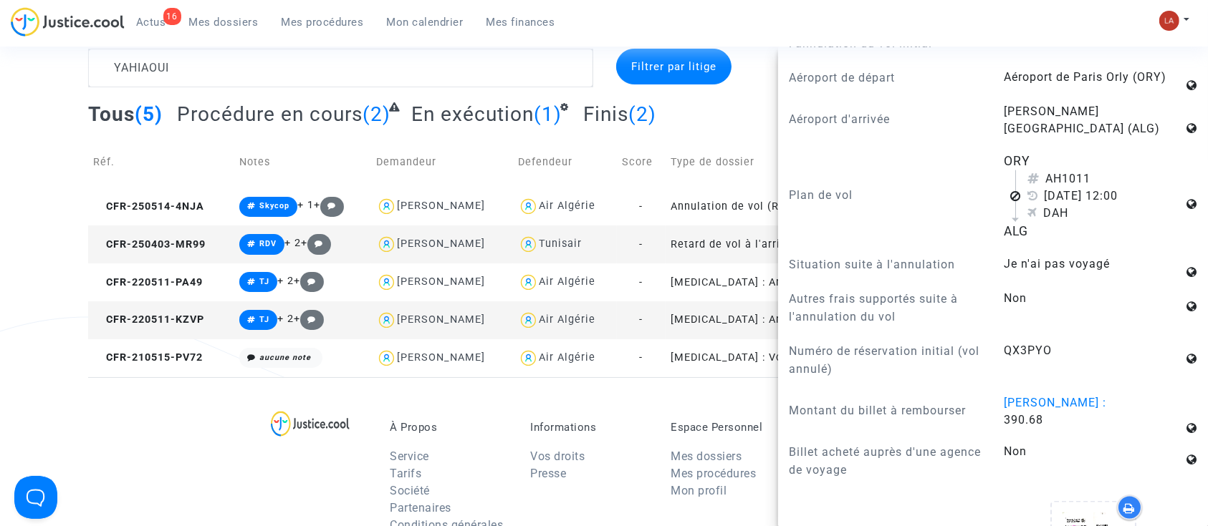
scroll to position [1891, 0]
click at [170, 323] on span "CFR-220511-KZVP" at bounding box center [148, 320] width 111 height 12
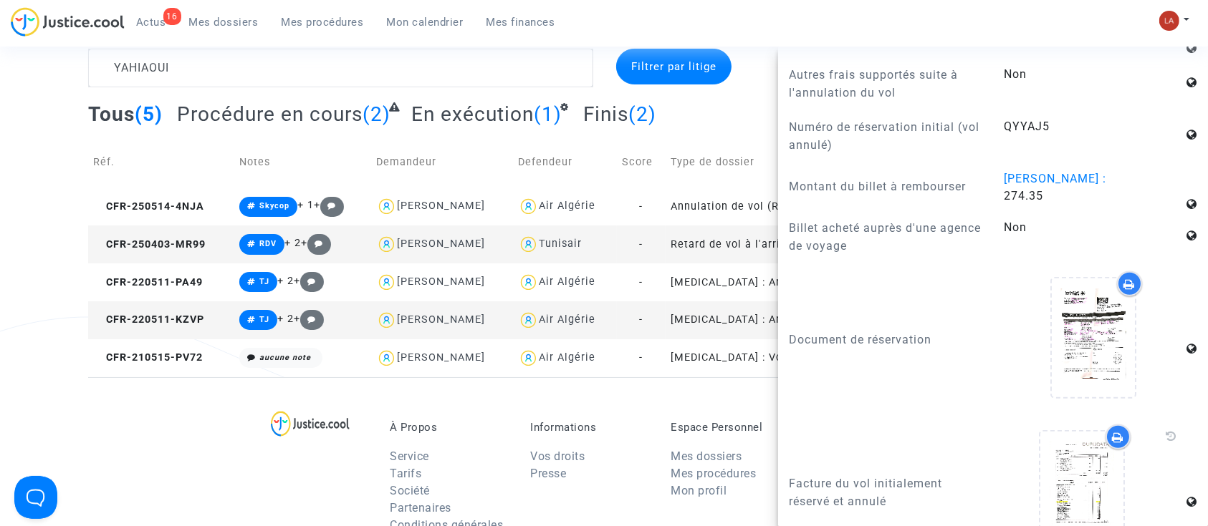
scroll to position [1295, 0]
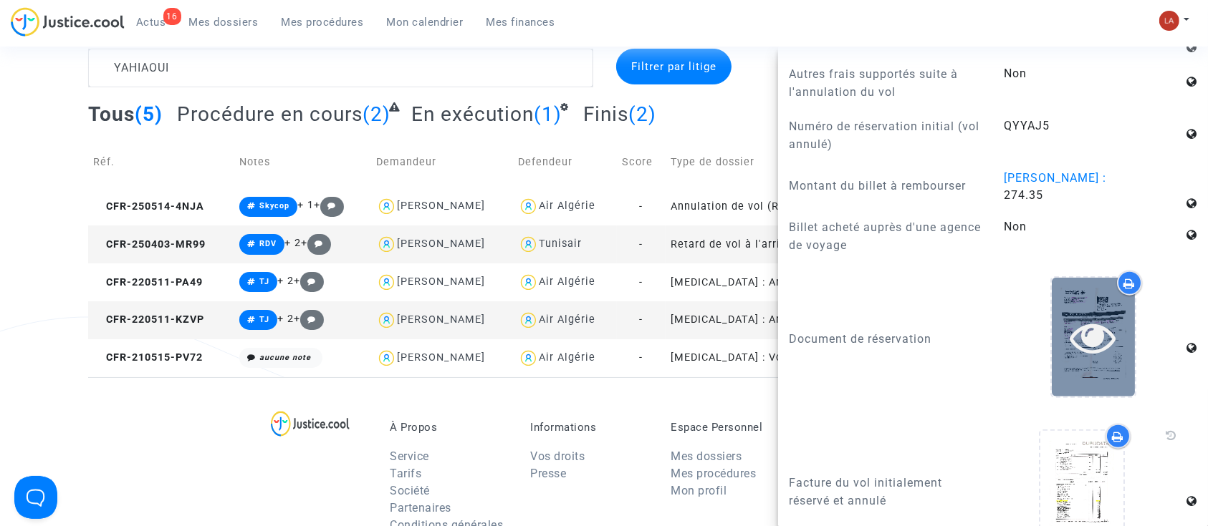
click at [1077, 347] on div at bounding box center [1092, 337] width 83 height 118
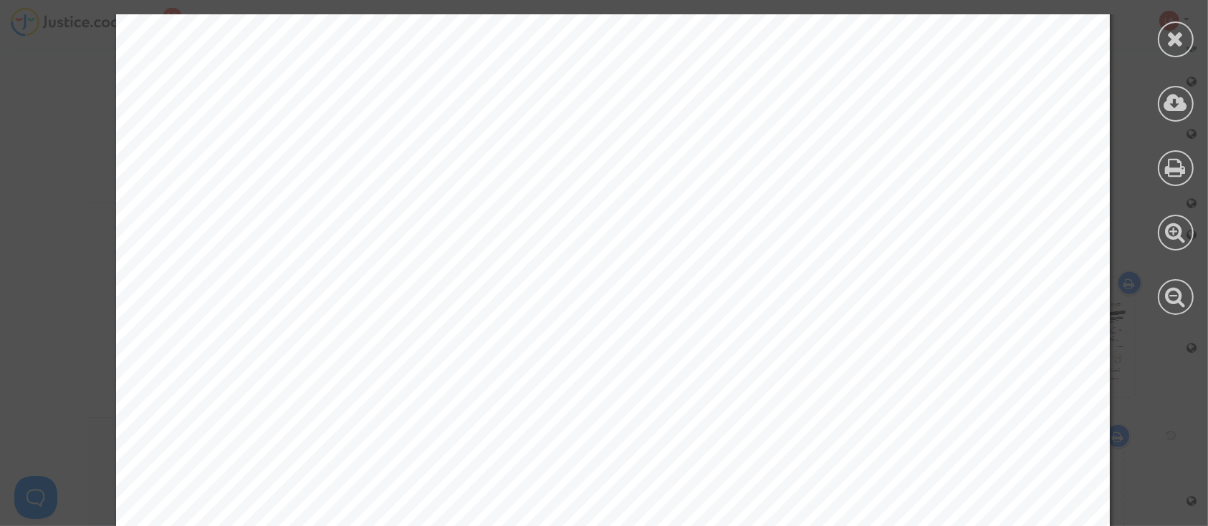
scroll to position [795, 0]
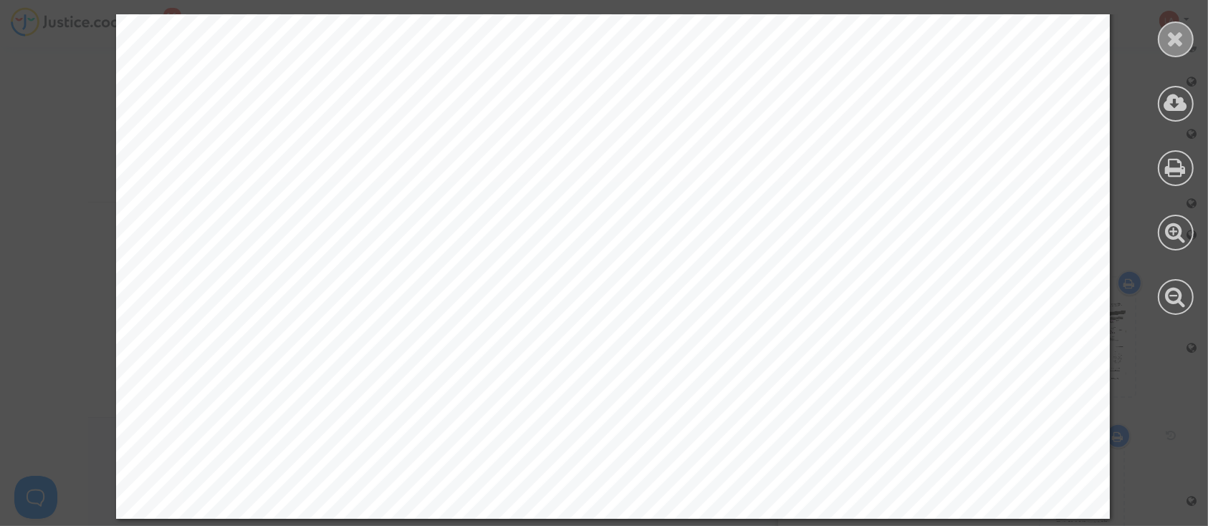
click at [1168, 43] on icon at bounding box center [1176, 38] width 18 height 21
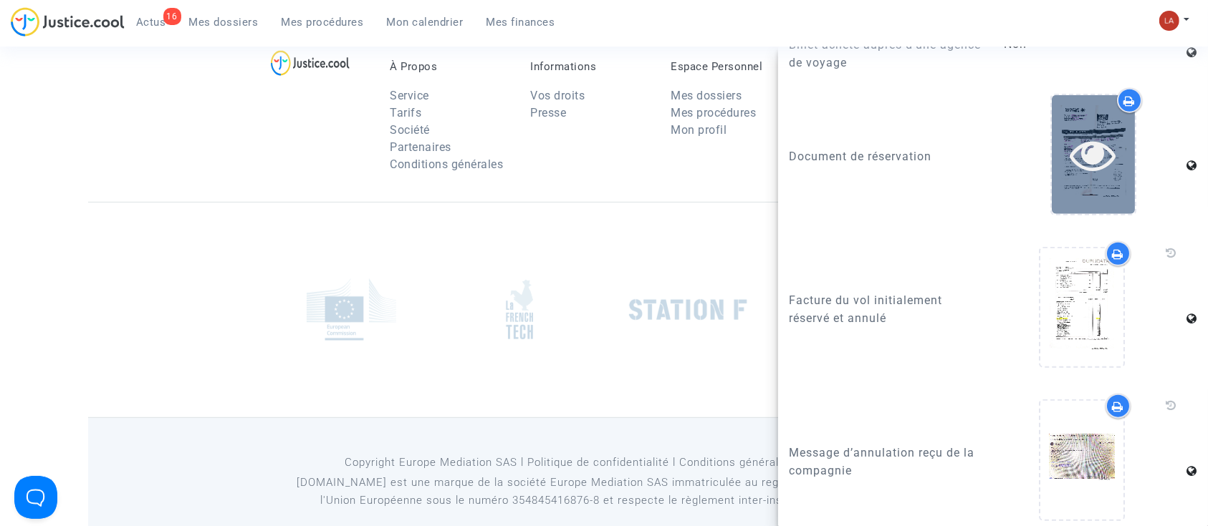
scroll to position [1489, 0]
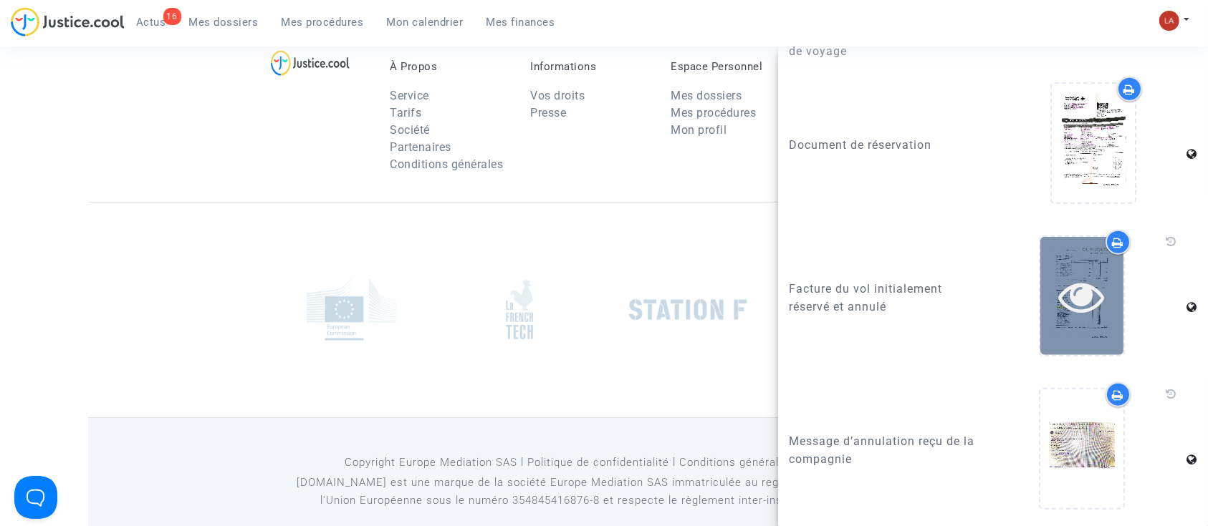
click at [1071, 307] on div at bounding box center [1081, 296] width 83 height 118
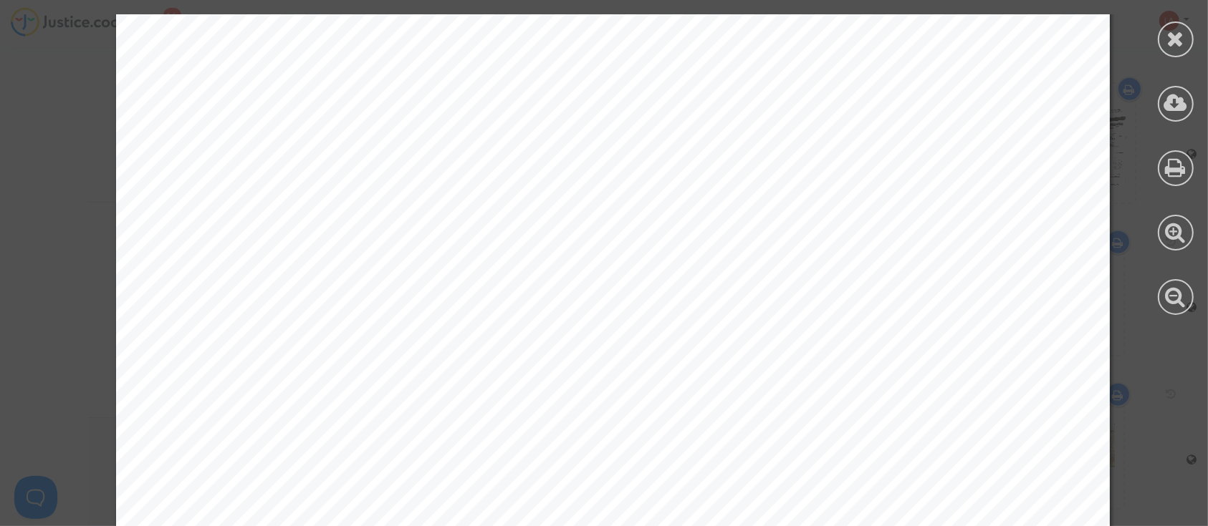
scroll to position [1295, 0]
click at [1180, 40] on icon at bounding box center [1176, 38] width 18 height 21
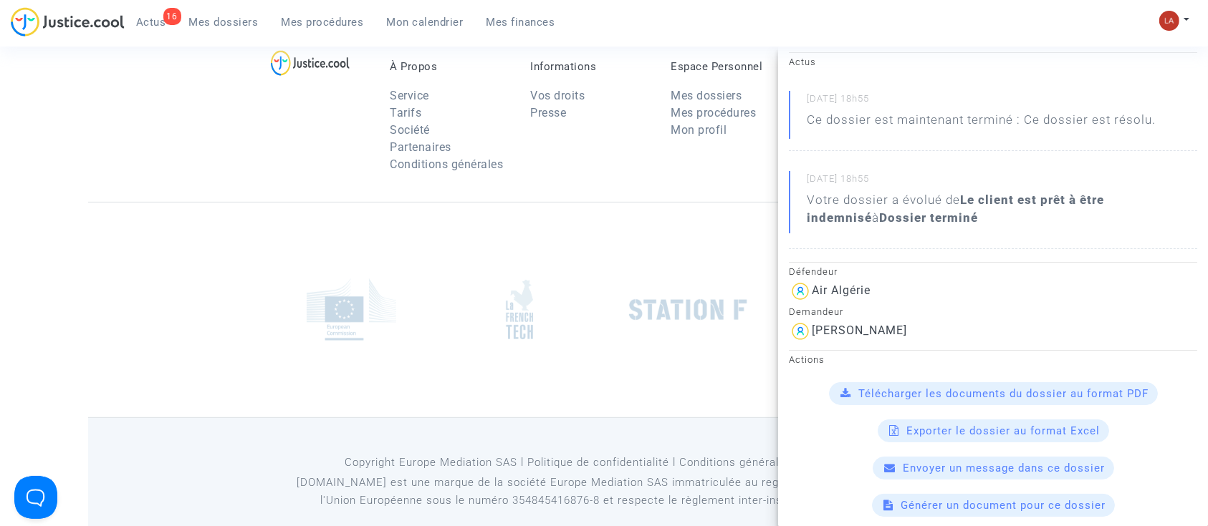
scroll to position [0, 0]
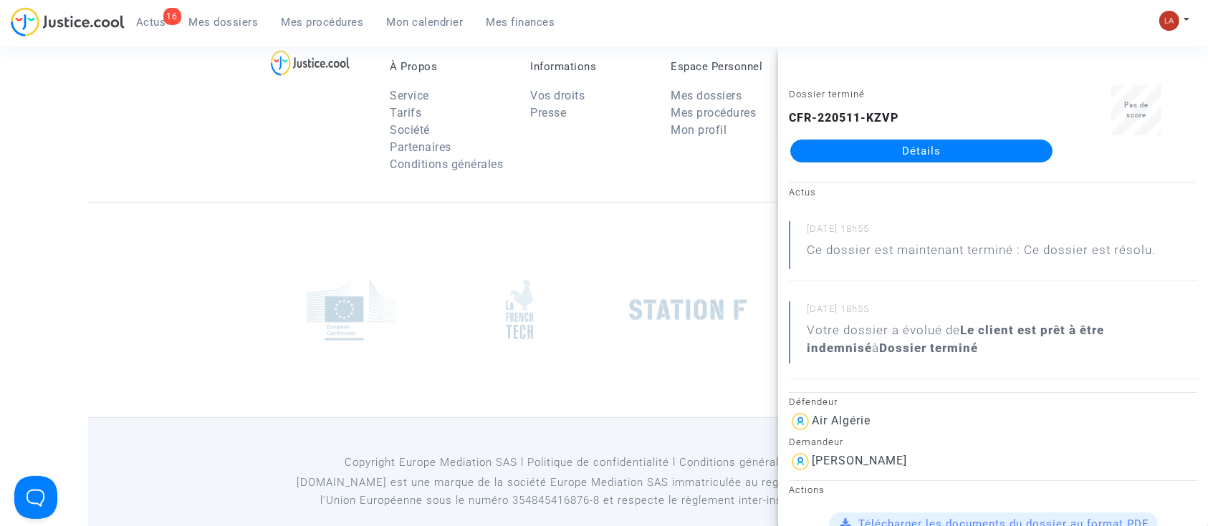
click at [882, 146] on link "Détails" at bounding box center [921, 151] width 262 height 23
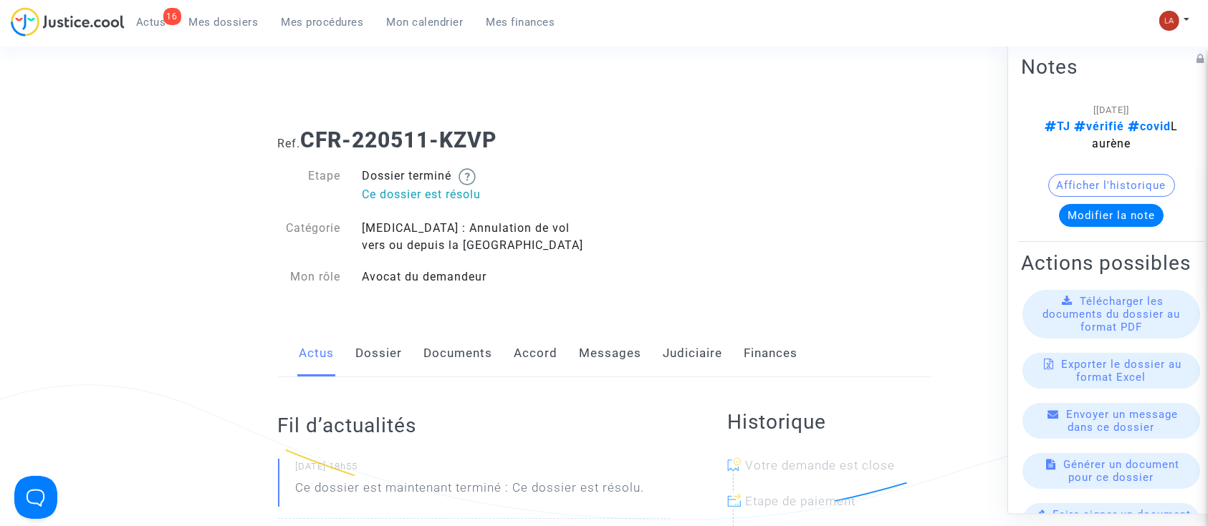
click at [616, 337] on link "Messages" at bounding box center [610, 353] width 62 height 47
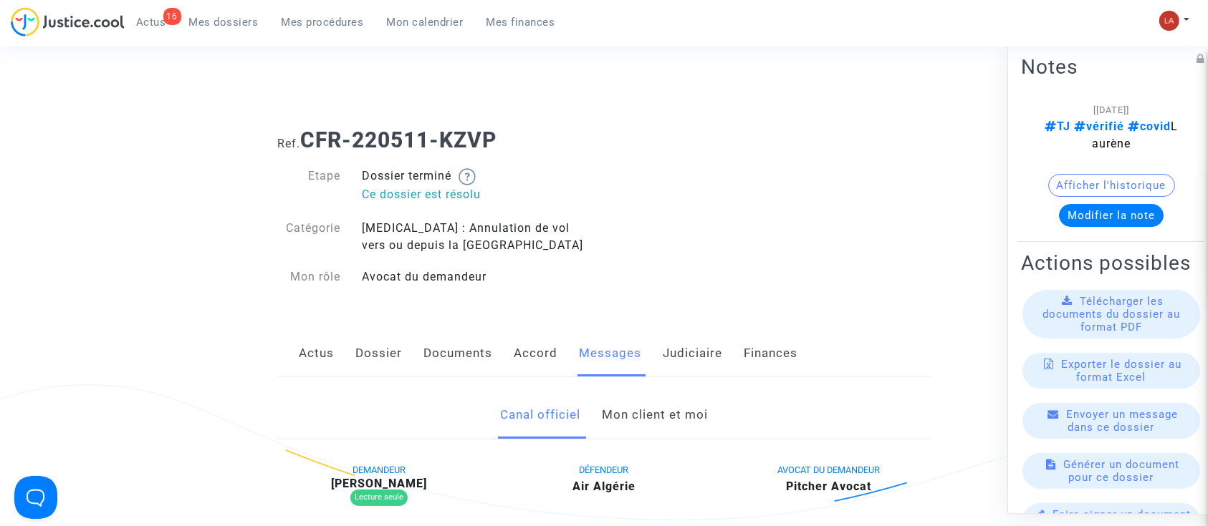
click at [658, 405] on link "Mon client et moi" at bounding box center [655, 415] width 106 height 47
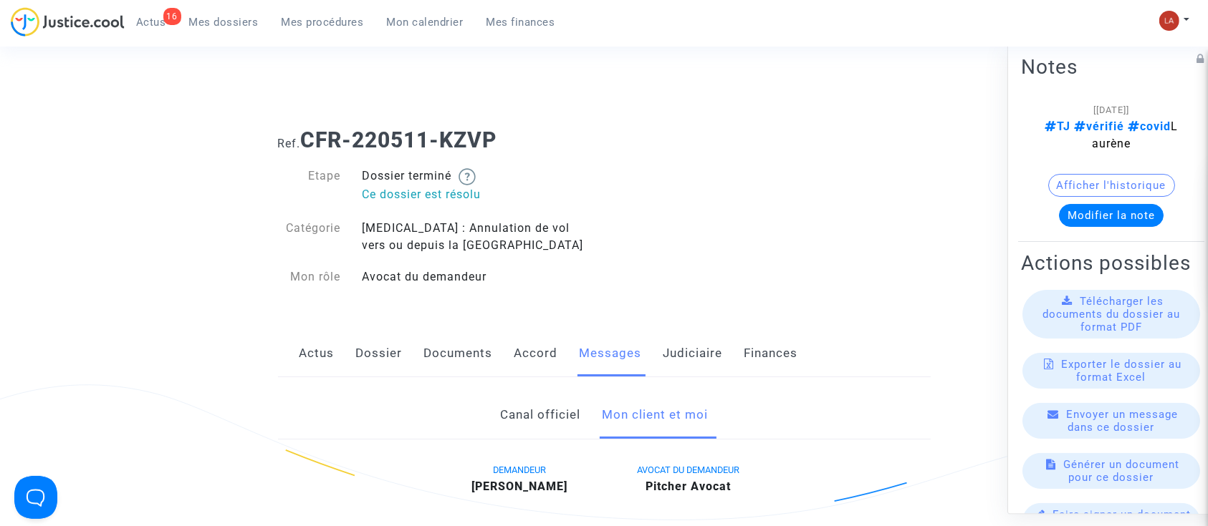
click at [674, 338] on link "Judiciaire" at bounding box center [692, 353] width 59 height 47
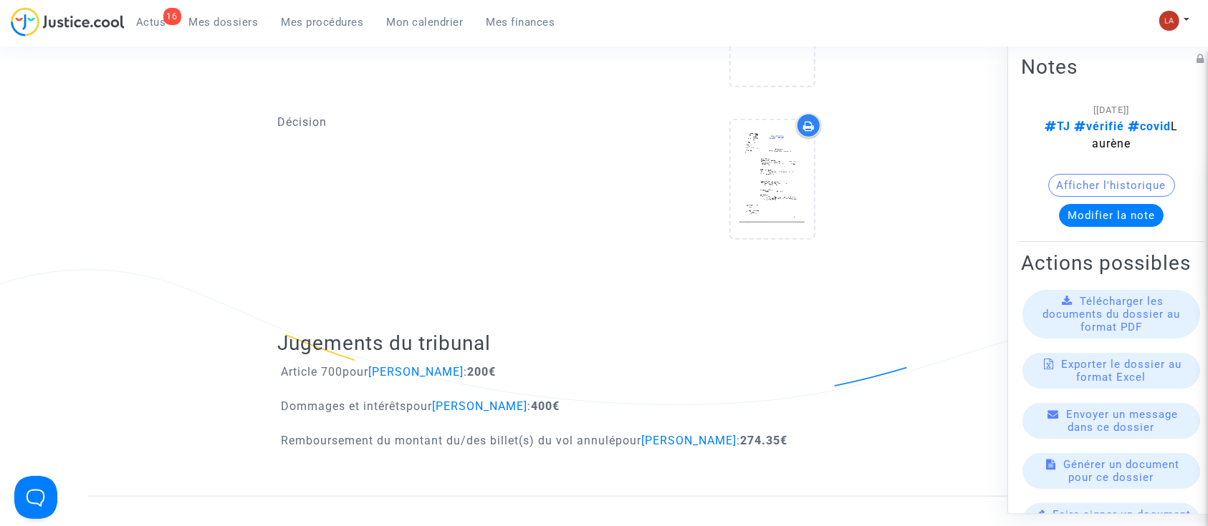
scroll to position [1457, 0]
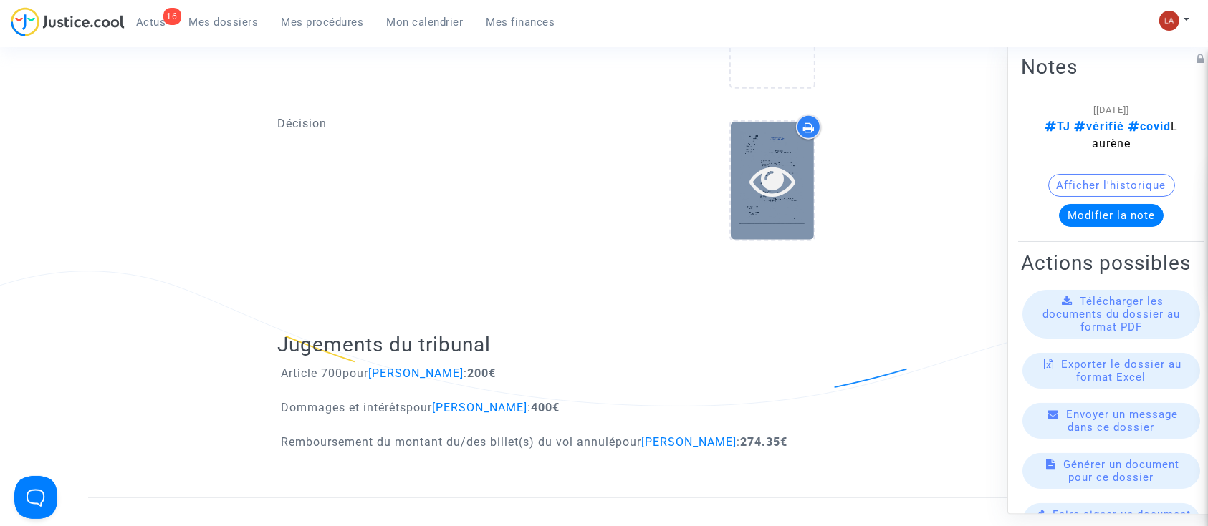
click at [776, 167] on icon at bounding box center [772, 181] width 47 height 46
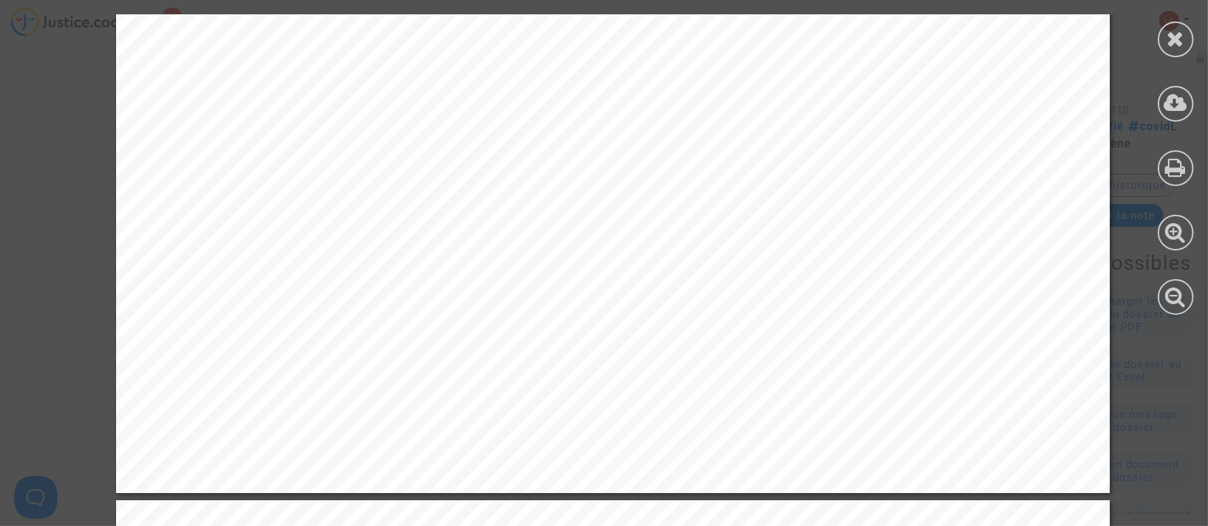
scroll to position [3391, 0]
click at [1161, 54] on div at bounding box center [1175, 164] width 64 height 329
click at [1167, 49] on icon at bounding box center [1176, 38] width 18 height 21
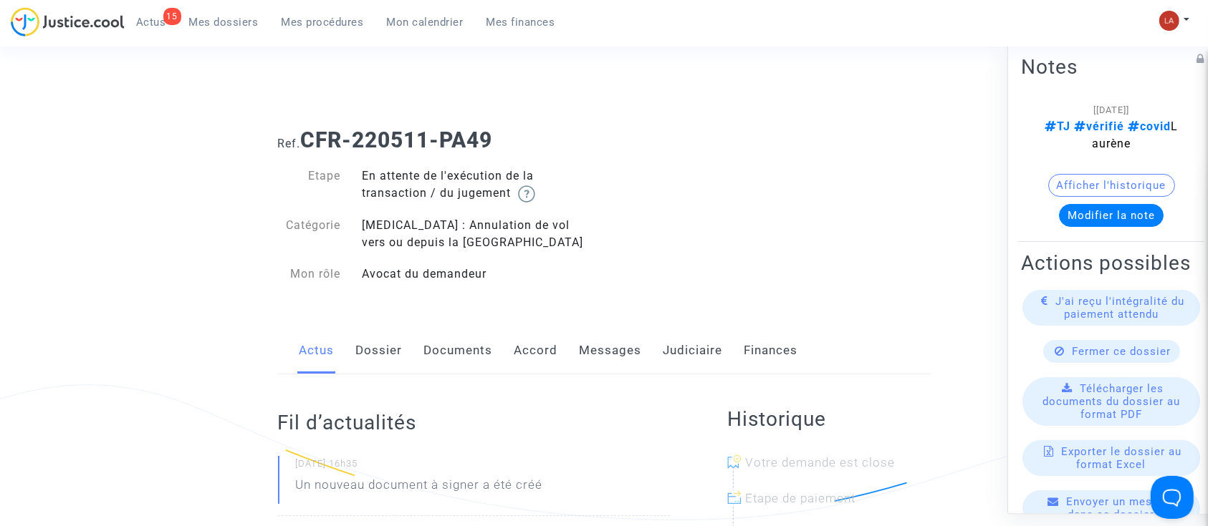
click at [589, 364] on link "Messages" at bounding box center [610, 350] width 62 height 47
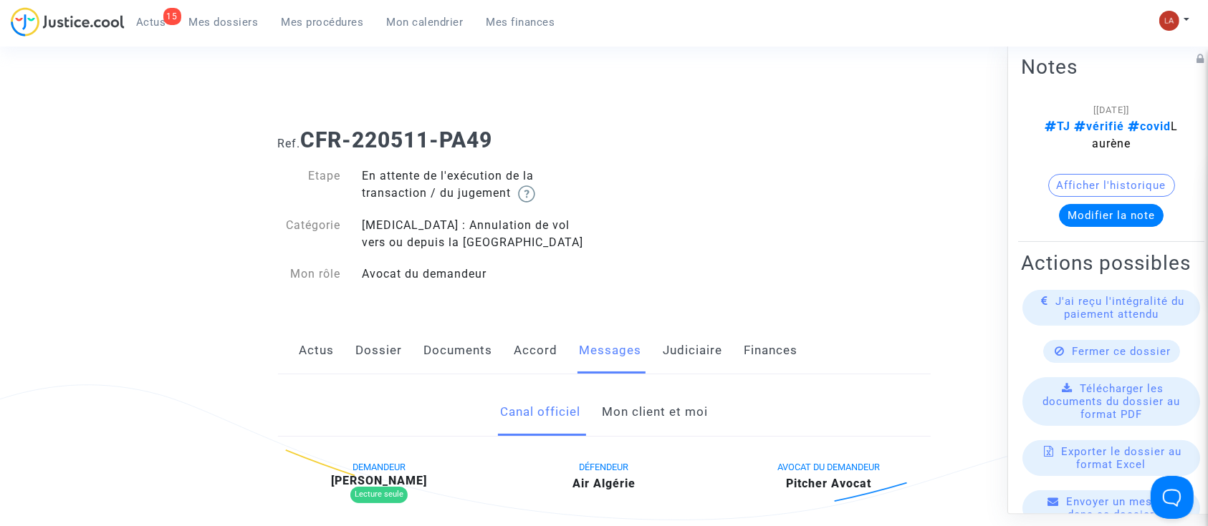
click at [620, 420] on link "Mon client et moi" at bounding box center [655, 412] width 106 height 47
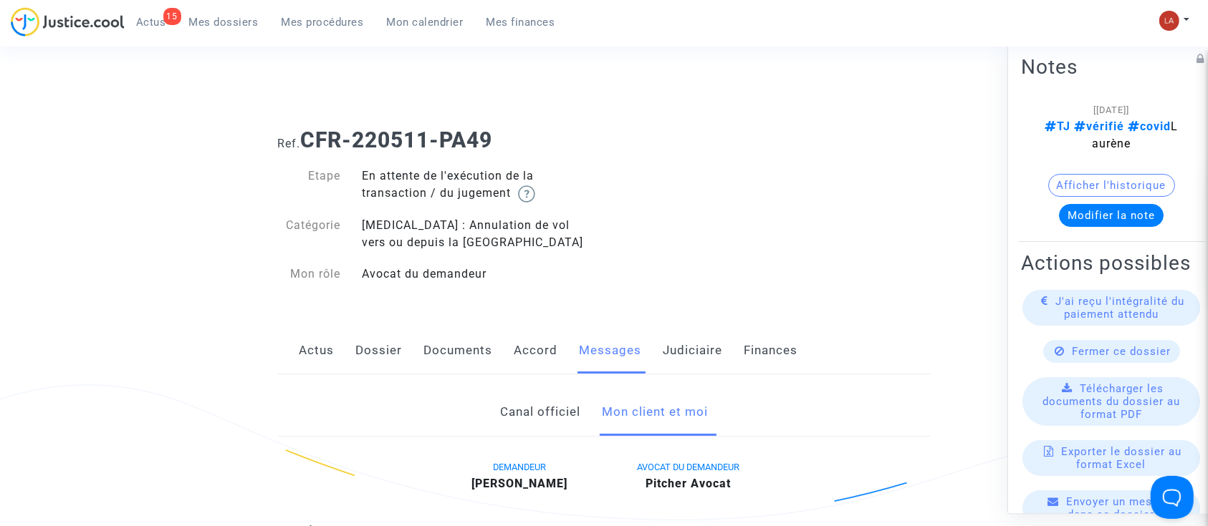
click at [459, 349] on link "Documents" at bounding box center [458, 350] width 69 height 47
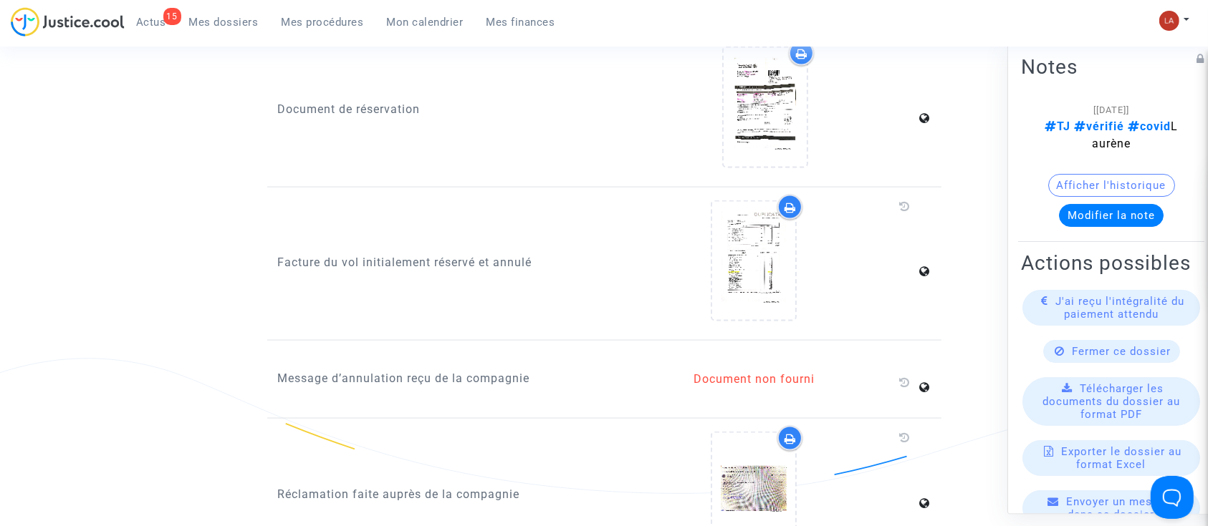
scroll to position [1863, 0]
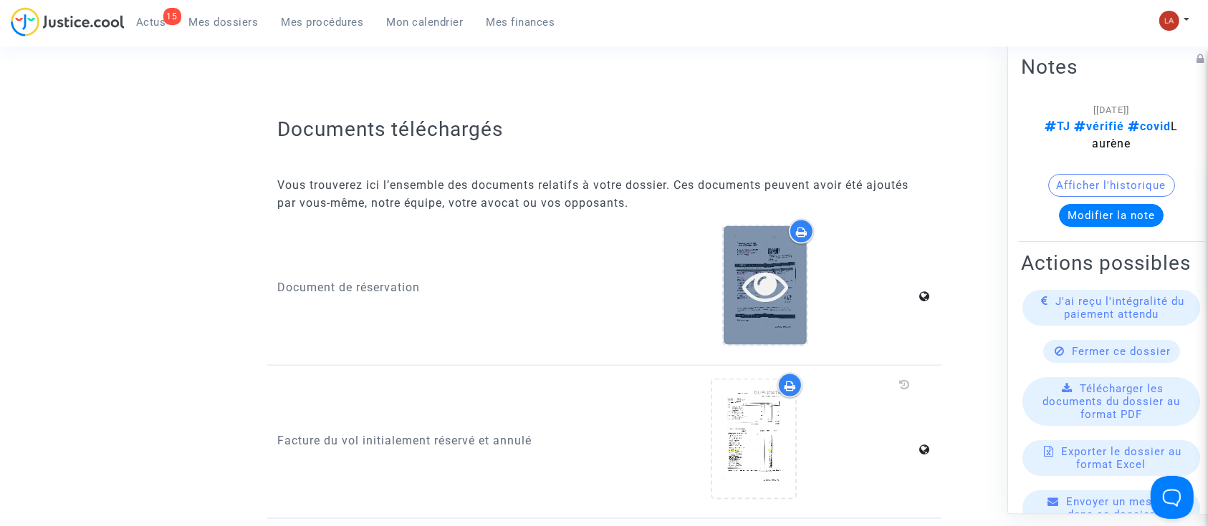
click at [752, 286] on icon at bounding box center [765, 286] width 47 height 46
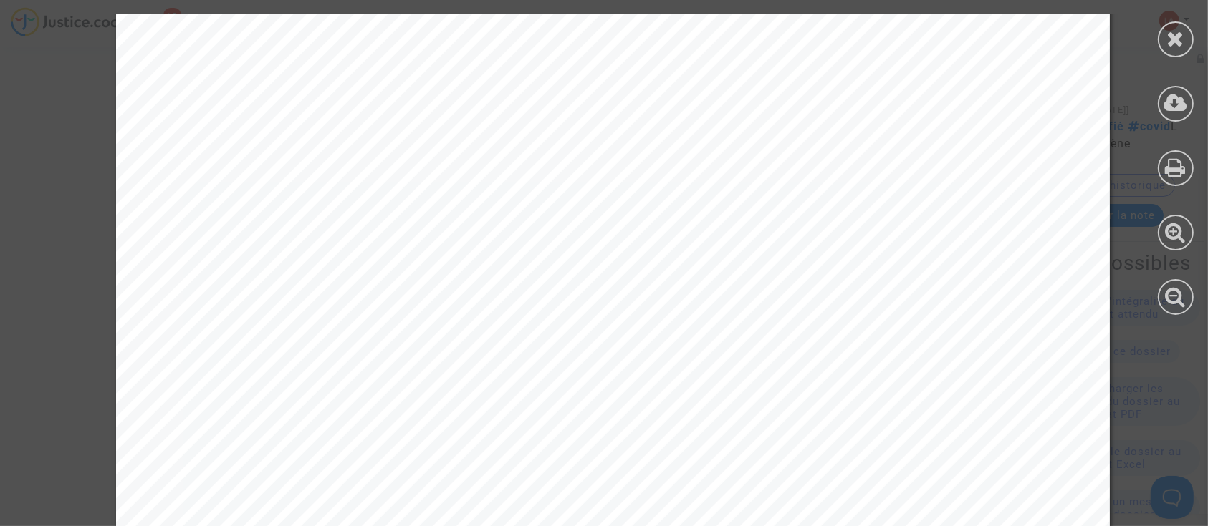
scroll to position [3381, 0]
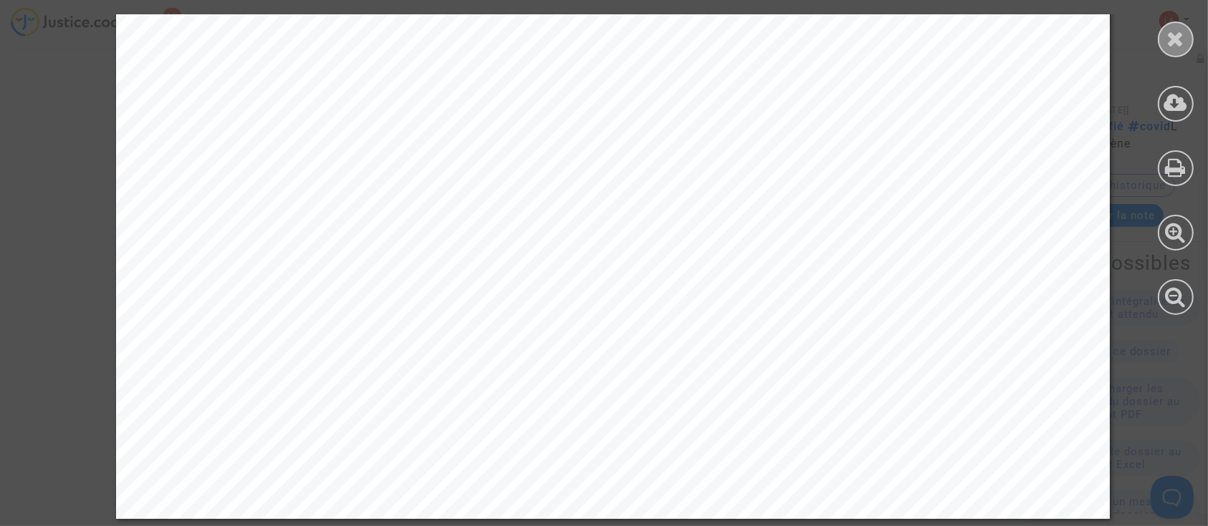
click at [1172, 43] on icon at bounding box center [1176, 38] width 18 height 21
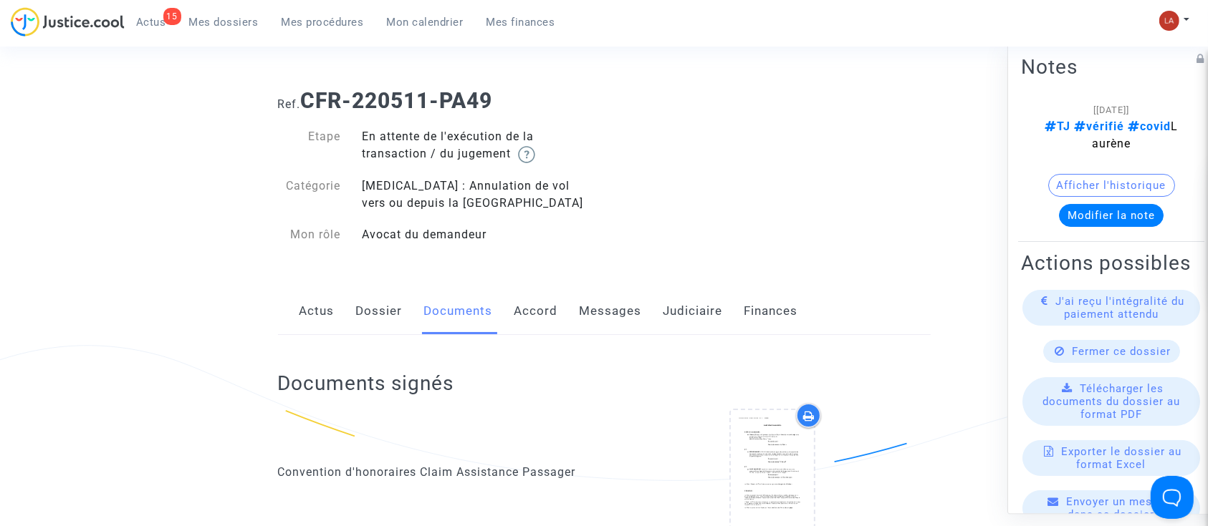
scroll to position [0, 0]
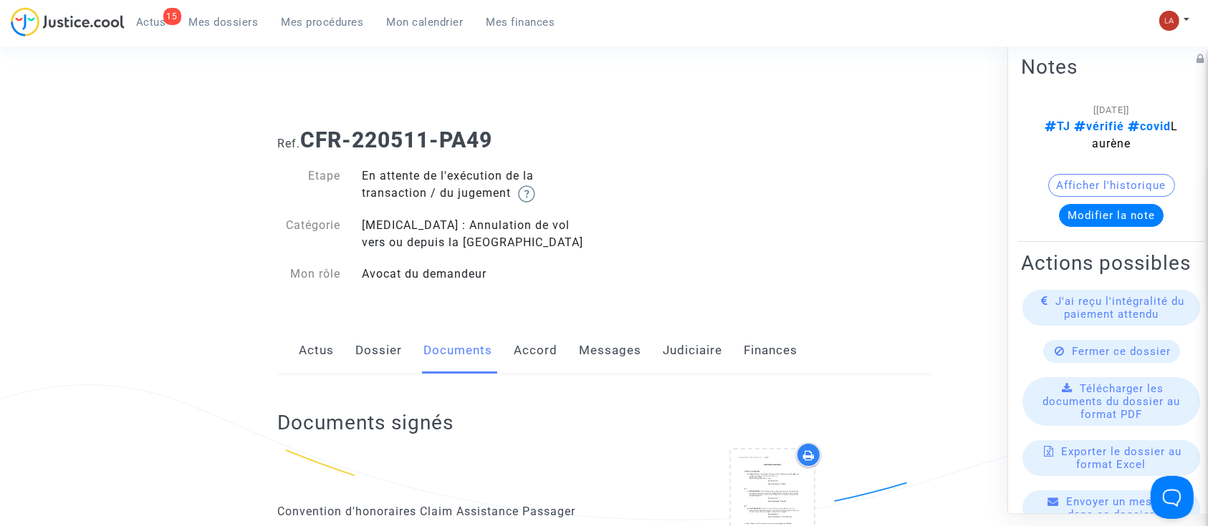
click at [362, 345] on link "Dossier" at bounding box center [379, 350] width 47 height 47
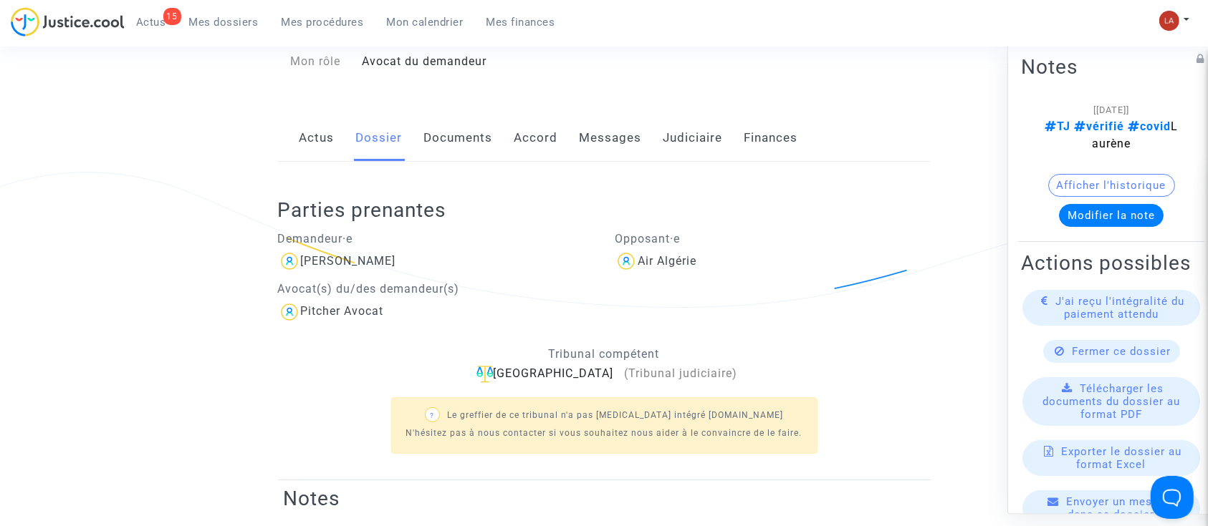
scroll to position [213, 0]
click at [483, 150] on link "Documents" at bounding box center [458, 137] width 69 height 47
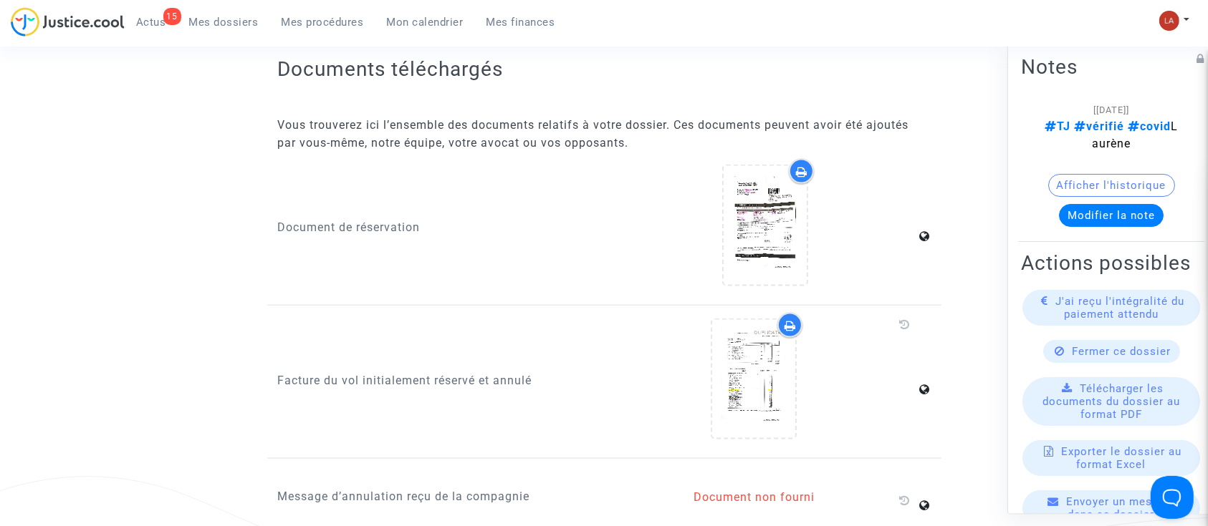
scroll to position [1930, 0]
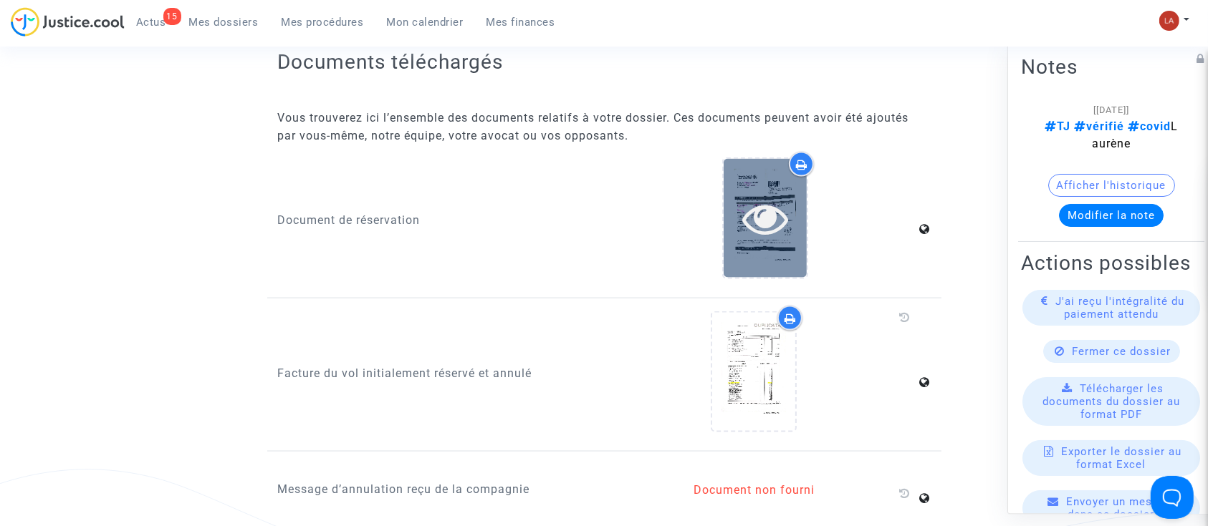
click at [756, 247] on div at bounding box center [764, 218] width 83 height 118
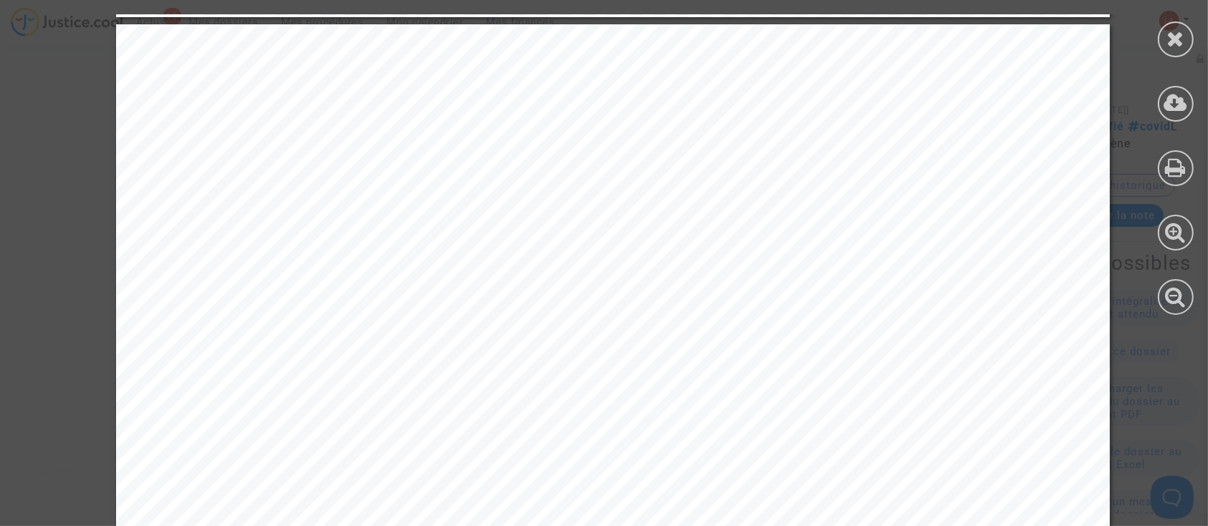
scroll to position [2580, 0]
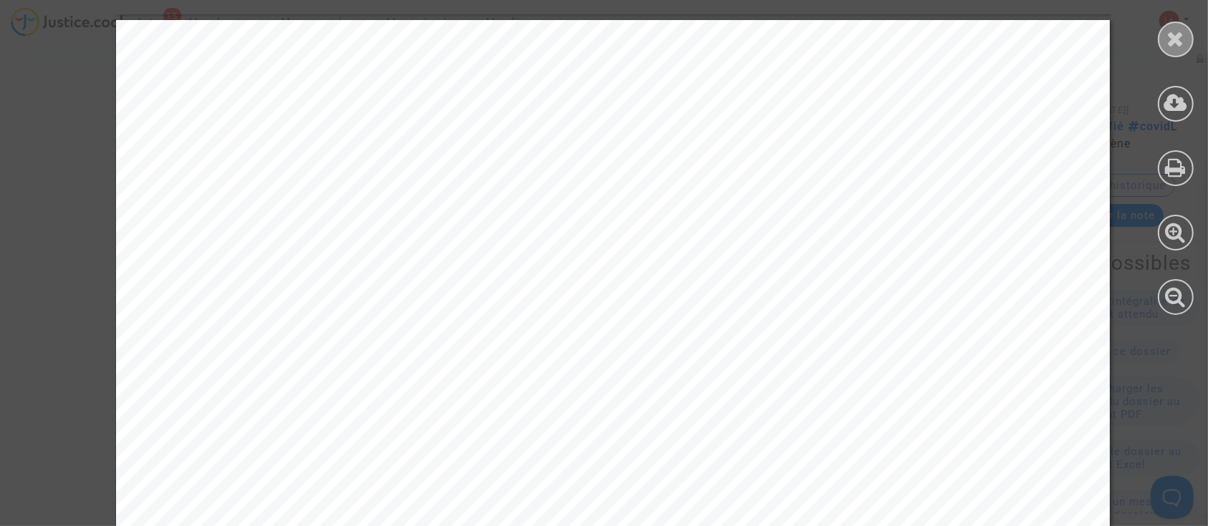
click at [1177, 49] on icon at bounding box center [1176, 38] width 18 height 21
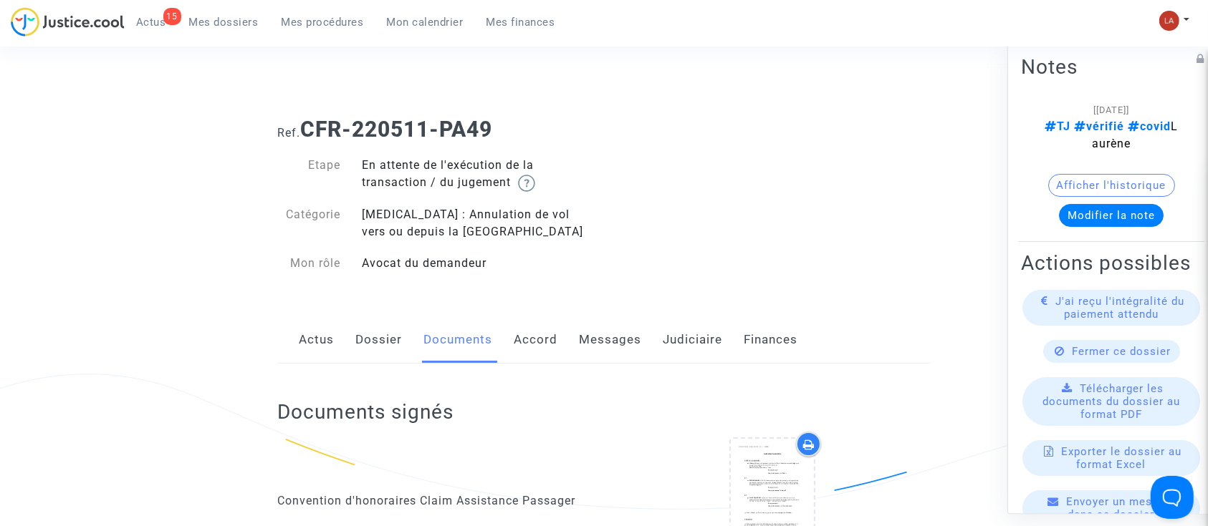
scroll to position [0, 0]
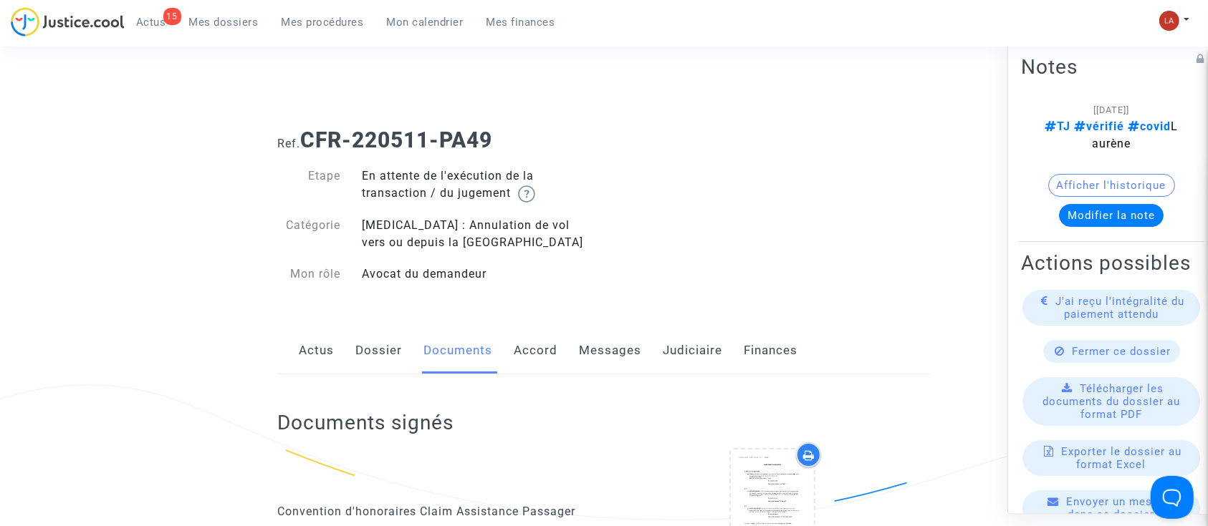
click at [688, 348] on link "Judiciaire" at bounding box center [692, 350] width 59 height 47
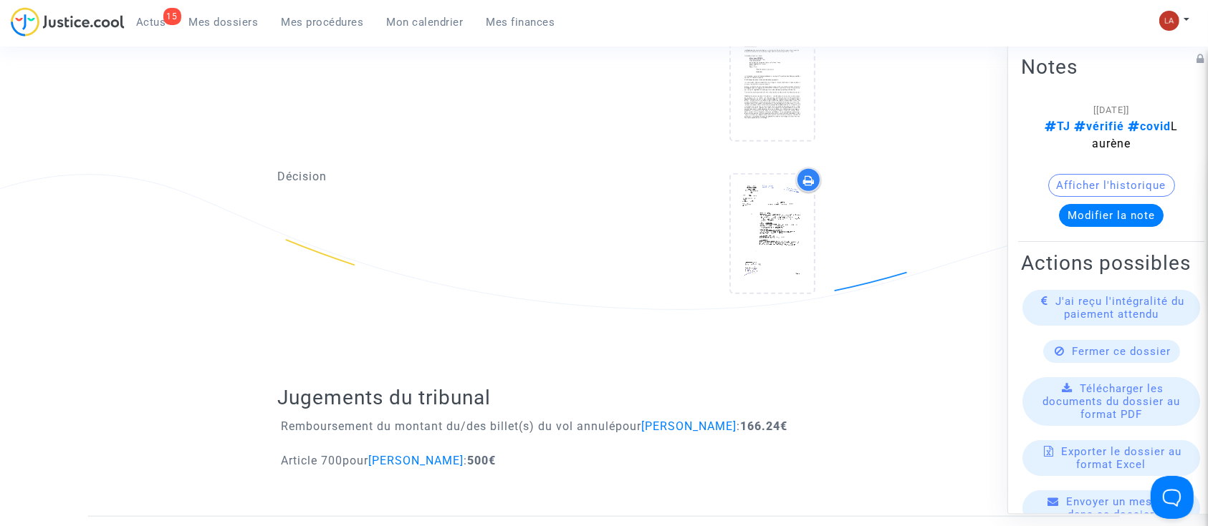
scroll to position [1553, 0]
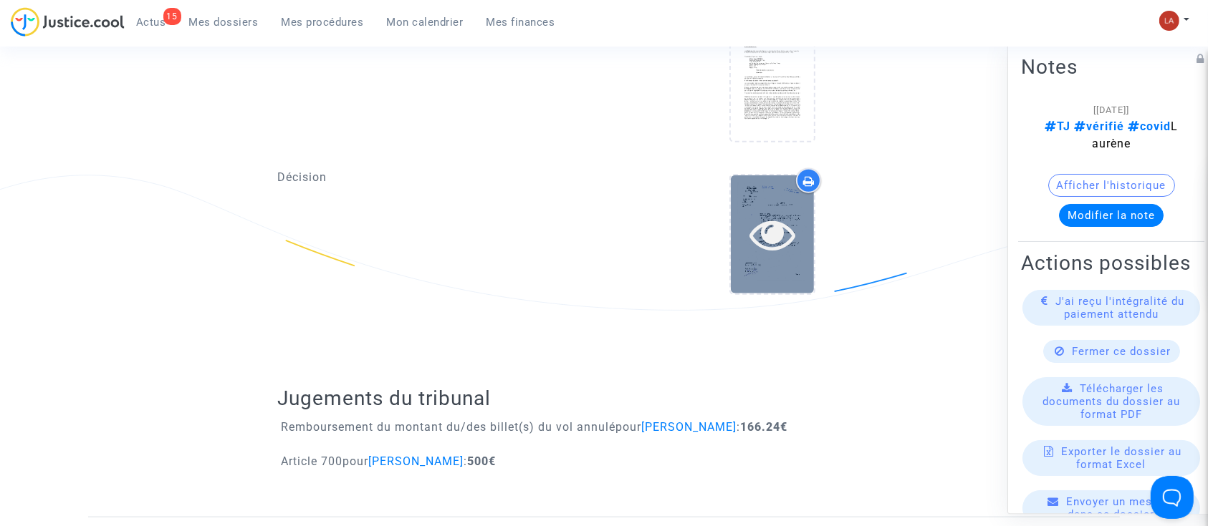
click at [775, 256] on div at bounding box center [772, 234] width 83 height 118
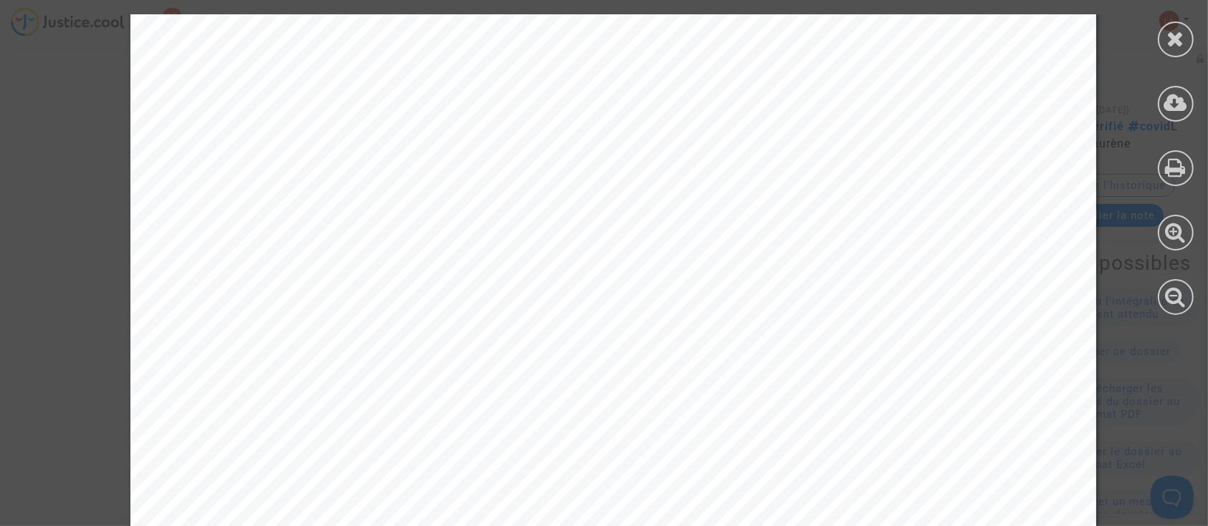
scroll to position [3156, 0]
click at [1178, 28] on icon at bounding box center [1176, 38] width 18 height 21
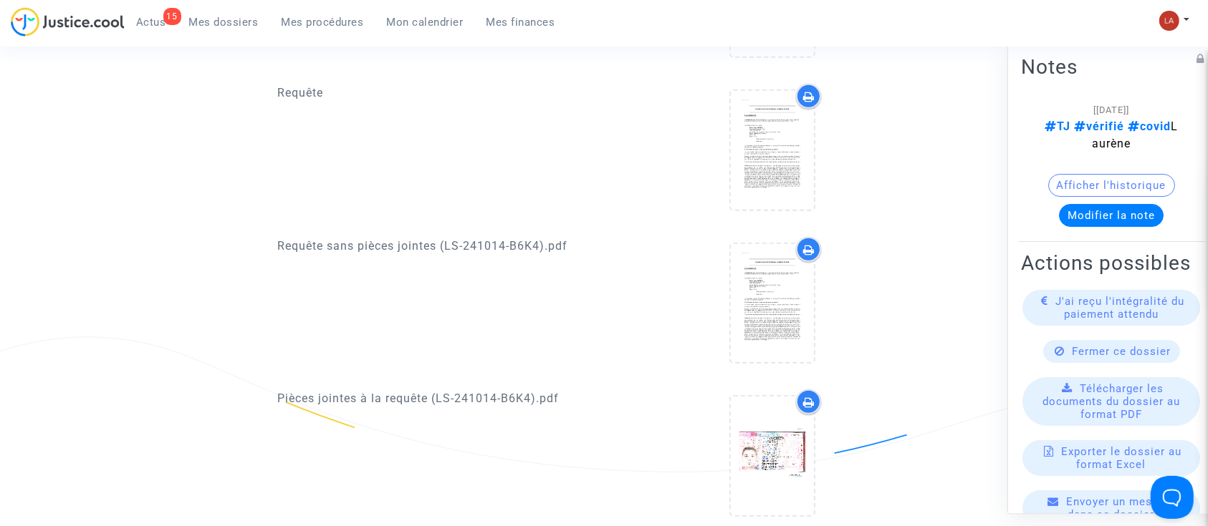
scroll to position [0, 0]
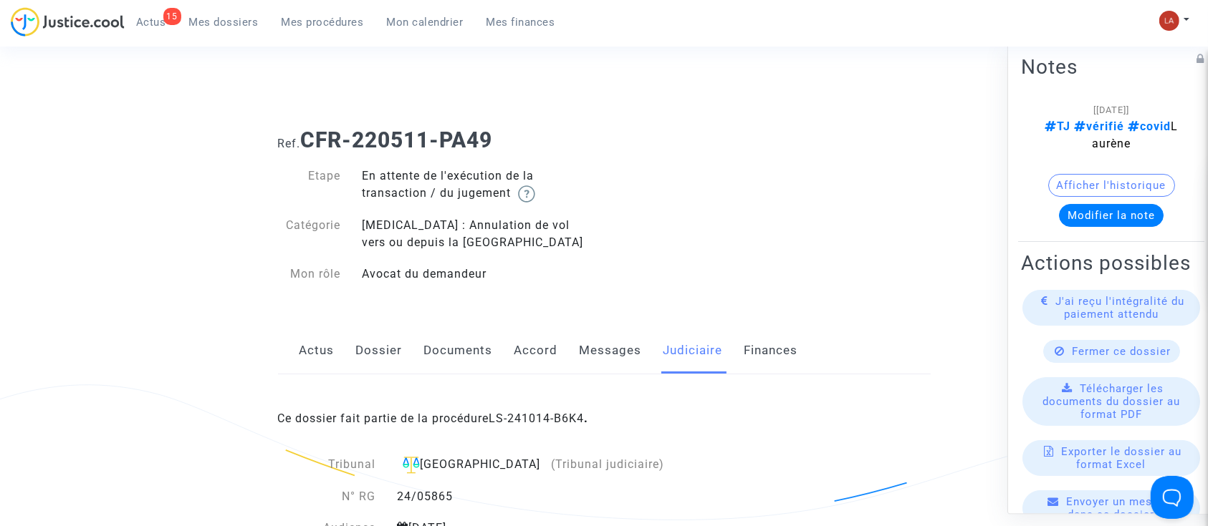
click at [534, 345] on link "Accord" at bounding box center [536, 350] width 44 height 47
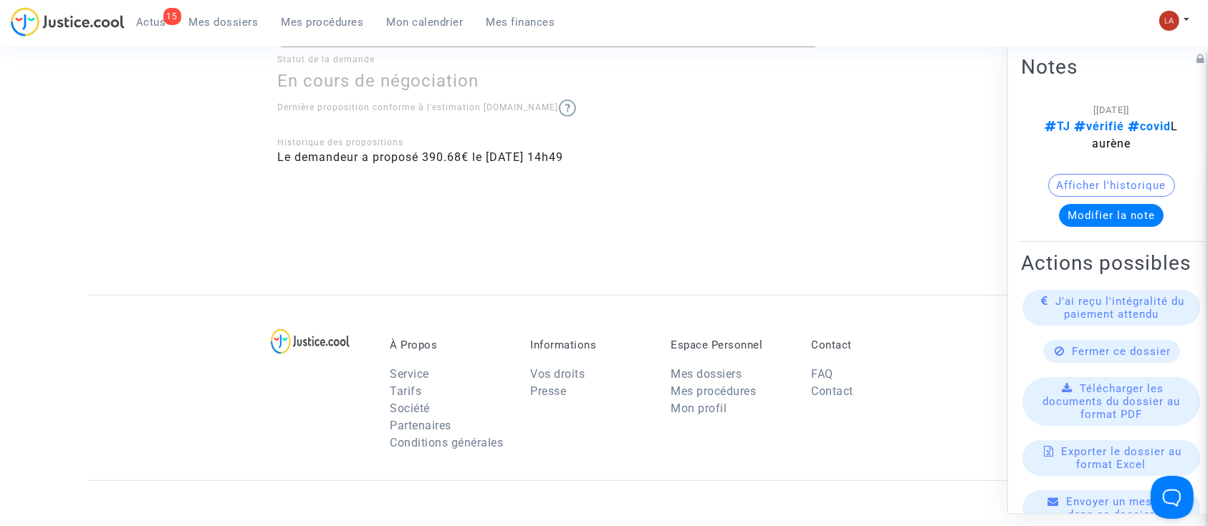
scroll to position [215, 0]
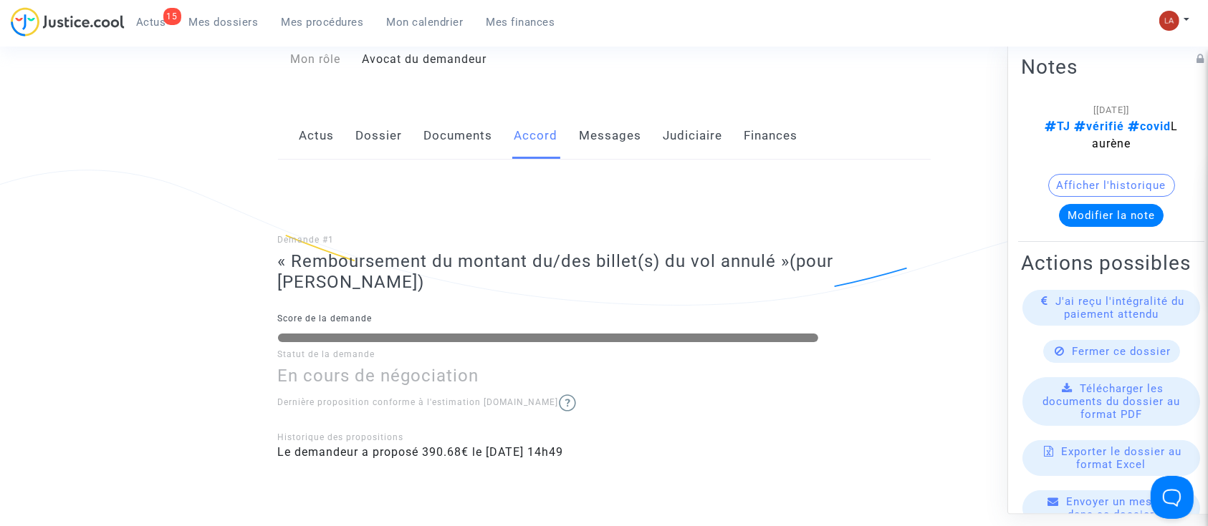
click at [435, 135] on link "Documents" at bounding box center [458, 135] width 69 height 47
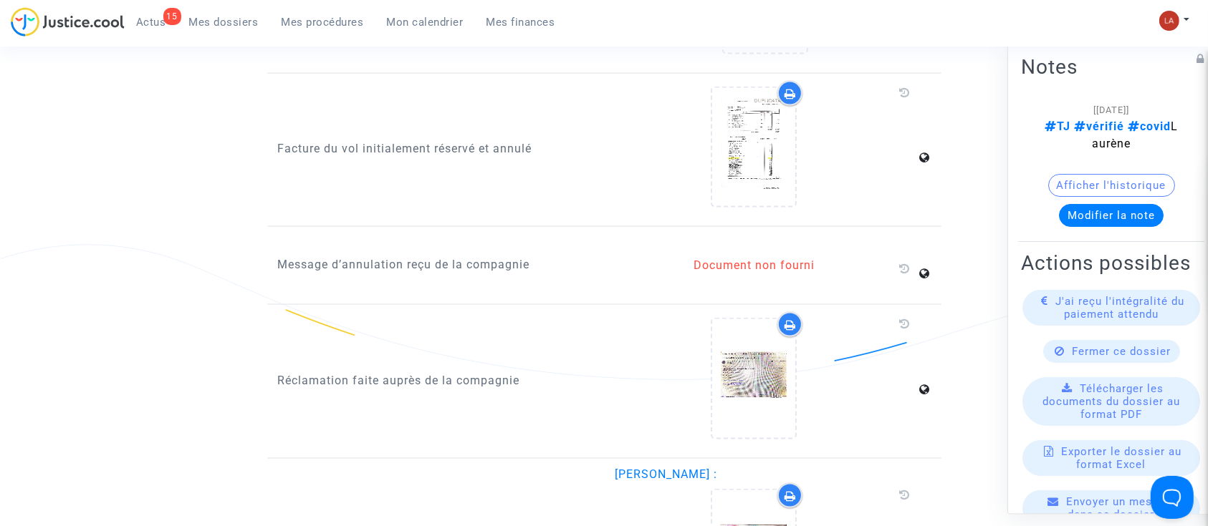
scroll to position [2148, 0]
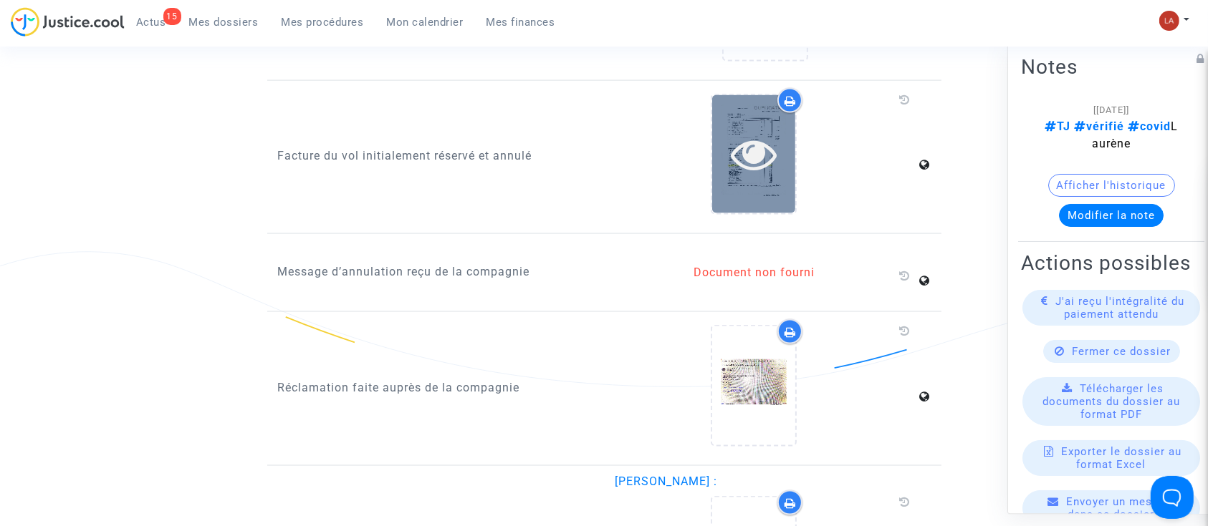
click at [762, 159] on icon at bounding box center [754, 154] width 47 height 46
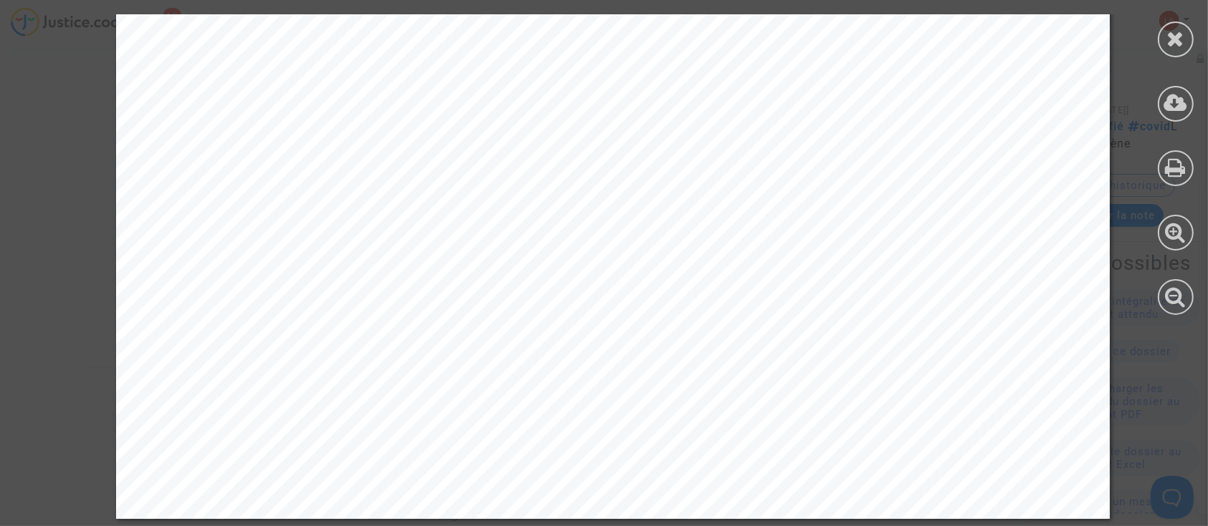
scroll to position [2619, 0]
click at [1165, 37] on div at bounding box center [1175, 39] width 36 height 36
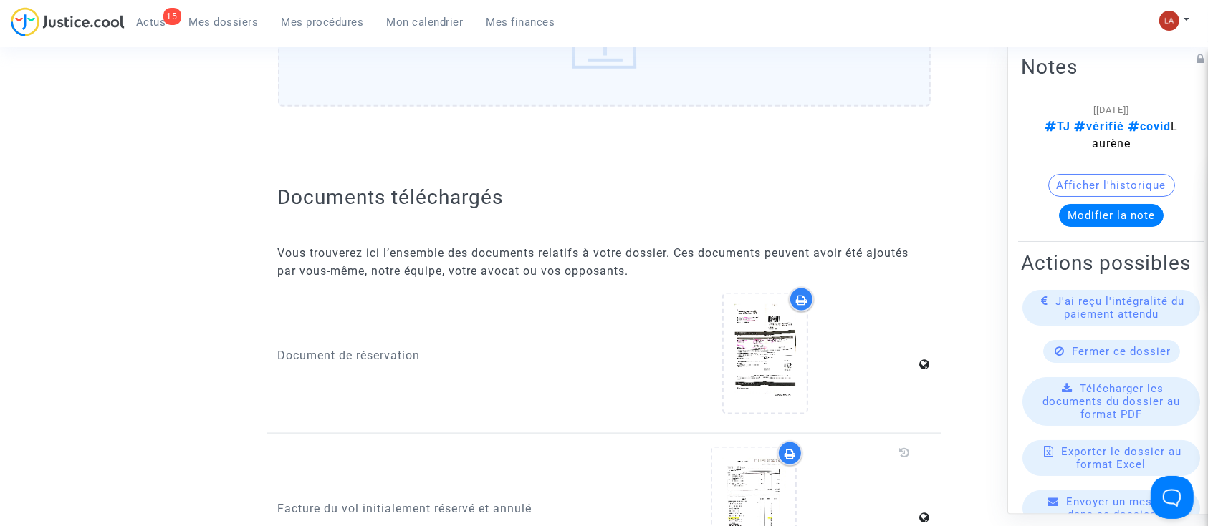
scroll to position [1794, 0]
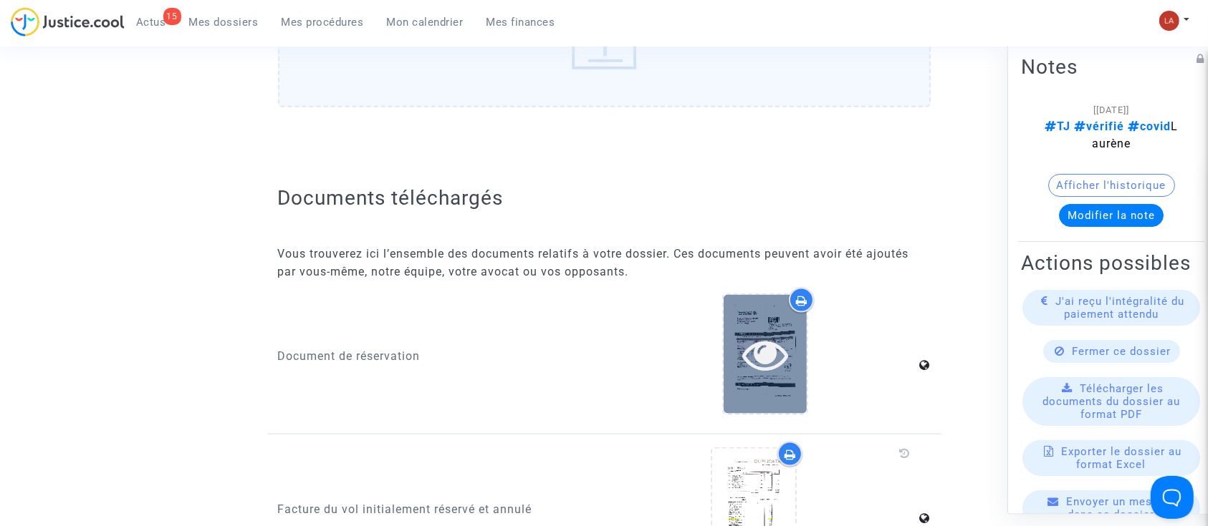
click at [748, 374] on div at bounding box center [764, 354] width 83 height 118
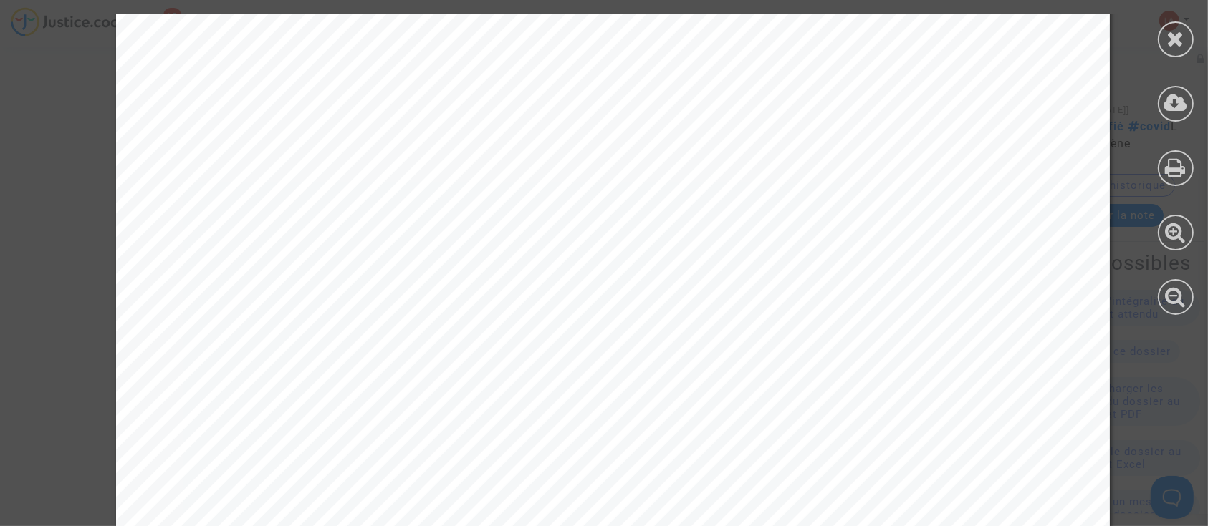
scroll to position [2752, 0]
click at [1179, 52] on div at bounding box center [1175, 39] width 36 height 36
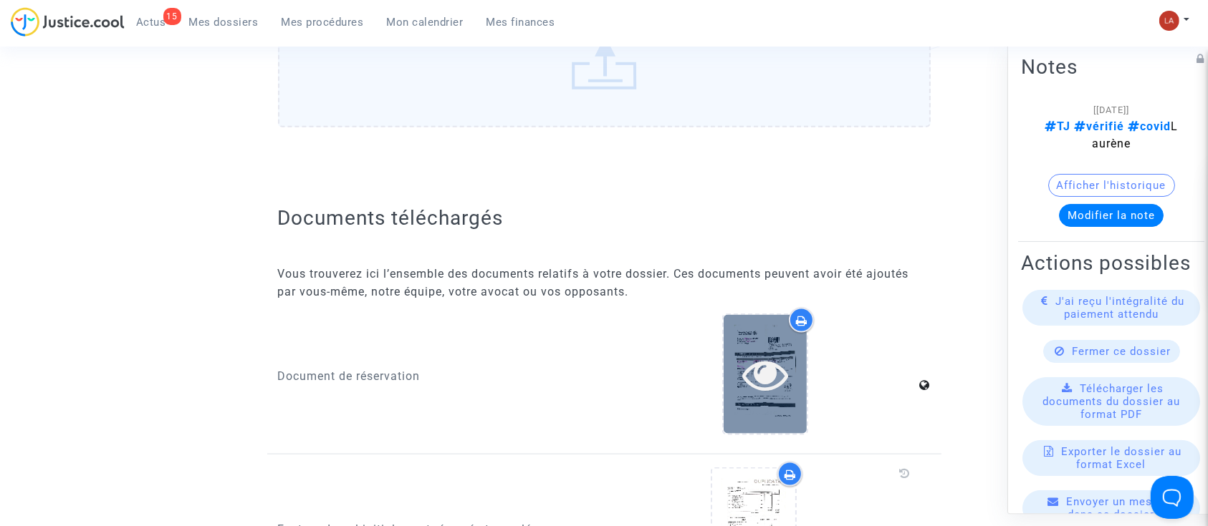
scroll to position [1777, 0]
click at [759, 335] on div at bounding box center [764, 371] width 83 height 118
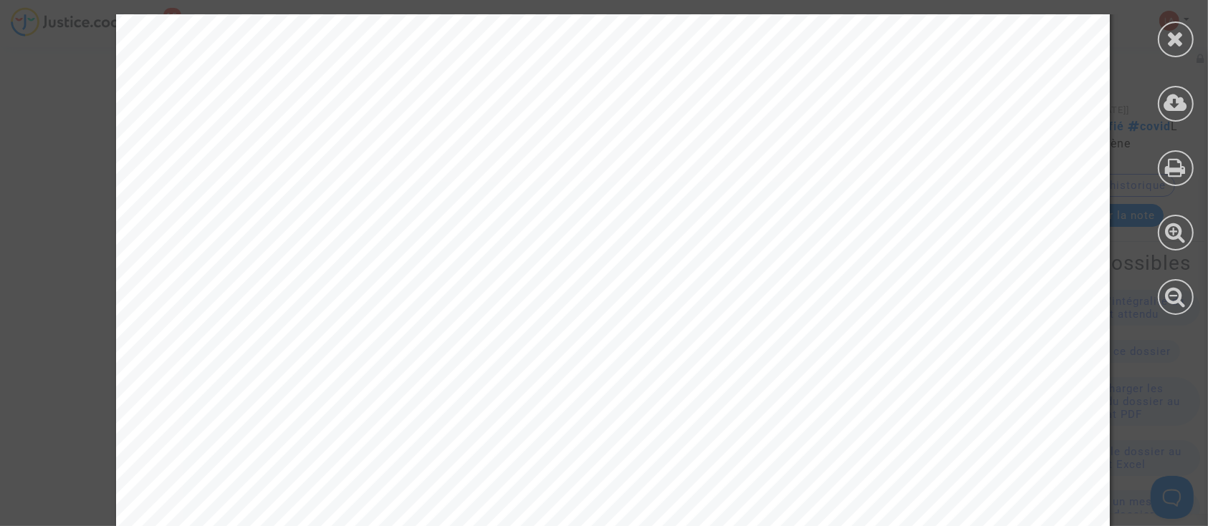
scroll to position [3381, 0]
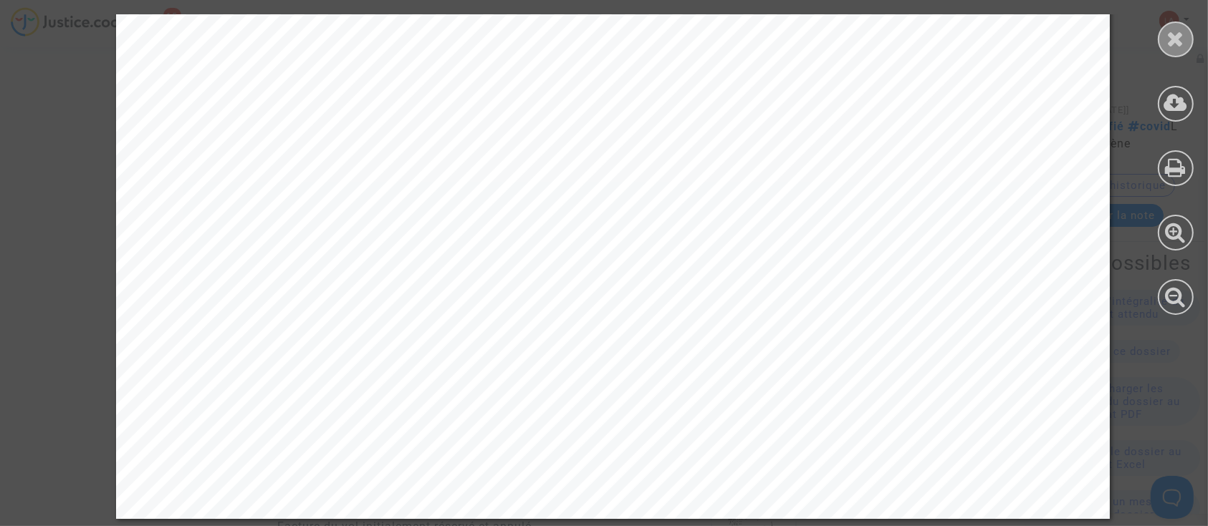
click at [1180, 39] on icon at bounding box center [1176, 38] width 18 height 21
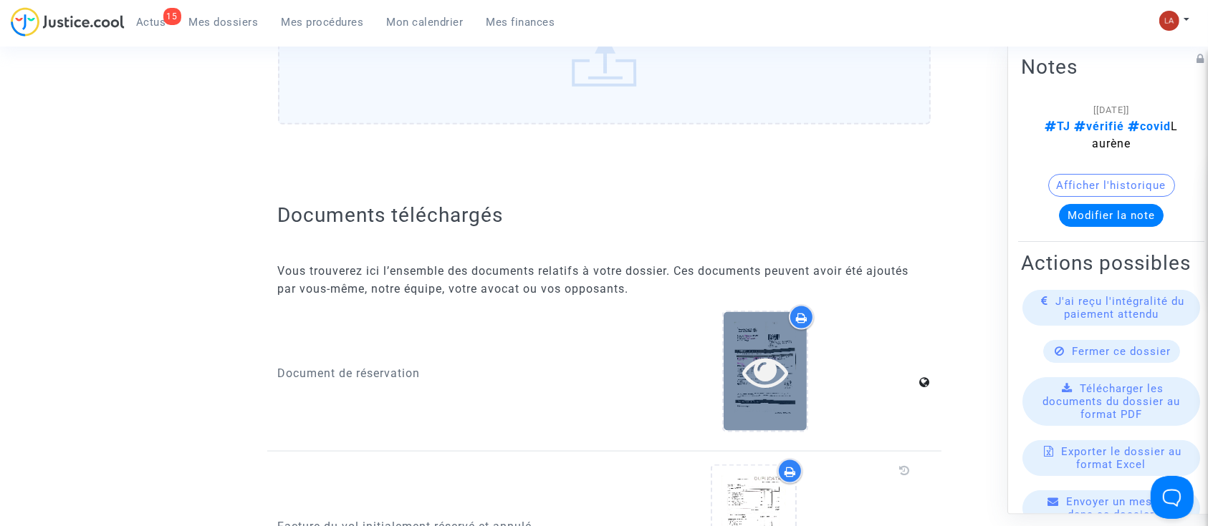
scroll to position [2139, 0]
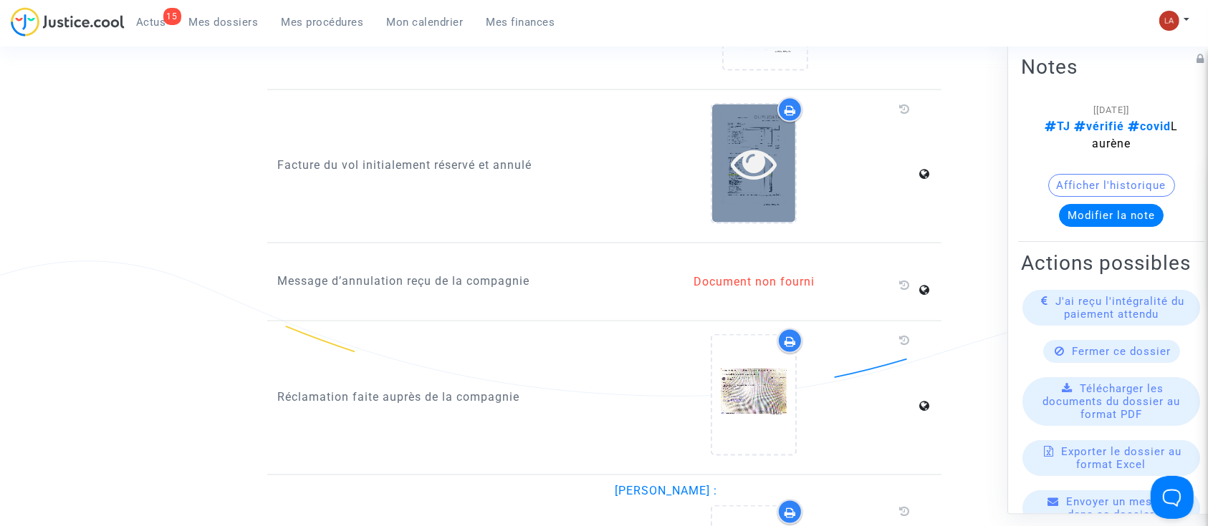
click at [755, 159] on icon at bounding box center [754, 163] width 47 height 46
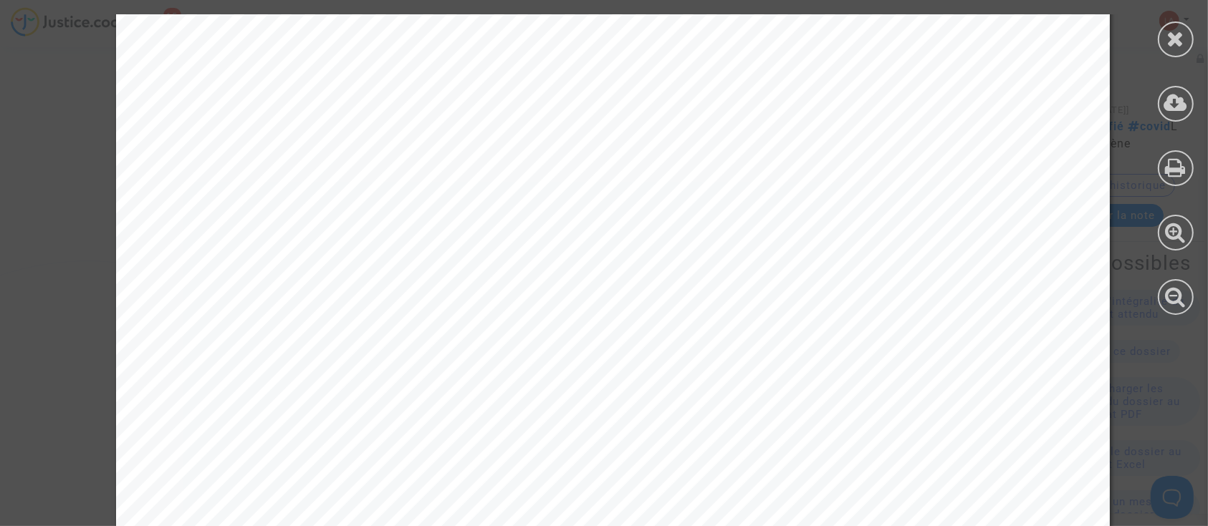
scroll to position [374, 0]
click at [1172, 33] on icon at bounding box center [1176, 38] width 18 height 21
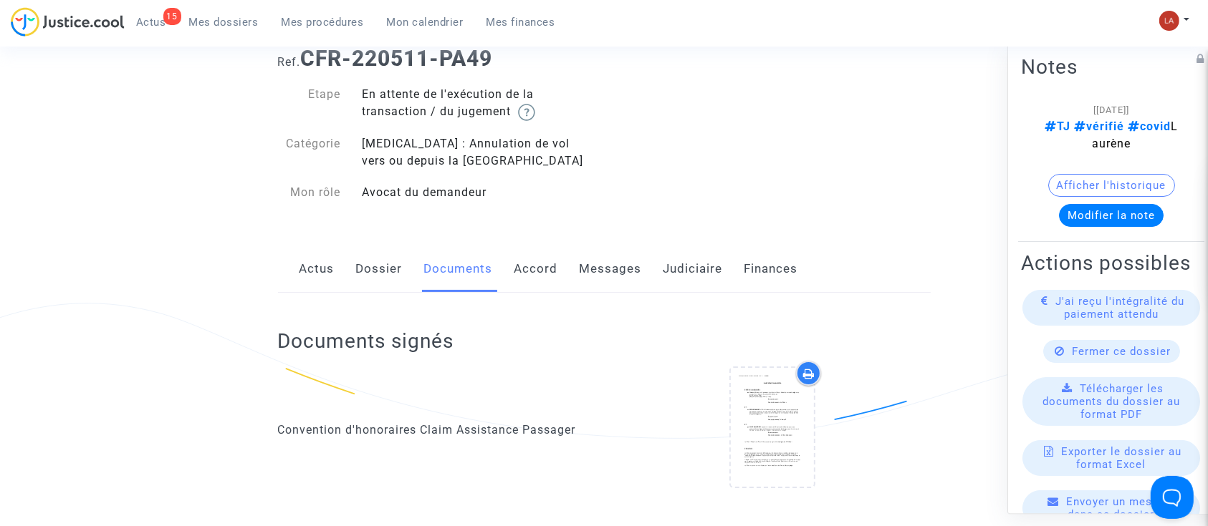
scroll to position [80, 0]
click at [601, 269] on link "Messages" at bounding box center [610, 270] width 62 height 47
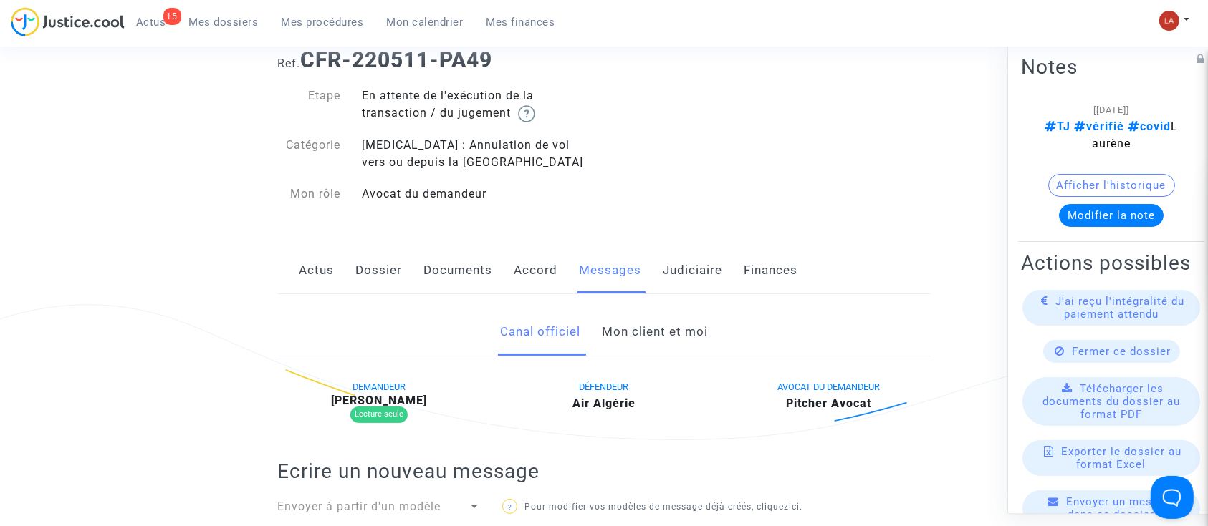
click at [659, 314] on link "Mon client et moi" at bounding box center [655, 332] width 106 height 47
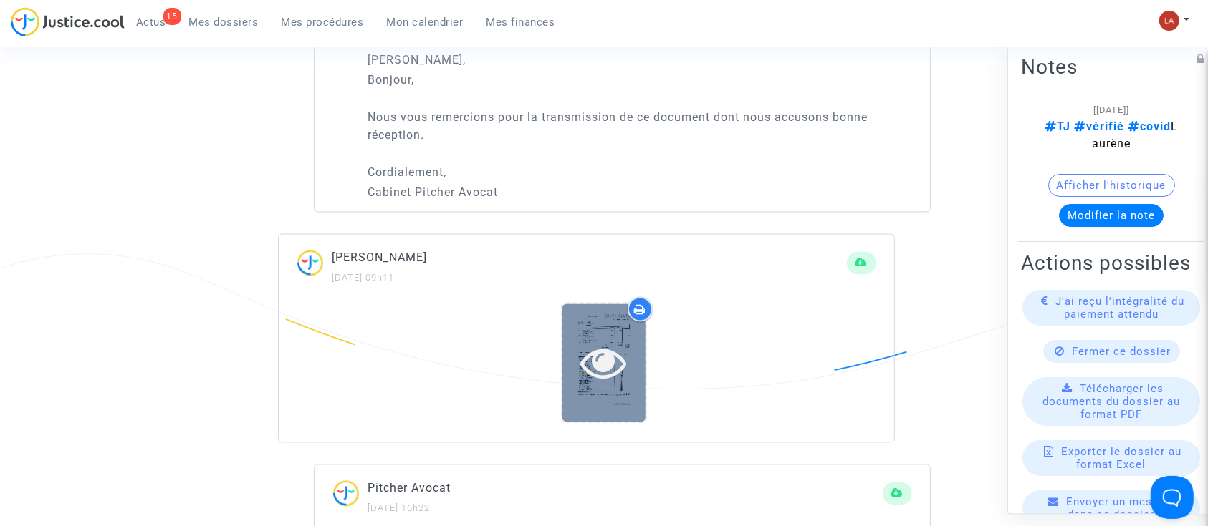
scroll to position [2864, 0]
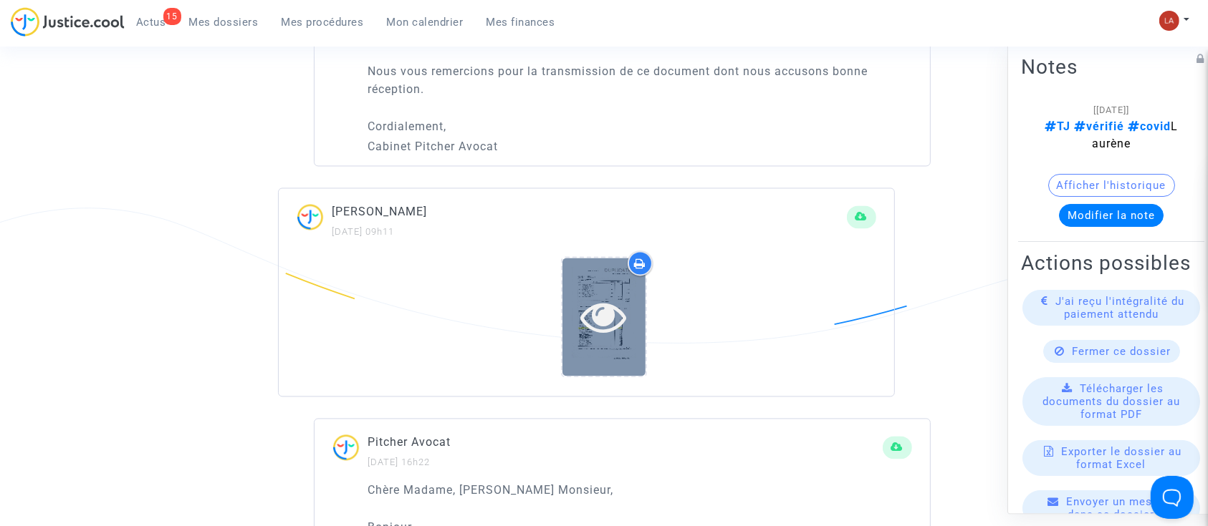
click at [626, 349] on div at bounding box center [603, 317] width 83 height 118
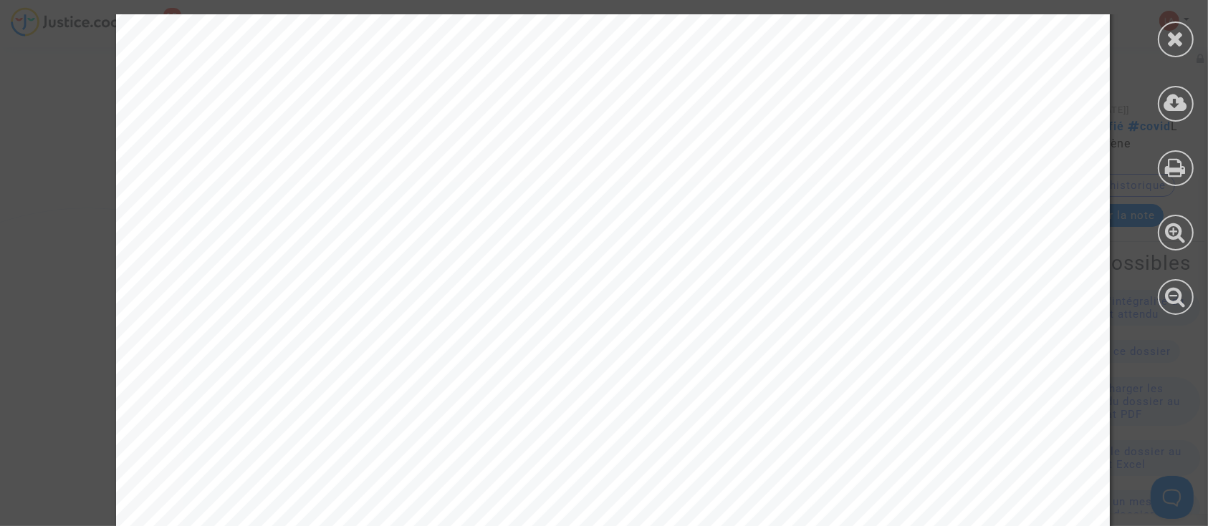
scroll to position [2087, 0]
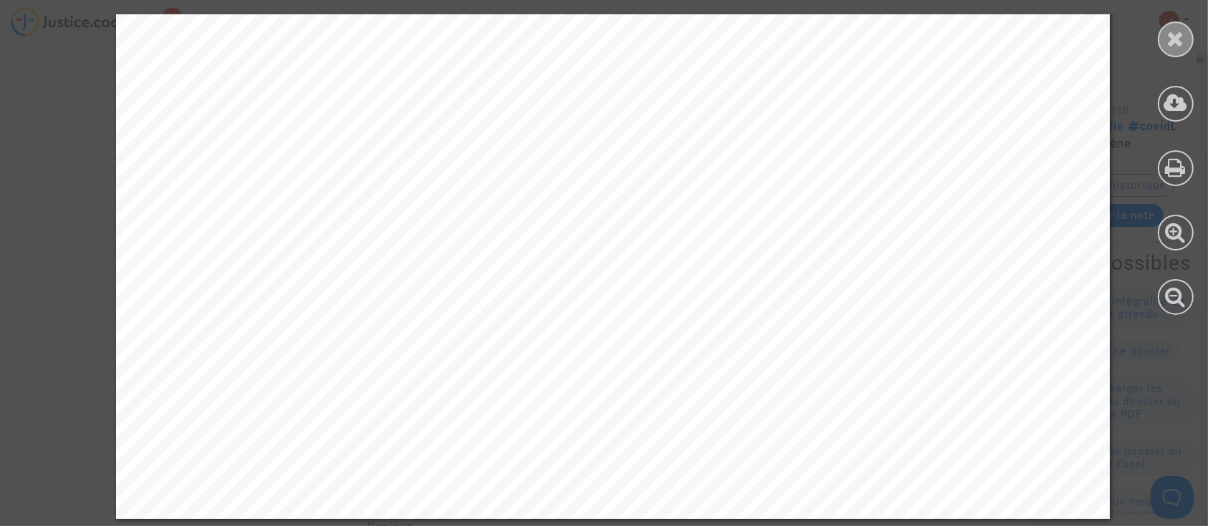
click at [1171, 31] on icon at bounding box center [1176, 38] width 18 height 21
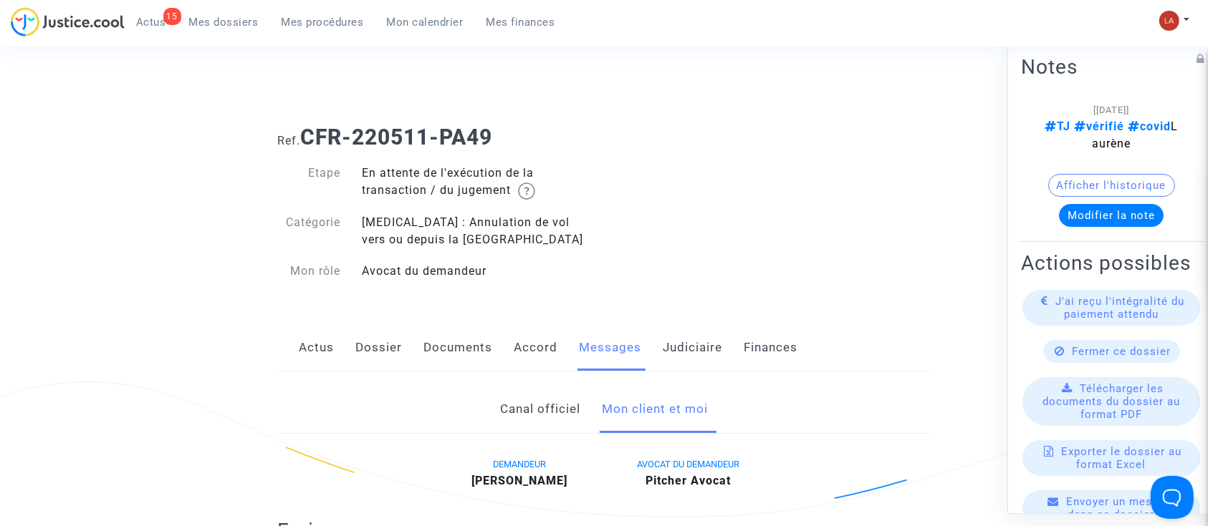
scroll to position [0, 0]
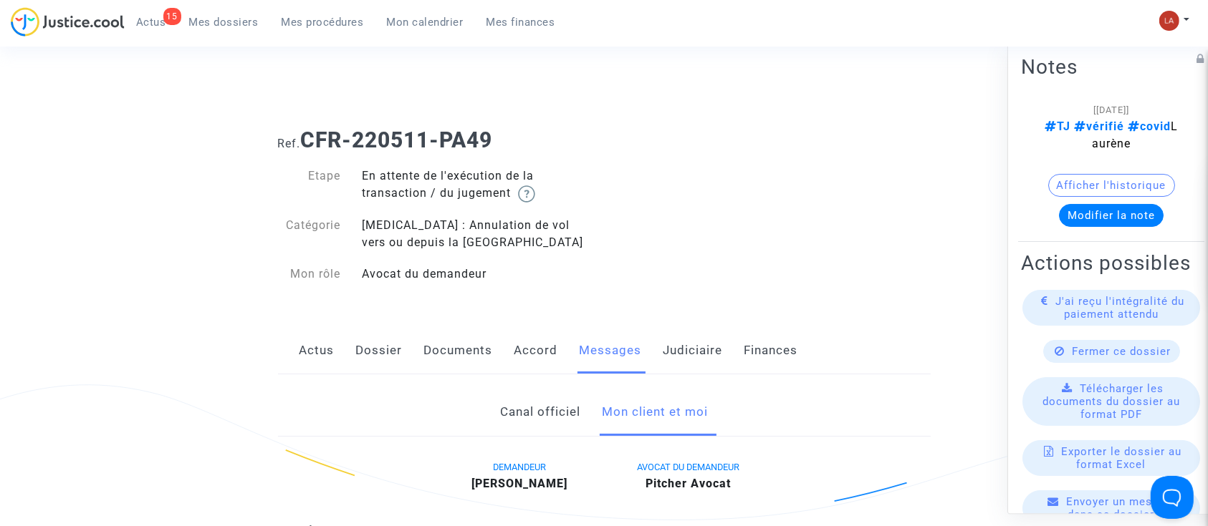
click at [693, 357] on link "Judiciaire" at bounding box center [692, 350] width 59 height 47
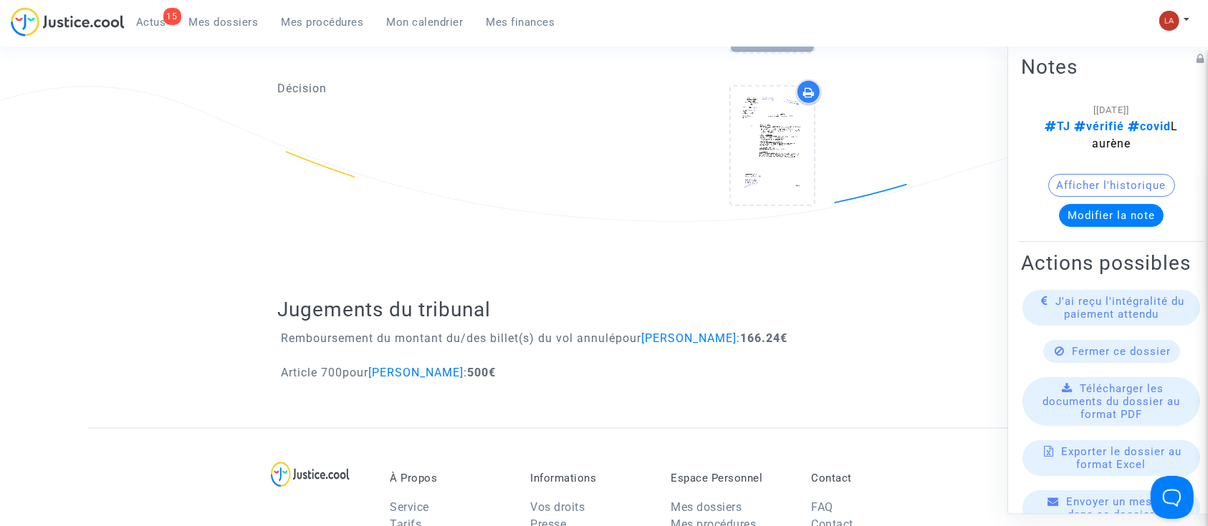
scroll to position [1640, 0]
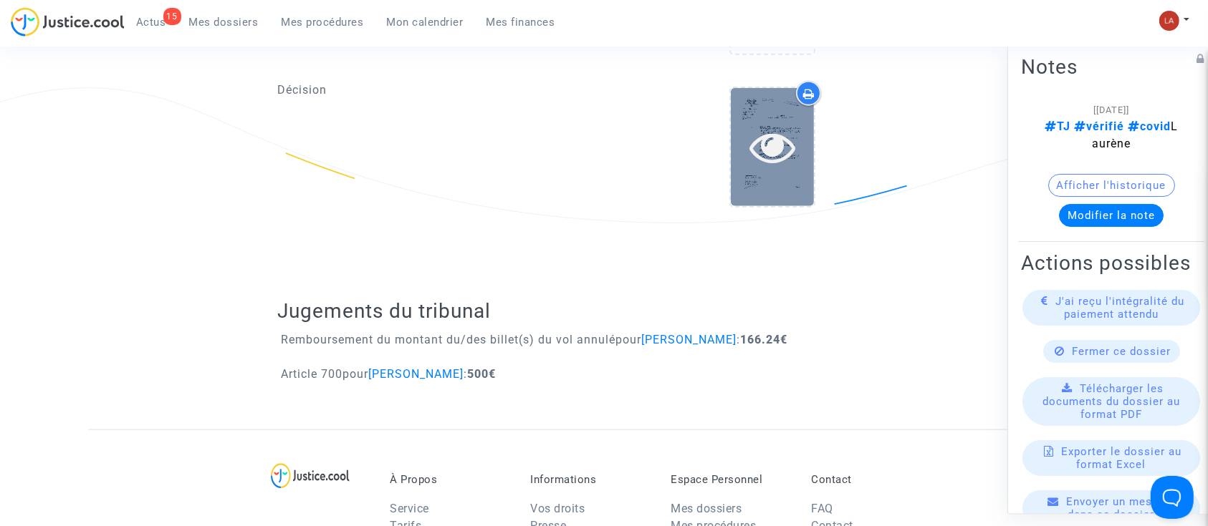
click at [764, 193] on div at bounding box center [772, 147] width 83 height 118
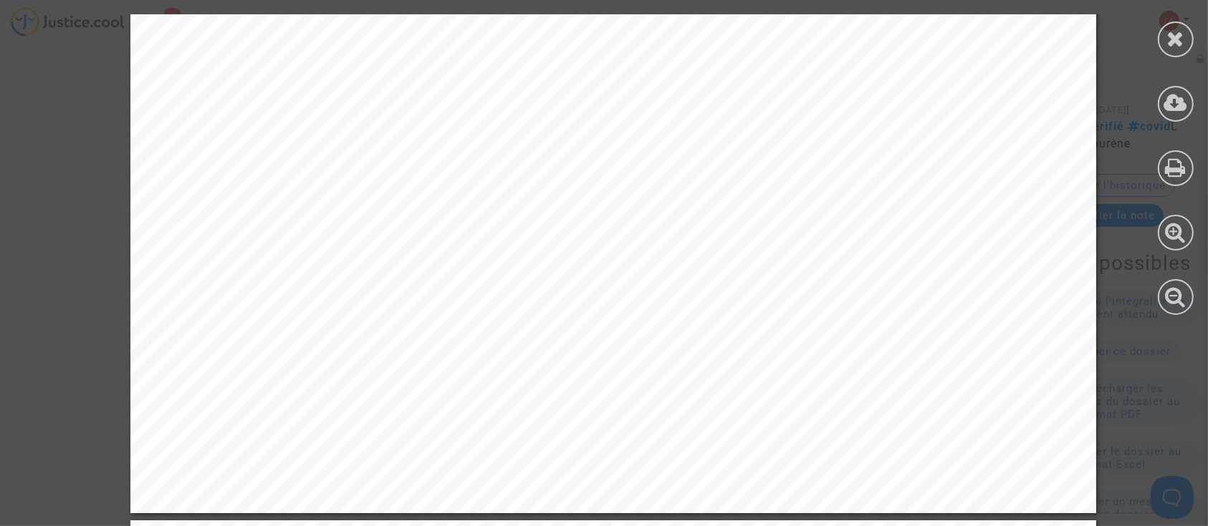
scroll to position [2242, 0]
click at [1167, 52] on div at bounding box center [1175, 39] width 36 height 36
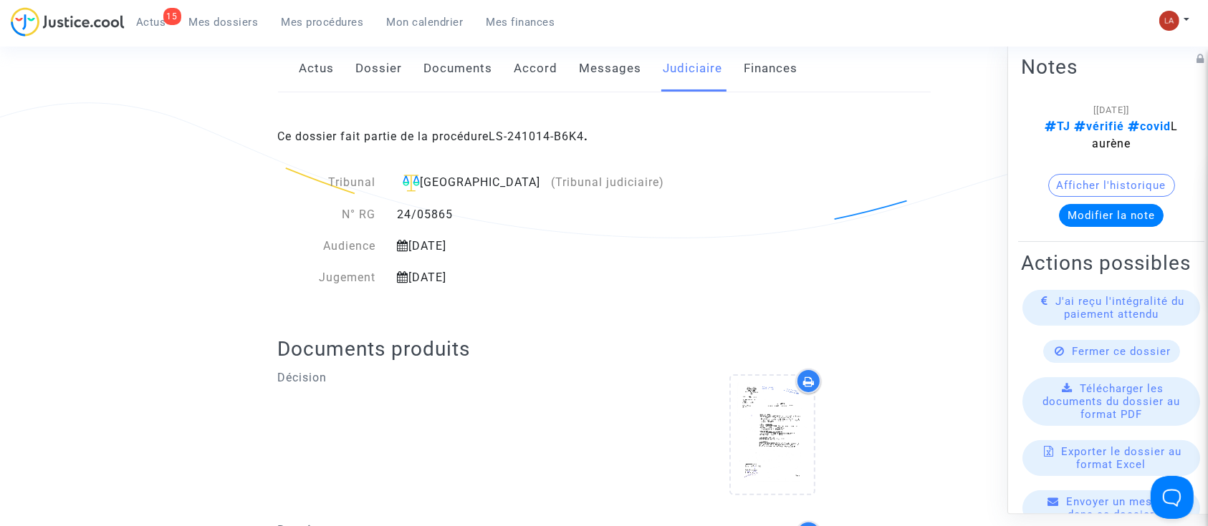
scroll to position [241, 0]
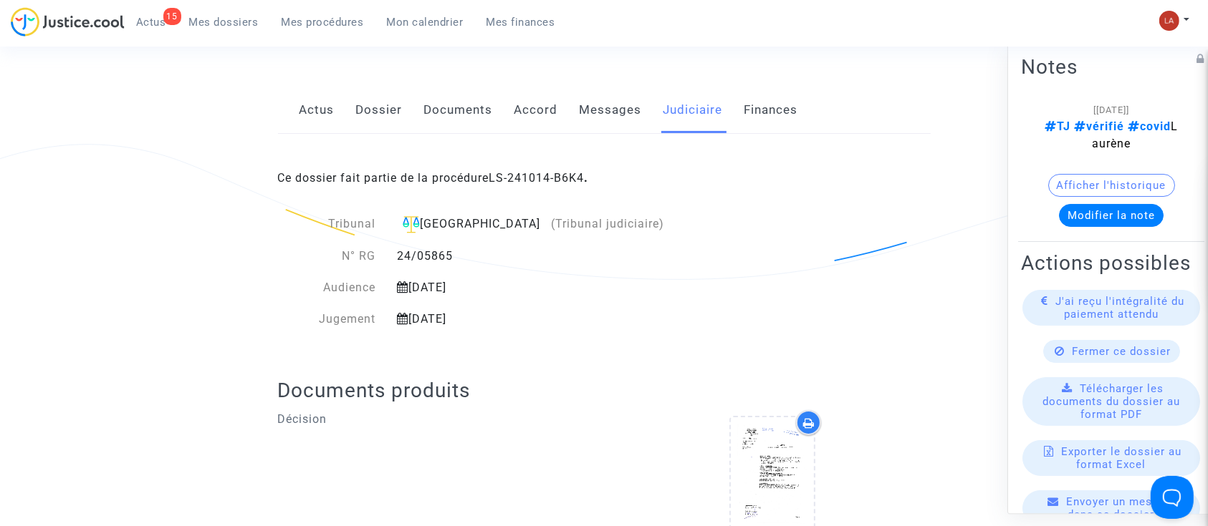
click at [473, 90] on link "Documents" at bounding box center [458, 110] width 69 height 47
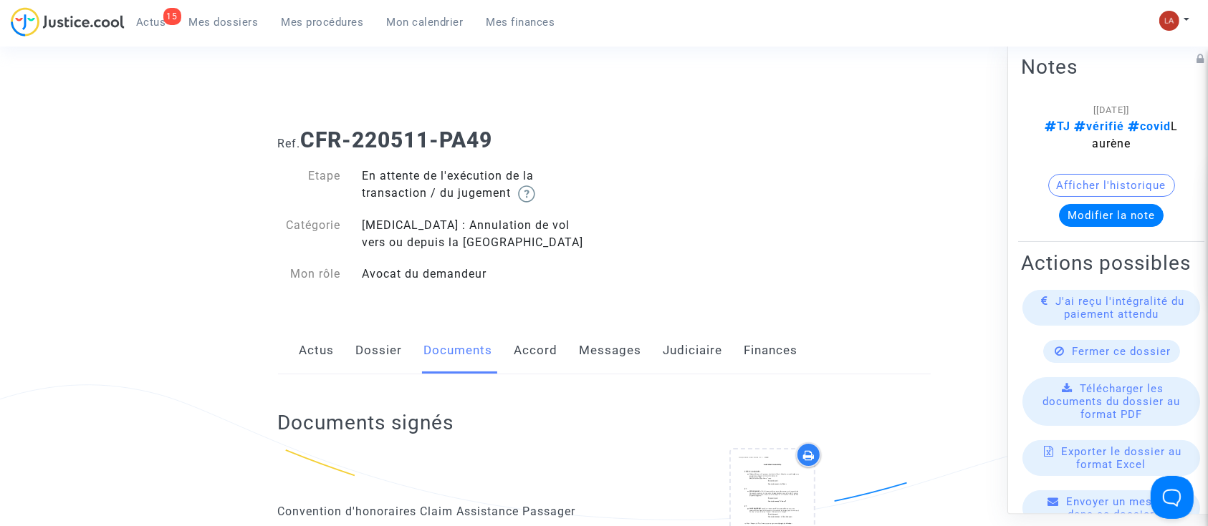
click at [539, 335] on link "Accord" at bounding box center [536, 350] width 44 height 47
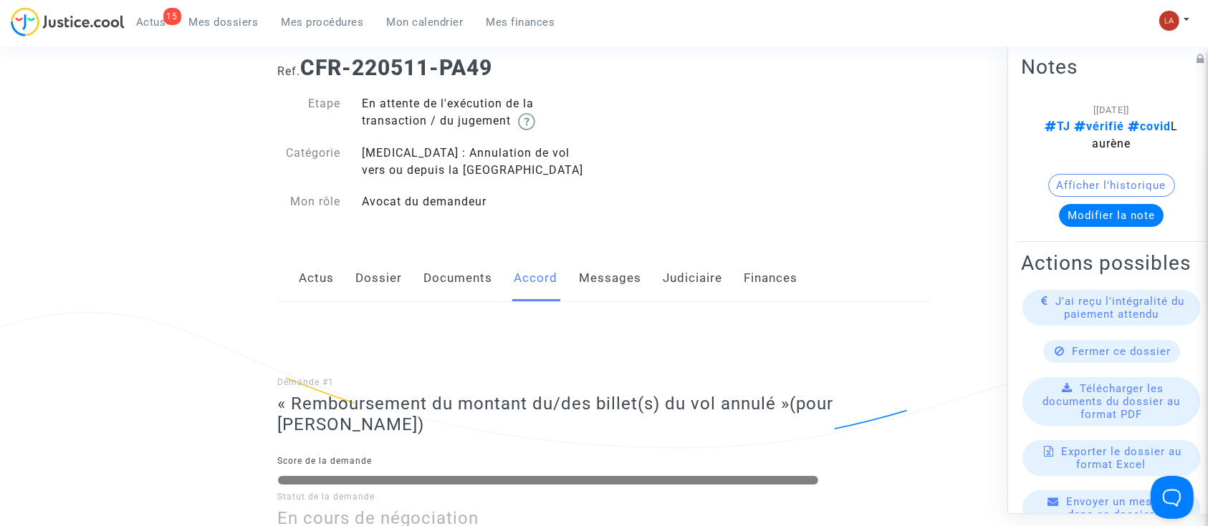
scroll to position [70, 0]
click at [364, 289] on link "Dossier" at bounding box center [379, 280] width 47 height 47
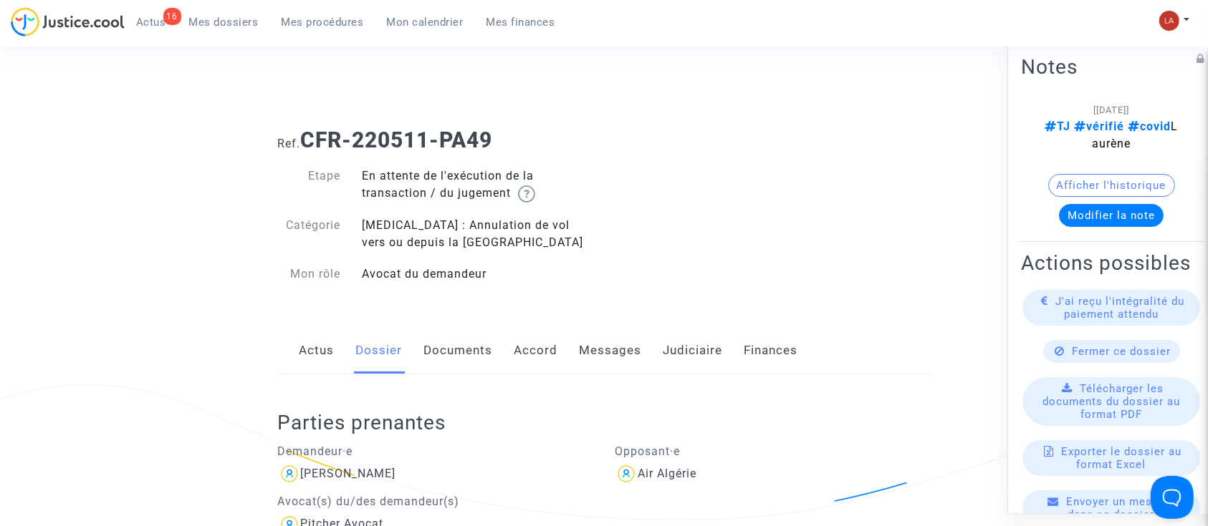
click at [438, 346] on link "Documents" at bounding box center [458, 350] width 69 height 47
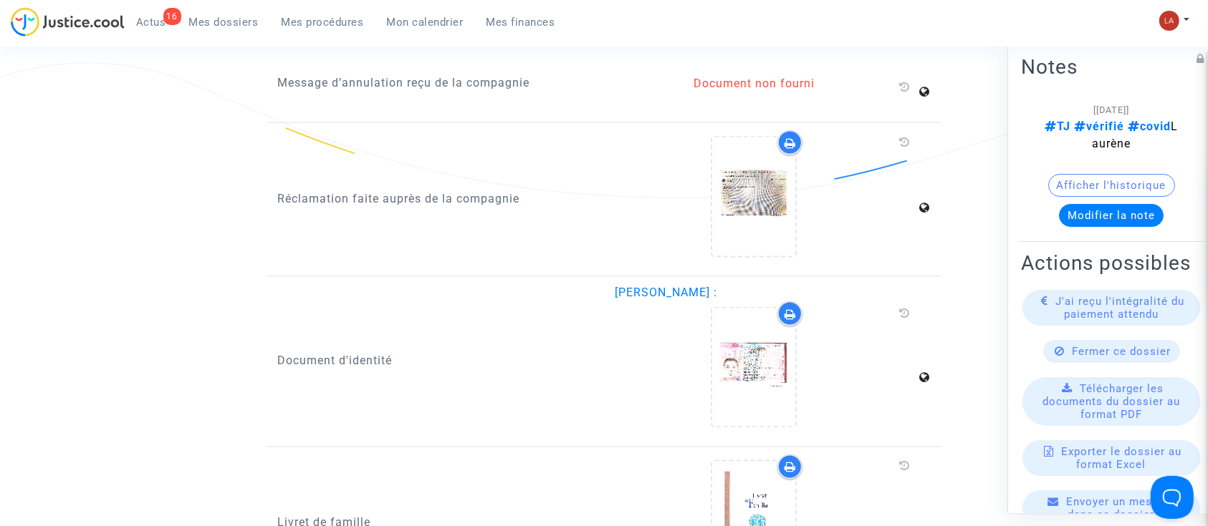
scroll to position [2338, 0]
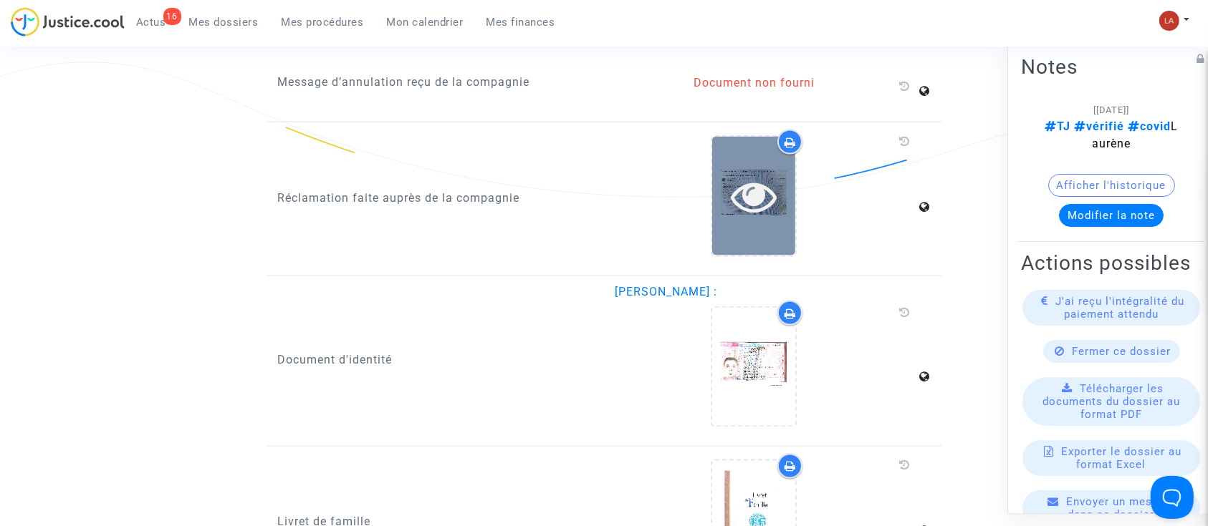
click at [756, 186] on icon at bounding box center [754, 196] width 47 height 46
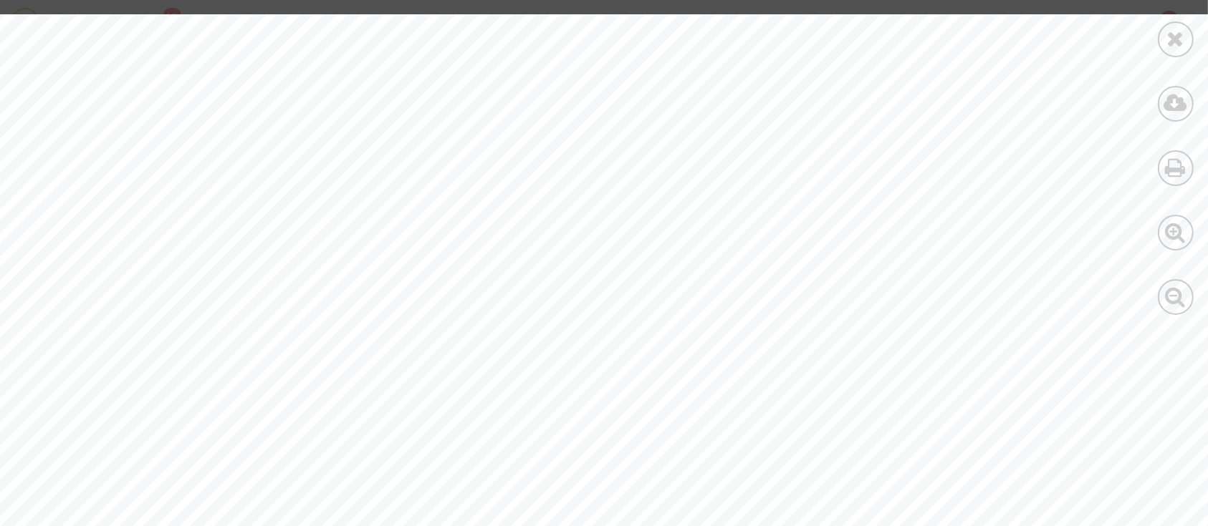
scroll to position [2518, 0]
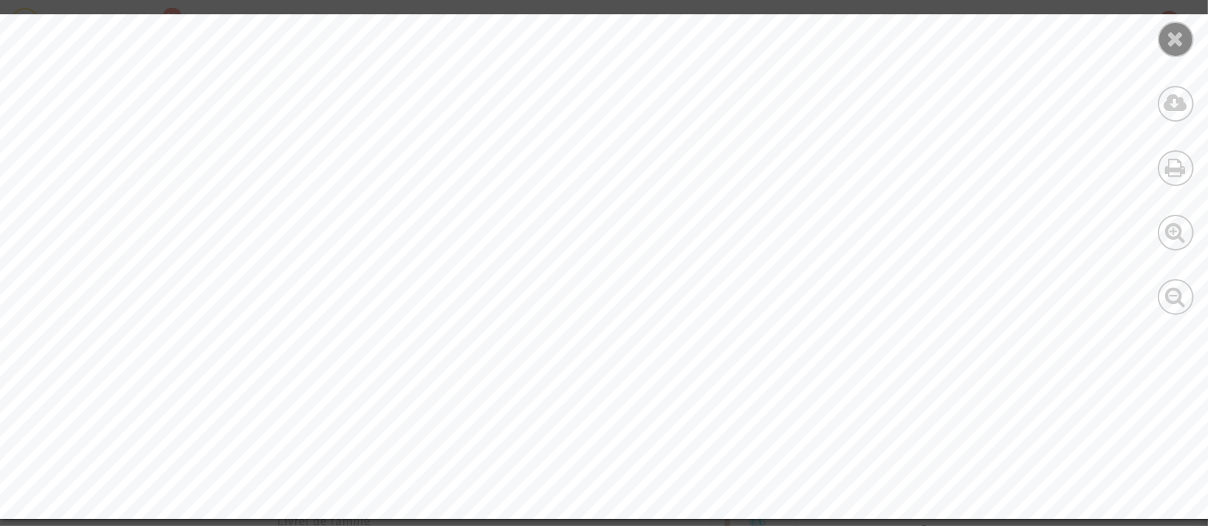
click at [1167, 33] on icon at bounding box center [1176, 38] width 18 height 21
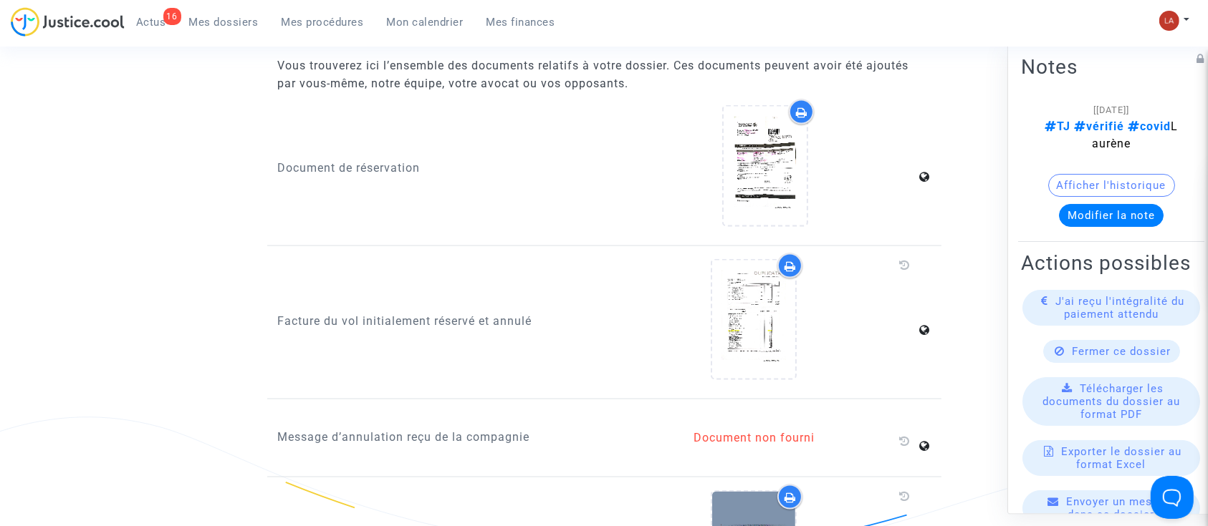
scroll to position [1984, 0]
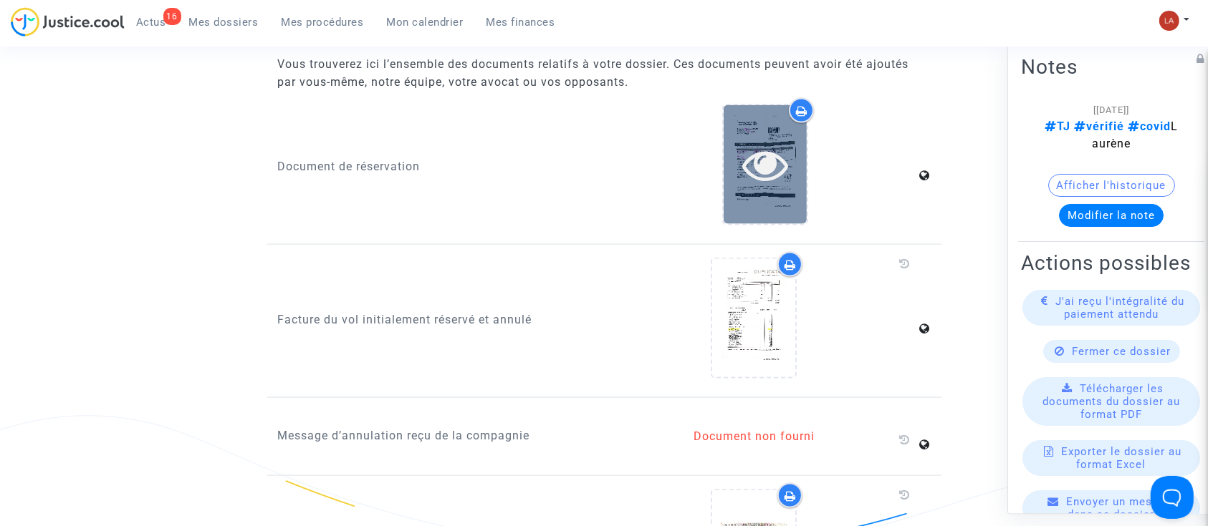
click at [779, 183] on icon at bounding box center [765, 165] width 47 height 46
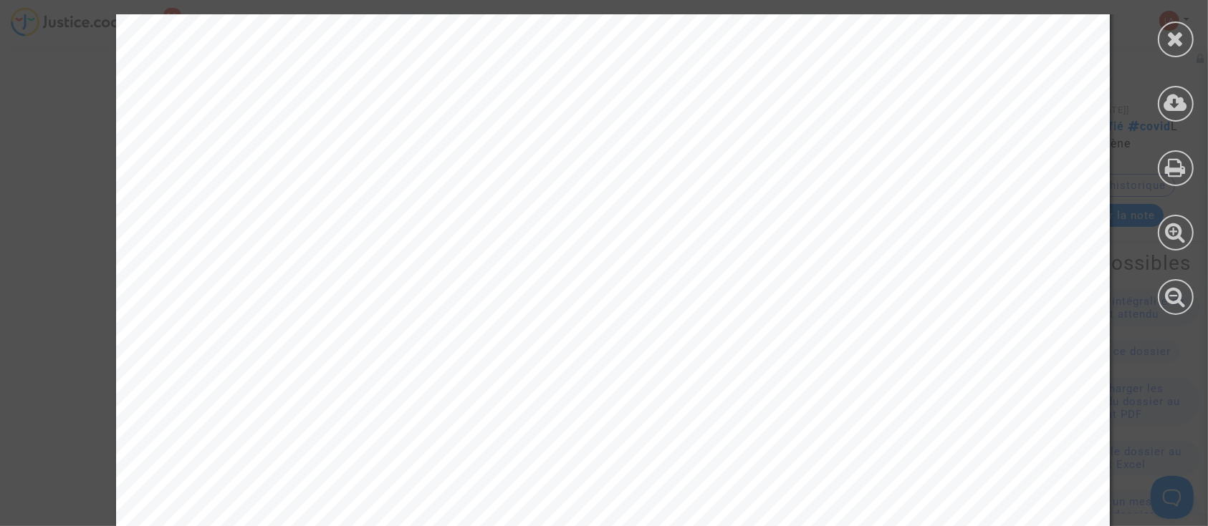
scroll to position [0, 0]
click at [1178, 42] on icon at bounding box center [1176, 38] width 18 height 21
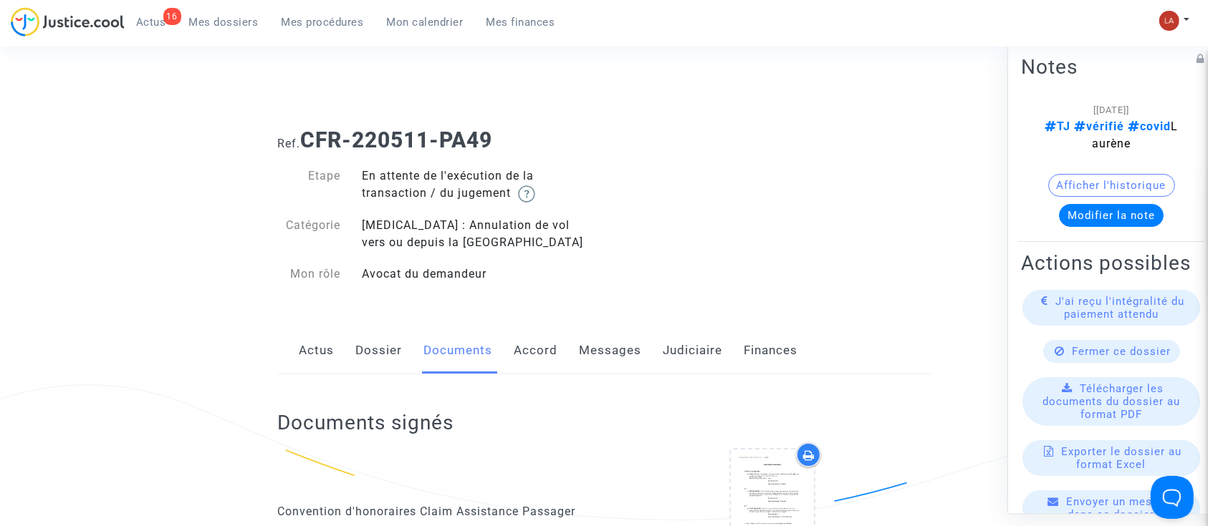
click at [700, 337] on link "Judiciaire" at bounding box center [692, 350] width 59 height 47
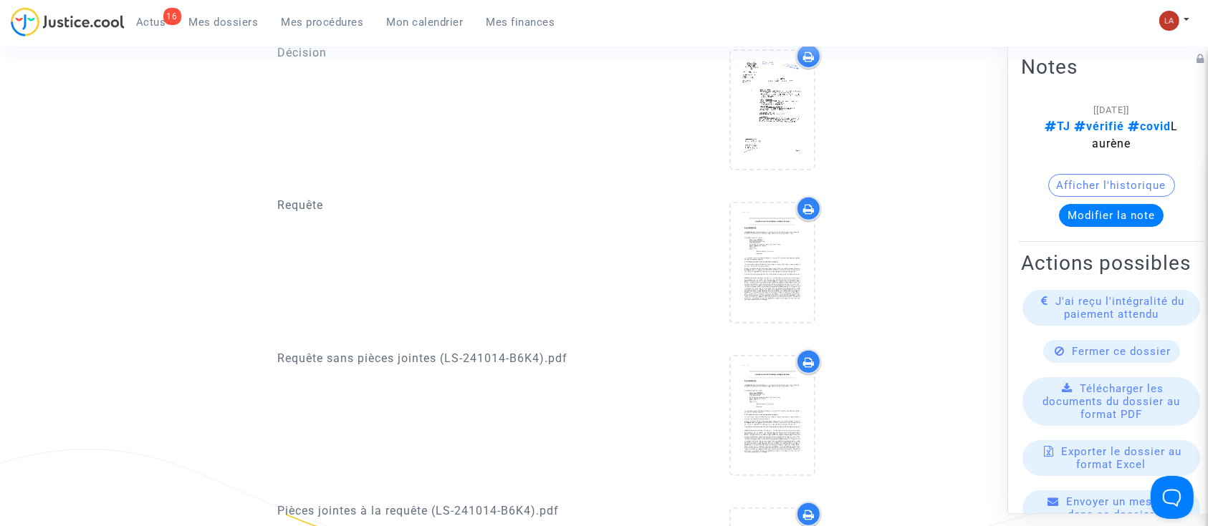
scroll to position [610, 0]
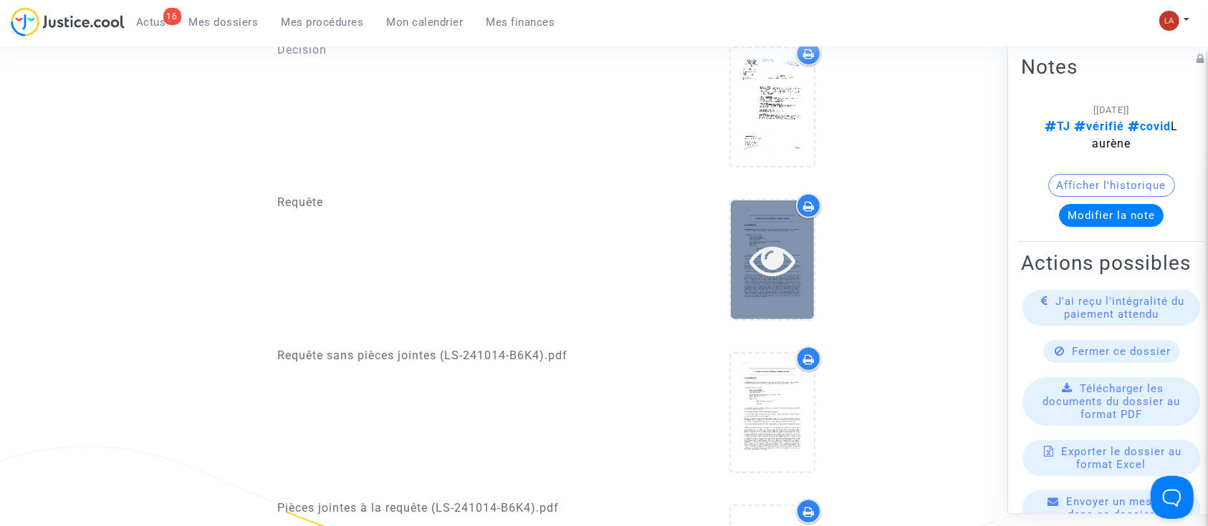
click at [761, 262] on icon at bounding box center [772, 260] width 47 height 46
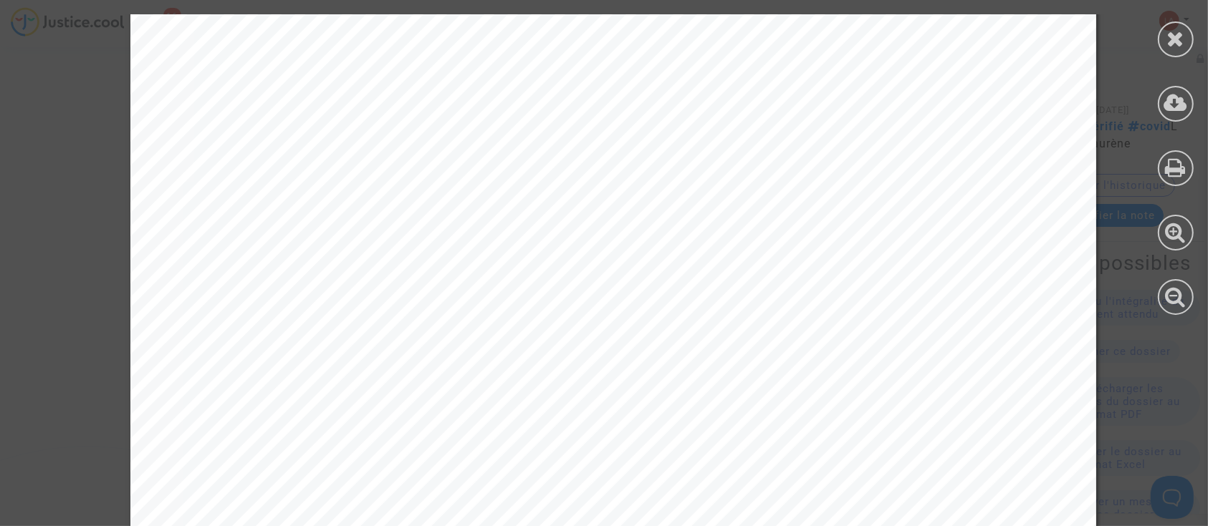
scroll to position [12661, 0]
click at [1175, 47] on icon at bounding box center [1176, 38] width 18 height 21
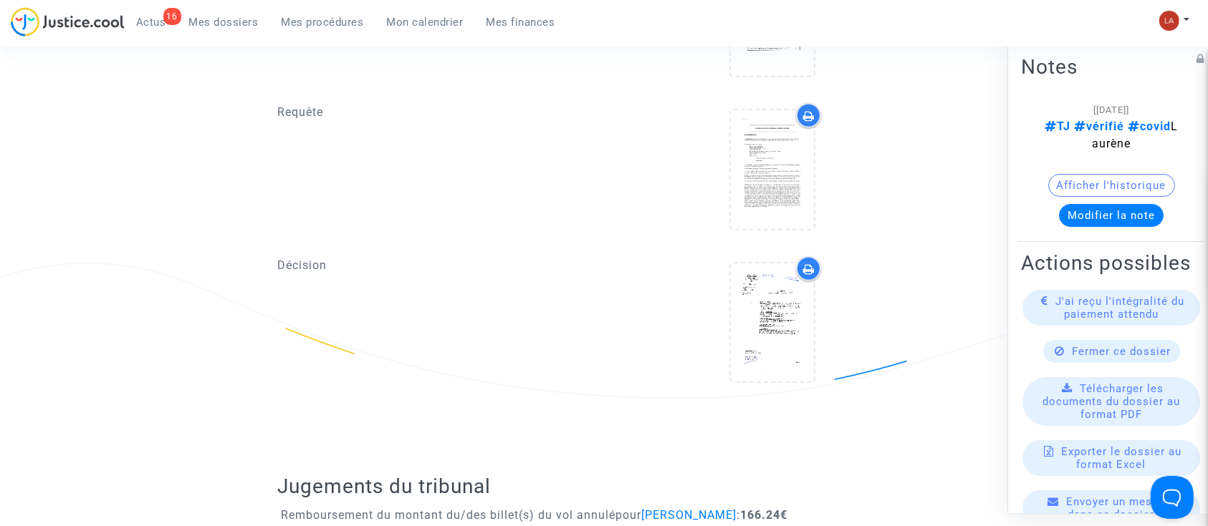
scroll to position [1466, 0]
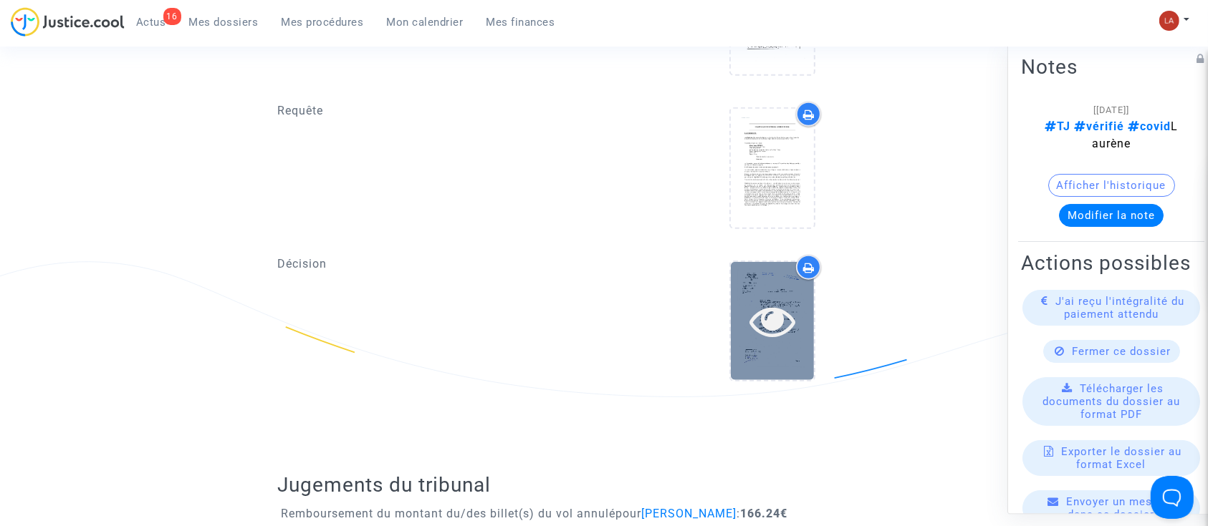
click at [769, 334] on icon at bounding box center [772, 321] width 47 height 46
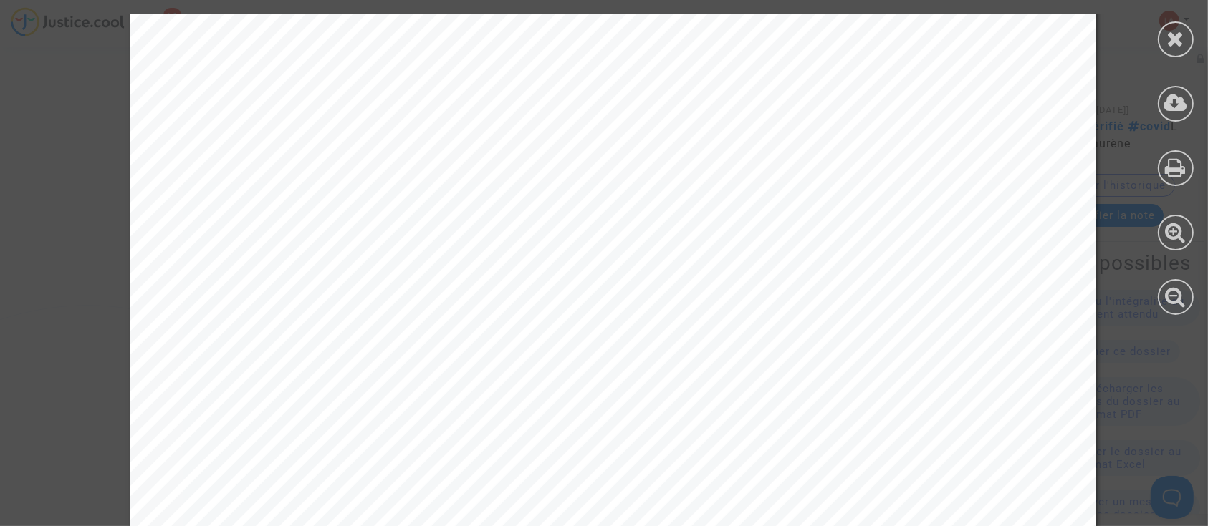
scroll to position [3280, 0]
click at [1162, 42] on div at bounding box center [1175, 39] width 36 height 36
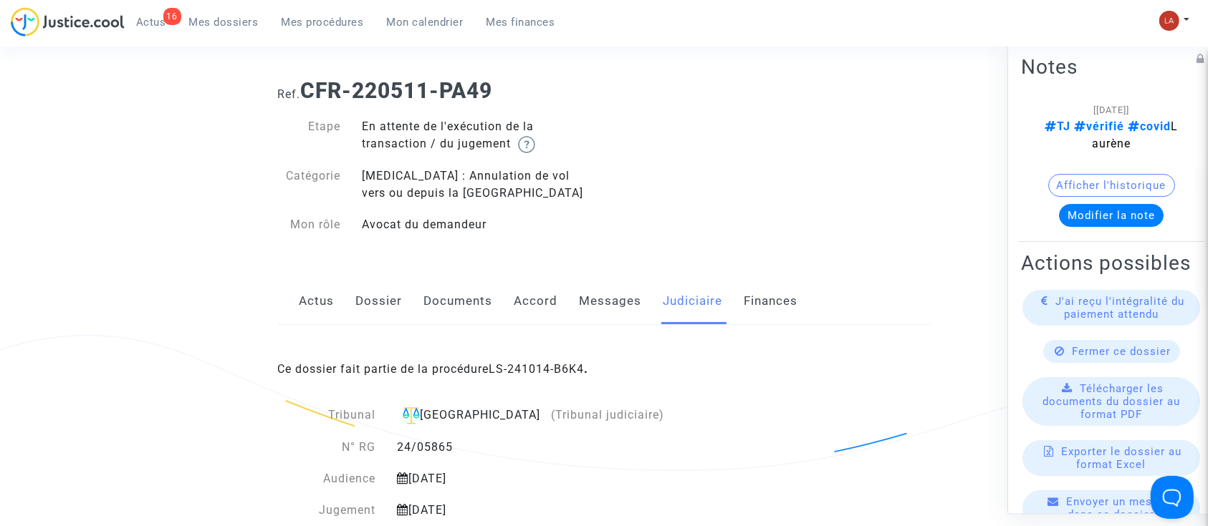
scroll to position [0, 0]
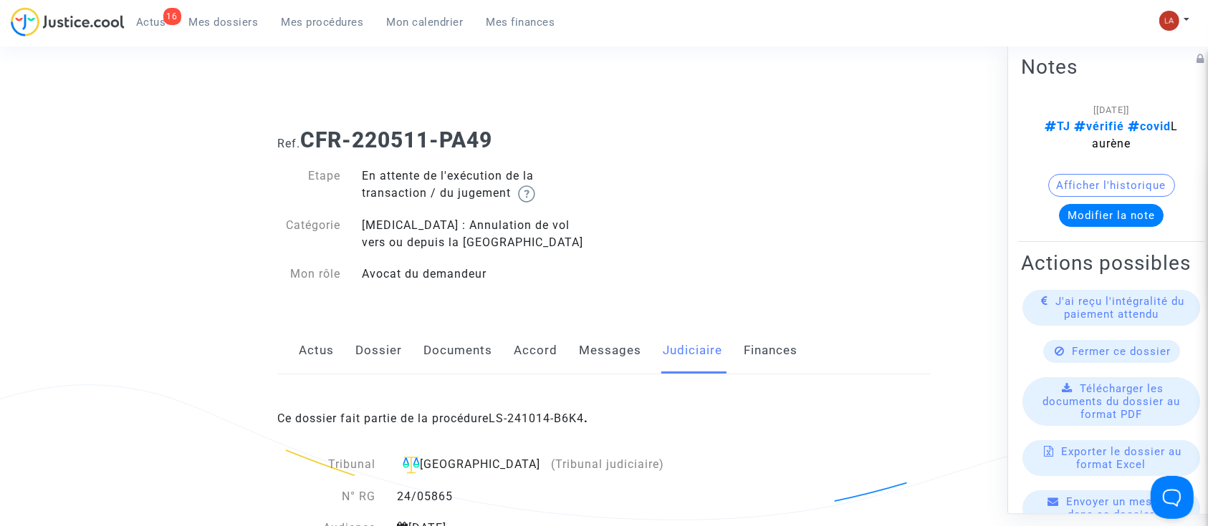
click at [460, 332] on link "Documents" at bounding box center [458, 350] width 69 height 47
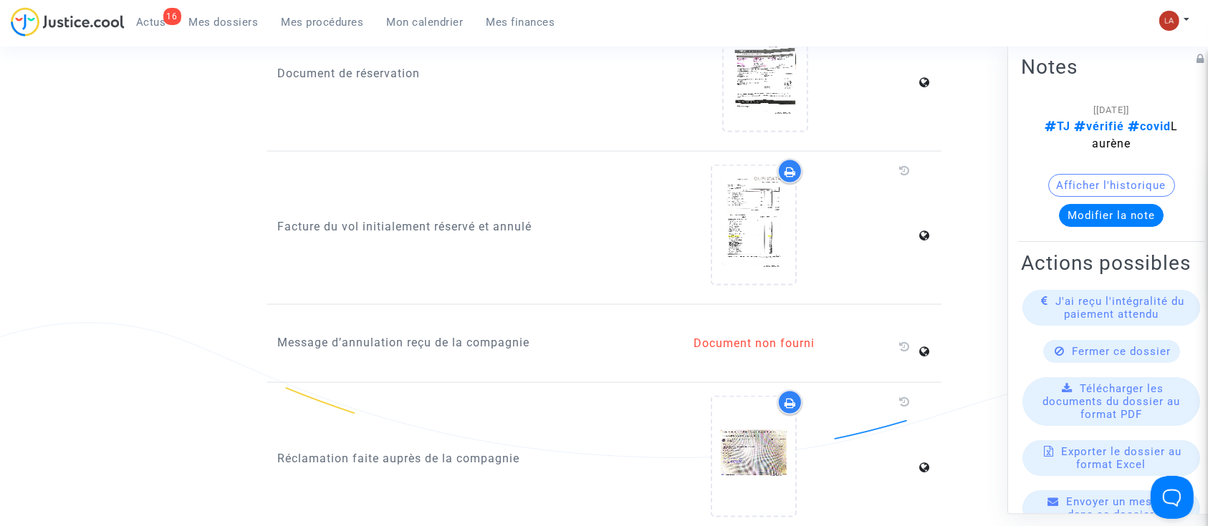
scroll to position [2078, 0]
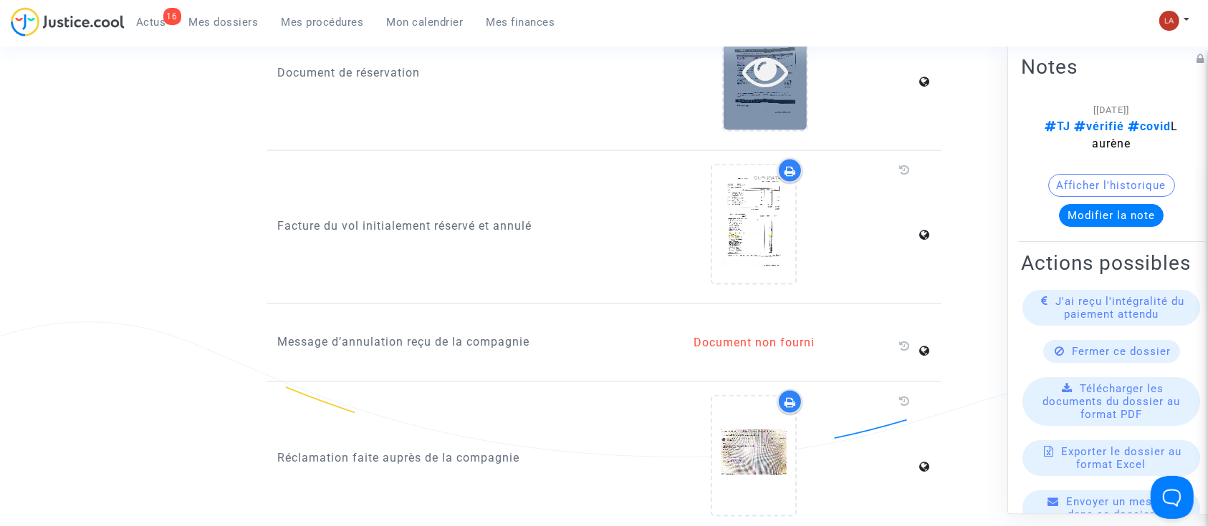
click at [746, 90] on icon at bounding box center [765, 71] width 47 height 46
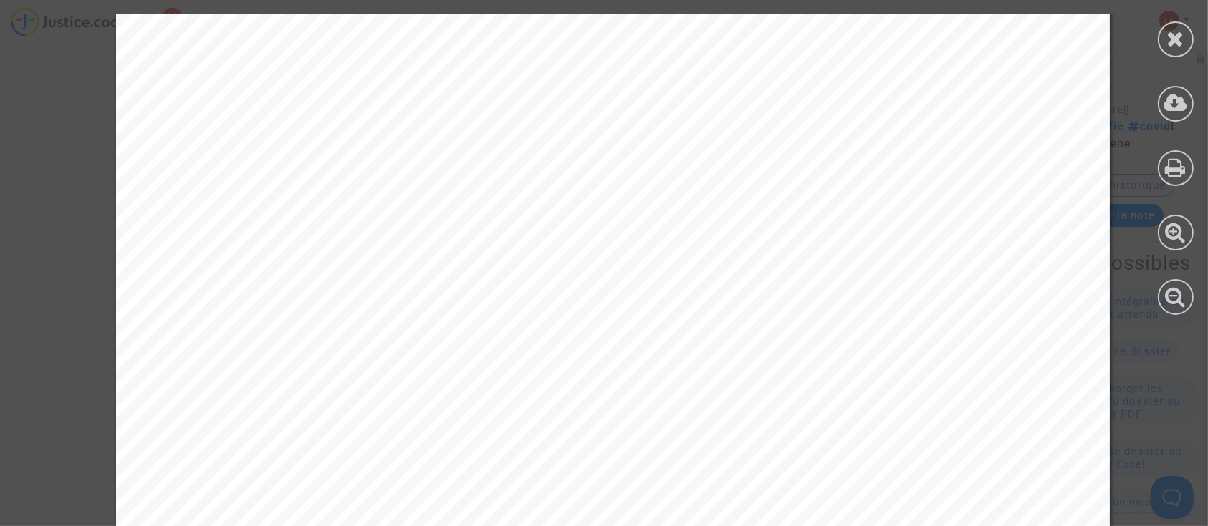
scroll to position [2650, 0]
click at [1175, 49] on div at bounding box center [1175, 39] width 36 height 36
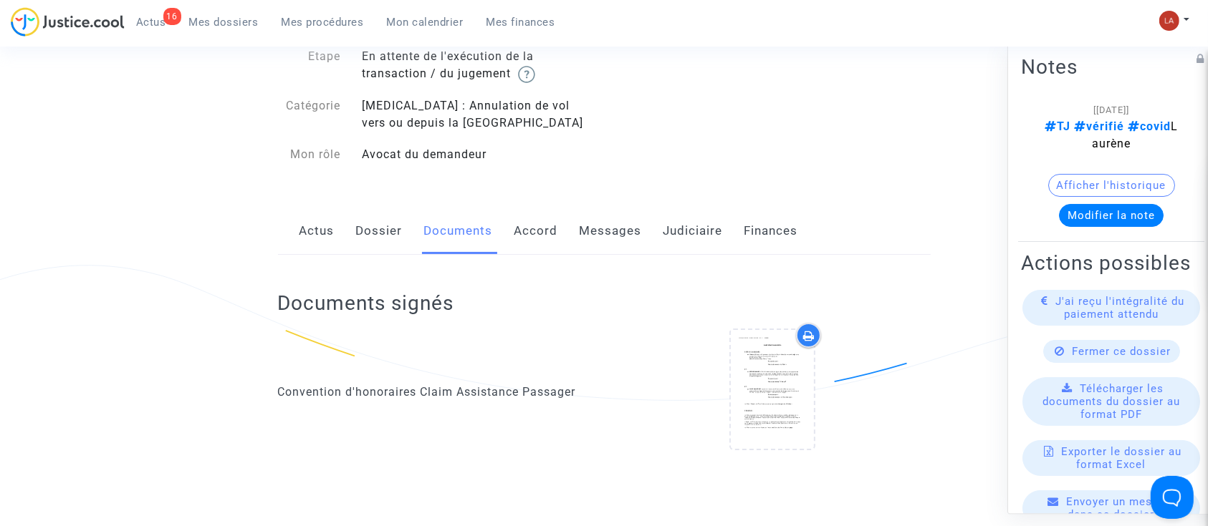
scroll to position [106, 0]
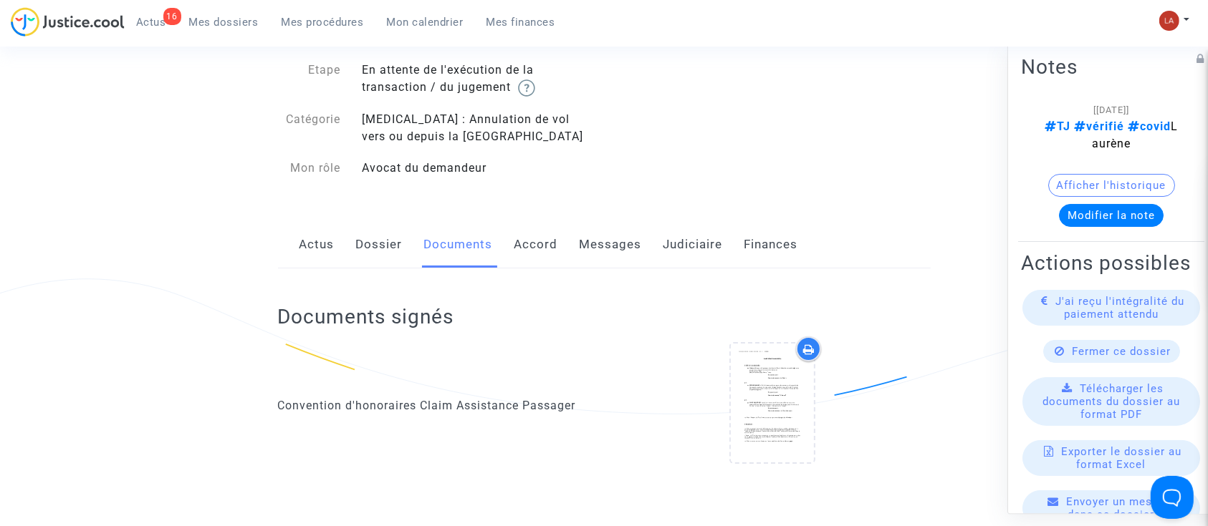
click at [690, 254] on link "Judiciaire" at bounding box center [692, 244] width 59 height 47
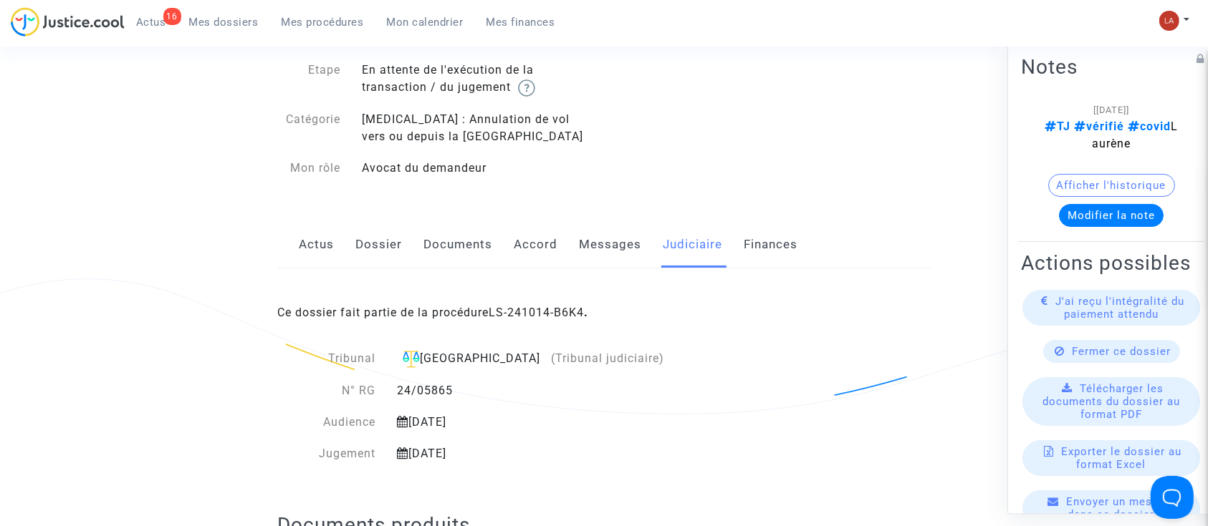
click at [584, 263] on link "Messages" at bounding box center [610, 244] width 62 height 47
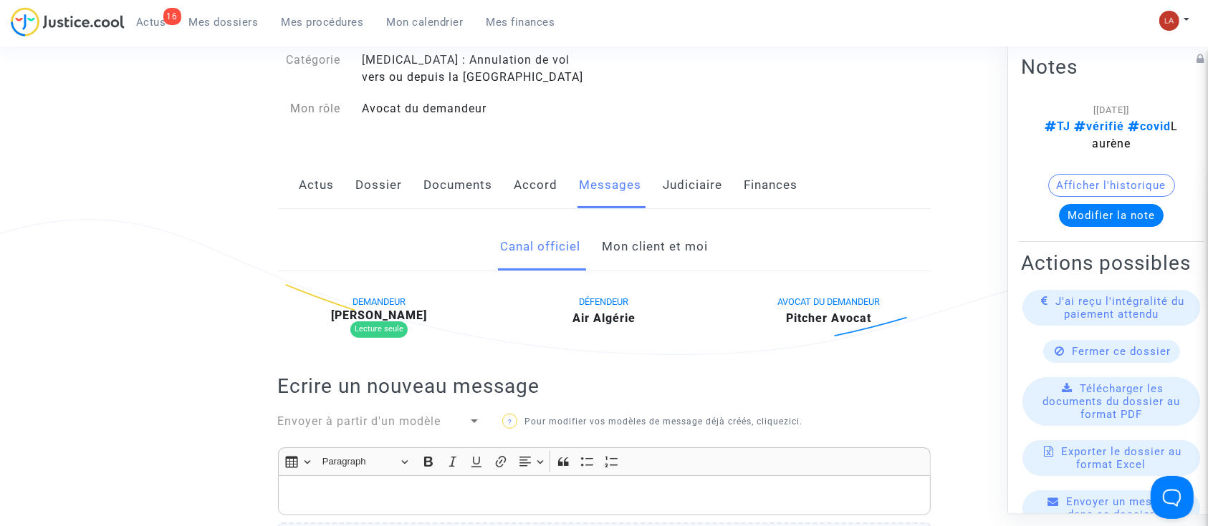
scroll to position [164, 0]
click at [402, 312] on b "rafik yahiaoui" at bounding box center [379, 317] width 96 height 14
copy b "yahiaoui"
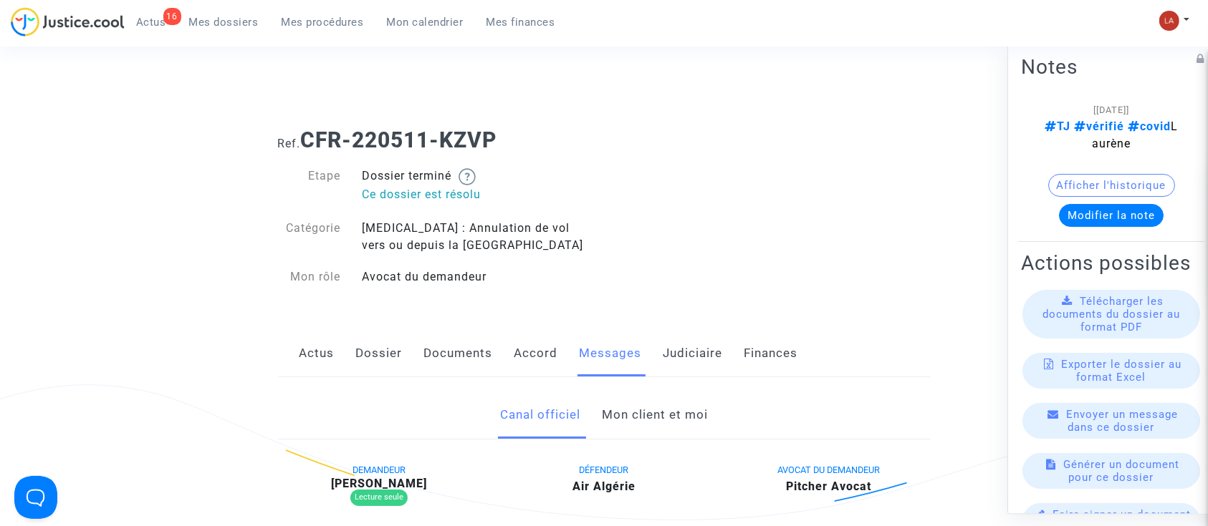
click at [410, 482] on b "[PERSON_NAME]" at bounding box center [379, 484] width 96 height 14
copy b "yahiaoui"
click at [220, 35] on div "16 Actus Mes dossiers Mes procédures Mon calendrier Mes finances" at bounding box center [289, 26] width 556 height 39
click at [210, 23] on span "Mes dossiers" at bounding box center [223, 22] width 69 height 13
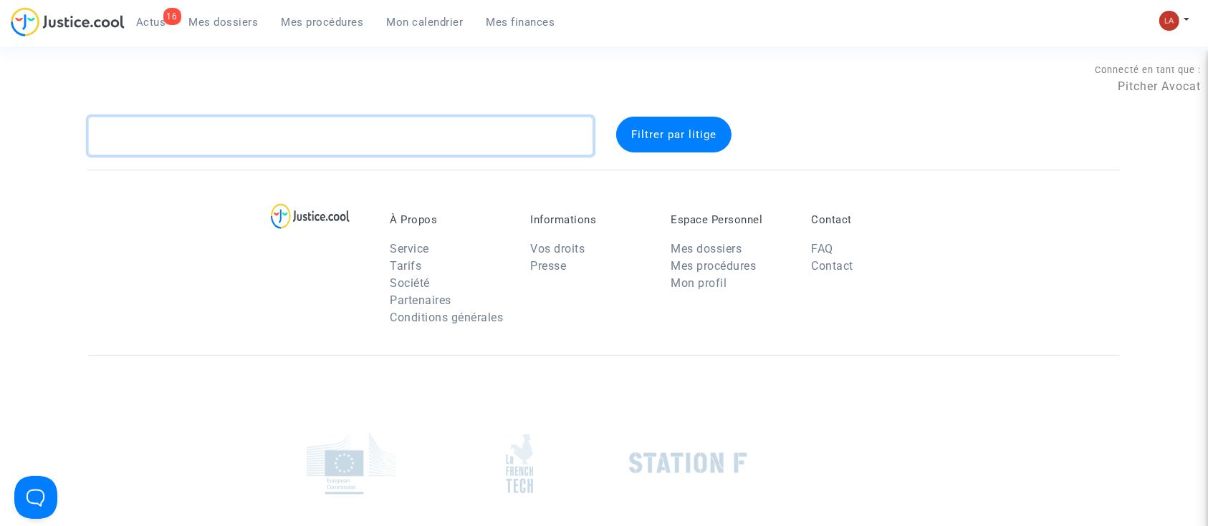
click at [272, 124] on textarea at bounding box center [340, 136] width 505 height 39
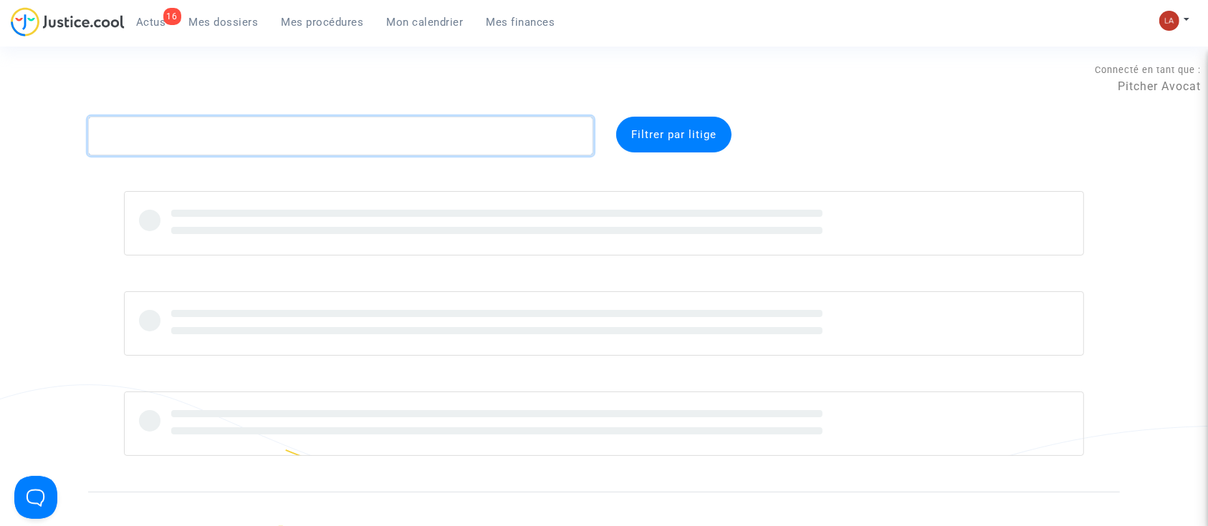
paste textarea "yahiaoui"
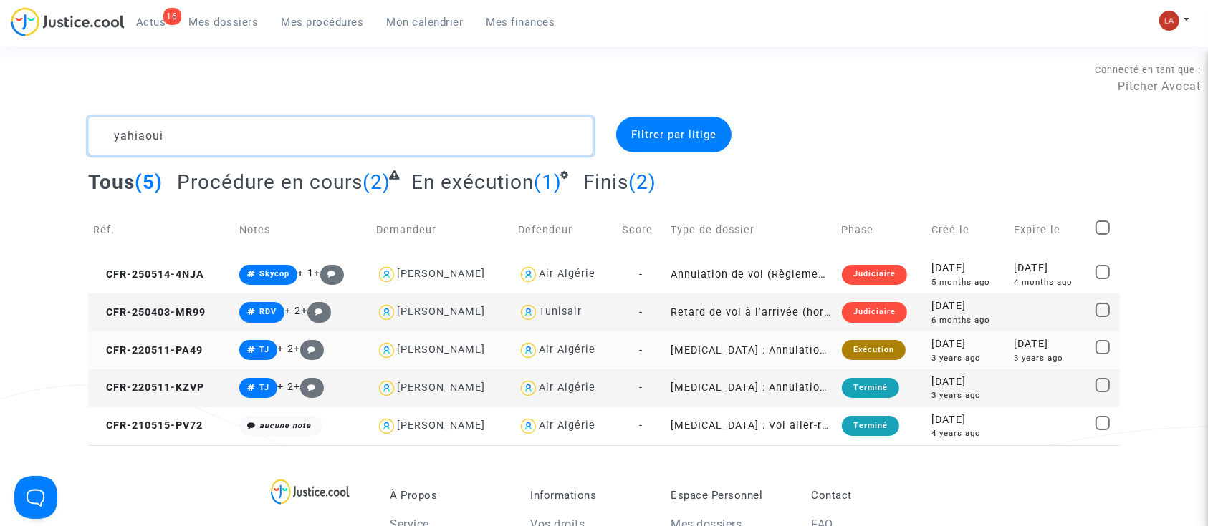
type textarea "yahiaoui"
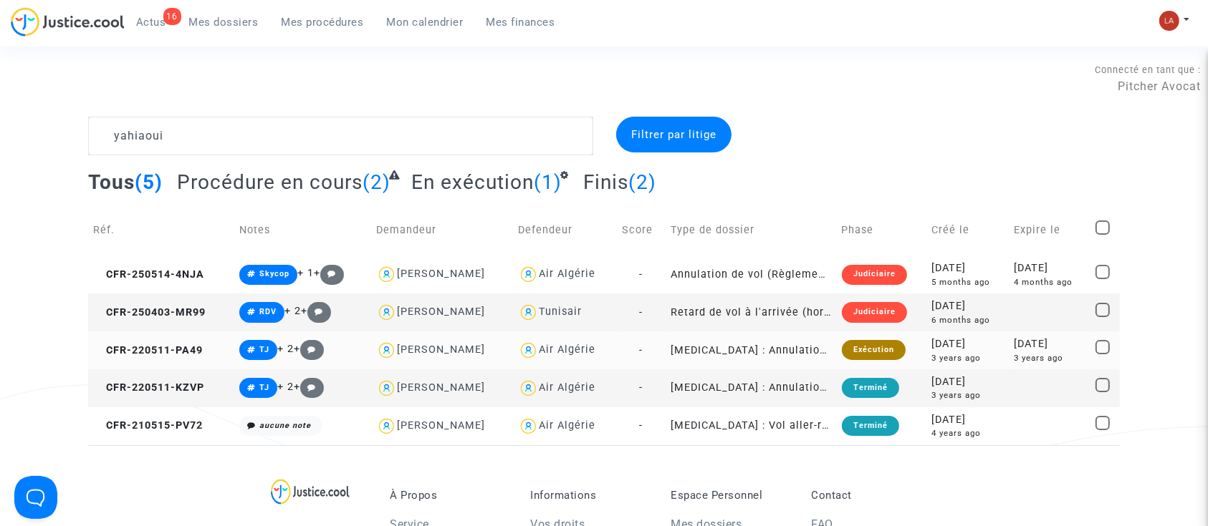
click at [178, 362] on td "CFR-220511-PA49" at bounding box center [161, 351] width 146 height 38
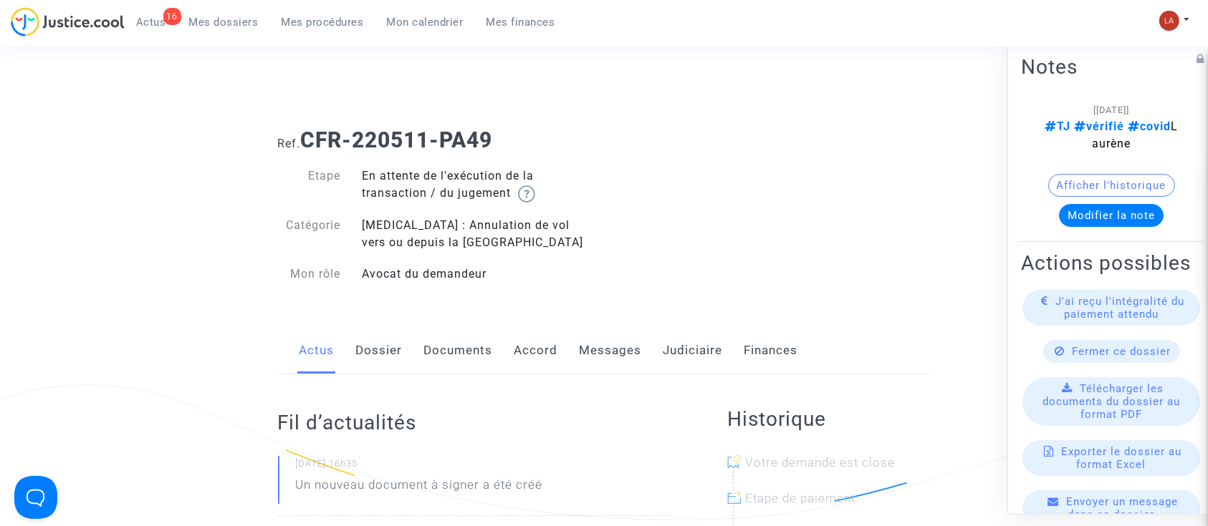
click at [689, 344] on link "Judiciaire" at bounding box center [692, 350] width 59 height 47
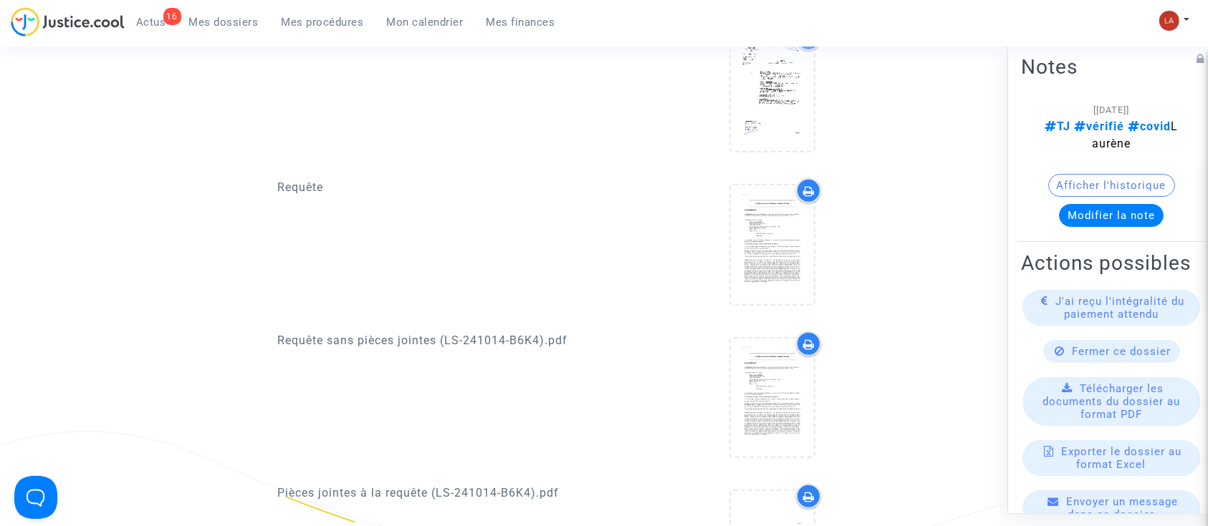
scroll to position [642, 0]
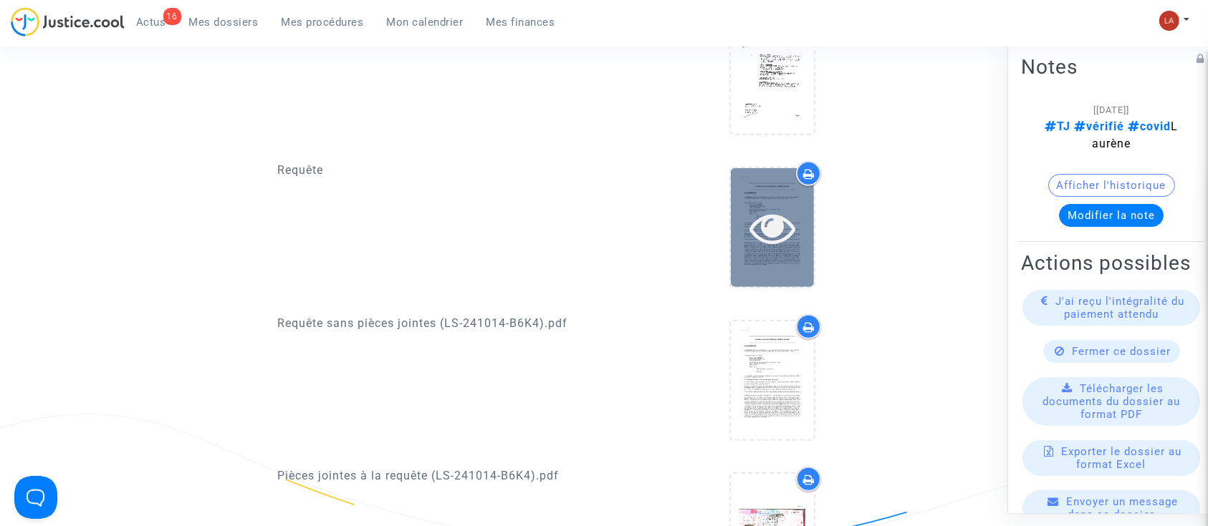
click at [741, 205] on div at bounding box center [772, 228] width 83 height 46
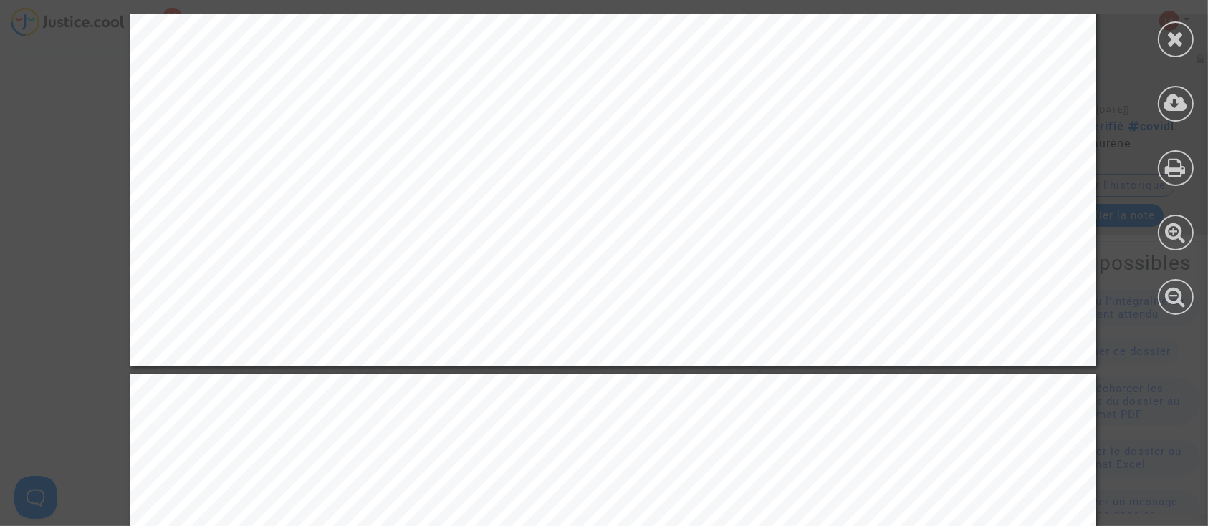
scroll to position [1187, 0]
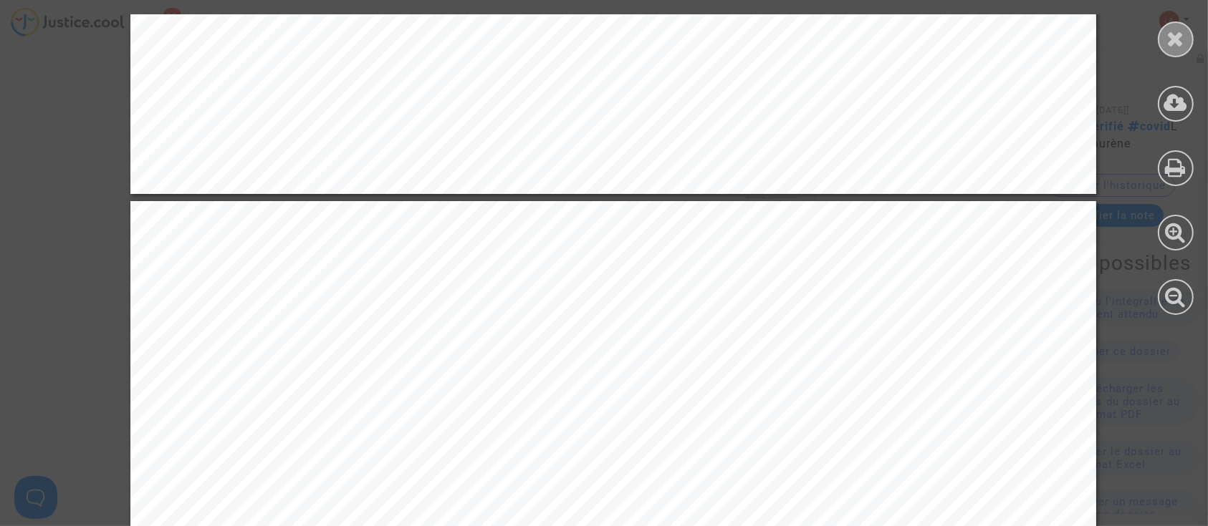
click at [1168, 32] on icon at bounding box center [1176, 38] width 18 height 21
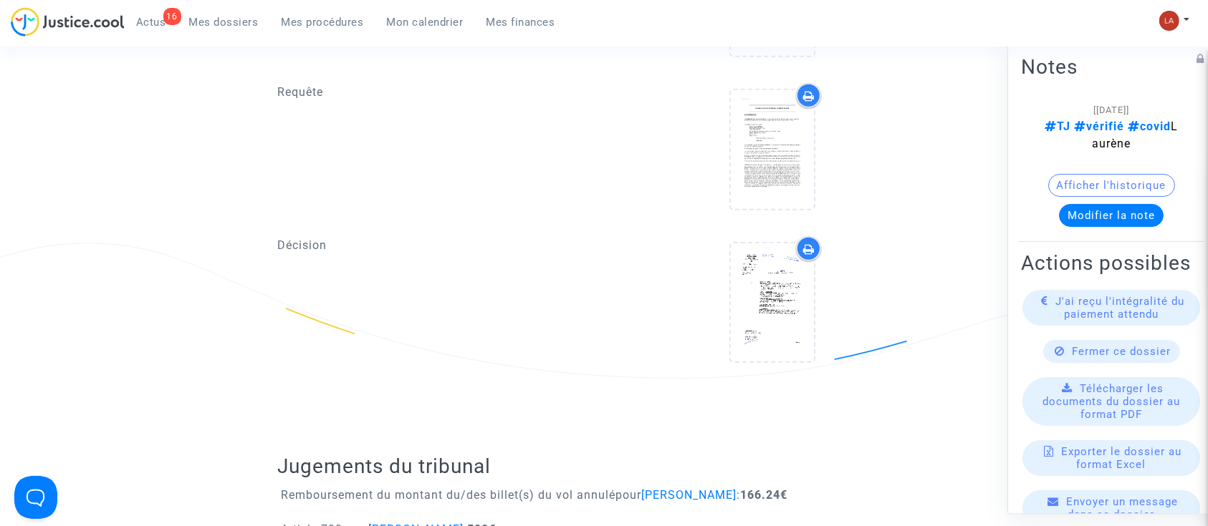
scroll to position [1487, 0]
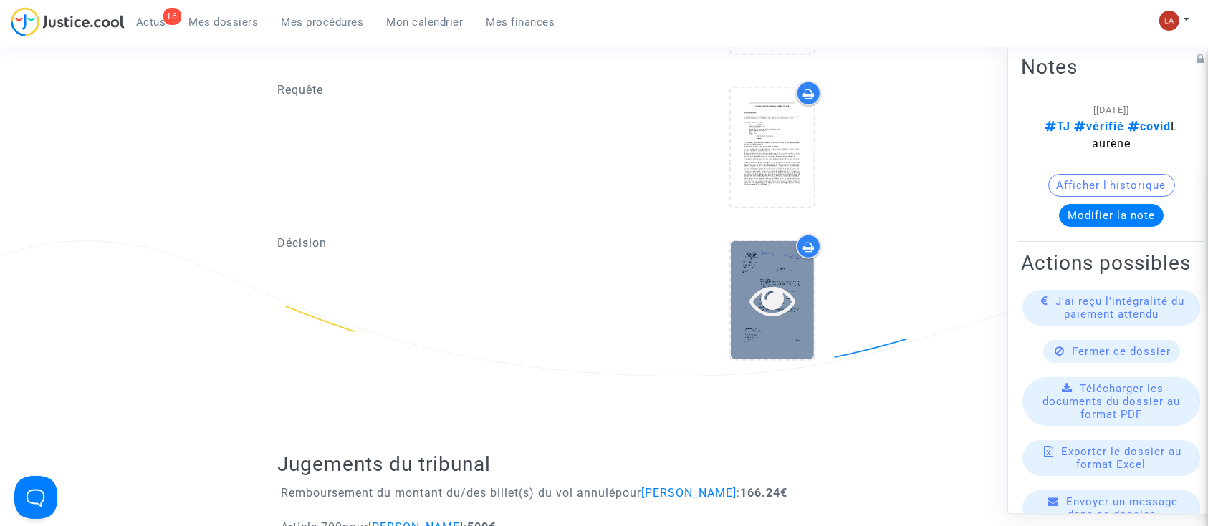
click at [791, 327] on div at bounding box center [772, 300] width 83 height 118
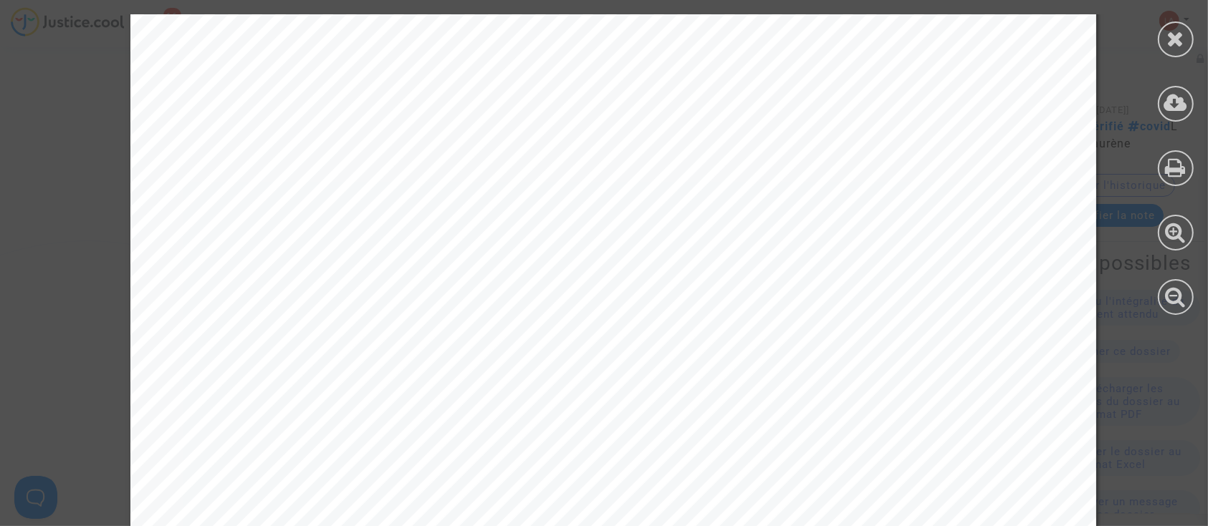
scroll to position [2043, 0]
click at [1185, 39] on div at bounding box center [1175, 39] width 36 height 36
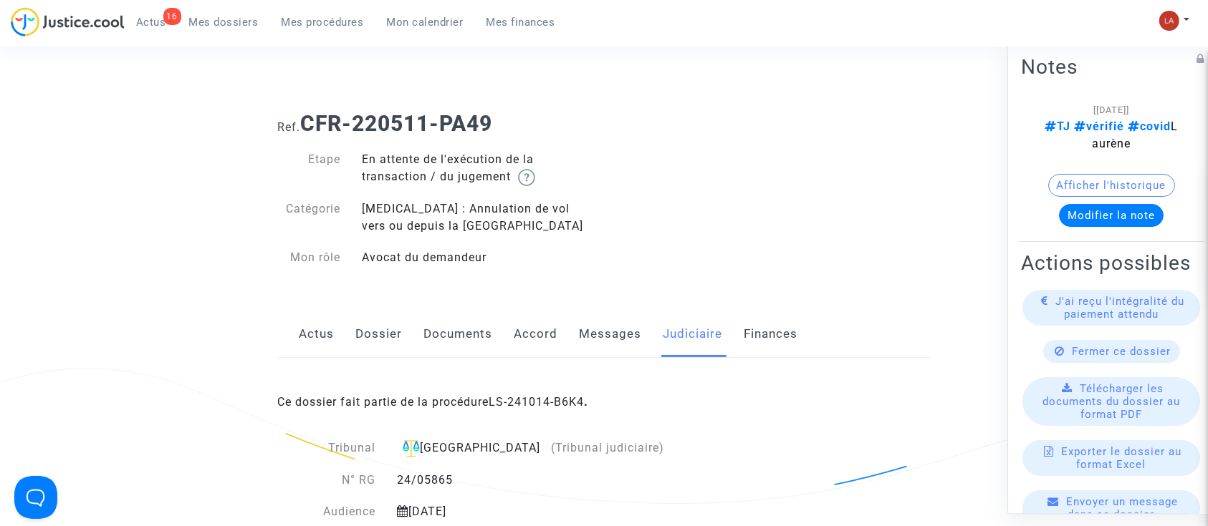
scroll to position [0, 0]
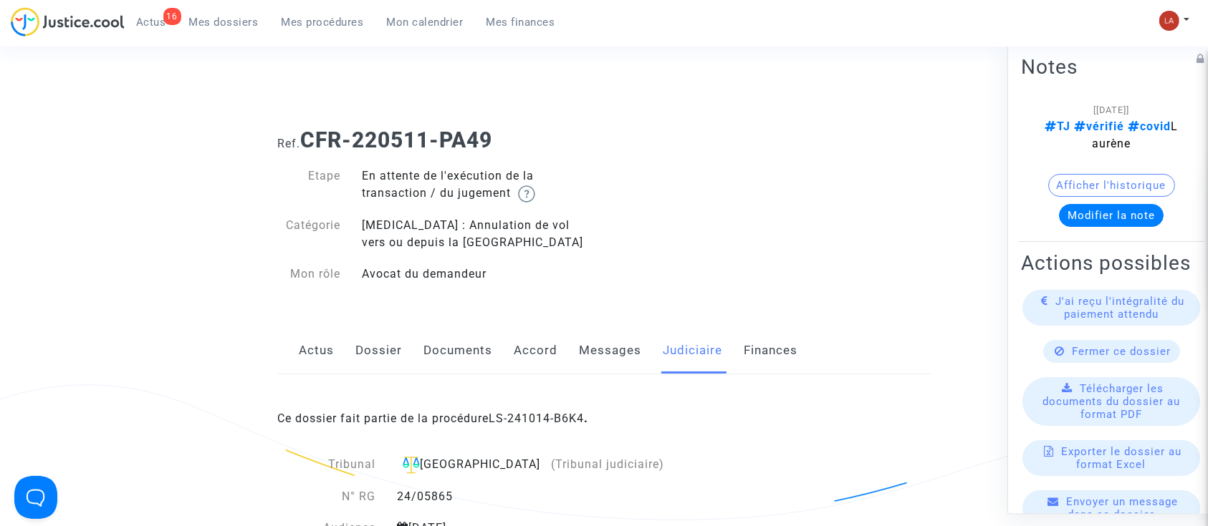
click at [461, 352] on link "Documents" at bounding box center [458, 350] width 69 height 47
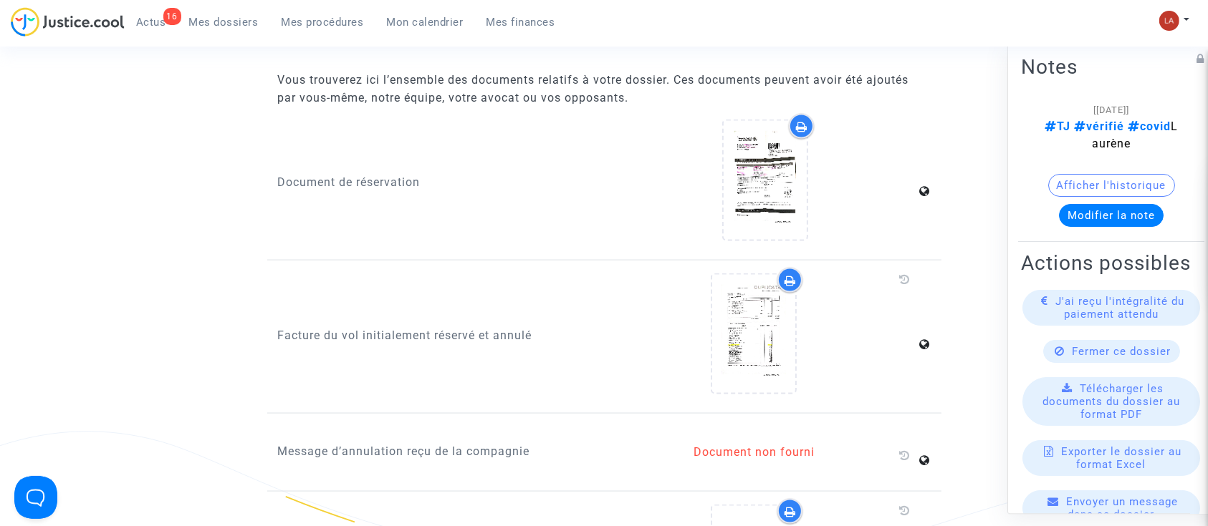
scroll to position [1969, 0]
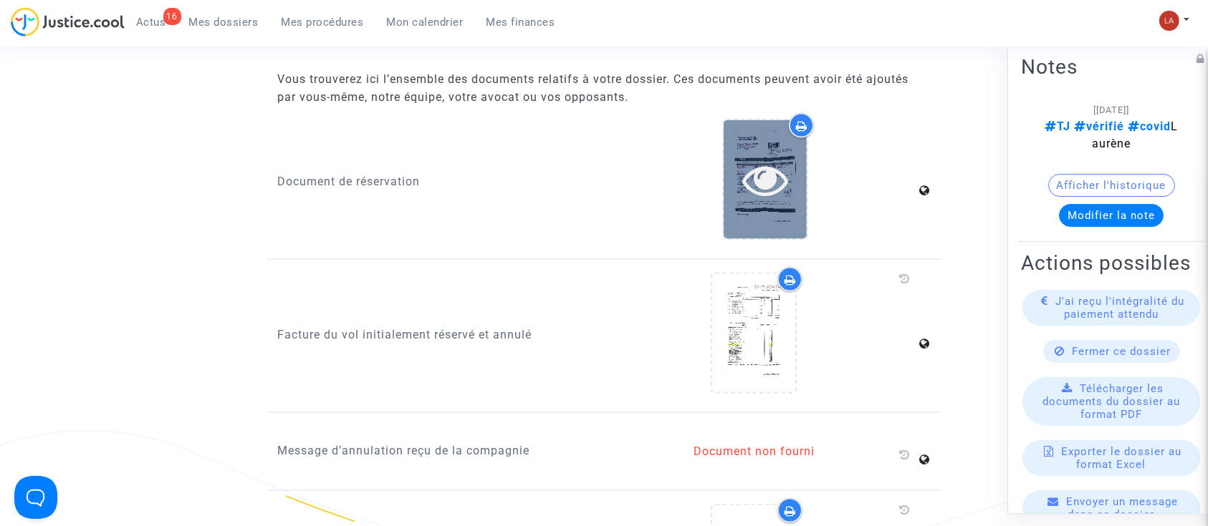
click at [751, 210] on div at bounding box center [764, 179] width 83 height 118
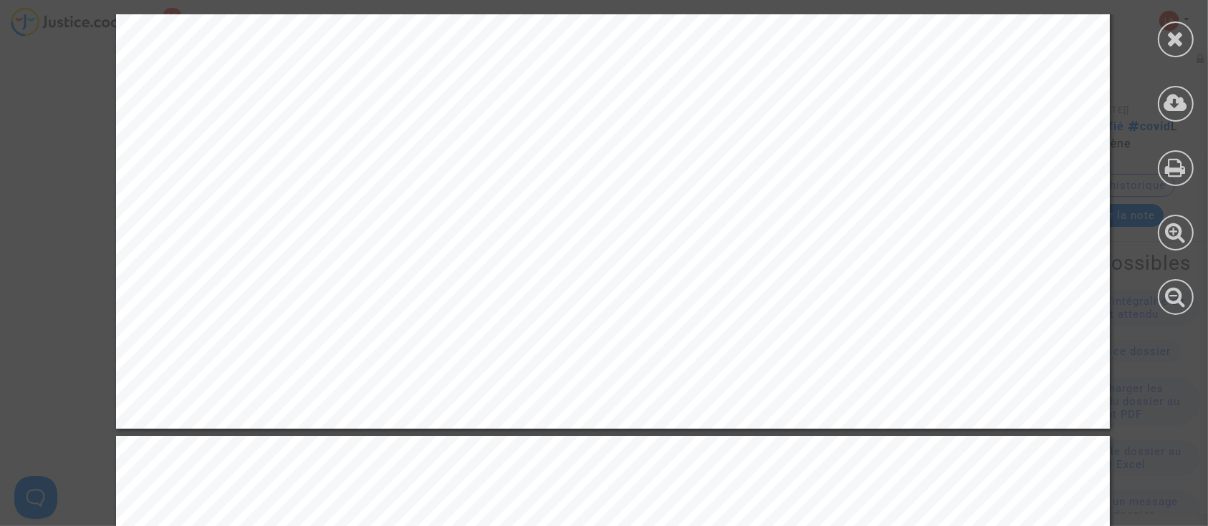
scroll to position [877, 0]
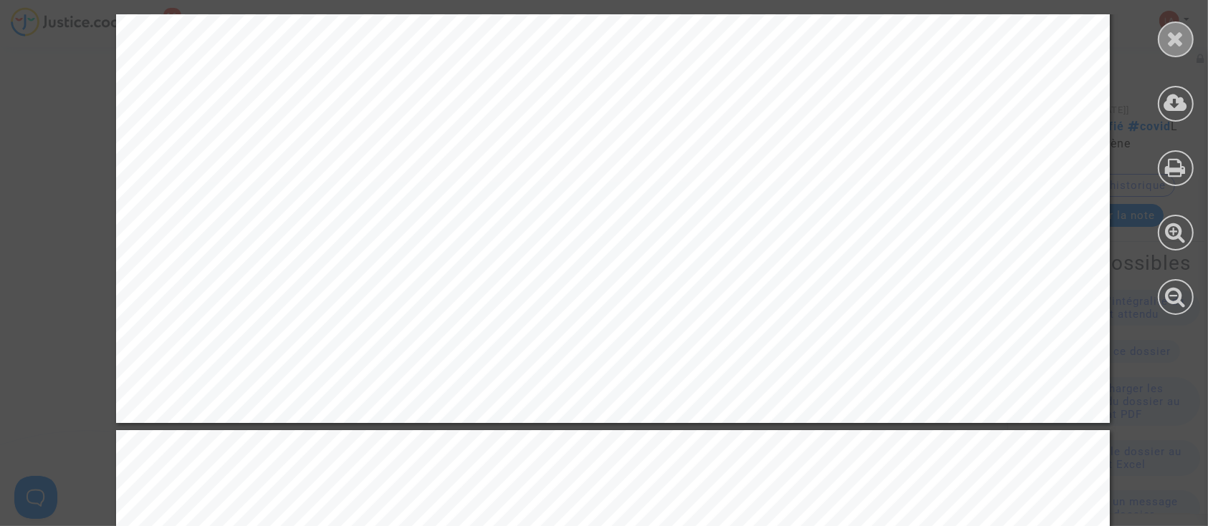
click at [1165, 50] on div at bounding box center [1175, 39] width 36 height 36
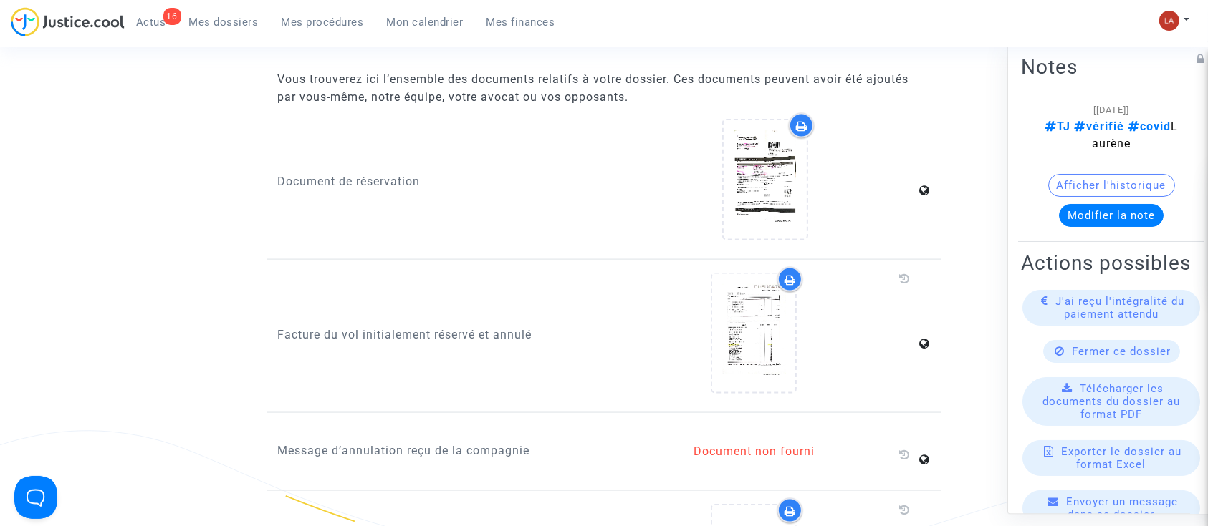
click at [880, 269] on div at bounding box center [766, 336] width 302 height 138
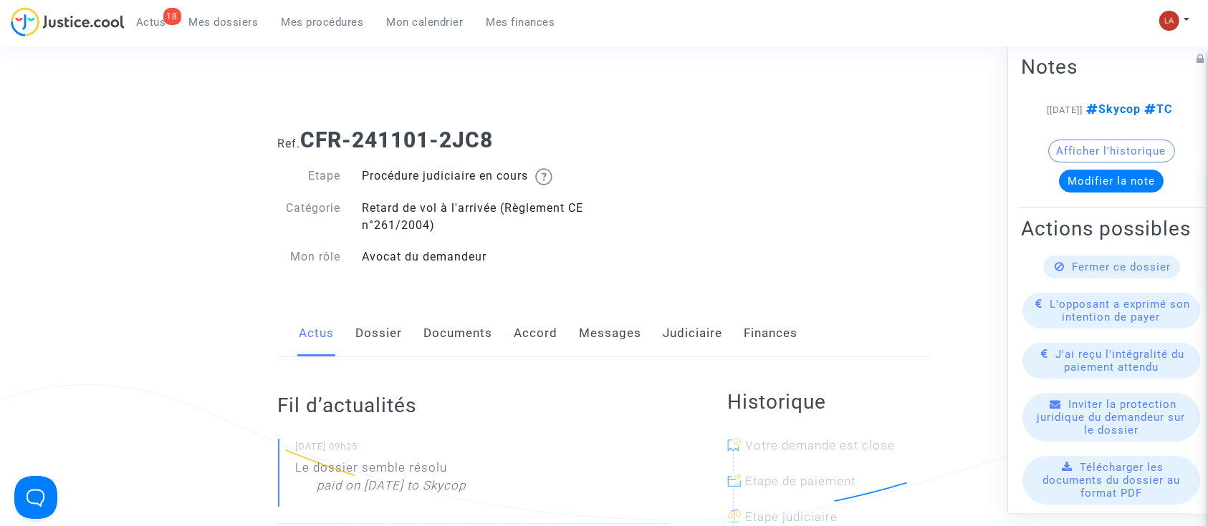
click at [1162, 296] on div "Actions possibles Fermer ce dossier L'opposant a exprimé son intention de payer…" at bounding box center [1111, 460] width 186 height 495
click at [1157, 279] on div "Fermer ce dossier" at bounding box center [1111, 267] width 137 height 23
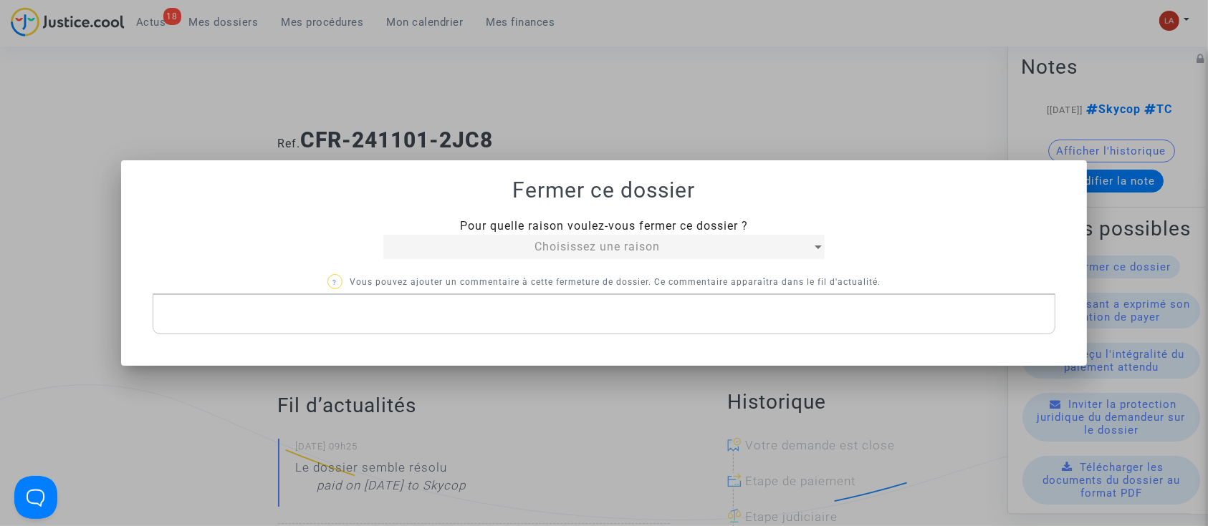
click at [652, 249] on span "Choisissez une raison" at bounding box center [596, 247] width 125 height 14
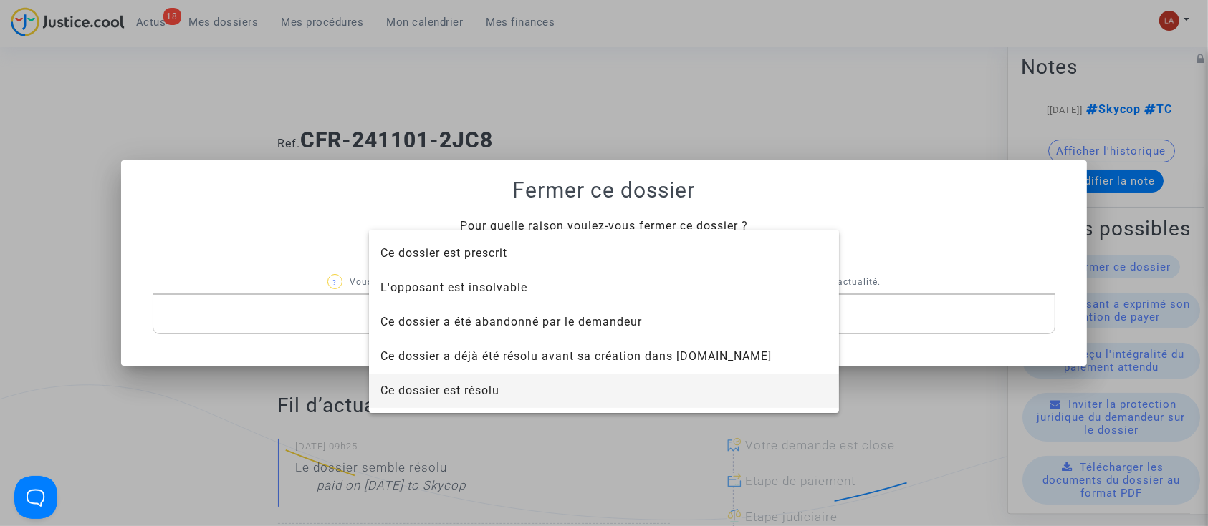
scroll to position [92, 0]
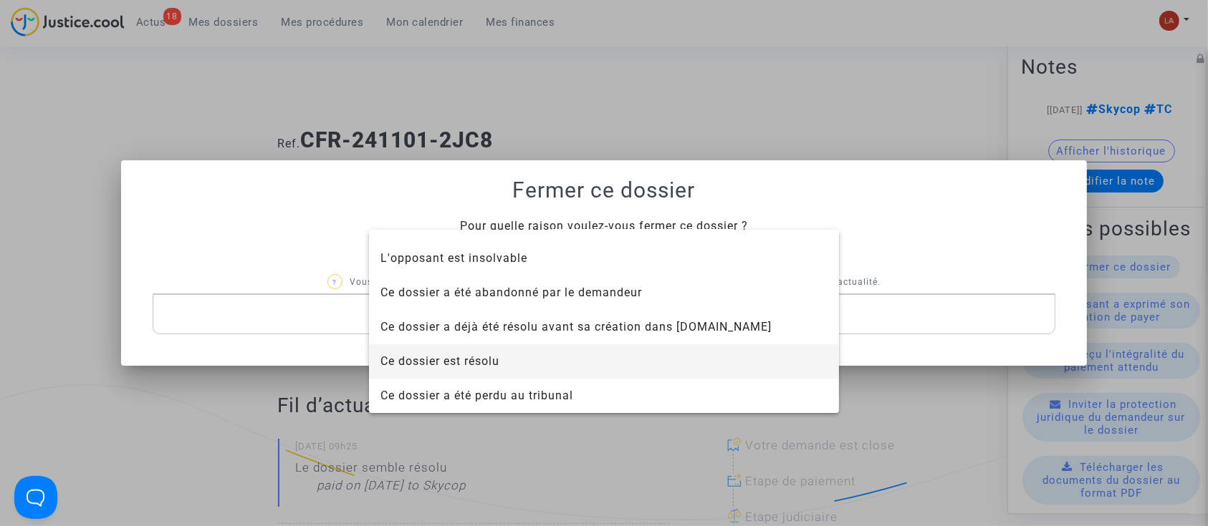
click at [572, 358] on span "Ce dossier est résolu" at bounding box center [603, 362] width 447 height 34
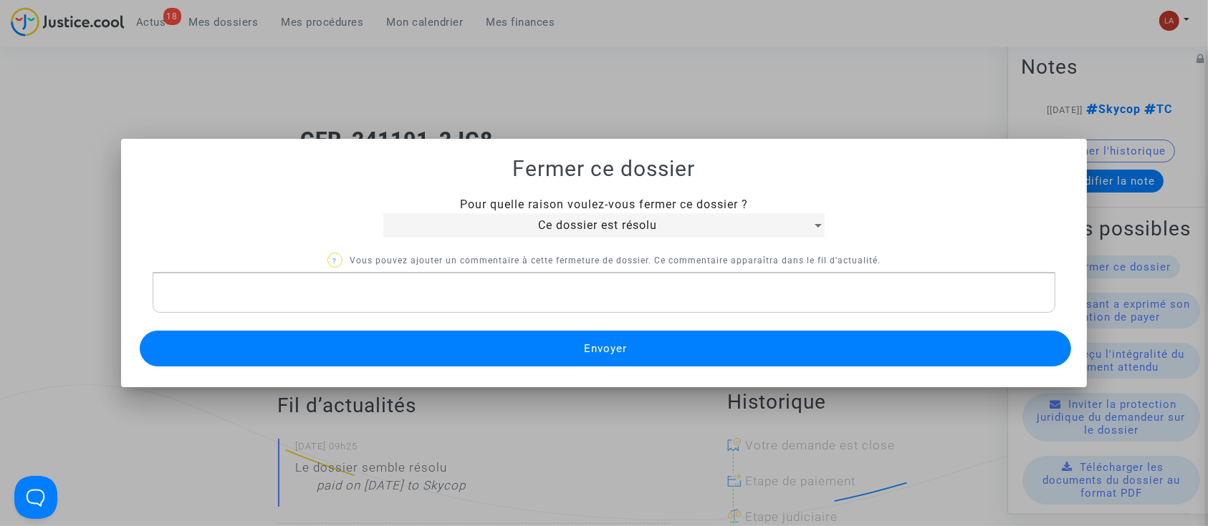
click at [576, 358] on button "Envoyer" at bounding box center [606, 349] width 932 height 36
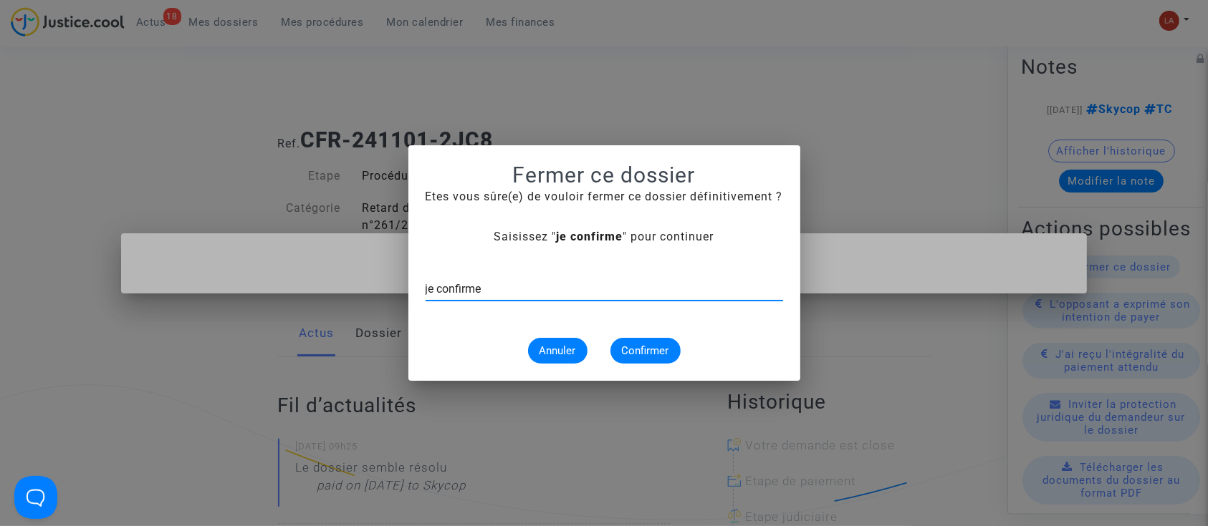
type input "je confirme"
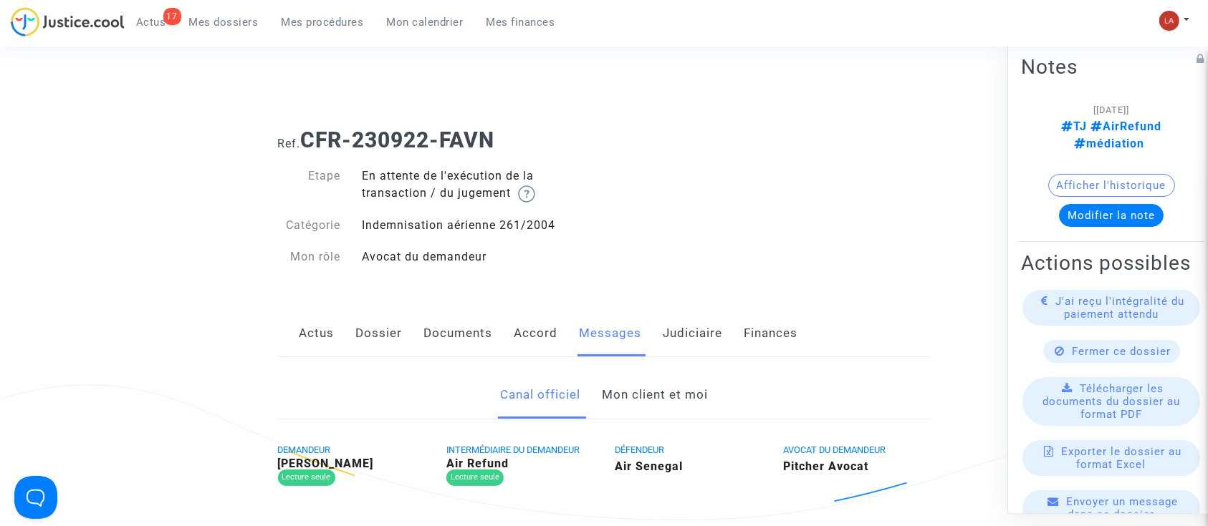
click at [701, 387] on link "Mon client et moi" at bounding box center [655, 395] width 106 height 47
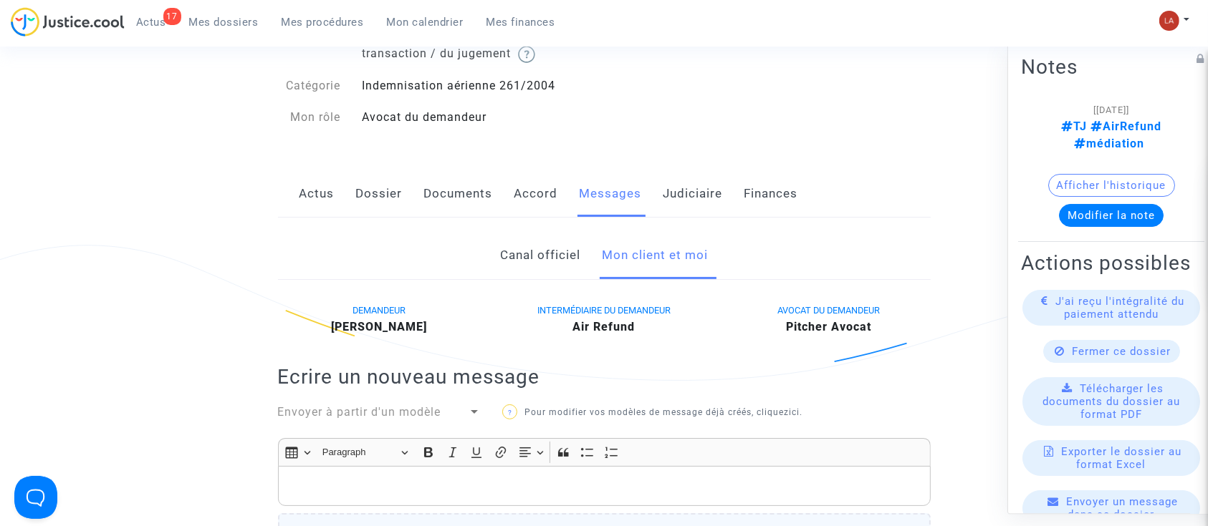
scroll to position [95, 0]
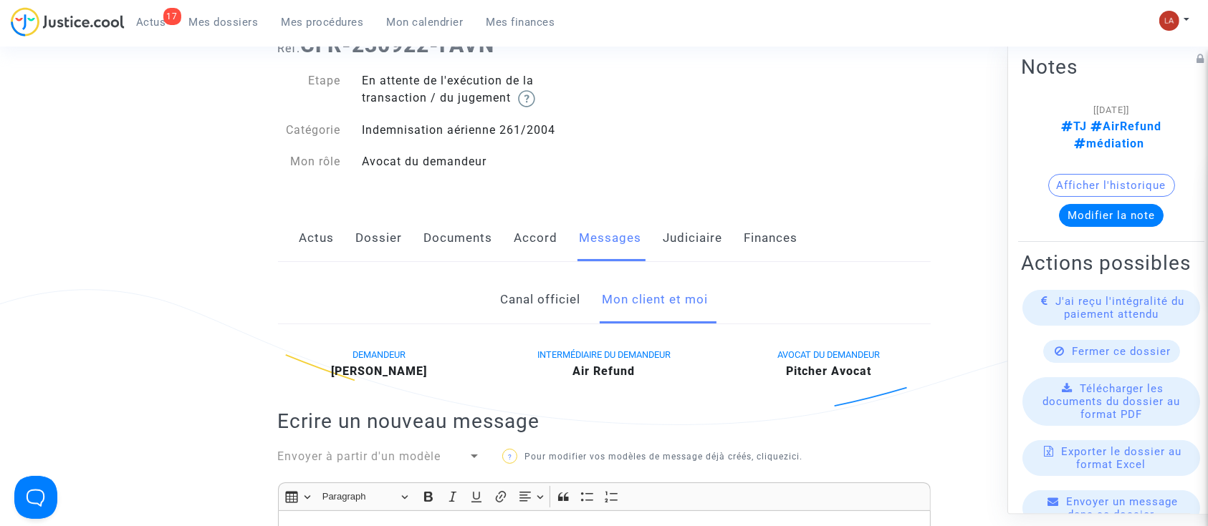
click at [716, 246] on link "Judiciaire" at bounding box center [692, 238] width 59 height 47
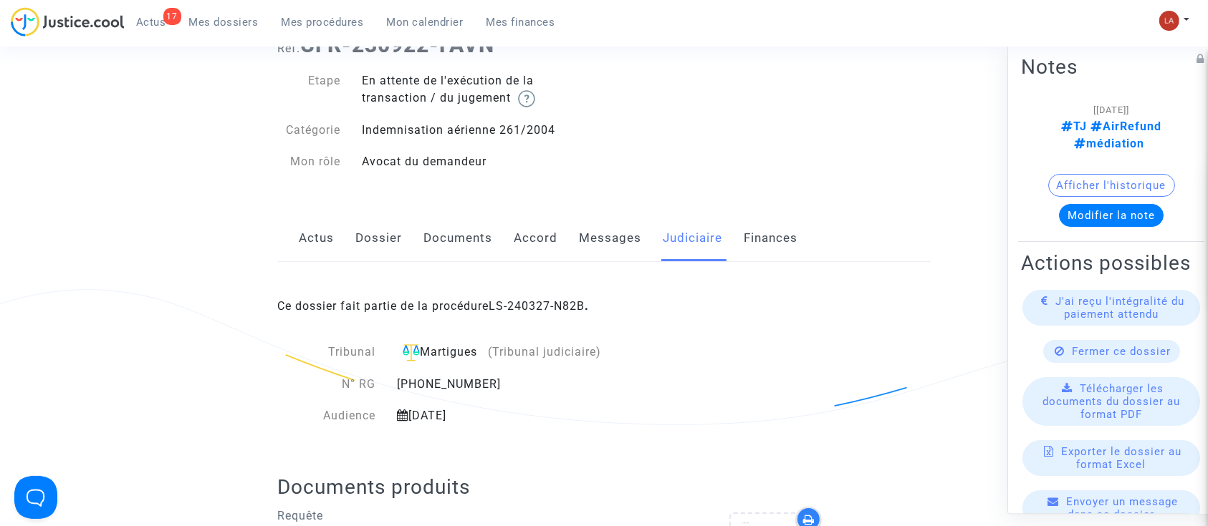
click at [630, 239] on link "Messages" at bounding box center [610, 238] width 62 height 47
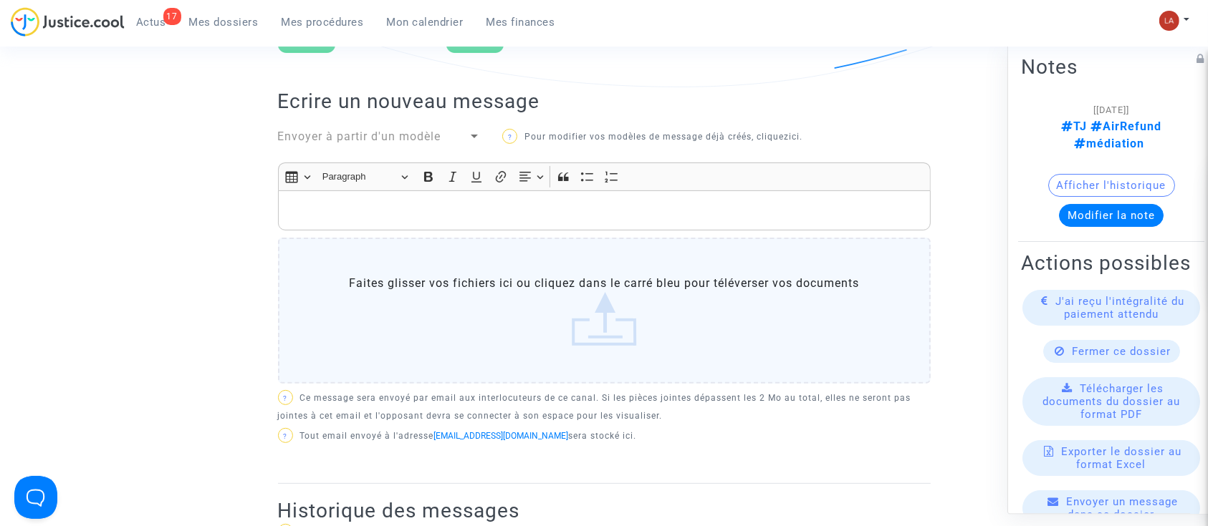
scroll to position [573, 0]
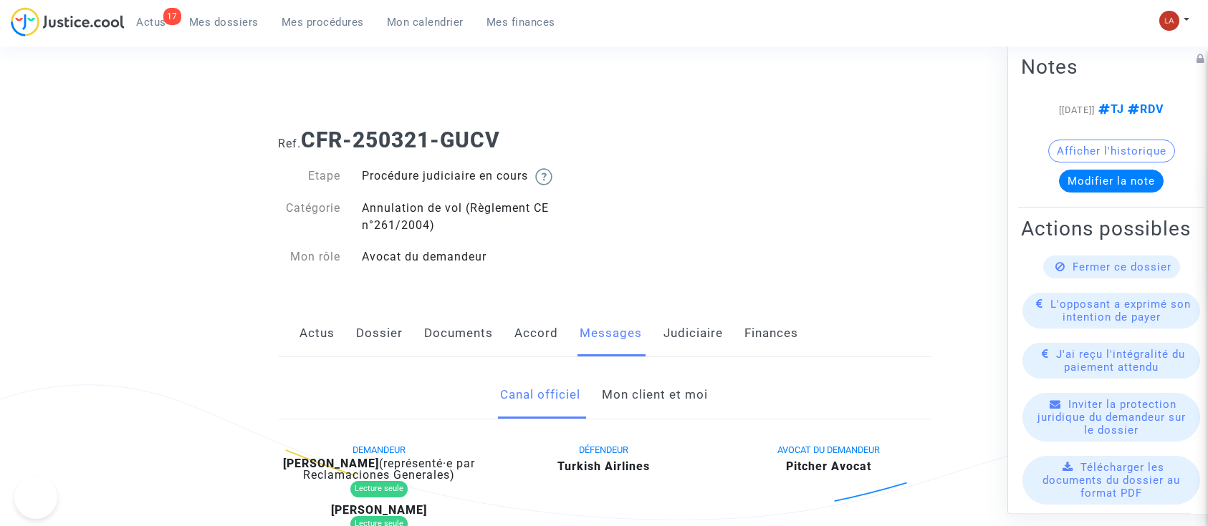
click at [685, 387] on link "Mon client et moi" at bounding box center [655, 395] width 106 height 47
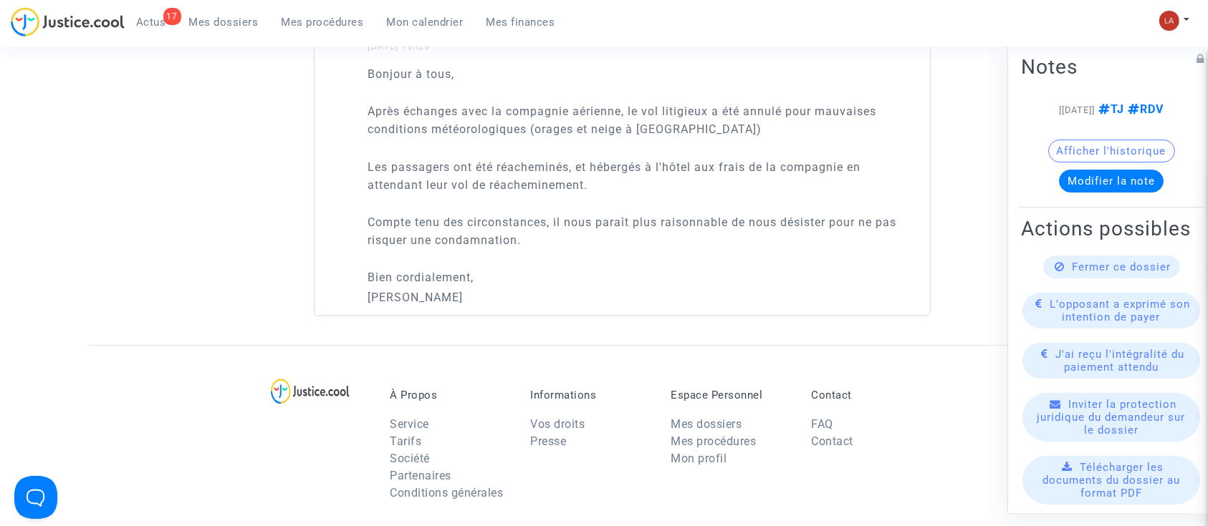
scroll to position [1241, 0]
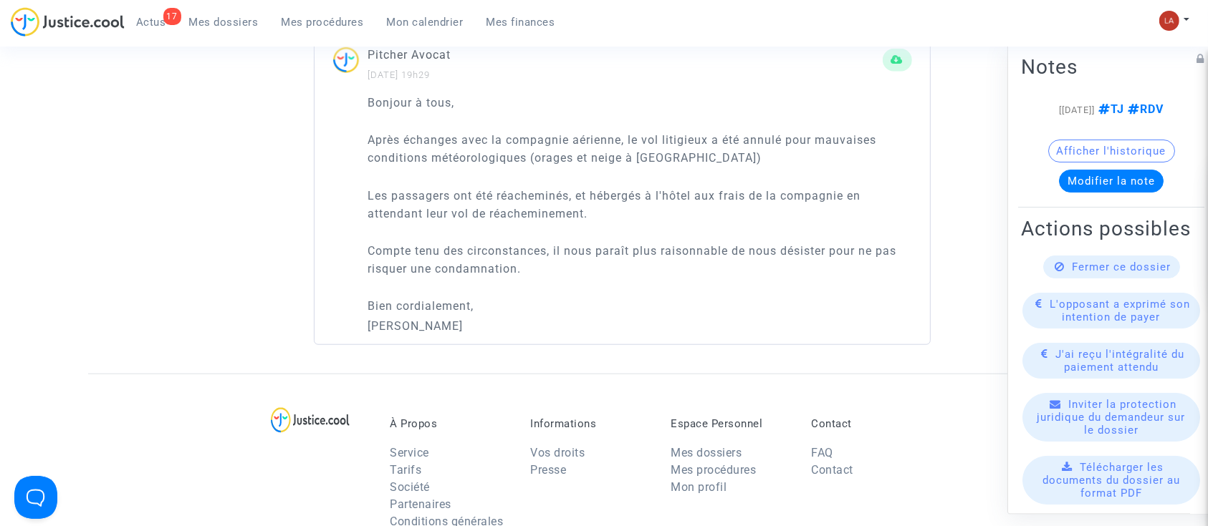
click at [1089, 274] on span "Fermer ce dossier" at bounding box center [1121, 267] width 99 height 13
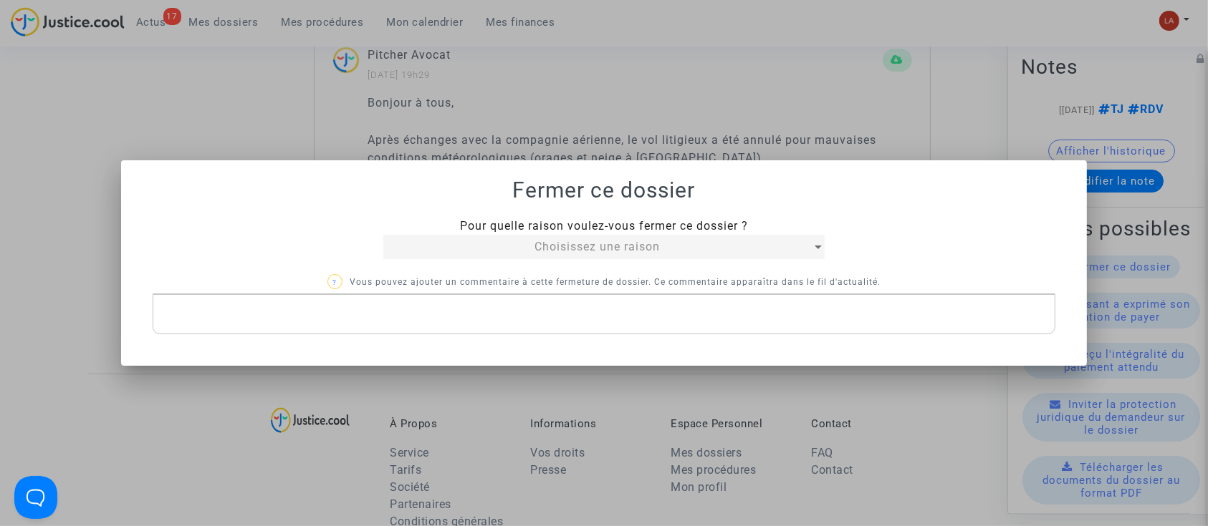
scroll to position [0, 0]
click at [502, 252] on div "Choisissez une raison" at bounding box center [597, 247] width 428 height 17
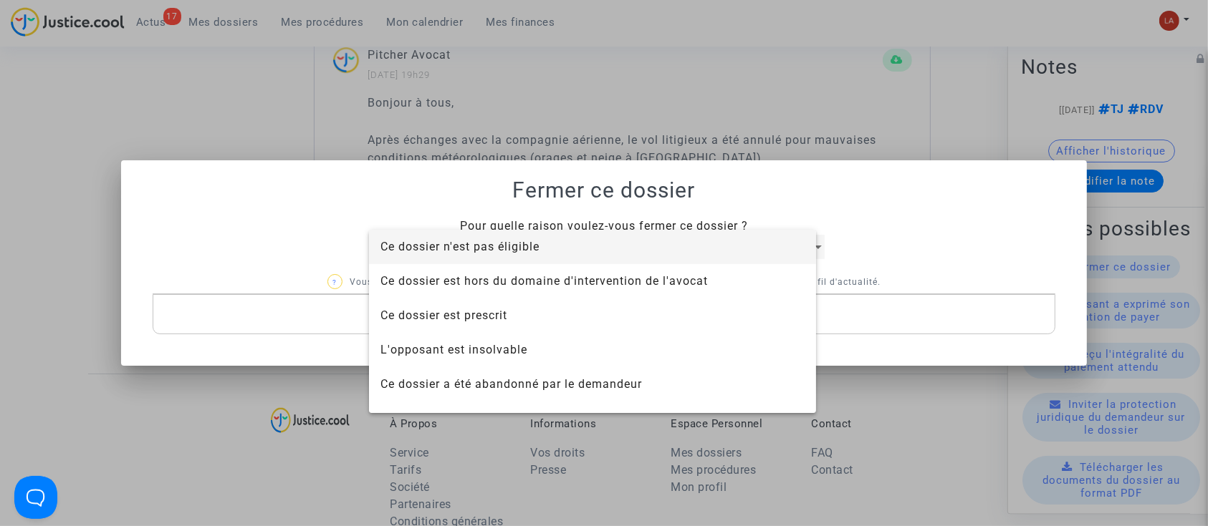
click at [506, 253] on span "Ce dossier n'est pas éligible" at bounding box center [459, 247] width 159 height 14
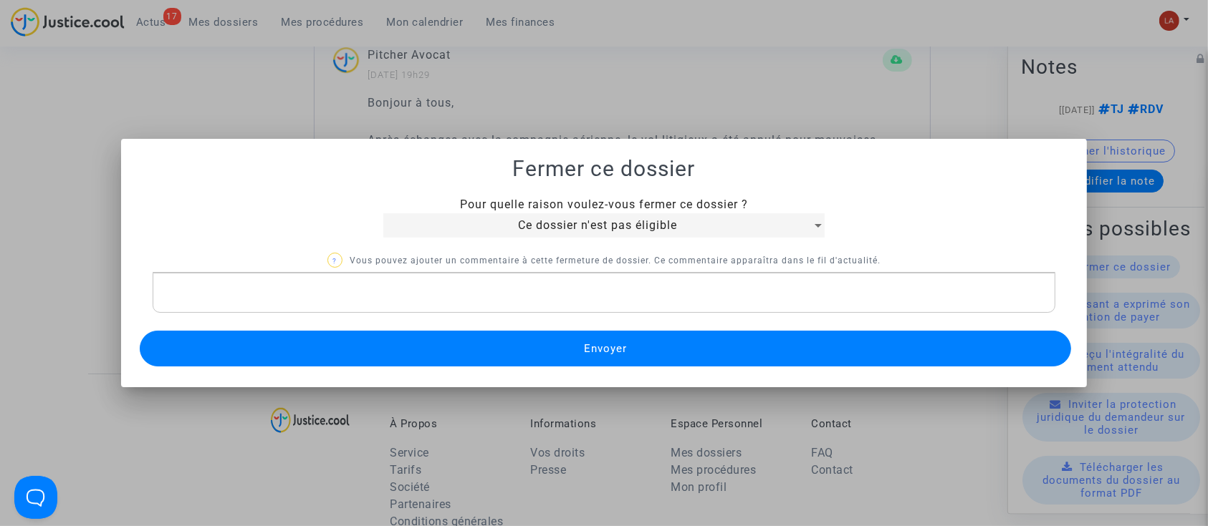
click at [524, 316] on div "Pour quelle raison voulez-vous fermer ce dossier ? Ce dossier n'est pas éligibl…" at bounding box center [604, 283] width 932 height 174
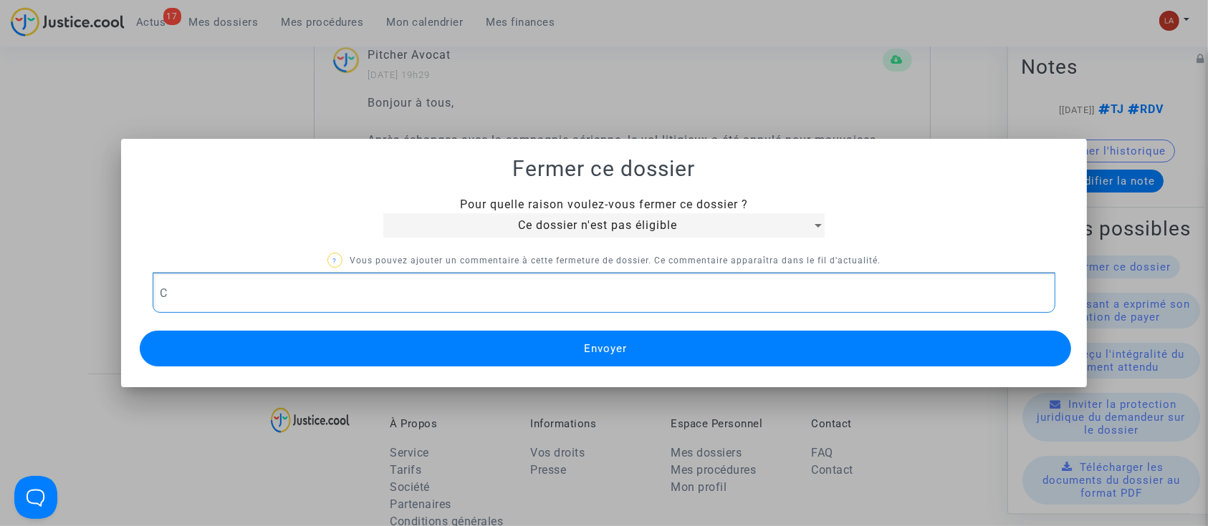
click at [519, 301] on p "C" at bounding box center [604, 293] width 888 height 18
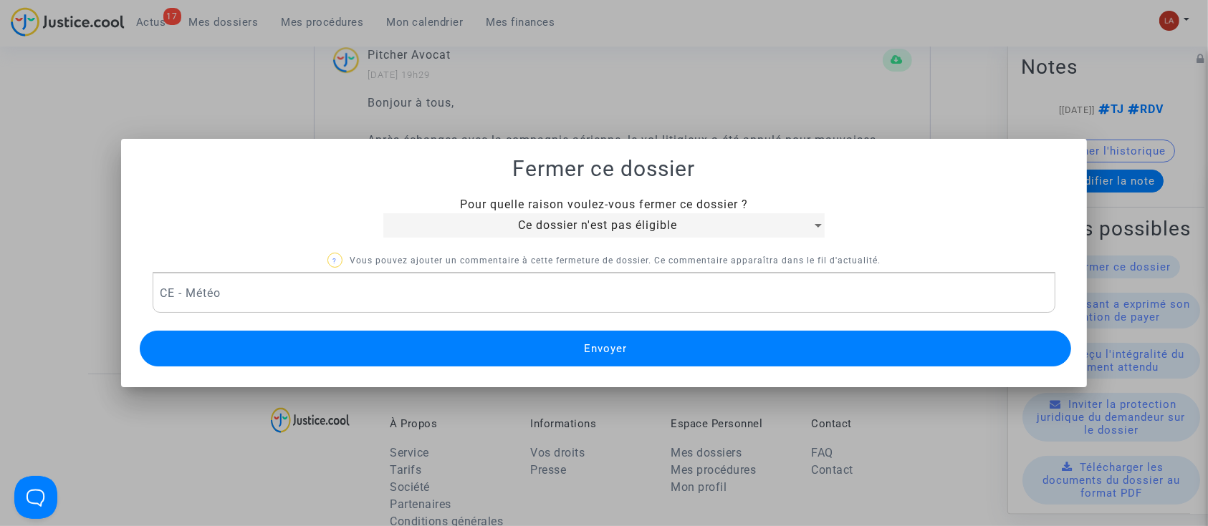
click at [500, 362] on button "Envoyer" at bounding box center [606, 349] width 932 height 36
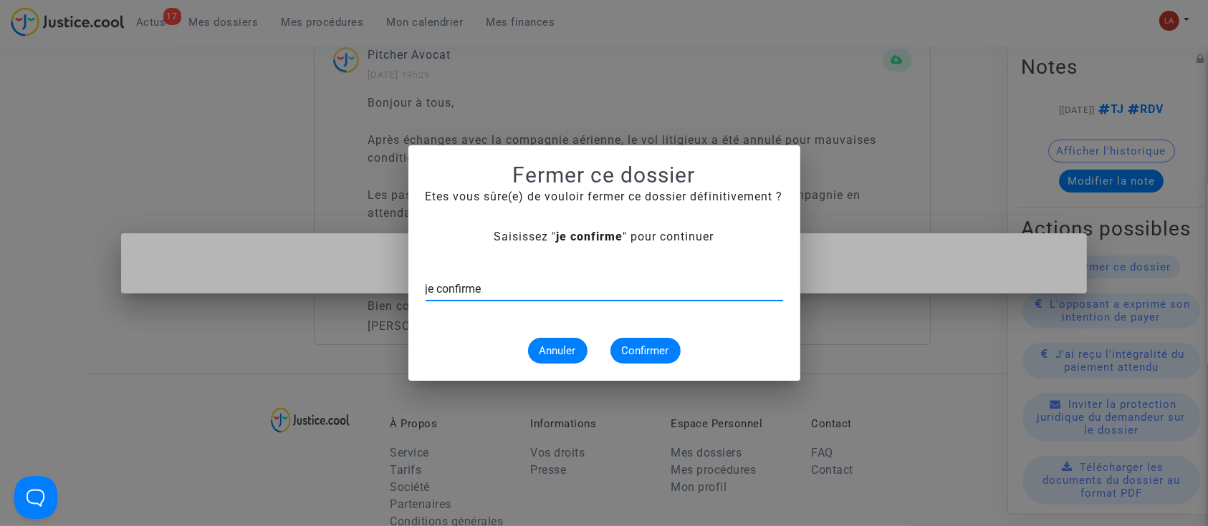
type input "je confirme"
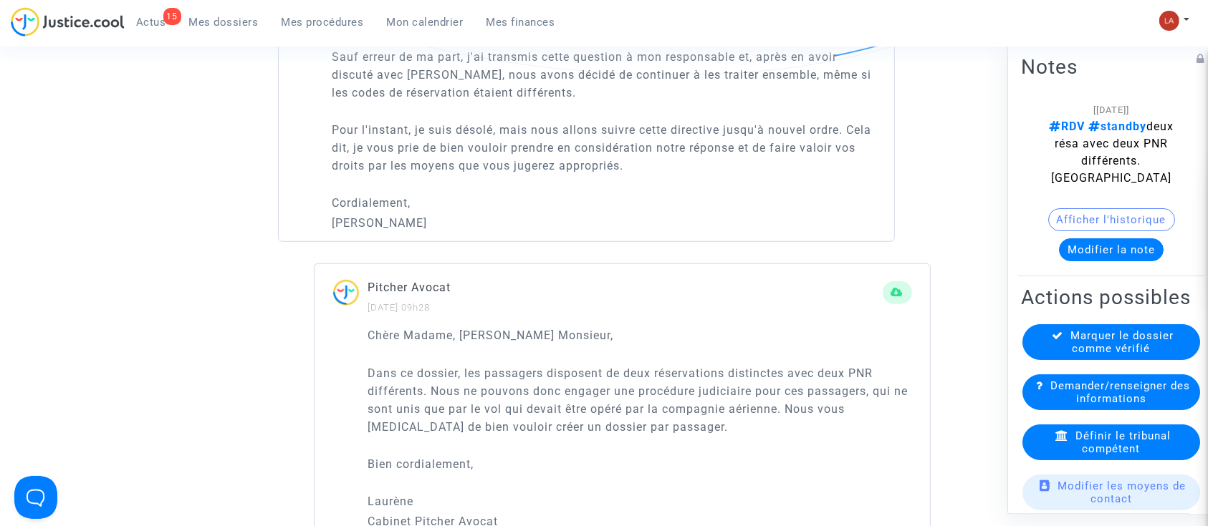
scroll to position [1050, 0]
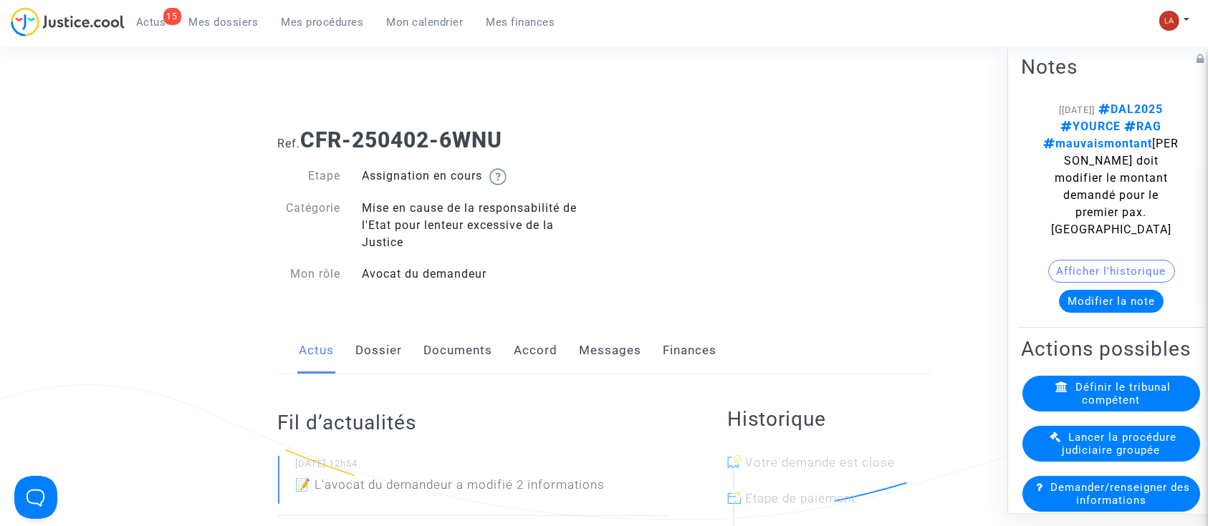
click at [470, 350] on link "Documents" at bounding box center [458, 350] width 69 height 47
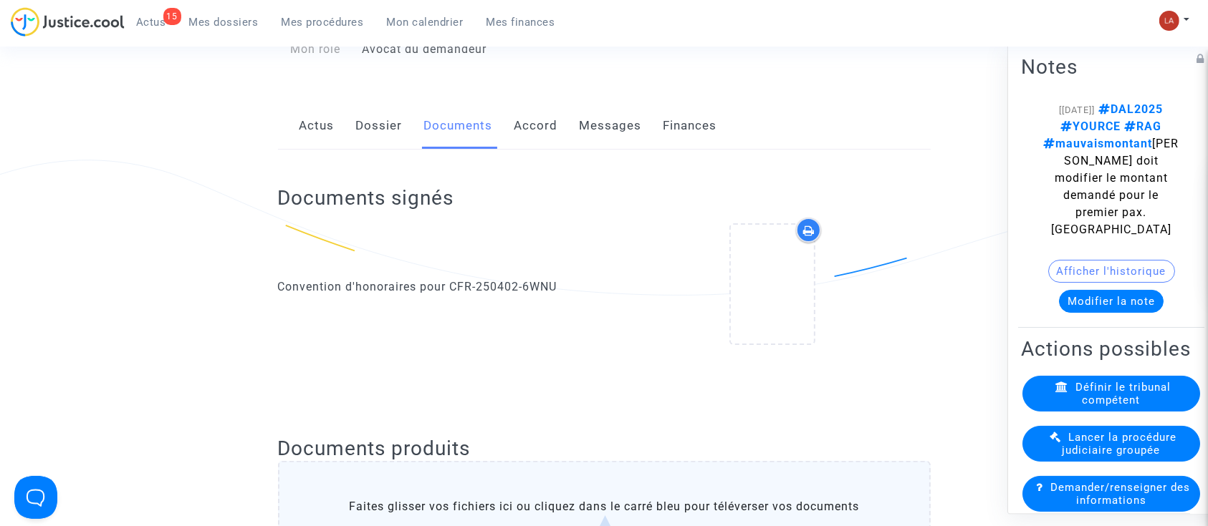
scroll to position [226, 0]
click at [539, 127] on link "Accord" at bounding box center [536, 124] width 44 height 47
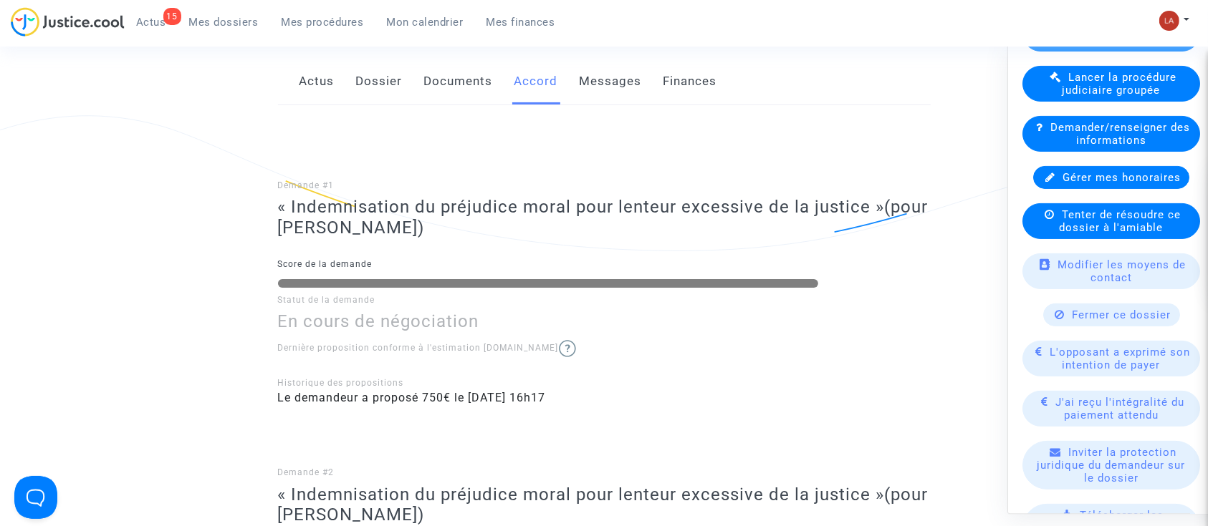
scroll to position [368, 0]
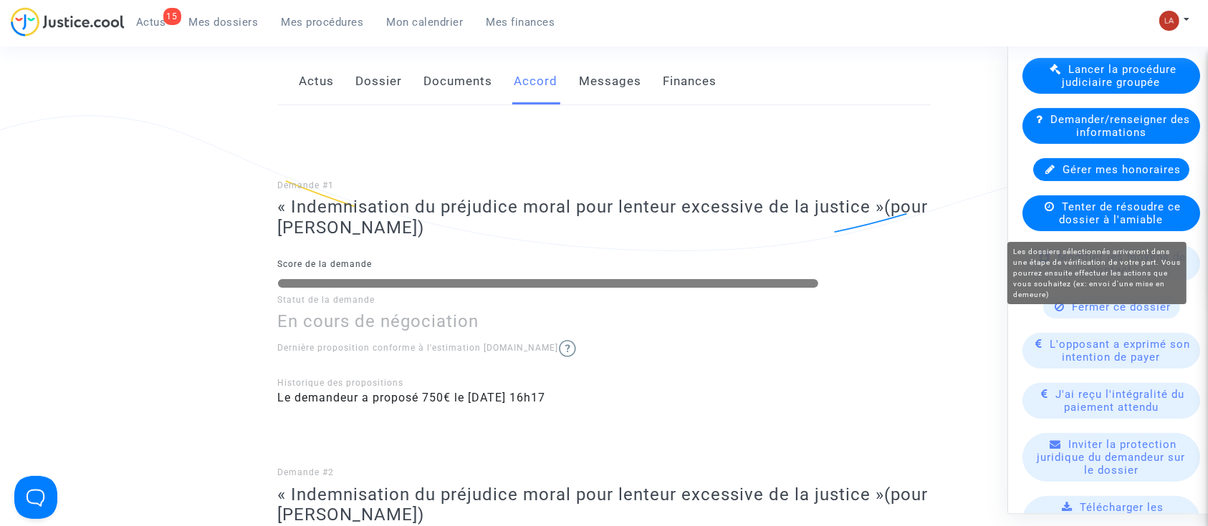
click at [1092, 214] on span "Tenter de résoudre ce dossier à l'amiable" at bounding box center [1120, 214] width 122 height 26
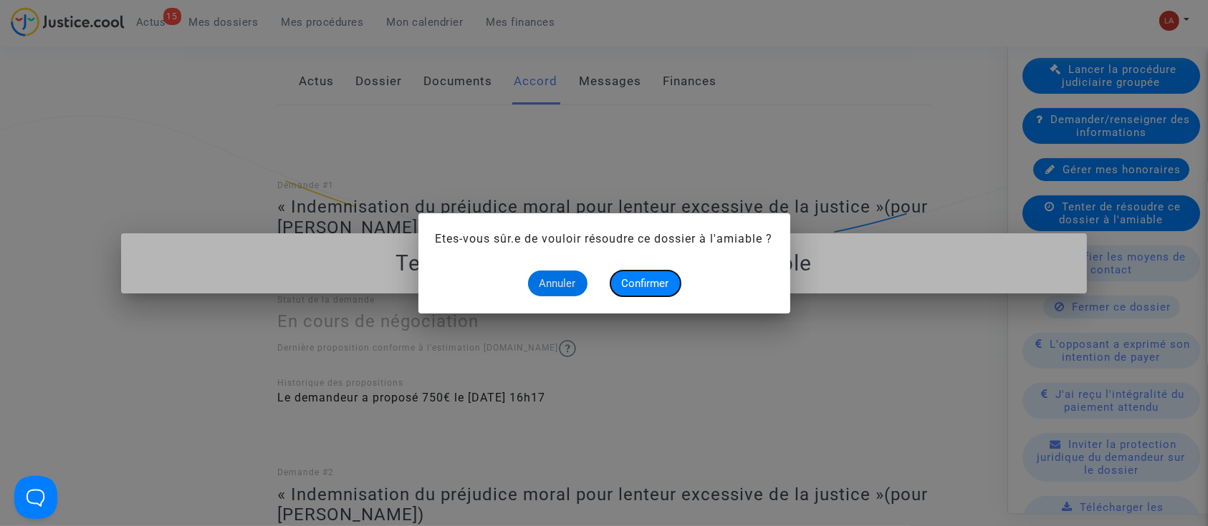
click at [650, 289] on span "Confirmer" at bounding box center [645, 283] width 47 height 13
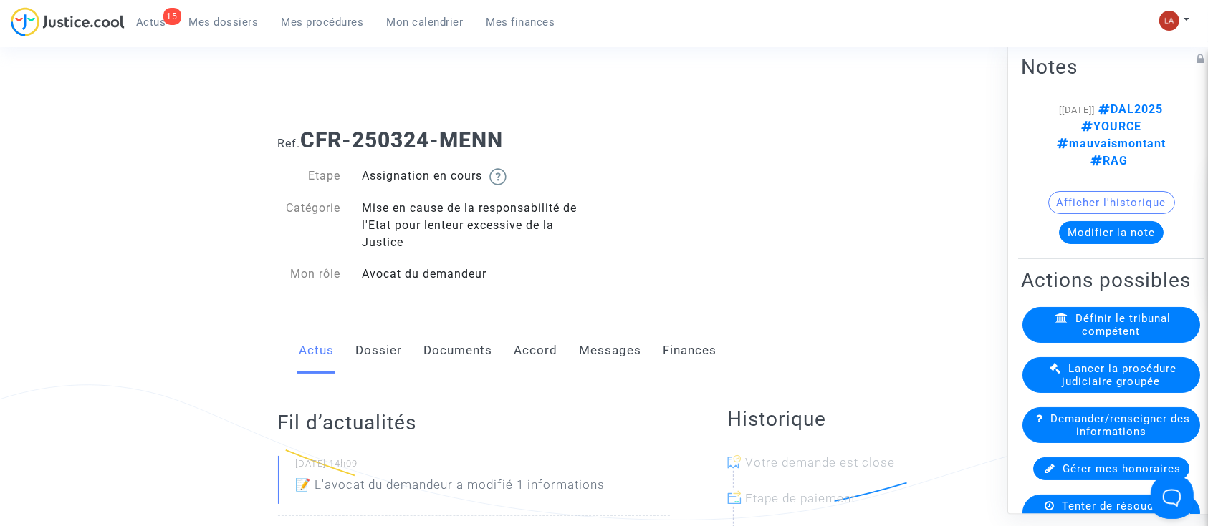
click at [524, 356] on link "Accord" at bounding box center [536, 350] width 44 height 47
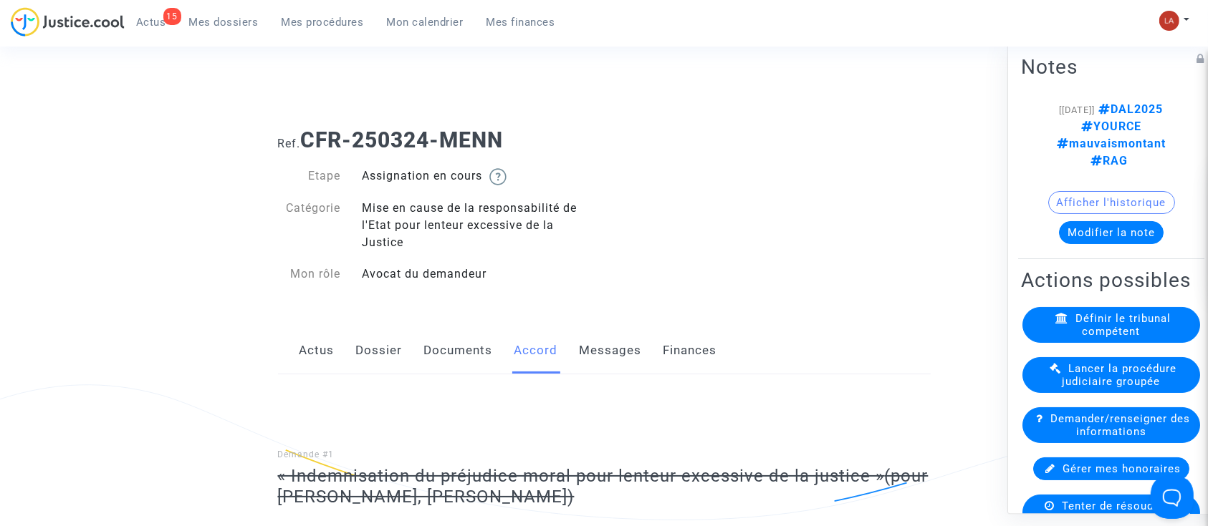
click at [463, 352] on link "Documents" at bounding box center [458, 350] width 69 height 47
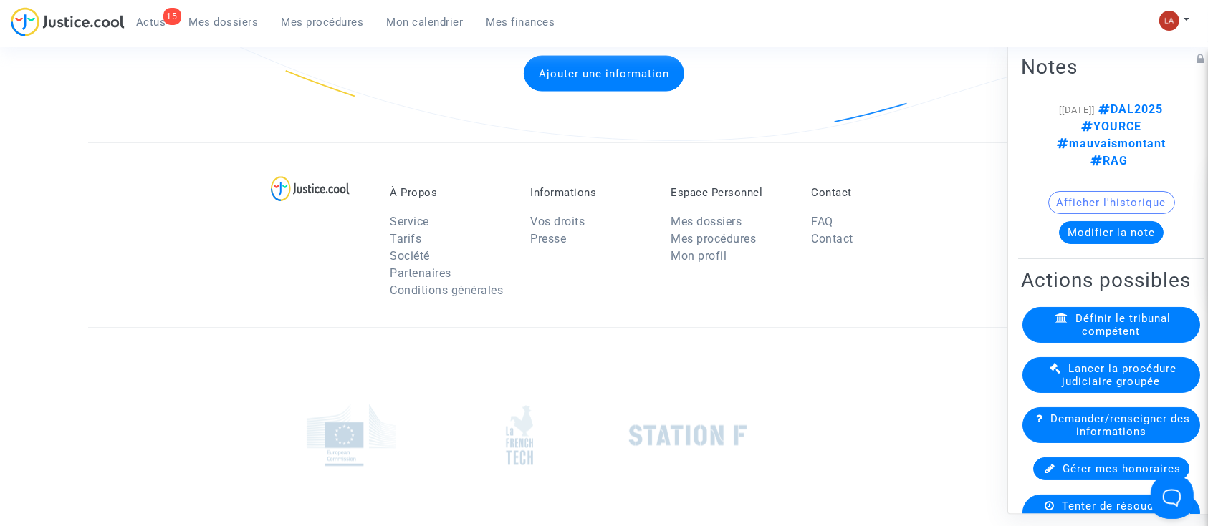
click at [1107, 223] on button "Modifier la note" at bounding box center [1111, 232] width 105 height 23
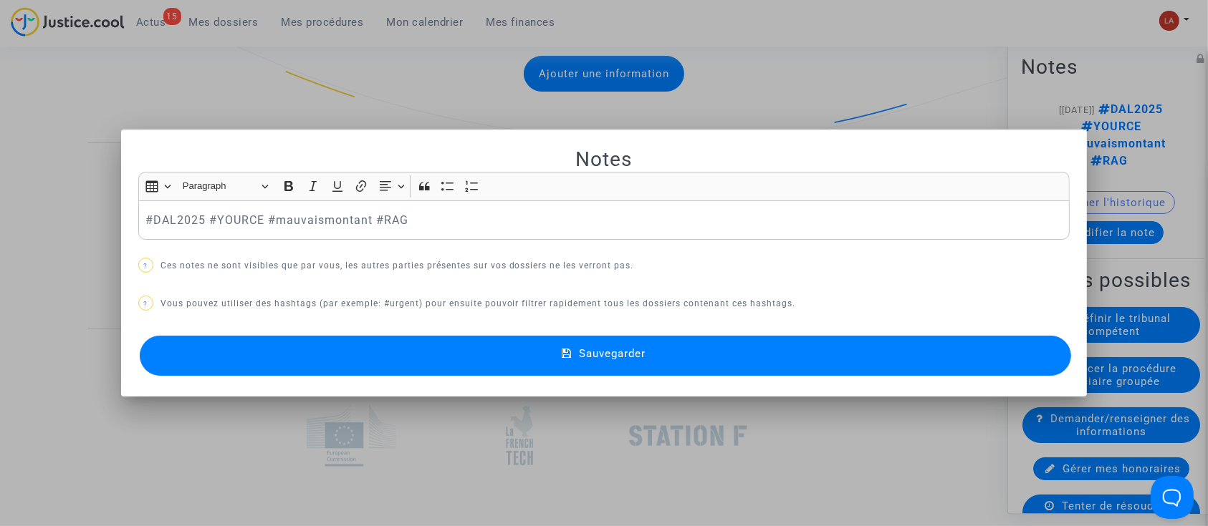
click at [360, 90] on div at bounding box center [604, 263] width 1208 height 526
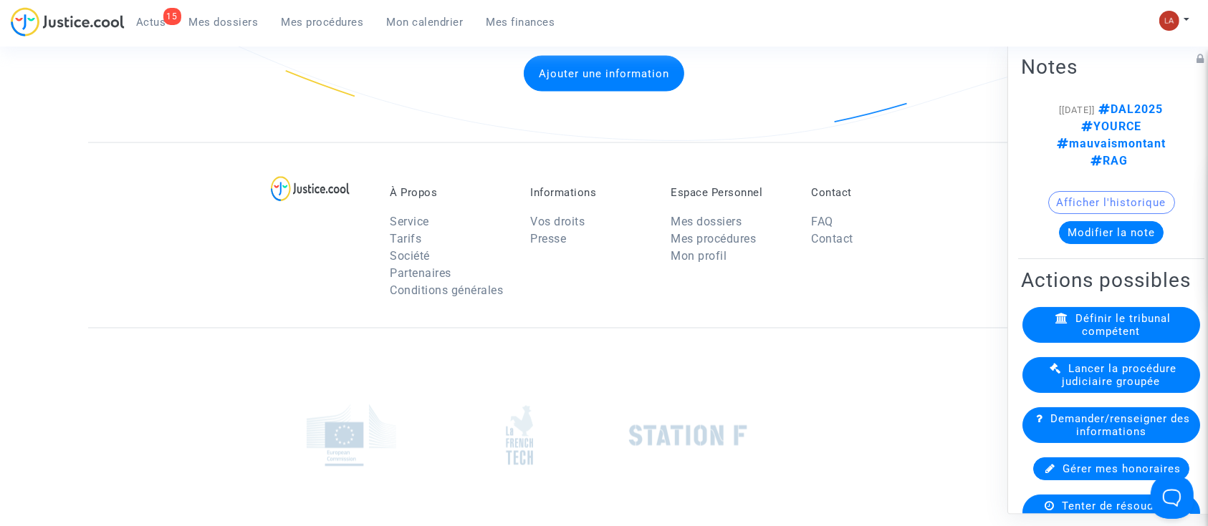
scroll to position [266, 0]
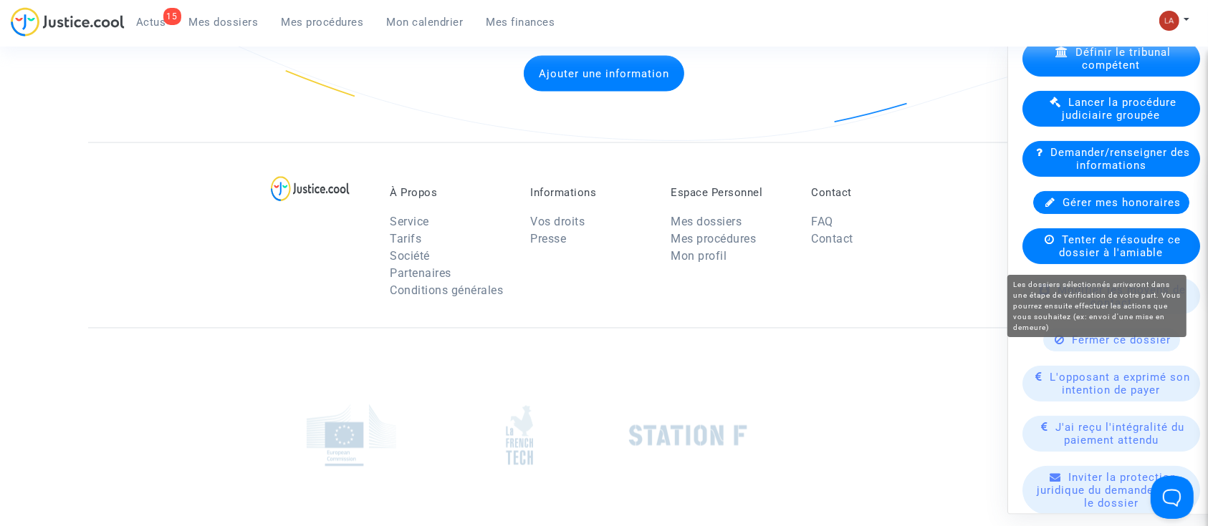
click at [1096, 244] on span "Tenter de résoudre ce dossier à l'amiable" at bounding box center [1120, 246] width 122 height 26
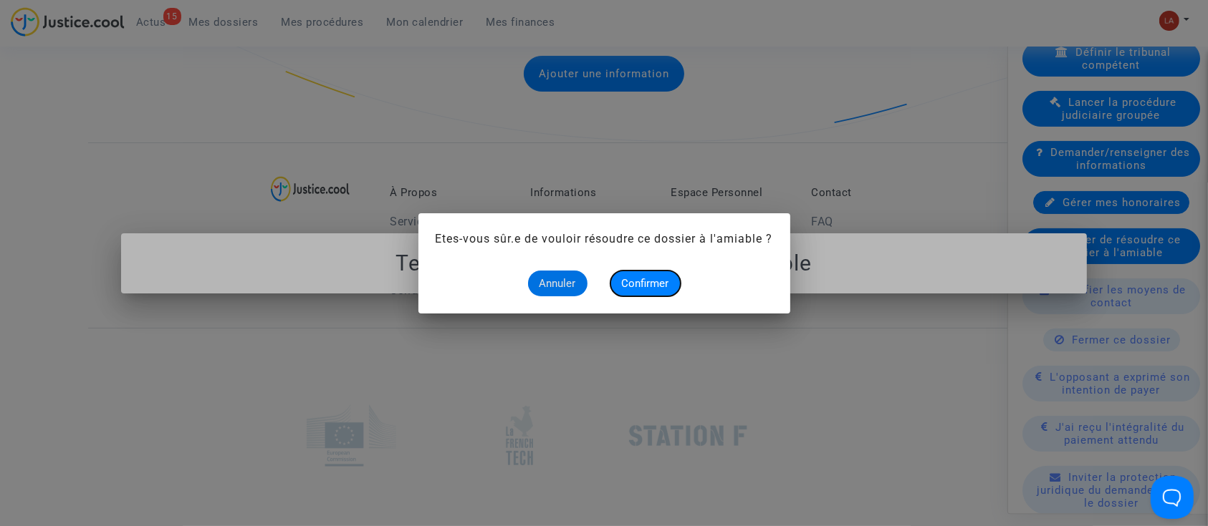
click at [651, 277] on span "Confirmer" at bounding box center [645, 283] width 47 height 13
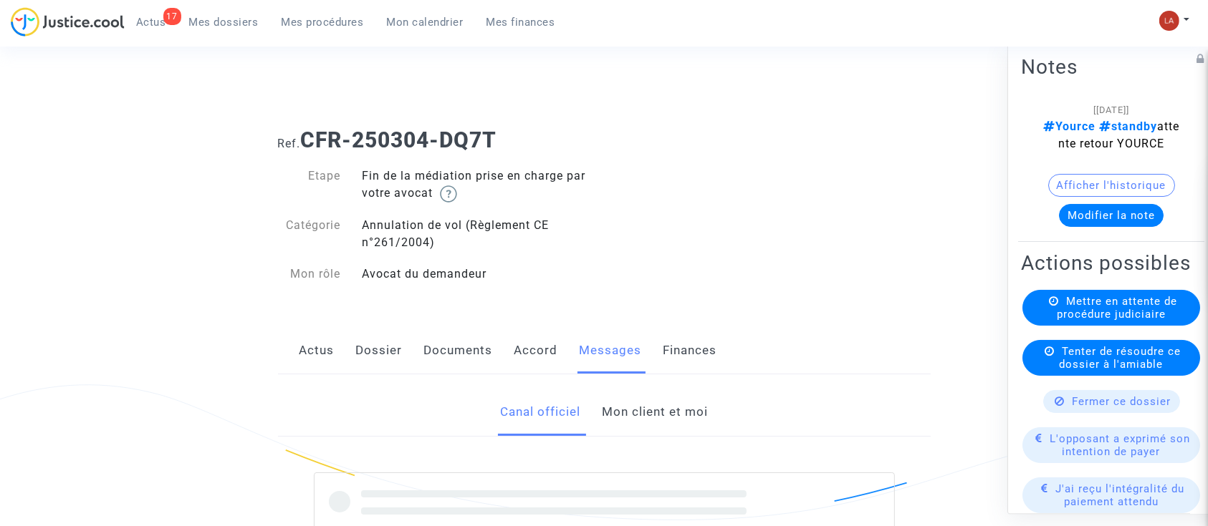
click at [606, 421] on link "Mon client et moi" at bounding box center [655, 412] width 106 height 47
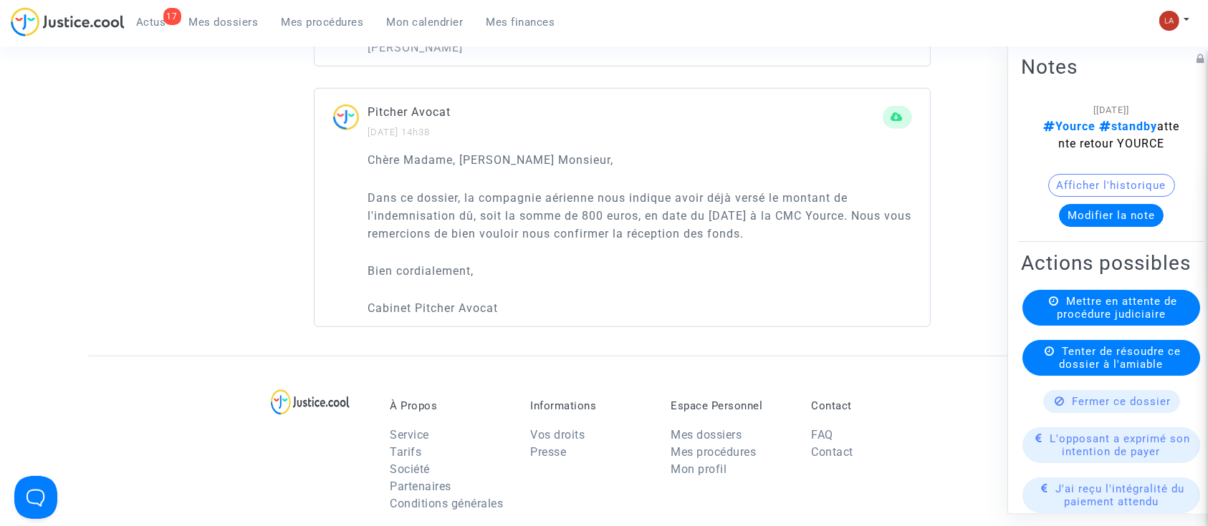
scroll to position [1188, 0]
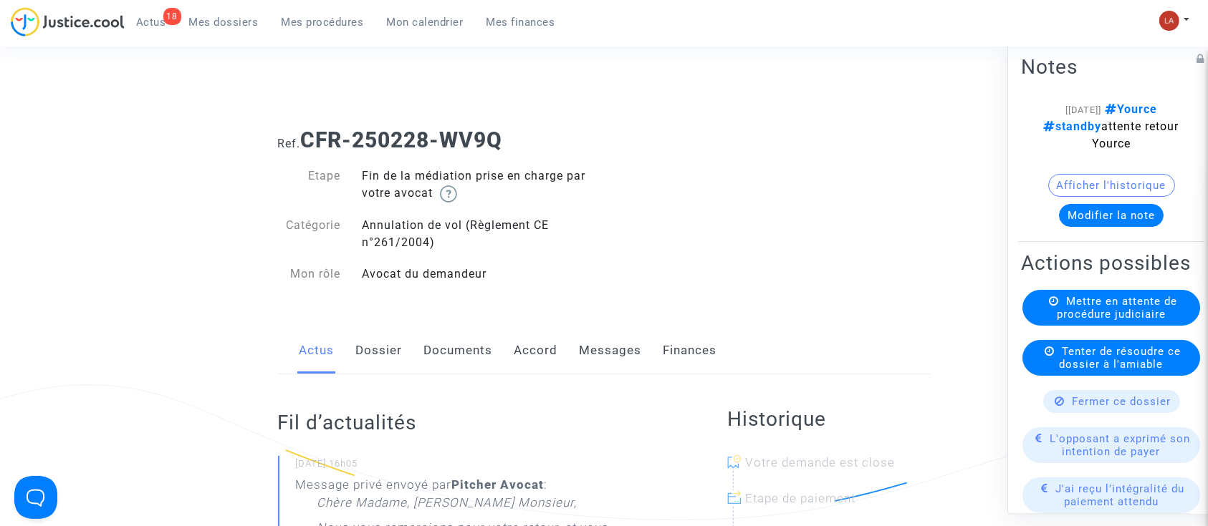
click at [604, 345] on link "Messages" at bounding box center [610, 350] width 62 height 47
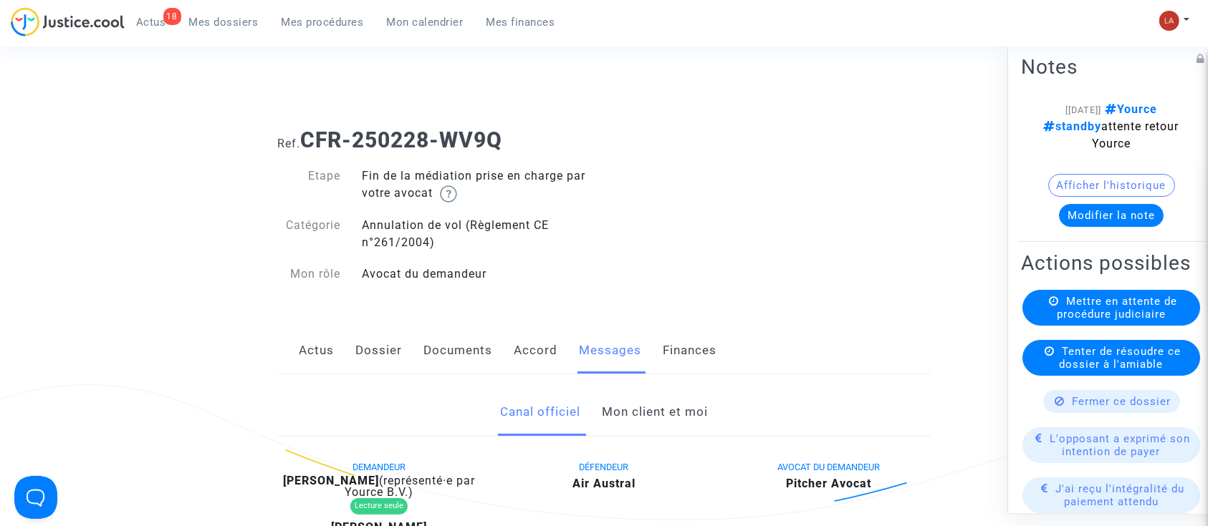
click at [638, 415] on link "Mon client et moi" at bounding box center [655, 412] width 106 height 47
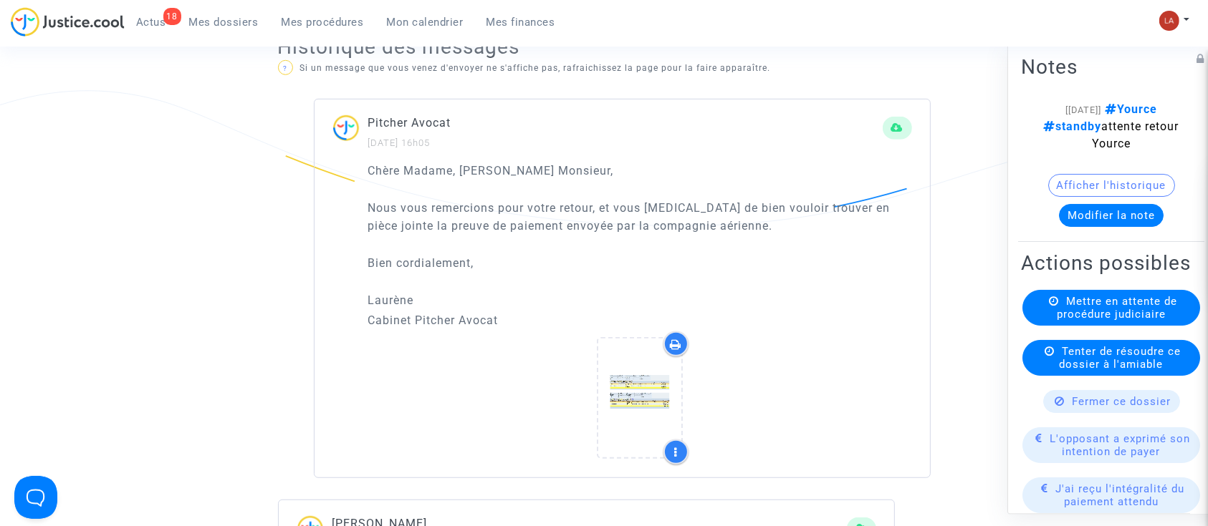
scroll to position [1003, 0]
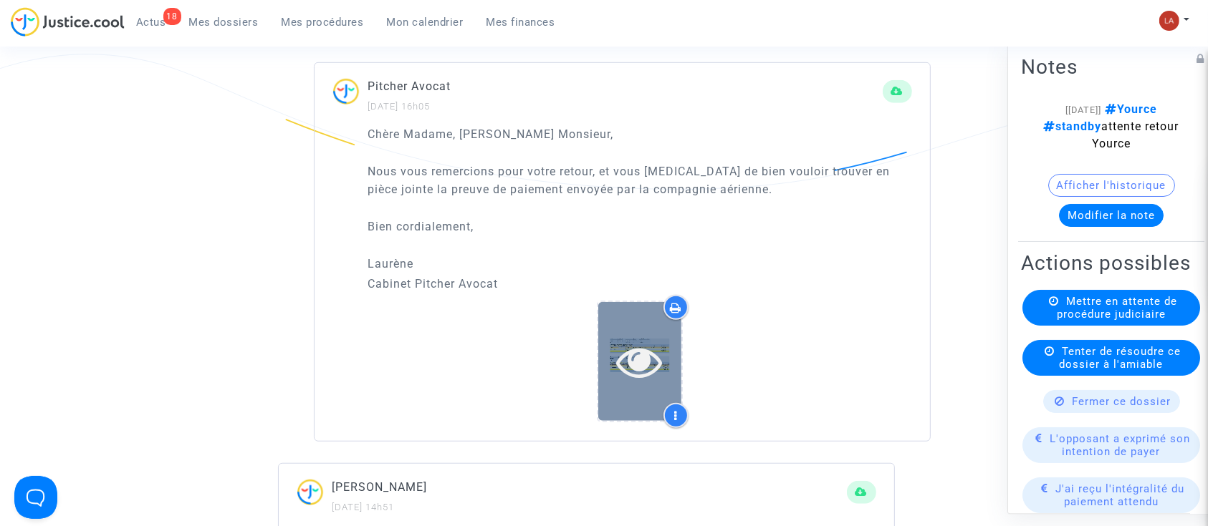
click at [634, 304] on div at bounding box center [639, 361] width 83 height 118
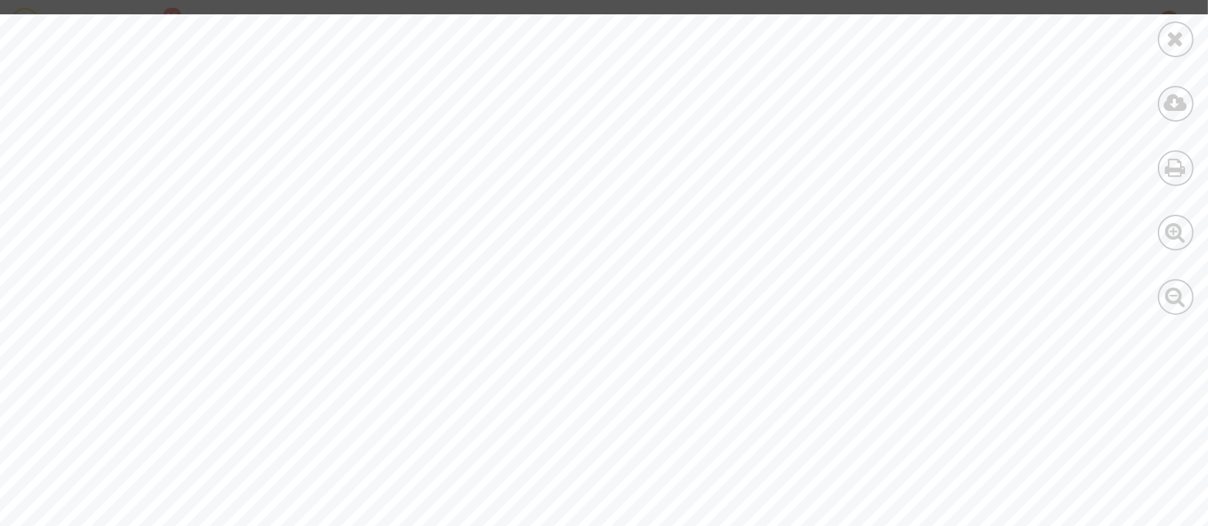
scroll to position [0, 59]
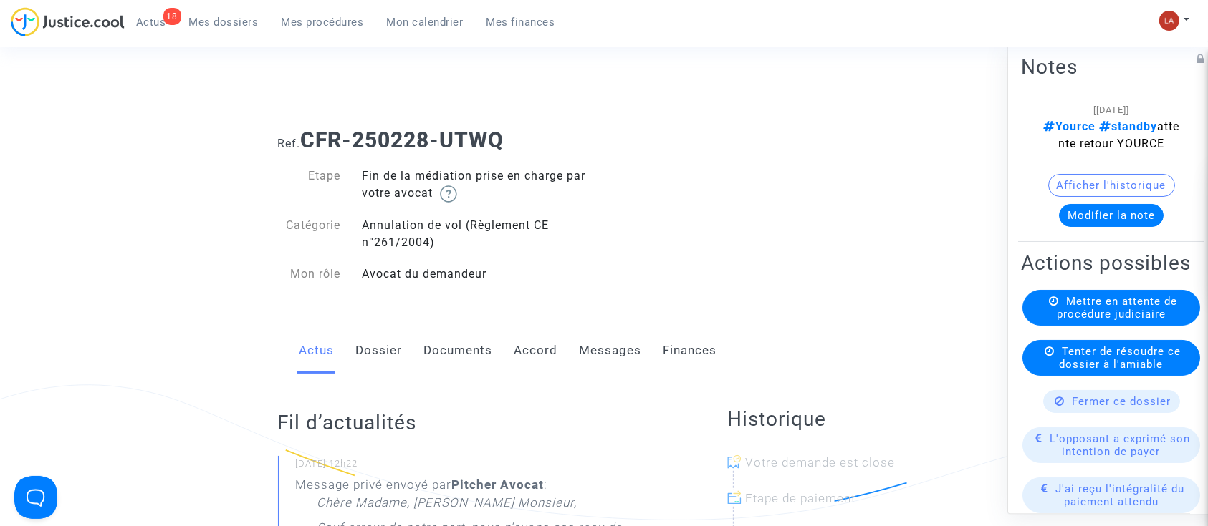
click at [628, 350] on link "Messages" at bounding box center [610, 350] width 62 height 47
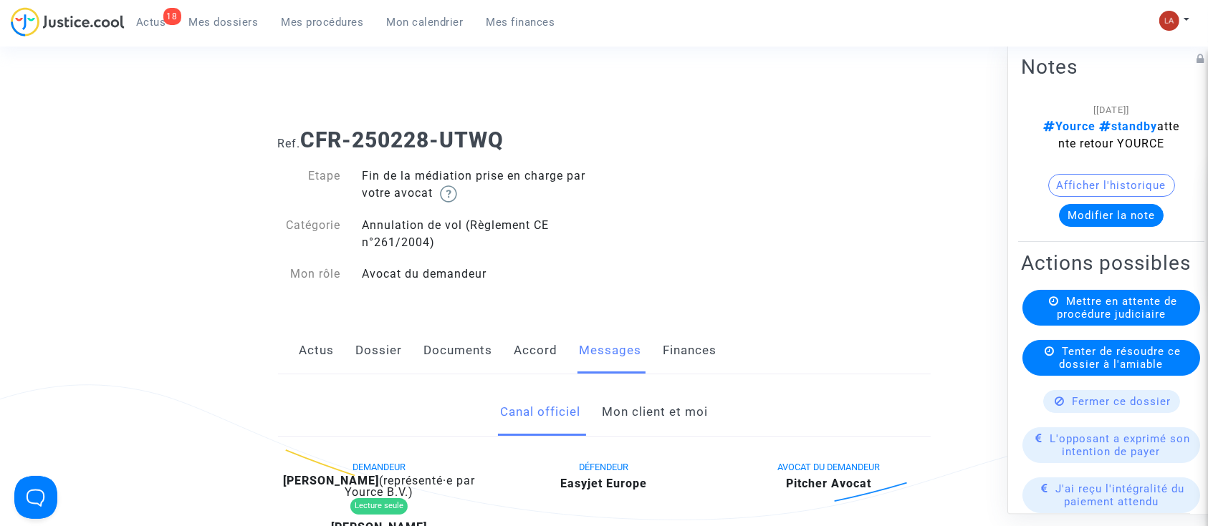
click at [615, 398] on link "Mon client et moi" at bounding box center [655, 412] width 106 height 47
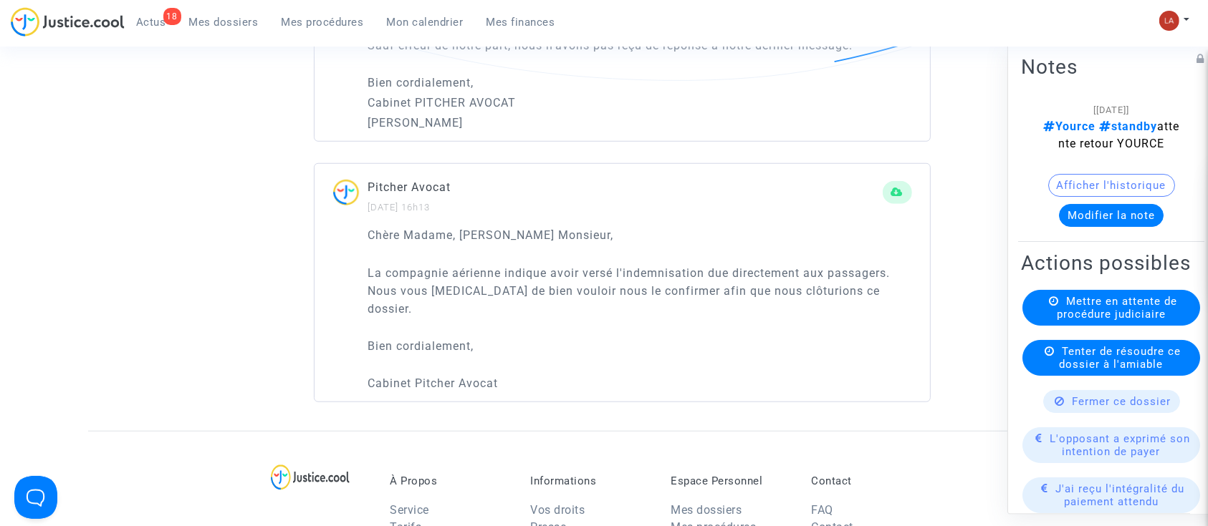
scroll to position [1107, 0]
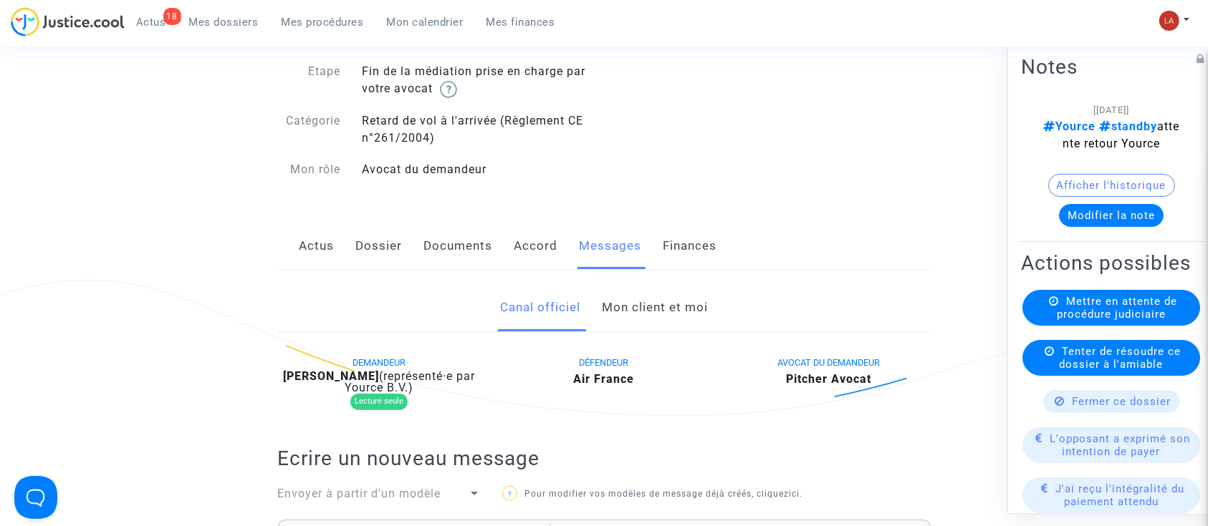
click at [626, 317] on link "Mon client et moi" at bounding box center [655, 307] width 106 height 47
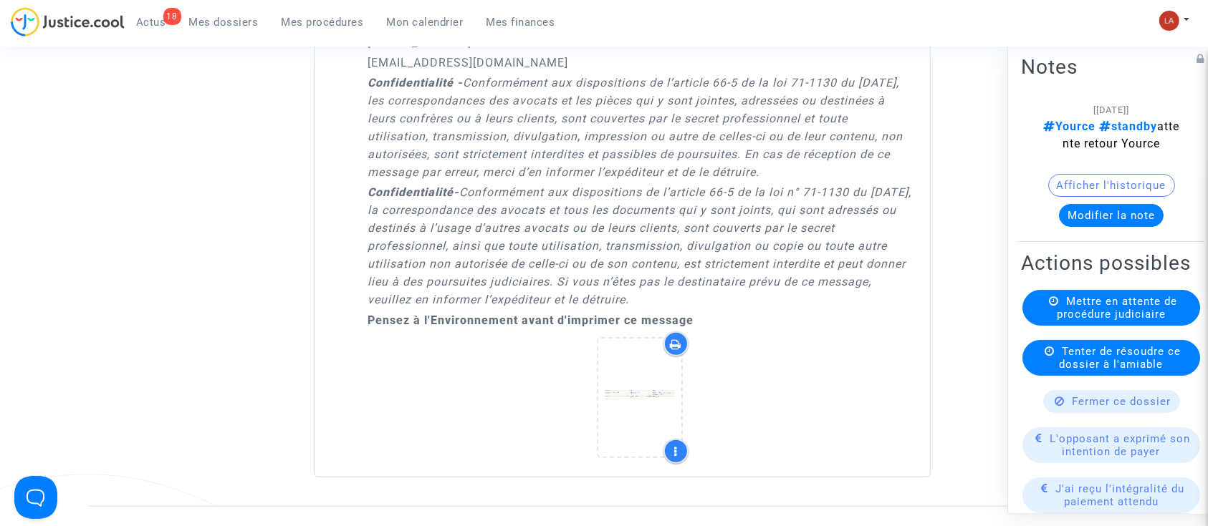
scroll to position [1255, 0]
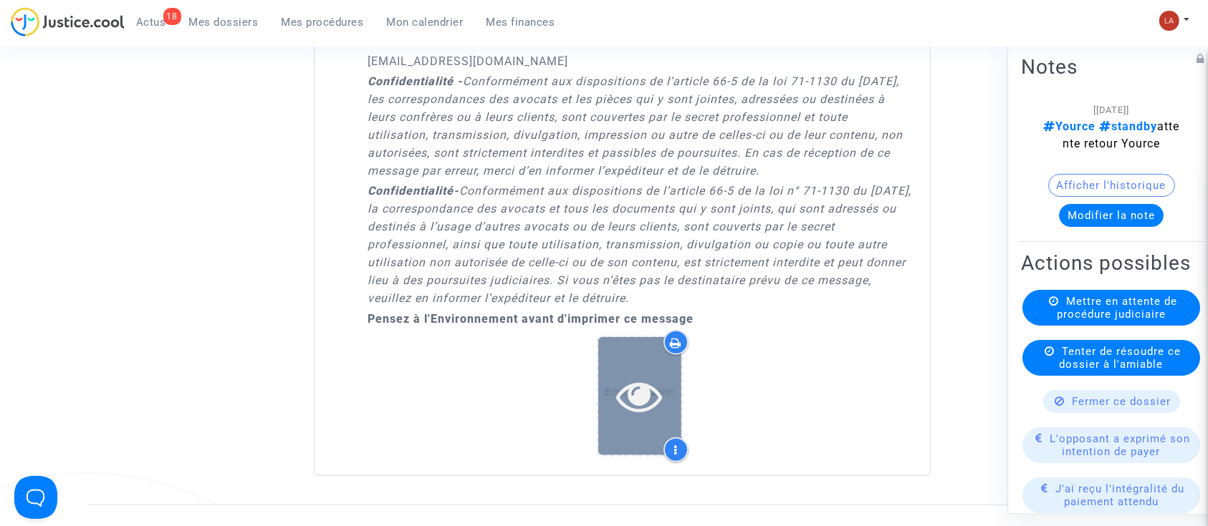
click at [636, 413] on icon at bounding box center [640, 396] width 47 height 46
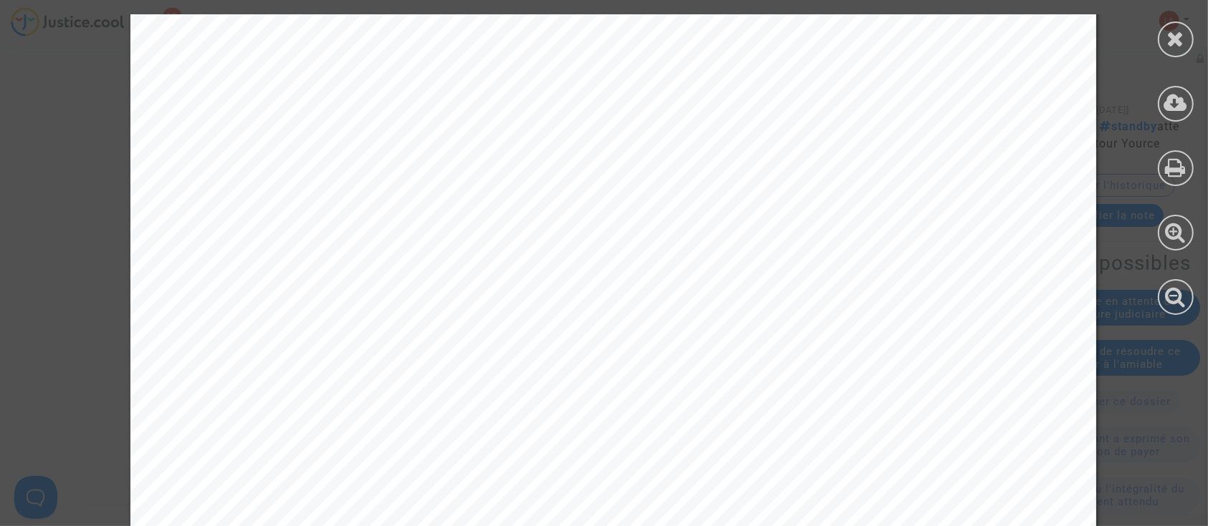
scroll to position [327, 0]
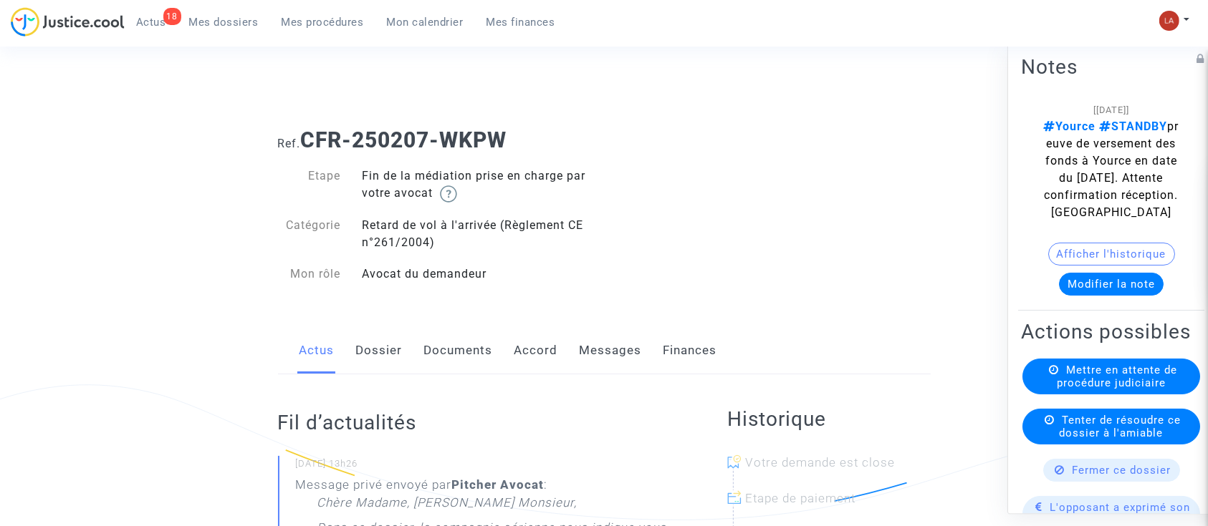
click at [597, 348] on link "Messages" at bounding box center [610, 350] width 62 height 47
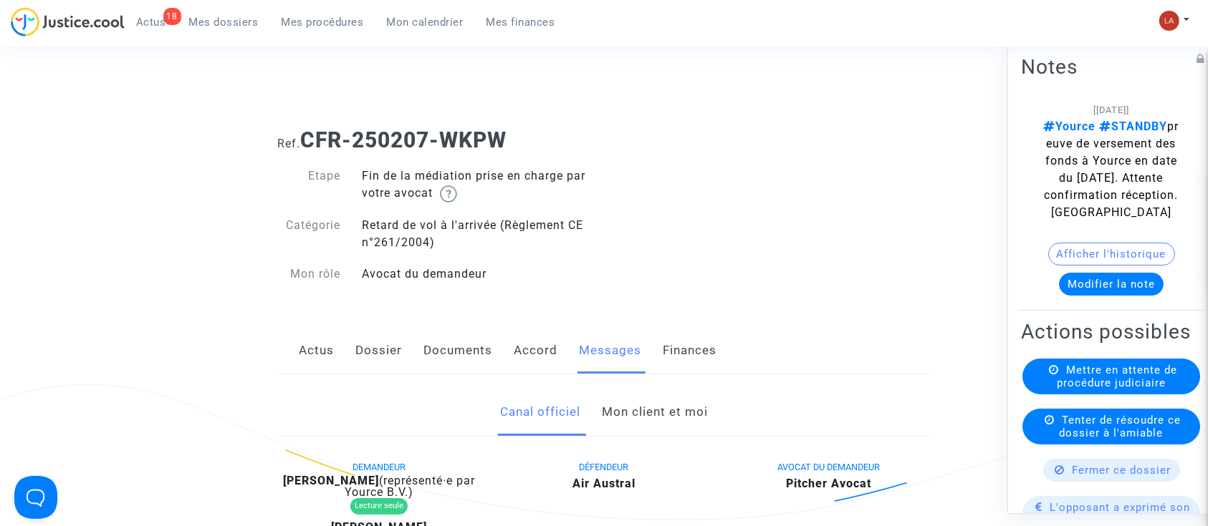
click at [630, 413] on link "Mon client et moi" at bounding box center [655, 412] width 106 height 47
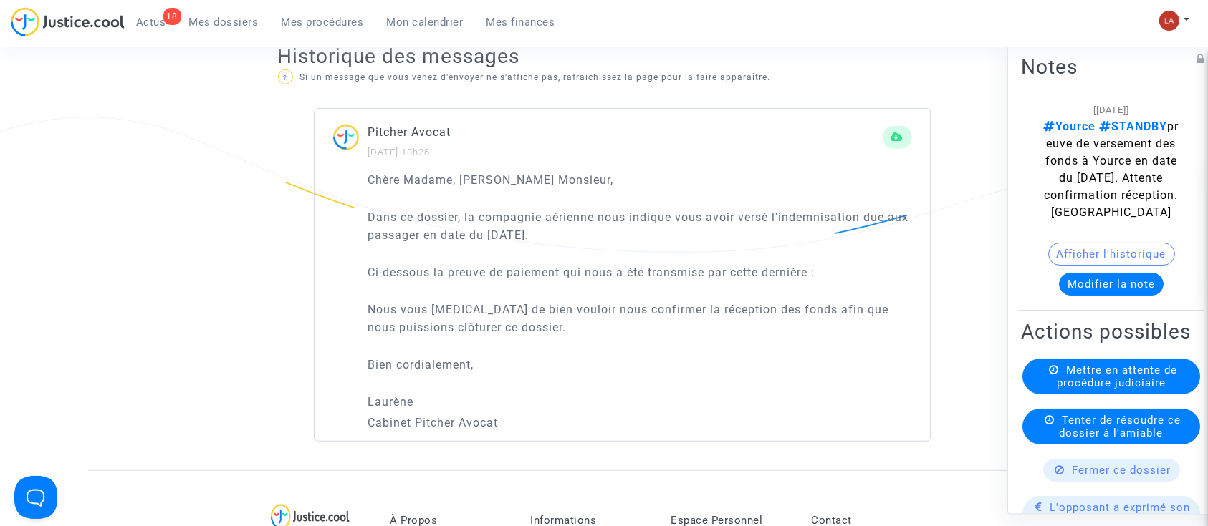
scroll to position [941, 0]
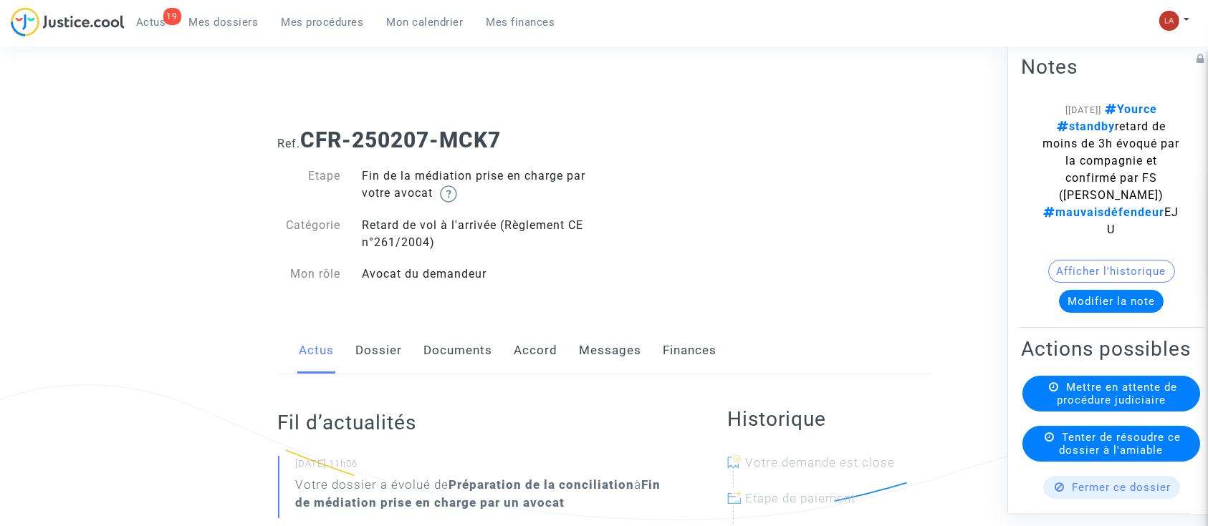
click at [617, 346] on link "Messages" at bounding box center [610, 350] width 62 height 47
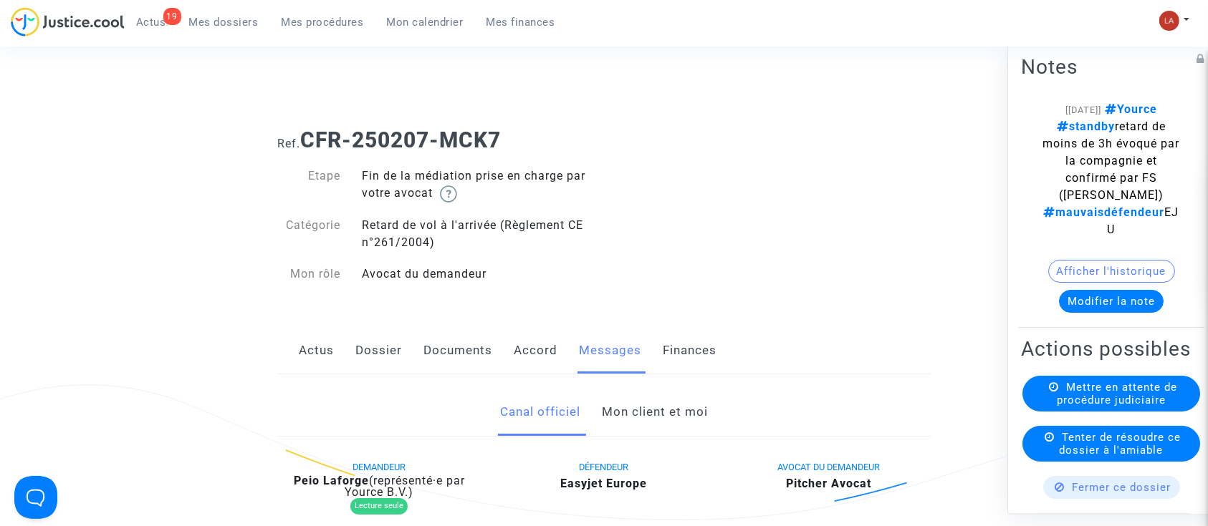
click at [627, 427] on link "Mon client et moi" at bounding box center [655, 412] width 106 height 47
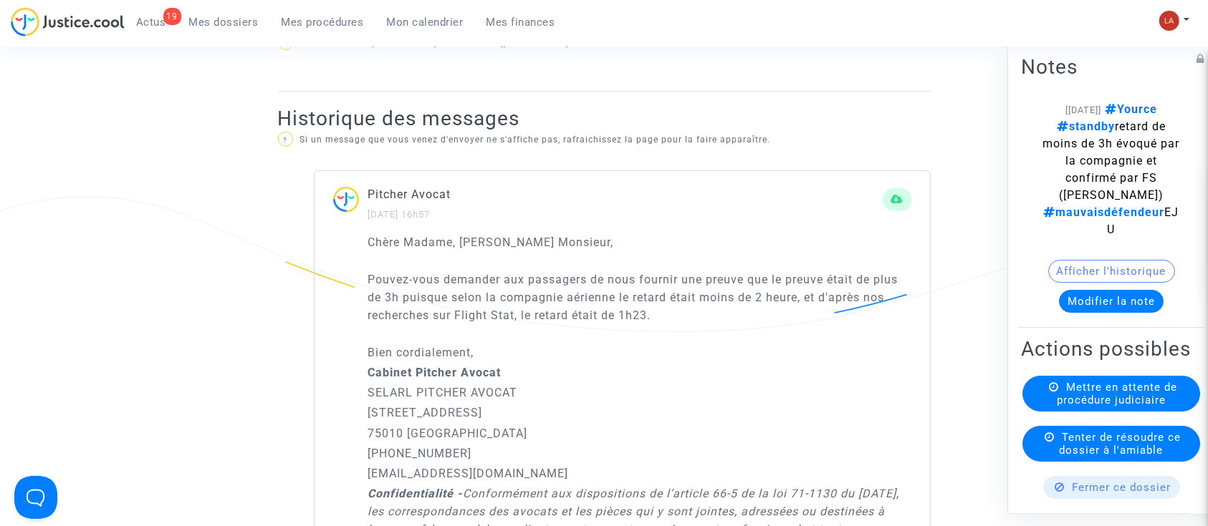
scroll to position [859, 0]
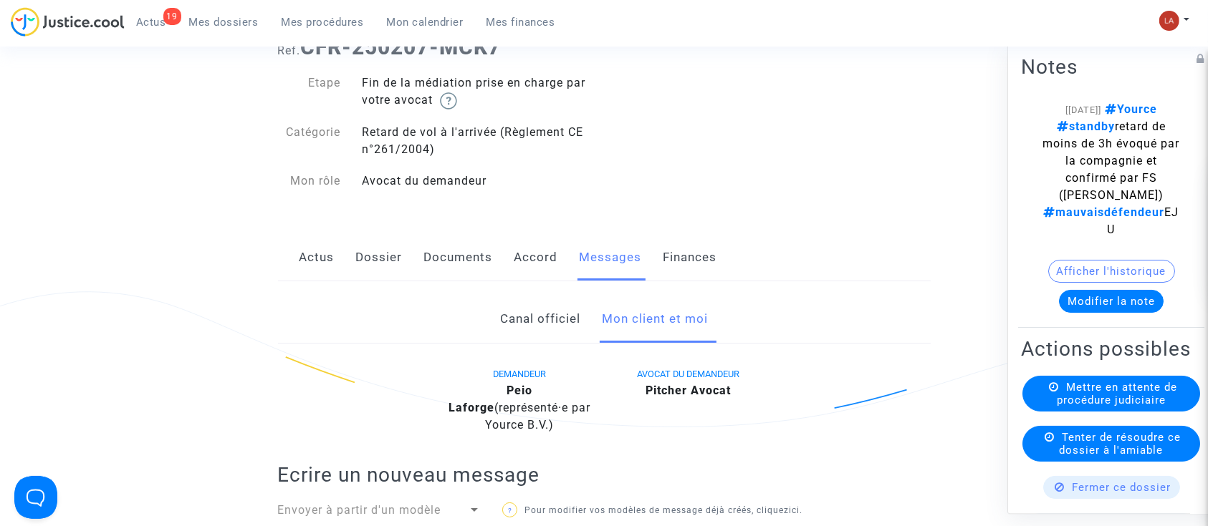
click at [385, 265] on link "Dossier" at bounding box center [379, 257] width 47 height 47
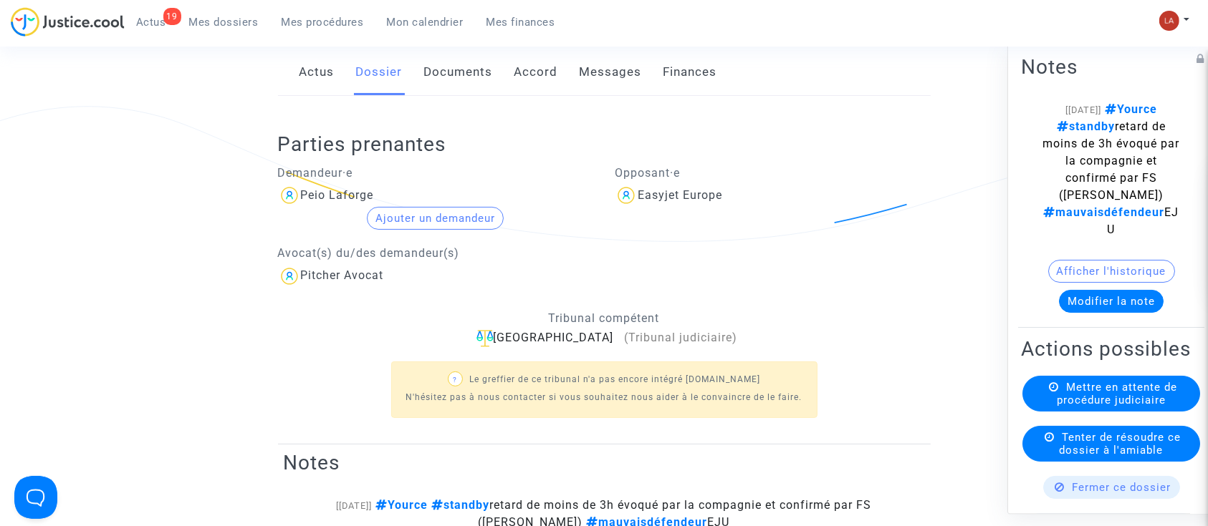
scroll to position [173, 0]
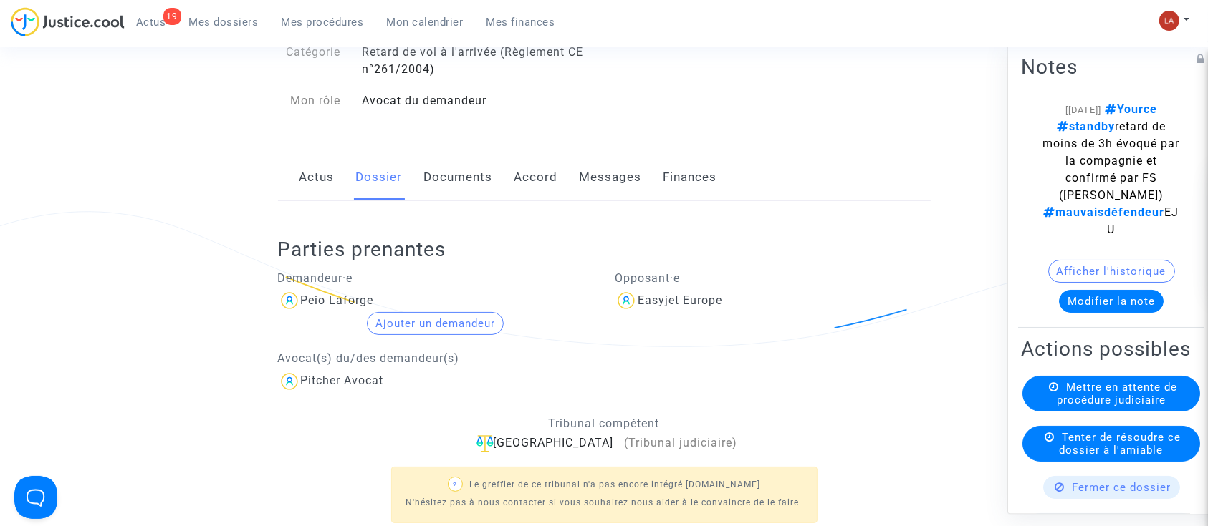
click at [588, 181] on link "Messages" at bounding box center [610, 177] width 62 height 47
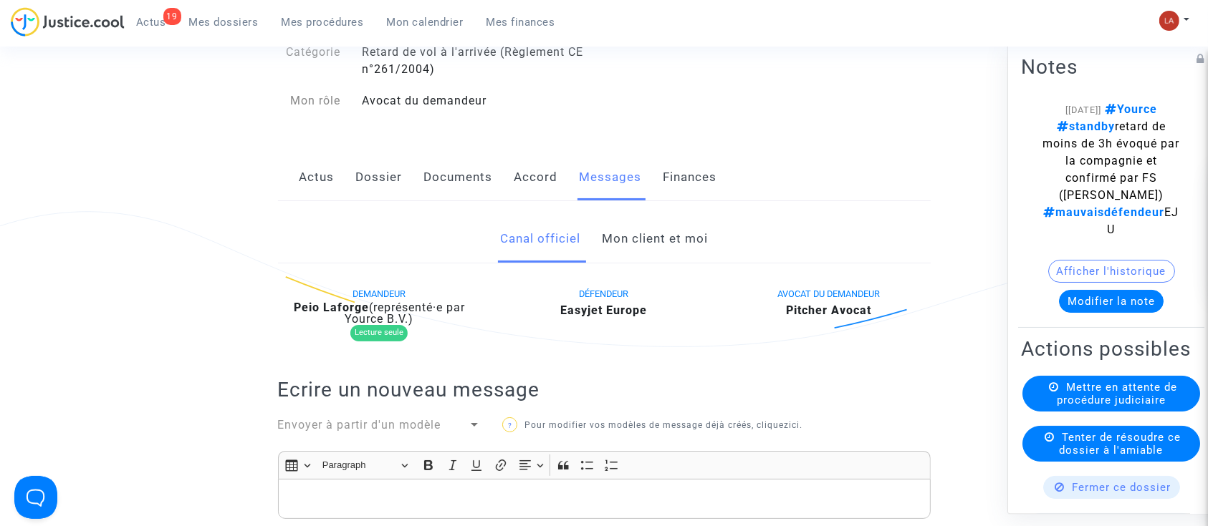
click at [646, 242] on link "Mon client et moi" at bounding box center [655, 239] width 106 height 47
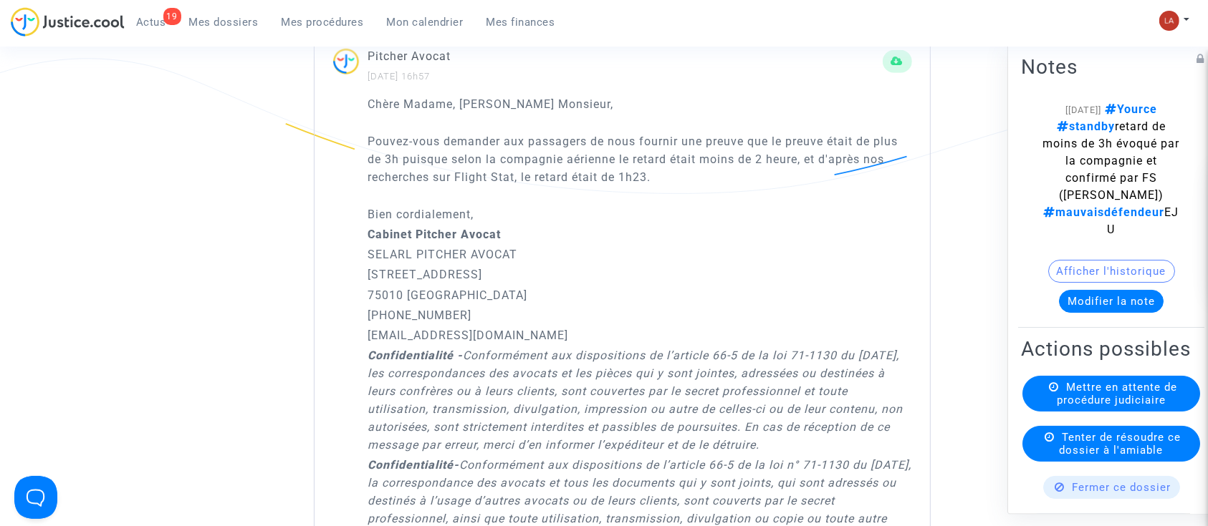
scroll to position [997, 0]
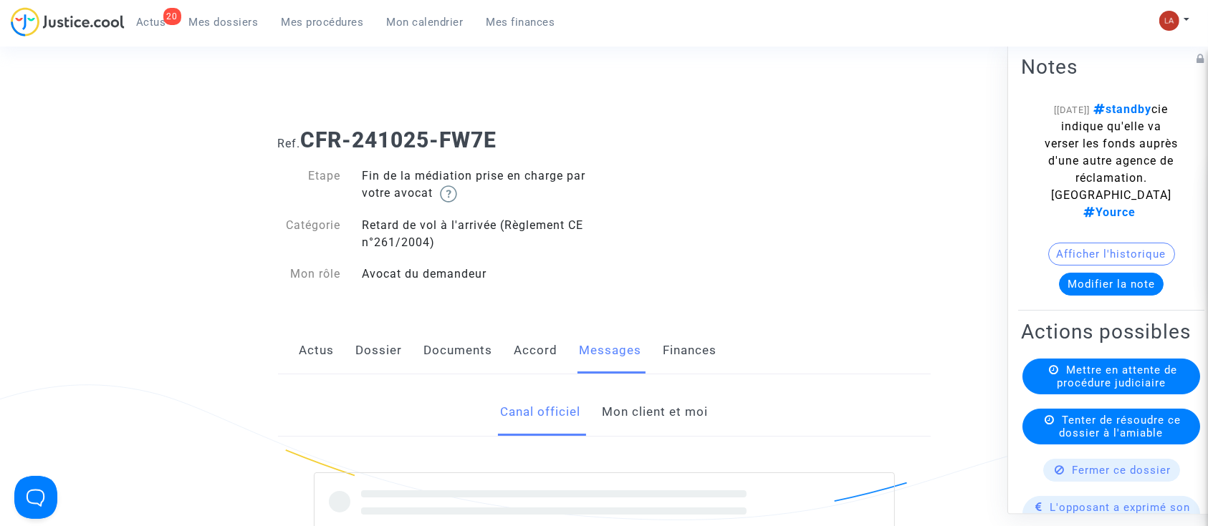
click at [660, 406] on link "Mon client et moi" at bounding box center [655, 412] width 106 height 47
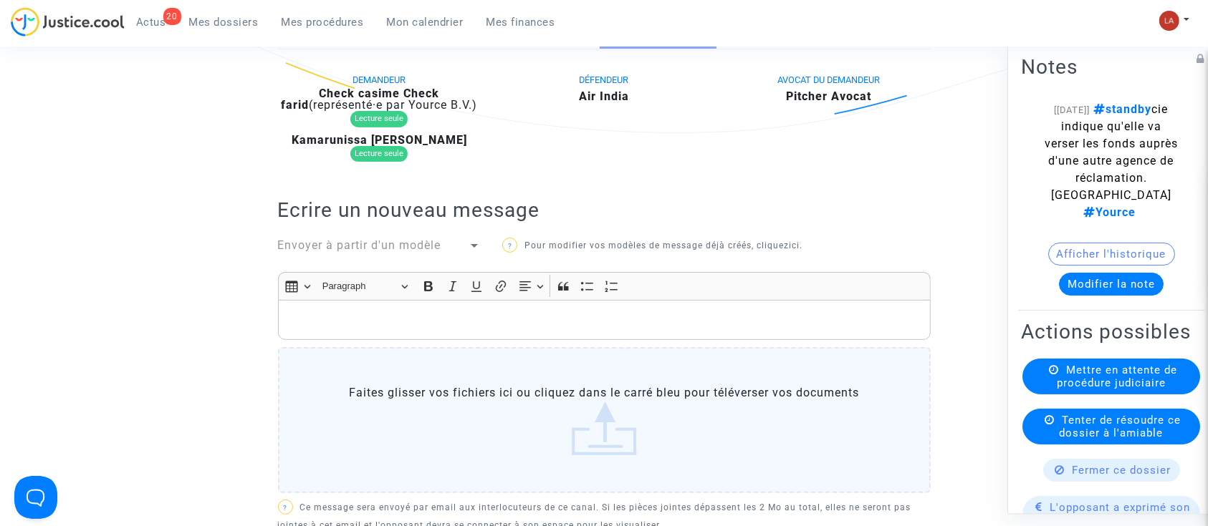
scroll to position [95, 0]
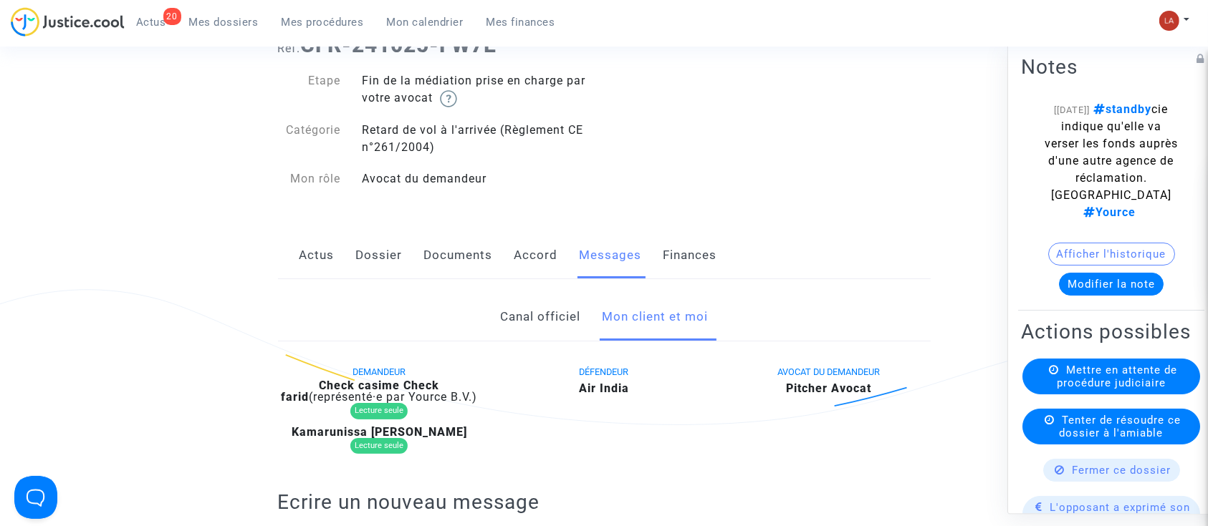
drag, startPoint x: 523, startPoint y: 299, endPoint x: 531, endPoint y: 299, distance: 7.9
click at [524, 299] on link "Canal officiel" at bounding box center [540, 317] width 80 height 47
click at [678, 317] on link "Mon client et moi" at bounding box center [655, 317] width 106 height 47
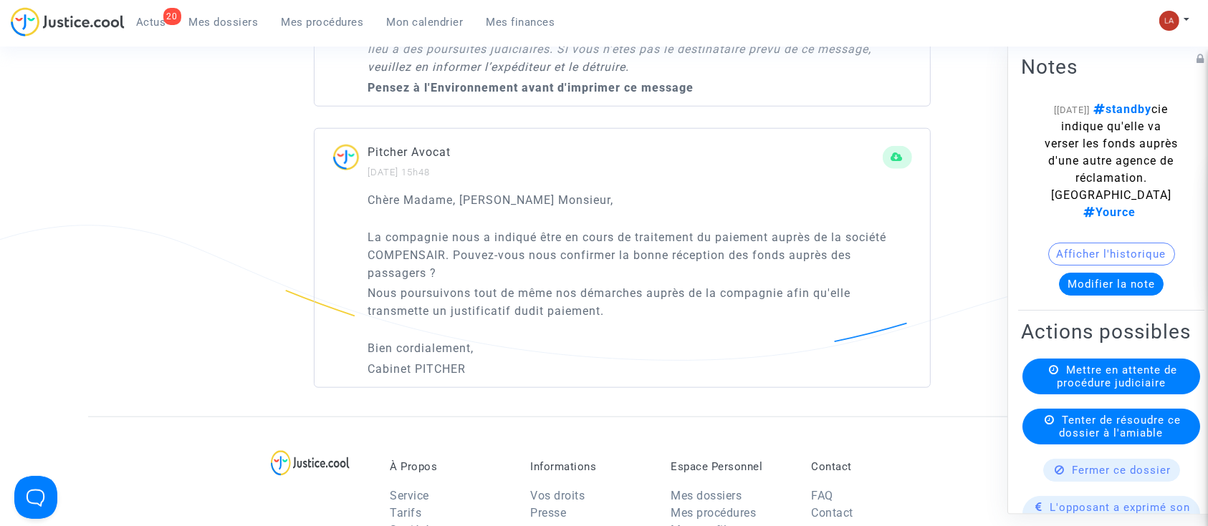
scroll to position [1623, 0]
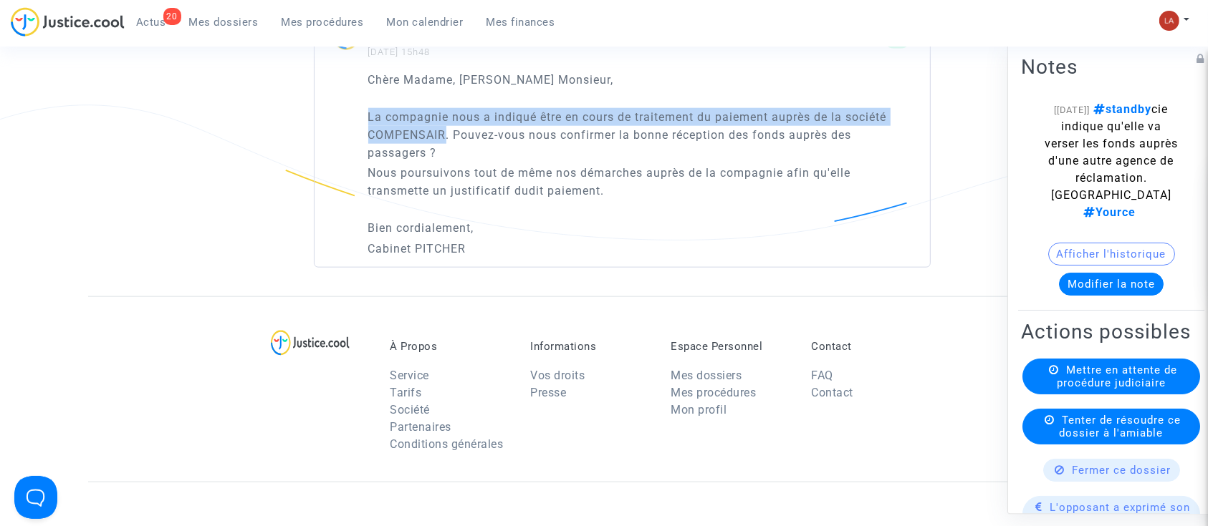
drag, startPoint x: 447, startPoint y: 129, endPoint x: 360, endPoint y: 109, distance: 89.0
click at [360, 109] on div "Chère Madame, cher Monsieur, La compagnie nous a indiqué être en cours de trait…" at bounding box center [621, 169] width 615 height 196
copy p "La compagnie nous a indiqué être en cours de traitement du paiement auprès de l…"
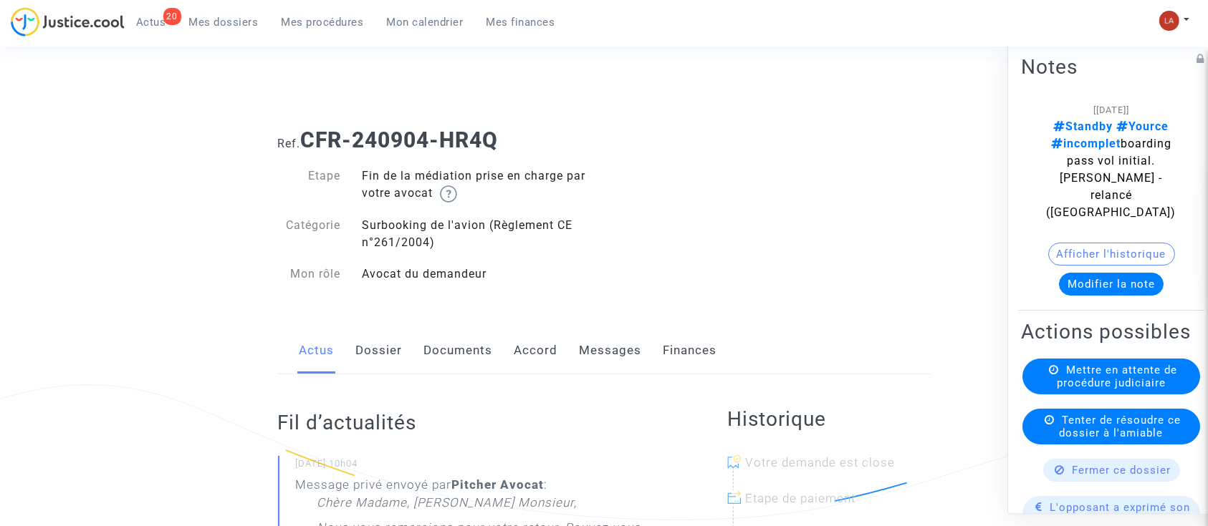
click at [591, 362] on link "Messages" at bounding box center [610, 350] width 62 height 47
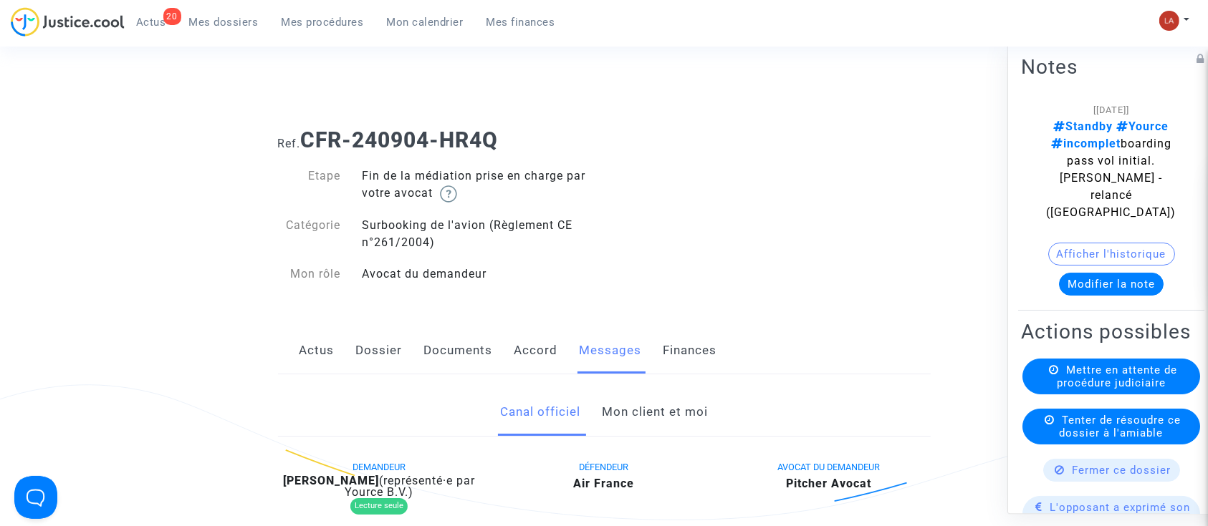
click at [649, 400] on link "Mon client et moi" at bounding box center [655, 412] width 106 height 47
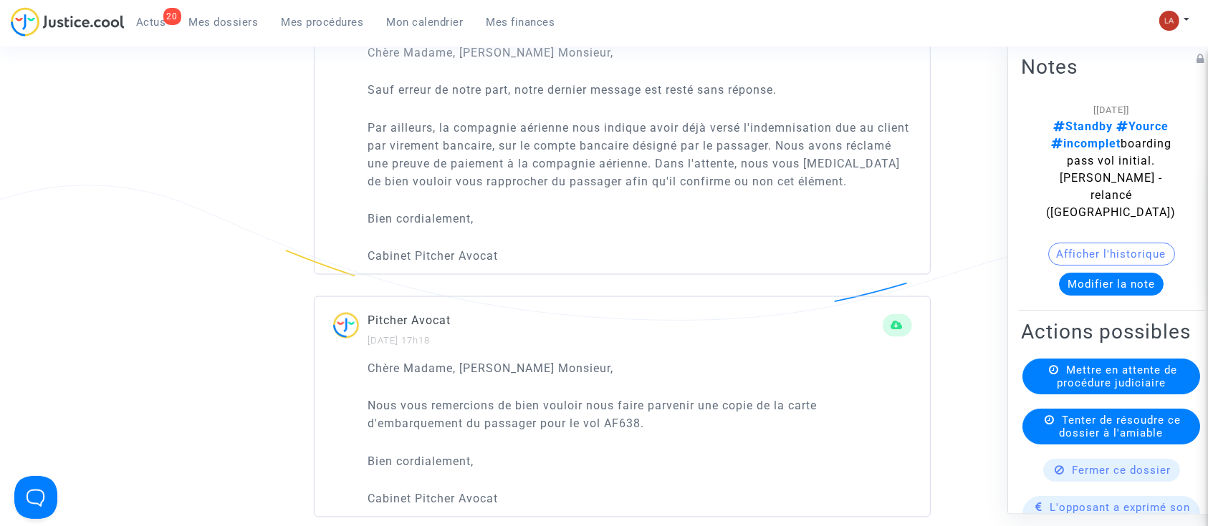
scroll to position [2215, 0]
